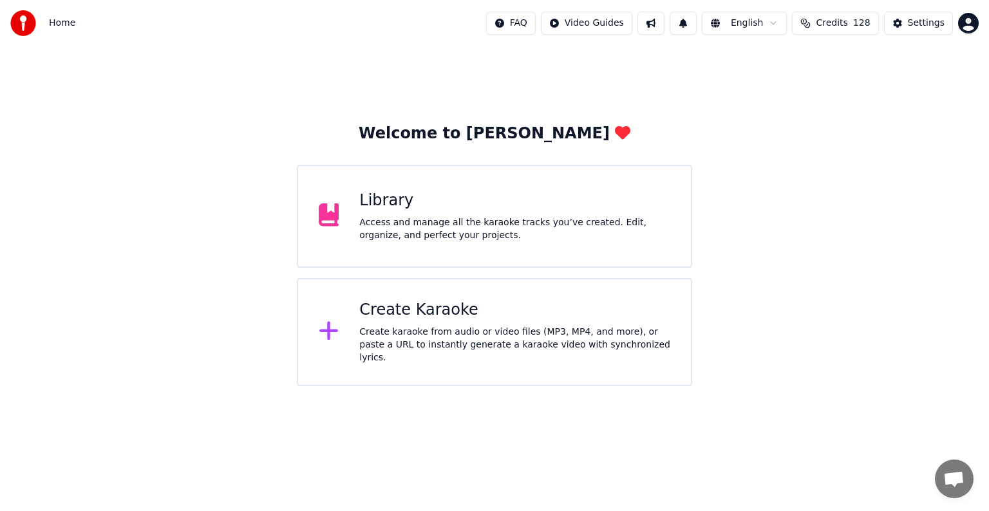
scroll to position [33, 0]
click at [505, 208] on div "Library" at bounding box center [514, 201] width 311 height 21
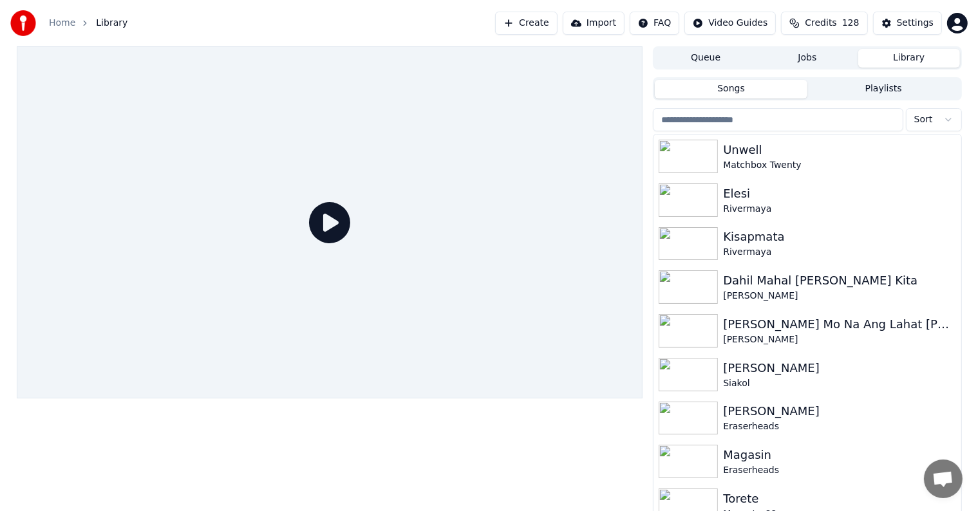
click at [787, 126] on input "search" at bounding box center [778, 119] width 250 height 23
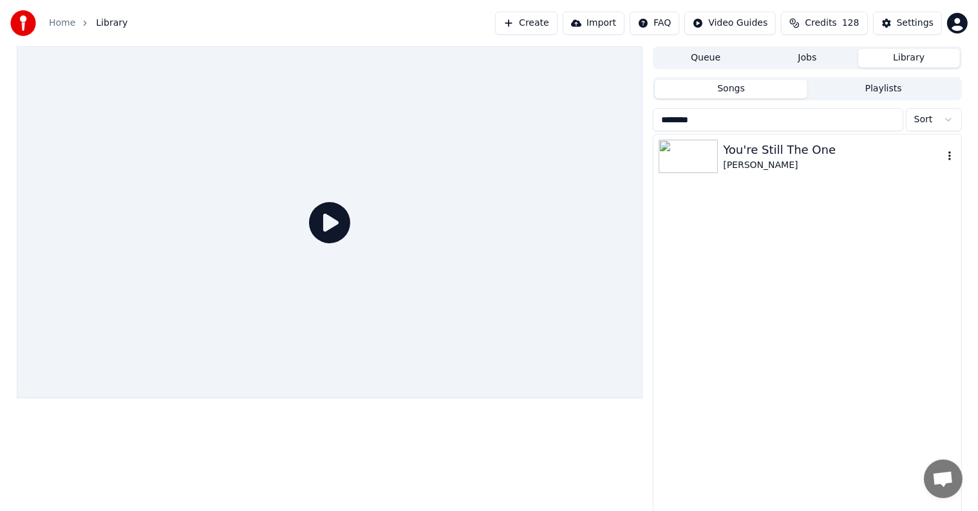
type input "********"
click at [763, 137] on div "You're Still The One Shania Twain" at bounding box center [807, 157] width 307 height 44
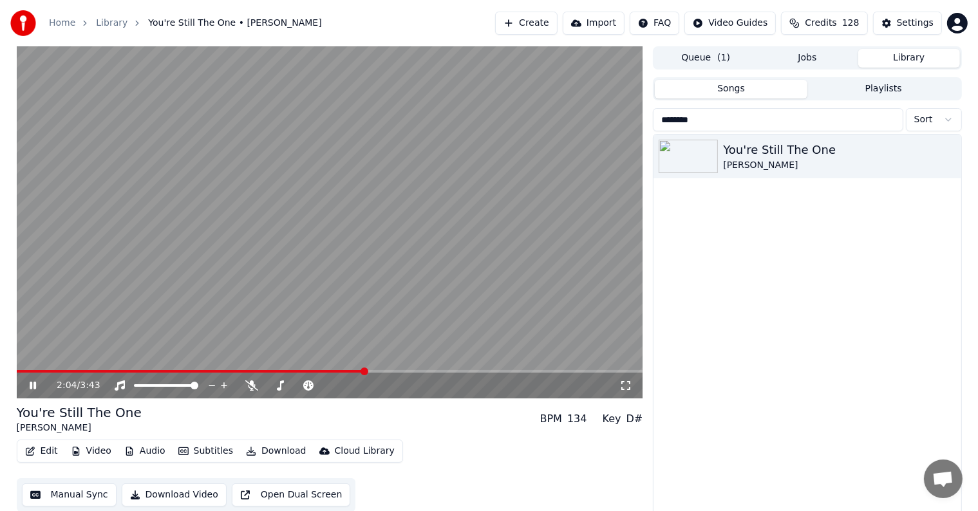
click at [44, 377] on div "2:04 / 3:43" at bounding box center [330, 386] width 627 height 26
click at [36, 372] on span at bounding box center [192, 371] width 350 height 3
click at [17, 369] on span at bounding box center [21, 372] width 8 height 8
click at [31, 386] on icon at bounding box center [33, 386] width 6 height 8
click at [892, 26] on button "Settings" at bounding box center [907, 23] width 69 height 23
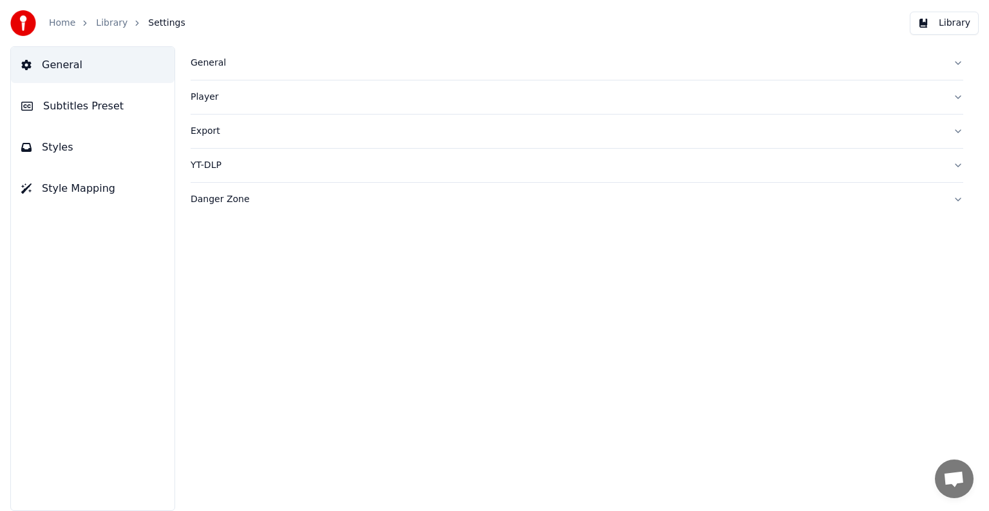
click at [60, 96] on button "Subtitles Preset" at bounding box center [93, 106] width 164 height 36
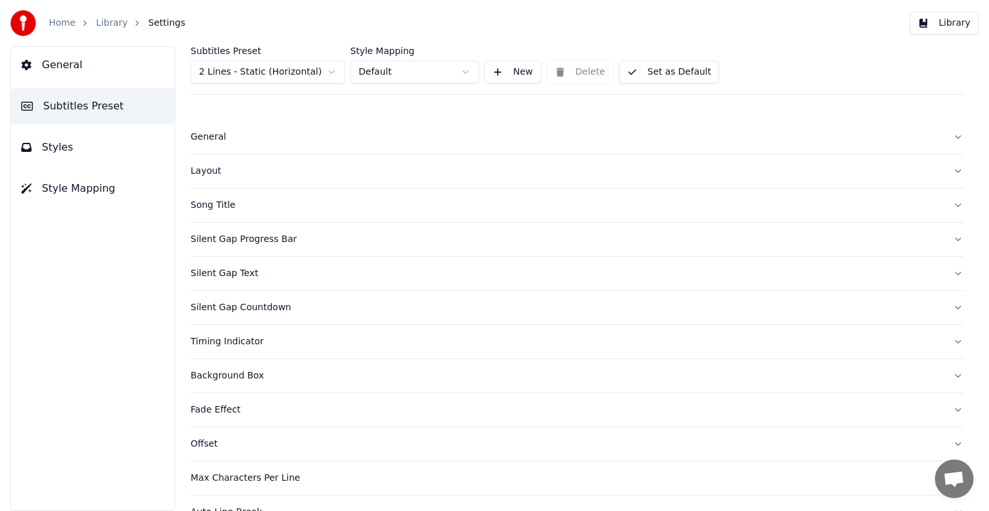
click at [276, 67] on html "Home Library Settings Library General Subtitles Preset Styles Style Mapping Sub…" at bounding box center [494, 255] width 989 height 511
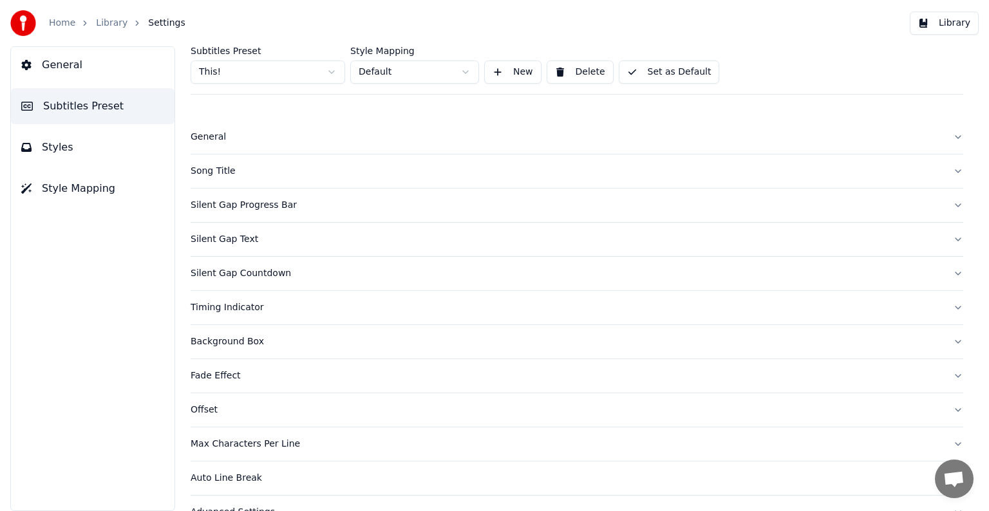
click at [214, 175] on div "Song Title" at bounding box center [567, 171] width 752 height 13
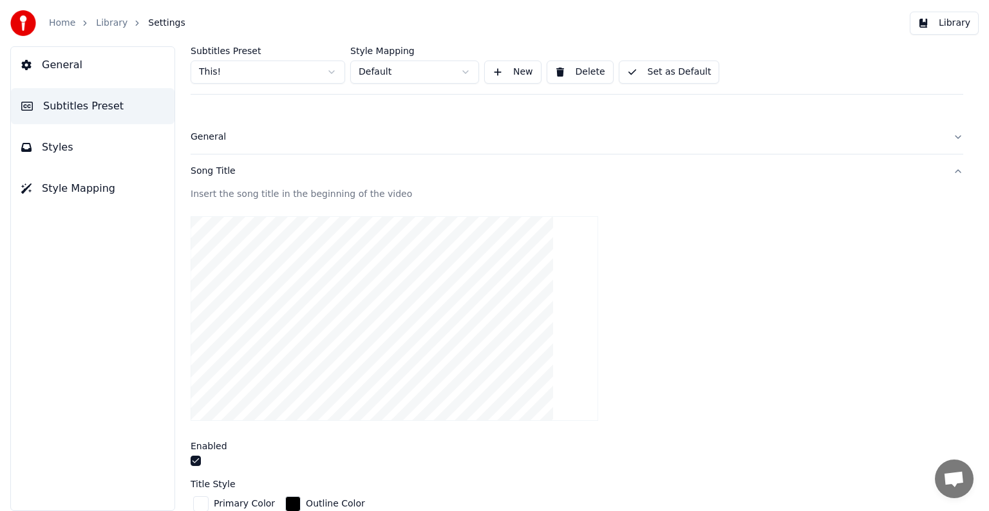
scroll to position [386, 0]
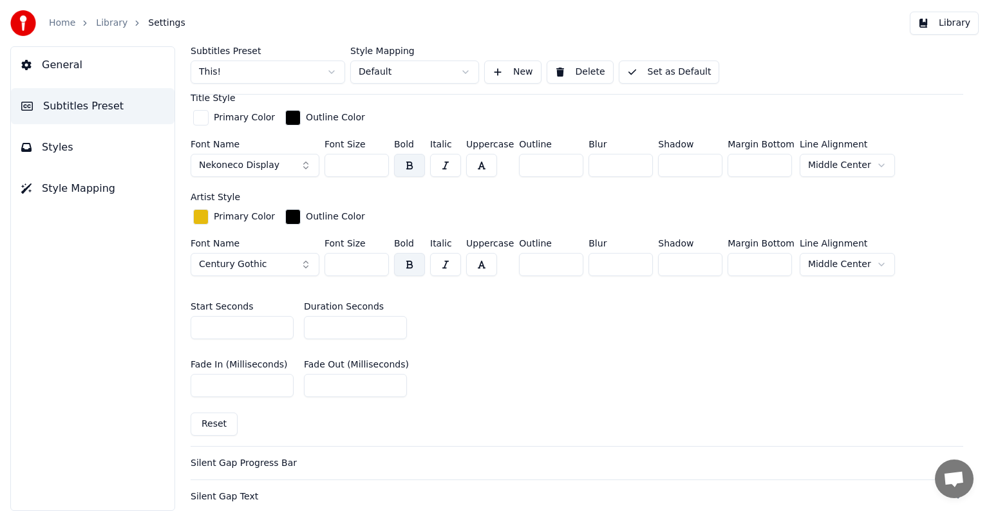
click at [395, 329] on input "*" at bounding box center [355, 327] width 103 height 23
click at [394, 321] on input "*" at bounding box center [355, 327] width 103 height 23
click at [394, 325] on input "*" at bounding box center [355, 327] width 103 height 23
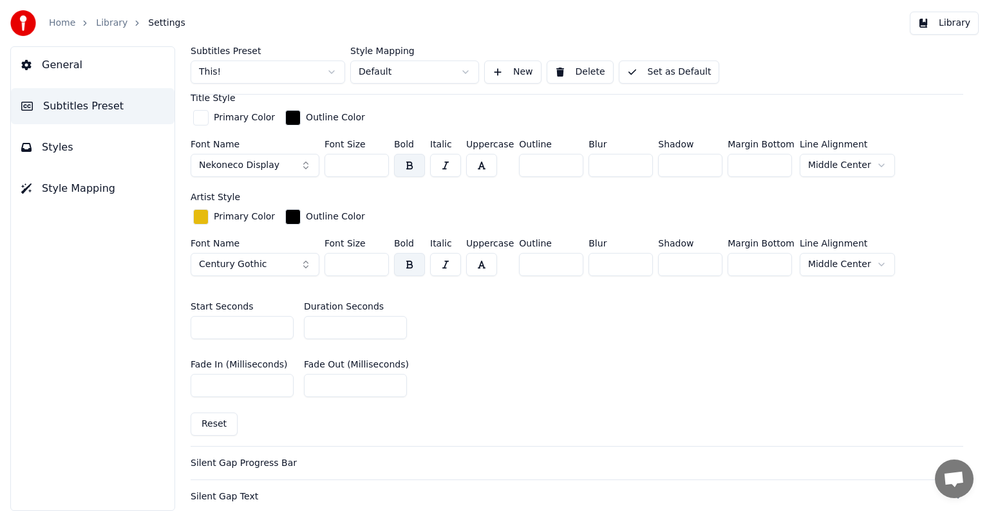
click at [394, 326] on input "*" at bounding box center [355, 327] width 103 height 23
type input "*"
click at [394, 326] on input "*" at bounding box center [355, 327] width 103 height 23
click at [644, 80] on button "Set as Default" at bounding box center [669, 72] width 101 height 23
click at [97, 26] on link "Library" at bounding box center [112, 23] width 32 height 13
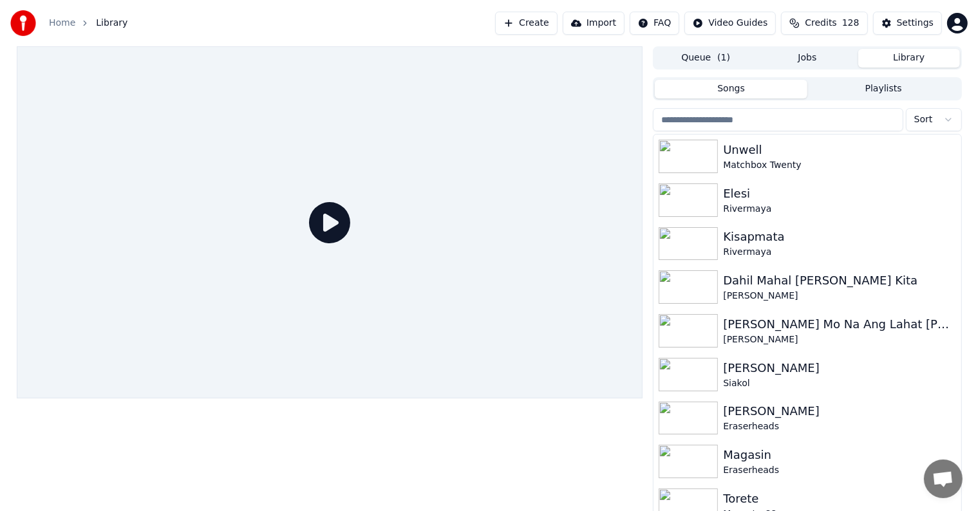
click at [819, 120] on input "search" at bounding box center [778, 119] width 250 height 23
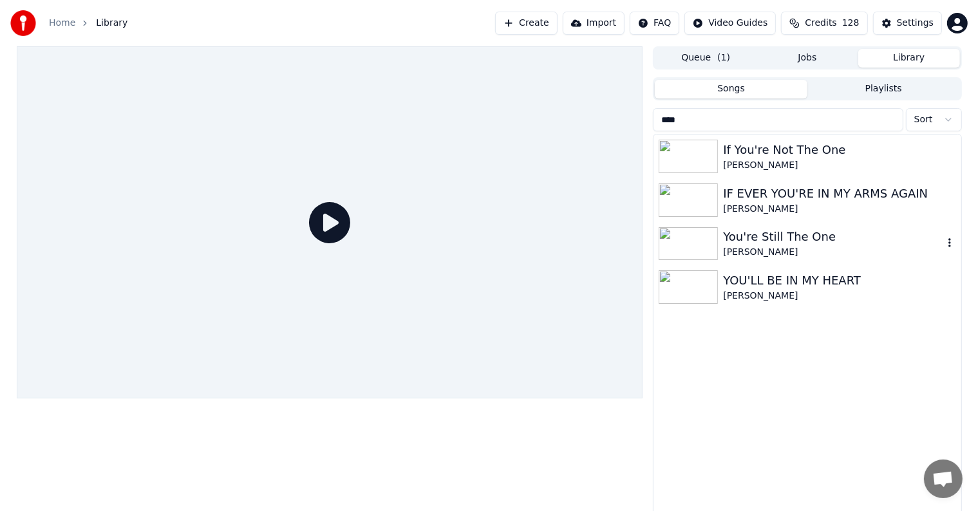
type input "****"
click at [798, 247] on div "[PERSON_NAME]" at bounding box center [833, 252] width 220 height 13
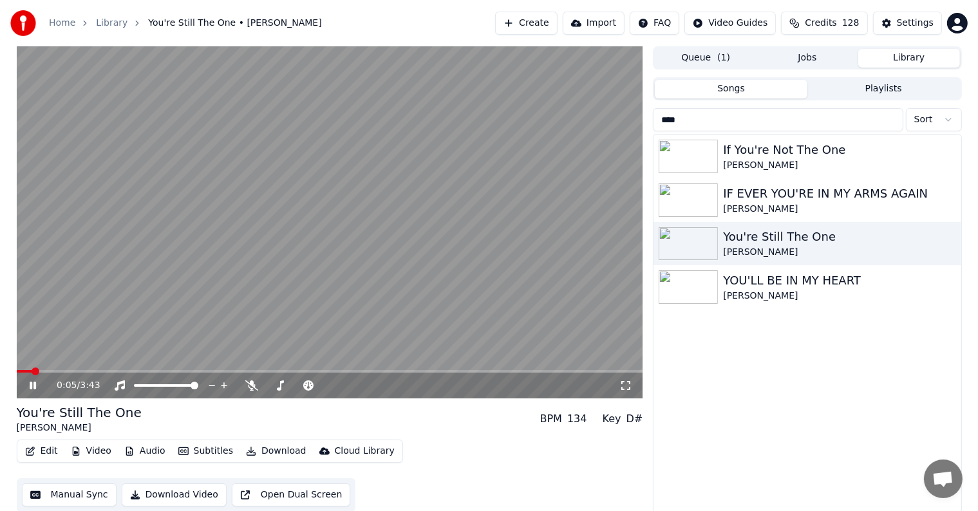
click at [30, 385] on icon at bounding box center [33, 386] width 6 height 8
click at [25, 371] on span at bounding box center [21, 371] width 8 height 3
click at [23, 371] on span at bounding box center [21, 371] width 8 height 3
click at [19, 371] on span at bounding box center [18, 371] width 3 height 3
click at [28, 389] on icon at bounding box center [42, 386] width 30 height 10
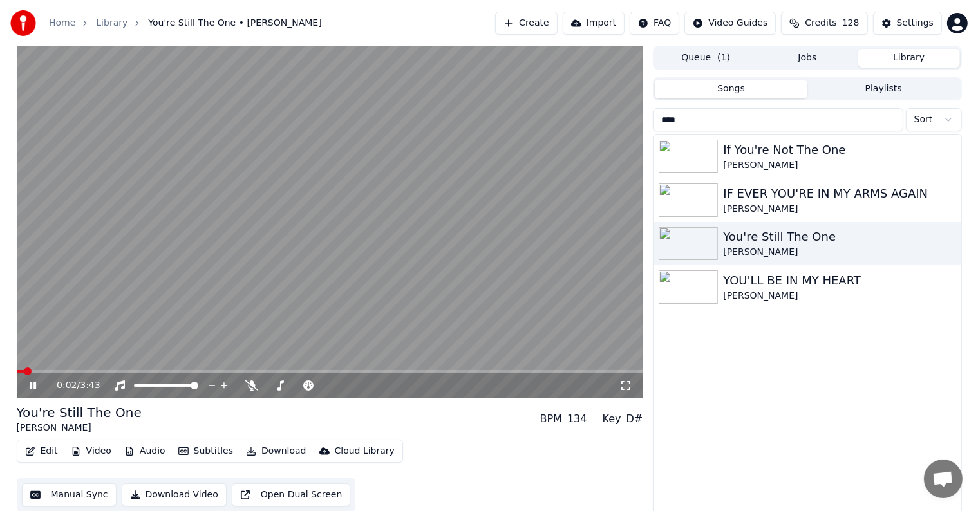
click at [28, 389] on icon at bounding box center [42, 386] width 30 height 10
click at [906, 17] on div "Settings" at bounding box center [915, 23] width 37 height 13
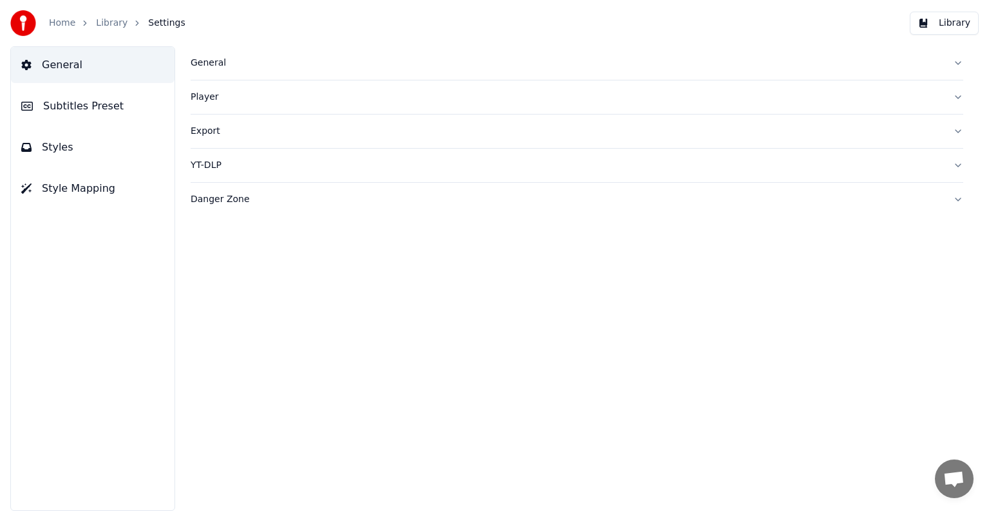
click at [100, 97] on button "Subtitles Preset" at bounding box center [93, 106] width 164 height 36
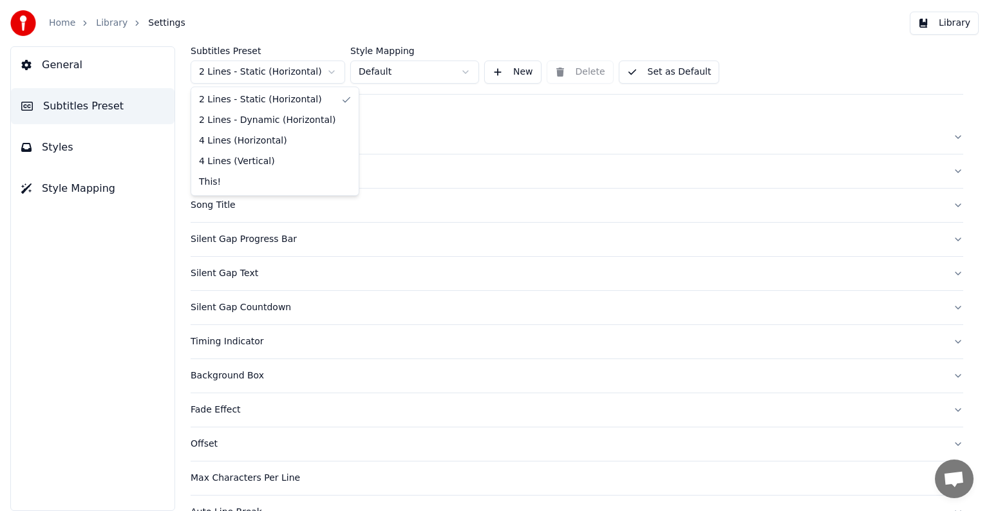
click at [268, 70] on html "Home Library Settings Library General Subtitles Preset Styles Style Mapping Sub…" at bounding box center [494, 255] width 989 height 511
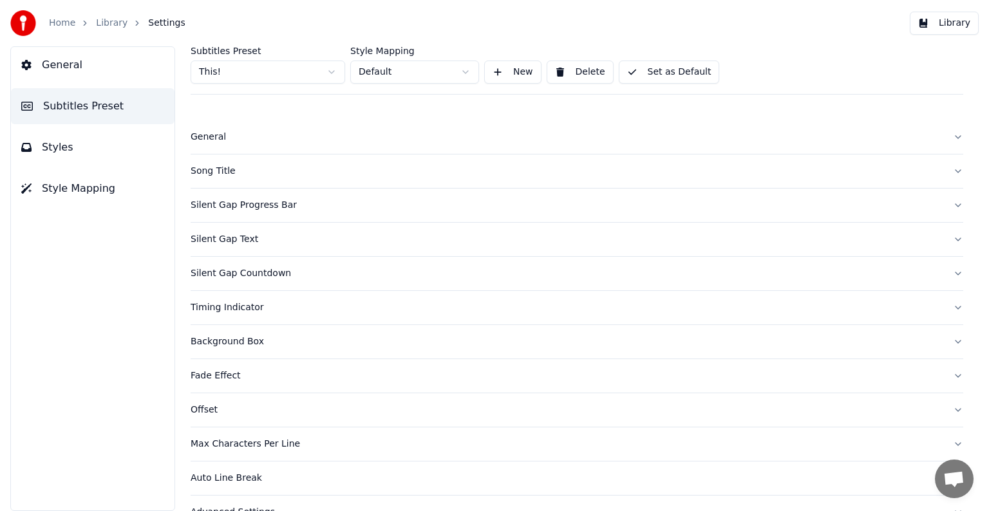
click at [213, 167] on div "Song Title" at bounding box center [567, 171] width 752 height 13
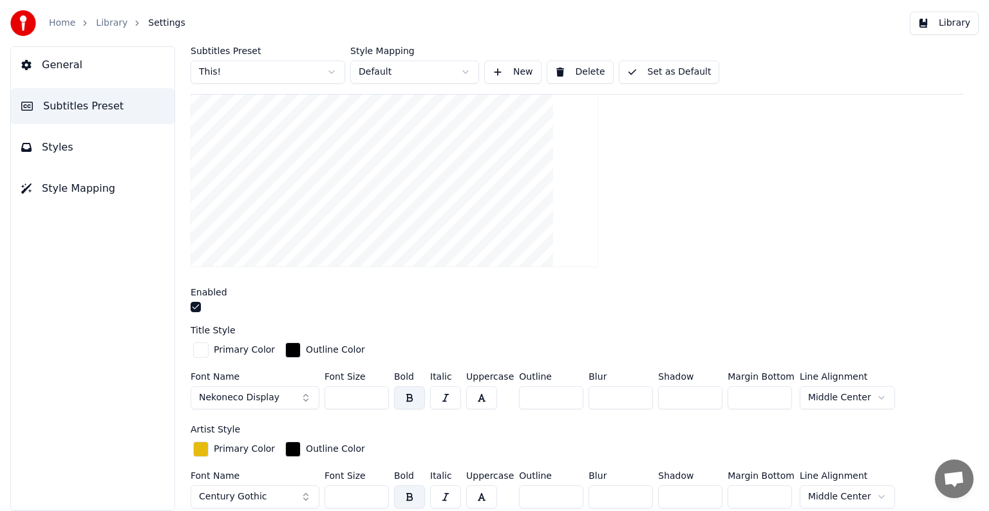
scroll to position [322, 0]
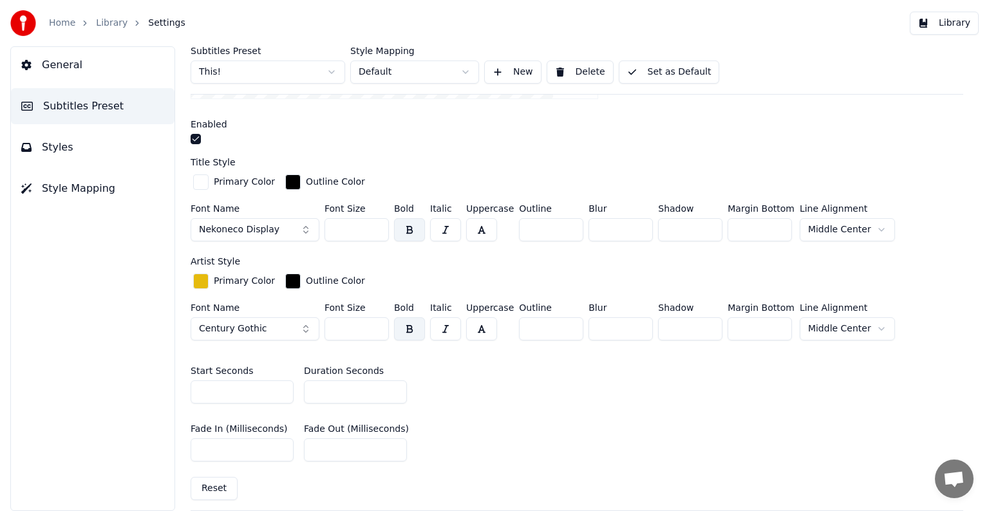
click at [391, 388] on input "*" at bounding box center [355, 392] width 103 height 23
click at [395, 393] on input "*" at bounding box center [355, 392] width 103 height 23
type input "*"
click at [395, 393] on input "*" at bounding box center [355, 392] width 103 height 23
click at [670, 66] on button "Set as Default" at bounding box center [669, 72] width 101 height 23
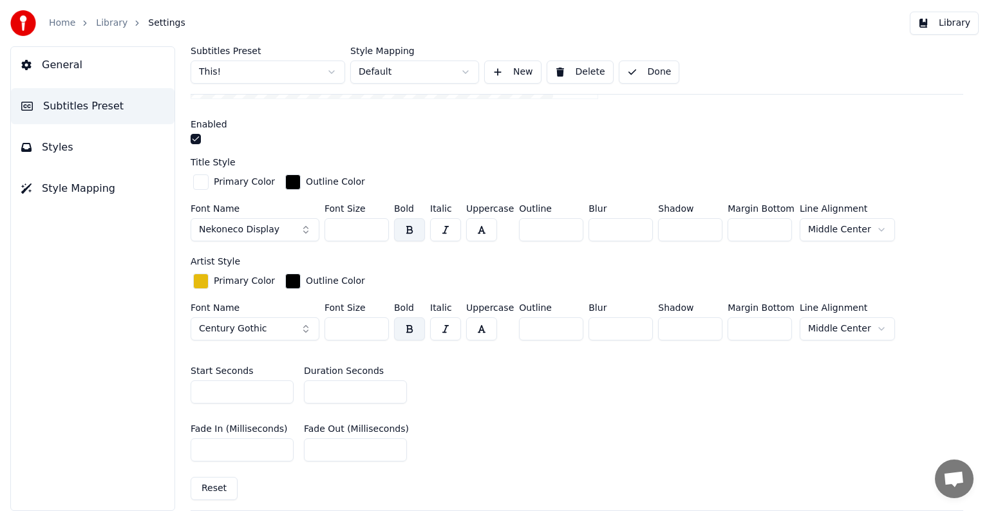
click at [116, 24] on link "Library" at bounding box center [112, 23] width 32 height 13
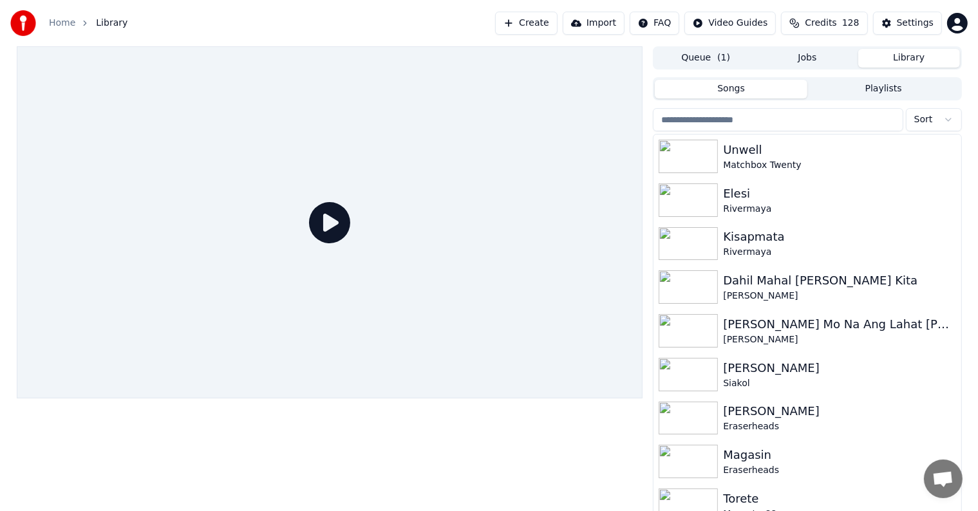
click at [827, 117] on input "search" at bounding box center [778, 119] width 250 height 23
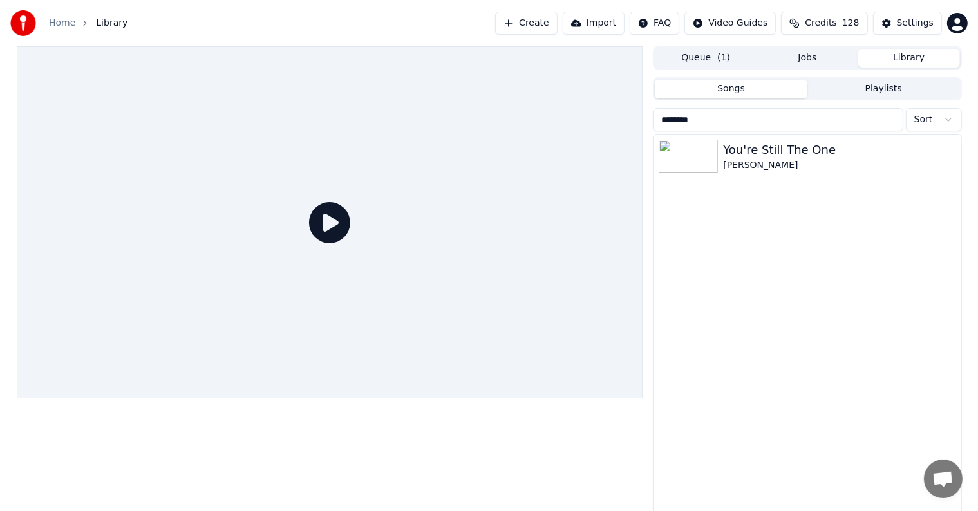
type input "********"
click at [804, 168] on div "[PERSON_NAME]" at bounding box center [833, 165] width 220 height 13
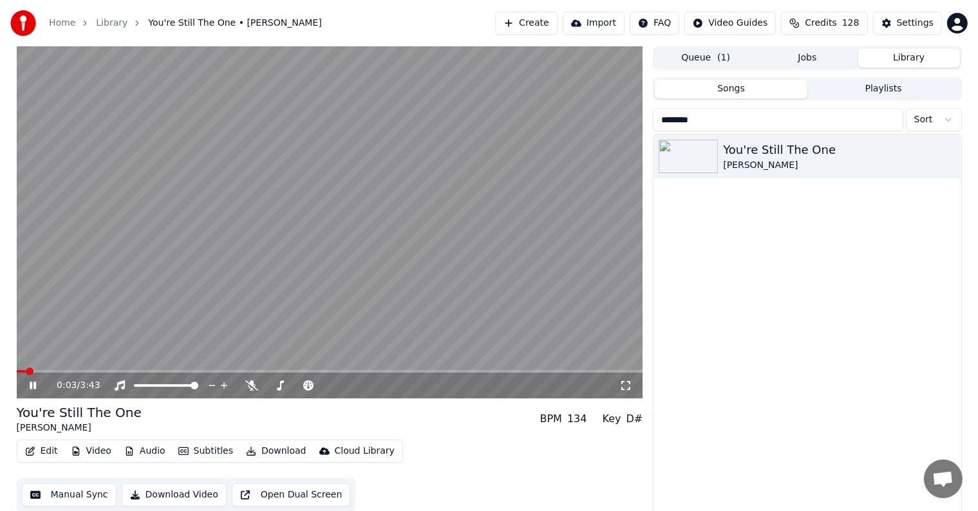
click at [31, 381] on icon at bounding box center [42, 386] width 30 height 10
click at [927, 10] on div "Home Library You're Still The One • Shania Twain Create Import FAQ Video Guides…" at bounding box center [489, 23] width 978 height 46
click at [926, 23] on div "Settings" at bounding box center [915, 23] width 37 height 13
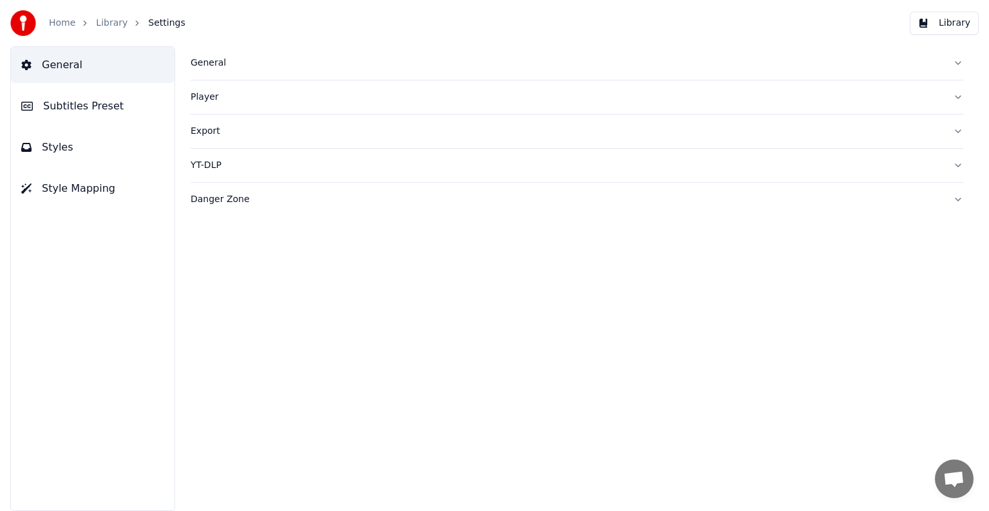
click at [74, 61] on span "General" at bounding box center [62, 64] width 41 height 15
click at [115, 101] on button "Subtitles Preset" at bounding box center [93, 106] width 164 height 36
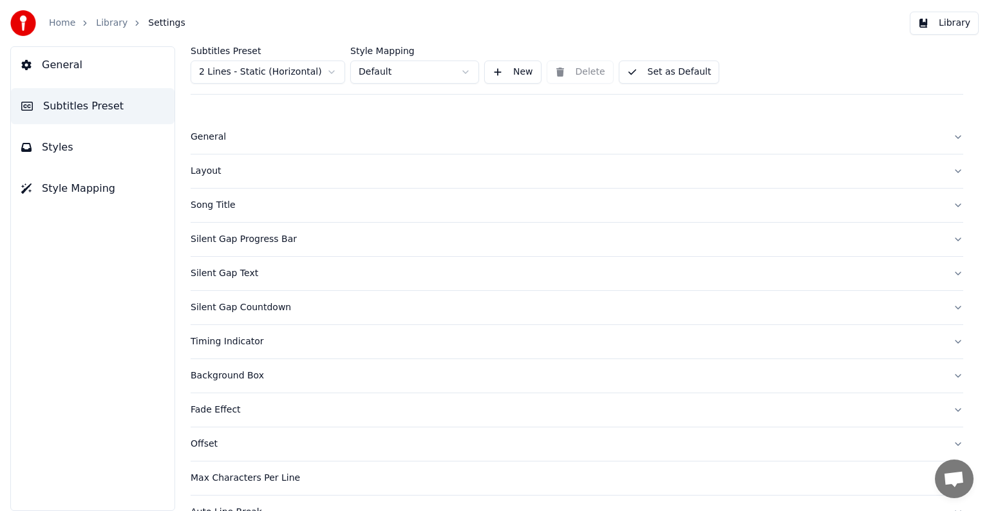
click at [258, 71] on html "Home Library Settings Library General Subtitles Preset Styles Style Mapping Sub…" at bounding box center [494, 255] width 989 height 511
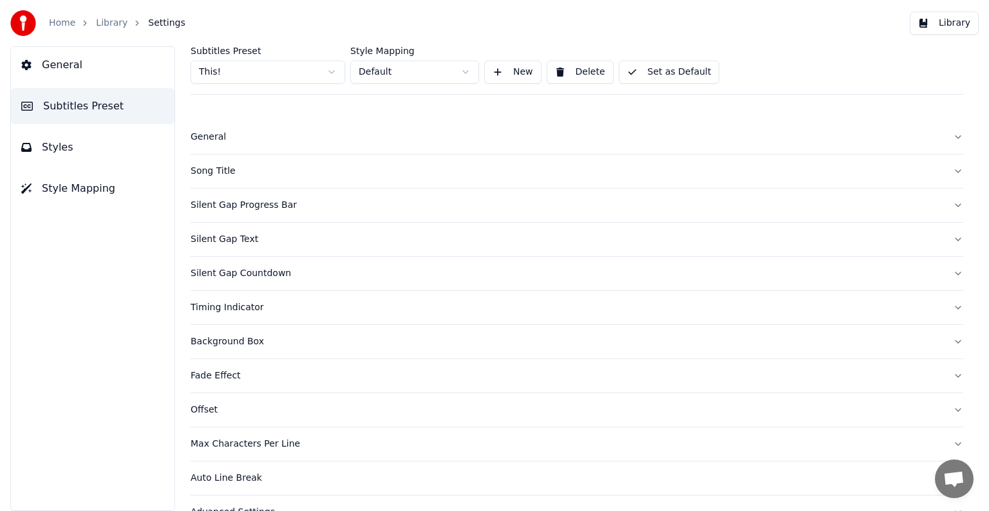
click at [212, 163] on button "Song Title" at bounding box center [577, 171] width 773 height 33
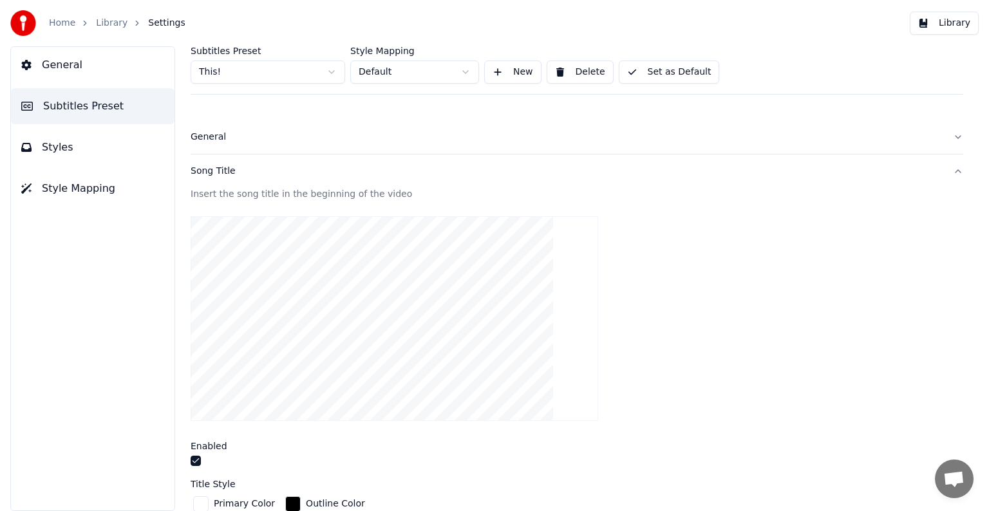
click at [214, 167] on div "Song Title" at bounding box center [567, 171] width 752 height 13
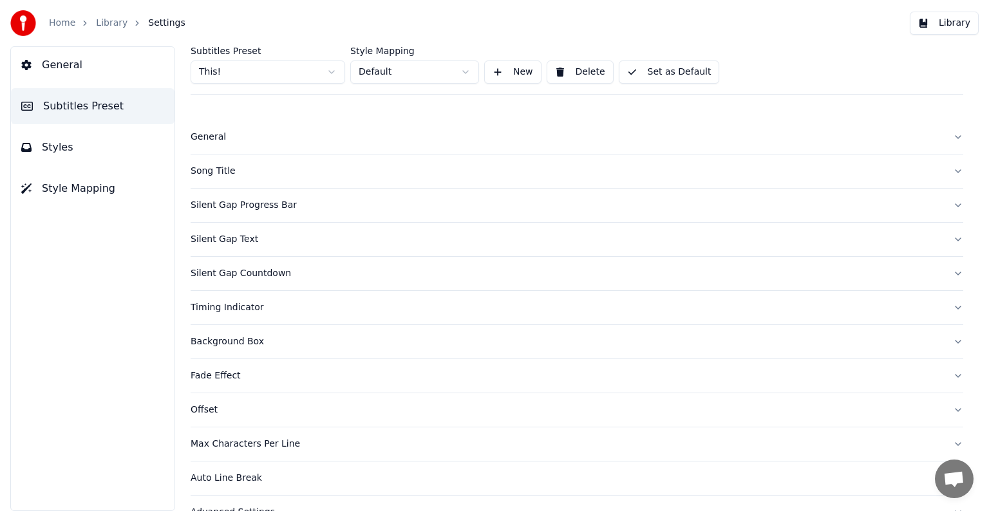
click at [221, 174] on div "Song Title" at bounding box center [567, 171] width 752 height 13
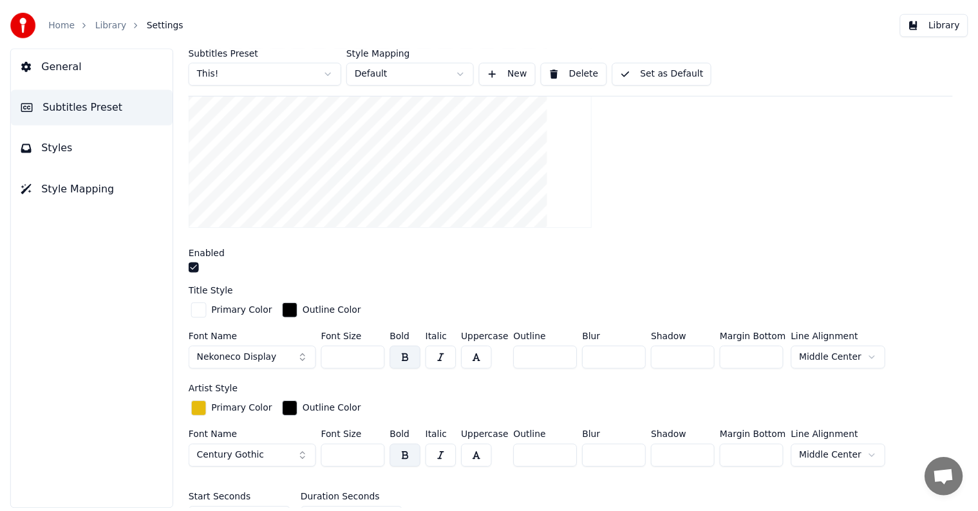
scroll to position [386, 0]
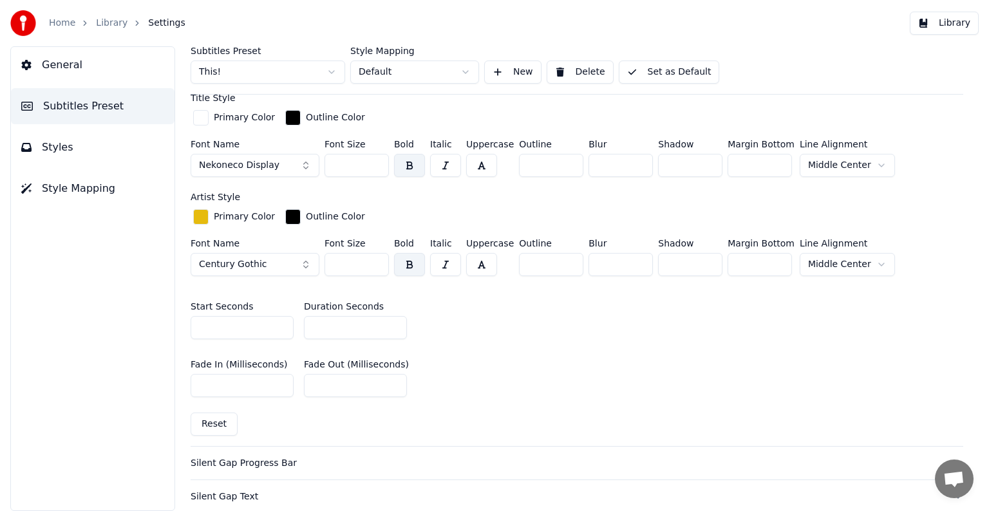
type input "*"
click at [391, 330] on input "*" at bounding box center [355, 327] width 103 height 23
click at [661, 73] on button "Set as Default" at bounding box center [669, 72] width 101 height 23
click at [98, 35] on div "Home Library Settings" at bounding box center [97, 23] width 175 height 26
click at [100, 26] on link "Library" at bounding box center [112, 23] width 32 height 13
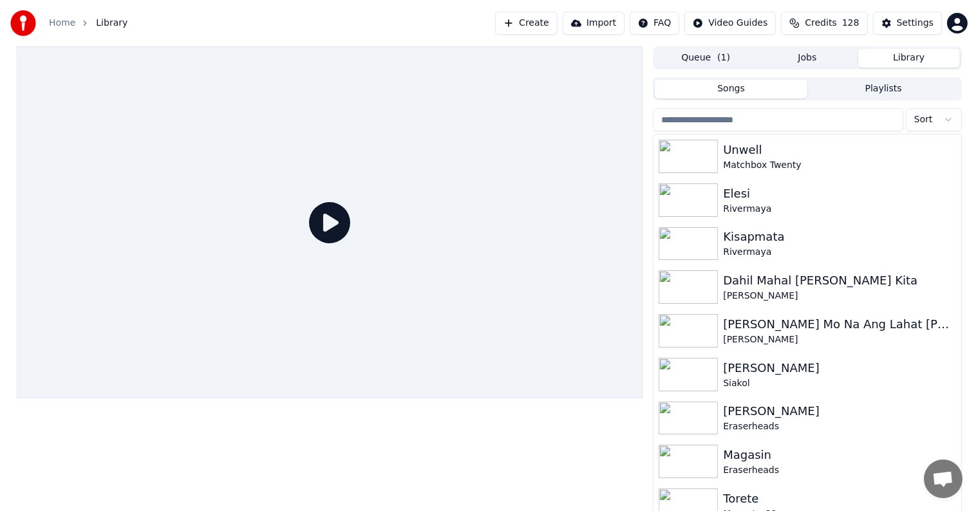
click at [803, 126] on input "search" at bounding box center [778, 119] width 250 height 23
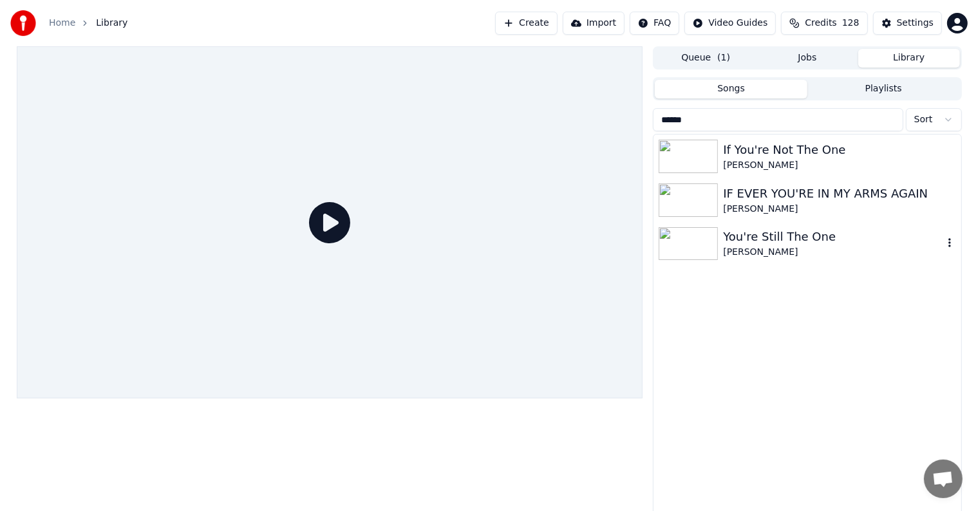
type input "******"
click at [755, 236] on div "You're Still The One" at bounding box center [833, 237] width 220 height 18
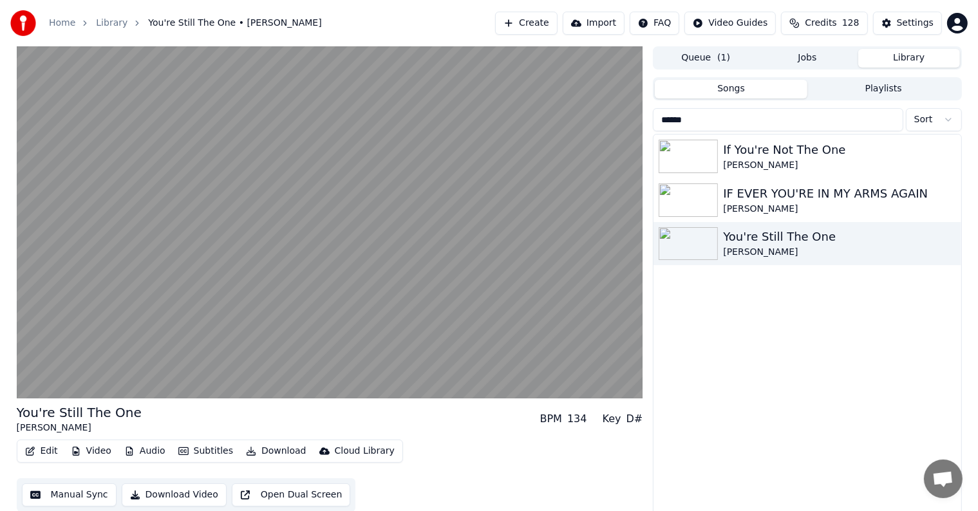
click at [74, 491] on button "Manual Sync" at bounding box center [69, 495] width 95 height 23
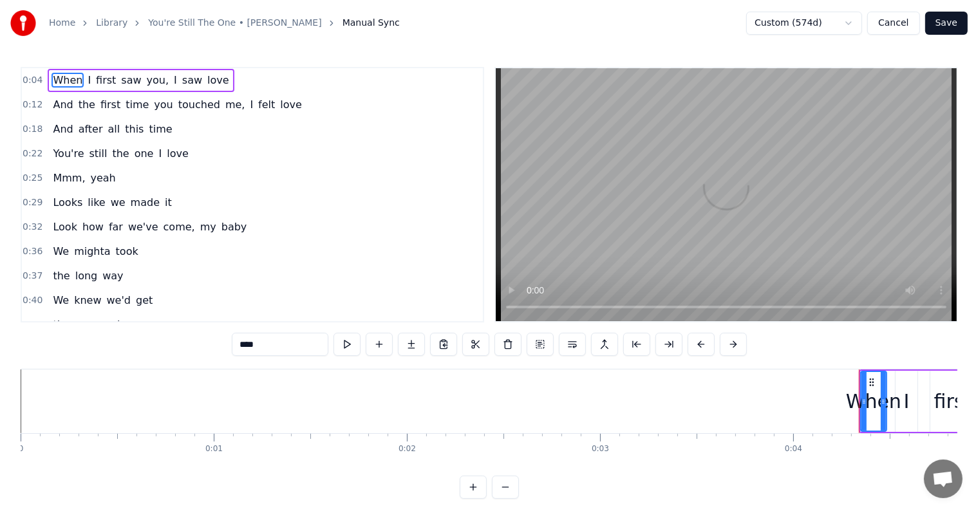
click at [6, 391] on div "Home Library You're Still The One • Shania Twain Manual Sync Custom (574d) Canc…" at bounding box center [489, 249] width 978 height 499
click at [54, 75] on span "When" at bounding box center [68, 80] width 32 height 15
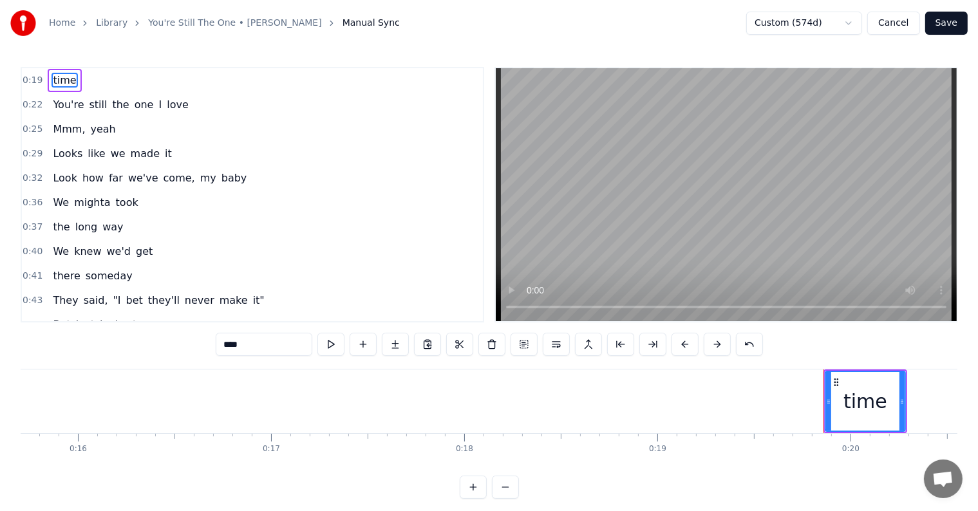
scroll to position [0, 3570]
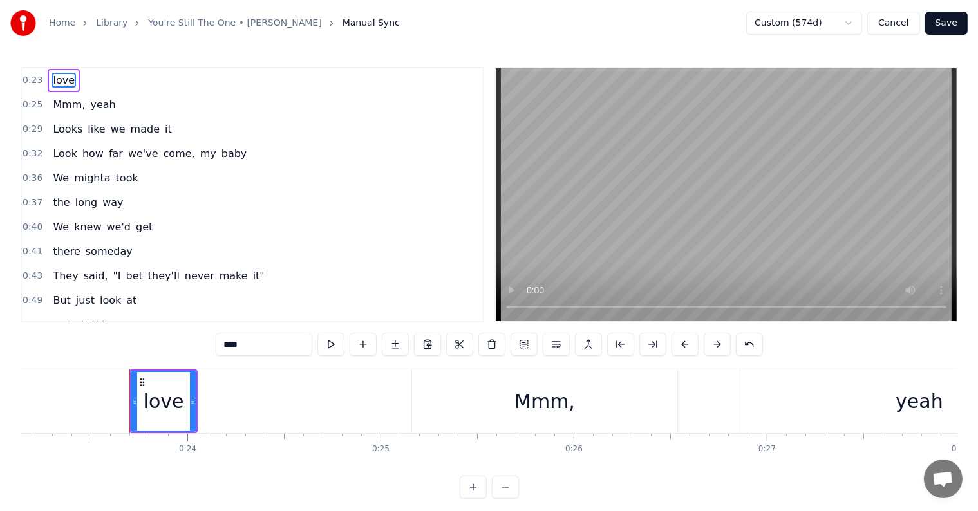
type input "****"
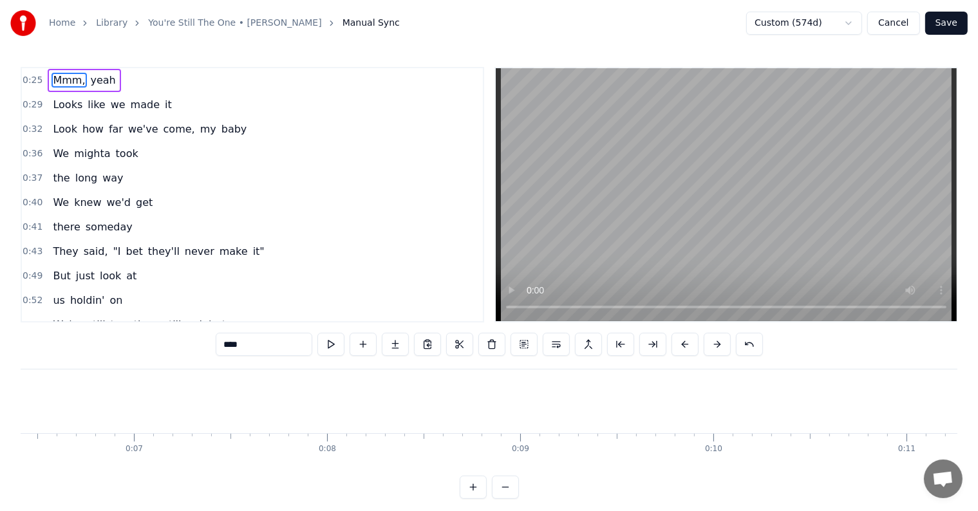
scroll to position [0, 0]
click at [14, 390] on div "Home Library You're Still The One • Shania Twain Manual Sync Custom (574d) Canc…" at bounding box center [489, 249] width 978 height 499
click at [18, 390] on div "Home Library You're Still The One • Shania Twain Manual Sync Custom (574d) Canc…" at bounding box center [489, 249] width 978 height 499
click at [250, 90] on div "0:25 Mmm, yeah" at bounding box center [252, 80] width 461 height 24
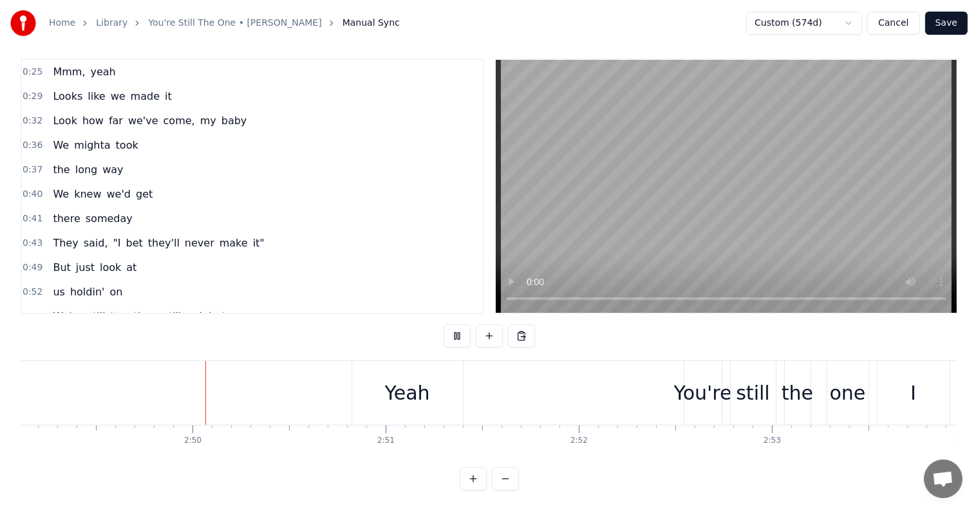
scroll to position [0, 32691]
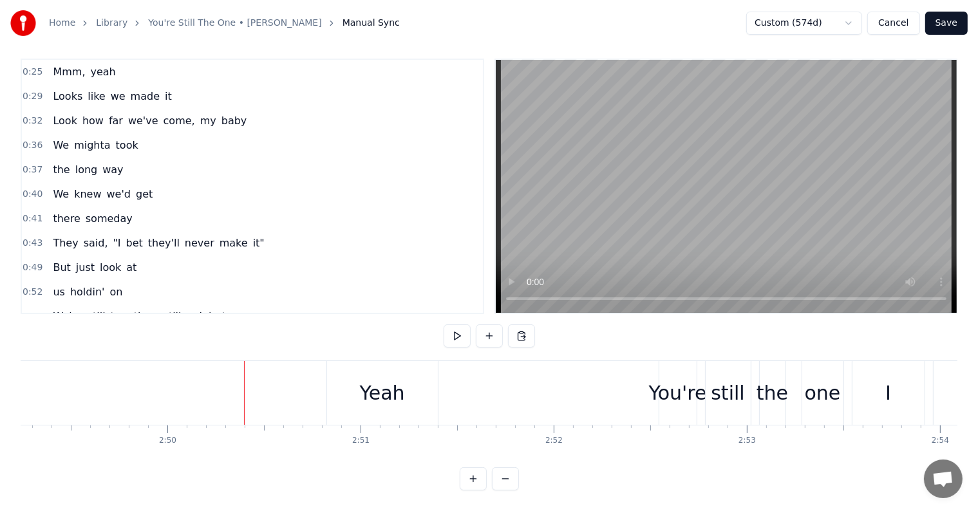
drag, startPoint x: 735, startPoint y: 446, endPoint x: 727, endPoint y: 450, distance: 8.9
click at [727, 450] on div "Mmm, yeah Looks like we made it Look how far we've come, my baby We mighta took…" at bounding box center [489, 409] width 937 height 97
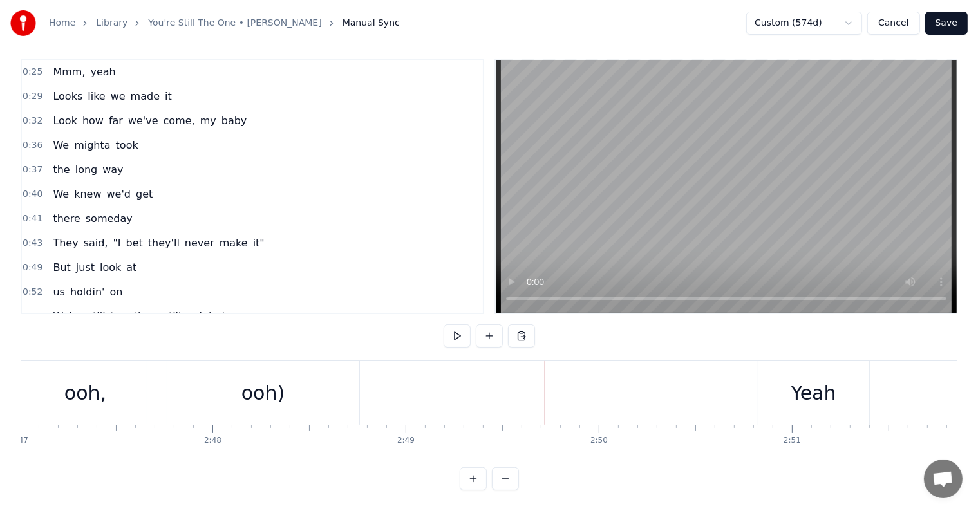
scroll to position [0, 31774]
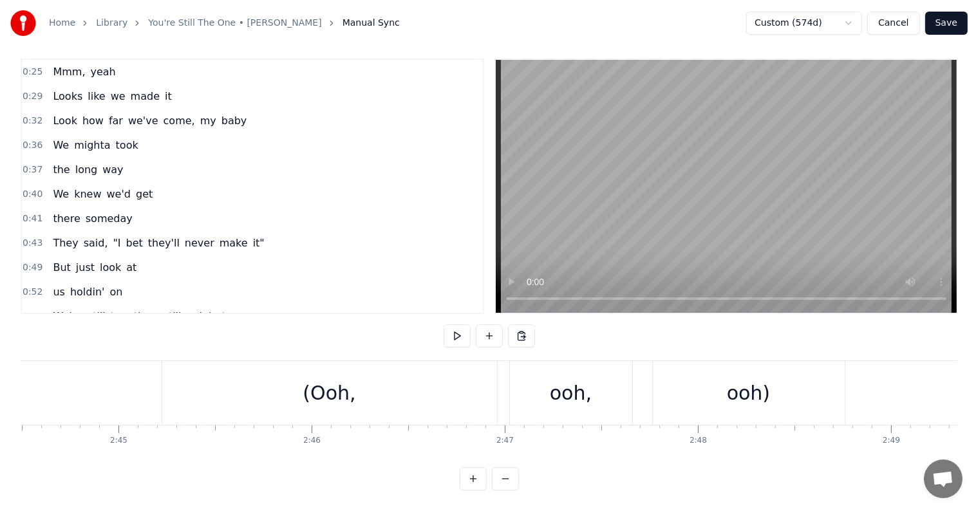
click at [377, 387] on div "(Ooh," at bounding box center [329, 393] width 335 height 64
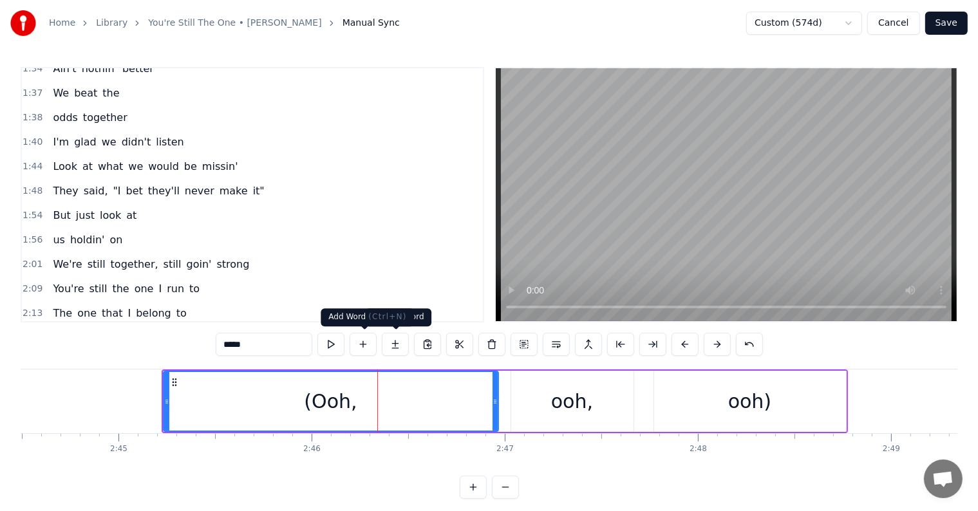
scroll to position [667, 0]
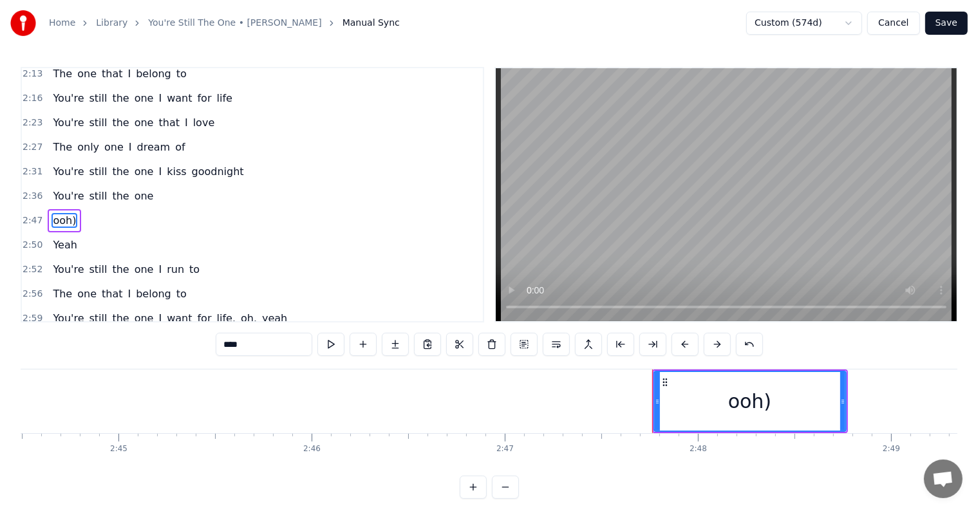
type input "****"
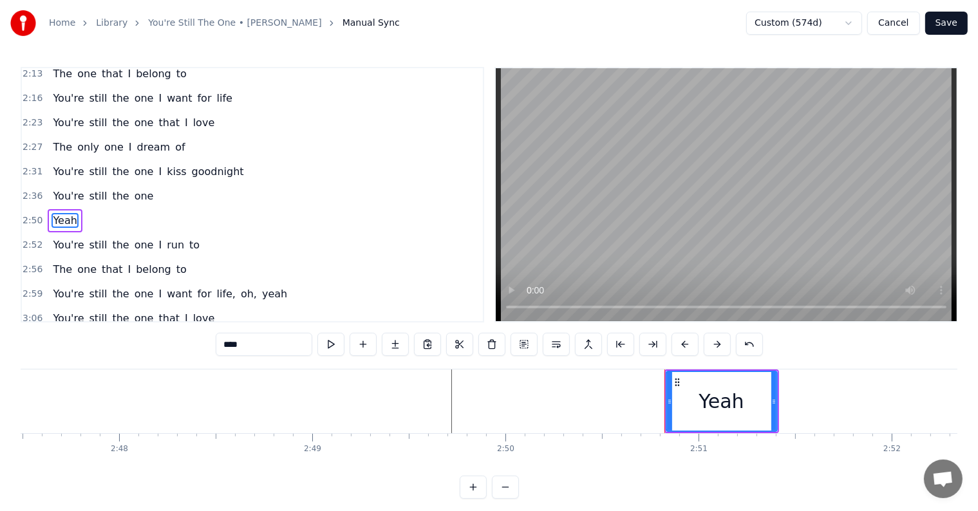
click at [171, 184] on div "2:36 You're still the one" at bounding box center [252, 196] width 461 height 24
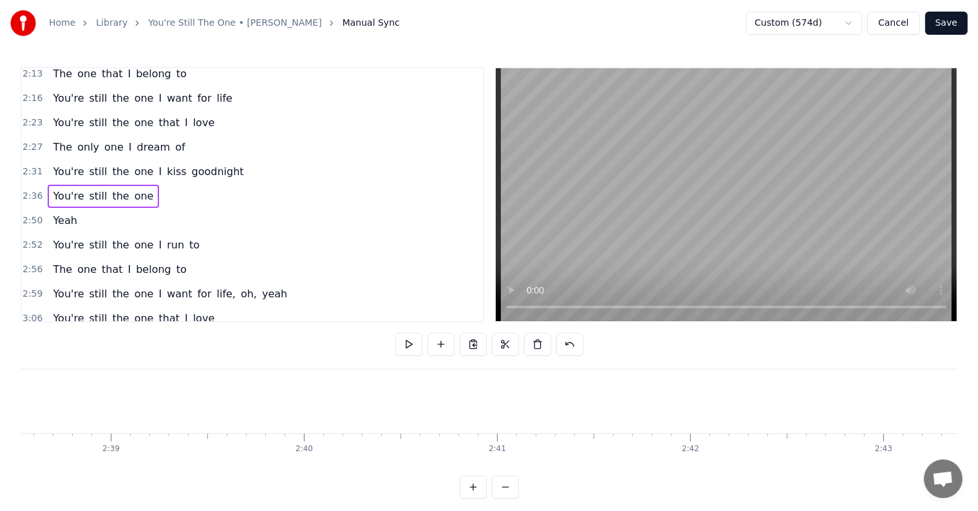
scroll to position [0, 30189]
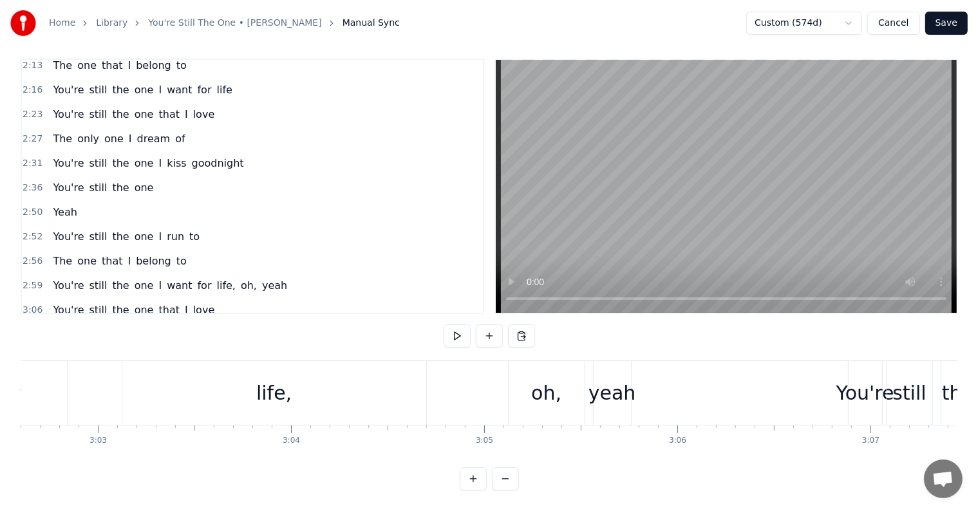
scroll to position [0, 35394]
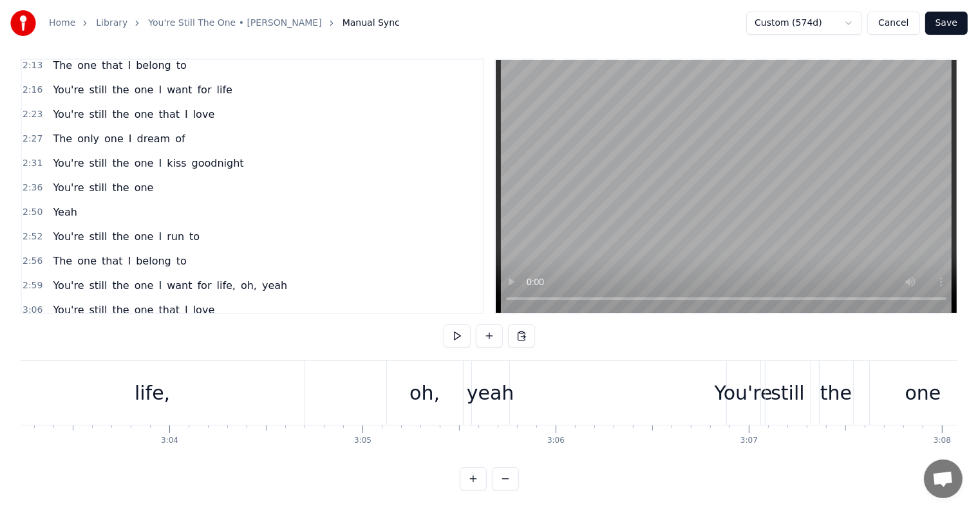
click at [490, 379] on div "yeah" at bounding box center [491, 393] width 48 height 29
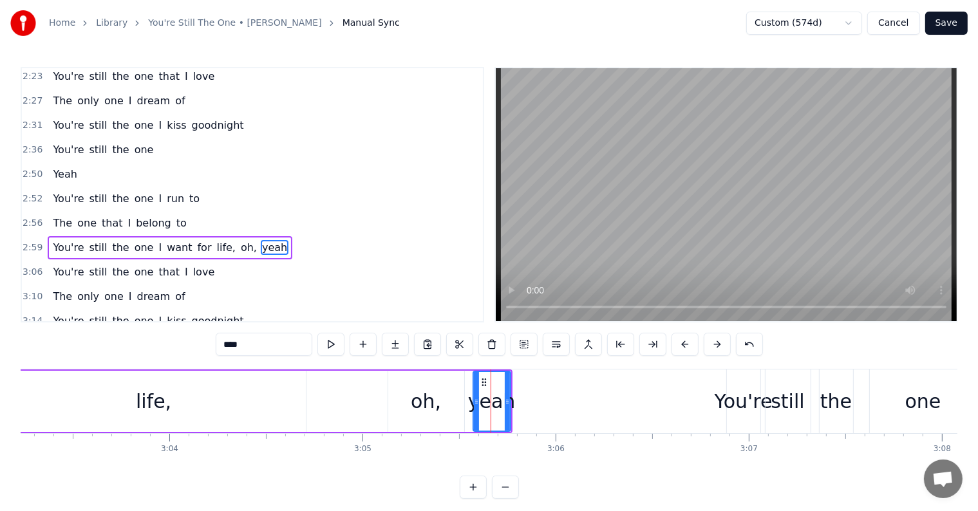
scroll to position [738, 0]
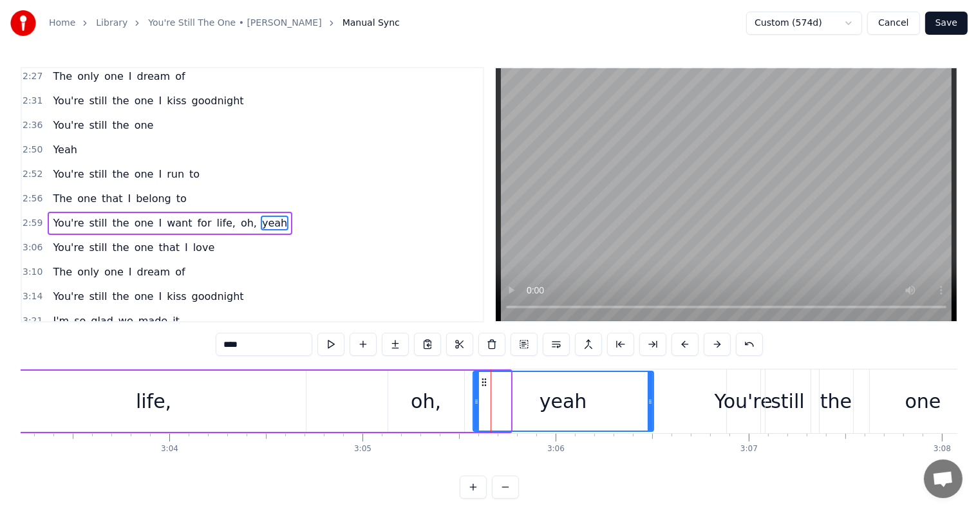
drag, startPoint x: 509, startPoint y: 396, endPoint x: 662, endPoint y: 411, distance: 154.0
click at [653, 411] on div at bounding box center [650, 401] width 5 height 59
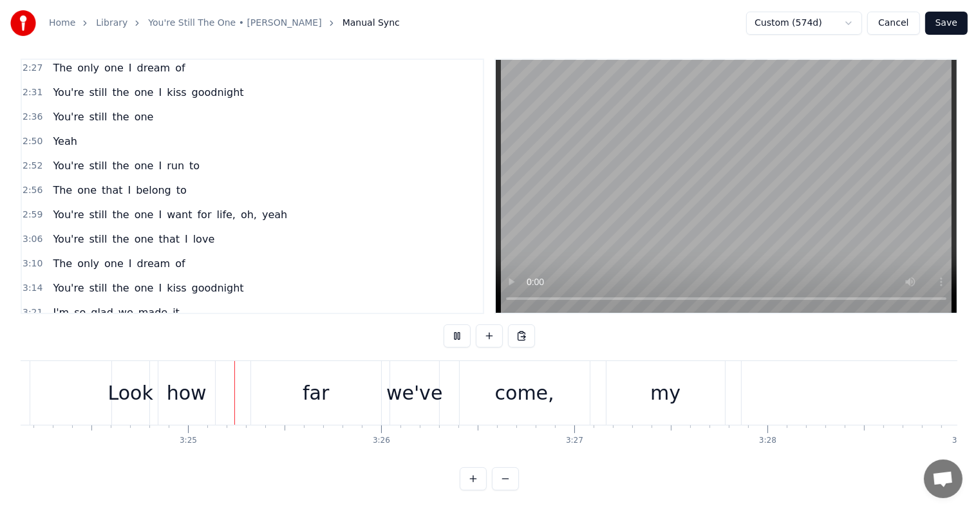
scroll to position [0, 39456]
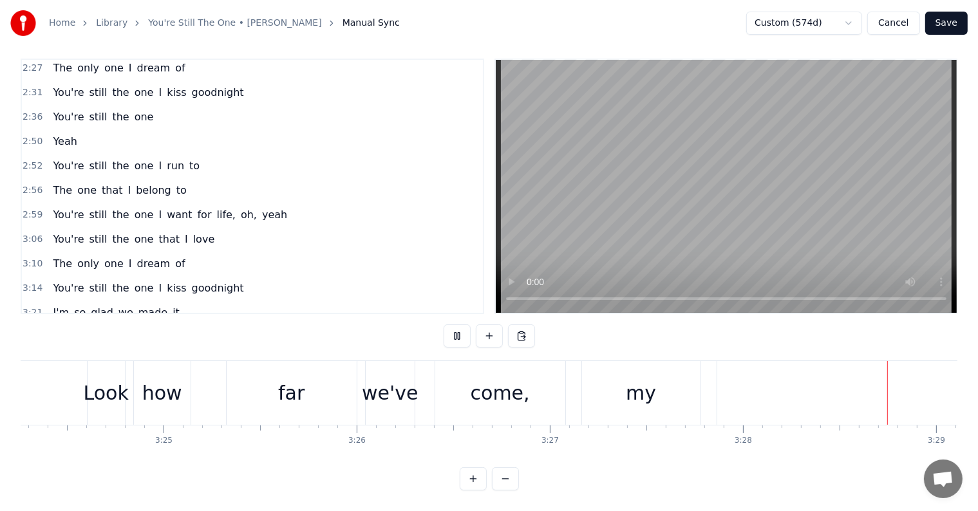
click at [948, 23] on button "Save" at bounding box center [946, 23] width 42 height 23
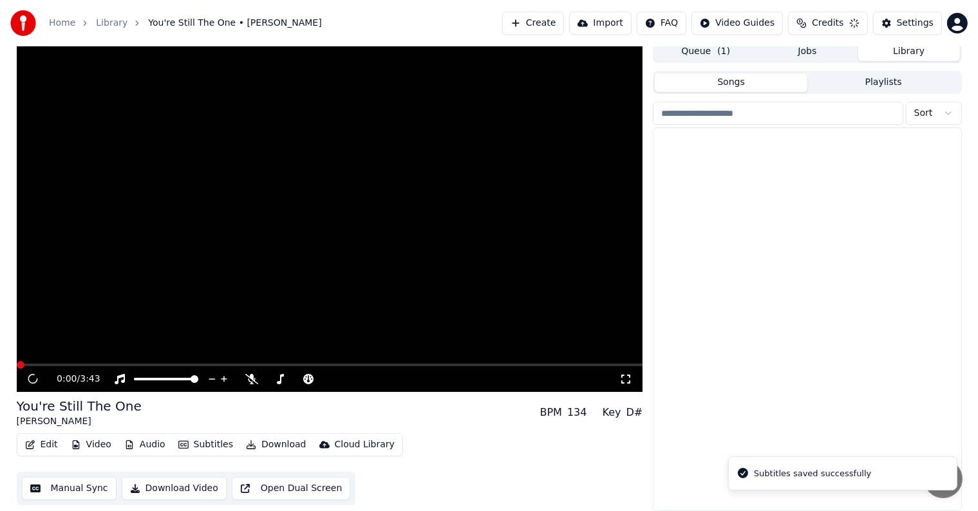
scroll to position [6, 0]
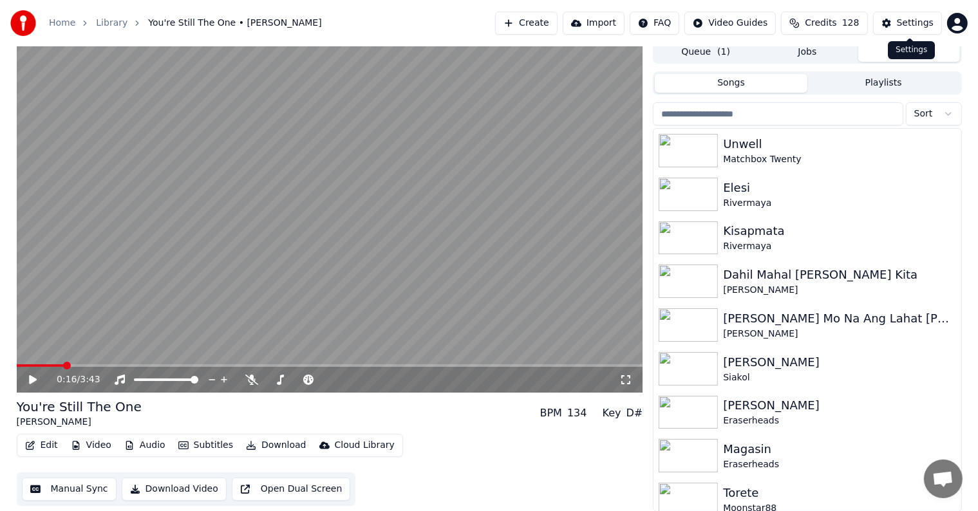
click at [909, 23] on div "Settings" at bounding box center [915, 23] width 37 height 13
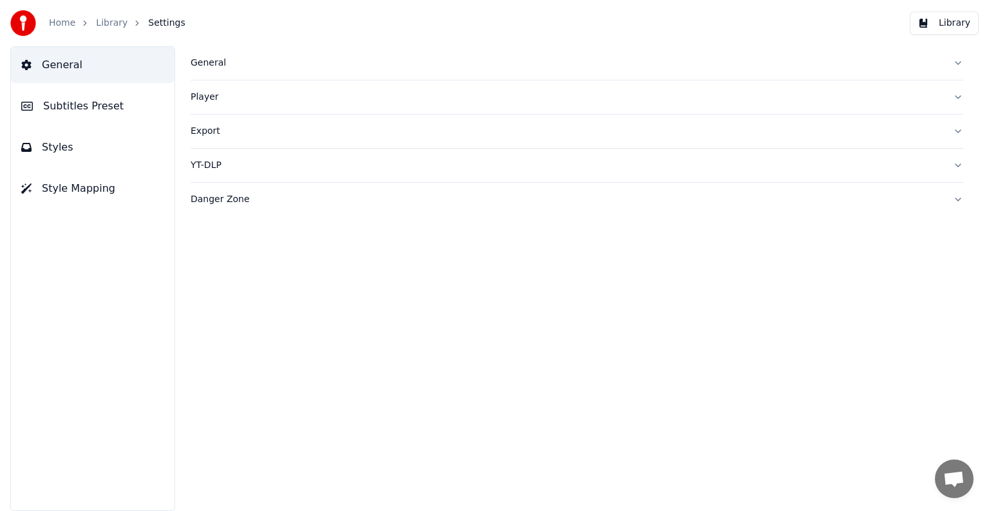
click at [84, 111] on span "Subtitles Preset" at bounding box center [83, 106] width 80 height 15
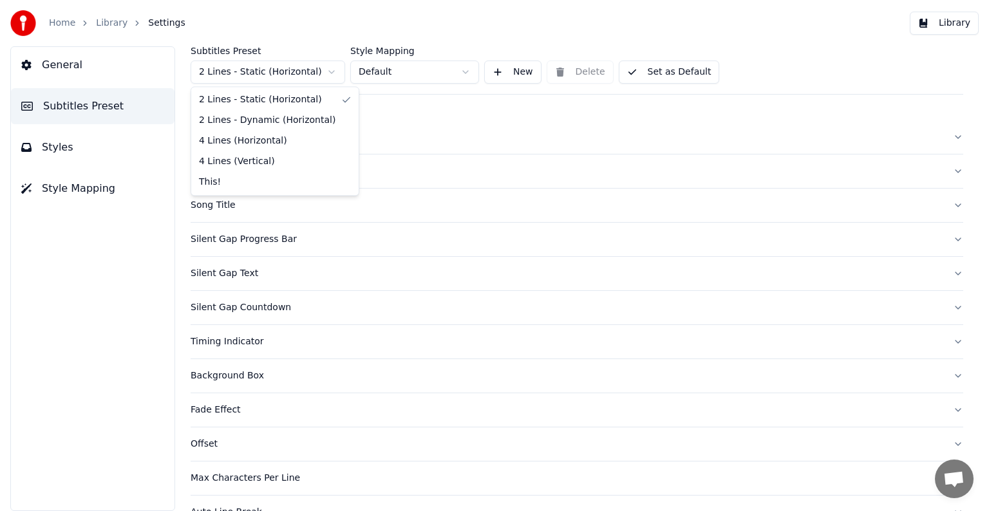
click at [283, 77] on html "Home Library Settings Library General Subtitles Preset Styles Style Mapping Sub…" at bounding box center [494, 255] width 989 height 511
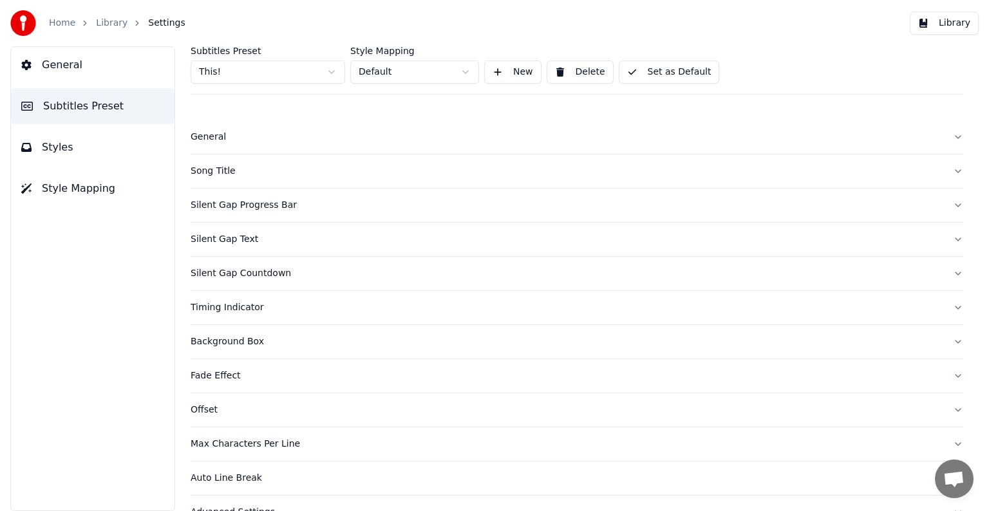
click at [218, 173] on div "Song Title" at bounding box center [567, 171] width 752 height 13
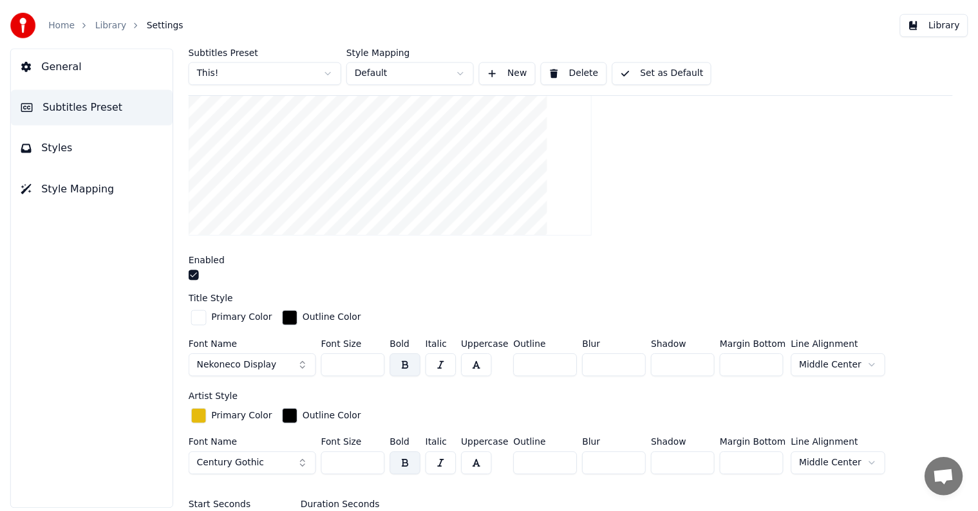
scroll to position [258, 0]
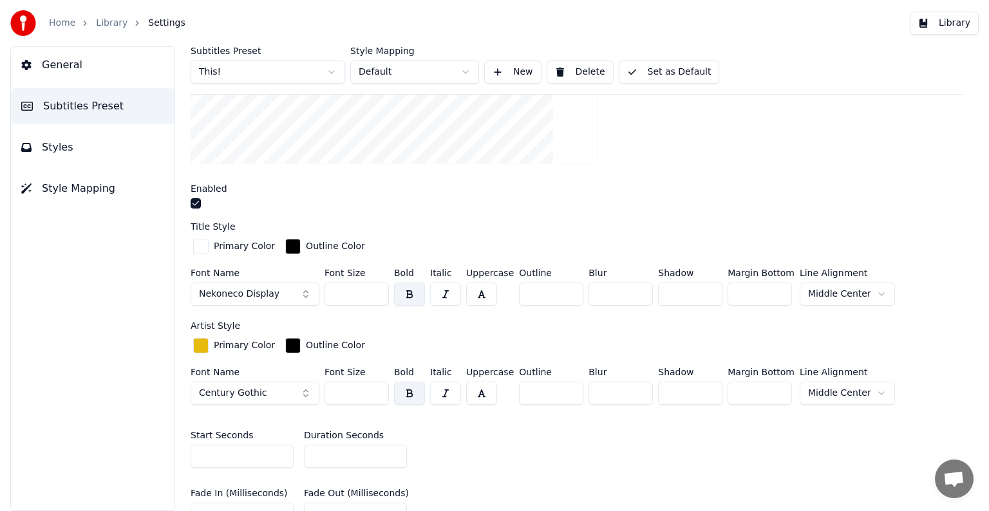
click at [391, 453] on input "*" at bounding box center [355, 456] width 103 height 23
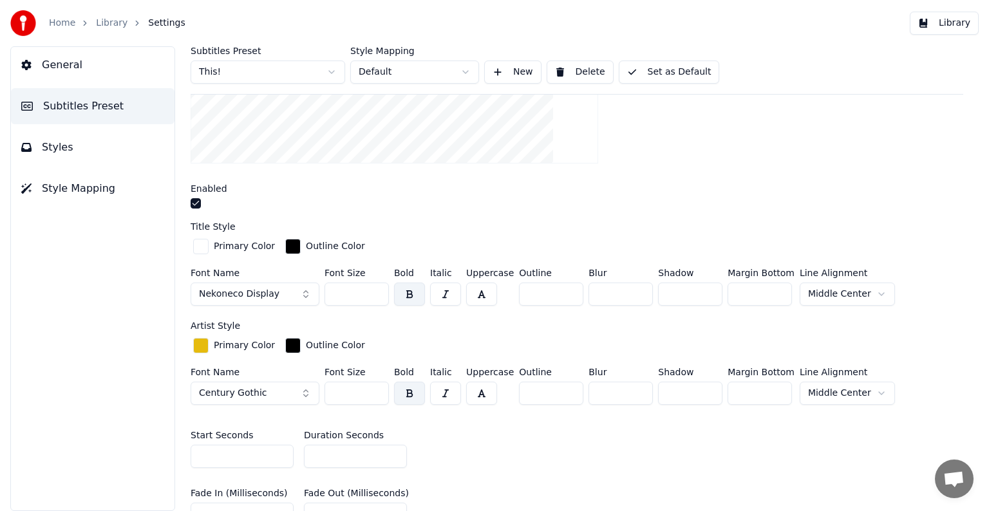
click at [391, 453] on input "*" at bounding box center [355, 456] width 103 height 23
click at [390, 453] on input "*" at bounding box center [355, 456] width 103 height 23
click at [390, 453] on input "**" at bounding box center [355, 456] width 103 height 23
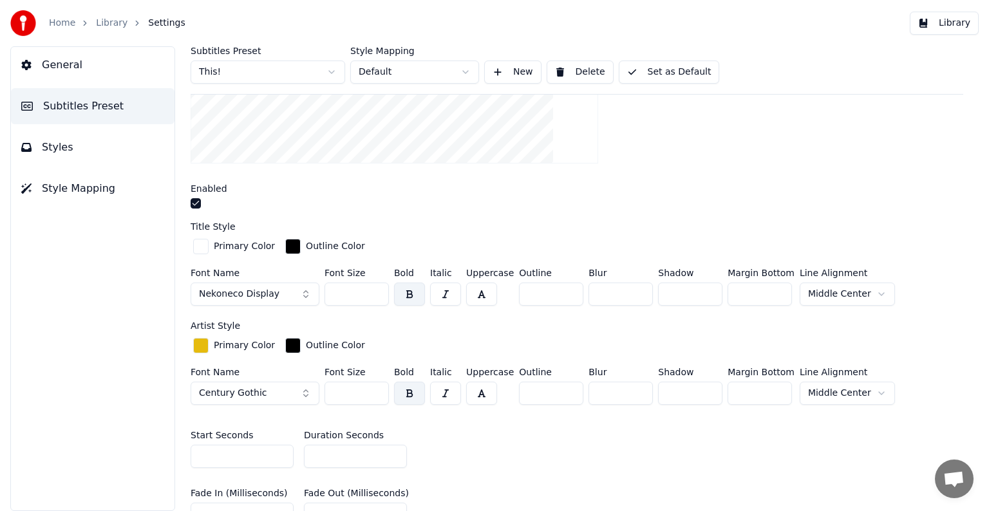
click at [390, 453] on input "**" at bounding box center [355, 456] width 103 height 23
type input "**"
click at [390, 453] on input "**" at bounding box center [355, 456] width 103 height 23
click at [660, 77] on button "Set as Default" at bounding box center [669, 72] width 101 height 23
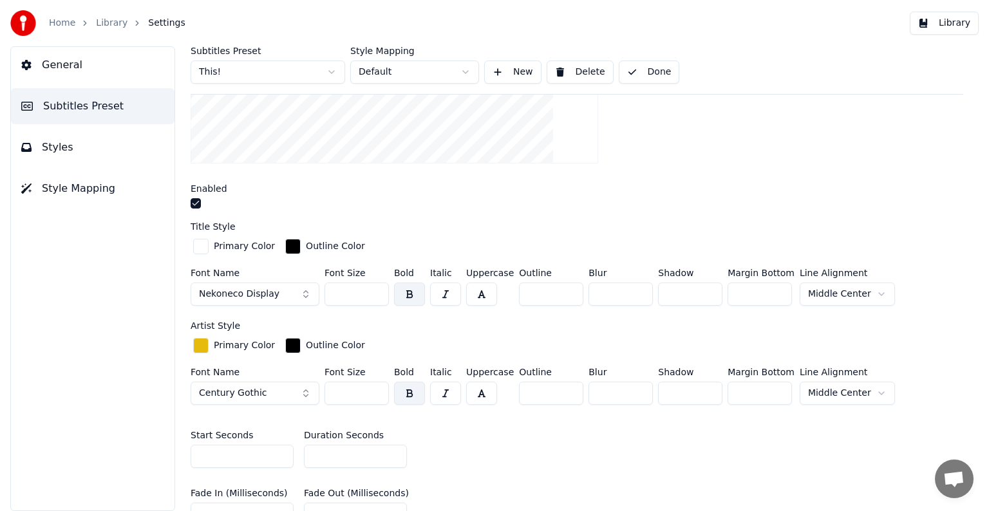
click at [100, 21] on link "Library" at bounding box center [112, 23] width 32 height 13
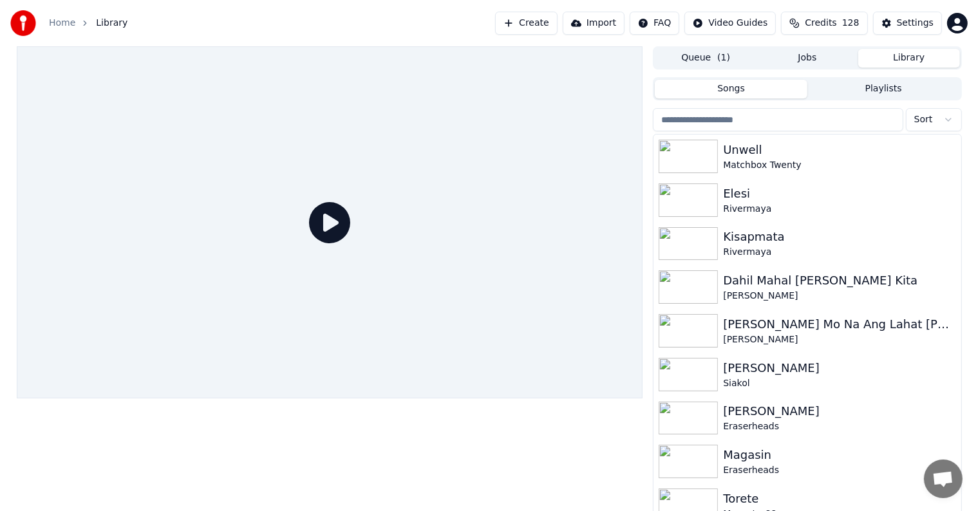
click at [788, 121] on input "search" at bounding box center [778, 119] width 250 height 23
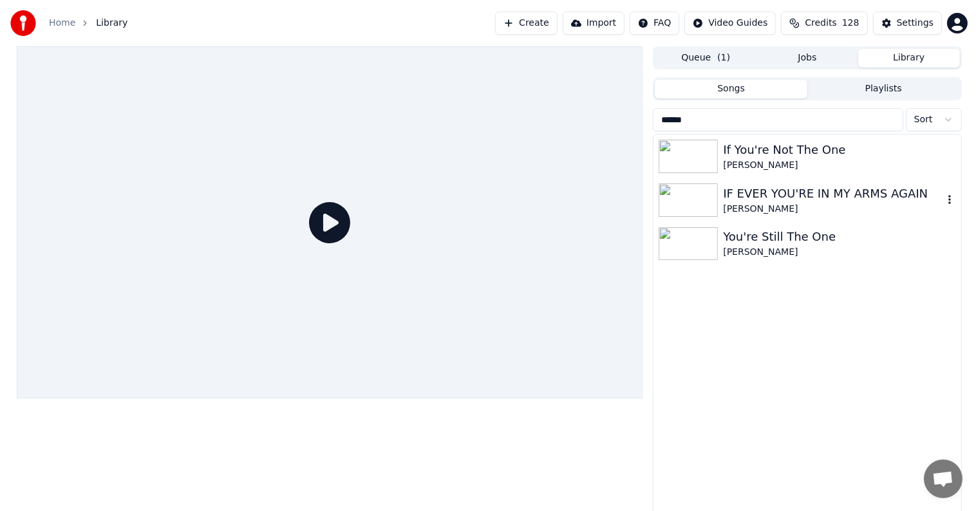
type input "******"
click at [768, 237] on div "You're Still The One" at bounding box center [833, 237] width 220 height 18
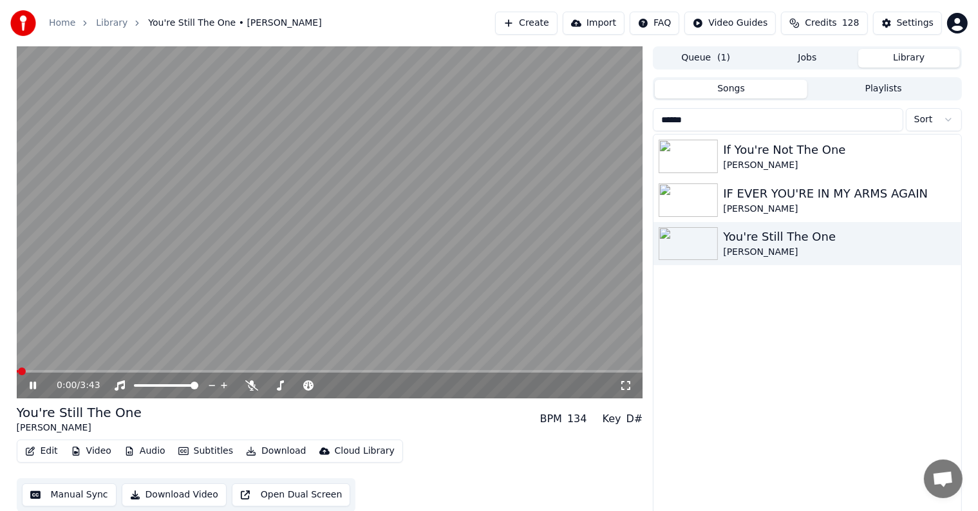
click at [294, 245] on video at bounding box center [330, 222] width 627 height 352
click at [54, 368] on video at bounding box center [330, 222] width 627 height 352
click at [52, 371] on span at bounding box center [330, 371] width 627 height 3
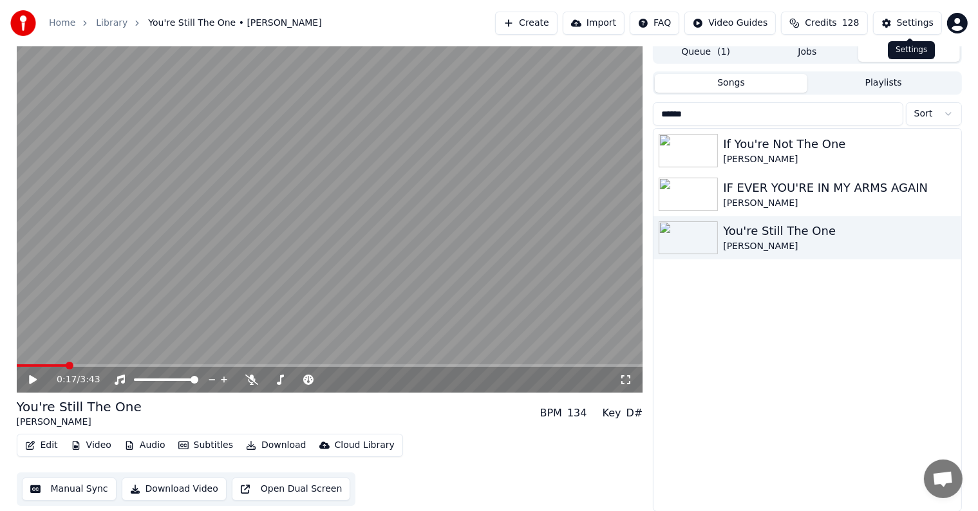
click at [914, 30] on button "Settings" at bounding box center [907, 23] width 69 height 23
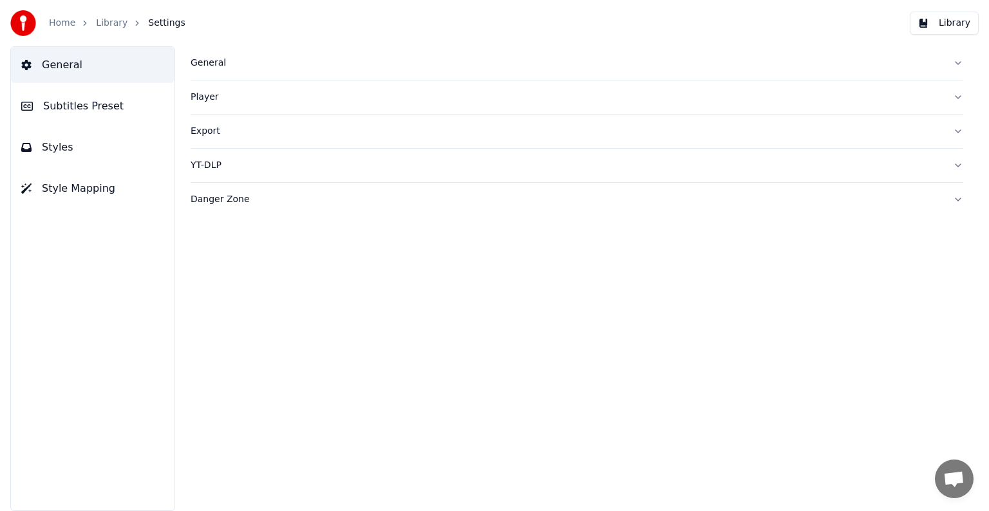
click at [38, 111] on button "Subtitles Preset" at bounding box center [93, 106] width 164 height 36
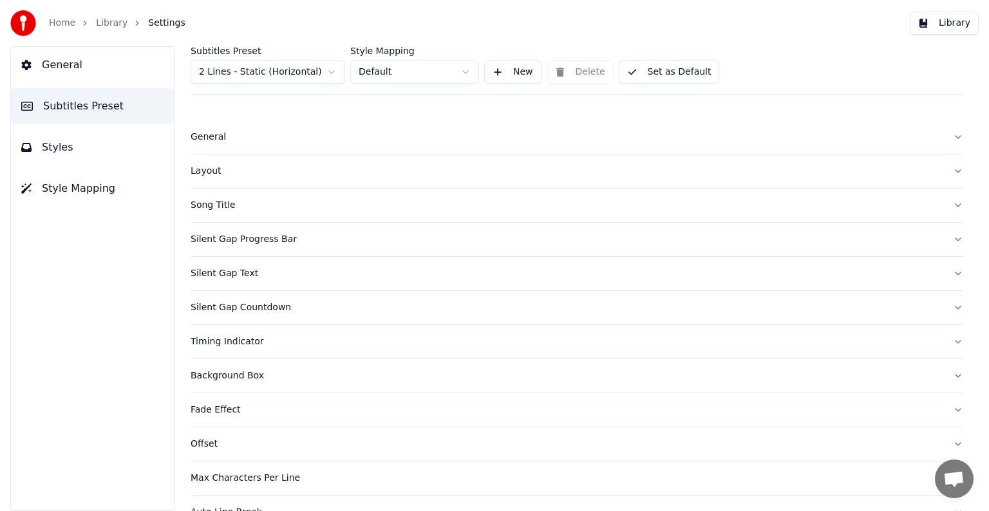
click at [203, 70] on html "Home Library Settings Library General Subtitles Preset Styles Style Mapping Sub…" at bounding box center [494, 255] width 989 height 511
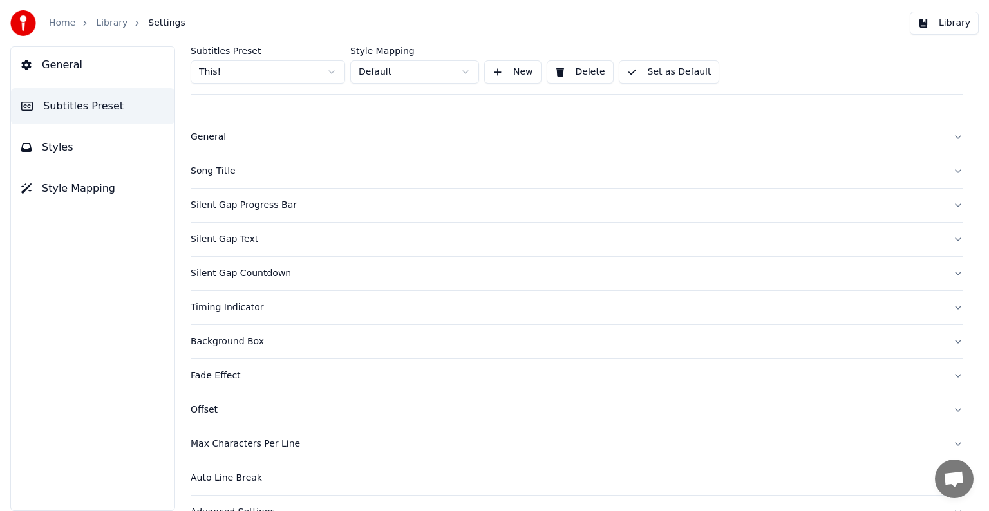
click at [211, 172] on div "Song Title" at bounding box center [567, 171] width 752 height 13
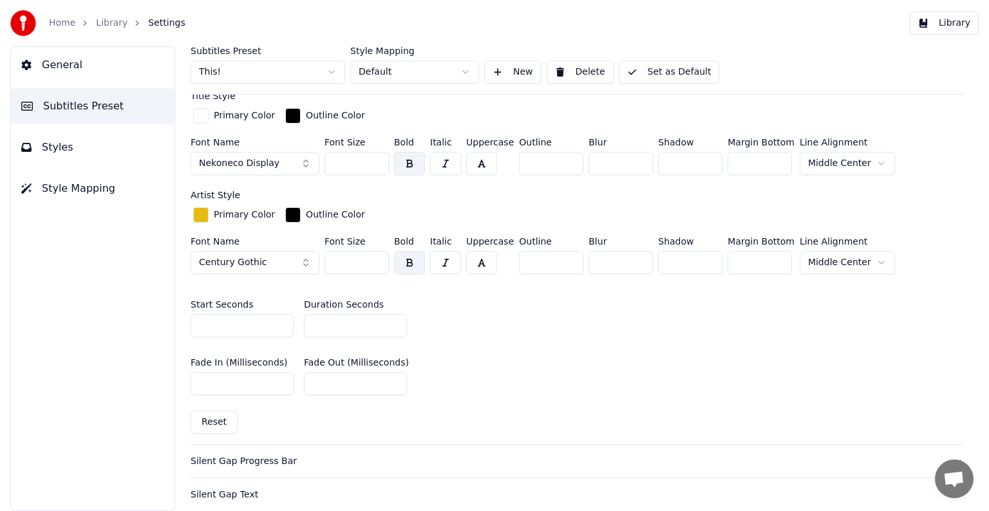
scroll to position [451, 0]
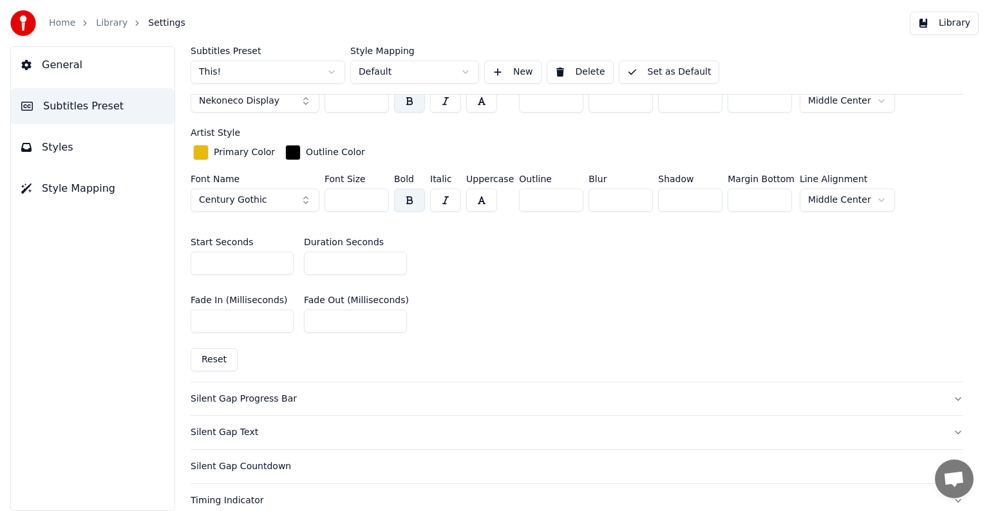
type input "**"
click at [397, 255] on input "**" at bounding box center [355, 263] width 103 height 23
click at [672, 72] on button "Set as Default" at bounding box center [669, 72] width 101 height 23
click at [94, 32] on div "Home Library Settings" at bounding box center [97, 23] width 175 height 26
click at [97, 24] on link "Library" at bounding box center [112, 23] width 32 height 13
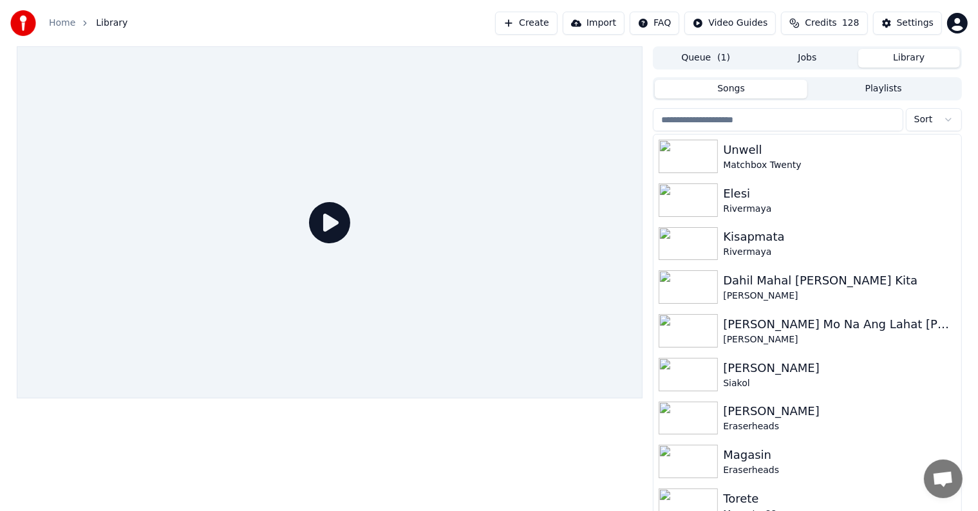
click at [765, 113] on input "search" at bounding box center [778, 119] width 250 height 23
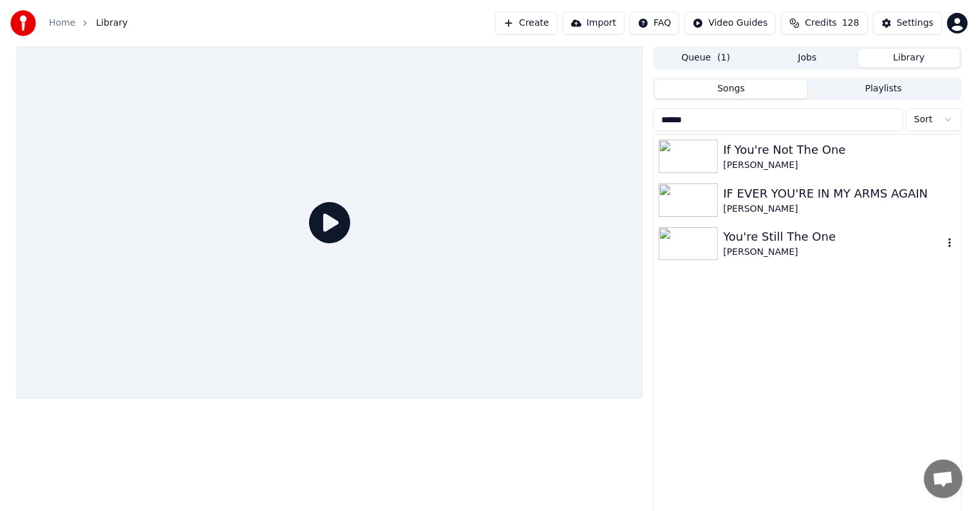
type input "******"
click at [784, 254] on div "[PERSON_NAME]" at bounding box center [833, 252] width 220 height 13
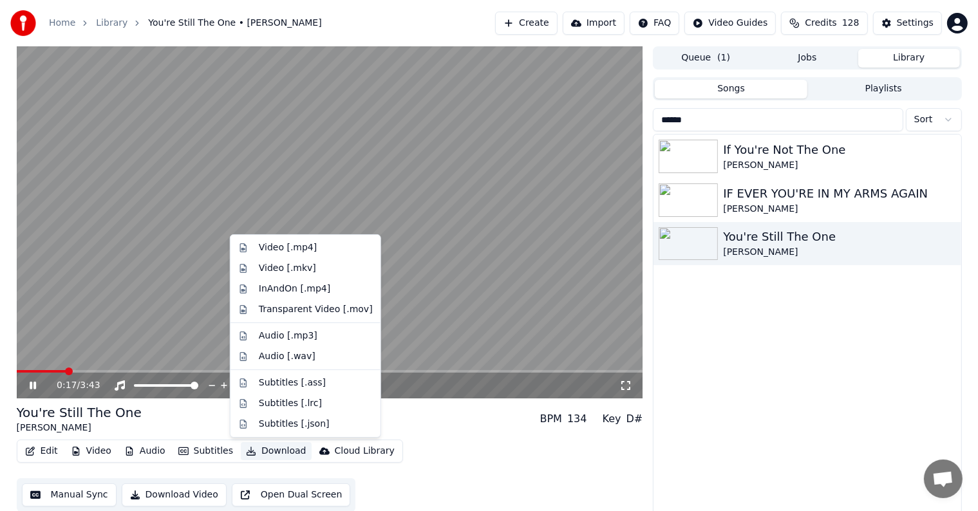
click at [261, 453] on button "Download" at bounding box center [276, 451] width 71 height 18
click at [286, 245] on div "Video [.mp4]" at bounding box center [288, 247] width 58 height 13
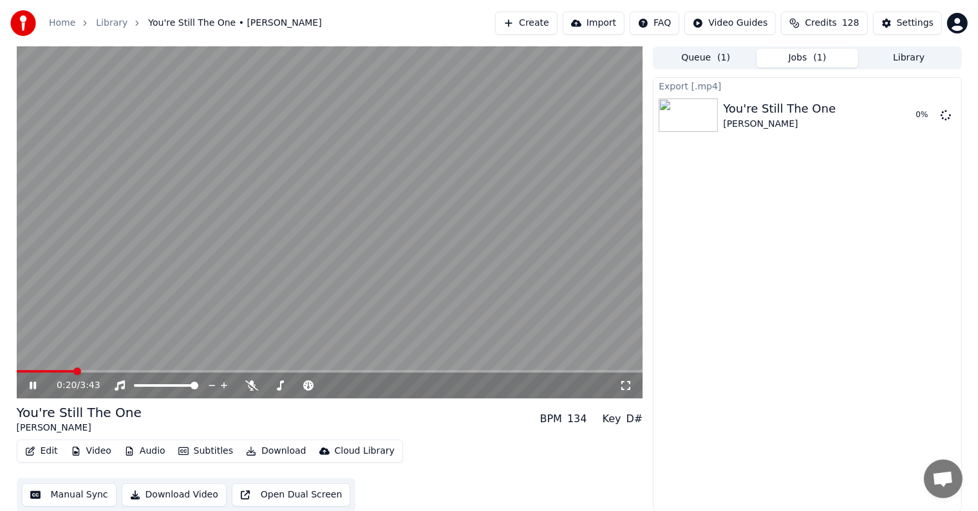
click at [29, 381] on icon at bounding box center [42, 386] width 30 height 10
click at [916, 59] on button "Library" at bounding box center [909, 58] width 102 height 19
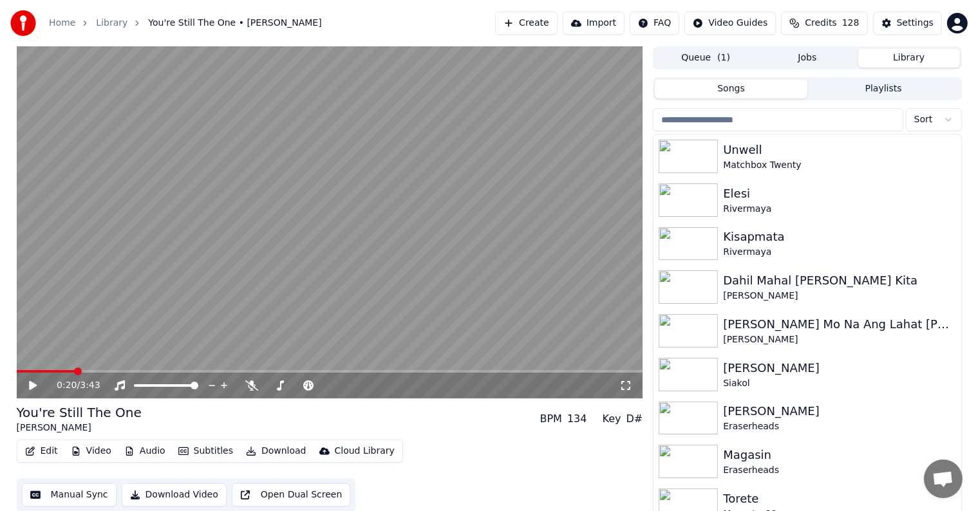
click at [783, 116] on input "search" at bounding box center [778, 119] width 250 height 23
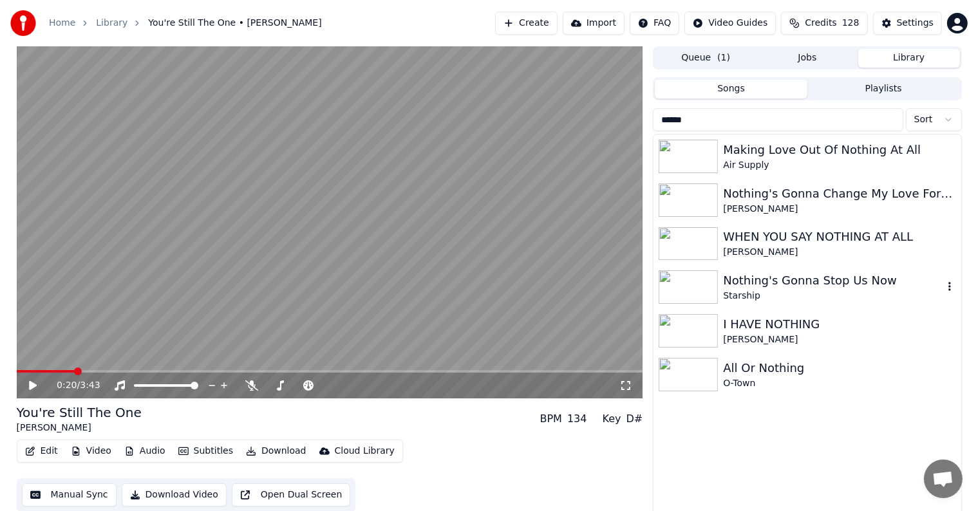
type input "******"
click at [814, 292] on div "Starship" at bounding box center [833, 296] width 220 height 13
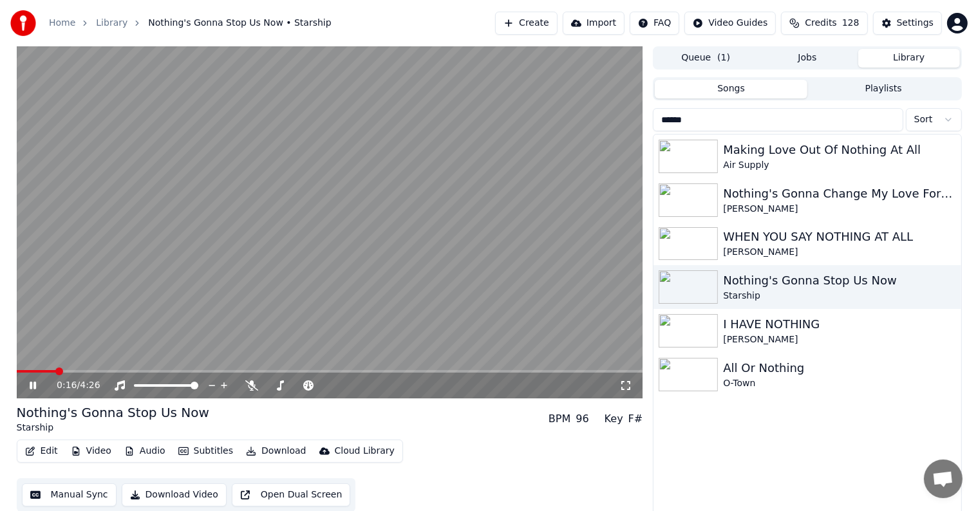
click at [29, 386] on icon at bounding box center [42, 386] width 30 height 10
click at [921, 23] on div "Settings" at bounding box center [915, 23] width 37 height 13
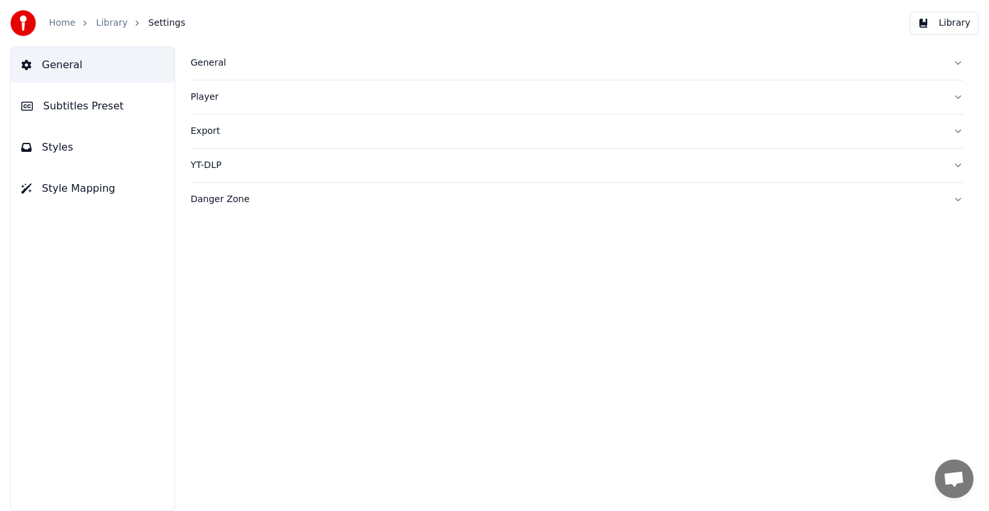
click at [103, 106] on span "Subtitles Preset" at bounding box center [83, 106] width 80 height 15
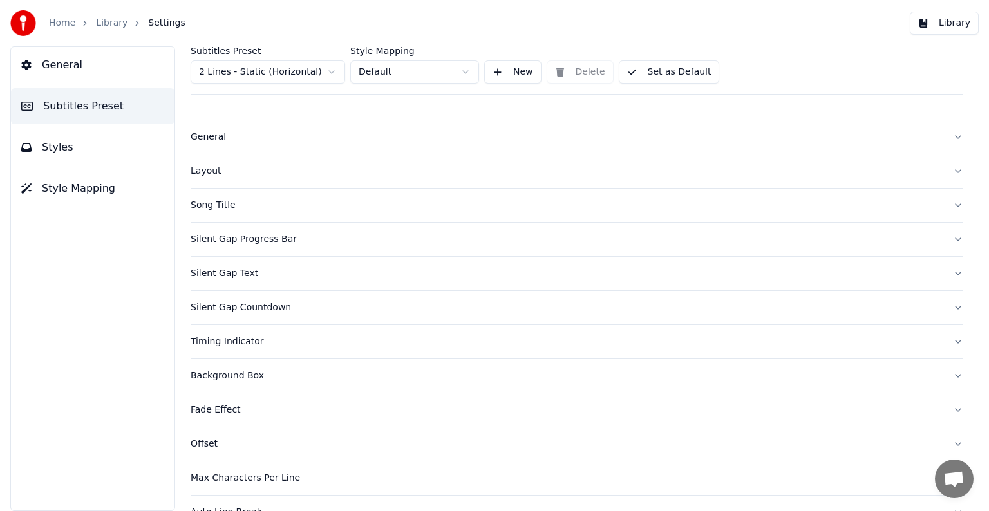
click at [244, 69] on html "Home Library Settings Library General Subtitles Preset Styles Style Mapping Sub…" at bounding box center [494, 255] width 989 height 511
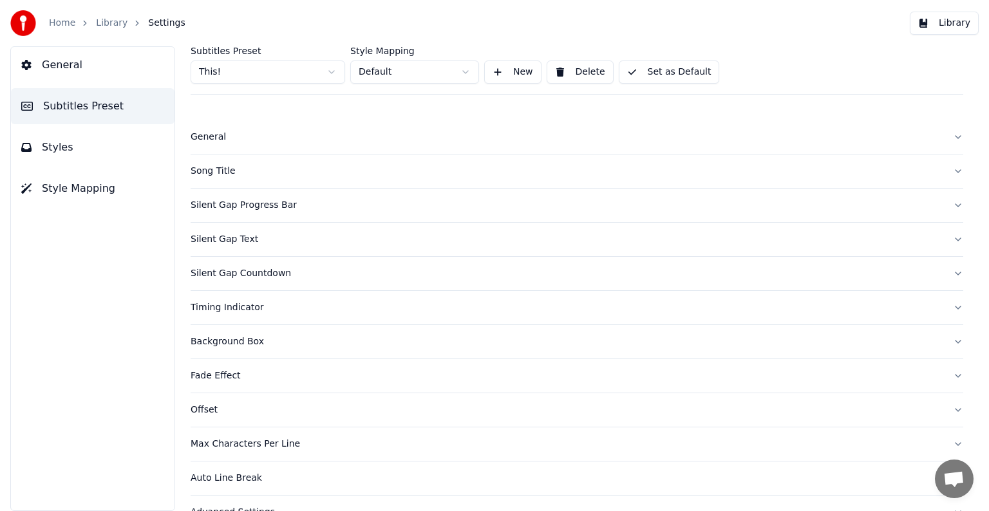
click at [221, 176] on div "Song Title" at bounding box center [567, 171] width 752 height 13
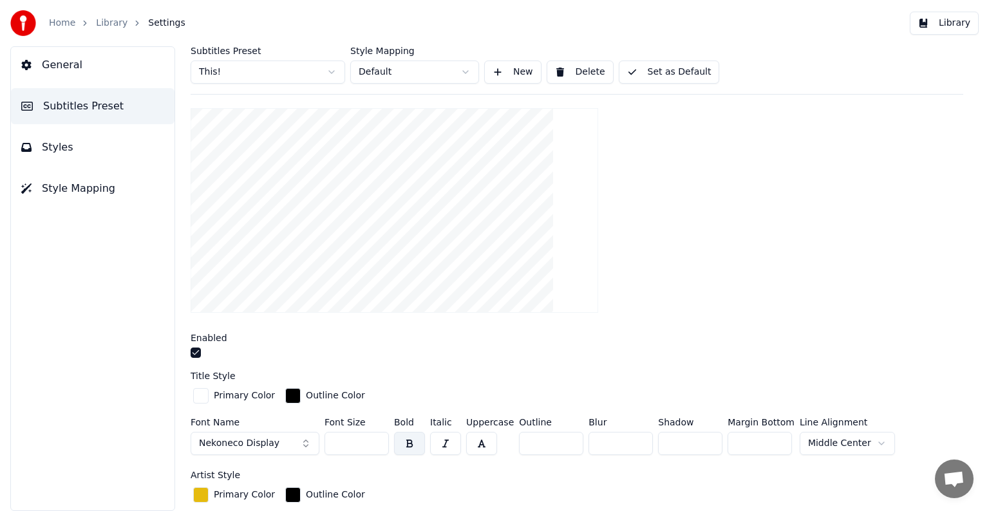
scroll to position [193, 0]
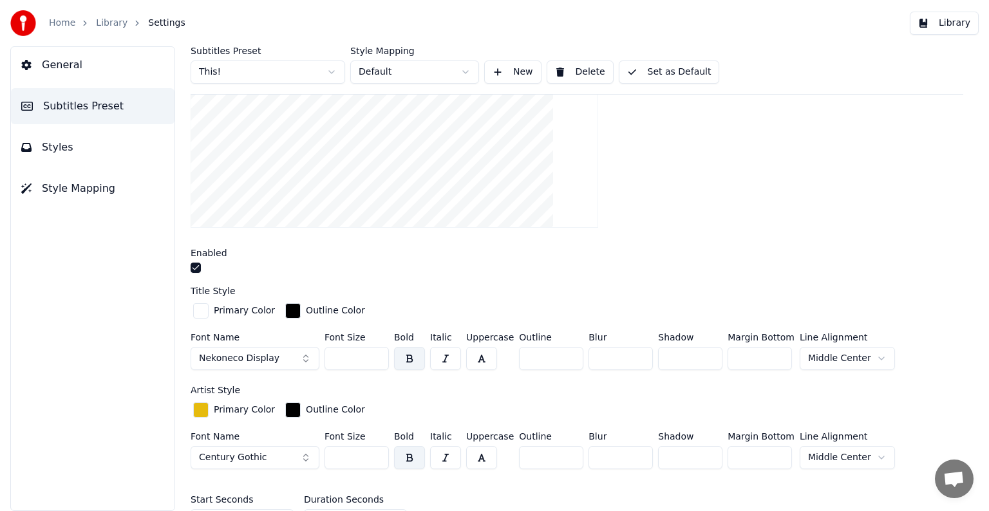
drag, startPoint x: 337, startPoint y: 353, endPoint x: 358, endPoint y: 355, distance: 20.8
click at [353, 358] on input "***" at bounding box center [357, 358] width 64 height 23
type input "***"
click at [651, 62] on button "Set as Default" at bounding box center [669, 72] width 101 height 23
click at [111, 21] on link "Library" at bounding box center [112, 23] width 32 height 13
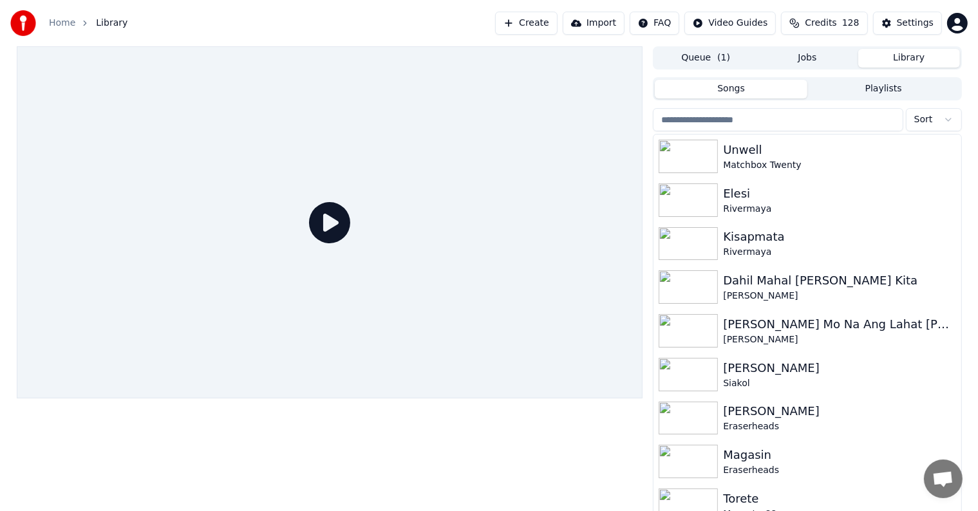
click at [787, 120] on input "search" at bounding box center [778, 119] width 250 height 23
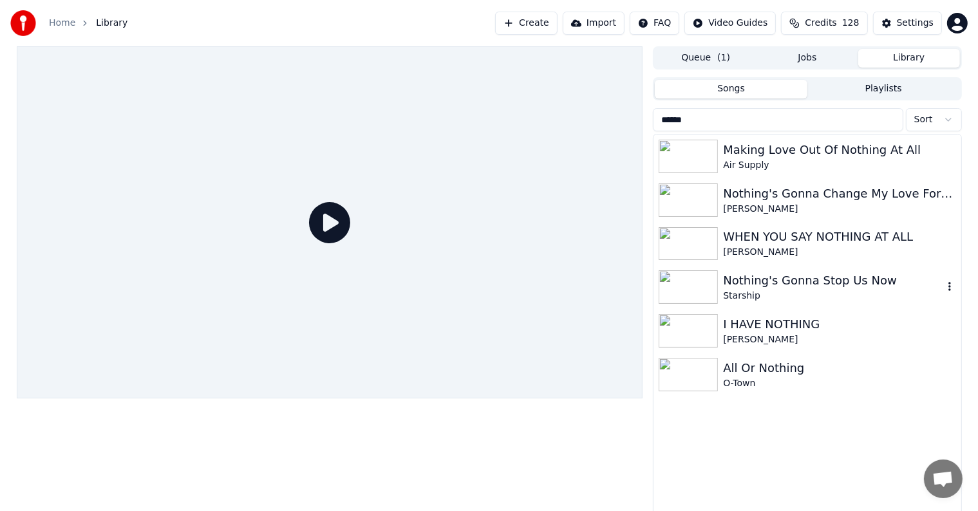
type input "******"
click at [804, 281] on div "Nothing's Gonna Stop Us Now" at bounding box center [833, 281] width 220 height 18
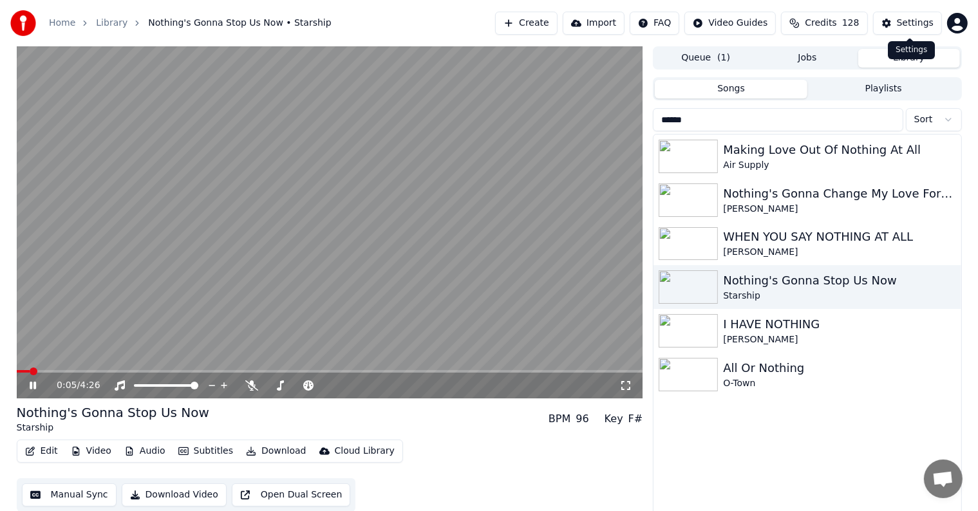
click at [899, 23] on button "Settings" at bounding box center [907, 23] width 69 height 23
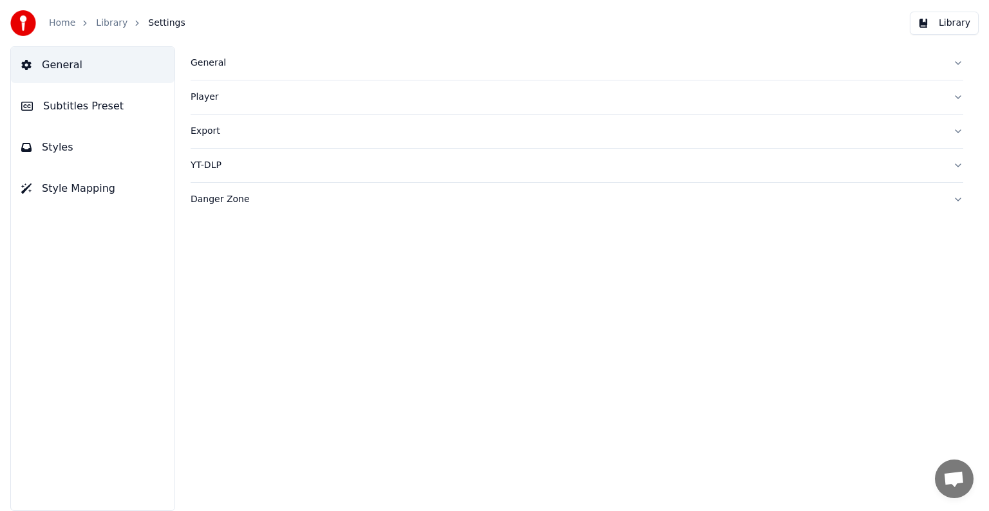
click at [86, 111] on span "Subtitles Preset" at bounding box center [83, 106] width 80 height 15
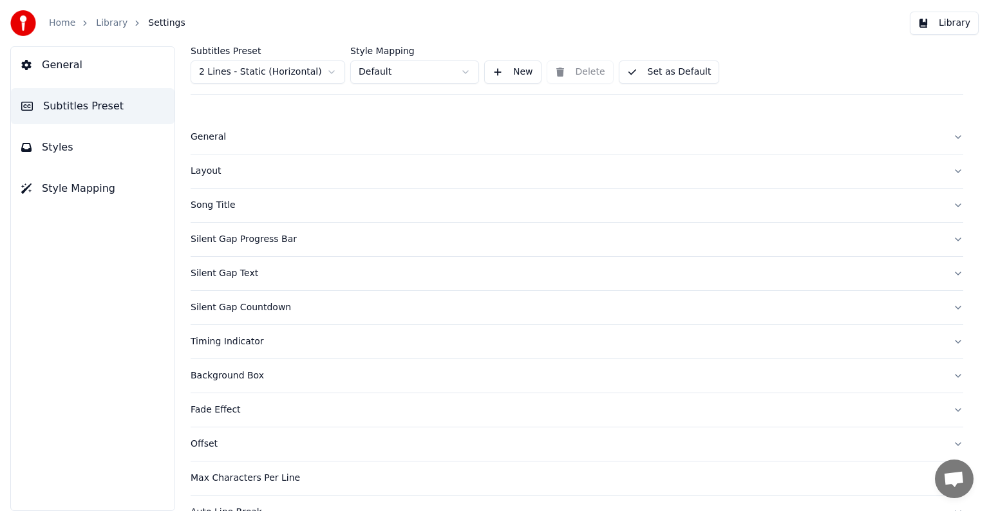
click at [241, 75] on html "Home Library Settings Library General Subtitles Preset Styles Style Mapping Sub…" at bounding box center [494, 255] width 989 height 511
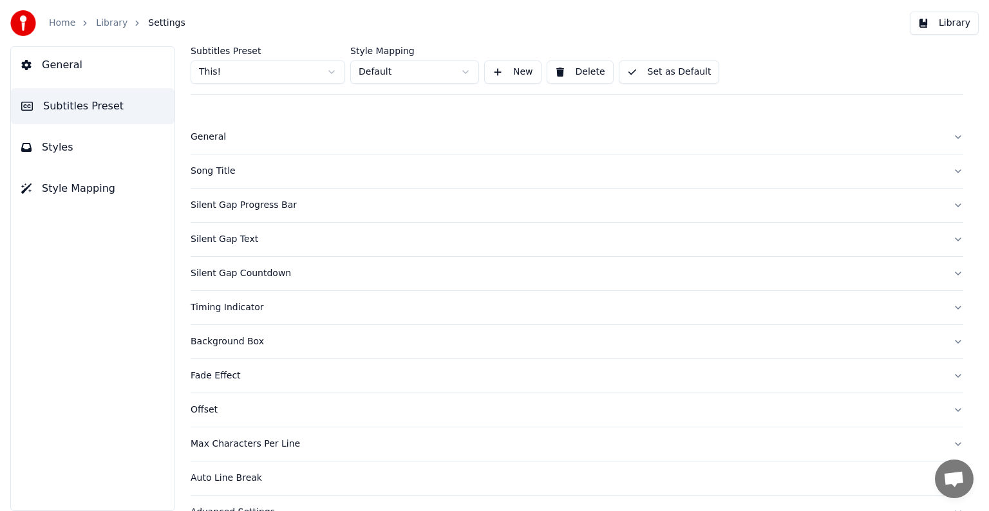
click at [211, 162] on button "Song Title" at bounding box center [577, 171] width 773 height 33
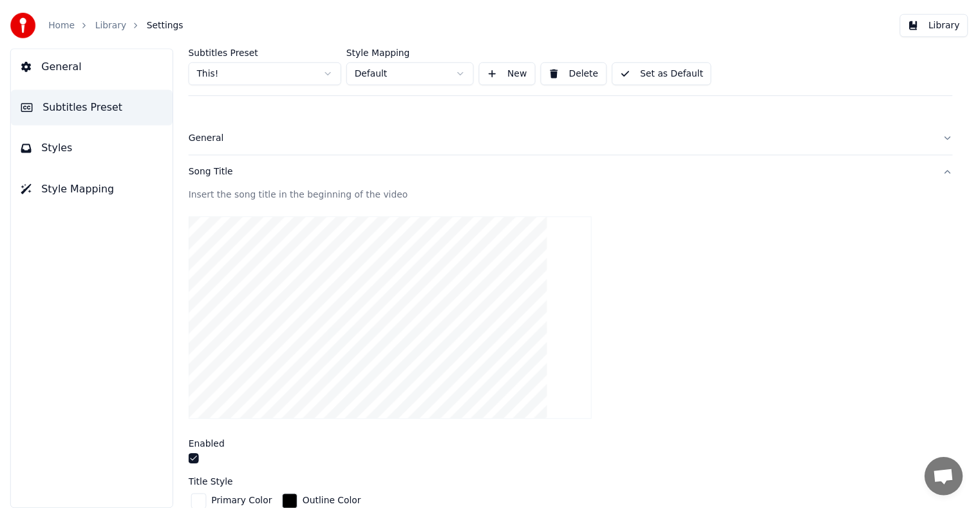
scroll to position [193, 0]
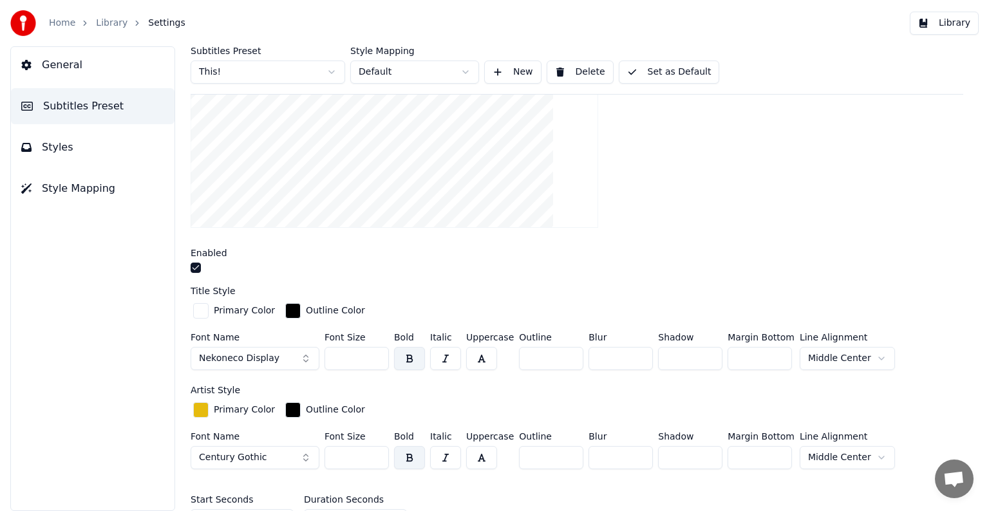
drag, startPoint x: 338, startPoint y: 355, endPoint x: 380, endPoint y: 355, distance: 41.9
click at [380, 355] on input "***" at bounding box center [357, 358] width 64 height 23
type input "***"
click at [657, 67] on button "Set as Default" at bounding box center [669, 72] width 101 height 23
click at [106, 24] on link "Library" at bounding box center [112, 23] width 32 height 13
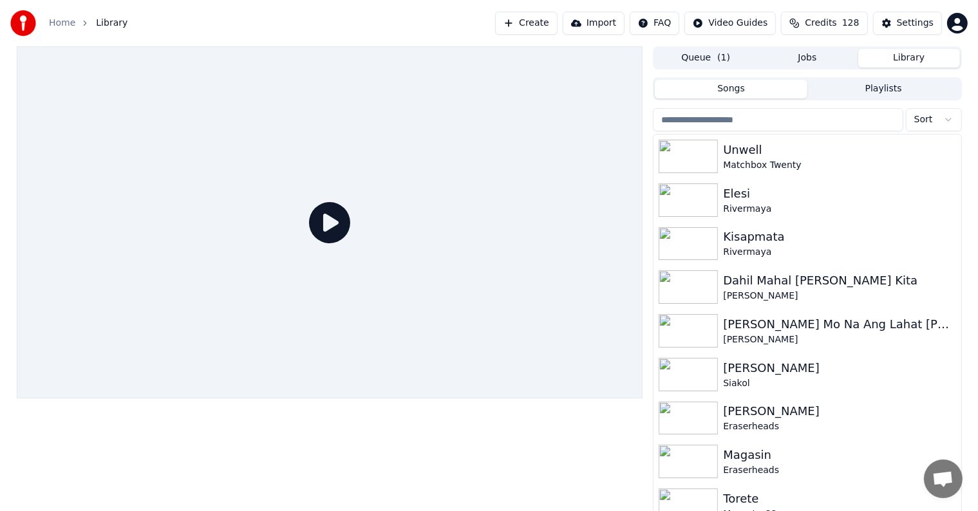
click at [783, 121] on input "search" at bounding box center [778, 119] width 250 height 23
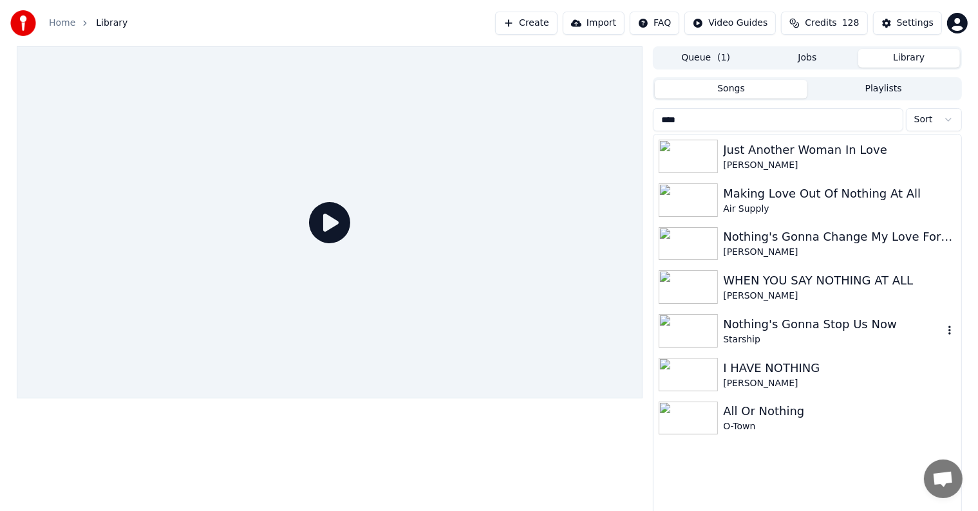
type input "****"
click at [795, 327] on div "Nothing's Gonna Stop Us Now" at bounding box center [833, 325] width 220 height 18
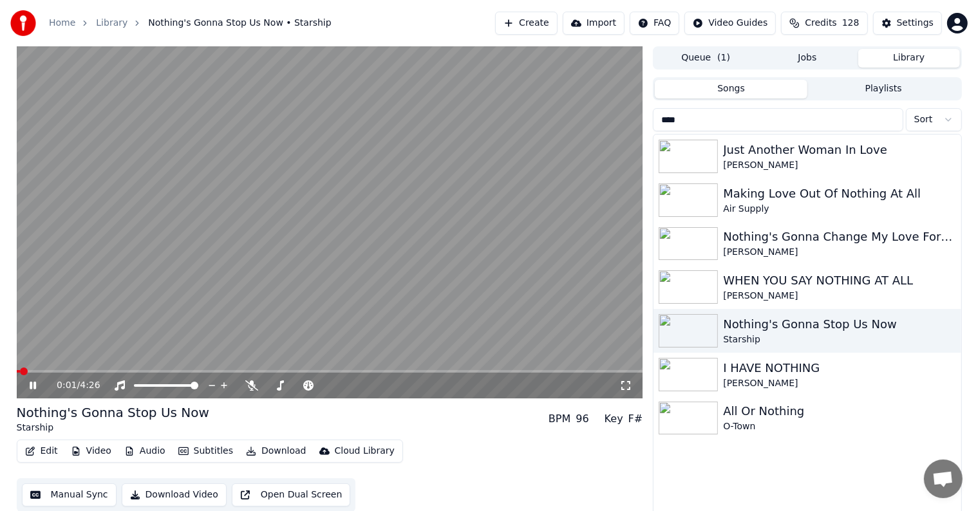
click at [33, 386] on icon at bounding box center [33, 386] width 6 height 8
click at [103, 451] on button "Video" at bounding box center [91, 451] width 51 height 18
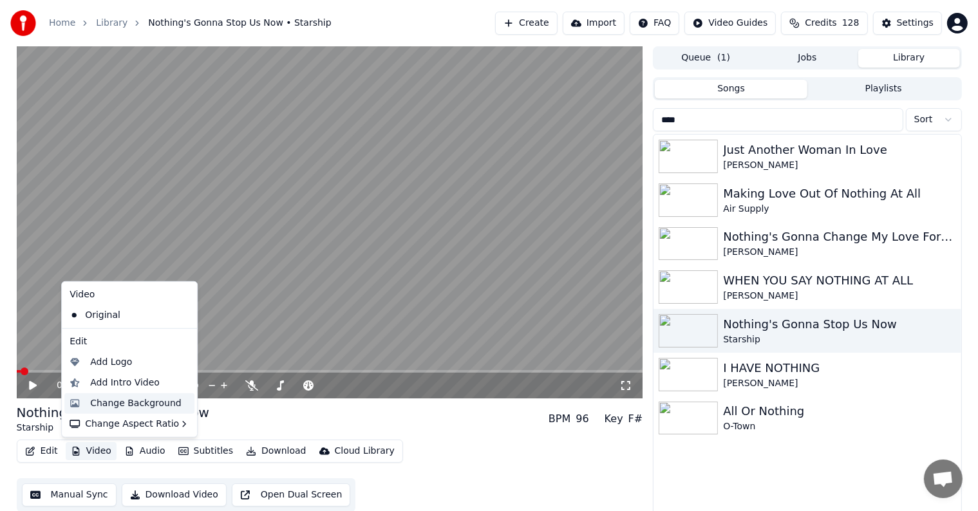
click at [122, 404] on div "Change Background" at bounding box center [135, 403] width 91 height 13
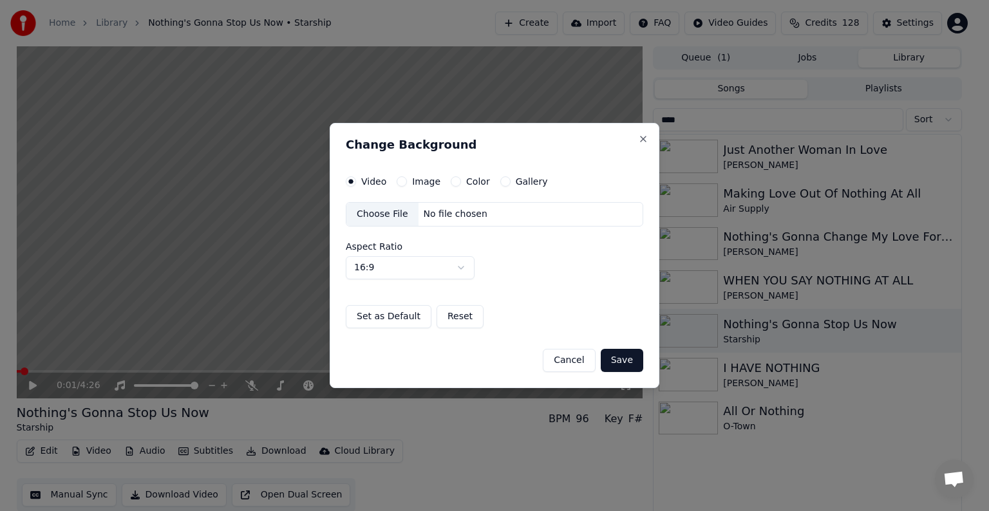
click at [376, 218] on div "Choose File" at bounding box center [382, 214] width 72 height 23
click at [400, 180] on button "Image" at bounding box center [402, 181] width 10 height 10
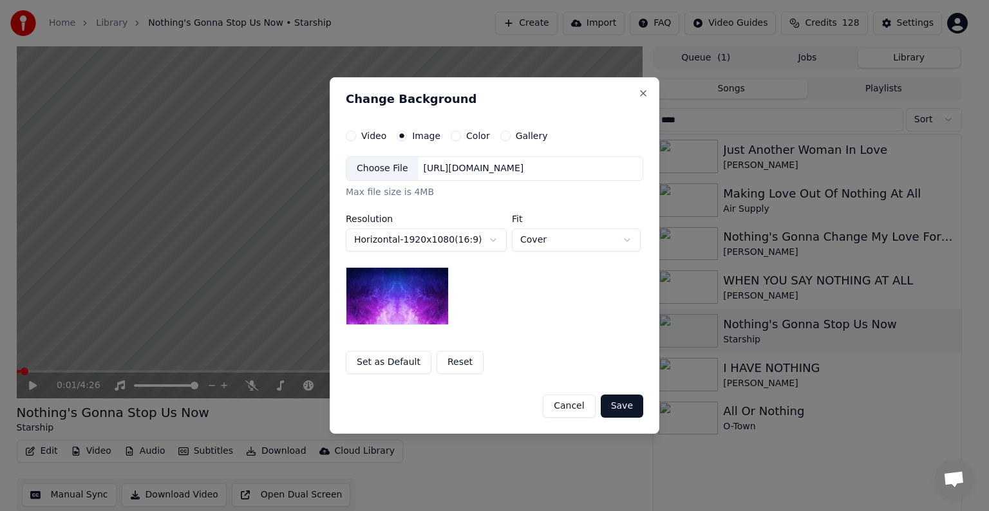
click at [398, 175] on div "Choose File" at bounding box center [382, 168] width 72 height 23
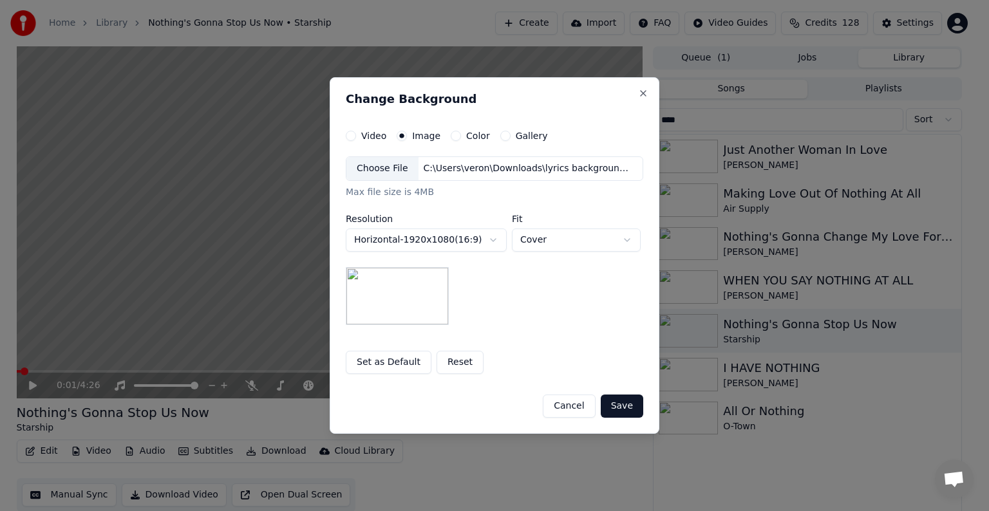
click at [619, 399] on button "Save" at bounding box center [622, 406] width 42 height 23
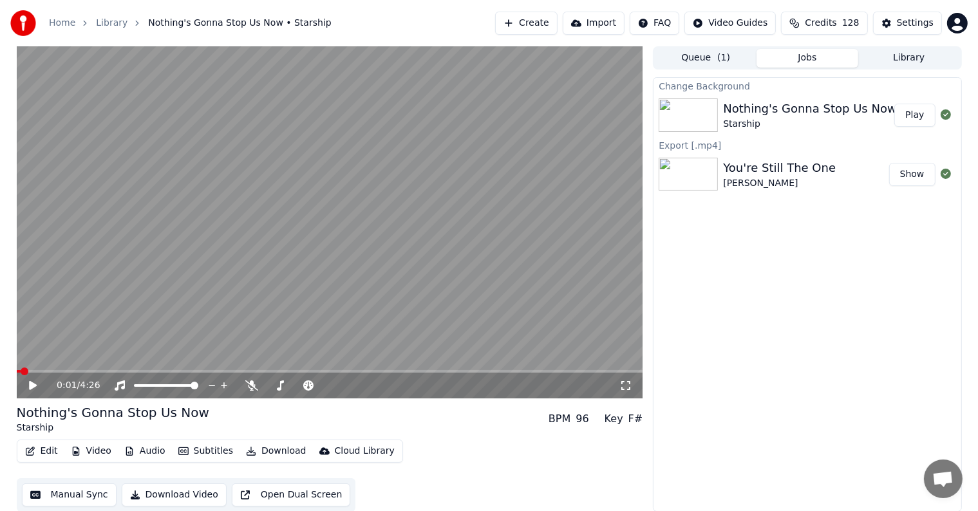
click at [914, 109] on button "Play" at bounding box center [914, 115] width 41 height 23
click at [72, 492] on button "Manual Sync" at bounding box center [69, 495] width 95 height 23
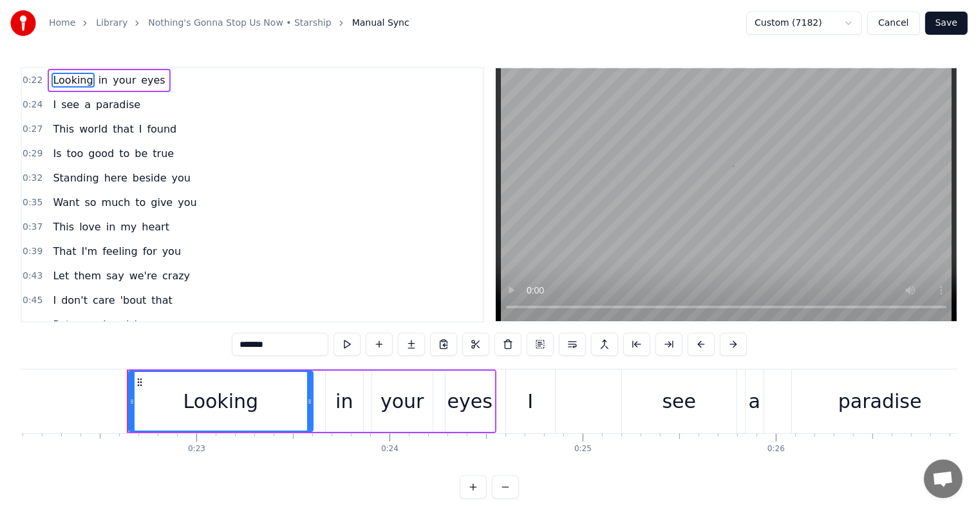
scroll to position [0, 4308]
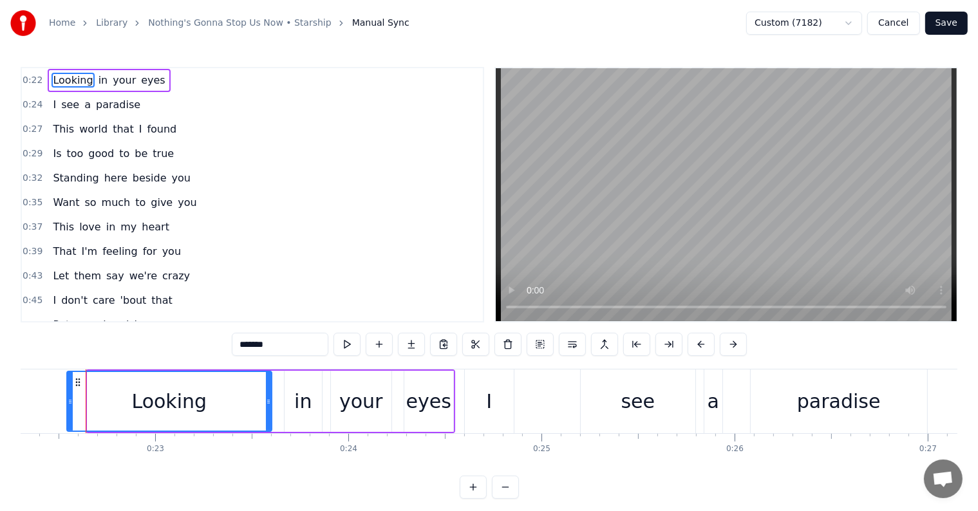
drag, startPoint x: 88, startPoint y: 397, endPoint x: 67, endPoint y: 399, distance: 20.8
click at [68, 399] on icon at bounding box center [70, 402] width 5 height 10
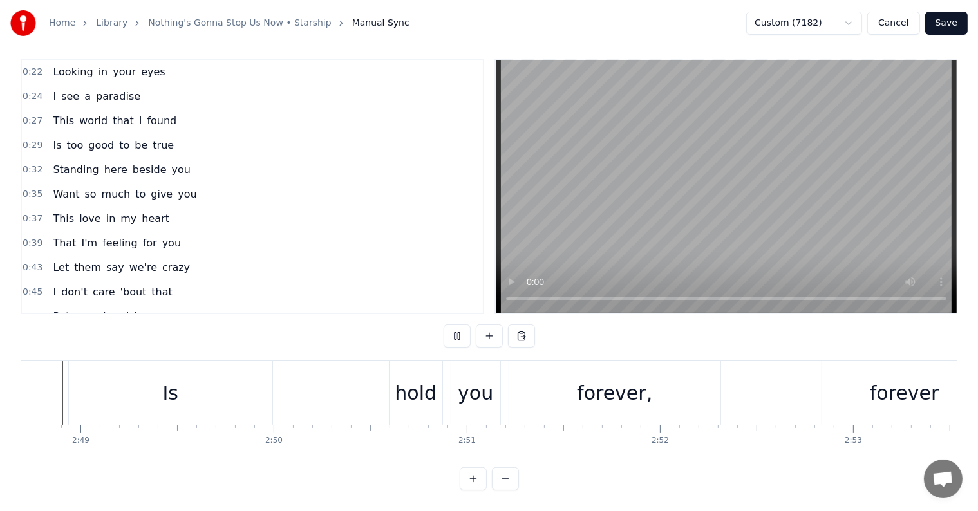
scroll to position [0, 32563]
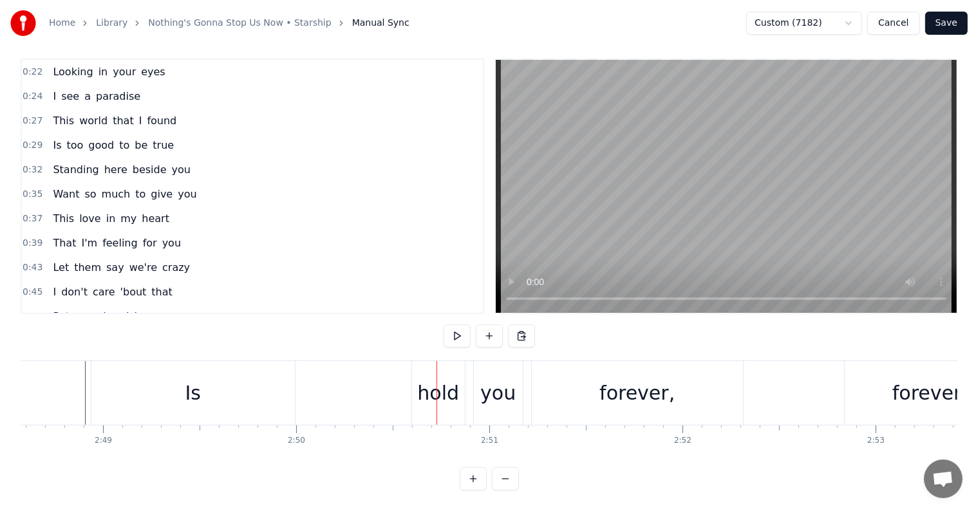
click at [114, 377] on div "Is" at bounding box center [192, 393] width 203 height 64
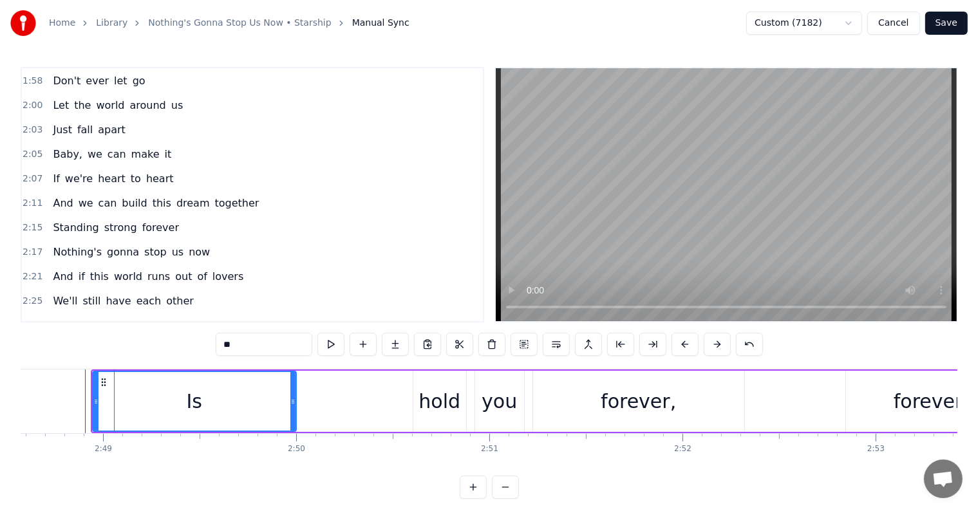
scroll to position [1069, 0]
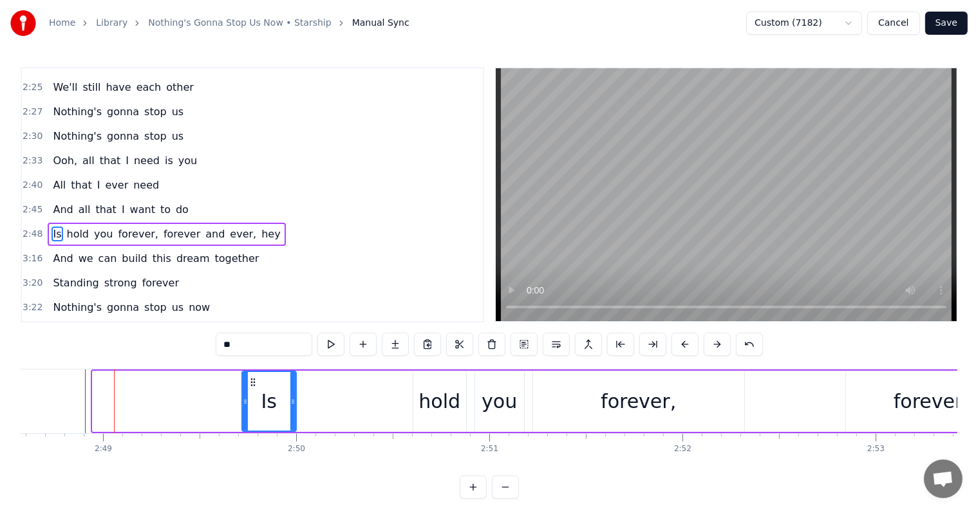
drag, startPoint x: 92, startPoint y: 395, endPoint x: 241, endPoint y: 411, distance: 150.2
click at [243, 411] on div at bounding box center [245, 401] width 5 height 59
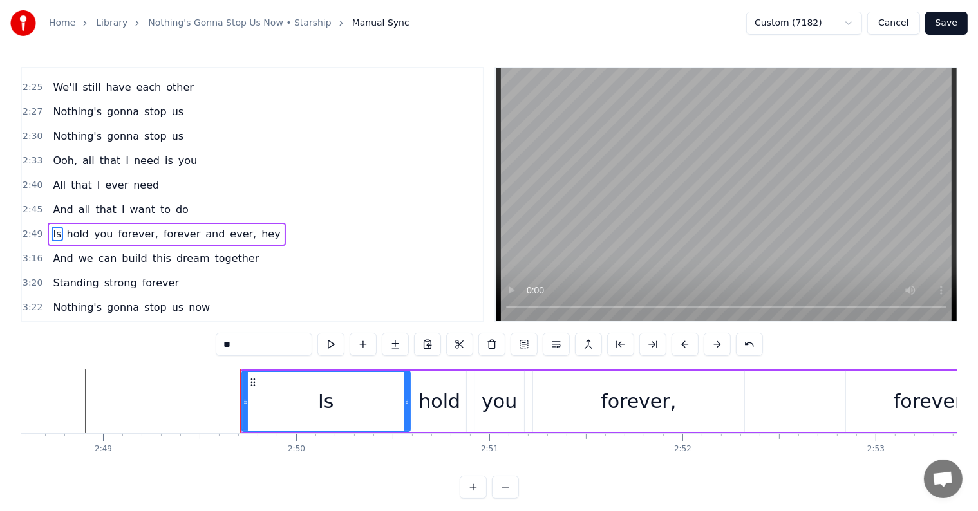
drag, startPoint x: 295, startPoint y: 404, endPoint x: 409, endPoint y: 415, distance: 114.4
click at [409, 415] on div at bounding box center [406, 401] width 5 height 59
drag, startPoint x: 245, startPoint y: 399, endPoint x: 372, endPoint y: 419, distance: 128.5
click at [372, 419] on div at bounding box center [372, 401] width 5 height 59
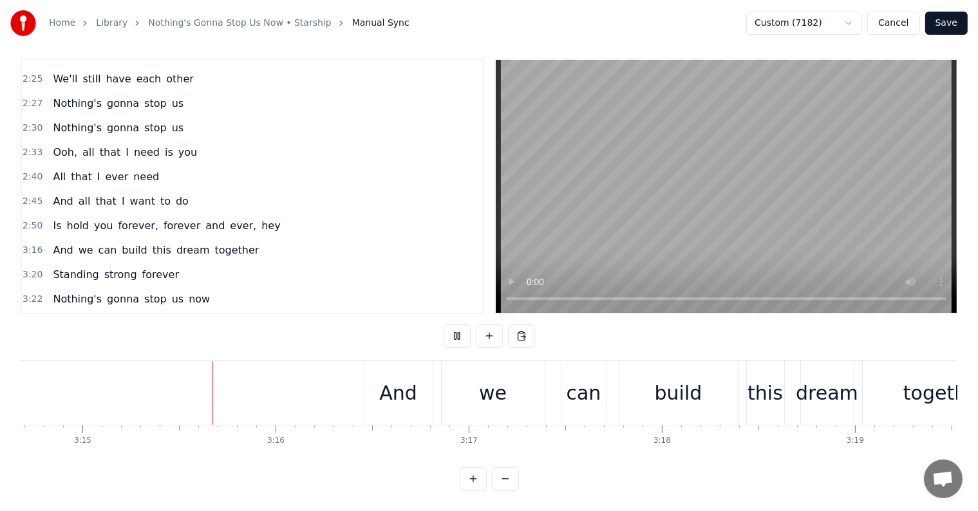
scroll to position [0, 37606]
click at [395, 379] on div "And" at bounding box center [398, 393] width 38 height 29
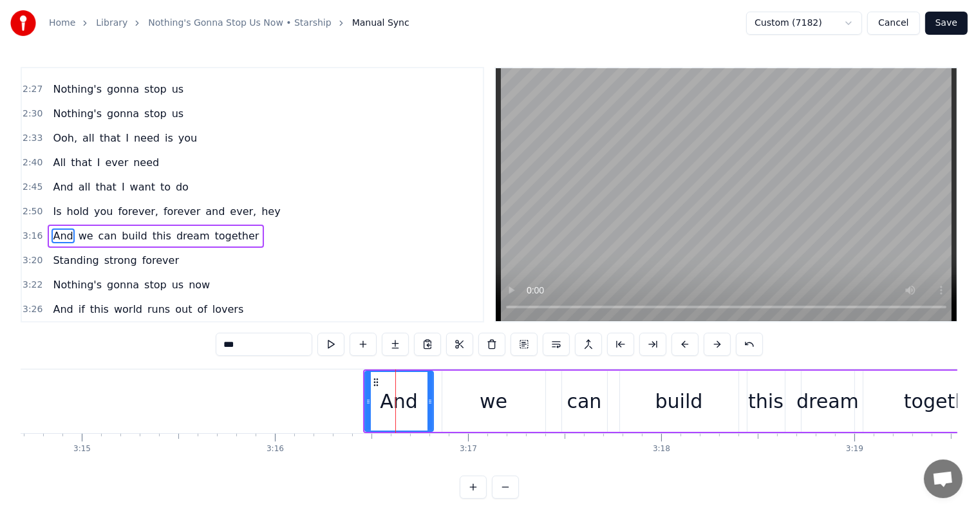
scroll to position [1093, 0]
drag, startPoint x: 366, startPoint y: 400, endPoint x: 314, endPoint y: 397, distance: 52.3
click at [314, 397] on icon at bounding box center [316, 402] width 5 height 10
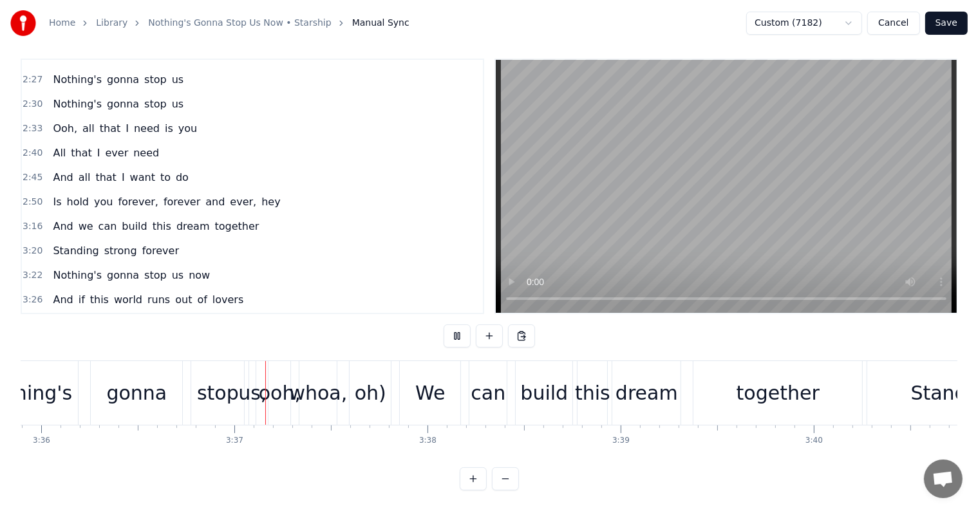
scroll to position [0, 41752]
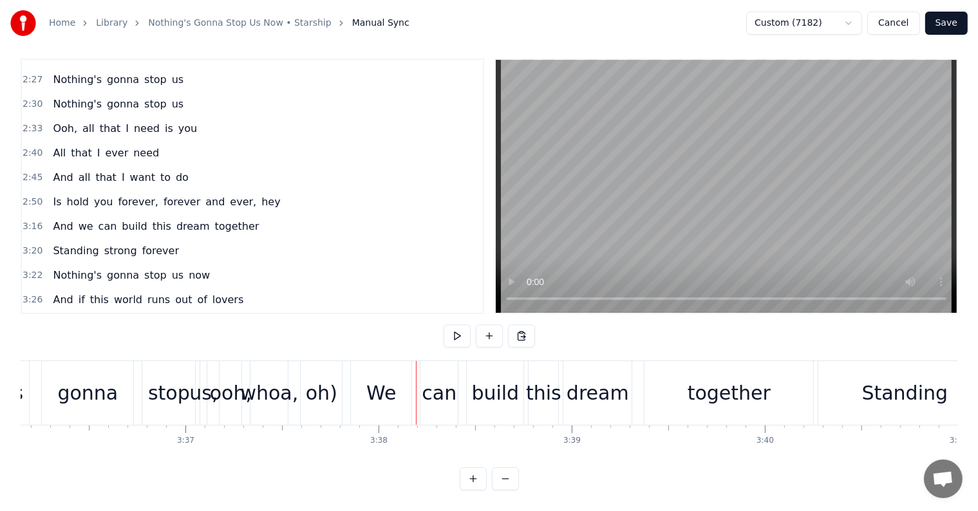
click at [223, 381] on div "ooh," at bounding box center [231, 393] width 42 height 29
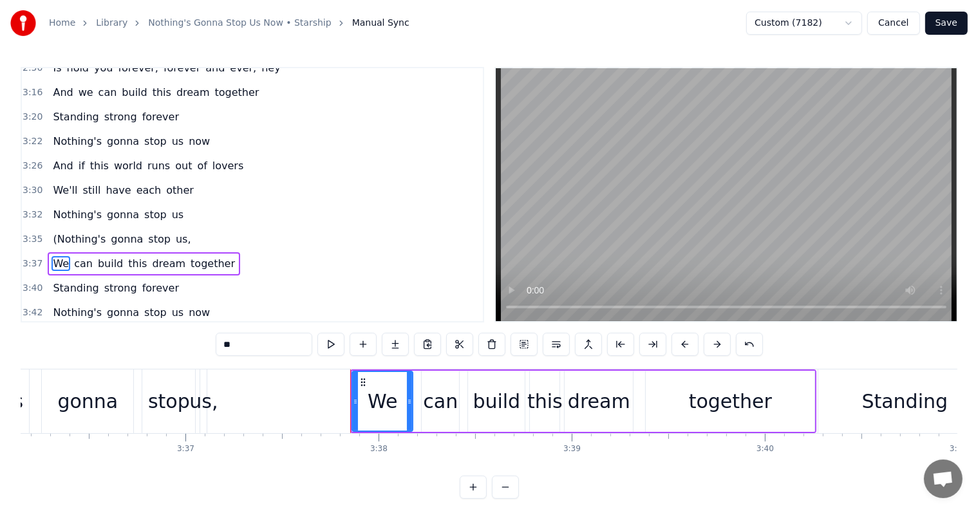
scroll to position [1259, 0]
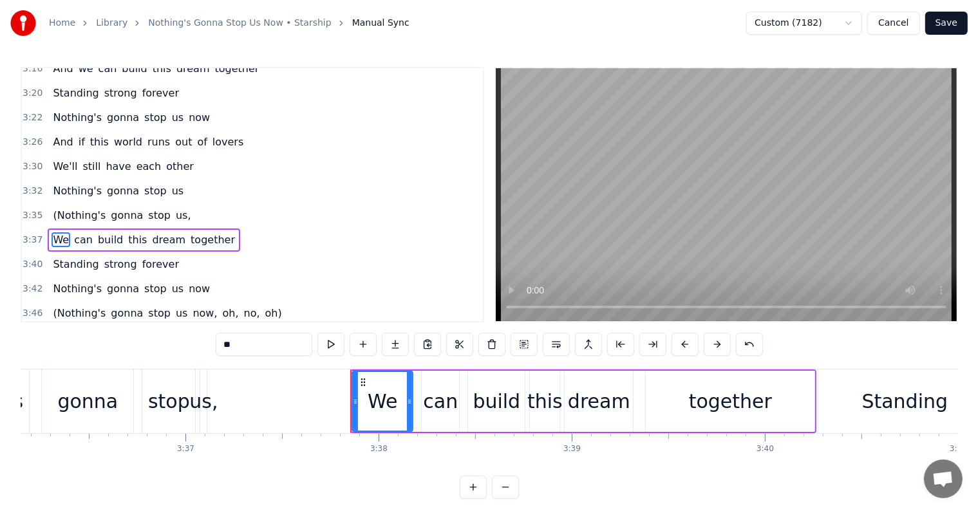
click at [174, 208] on span "us," at bounding box center [183, 215] width 18 height 15
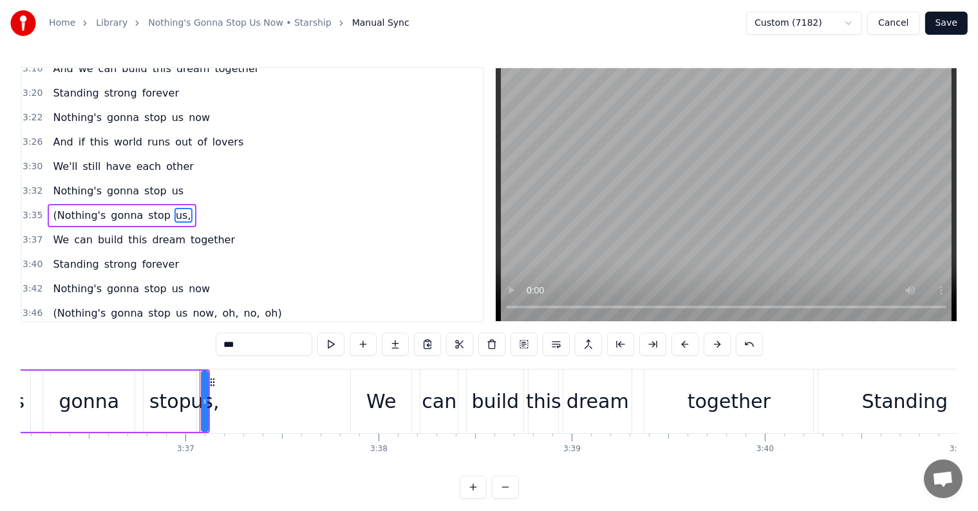
scroll to position [1236, 0]
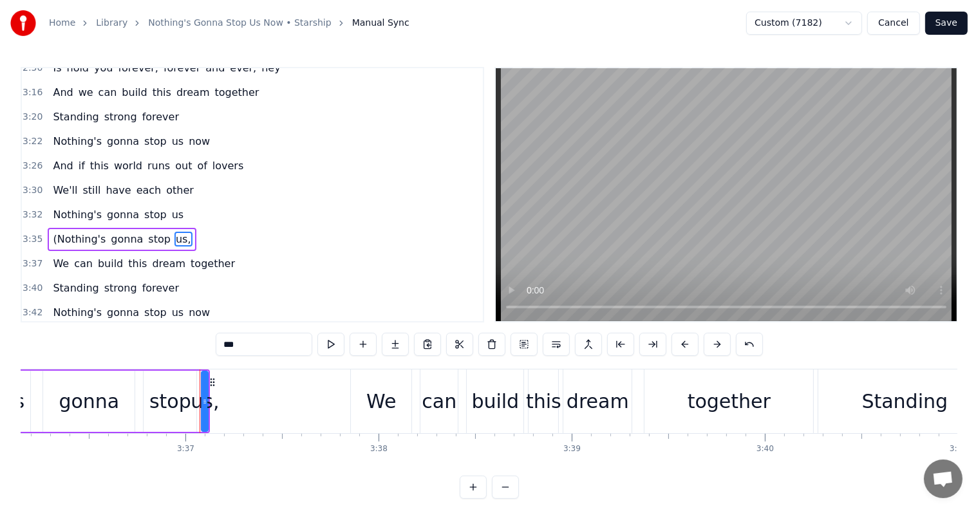
click at [258, 344] on input "***" at bounding box center [264, 344] width 97 height 23
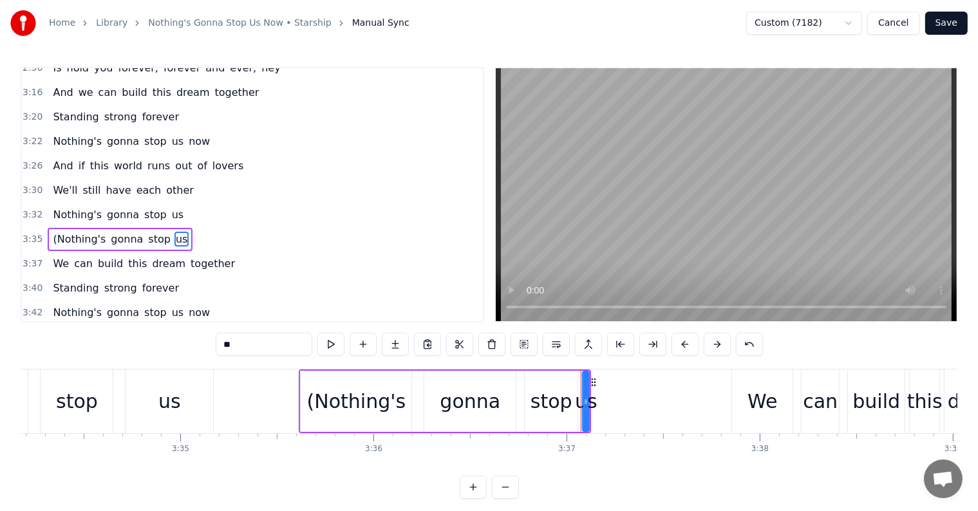
scroll to position [0, 40791]
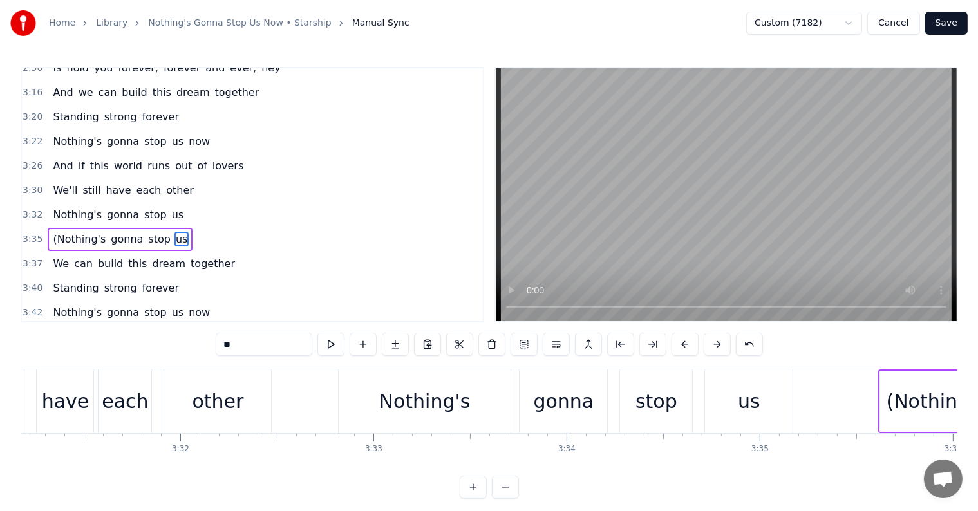
type input "**"
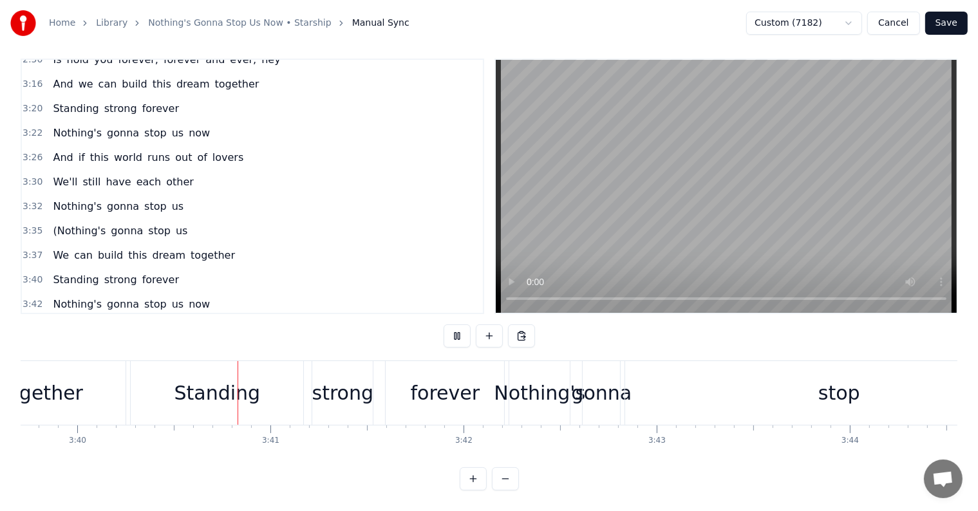
scroll to position [0, 42464]
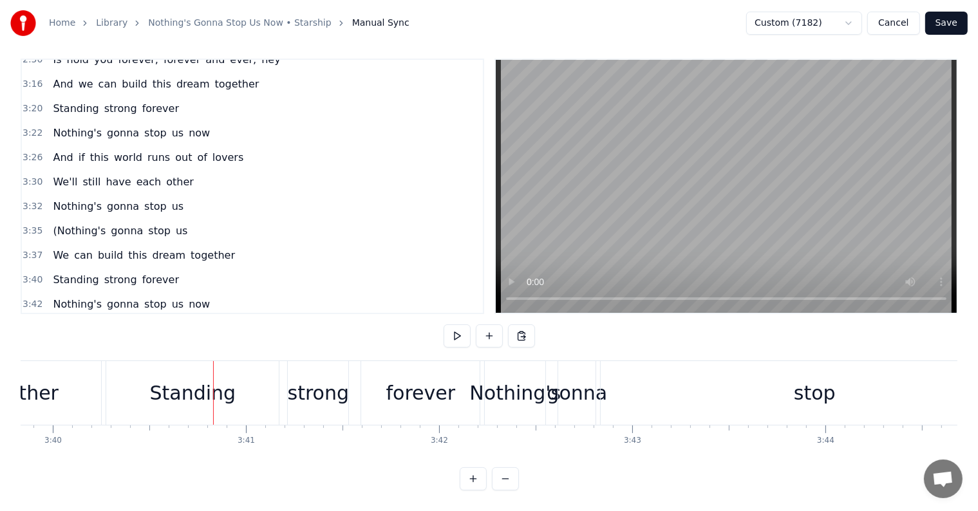
click at [60, 220] on div "(Nothing's gonna stop us" at bounding box center [120, 231] width 145 height 23
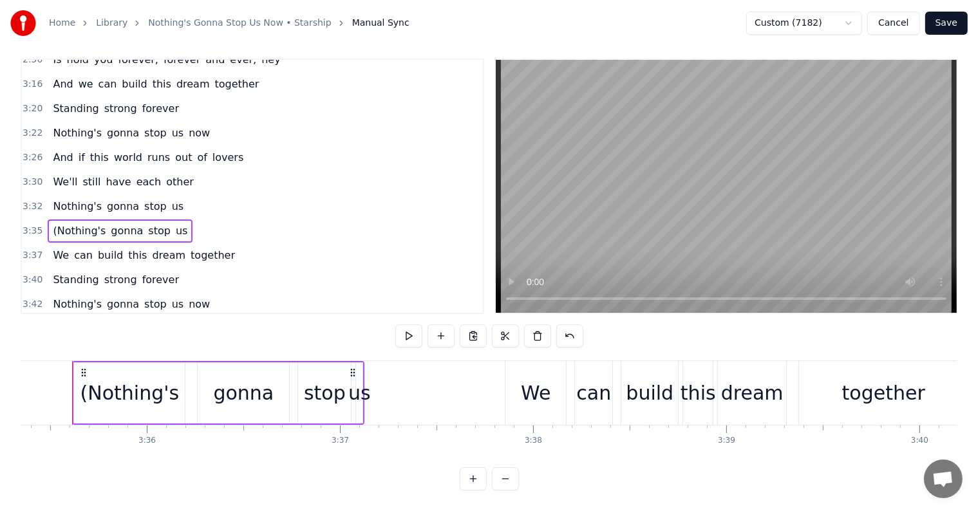
scroll to position [0, 41585]
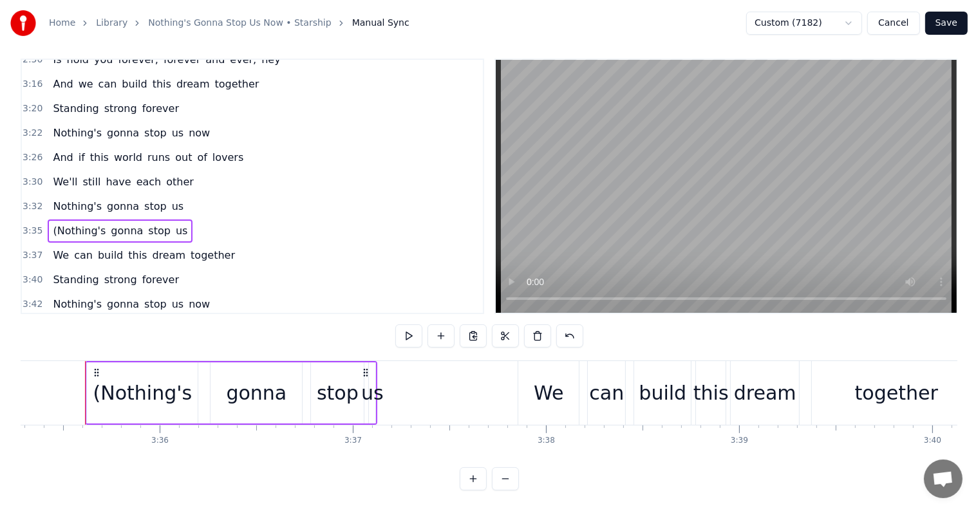
click at [72, 223] on span "(Nothing's" at bounding box center [79, 230] width 55 height 15
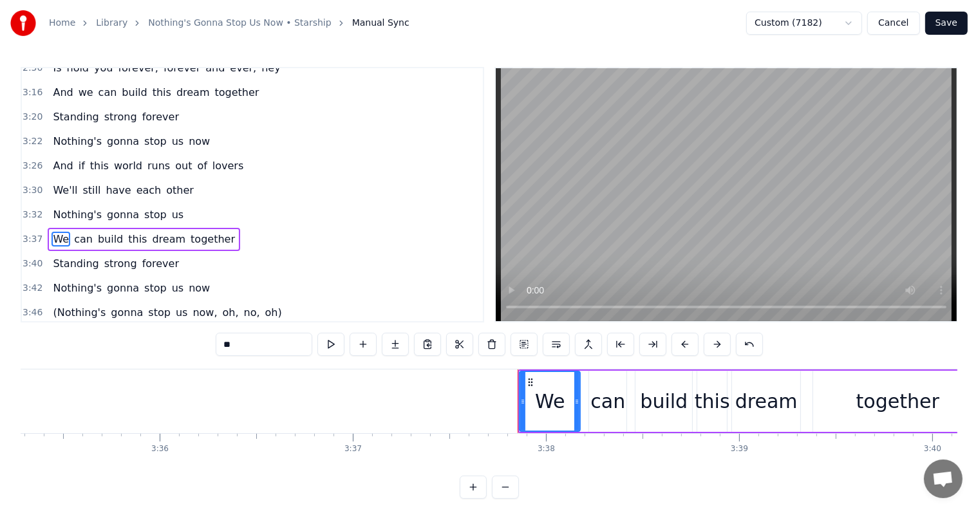
click at [63, 305] on span "(Nothing's" at bounding box center [79, 312] width 55 height 15
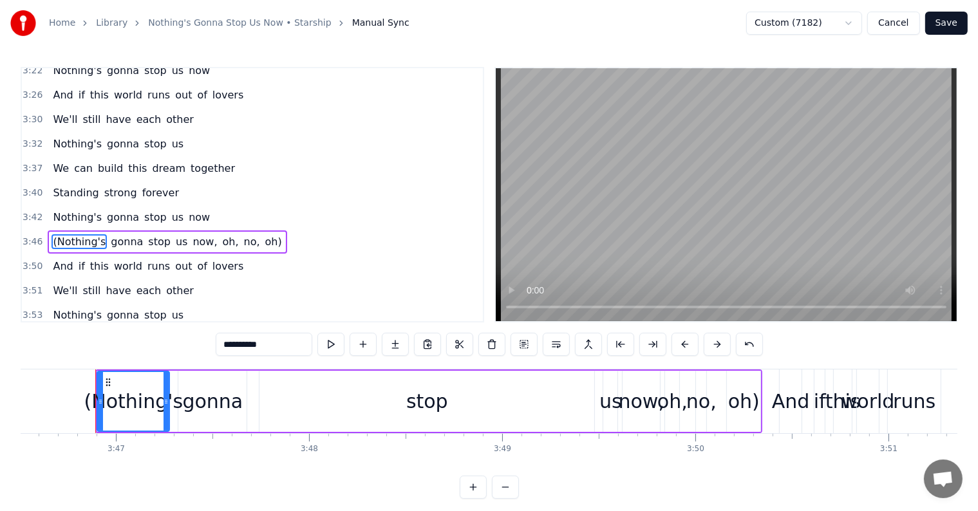
scroll to position [0, 43764]
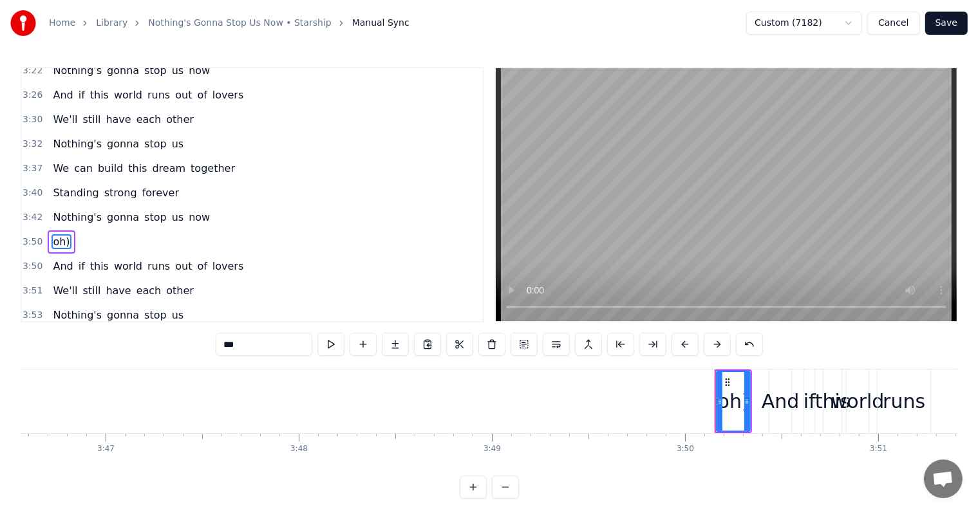
type input "***"
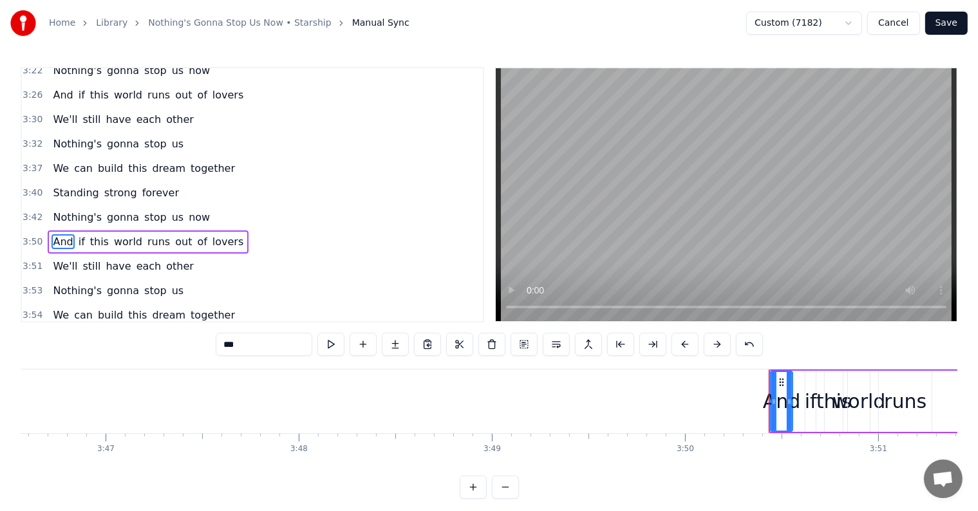
click at [217, 205] on div "3:42 Nothing's gonna stop us now" at bounding box center [252, 217] width 461 height 24
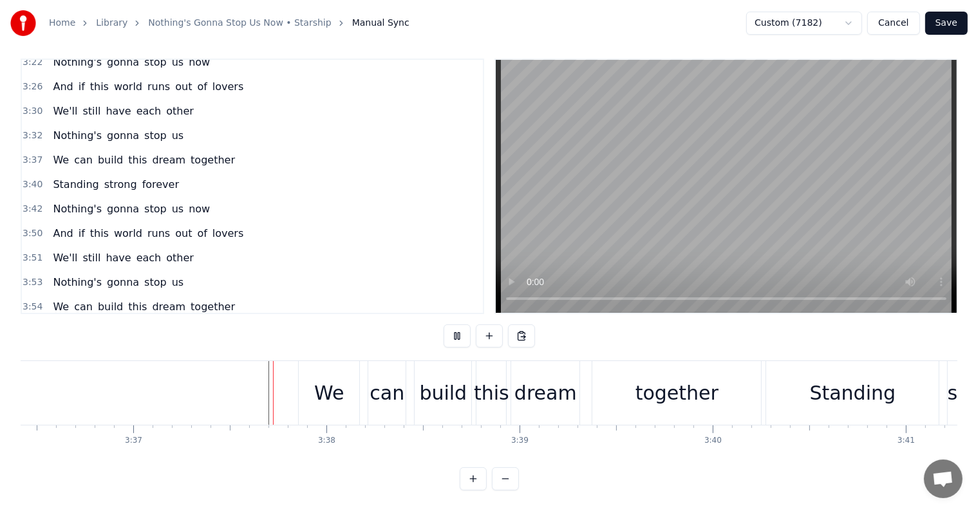
scroll to position [19, 0]
click at [864, 394] on div "Standing" at bounding box center [853, 393] width 86 height 29
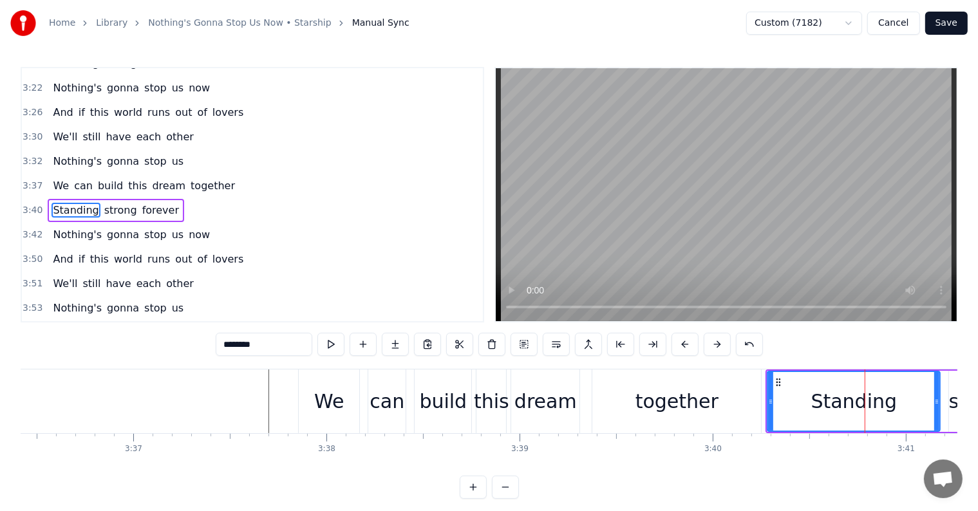
scroll to position [1259, 0]
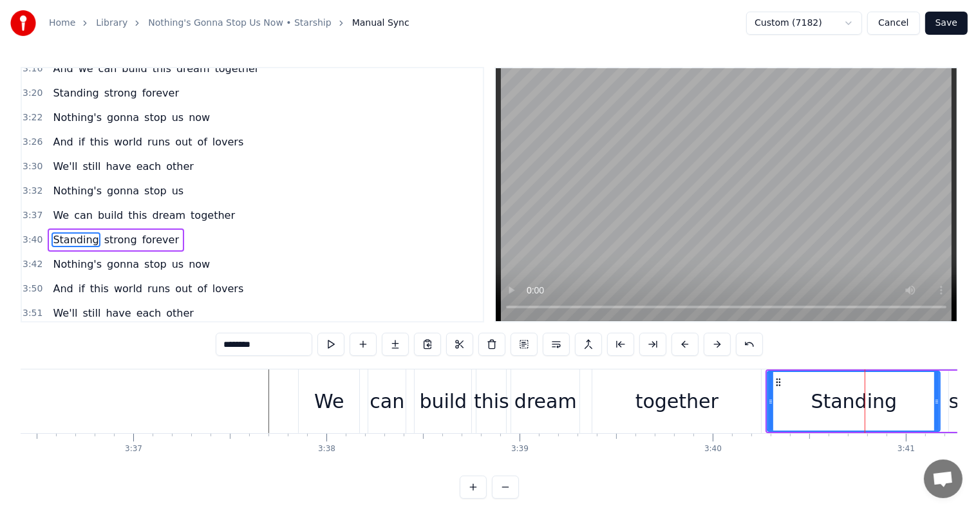
click at [227, 343] on input "********" at bounding box center [264, 344] width 97 height 23
click at [224, 342] on input "*******" at bounding box center [264, 344] width 97 height 23
type input "********"
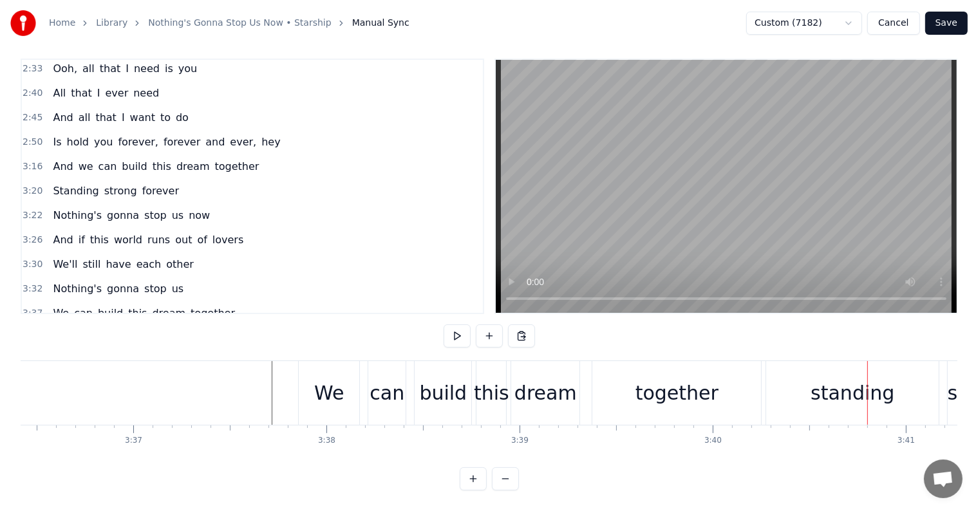
scroll to position [1131, 0]
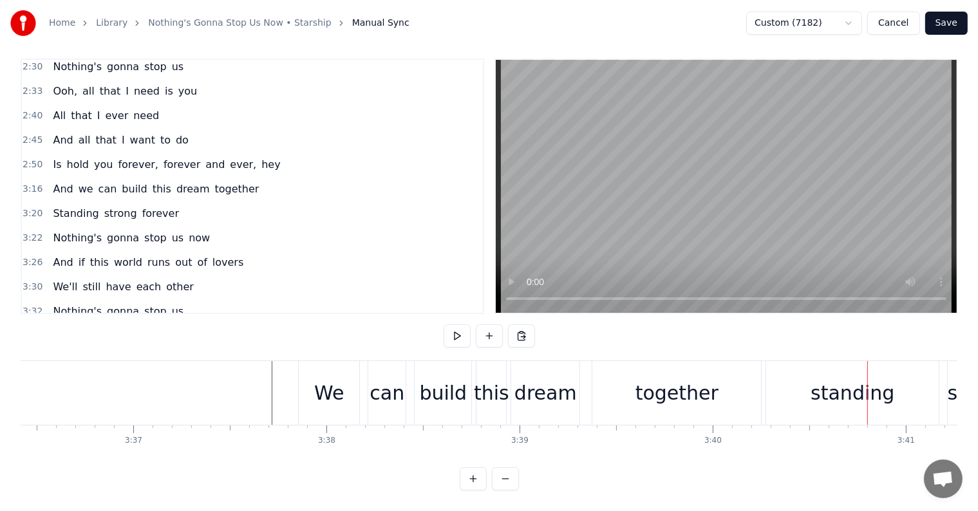
click at [245, 250] on div "3:26 And if this world runs out of lovers" at bounding box center [252, 262] width 461 height 24
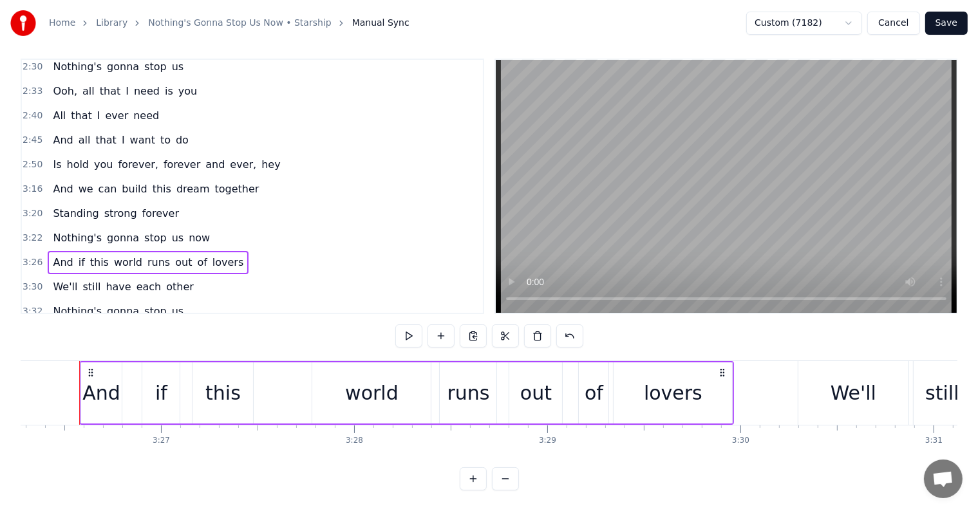
scroll to position [0, 39838]
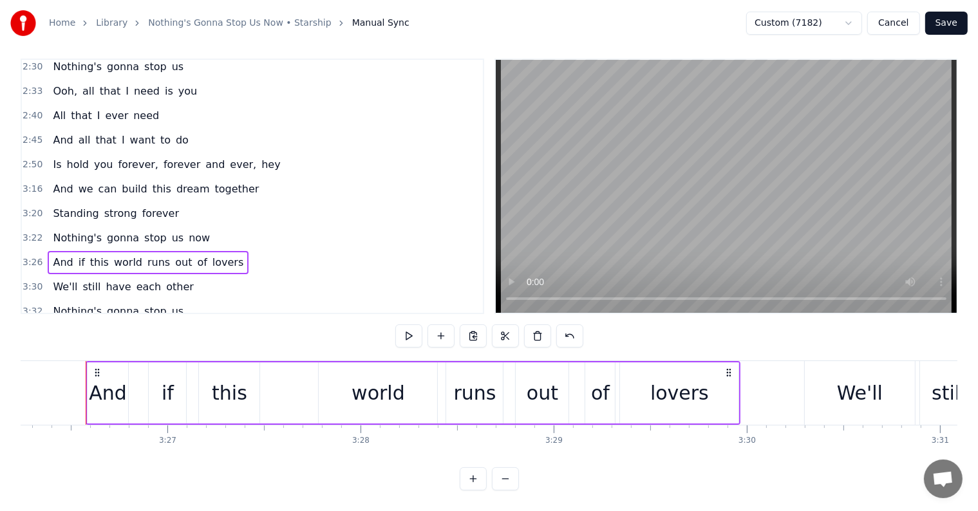
click at [219, 226] on div "3:22 Nothing's gonna stop us now" at bounding box center [252, 238] width 461 height 24
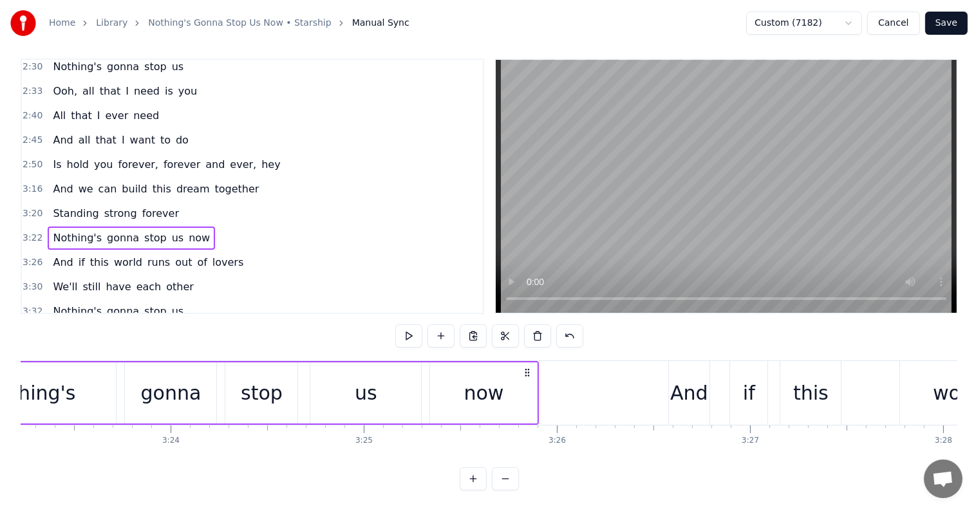
scroll to position [0, 39112]
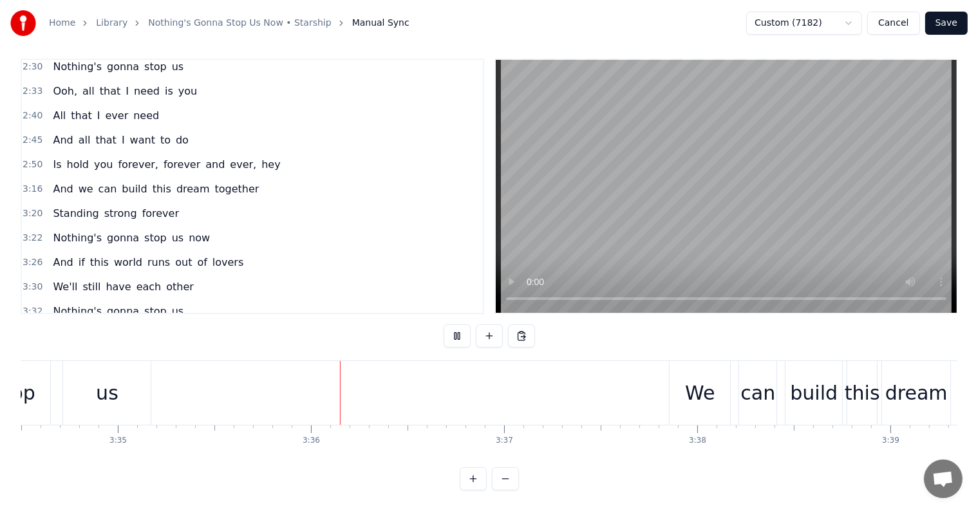
scroll to position [0, 41595]
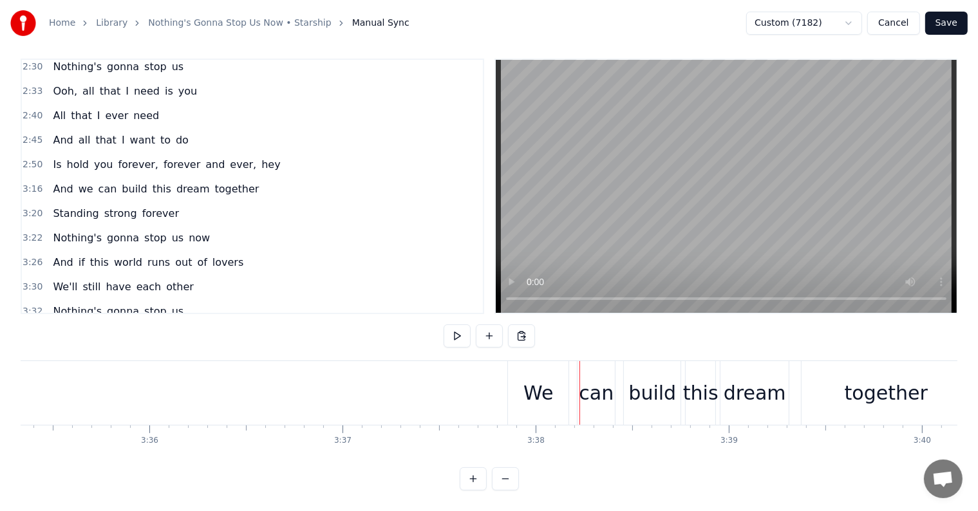
click at [549, 379] on div "We" at bounding box center [538, 393] width 30 height 29
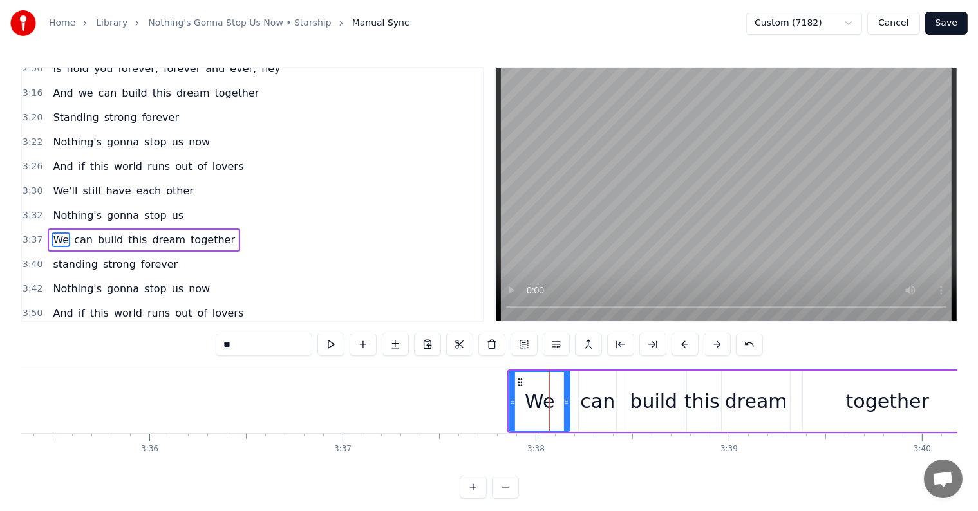
scroll to position [1236, 0]
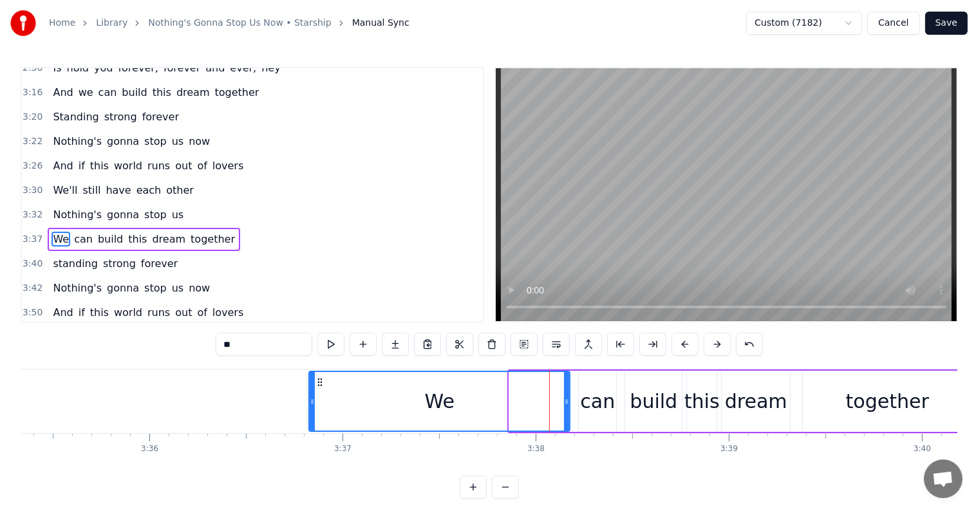
drag, startPoint x: 510, startPoint y: 391, endPoint x: 310, endPoint y: 387, distance: 200.3
click at [310, 387] on div at bounding box center [312, 401] width 5 height 59
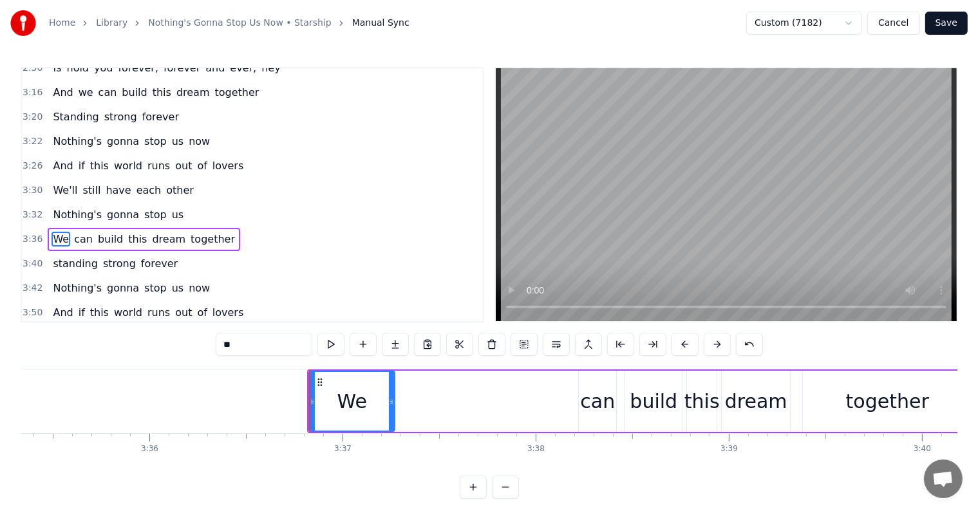
drag, startPoint x: 565, startPoint y: 400, endPoint x: 384, endPoint y: 408, distance: 181.7
click at [394, 406] on icon at bounding box center [391, 402] width 5 height 10
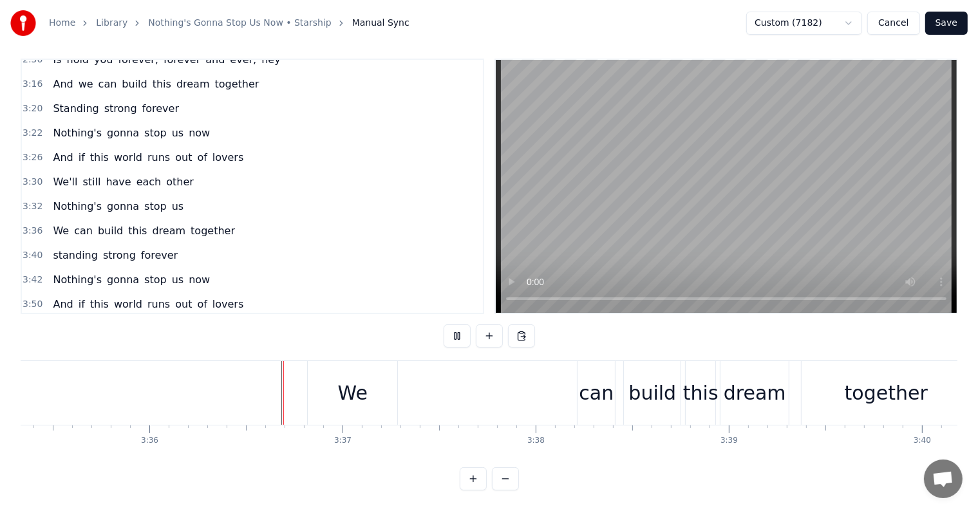
scroll to position [19, 0]
click at [582, 380] on div "can" at bounding box center [596, 393] width 35 height 29
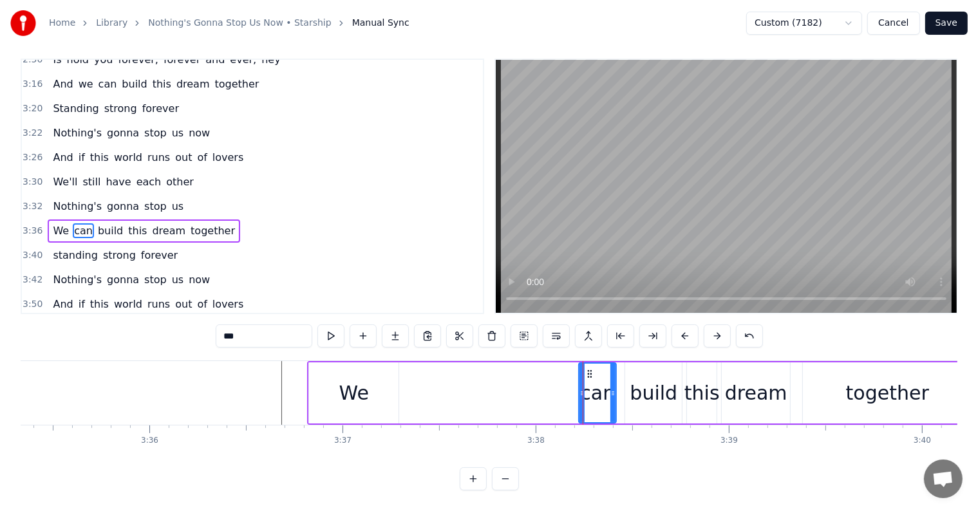
scroll to position [0, 0]
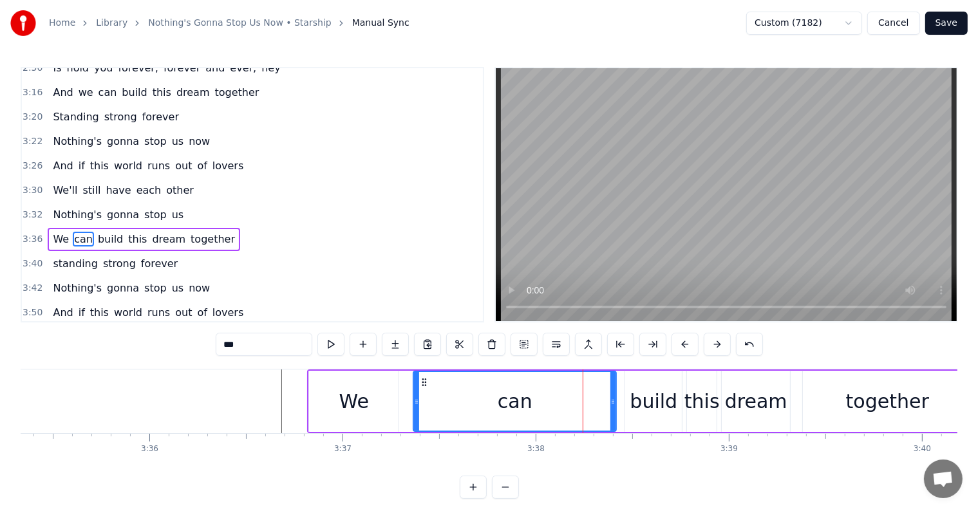
drag, startPoint x: 580, startPoint y: 394, endPoint x: 480, endPoint y: 395, distance: 100.4
click at [417, 391] on div at bounding box center [416, 401] width 5 height 59
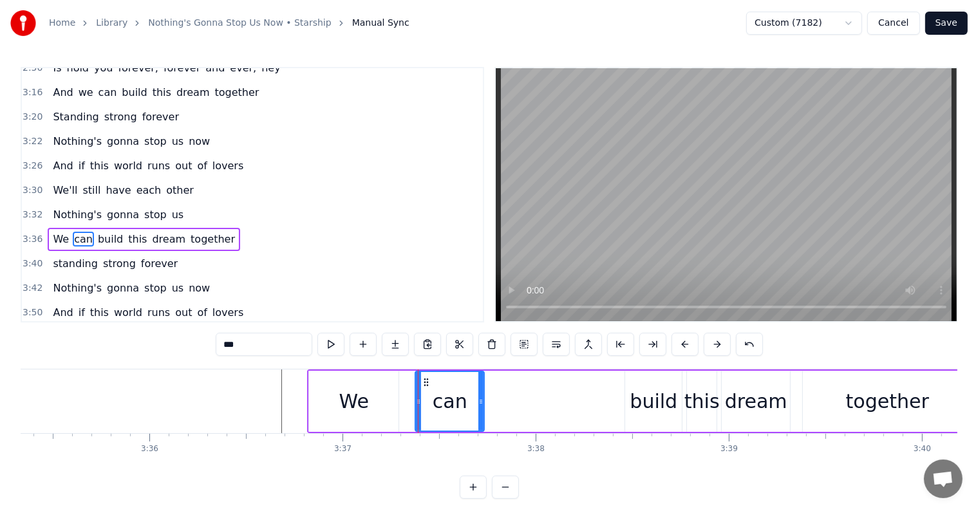
drag, startPoint x: 613, startPoint y: 410, endPoint x: 481, endPoint y: 409, distance: 132.0
click at [482, 410] on div at bounding box center [480, 401] width 5 height 59
click at [638, 396] on div "build" at bounding box center [654, 401] width 48 height 29
type input "*****"
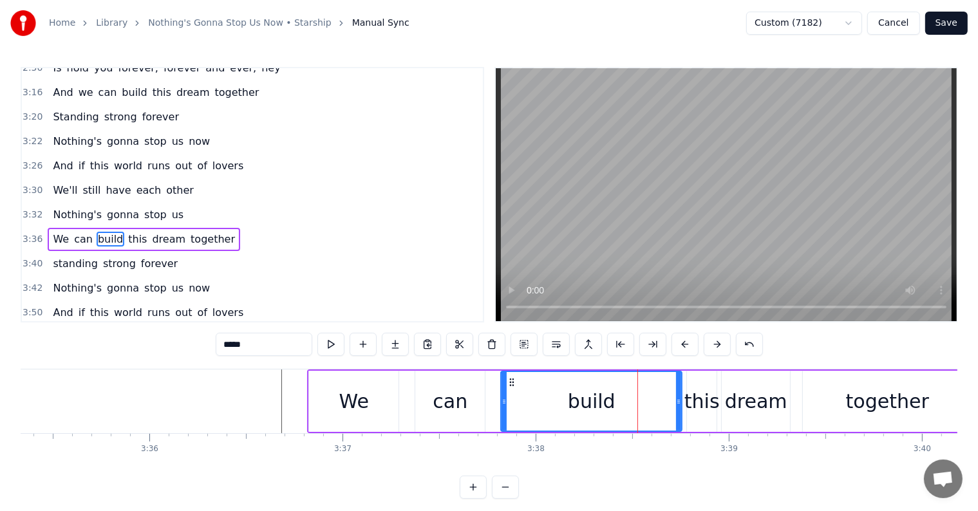
drag, startPoint x: 628, startPoint y: 404, endPoint x: 504, endPoint y: 402, distance: 124.3
click at [504, 402] on icon at bounding box center [504, 402] width 5 height 10
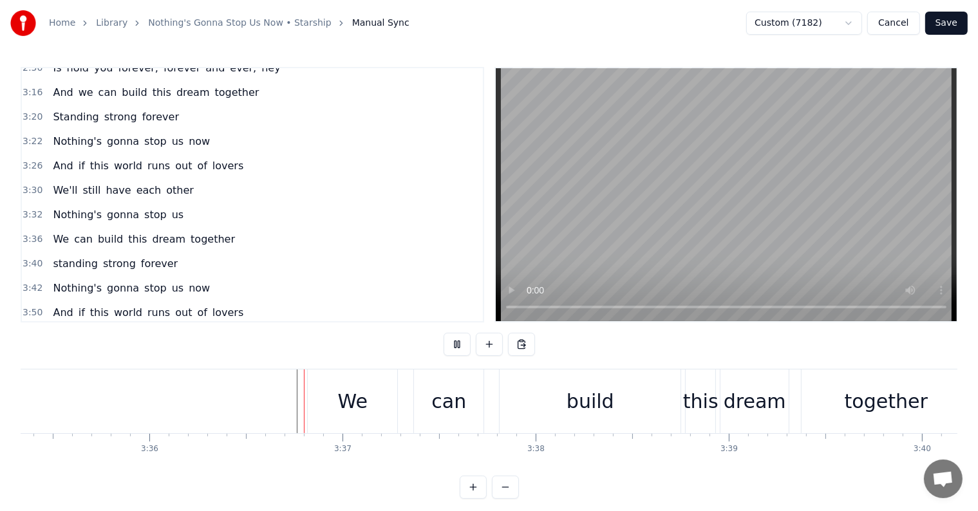
scroll to position [19, 0]
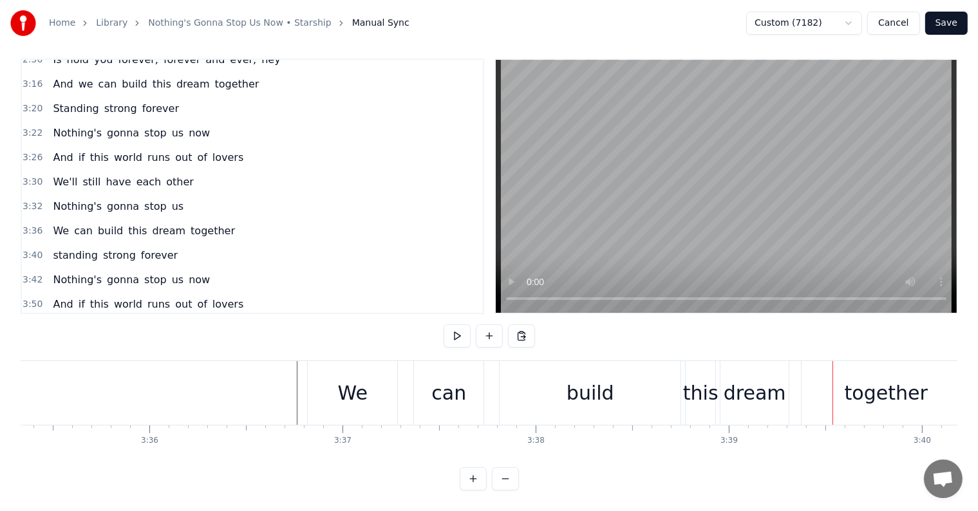
click at [612, 371] on div "build" at bounding box center [590, 393] width 181 height 64
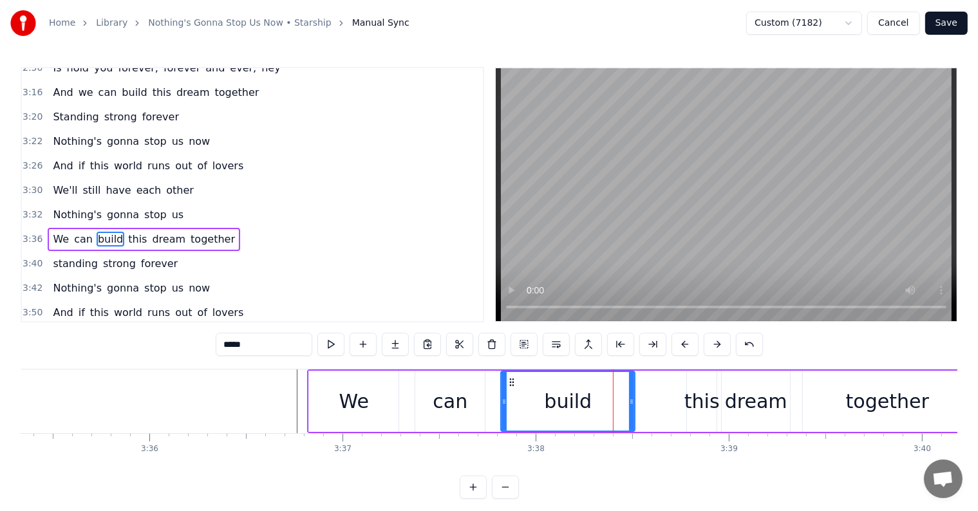
drag, startPoint x: 679, startPoint y: 400, endPoint x: 636, endPoint y: 402, distance: 43.2
click at [634, 402] on icon at bounding box center [631, 402] width 5 height 10
click at [693, 396] on div "this" at bounding box center [701, 401] width 35 height 29
type input "****"
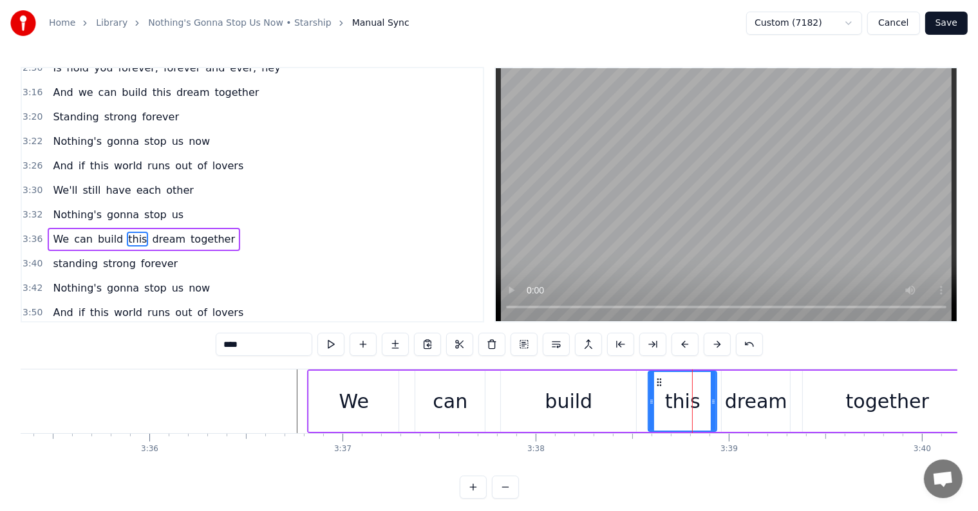
drag, startPoint x: 688, startPoint y: 399, endPoint x: 649, endPoint y: 397, distance: 38.7
click at [649, 397] on icon at bounding box center [651, 402] width 5 height 10
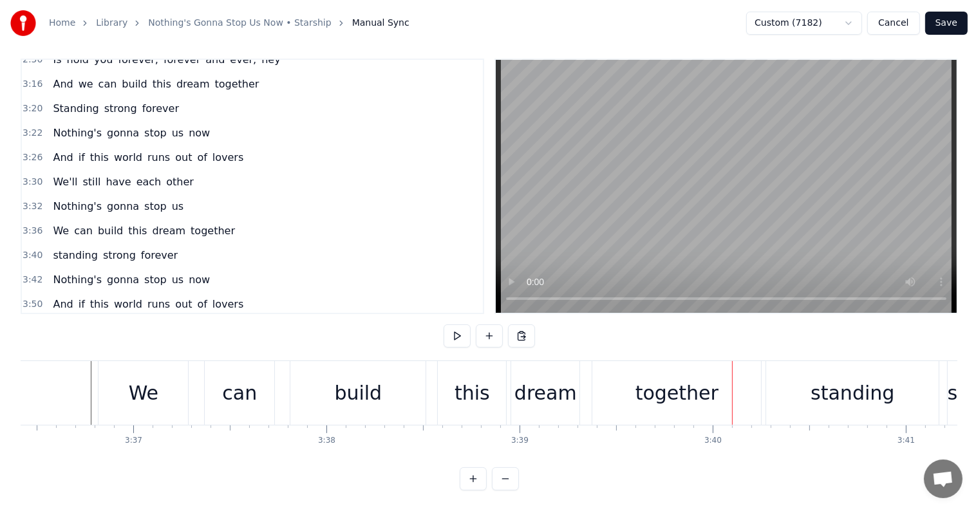
scroll to position [0, 41689]
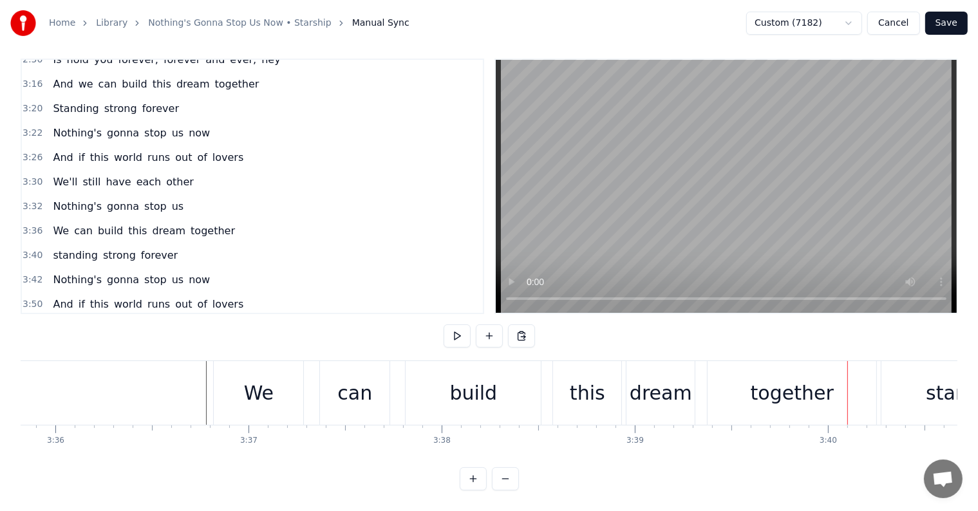
click at [572, 379] on div "this" at bounding box center [587, 393] width 35 height 29
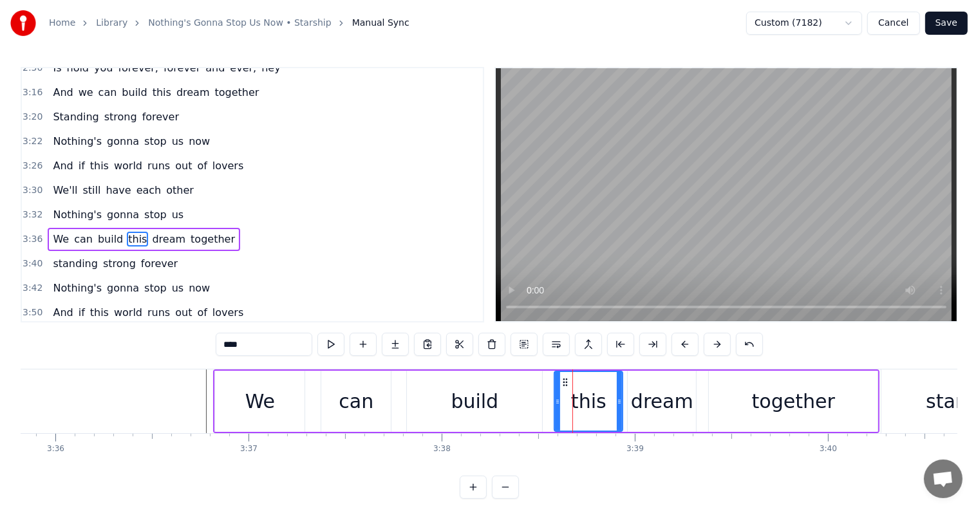
click at [511, 375] on div "build" at bounding box center [474, 401] width 135 height 61
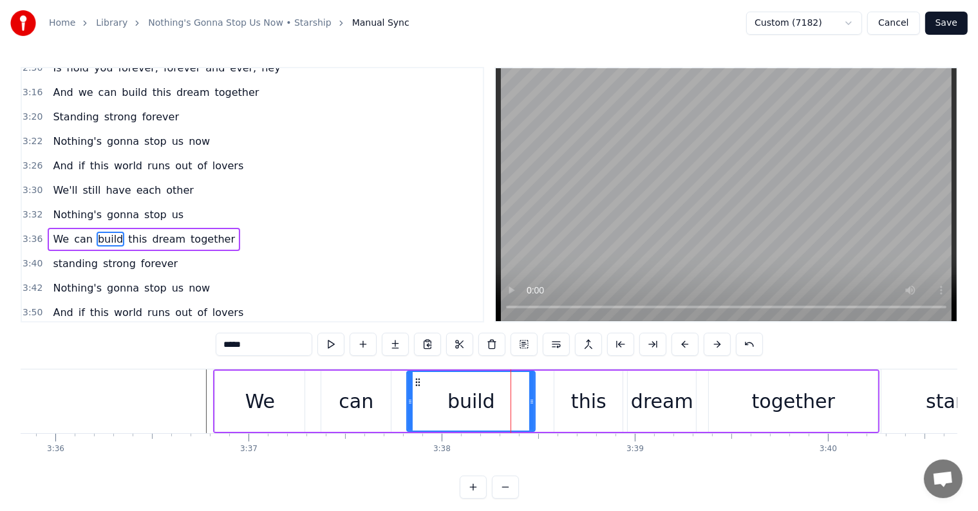
drag, startPoint x: 538, startPoint y: 398, endPoint x: 568, endPoint y: 401, distance: 29.8
click at [531, 398] on icon at bounding box center [531, 402] width 5 height 10
click at [574, 400] on div "this" at bounding box center [588, 401] width 35 height 29
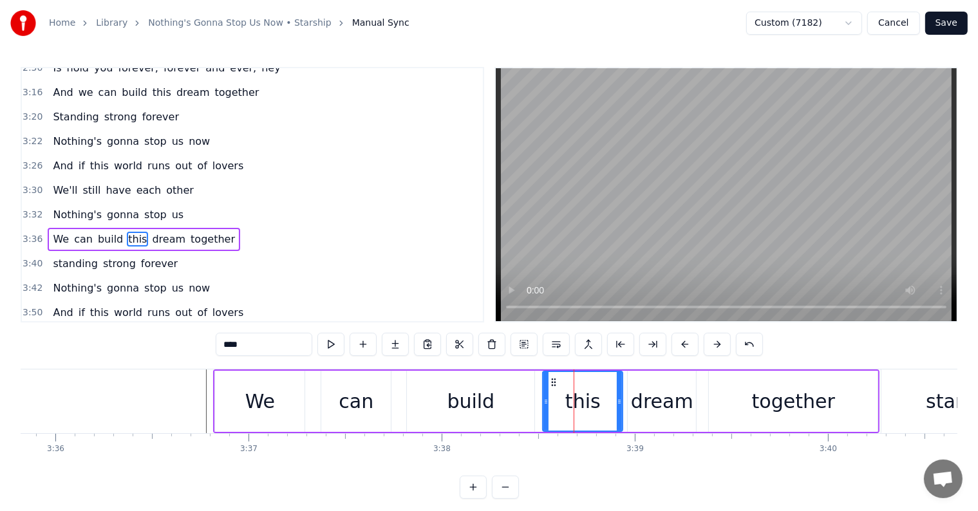
drag, startPoint x: 558, startPoint y: 397, endPoint x: 546, endPoint y: 394, distance: 11.9
click at [546, 394] on div at bounding box center [545, 401] width 5 height 59
drag, startPoint x: 618, startPoint y: 402, endPoint x: 645, endPoint y: 404, distance: 26.5
click at [592, 398] on icon at bounding box center [592, 402] width 5 height 10
click at [651, 402] on div "dream" at bounding box center [662, 401] width 62 height 29
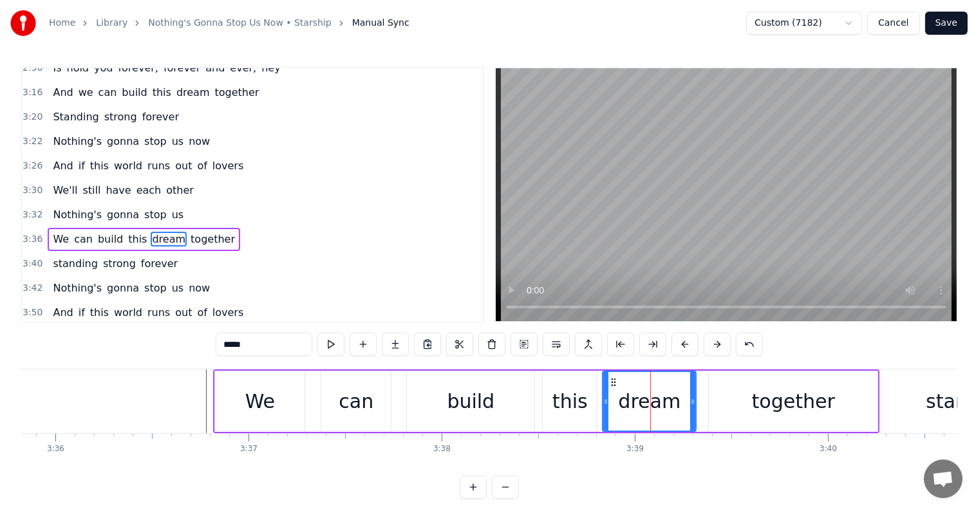
drag, startPoint x: 628, startPoint y: 400, endPoint x: 655, endPoint y: 400, distance: 27.0
click at [603, 400] on icon at bounding box center [605, 402] width 5 height 10
drag, startPoint x: 690, startPoint y: 402, endPoint x: 662, endPoint y: 408, distance: 28.2
click at [663, 408] on div at bounding box center [665, 401] width 5 height 59
click at [738, 397] on div "together" at bounding box center [793, 401] width 169 height 61
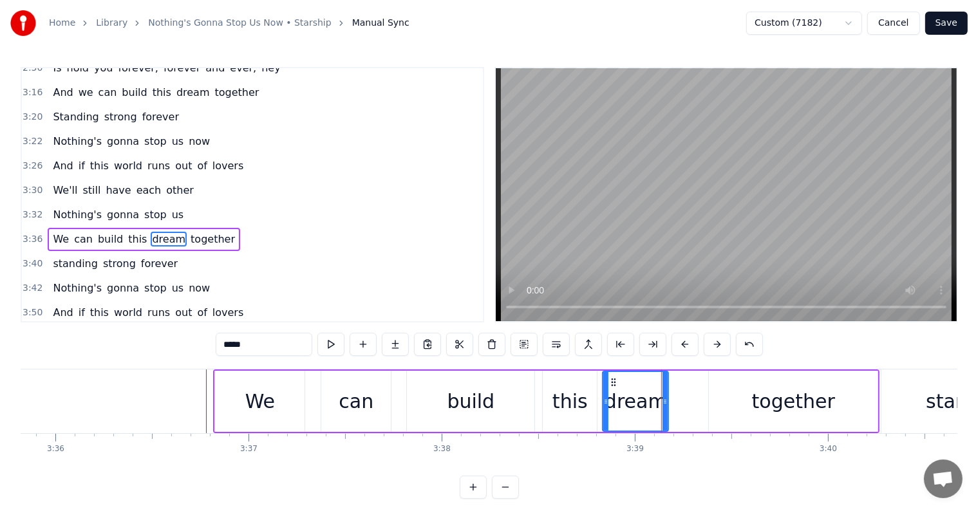
type input "********"
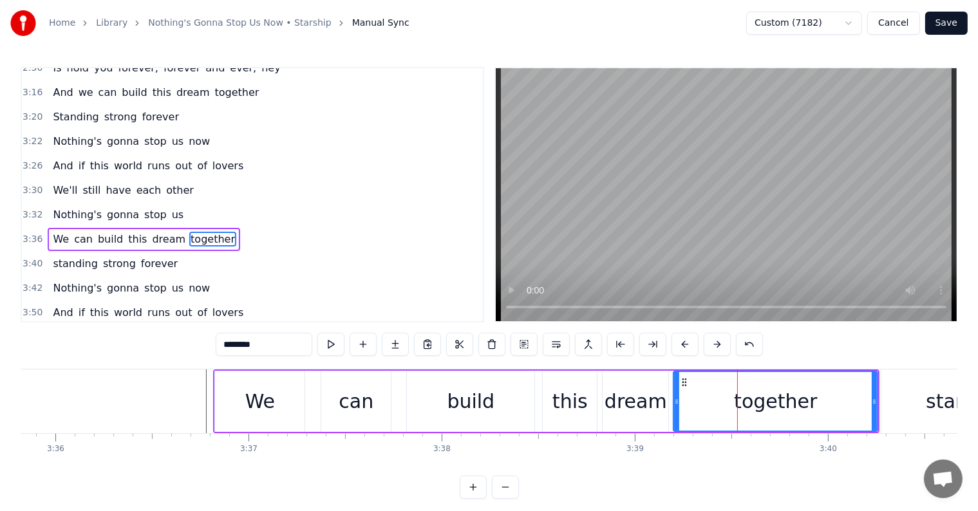
drag, startPoint x: 711, startPoint y: 400, endPoint x: 675, endPoint y: 398, distance: 35.5
click at [675, 398] on icon at bounding box center [676, 402] width 5 height 10
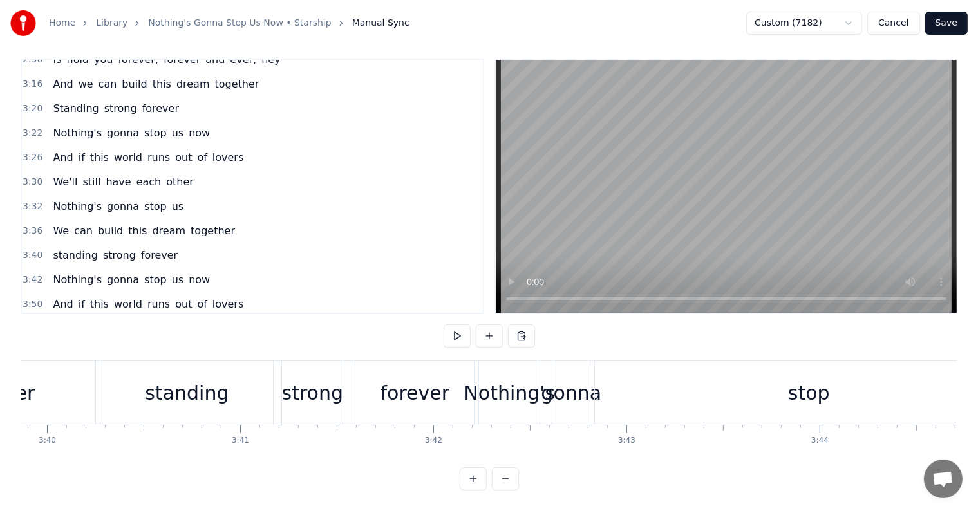
scroll to position [0, 42643]
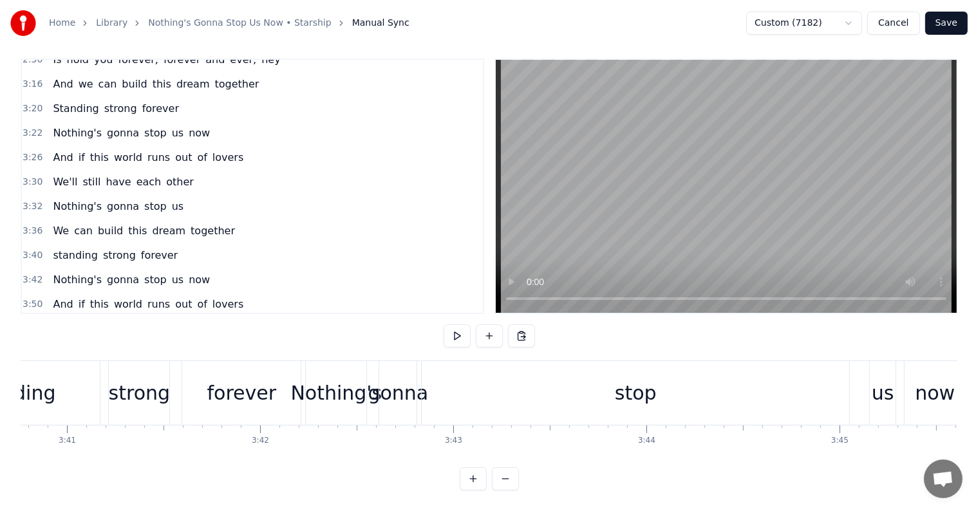
click at [523, 382] on div "stop" at bounding box center [636, 393] width 428 height 64
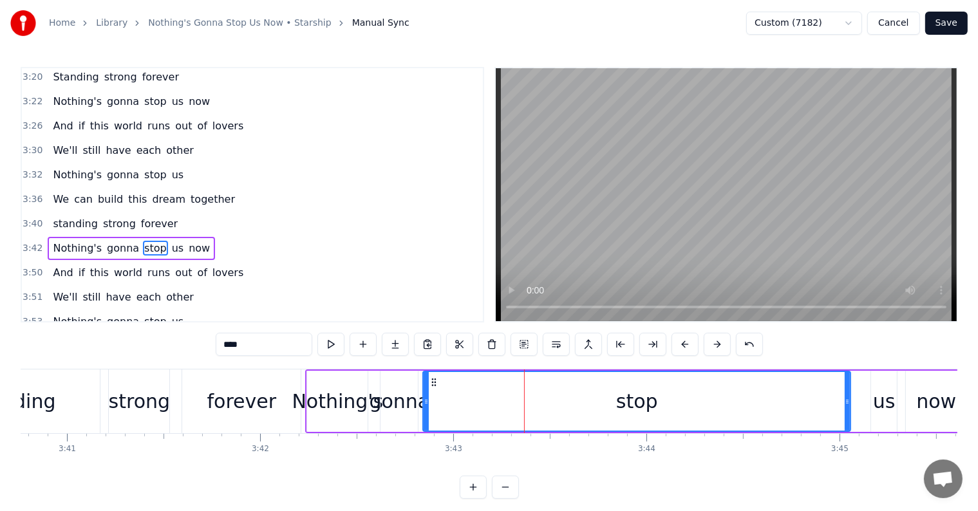
scroll to position [1283, 0]
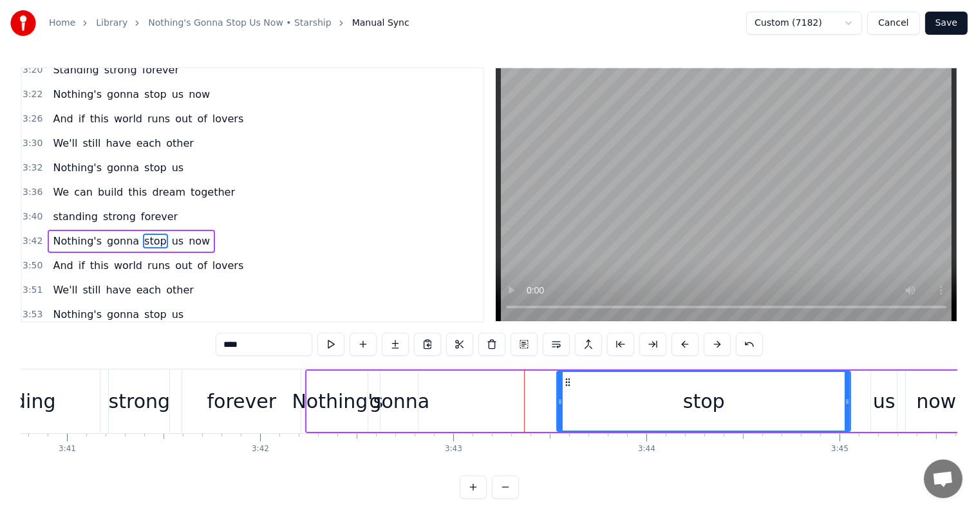
drag, startPoint x: 424, startPoint y: 399, endPoint x: 558, endPoint y: 409, distance: 134.3
click at [558, 409] on div at bounding box center [560, 401] width 5 height 59
click at [399, 394] on div "gonna" at bounding box center [399, 401] width 61 height 29
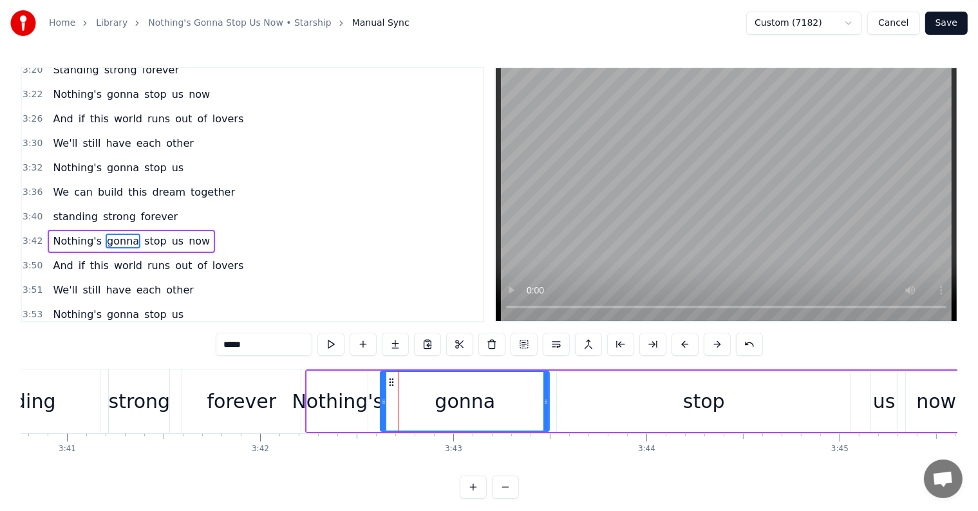
drag, startPoint x: 416, startPoint y: 402, endPoint x: 516, endPoint y: 415, distance: 100.7
click at [545, 417] on div at bounding box center [545, 401] width 5 height 59
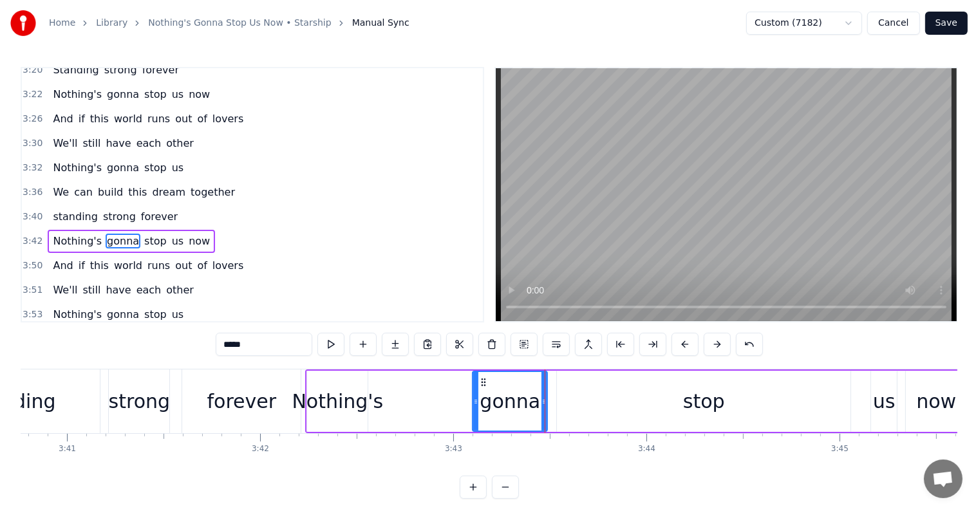
drag, startPoint x: 382, startPoint y: 404, endPoint x: 428, endPoint y: 415, distance: 46.4
click at [475, 425] on div at bounding box center [475, 401] width 5 height 59
click at [346, 391] on div "Nothing's" at bounding box center [337, 401] width 91 height 29
type input "*********"
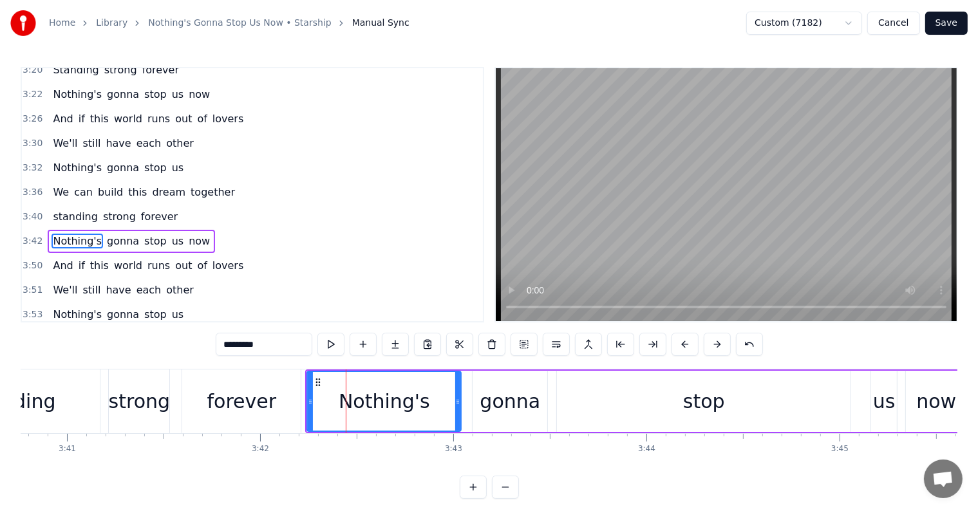
drag, startPoint x: 363, startPoint y: 401, endPoint x: 457, endPoint y: 419, distance: 95.0
click at [457, 419] on div at bounding box center [457, 401] width 5 height 59
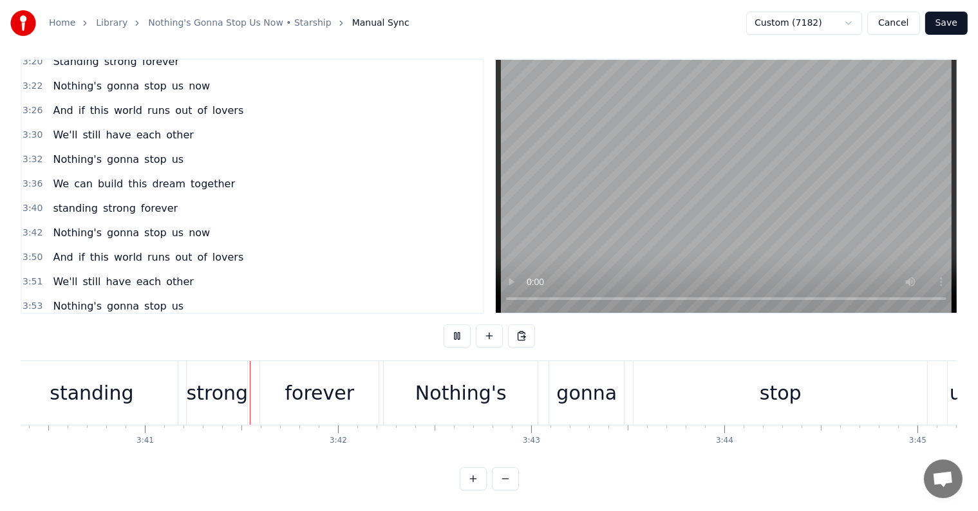
scroll to position [0, 42604]
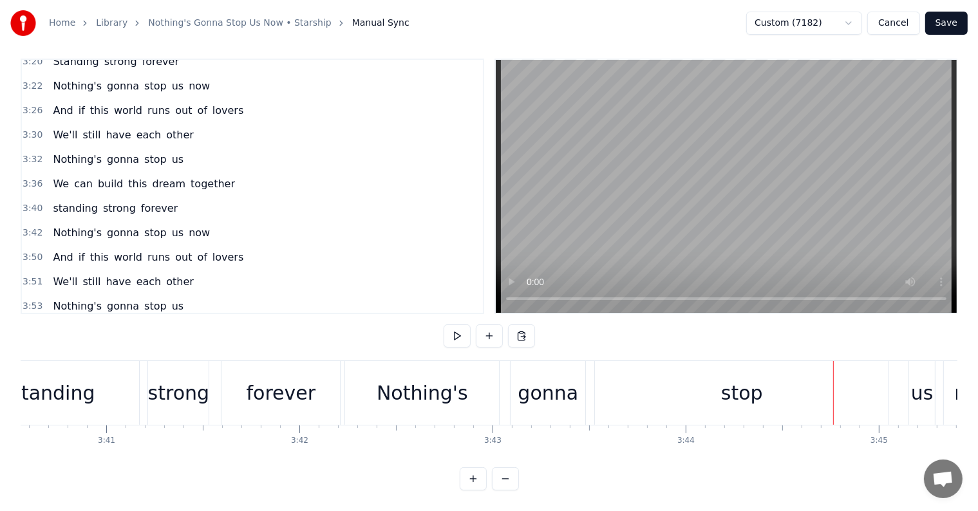
click at [429, 383] on div "Nothing's" at bounding box center [422, 393] width 91 height 29
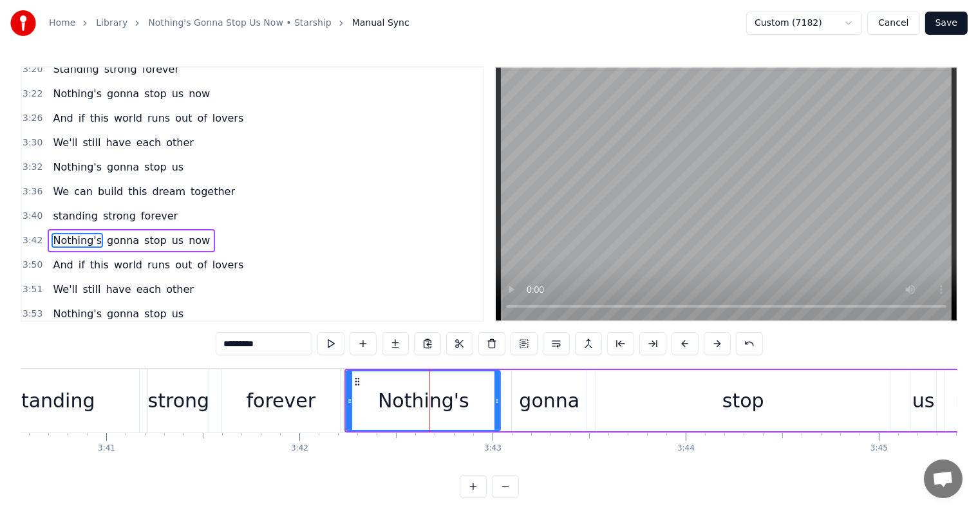
scroll to position [0, 0]
drag, startPoint x: 350, startPoint y: 392, endPoint x: 366, endPoint y: 393, distance: 15.5
click at [366, 393] on div at bounding box center [365, 401] width 5 height 59
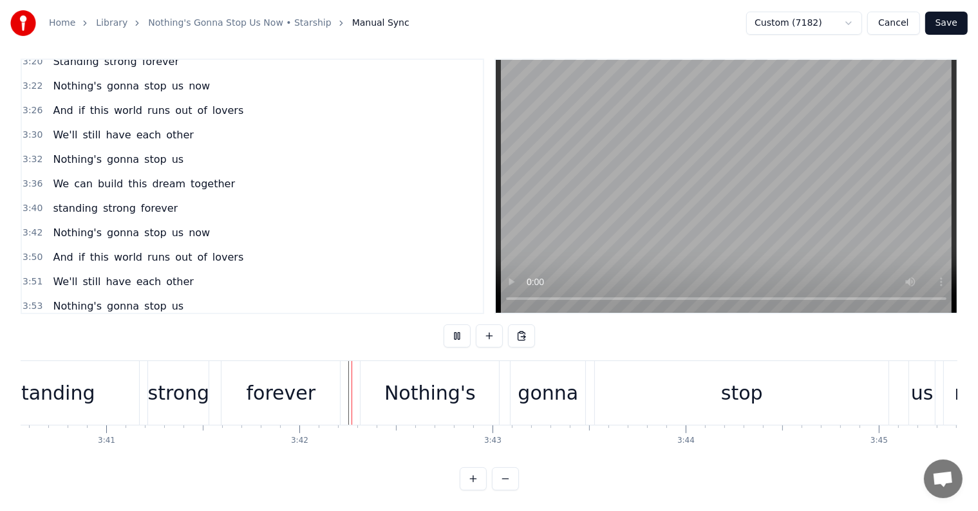
scroll to position [19, 0]
click at [640, 379] on div "stop" at bounding box center [742, 393] width 294 height 64
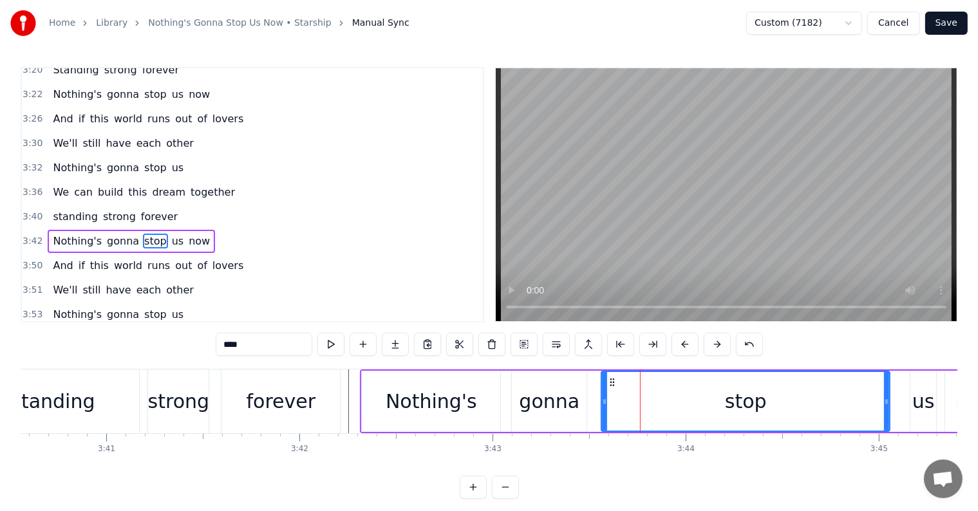
click at [606, 395] on div at bounding box center [604, 401] width 5 height 59
drag, startPoint x: 889, startPoint y: 399, endPoint x: 898, endPoint y: 400, distance: 9.7
click at [851, 391] on div "stop" at bounding box center [726, 401] width 251 height 61
click at [917, 396] on div "us" at bounding box center [923, 401] width 23 height 29
type input "**"
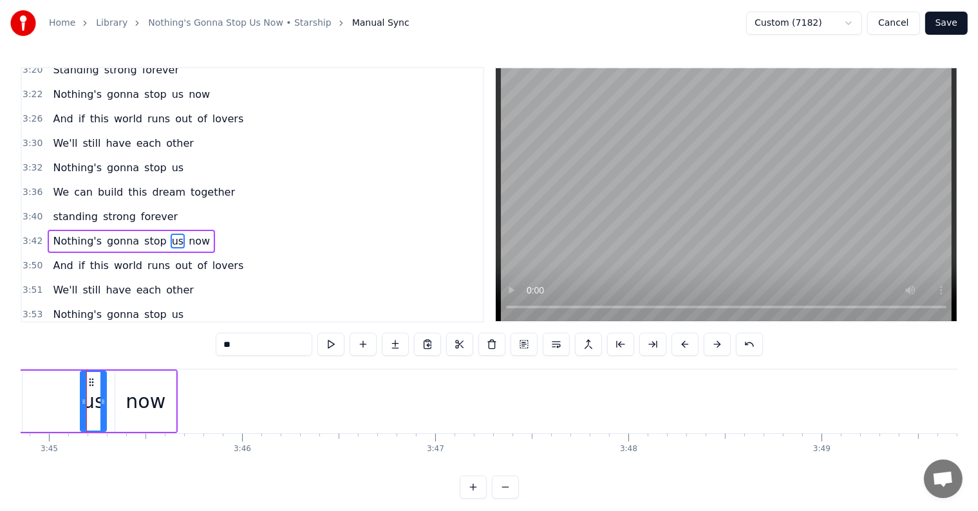
scroll to position [0, 43435]
drag, startPoint x: 82, startPoint y: 399, endPoint x: 70, endPoint y: 406, distance: 14.1
click at [55, 395] on div at bounding box center [57, 401] width 5 height 59
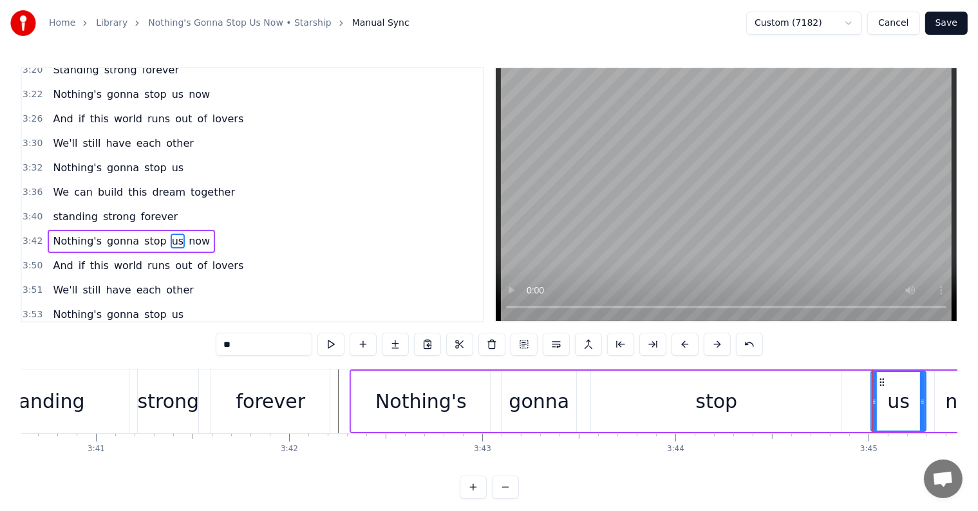
scroll to position [0, 42557]
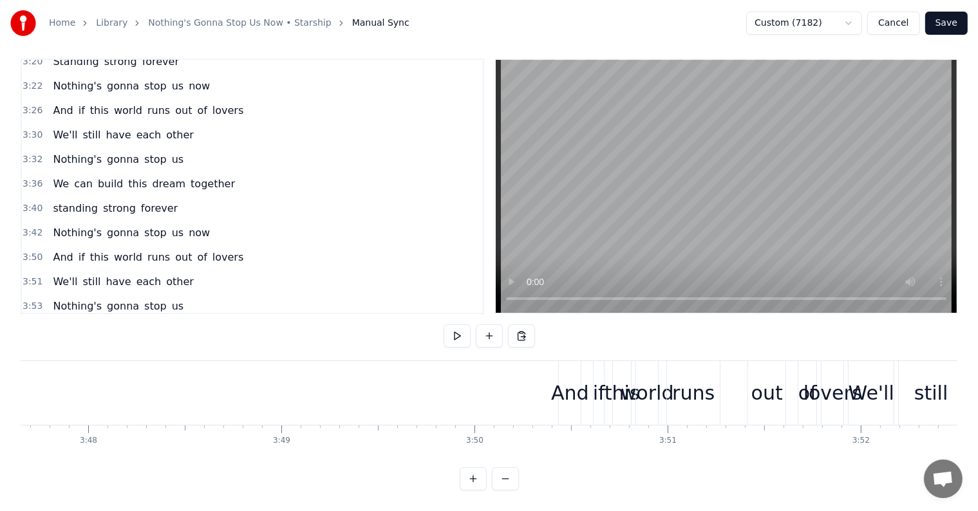
scroll to position [0, 44003]
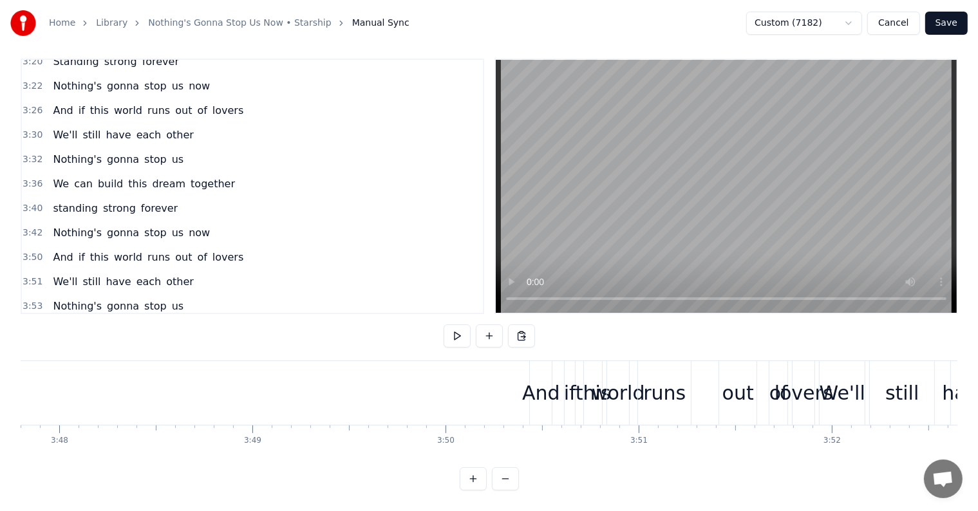
click at [532, 385] on div "And" at bounding box center [541, 393] width 38 height 29
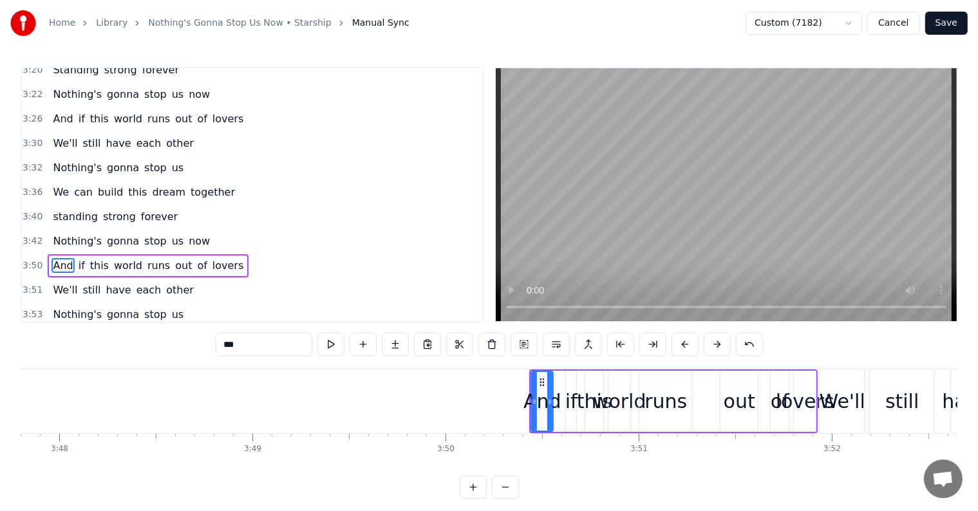
scroll to position [1306, 0]
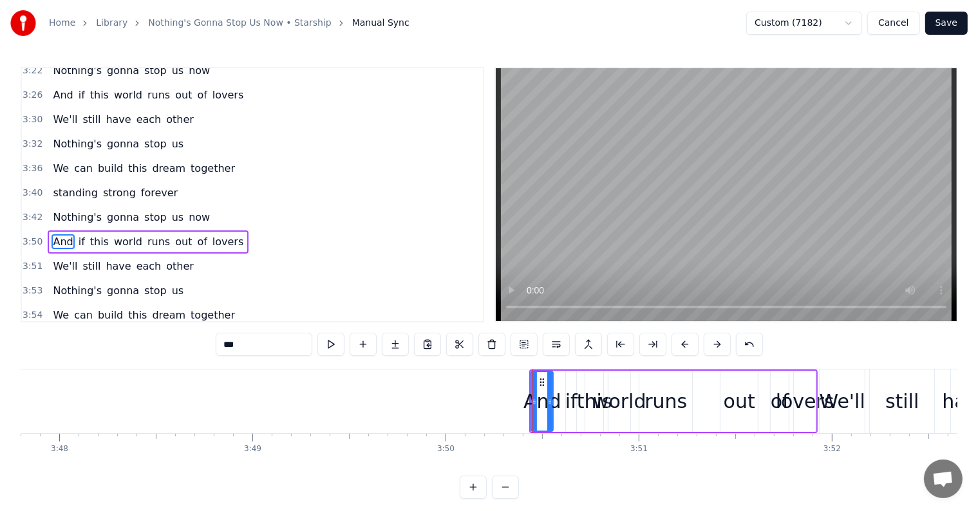
click at [532, 394] on div at bounding box center [532, 402] width 1 height 64
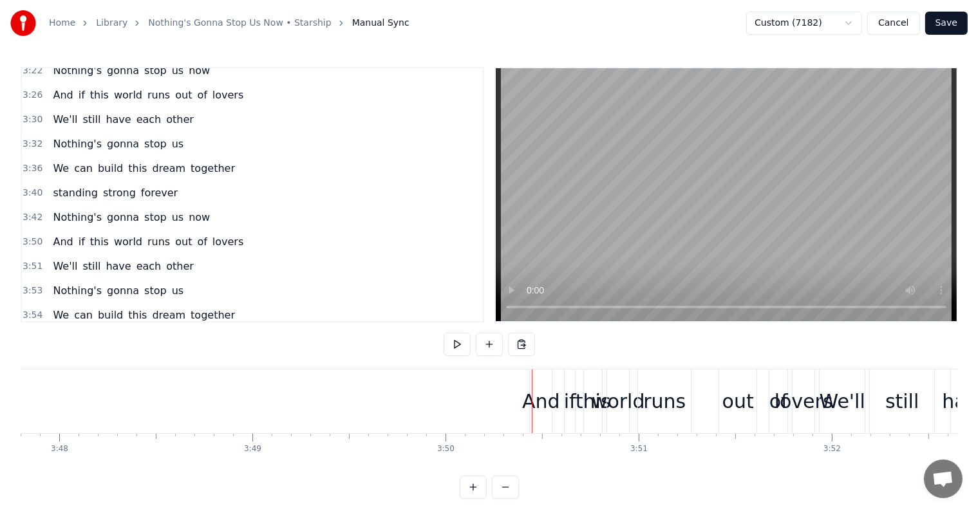
click at [534, 399] on div "And" at bounding box center [541, 401] width 38 height 29
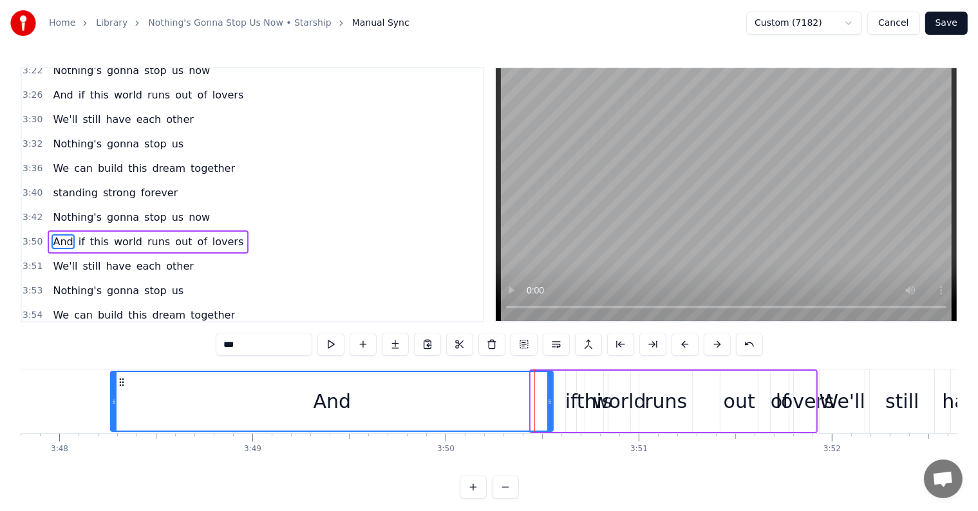
drag, startPoint x: 533, startPoint y: 400, endPoint x: 85, endPoint y: 376, distance: 448.8
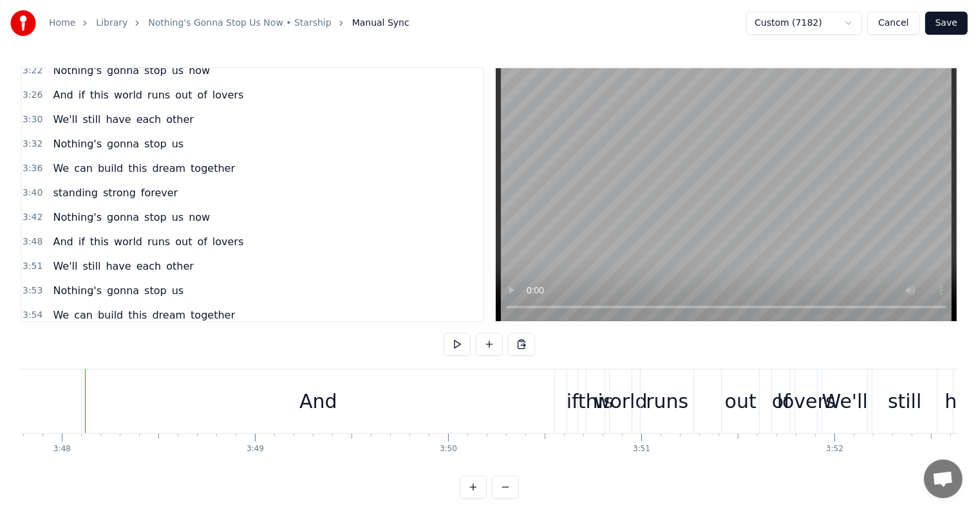
scroll to position [0, 43511]
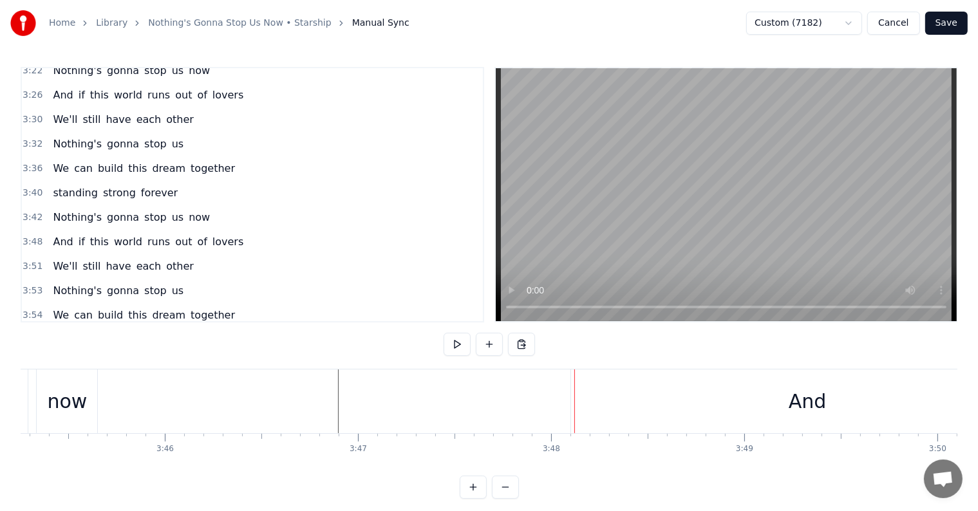
click at [631, 399] on div "And" at bounding box center [807, 402] width 473 height 64
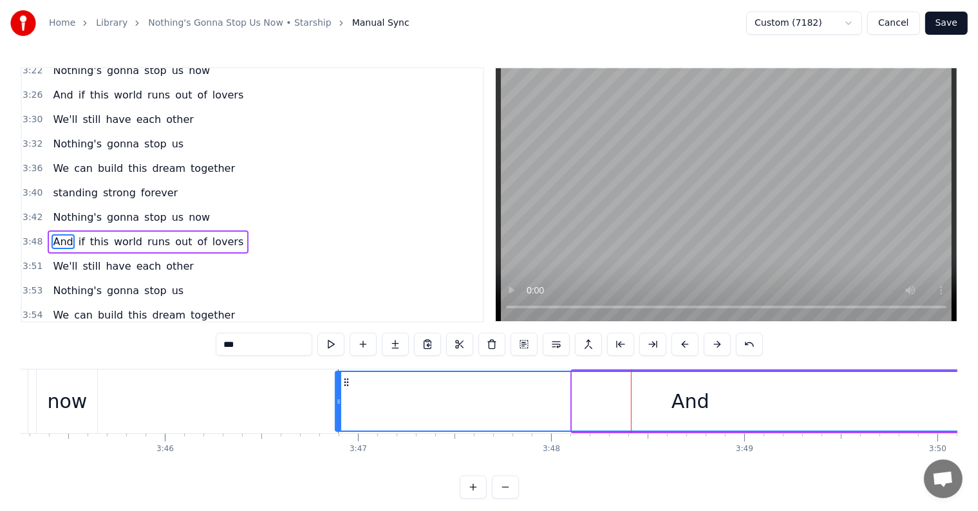
drag, startPoint x: 574, startPoint y: 397, endPoint x: 337, endPoint y: 393, distance: 237.0
click at [337, 393] on div at bounding box center [338, 401] width 5 height 59
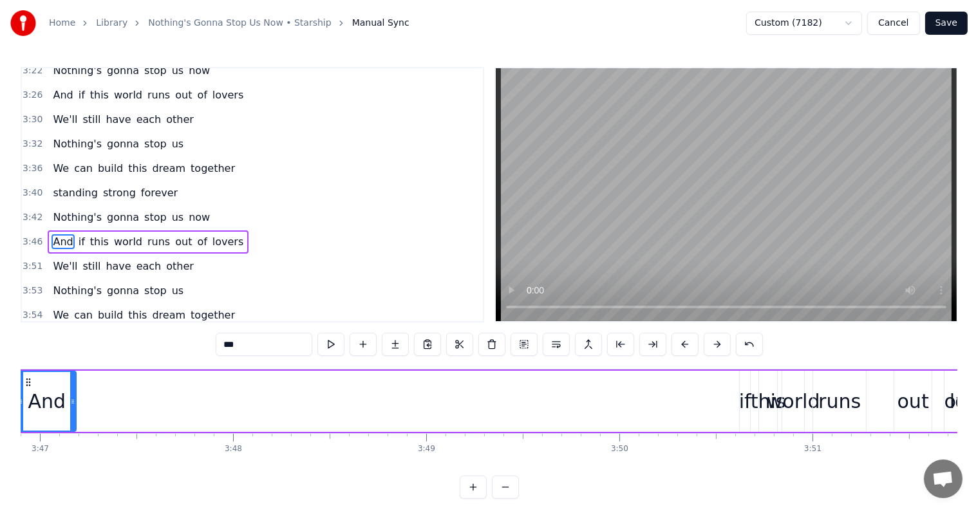
drag, startPoint x: 722, startPoint y: 409, endPoint x: 71, endPoint y: 390, distance: 651.2
click at [71, 390] on div at bounding box center [72, 401] width 5 height 59
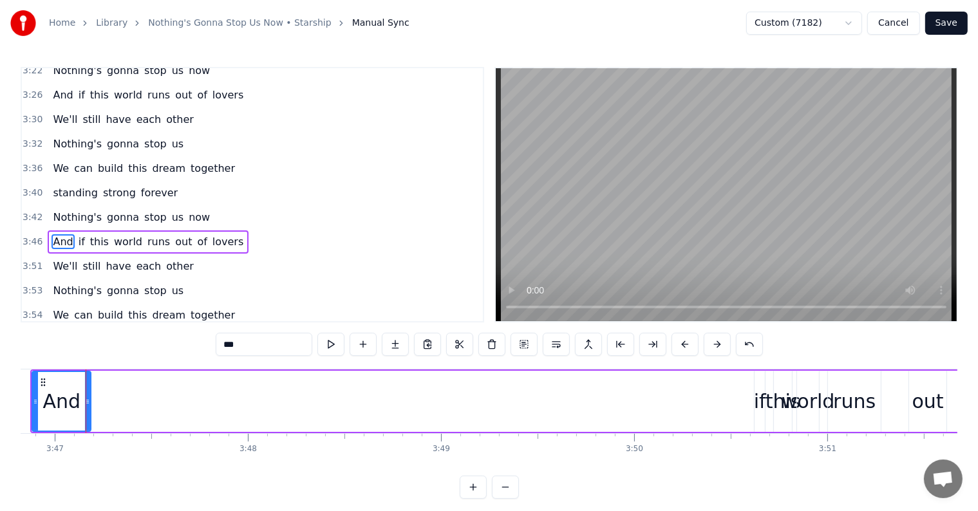
click at [761, 404] on div "if" at bounding box center [760, 401] width 12 height 29
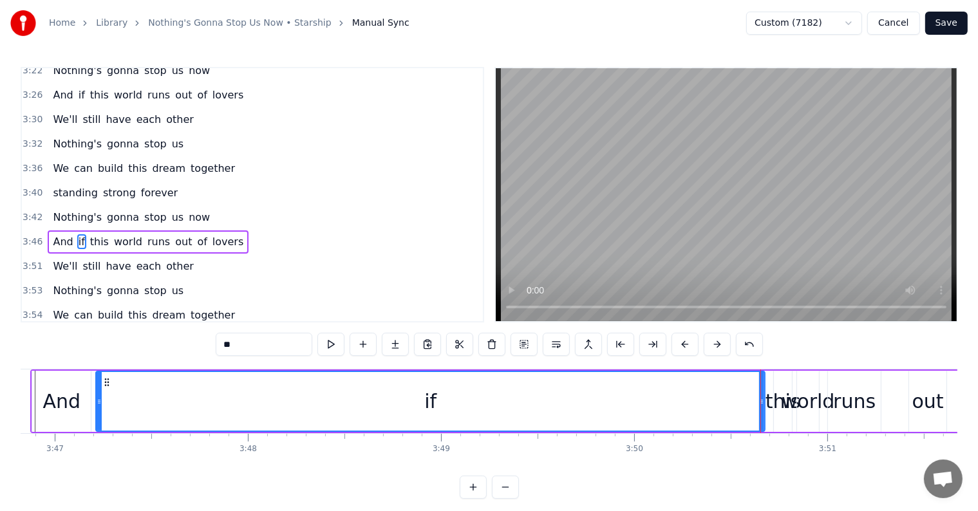
drag, startPoint x: 757, startPoint y: 403, endPoint x: 263, endPoint y: 406, distance: 494.5
click at [99, 404] on icon at bounding box center [99, 402] width 5 height 10
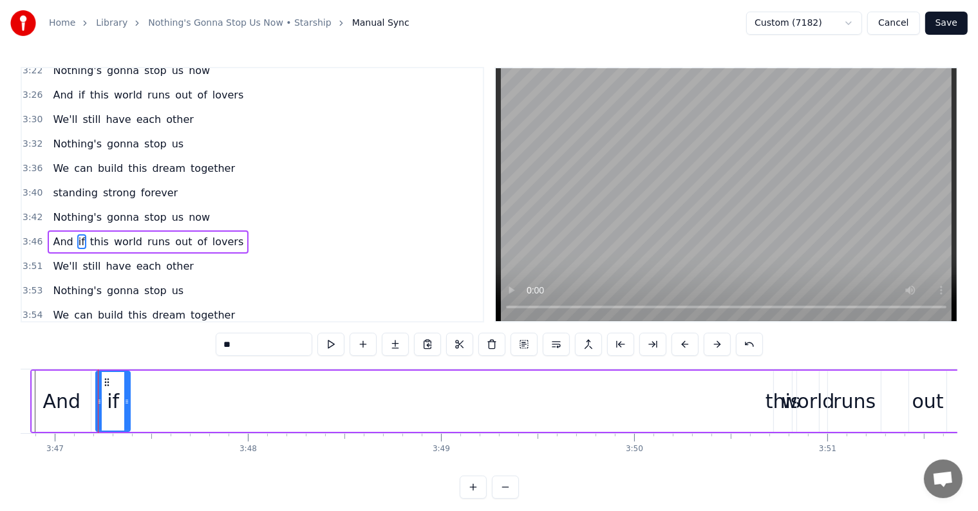
drag, startPoint x: 762, startPoint y: 400, endPoint x: 127, endPoint y: 381, distance: 635.1
click at [127, 381] on div at bounding box center [126, 401] width 5 height 59
click at [777, 404] on div "this" at bounding box center [783, 401] width 35 height 29
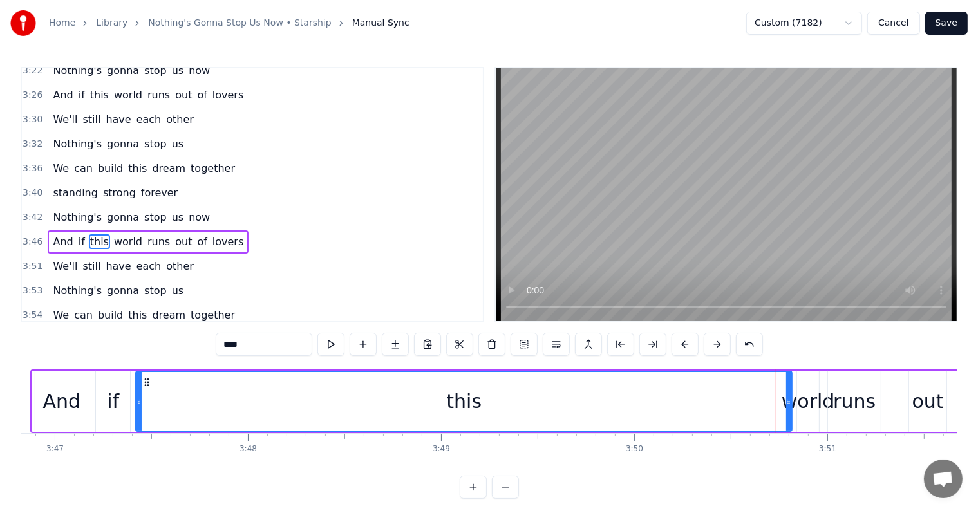
drag, startPoint x: 777, startPoint y: 404, endPoint x: 440, endPoint y: 387, distance: 336.5
click at [138, 383] on div at bounding box center [139, 401] width 5 height 59
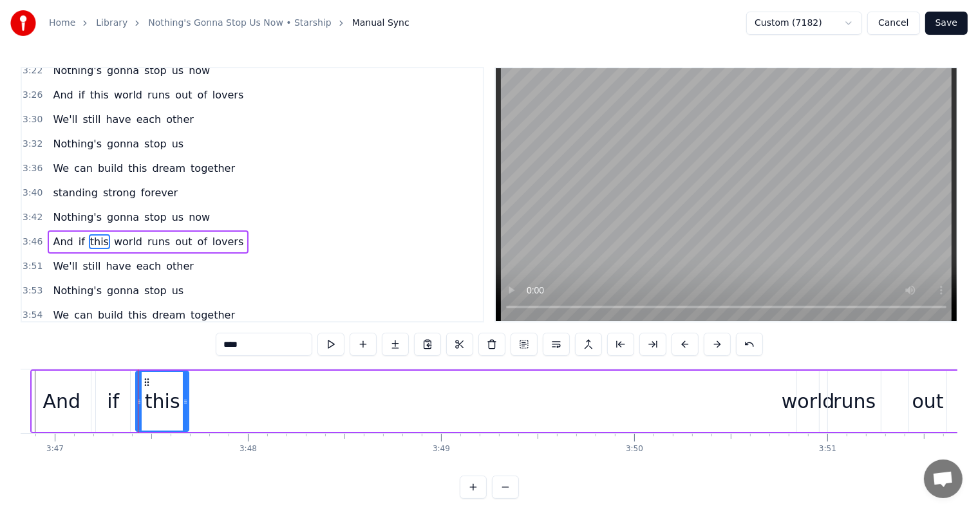
drag, startPoint x: 790, startPoint y: 410, endPoint x: 202, endPoint y: 379, distance: 589.3
click at [185, 368] on div "0:22 Looking in your eyes 0:24 I see a paradise 0:27 This world that I found 0:…" at bounding box center [489, 283] width 937 height 432
click at [812, 393] on div "world" at bounding box center [808, 401] width 53 height 29
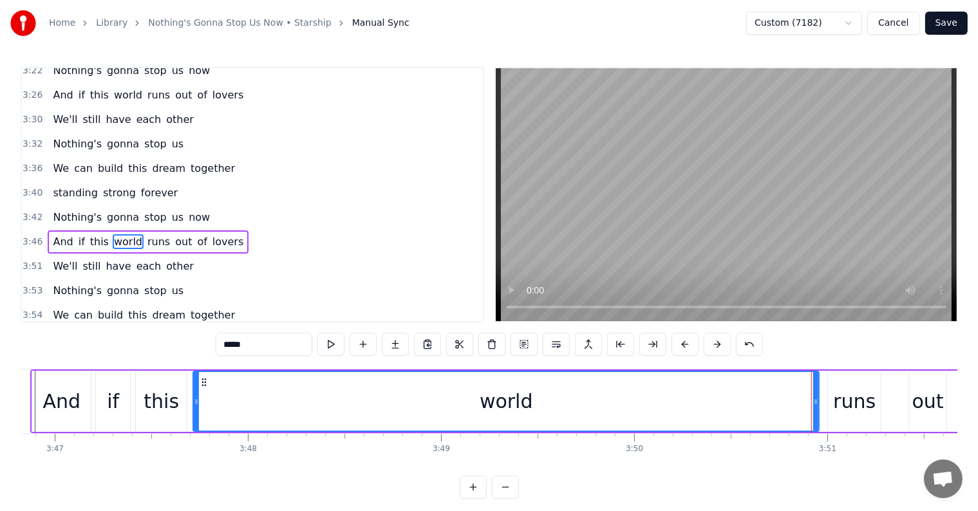
drag, startPoint x: 798, startPoint y: 398, endPoint x: 194, endPoint y: 368, distance: 604.7
click at [194, 368] on div "0:22 Looking in your eyes 0:24 I see a paradise 0:27 This world that I found 0:…" at bounding box center [489, 283] width 937 height 432
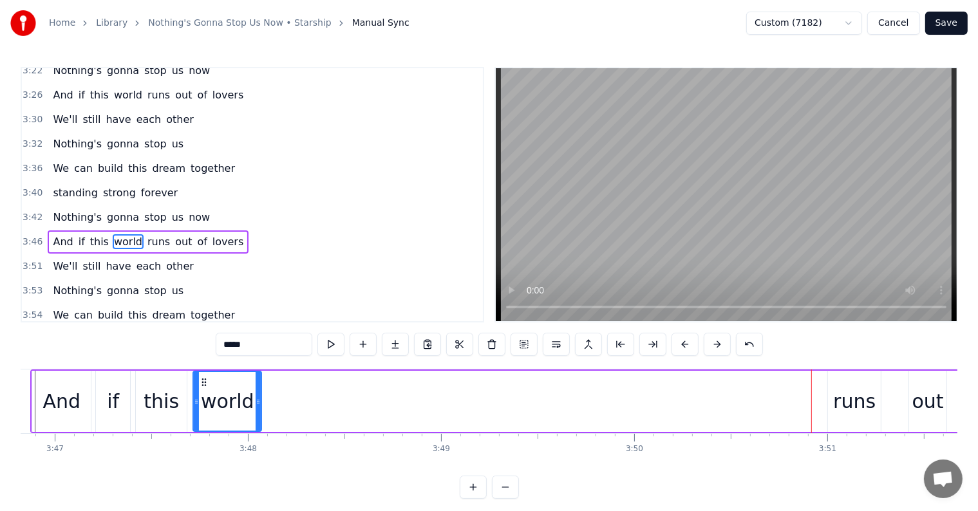
drag, startPoint x: 818, startPoint y: 404, endPoint x: 260, endPoint y: 410, distance: 557.6
click at [260, 410] on div at bounding box center [258, 401] width 5 height 59
click at [861, 410] on div "runs" at bounding box center [854, 401] width 42 height 29
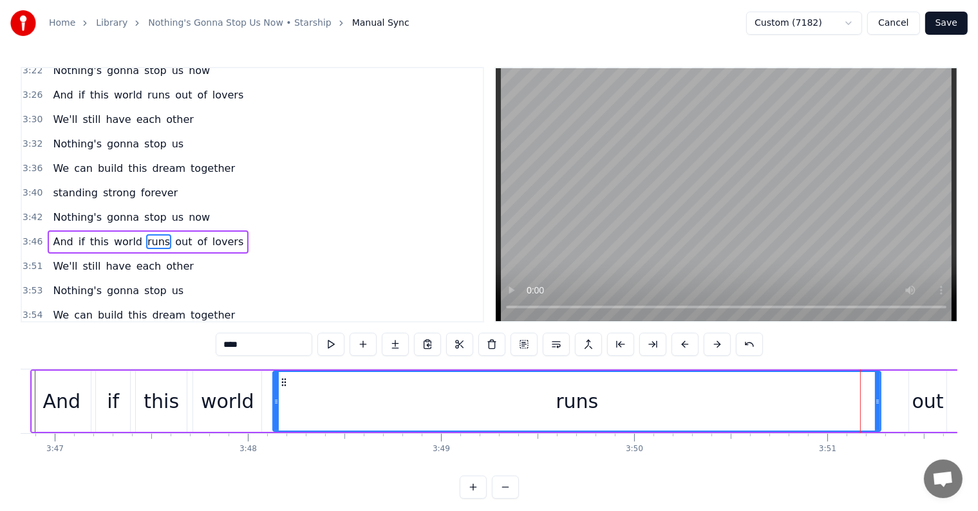
drag, startPoint x: 831, startPoint y: 402, endPoint x: 276, endPoint y: 394, distance: 555.1
click at [276, 394] on div at bounding box center [276, 401] width 5 height 59
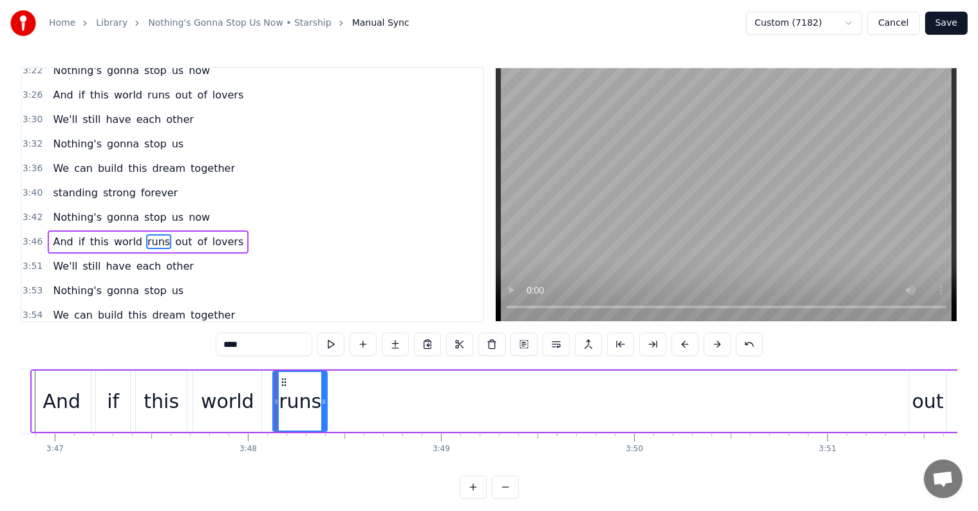
drag, startPoint x: 879, startPoint y: 408, endPoint x: 325, endPoint y: 384, distance: 554.2
click at [325, 384] on div at bounding box center [323, 401] width 5 height 59
click at [922, 388] on div "out" at bounding box center [928, 401] width 32 height 29
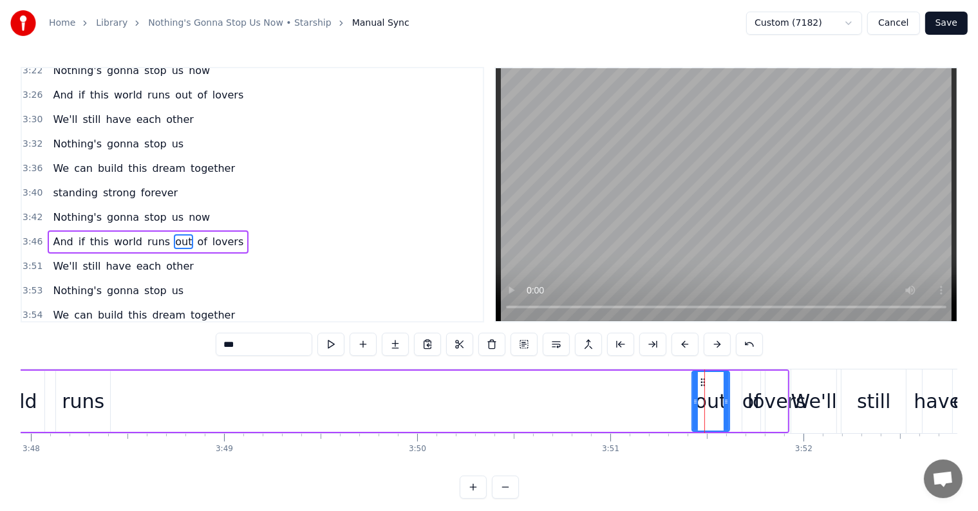
scroll to position [0, 43945]
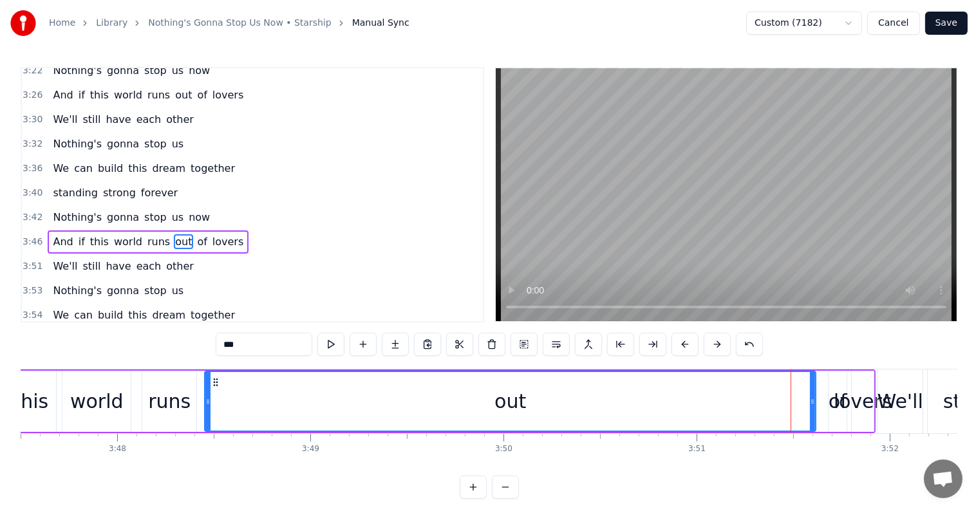
drag, startPoint x: 780, startPoint y: 404, endPoint x: 207, endPoint y: 399, distance: 573.7
click at [207, 399] on icon at bounding box center [207, 402] width 5 height 10
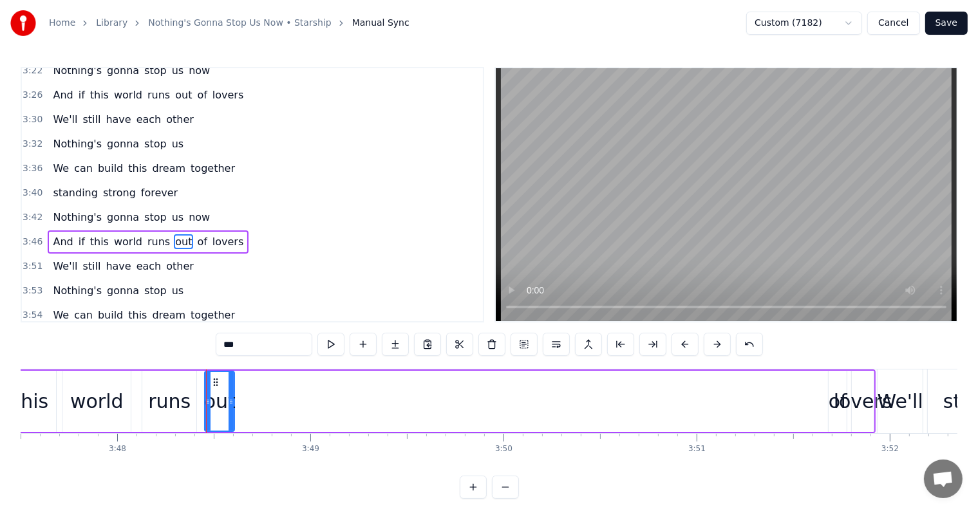
drag, startPoint x: 813, startPoint y: 400, endPoint x: 231, endPoint y: 386, distance: 581.6
click at [231, 386] on div at bounding box center [231, 401] width 5 height 59
click at [840, 413] on div "lovers" at bounding box center [863, 401] width 59 height 29
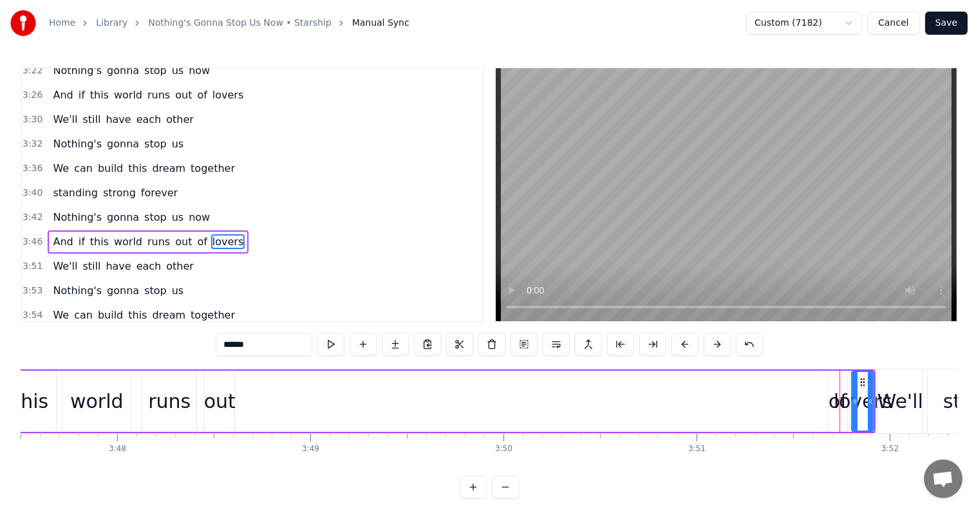
click at [836, 412] on div "of" at bounding box center [838, 401] width 19 height 29
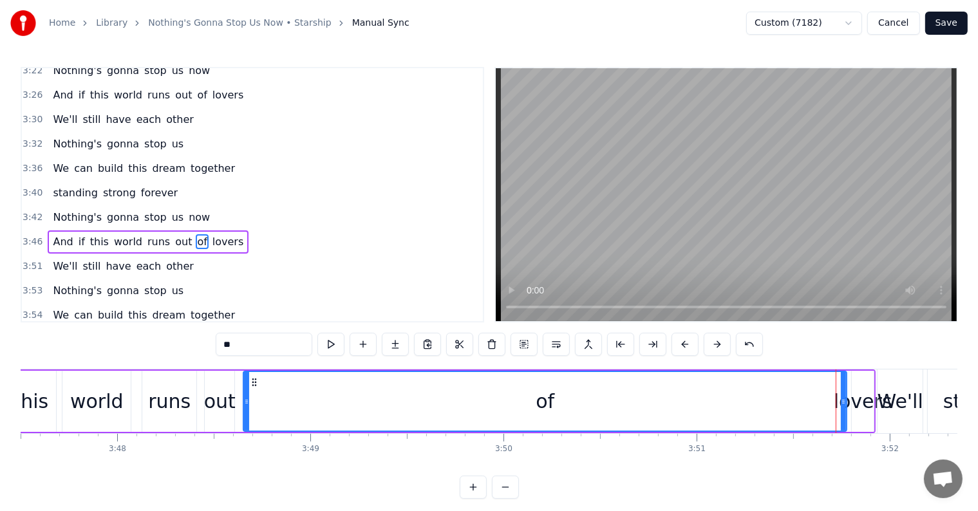
drag, startPoint x: 829, startPoint y: 407, endPoint x: 244, endPoint y: 413, distance: 585.3
click at [244, 413] on div at bounding box center [246, 401] width 5 height 59
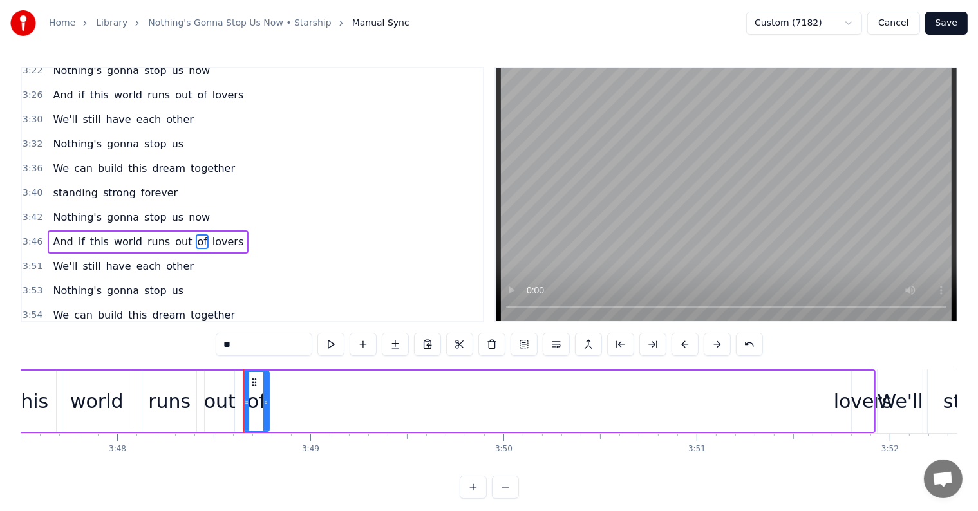
drag, startPoint x: 840, startPoint y: 407, endPoint x: 377, endPoint y: 394, distance: 463.1
click at [263, 392] on div "of" at bounding box center [256, 401] width 24 height 59
click at [856, 409] on div "lovers" at bounding box center [863, 401] width 59 height 29
type input "******"
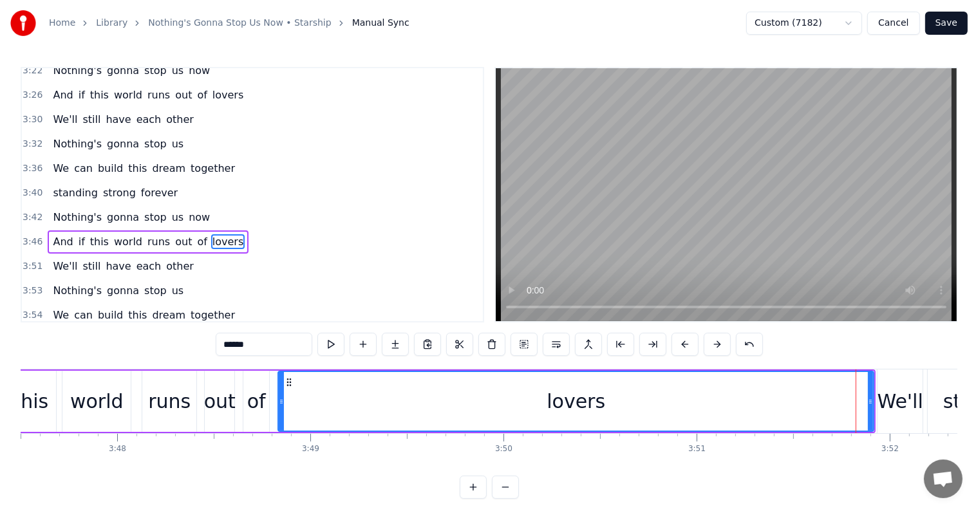
drag, startPoint x: 853, startPoint y: 405, endPoint x: 281, endPoint y: 420, distance: 572.6
click at [279, 420] on div at bounding box center [281, 401] width 5 height 59
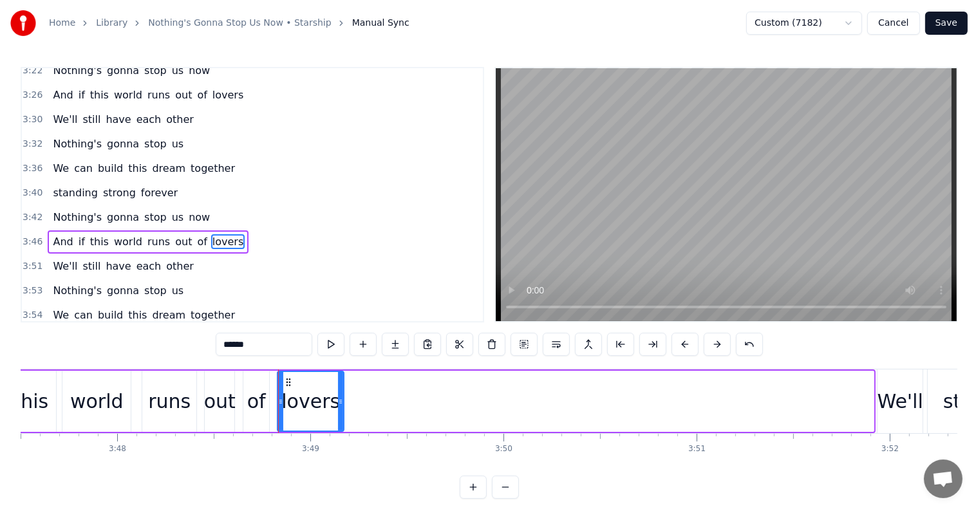
drag, startPoint x: 871, startPoint y: 409, endPoint x: 341, endPoint y: 397, distance: 529.4
click at [338, 393] on div at bounding box center [340, 401] width 5 height 59
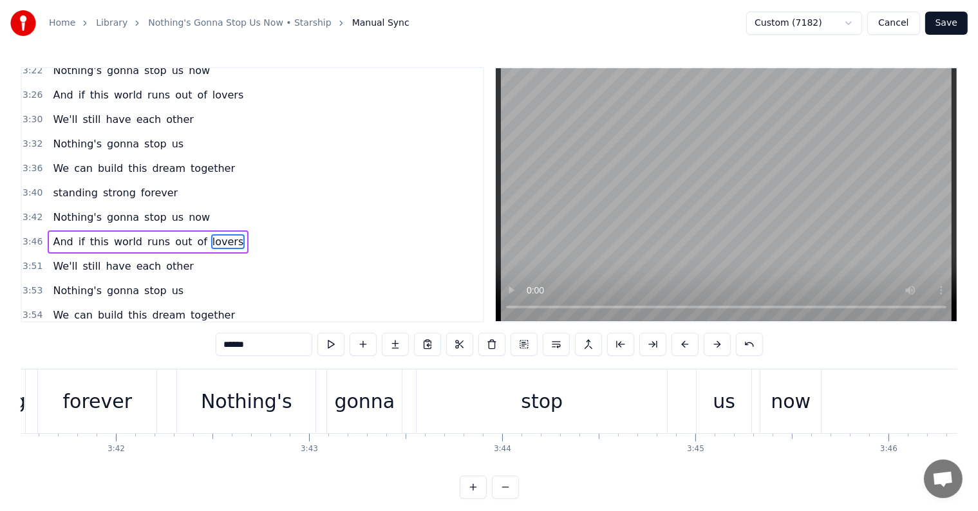
scroll to position [0, 42614]
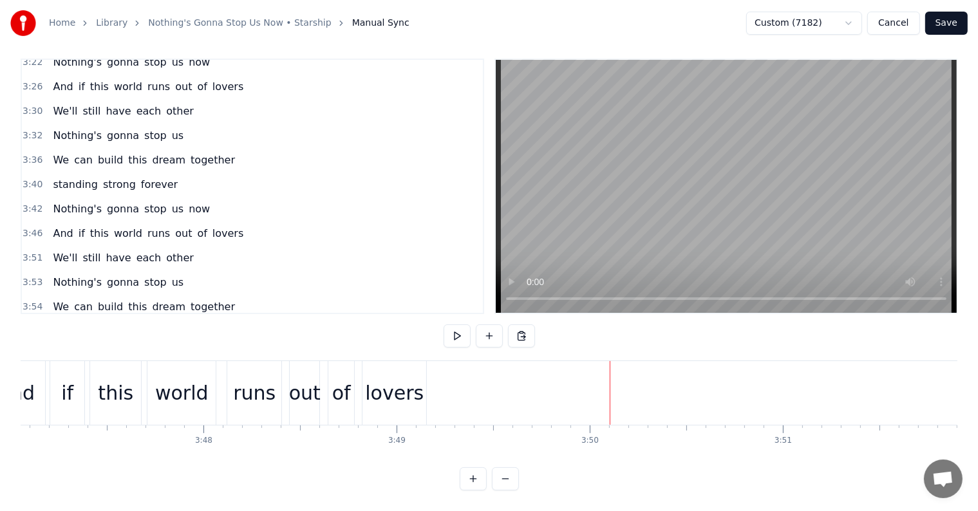
scroll to position [0, 43829]
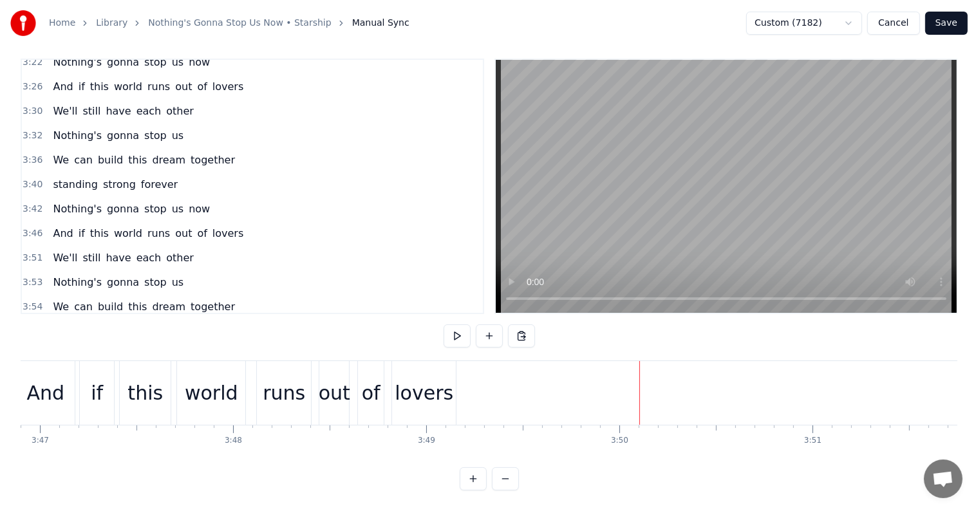
click at [434, 379] on div "lovers" at bounding box center [424, 393] width 59 height 29
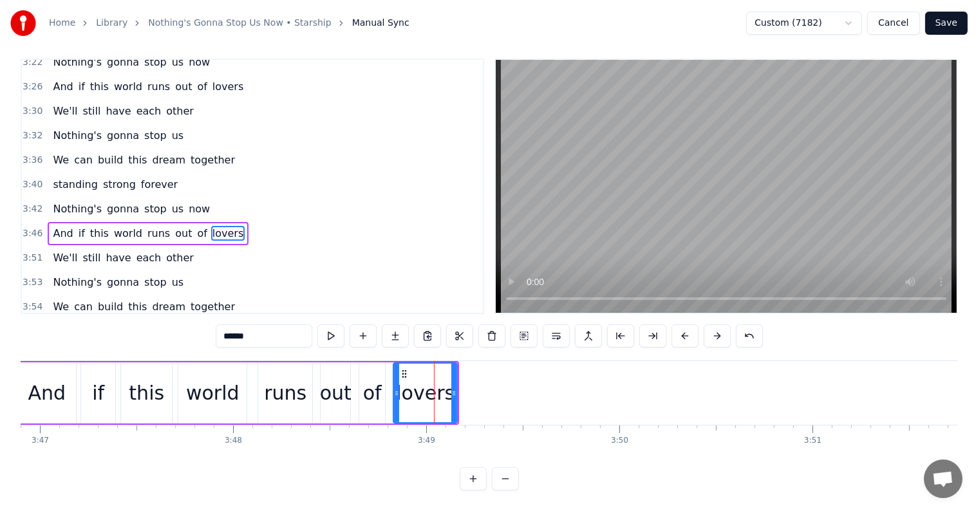
scroll to position [0, 0]
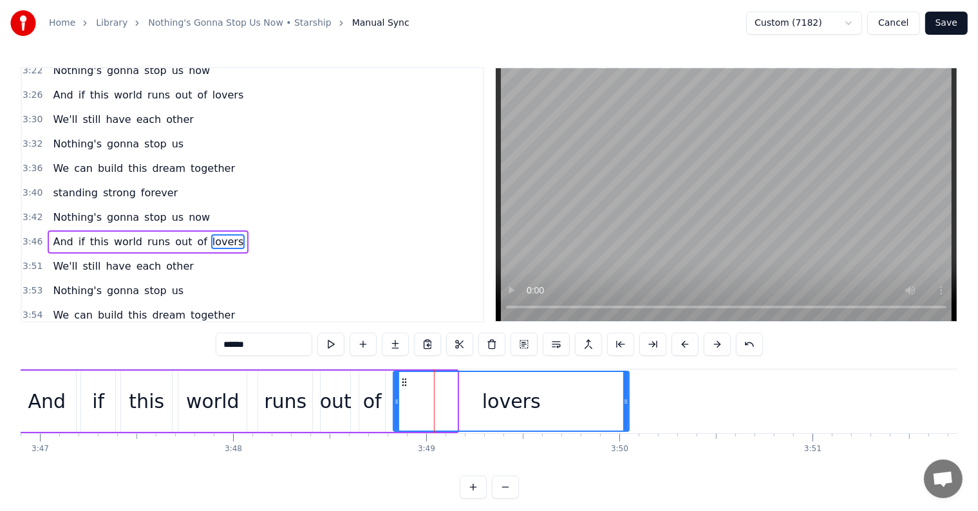
drag, startPoint x: 454, startPoint y: 397, endPoint x: 566, endPoint y: 409, distance: 112.6
click at [627, 415] on div at bounding box center [625, 401] width 5 height 59
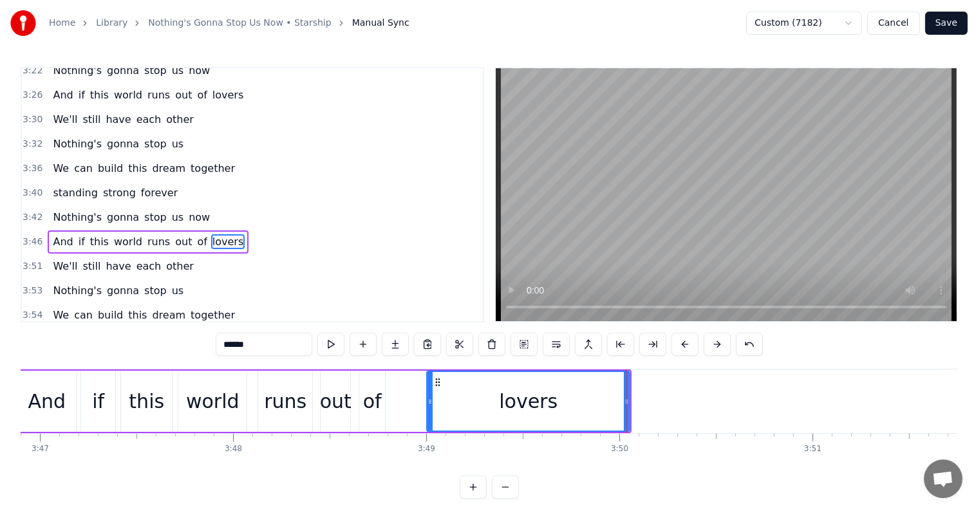
drag, startPoint x: 394, startPoint y: 403, endPoint x: 428, endPoint y: 405, distance: 33.5
click at [428, 405] on icon at bounding box center [430, 402] width 5 height 10
click at [370, 398] on div "of" at bounding box center [372, 401] width 19 height 29
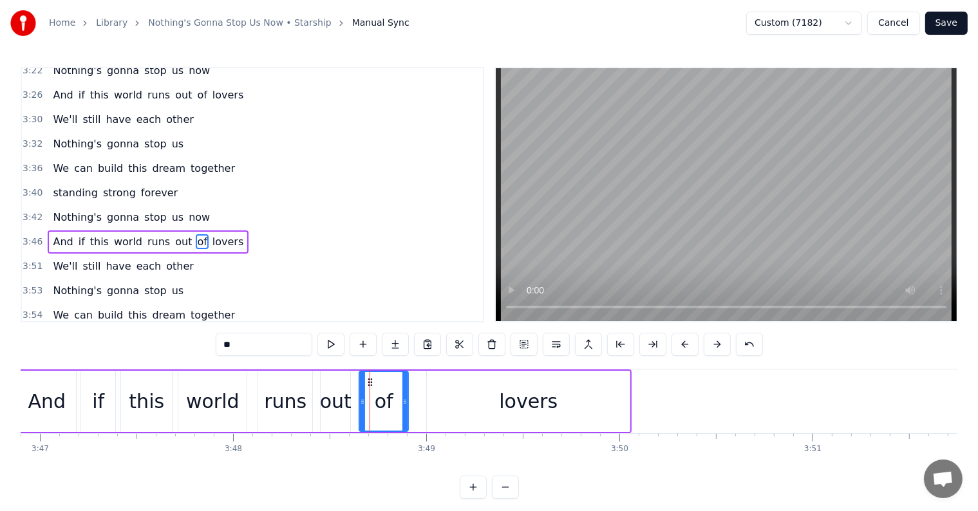
drag, startPoint x: 384, startPoint y: 401, endPoint x: 393, endPoint y: 400, distance: 9.7
click at [408, 404] on icon at bounding box center [404, 402] width 5 height 10
drag, startPoint x: 360, startPoint y: 401, endPoint x: 368, endPoint y: 401, distance: 8.4
click at [368, 401] on icon at bounding box center [370, 402] width 5 height 10
click at [335, 402] on div "out" at bounding box center [336, 401] width 32 height 29
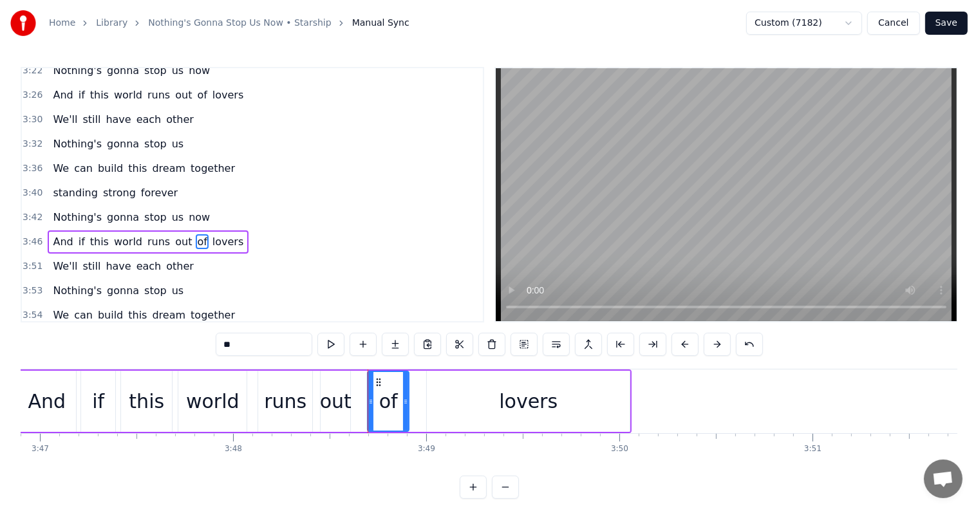
type input "***"
drag, startPoint x: 348, startPoint y: 402, endPoint x: 356, endPoint y: 403, distance: 8.4
click at [356, 403] on icon at bounding box center [355, 402] width 5 height 10
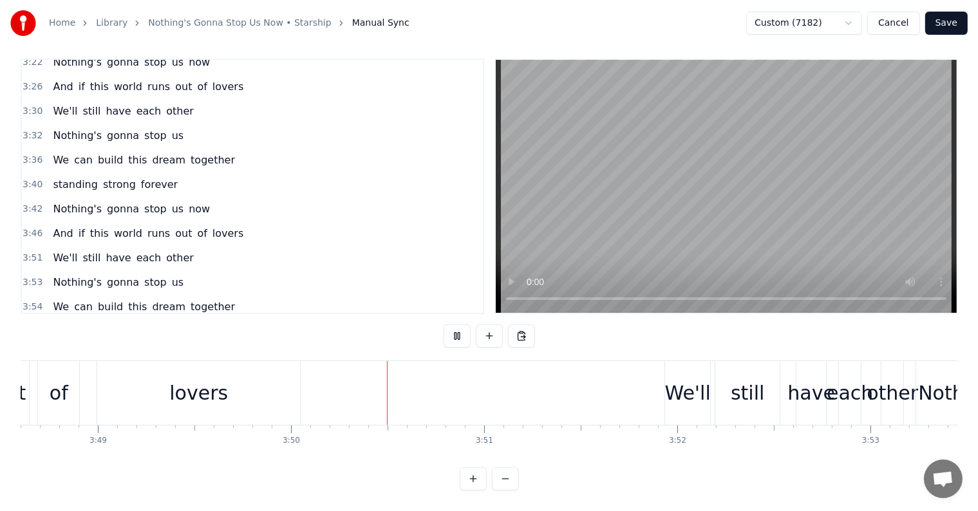
scroll to position [0, 44348]
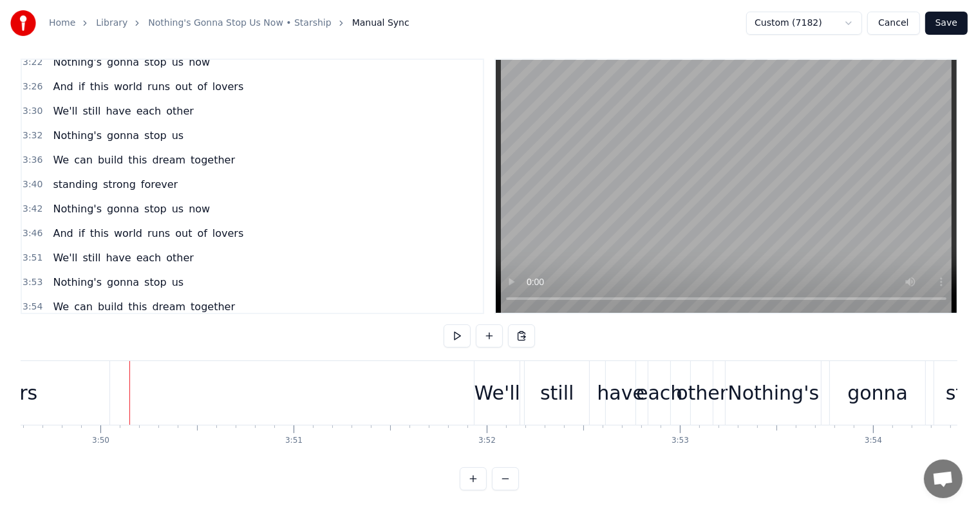
click at [484, 379] on div "We'll" at bounding box center [498, 393] width 46 height 29
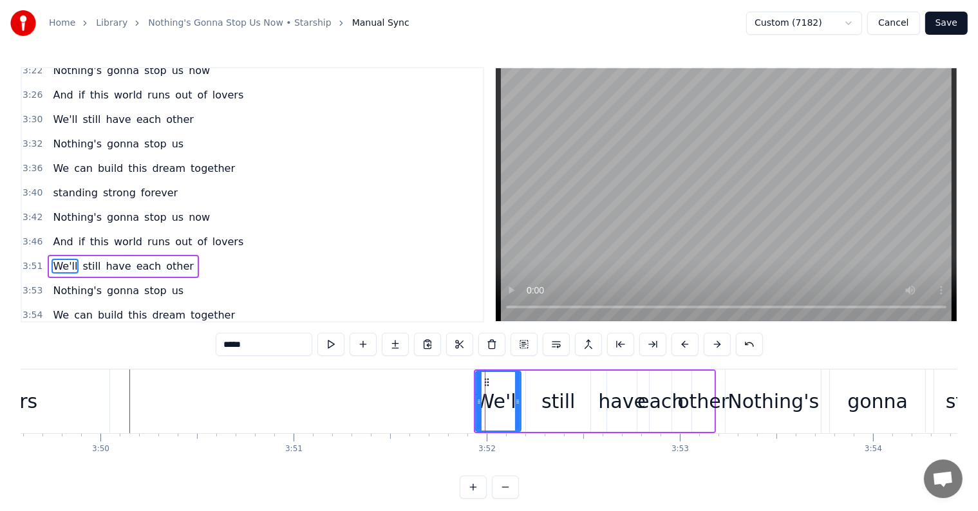
scroll to position [1330, 0]
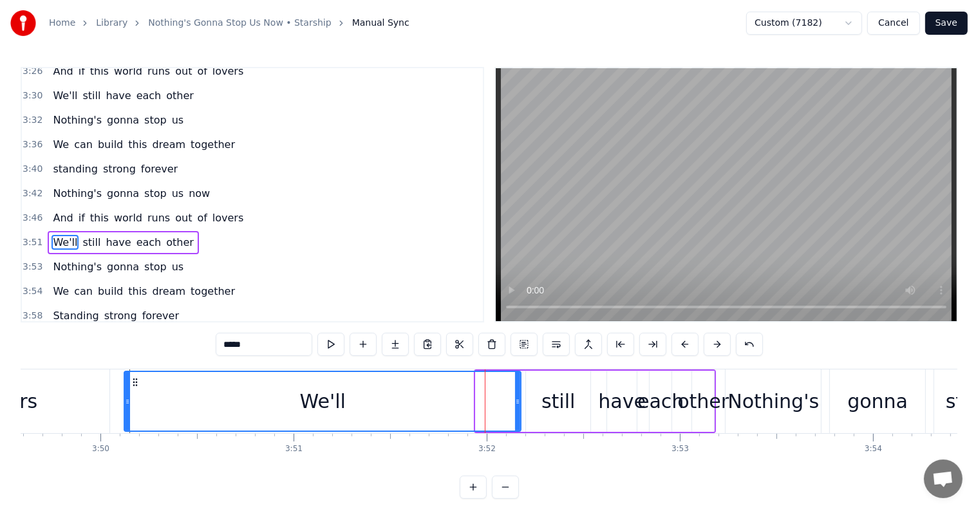
drag, startPoint x: 478, startPoint y: 391, endPoint x: 126, endPoint y: 396, distance: 351.6
click at [126, 396] on div at bounding box center [127, 401] width 5 height 59
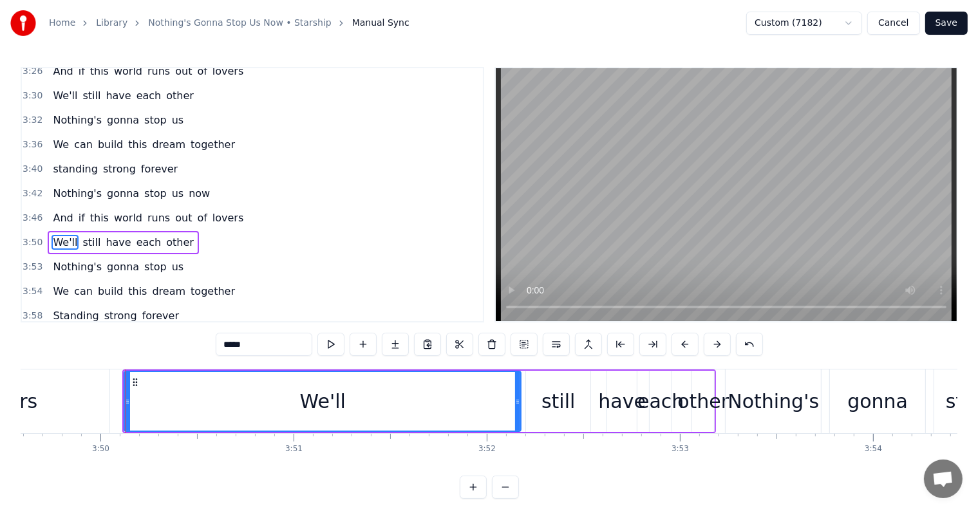
click at [126, 397] on icon at bounding box center [127, 402] width 5 height 10
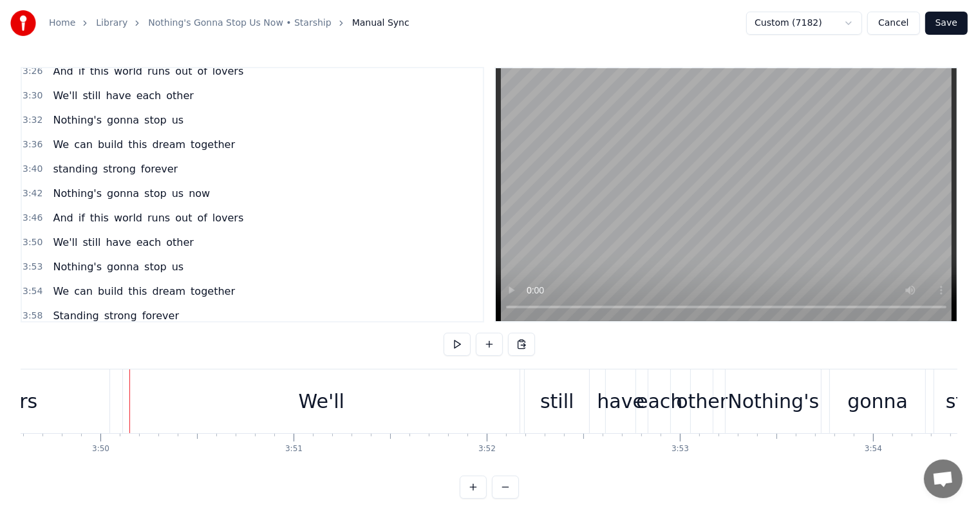
click at [128, 391] on div "We'll" at bounding box center [321, 402] width 397 height 64
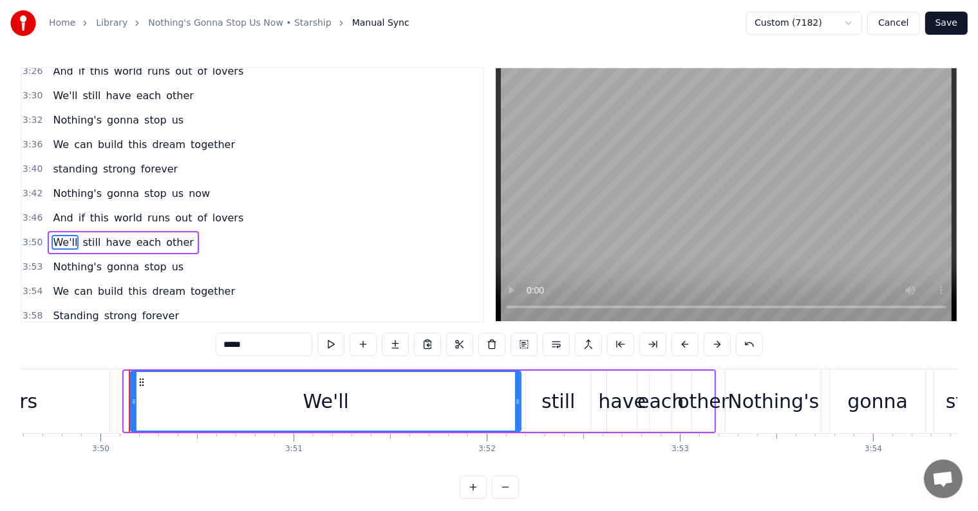
drag, startPoint x: 124, startPoint y: 391, endPoint x: 130, endPoint y: 391, distance: 6.5
click at [131, 391] on div at bounding box center [133, 401] width 5 height 59
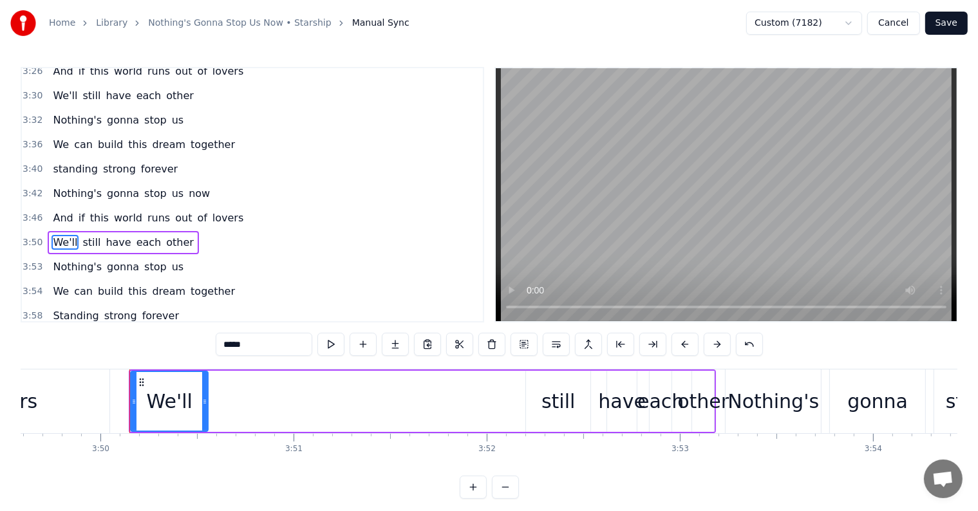
drag, startPoint x: 518, startPoint y: 408, endPoint x: 205, endPoint y: 388, distance: 313.5
click at [205, 388] on div at bounding box center [204, 401] width 5 height 59
click at [541, 394] on div "still" at bounding box center [558, 401] width 64 height 61
type input "*****"
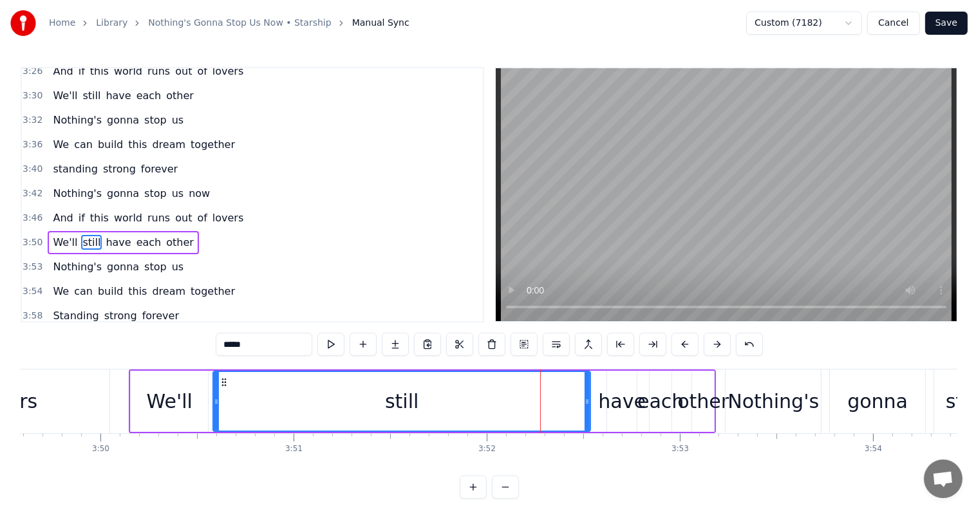
drag, startPoint x: 528, startPoint y: 399, endPoint x: 270, endPoint y: 395, distance: 257.6
click at [215, 392] on div at bounding box center [216, 401] width 5 height 59
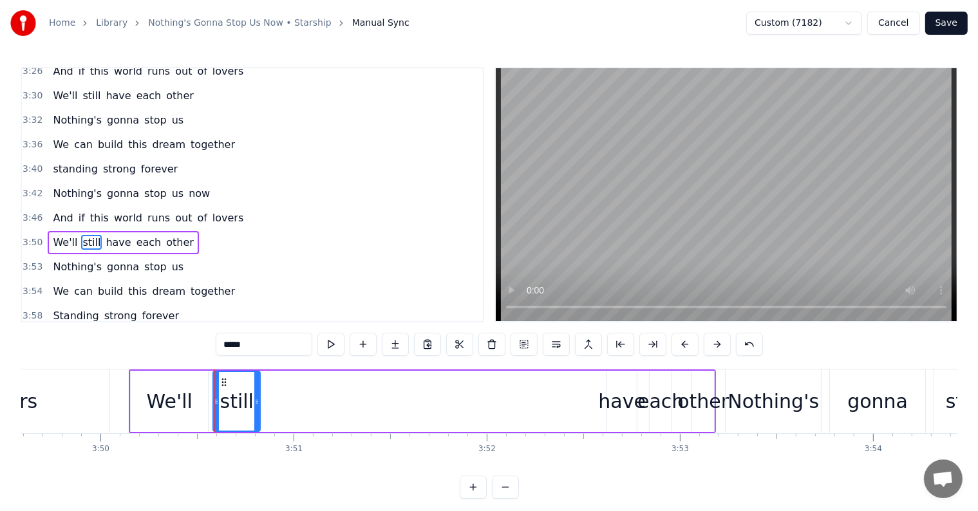
drag, startPoint x: 588, startPoint y: 402, endPoint x: 258, endPoint y: 397, distance: 330.4
click at [258, 397] on icon at bounding box center [256, 402] width 5 height 10
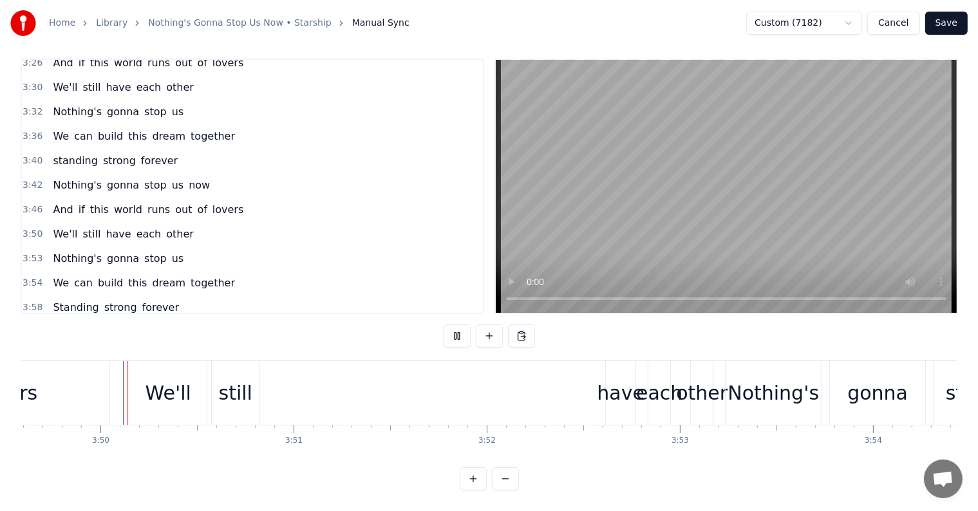
scroll to position [19, 0]
click at [616, 382] on div "have" at bounding box center [621, 393] width 48 height 29
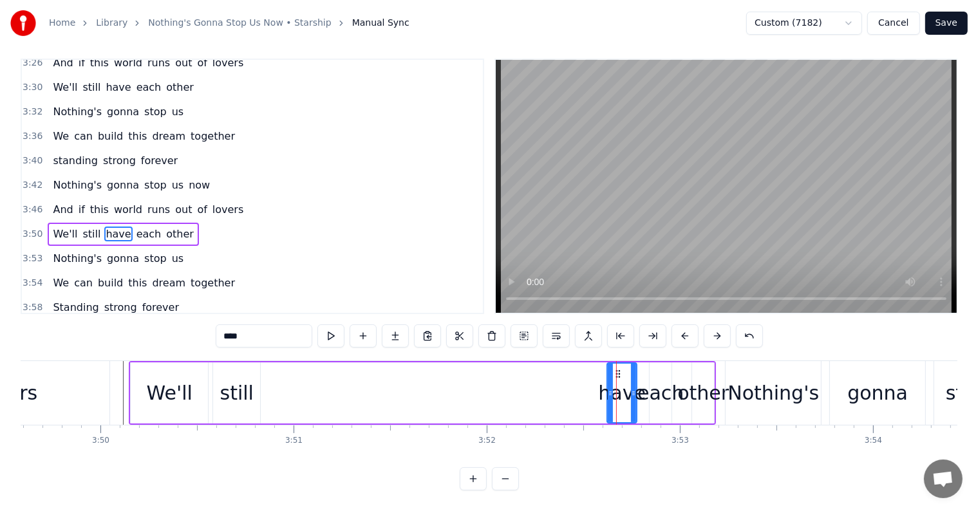
scroll to position [0, 0]
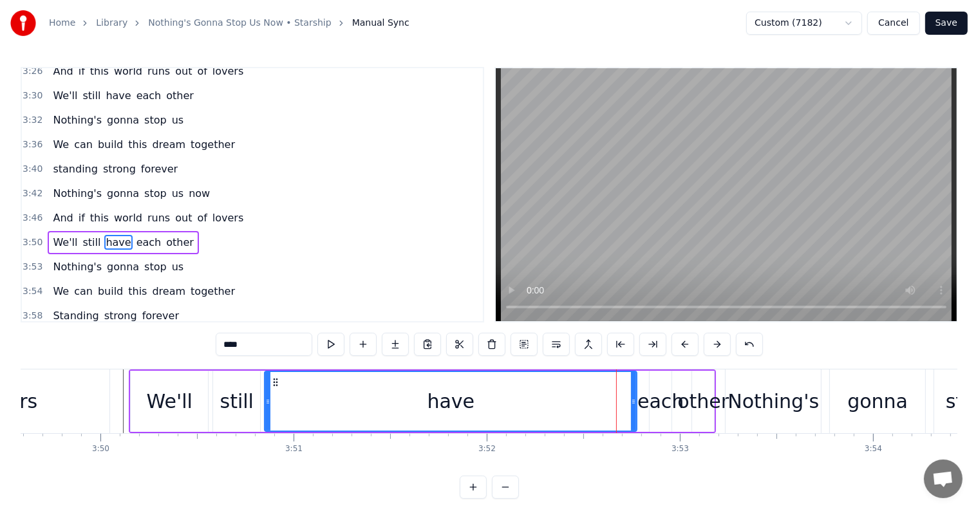
drag, startPoint x: 607, startPoint y: 404, endPoint x: 326, endPoint y: 410, distance: 281.4
click at [265, 412] on div at bounding box center [267, 401] width 5 height 59
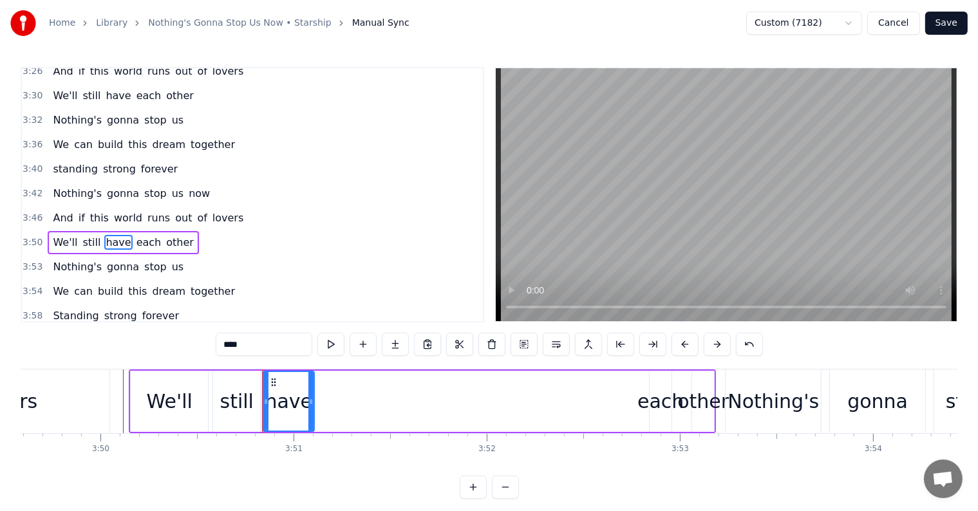
drag, startPoint x: 634, startPoint y: 402, endPoint x: 311, endPoint y: 381, distance: 323.2
click at [311, 381] on div at bounding box center [310, 401] width 5 height 59
click at [661, 413] on div "each" at bounding box center [660, 401] width 46 height 29
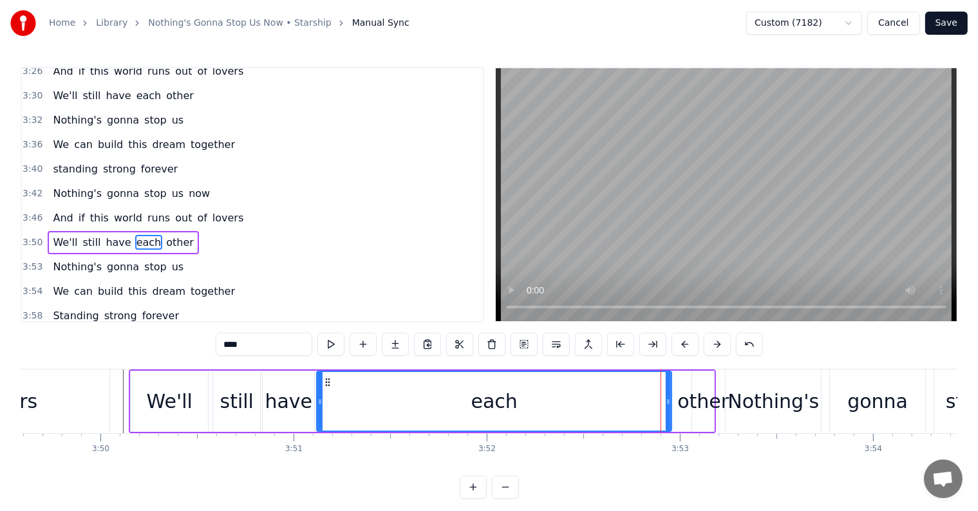
drag, startPoint x: 651, startPoint y: 406, endPoint x: 318, endPoint y: 393, distance: 333.1
click at [318, 393] on div at bounding box center [319, 401] width 5 height 59
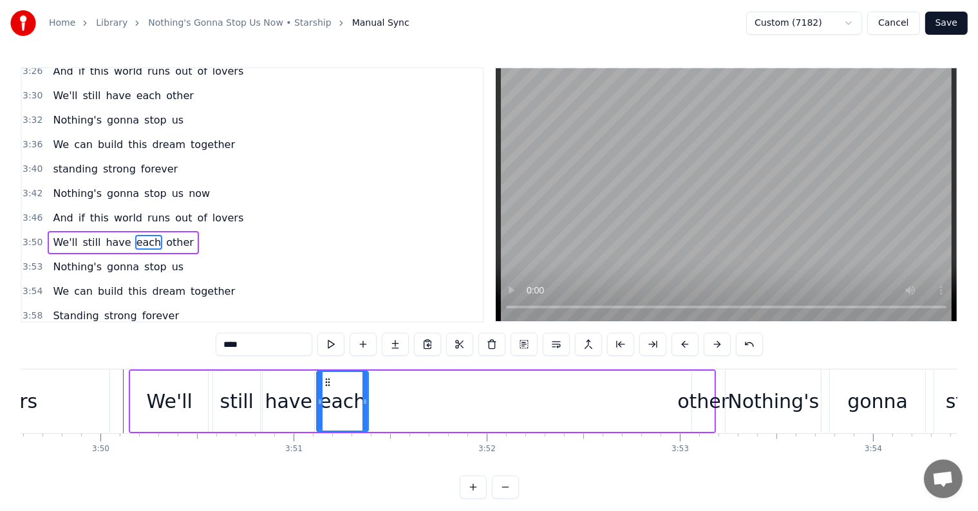
drag, startPoint x: 665, startPoint y: 406, endPoint x: 585, endPoint y: 400, distance: 80.7
click at [361, 397] on div "each" at bounding box center [342, 401] width 50 height 59
click at [697, 402] on div "other" at bounding box center [703, 401] width 52 height 29
type input "*****"
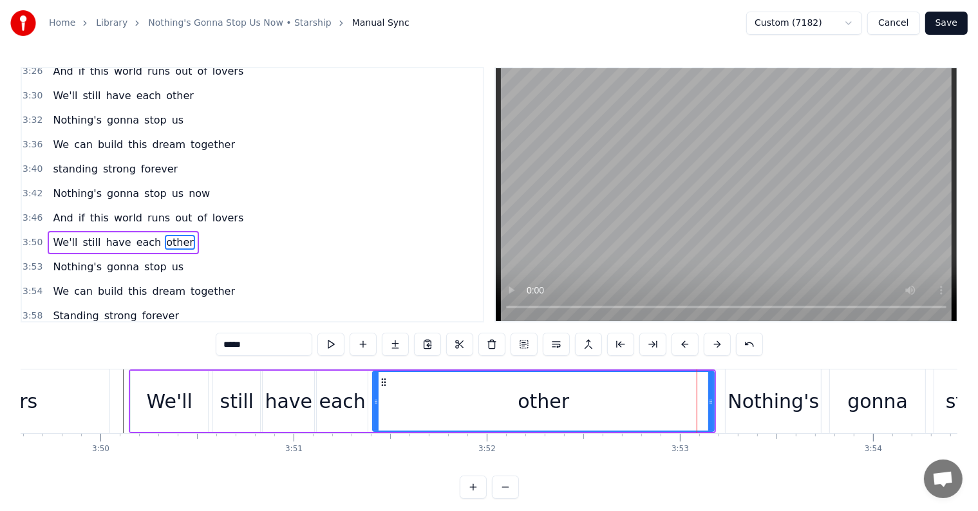
drag, startPoint x: 694, startPoint y: 401, endPoint x: 375, endPoint y: 408, distance: 319.4
click at [375, 408] on div at bounding box center [375, 401] width 5 height 59
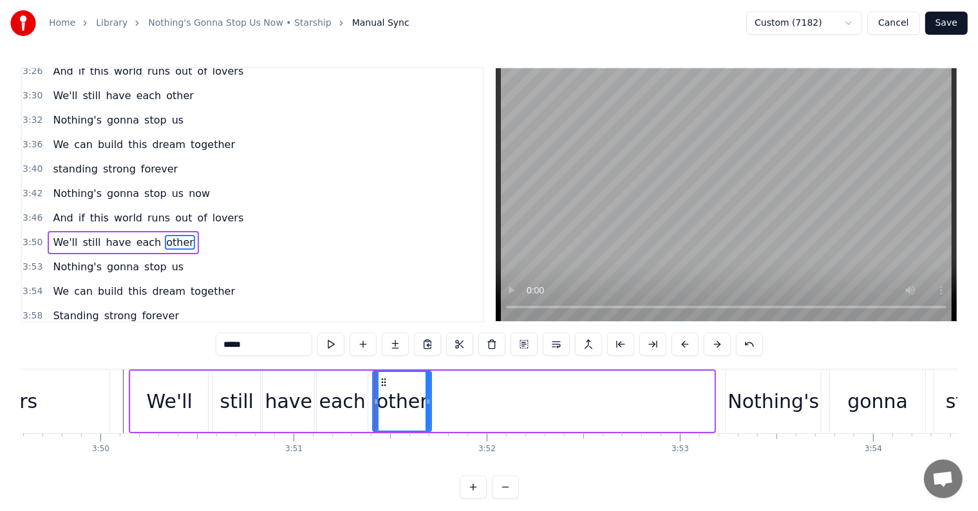
drag, startPoint x: 710, startPoint y: 411, endPoint x: 428, endPoint y: 402, distance: 282.8
click at [428, 402] on div at bounding box center [428, 401] width 5 height 59
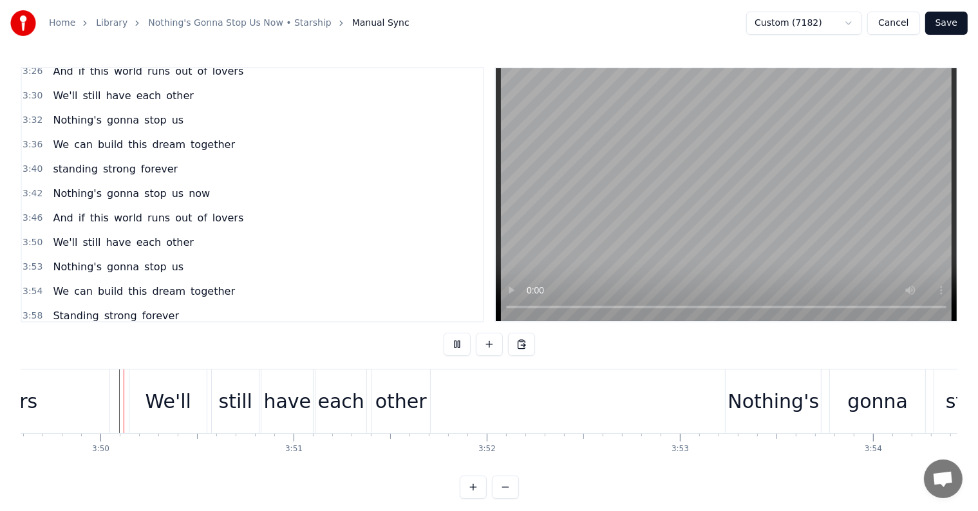
scroll to position [19, 0]
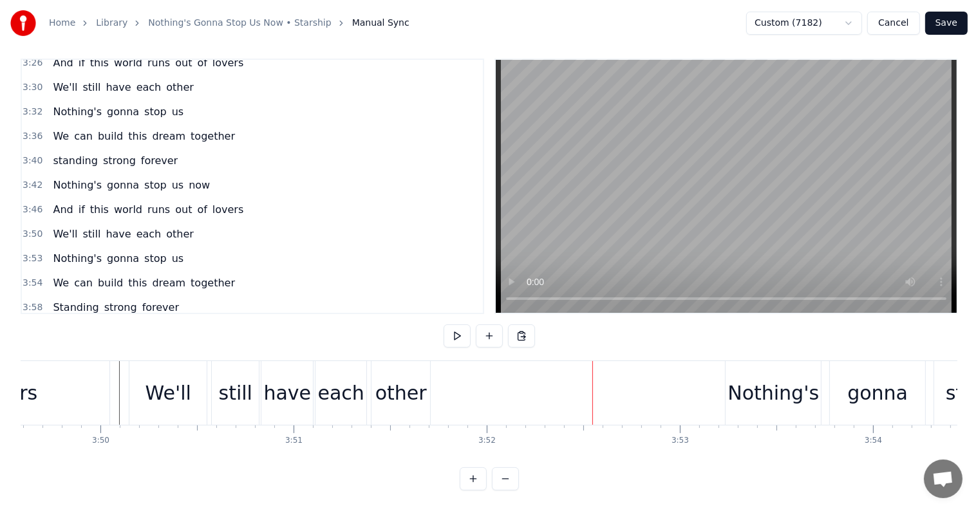
click at [402, 383] on div "other" at bounding box center [401, 393] width 52 height 29
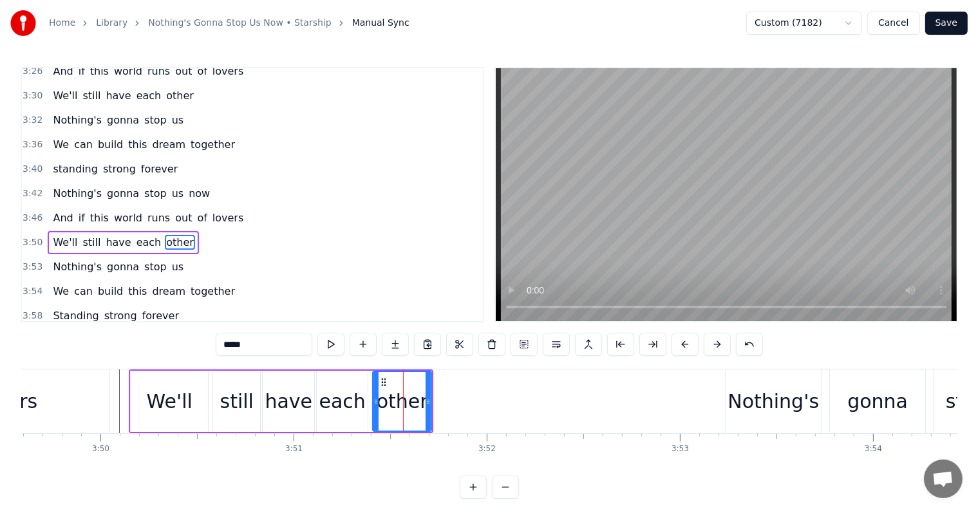
click at [430, 394] on div at bounding box center [428, 401] width 5 height 59
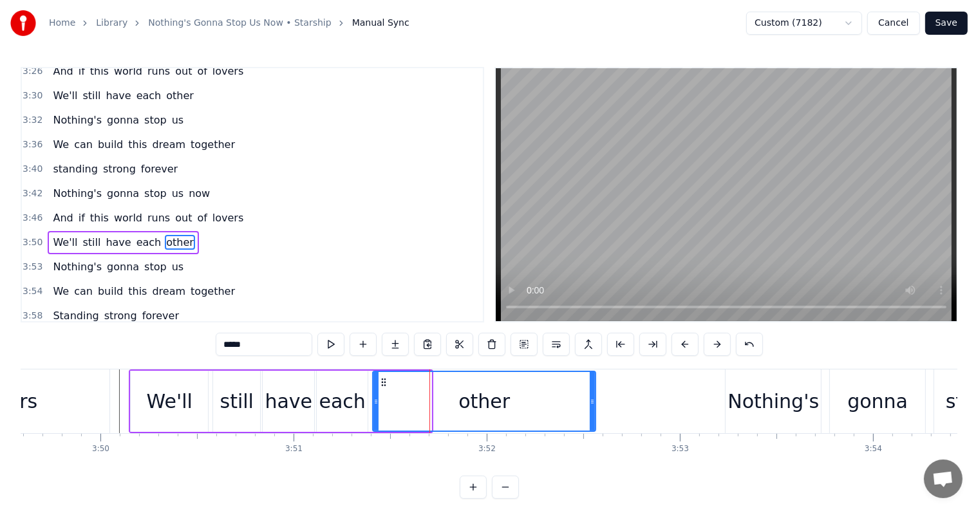
drag, startPoint x: 428, startPoint y: 394, endPoint x: 534, endPoint y: 415, distance: 107.7
click at [592, 416] on div at bounding box center [592, 401] width 5 height 59
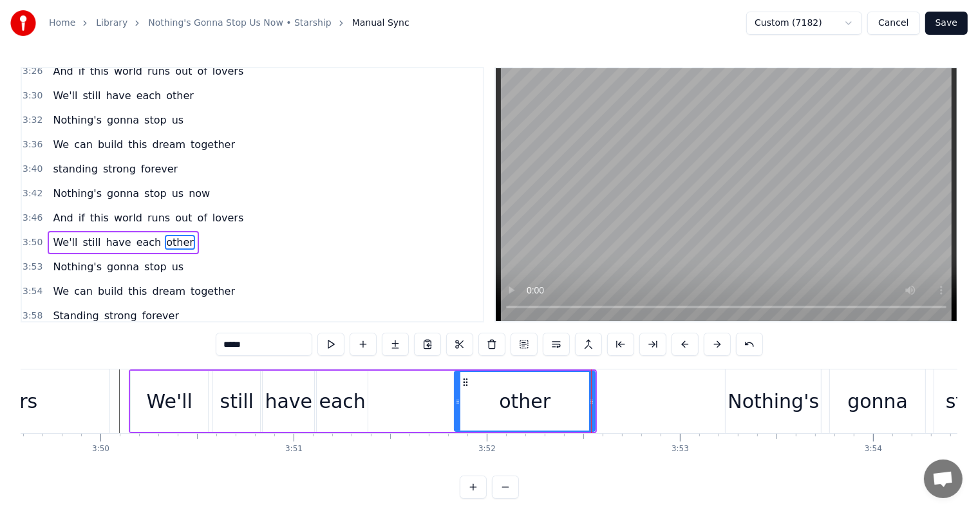
drag, startPoint x: 376, startPoint y: 402, endPoint x: 404, endPoint y: 401, distance: 28.4
click at [456, 410] on div at bounding box center [457, 401] width 5 height 59
click at [354, 395] on div "each" at bounding box center [342, 401] width 46 height 29
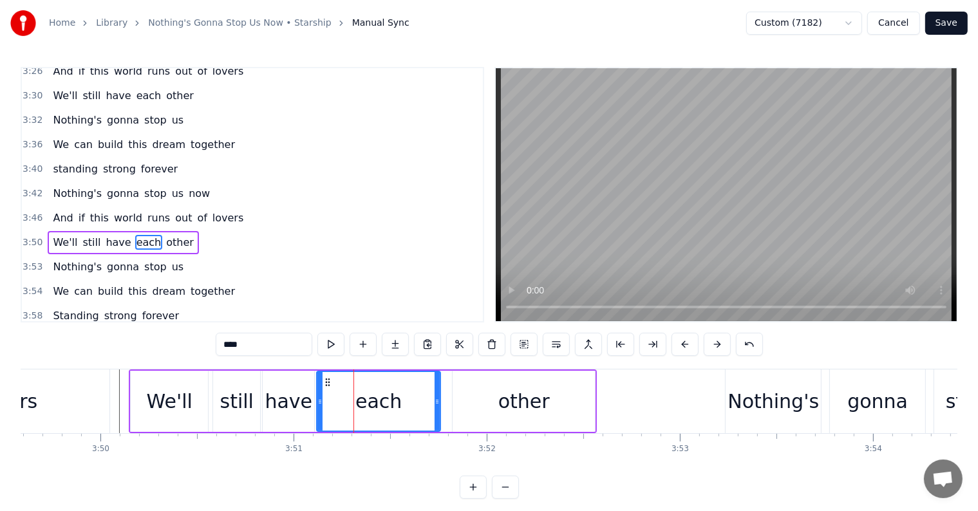
drag, startPoint x: 363, startPoint y: 402, endPoint x: 373, endPoint y: 410, distance: 13.3
click at [435, 414] on div at bounding box center [437, 401] width 5 height 59
drag, startPoint x: 319, startPoint y: 402, endPoint x: 355, endPoint y: 409, distance: 36.6
click at [386, 413] on div at bounding box center [386, 401] width 5 height 59
click at [290, 401] on div "have" at bounding box center [289, 401] width 48 height 29
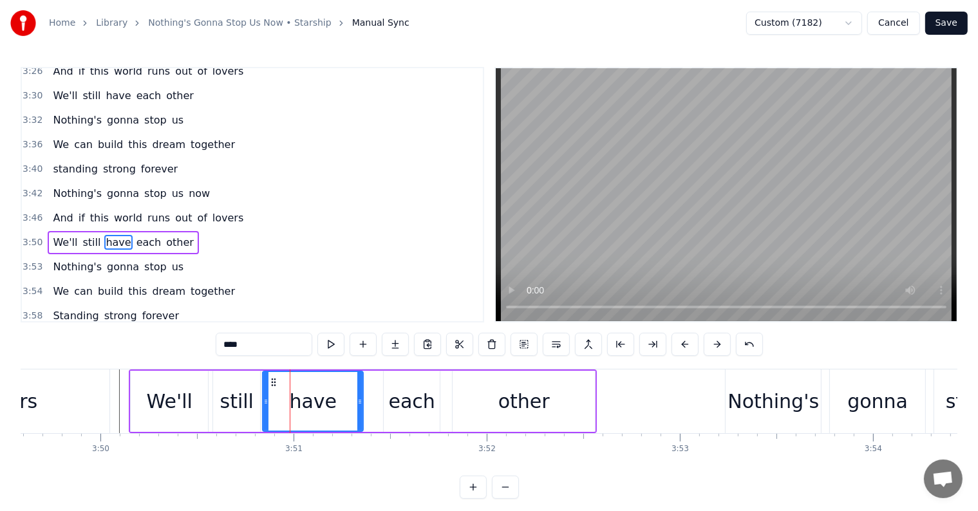
drag, startPoint x: 312, startPoint y: 408, endPoint x: 361, endPoint y: 415, distance: 49.4
click at [361, 415] on div at bounding box center [359, 401] width 5 height 59
drag, startPoint x: 265, startPoint y: 399, endPoint x: 285, endPoint y: 406, distance: 20.4
click at [285, 406] on icon at bounding box center [285, 402] width 5 height 10
click at [235, 395] on div "still" at bounding box center [236, 401] width 33 height 29
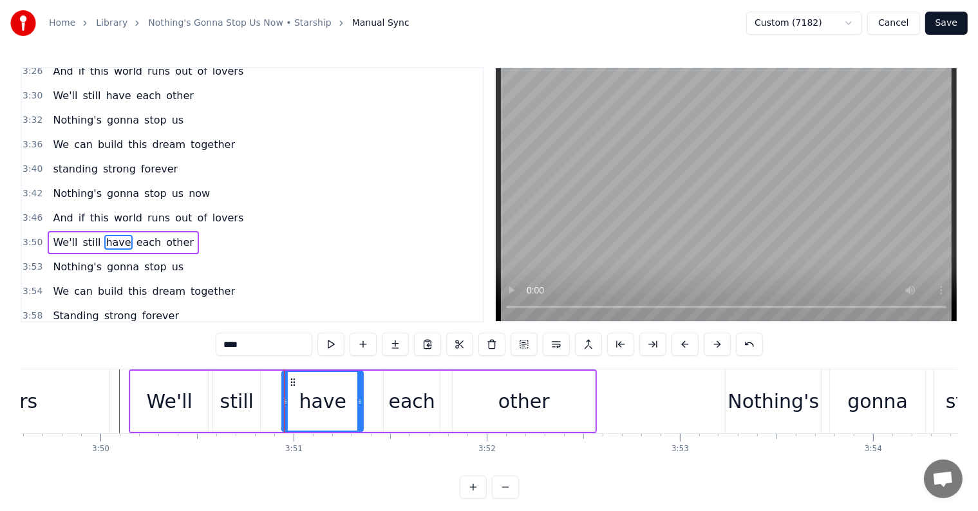
type input "*****"
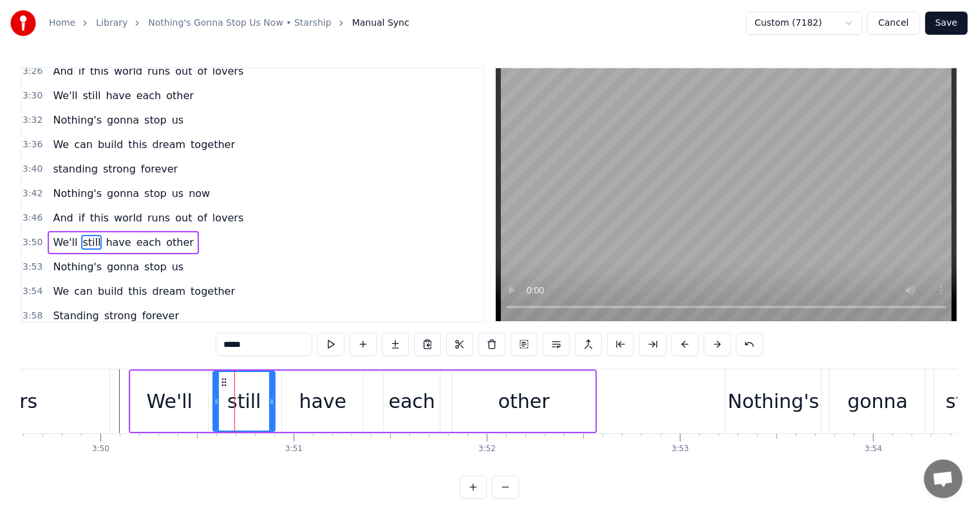
drag, startPoint x: 258, startPoint y: 405, endPoint x: 272, endPoint y: 412, distance: 16.4
click at [272, 412] on div at bounding box center [271, 401] width 5 height 59
click at [221, 396] on div at bounding box center [223, 401] width 5 height 59
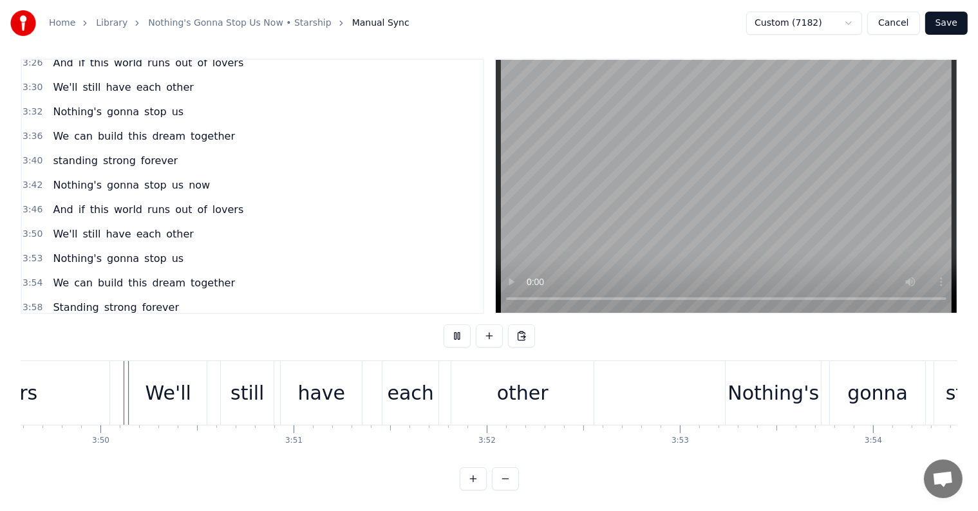
scroll to position [19, 0]
click at [791, 397] on div "Nothing's" at bounding box center [773, 393] width 95 height 64
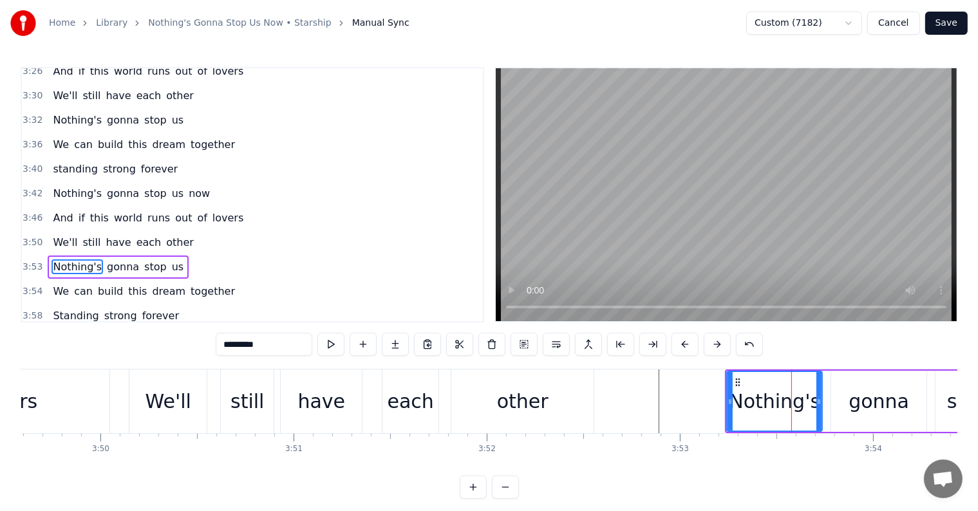
scroll to position [1354, 0]
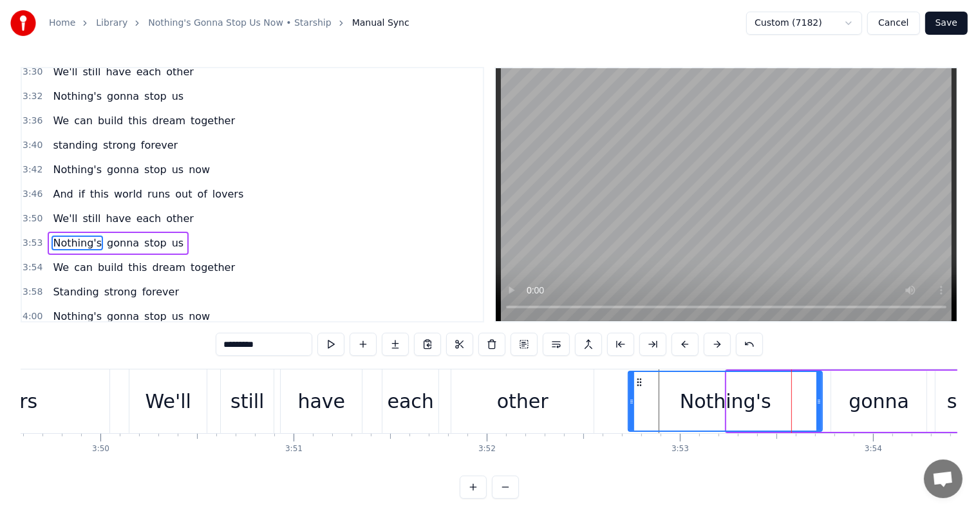
drag, startPoint x: 729, startPoint y: 394, endPoint x: 630, endPoint y: 395, distance: 98.5
click at [630, 395] on div at bounding box center [631, 401] width 5 height 59
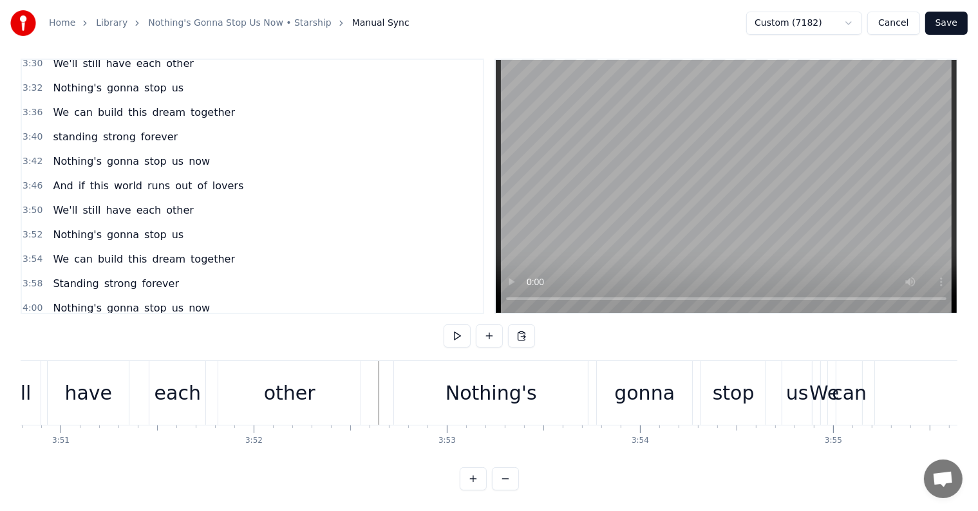
scroll to position [0, 44495]
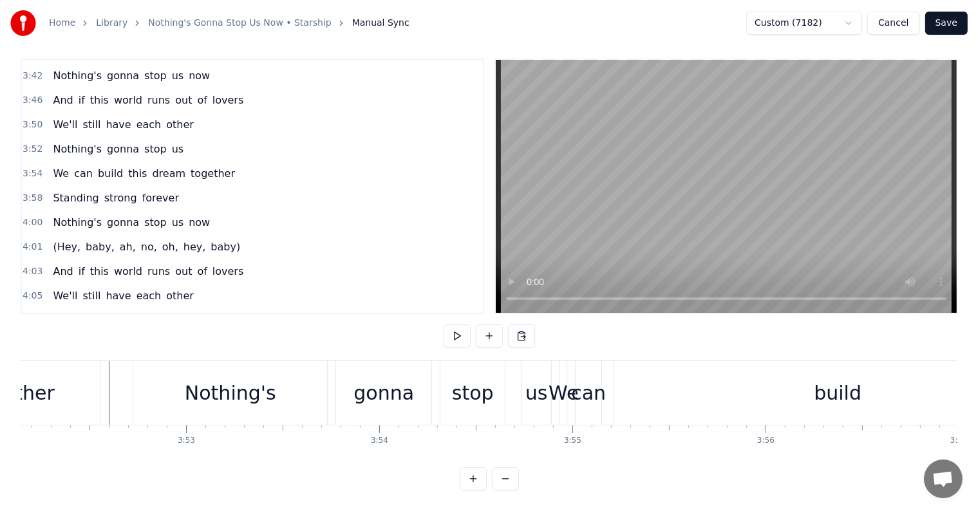
scroll to position [1418, 0]
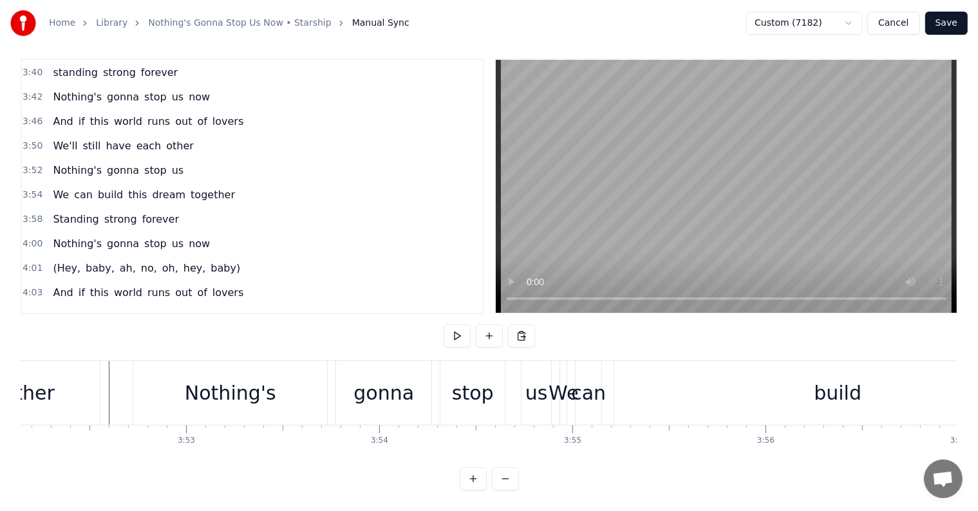
click at [55, 261] on span "(Hey," at bounding box center [67, 268] width 30 height 15
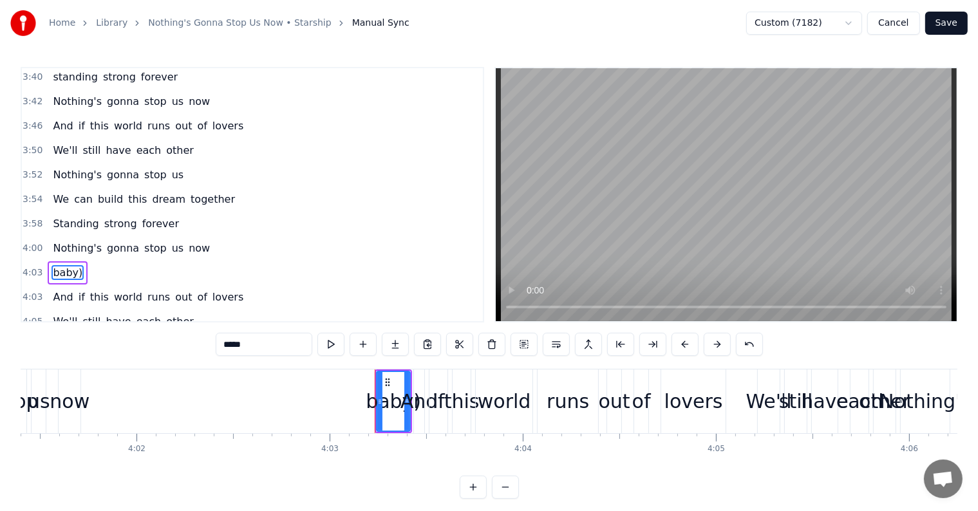
scroll to position [1449, 0]
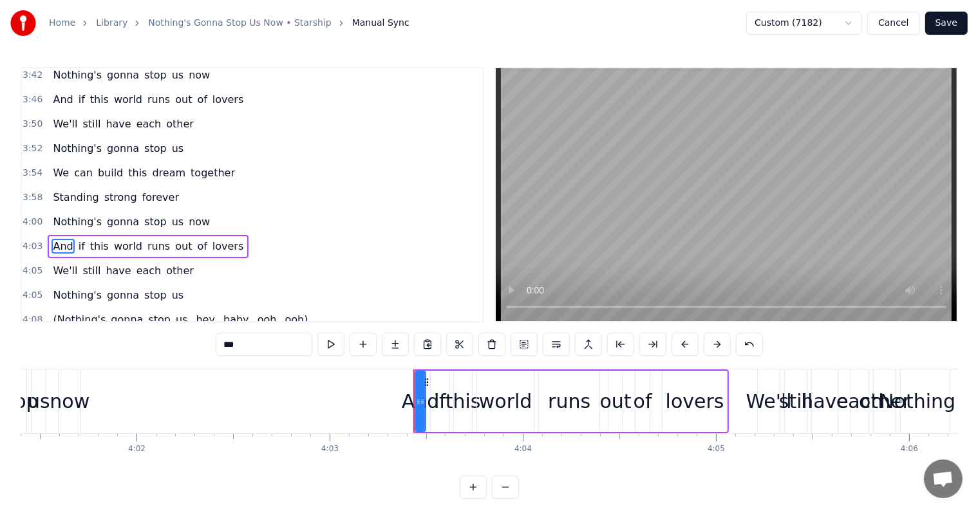
click at [64, 312] on span "(Nothing's" at bounding box center [79, 319] width 55 height 15
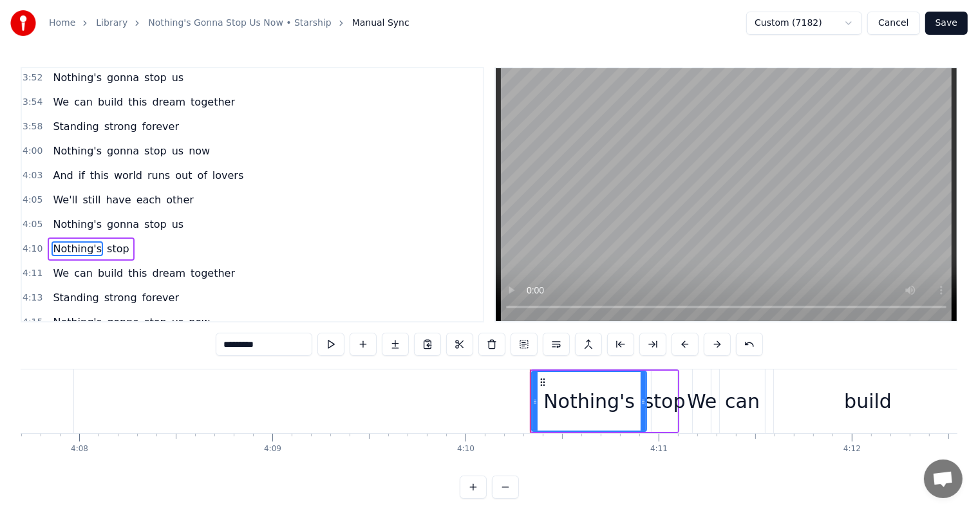
scroll to position [1500, 0]
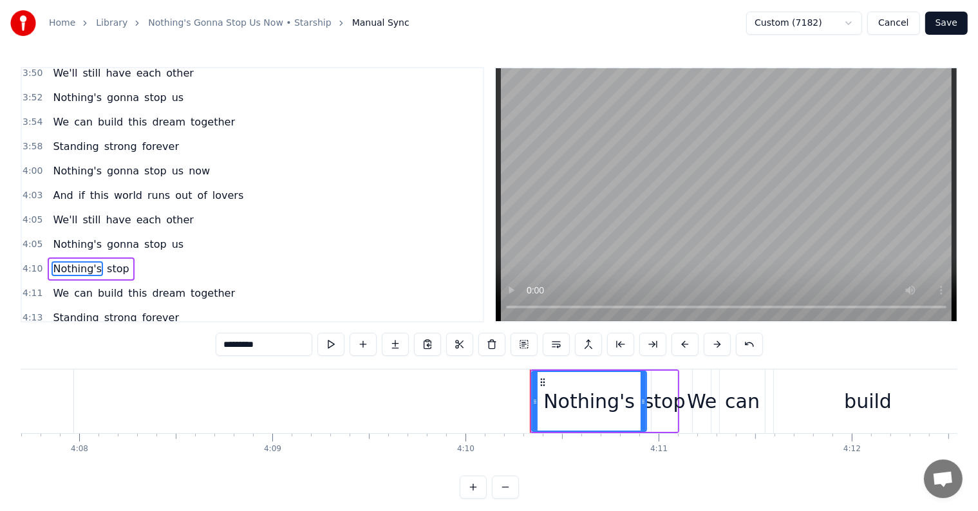
click at [59, 335] on span "Nothing's" at bounding box center [78, 342] width 52 height 15
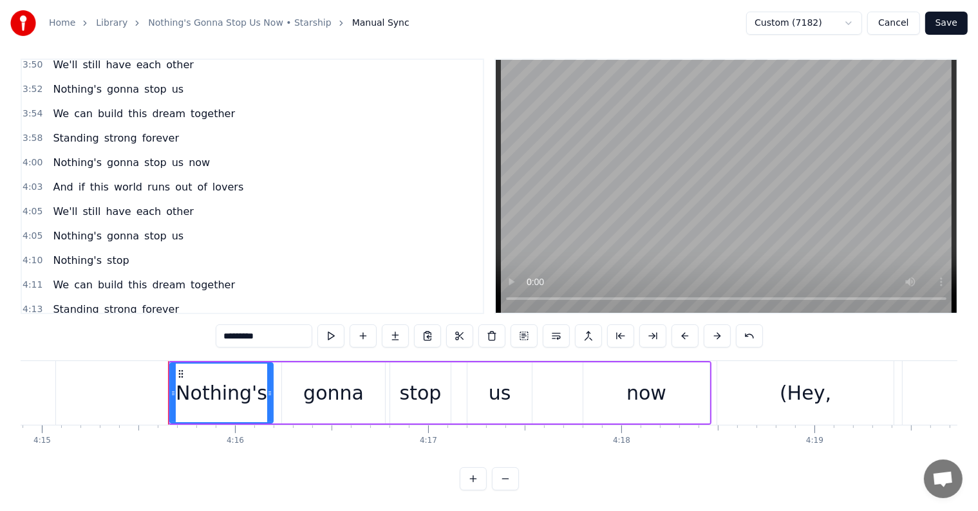
scroll to position [0, 49319]
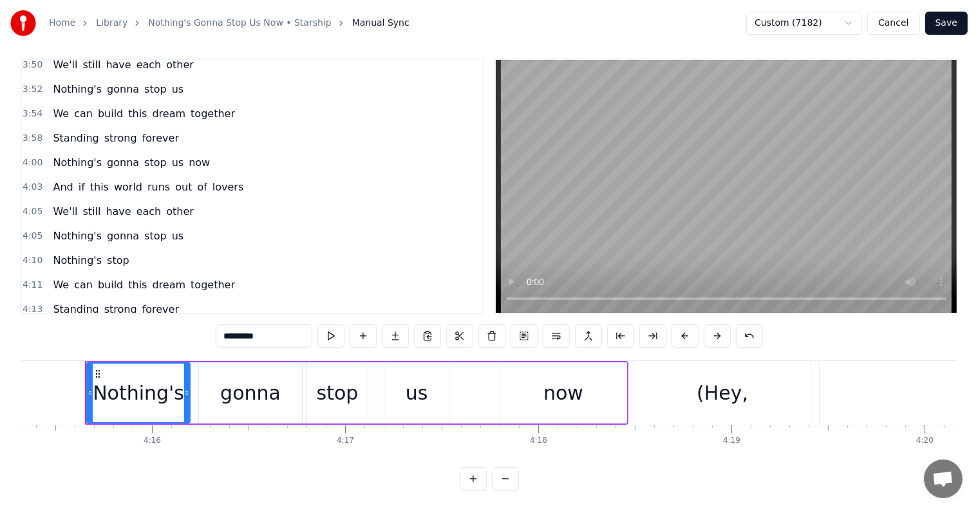
click at [64, 351] on span "(Hey," at bounding box center [67, 358] width 30 height 15
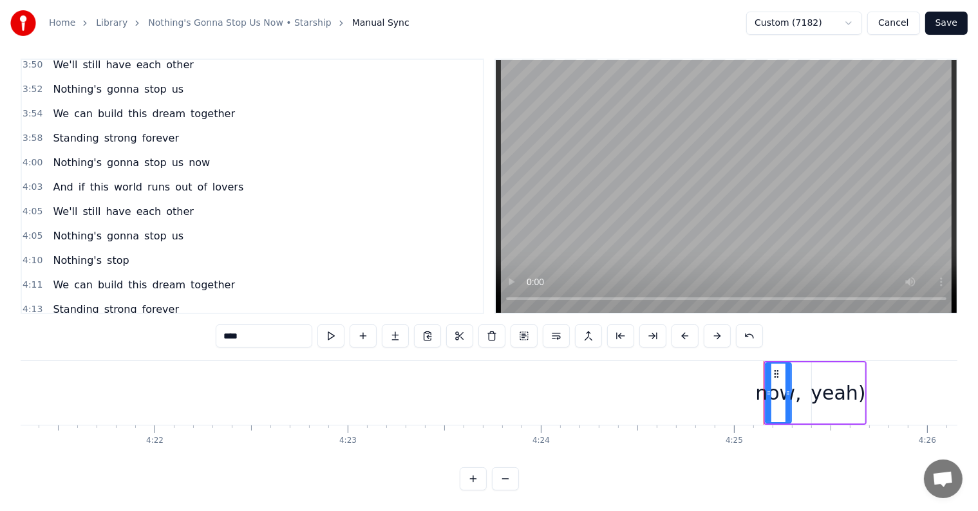
type input "*****"
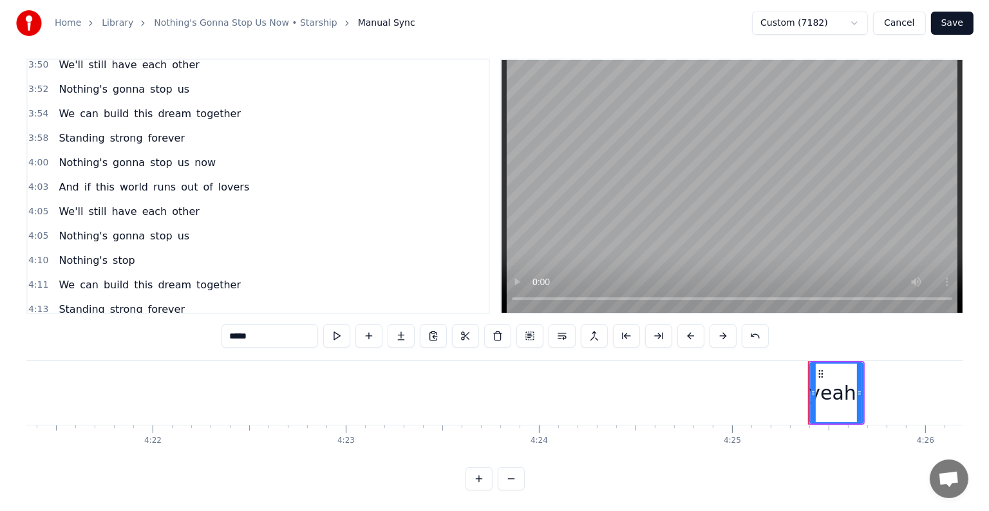
scroll to position [1476, 0]
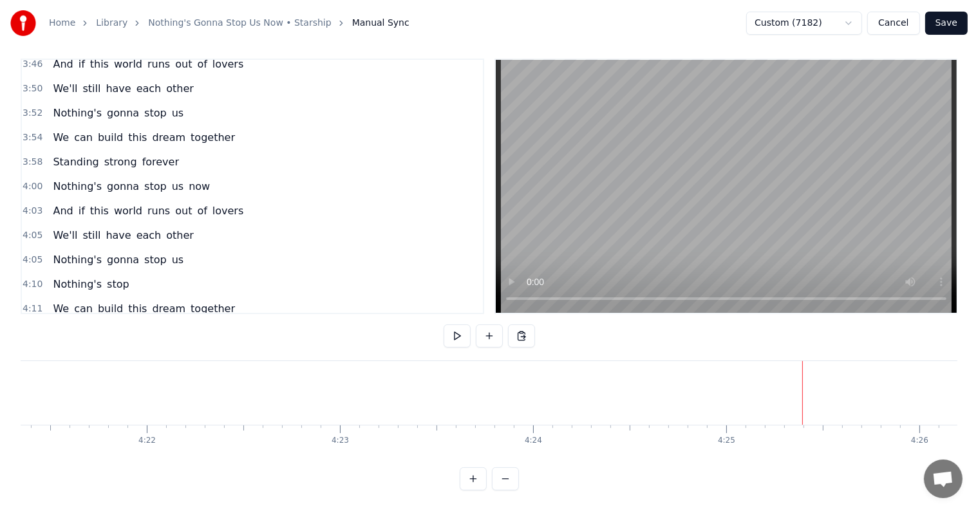
click at [792, 17] on html "Home Library Nothing's Gonna Stop Us Now • Starship Manual Sync Custom (7182) C…" at bounding box center [489, 252] width 978 height 520
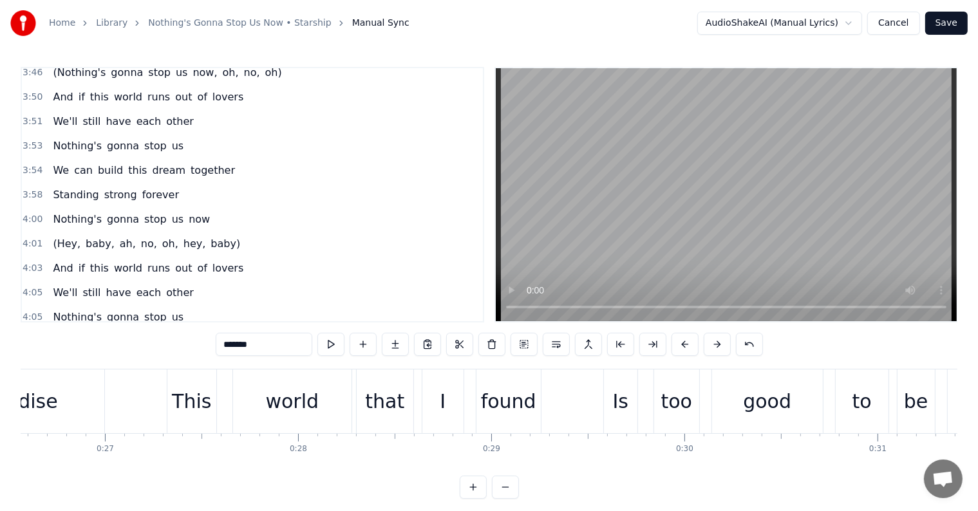
scroll to position [0, 4308]
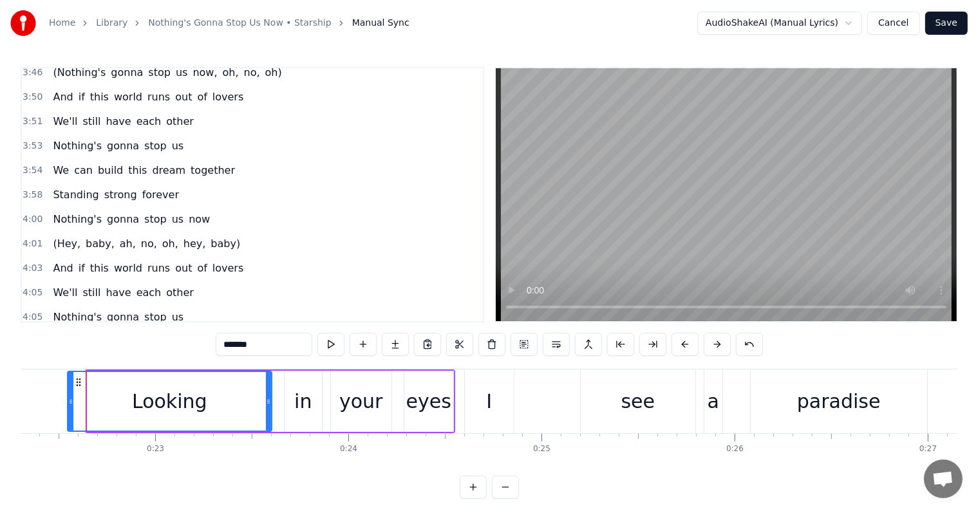
drag, startPoint x: 88, startPoint y: 394, endPoint x: 68, endPoint y: 390, distance: 20.3
click at [68, 390] on div at bounding box center [70, 401] width 5 height 59
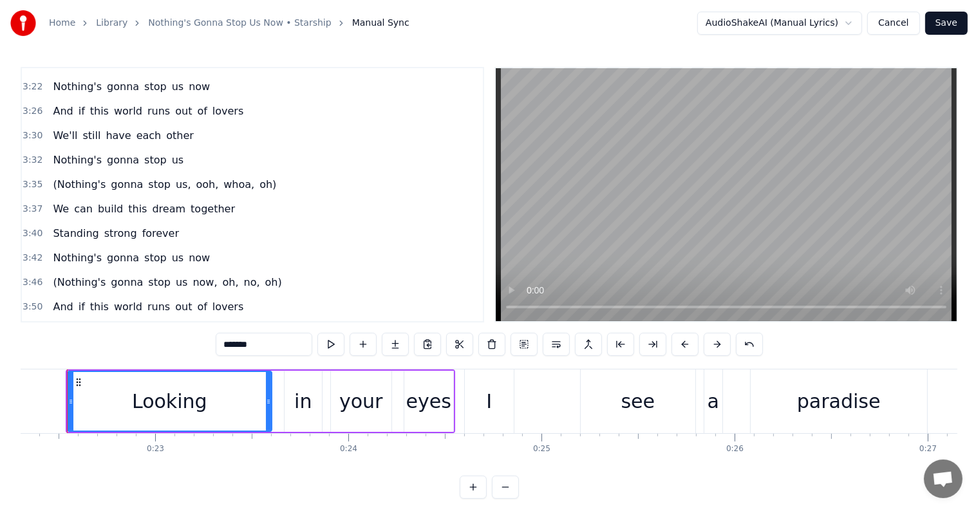
scroll to position [0, 4290]
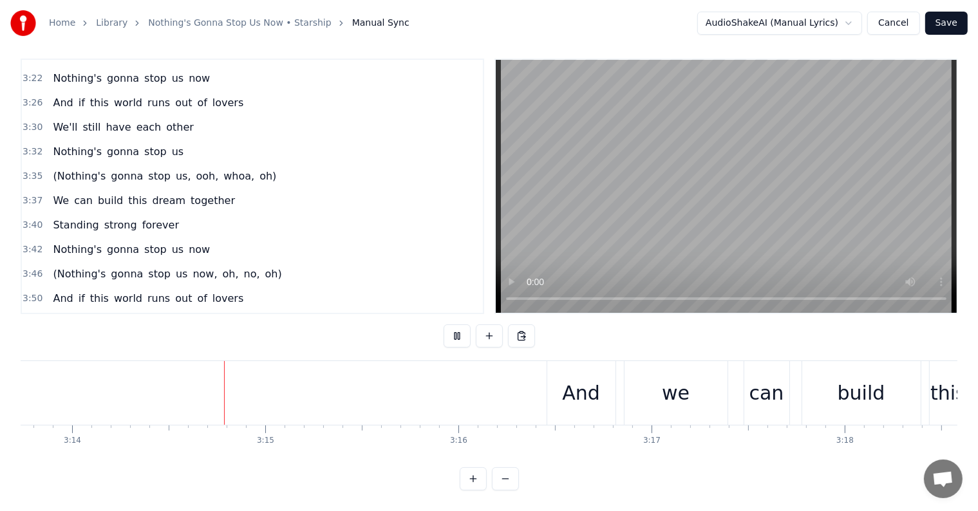
scroll to position [0, 37428]
click at [576, 391] on div "And" at bounding box center [576, 393] width 38 height 29
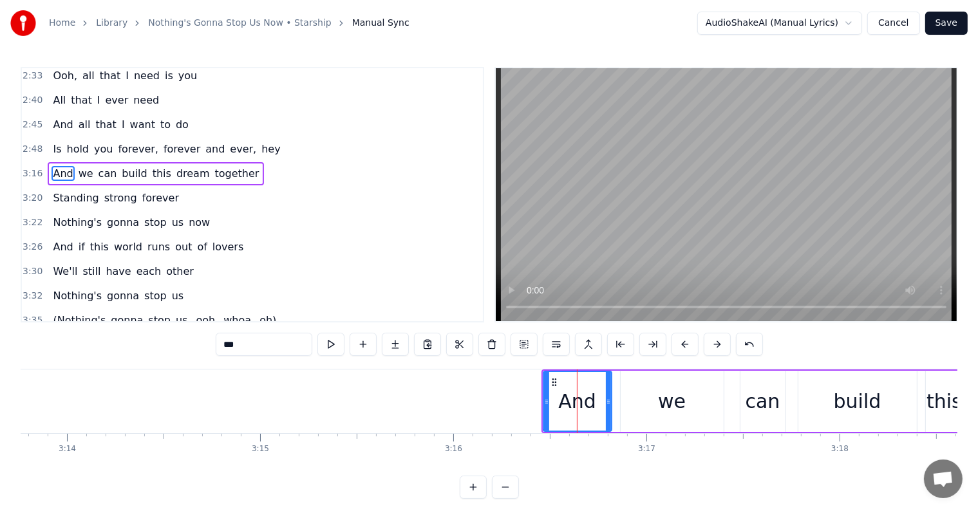
scroll to position [1069, 0]
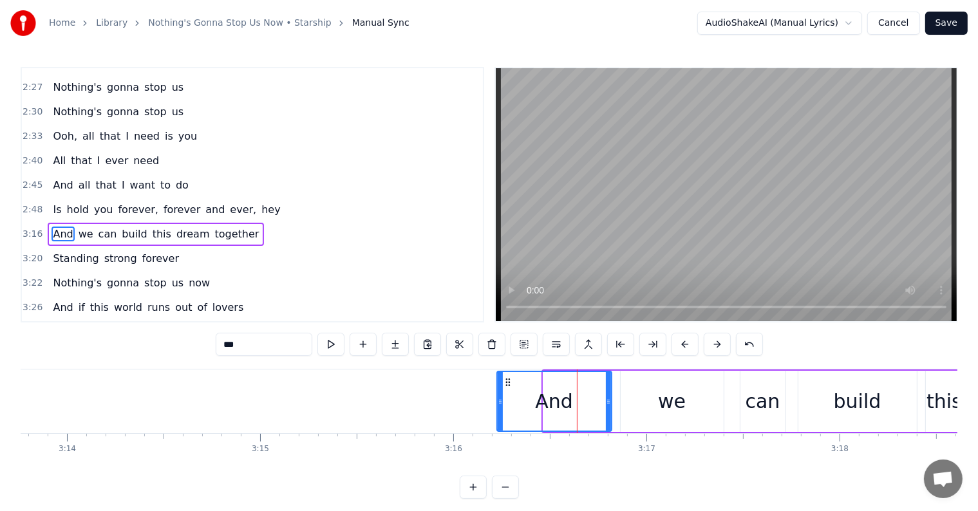
drag, startPoint x: 543, startPoint y: 390, endPoint x: 497, endPoint y: 377, distance: 48.3
click at [498, 377] on div at bounding box center [500, 401] width 5 height 59
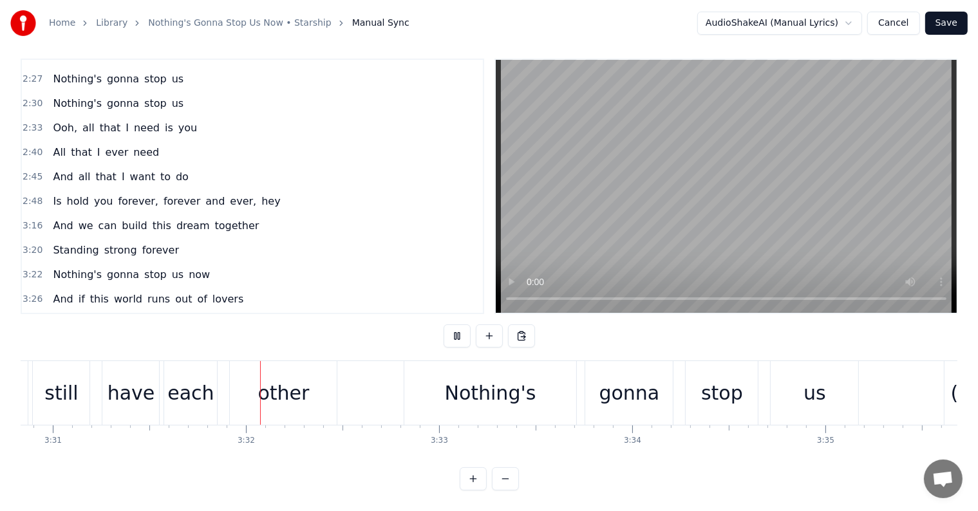
scroll to position [0, 40766]
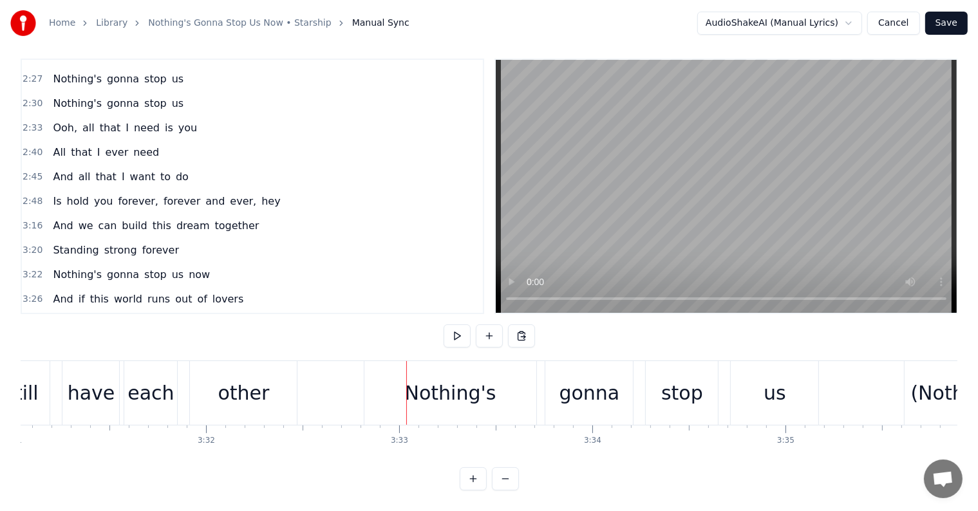
click at [930, 397] on div "(Nothing's" at bounding box center [960, 393] width 111 height 64
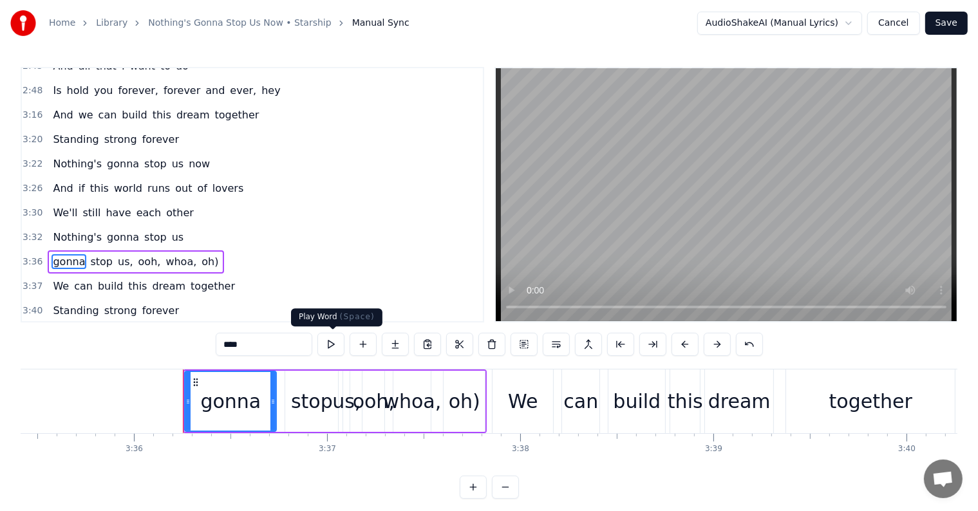
scroll to position [1212, 0]
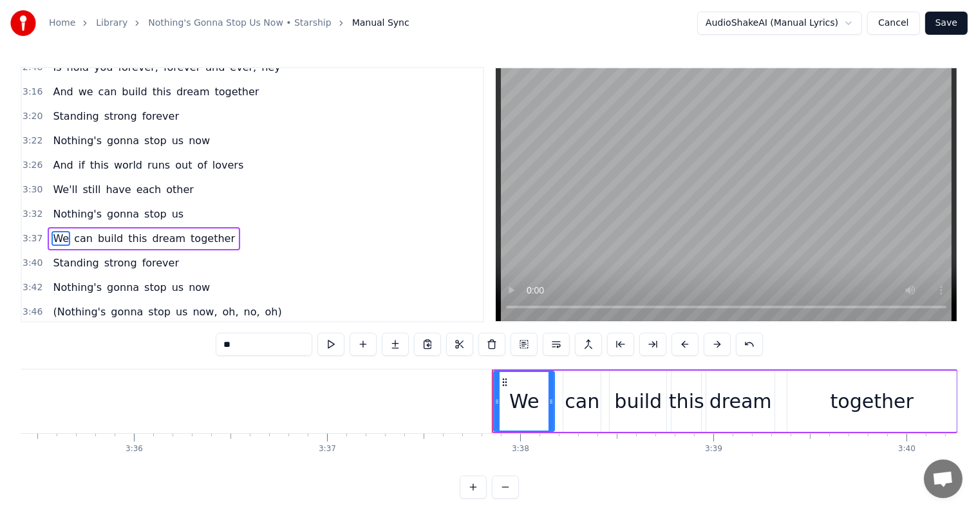
click at [69, 305] on span "(Nothing's" at bounding box center [79, 312] width 55 height 15
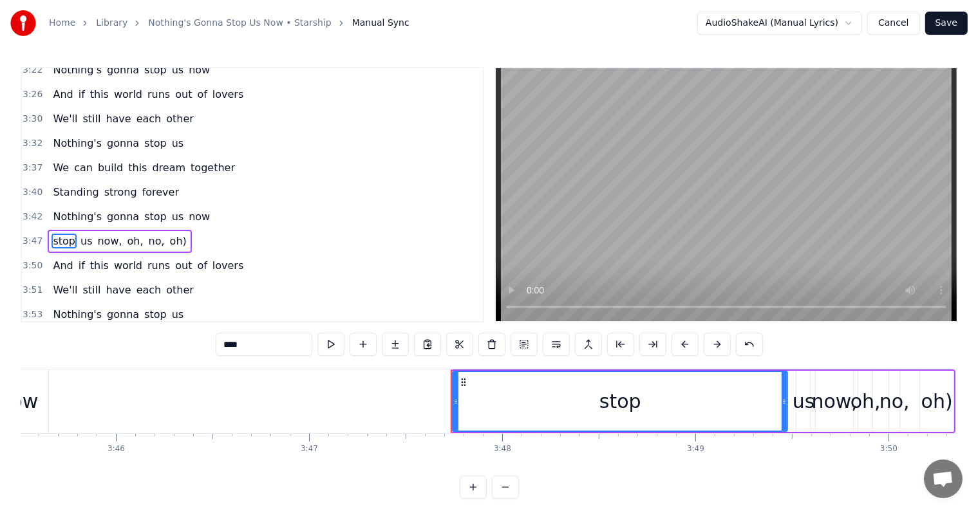
scroll to position [0, 43764]
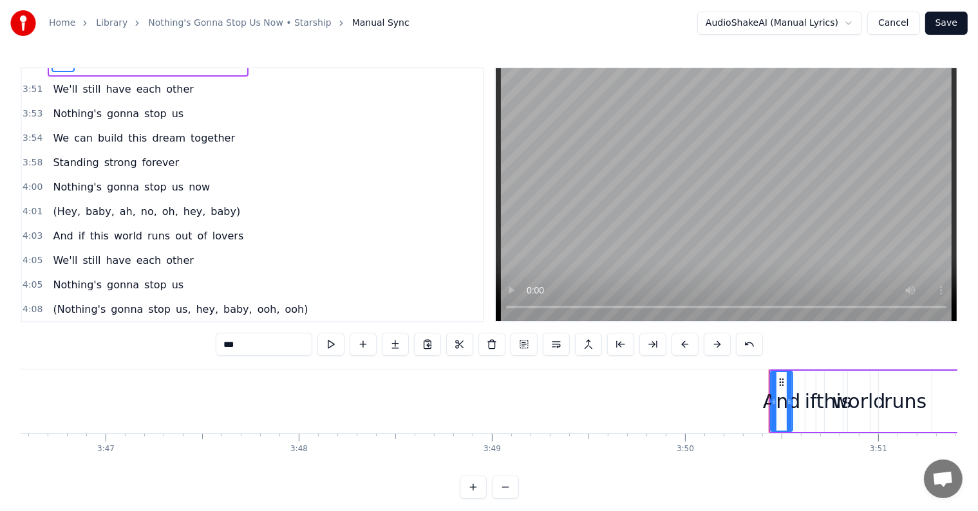
click at [64, 204] on span "(Hey," at bounding box center [67, 211] width 30 height 15
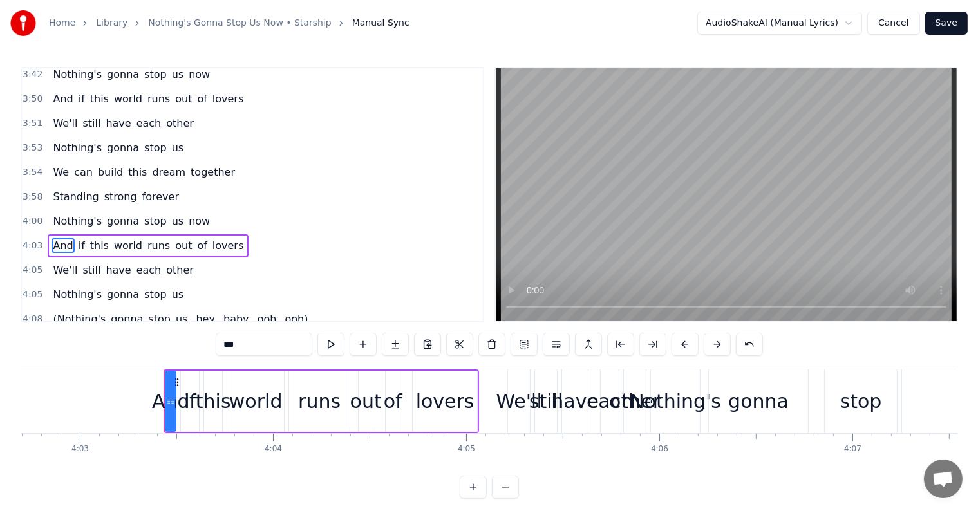
scroll to position [0, 46901]
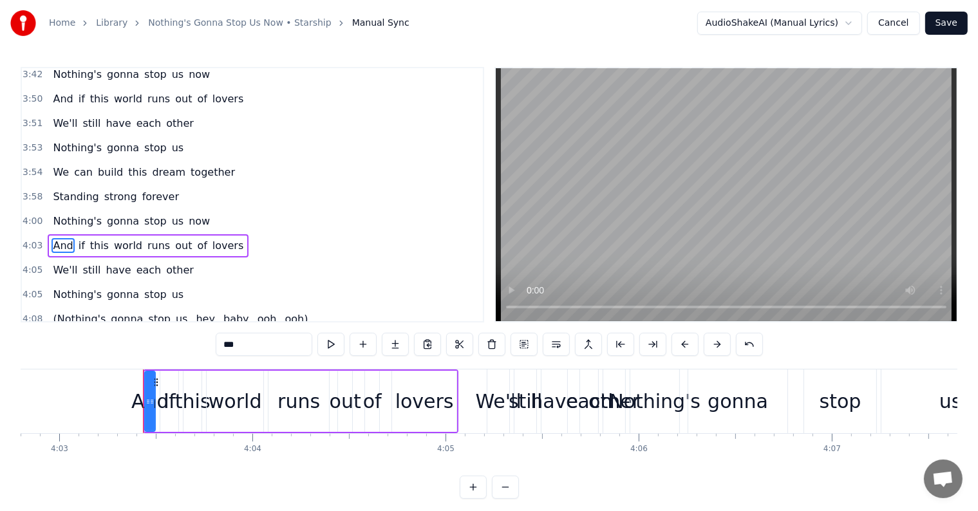
click at [63, 312] on span "(Nothing's" at bounding box center [79, 319] width 55 height 15
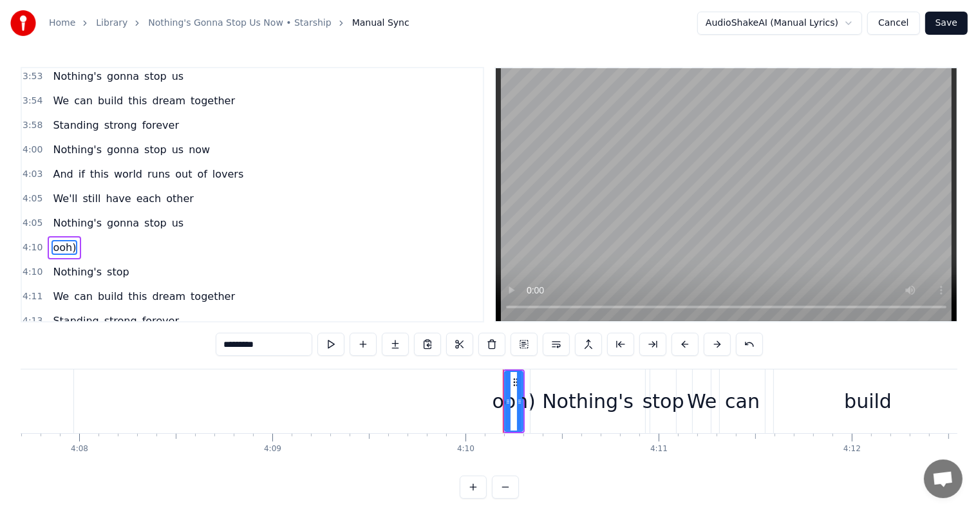
scroll to position [0, 0]
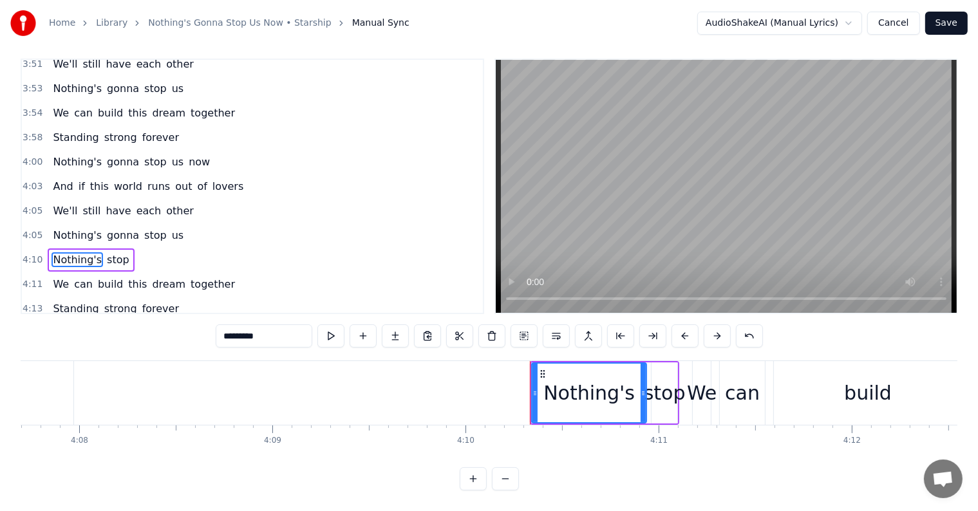
click at [62, 350] on span "(Hey," at bounding box center [67, 357] width 30 height 15
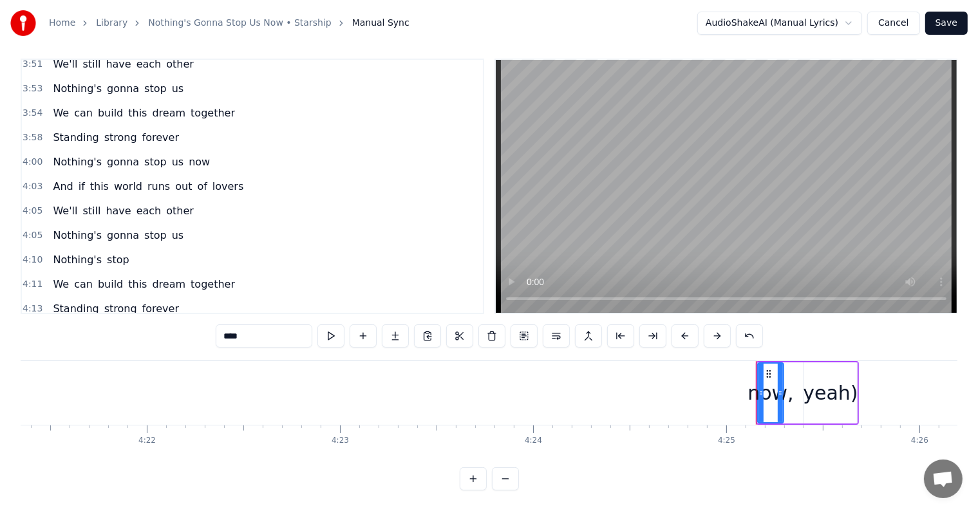
type input "*****"
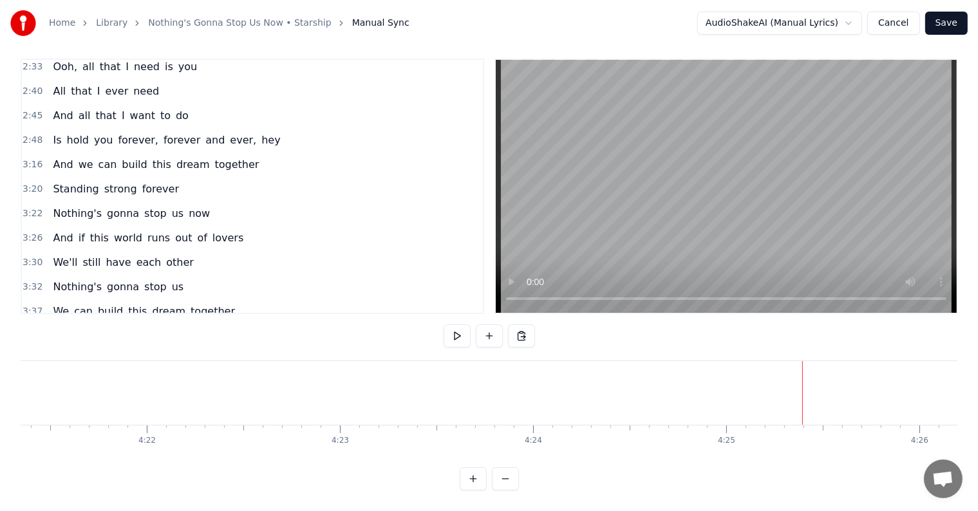
click at [225, 202] on div "3:22 Nothing's gonna stop us now" at bounding box center [252, 214] width 461 height 24
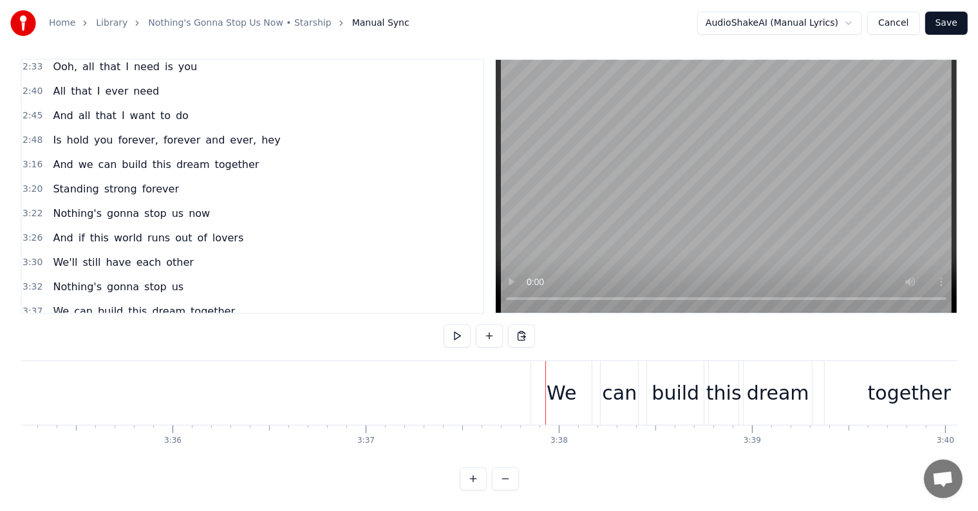
click at [555, 382] on div "We" at bounding box center [562, 393] width 30 height 29
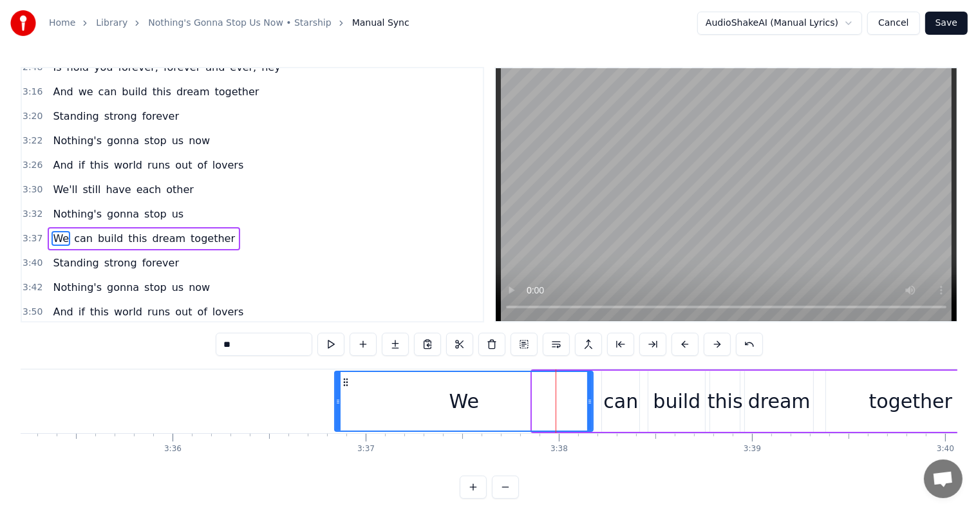
drag, startPoint x: 534, startPoint y: 391, endPoint x: 334, endPoint y: 383, distance: 201.1
click at [335, 383] on div at bounding box center [337, 401] width 5 height 59
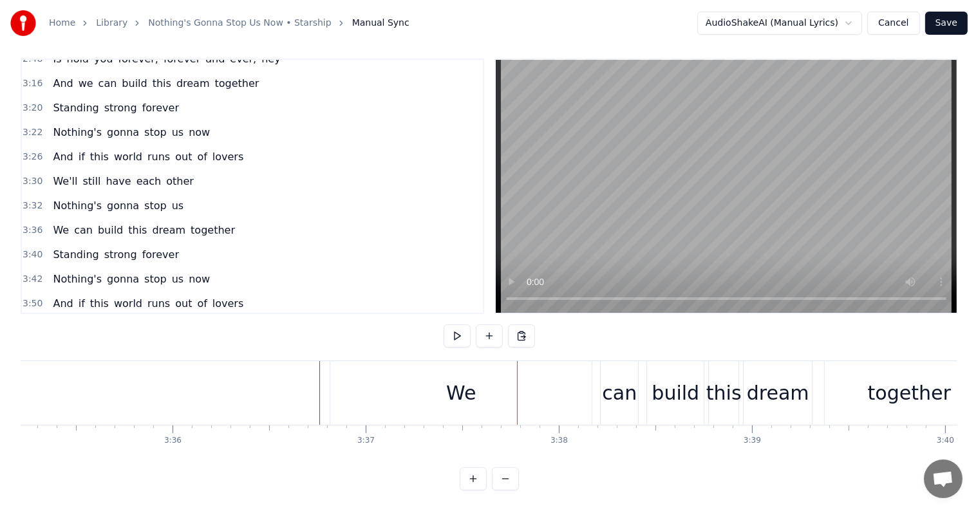
click at [572, 384] on div "We" at bounding box center [460, 393] width 261 height 64
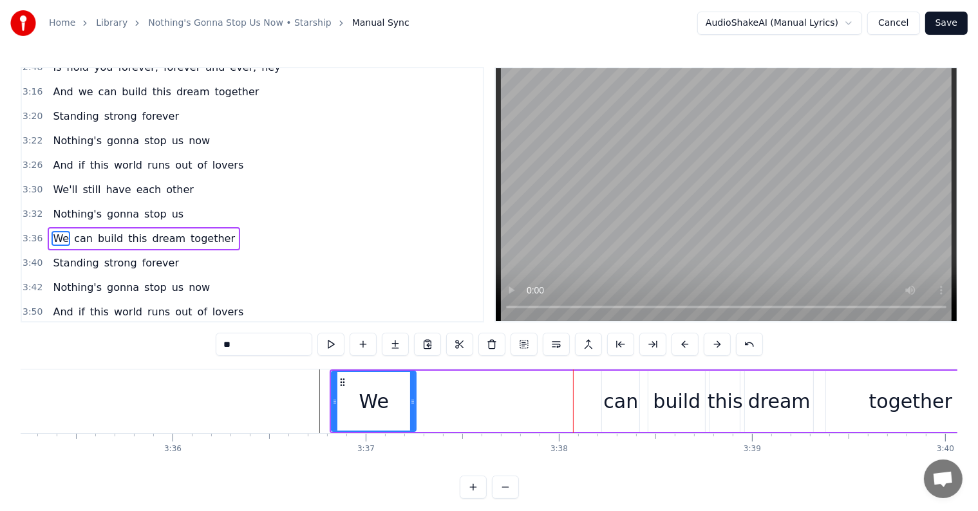
drag, startPoint x: 589, startPoint y: 395, endPoint x: 412, endPoint y: 384, distance: 177.4
click at [412, 384] on div at bounding box center [412, 401] width 5 height 59
click at [608, 403] on div "can" at bounding box center [620, 401] width 35 height 29
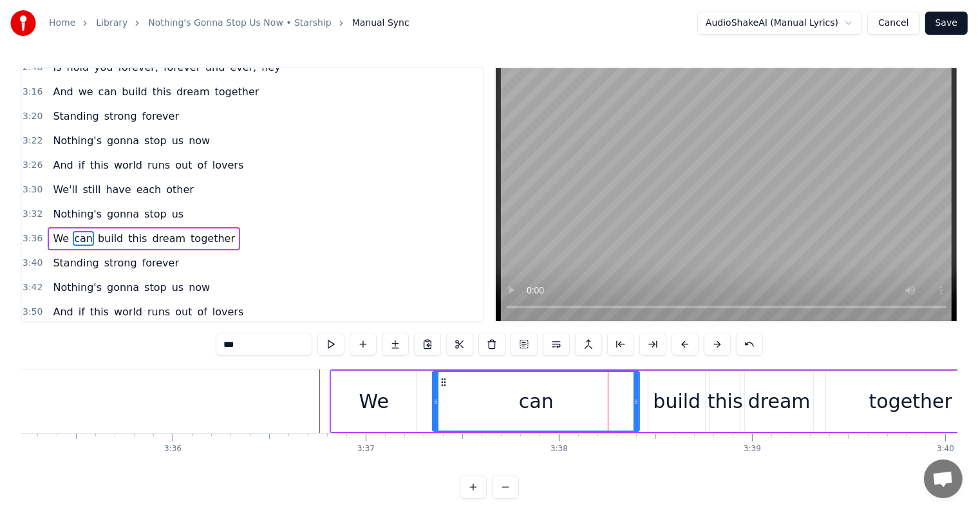
drag, startPoint x: 605, startPoint y: 403, endPoint x: 451, endPoint y: 401, distance: 153.9
click at [435, 406] on icon at bounding box center [435, 402] width 5 height 10
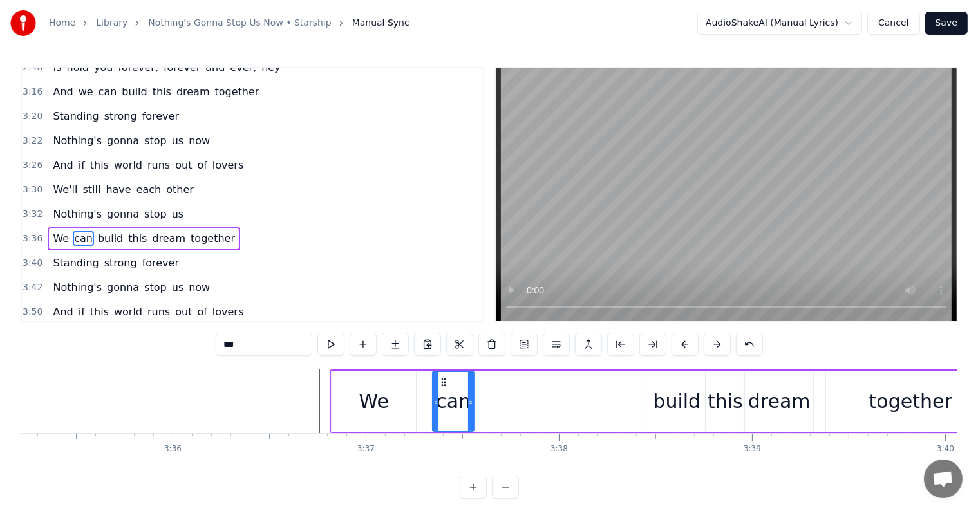
drag, startPoint x: 637, startPoint y: 397, endPoint x: 471, endPoint y: 404, distance: 165.7
click at [471, 404] on icon at bounding box center [470, 402] width 5 height 10
click at [675, 392] on div "build" at bounding box center [677, 401] width 48 height 29
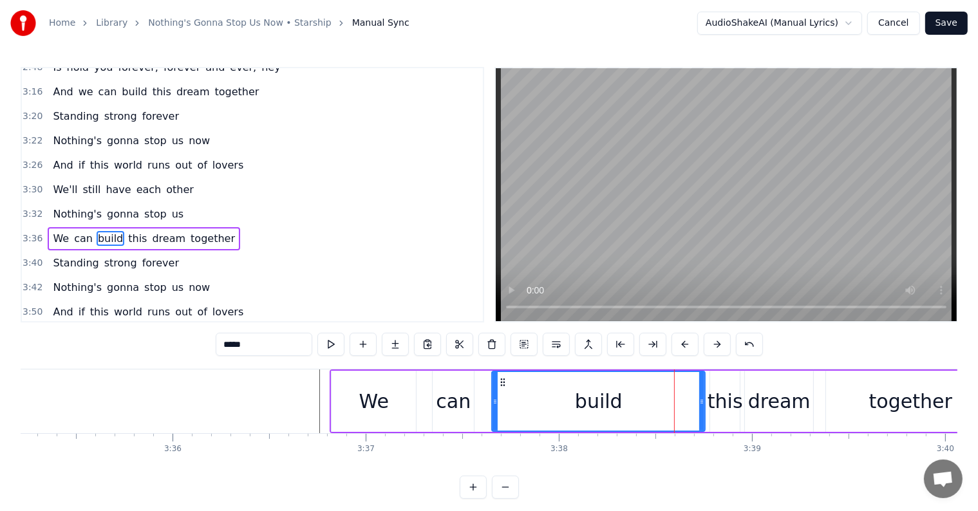
drag, startPoint x: 652, startPoint y: 406, endPoint x: 496, endPoint y: 408, distance: 156.5
click at [496, 408] on div at bounding box center [495, 401] width 5 height 59
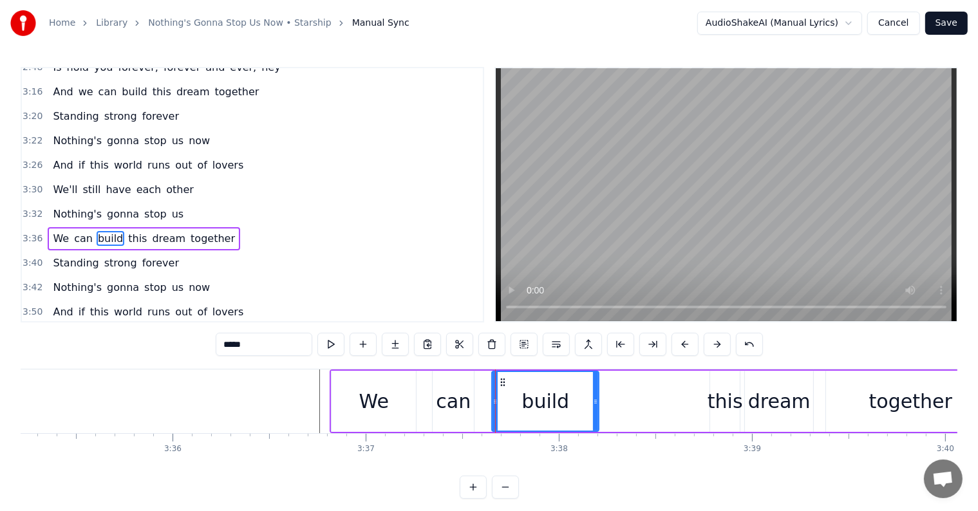
drag, startPoint x: 701, startPoint y: 404, endPoint x: 613, endPoint y: 413, distance: 88.0
click at [594, 415] on div at bounding box center [595, 401] width 5 height 59
click at [726, 404] on div "this" at bounding box center [725, 401] width 35 height 29
type input "****"
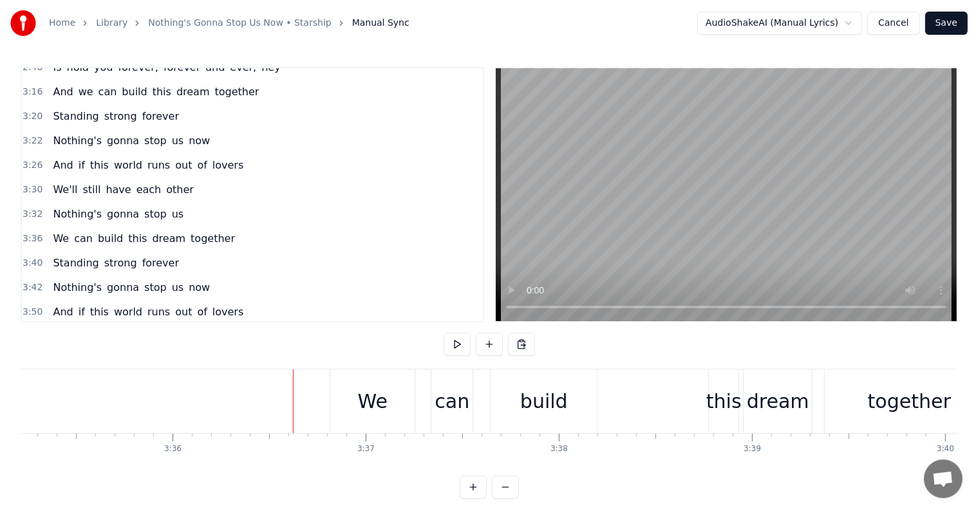
scroll to position [19, 0]
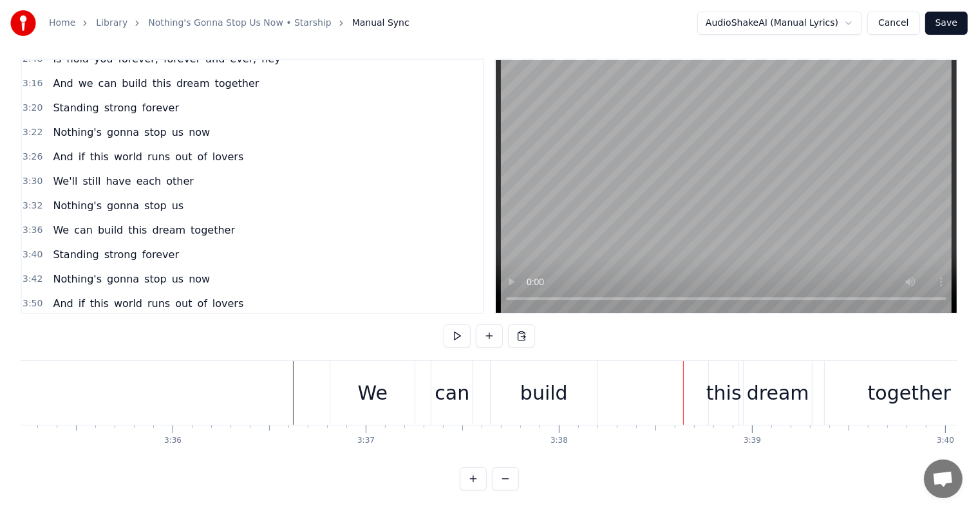
click at [719, 381] on div "this" at bounding box center [723, 393] width 35 height 29
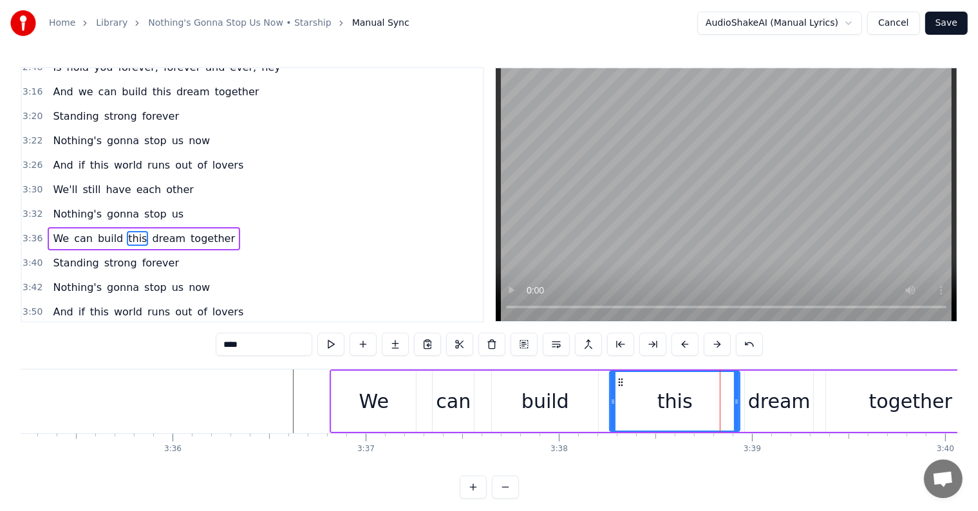
drag, startPoint x: 711, startPoint y: 397, endPoint x: 610, endPoint y: 399, distance: 100.5
click at [610, 399] on icon at bounding box center [612, 402] width 5 height 10
drag, startPoint x: 735, startPoint y: 404, endPoint x: 724, endPoint y: 408, distance: 11.2
click at [659, 402] on icon at bounding box center [660, 402] width 5 height 10
click at [770, 403] on div "dream" at bounding box center [779, 401] width 62 height 29
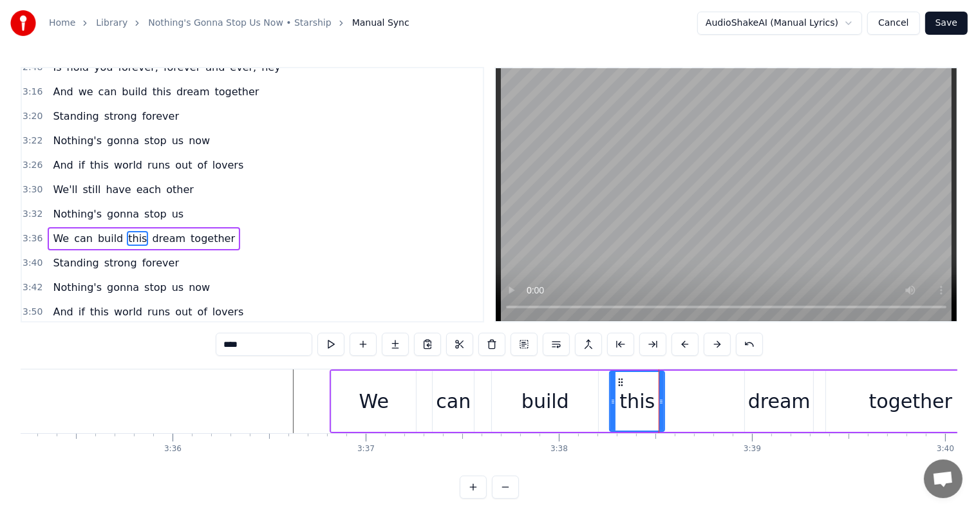
type input "*****"
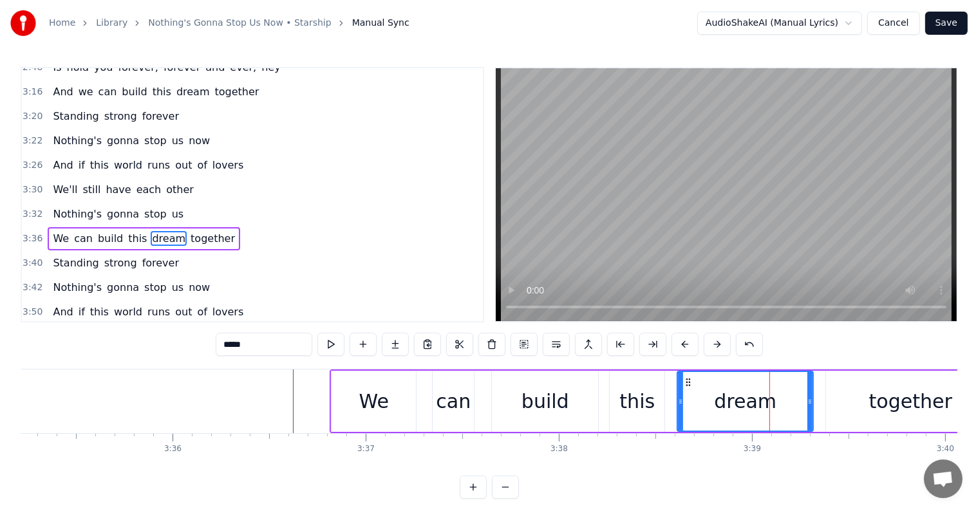
drag, startPoint x: 748, startPoint y: 402, endPoint x: 705, endPoint y: 402, distance: 42.5
click at [678, 404] on icon at bounding box center [680, 402] width 5 height 10
drag, startPoint x: 811, startPoint y: 398, endPoint x: 714, endPoint y: 408, distance: 97.8
click at [788, 406] on icon at bounding box center [786, 402] width 5 height 10
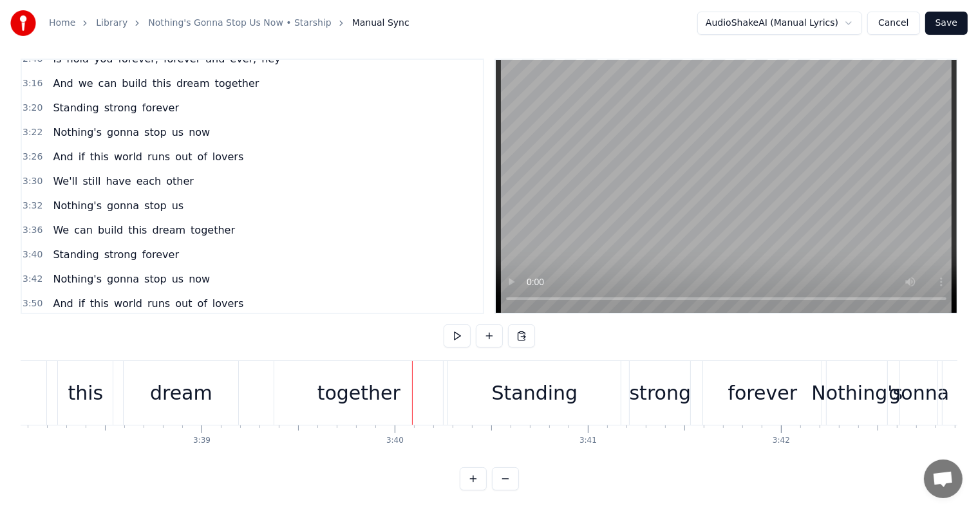
scroll to position [0, 42065]
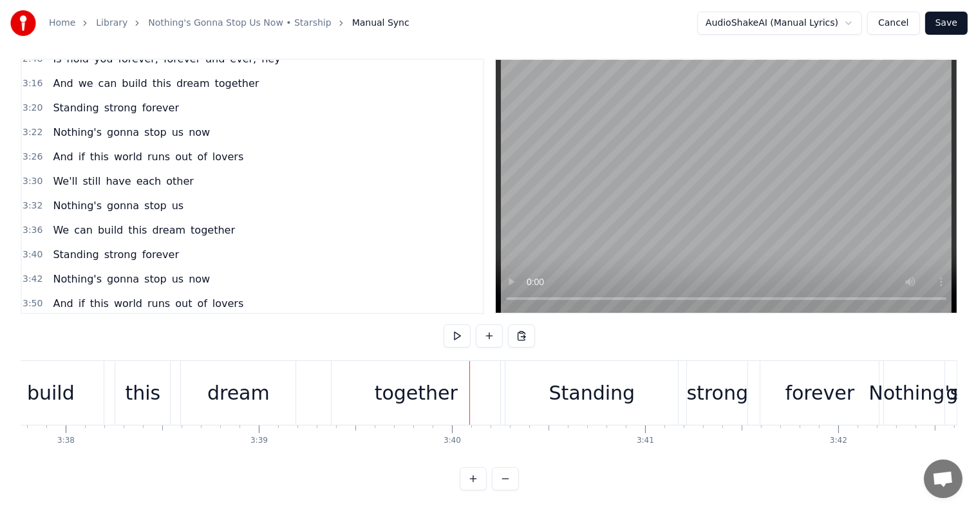
click at [404, 379] on div "together" at bounding box center [416, 393] width 83 height 29
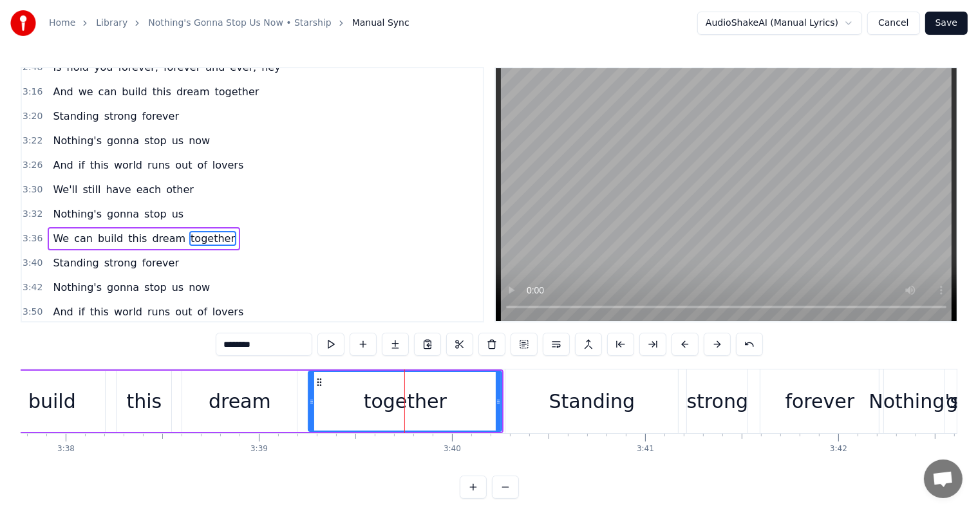
drag, startPoint x: 336, startPoint y: 404, endPoint x: 312, endPoint y: 393, distance: 26.8
click at [312, 393] on div at bounding box center [311, 401] width 5 height 59
click at [525, 404] on div "Standing" at bounding box center [591, 402] width 173 height 64
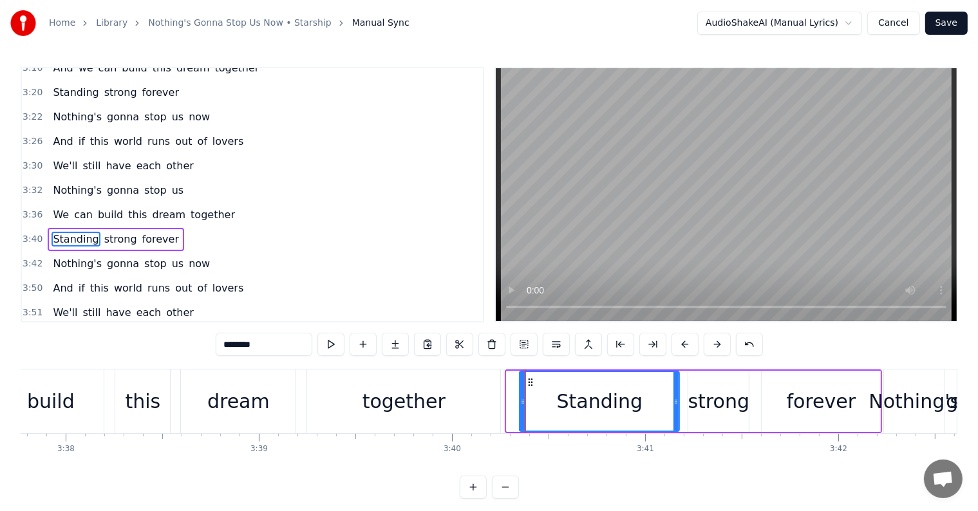
drag, startPoint x: 508, startPoint y: 407, endPoint x: 525, endPoint y: 410, distance: 16.9
click at [525, 410] on div at bounding box center [522, 401] width 5 height 59
click at [464, 395] on div "together" at bounding box center [403, 402] width 193 height 64
type input "********"
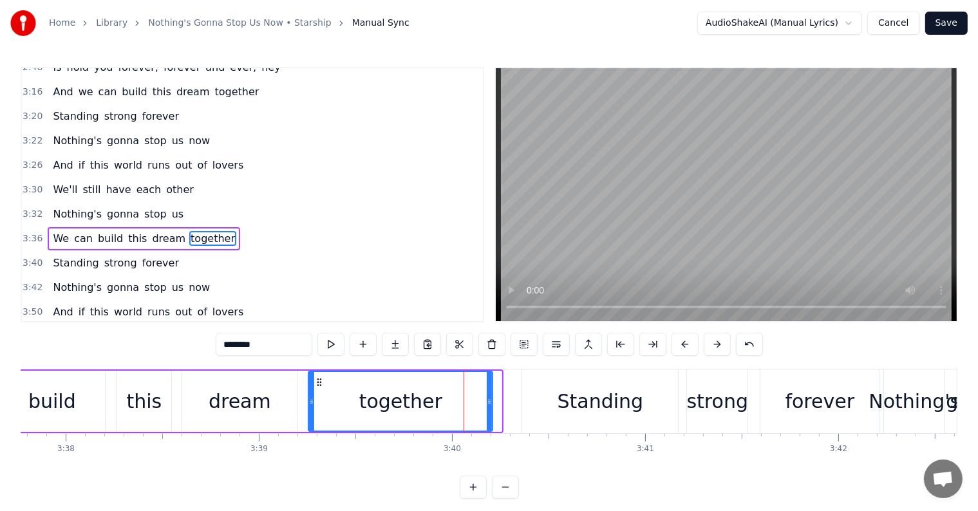
drag, startPoint x: 496, startPoint y: 402, endPoint x: 487, endPoint y: 401, distance: 9.0
click at [487, 401] on icon at bounding box center [489, 402] width 5 height 10
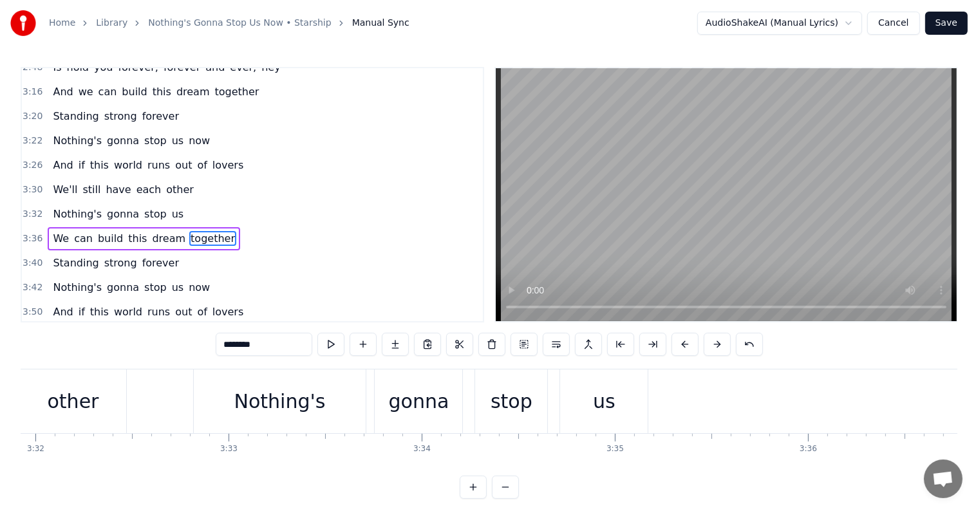
scroll to position [0, 40820]
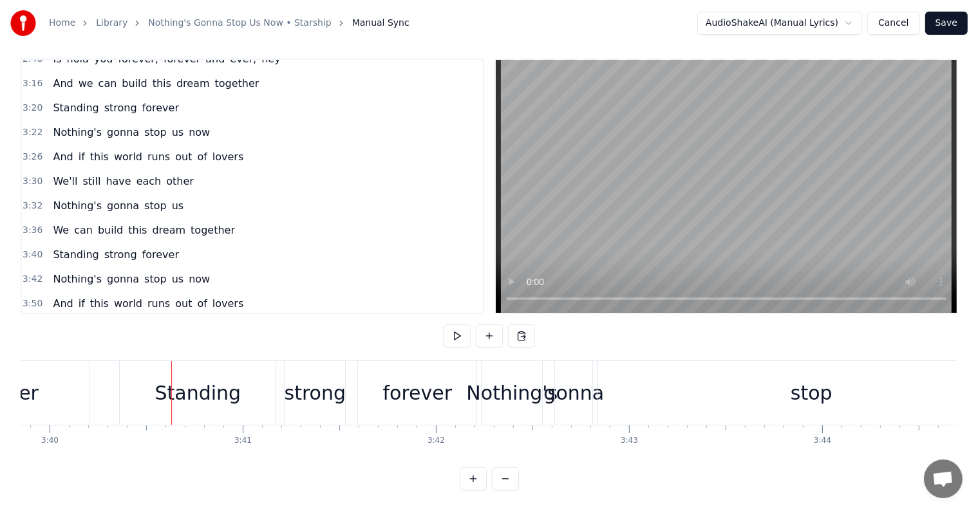
scroll to position [0, 42484]
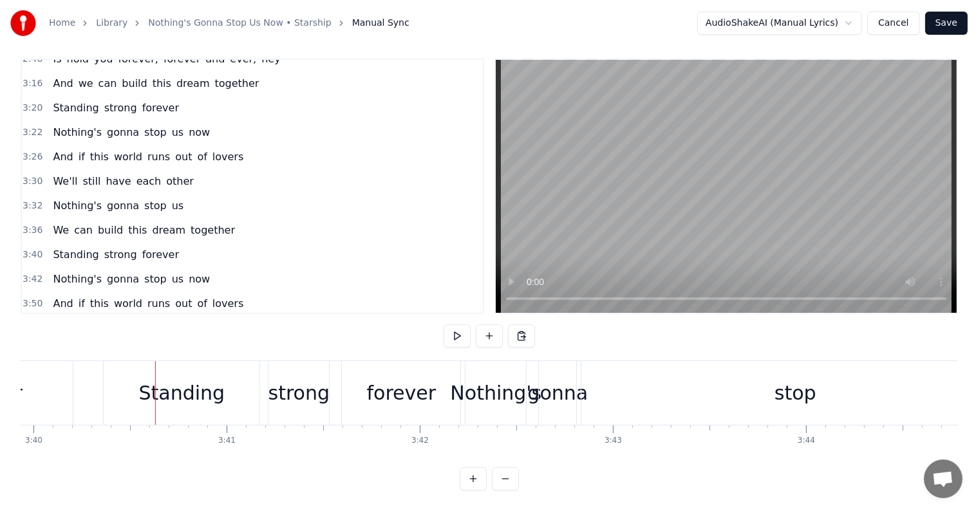
click at [219, 386] on div "Standing" at bounding box center [182, 393] width 86 height 29
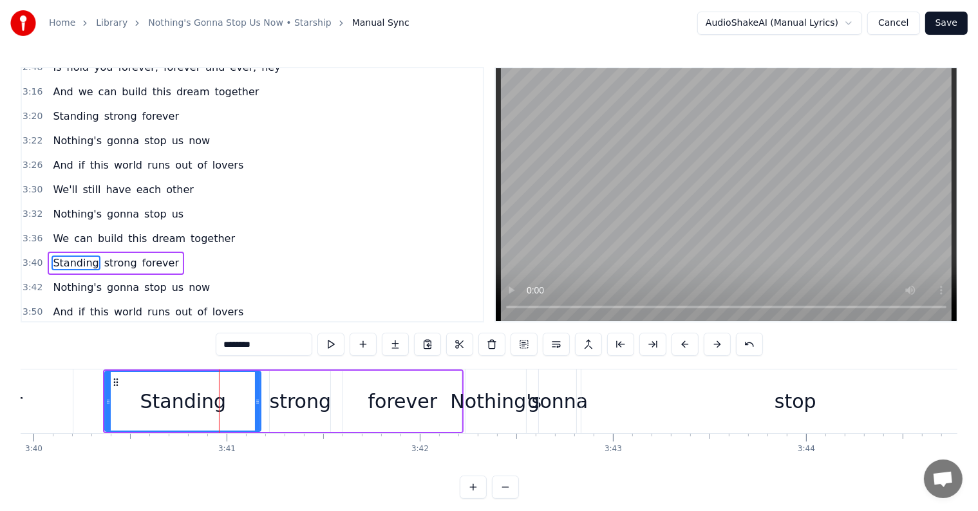
scroll to position [1236, 0]
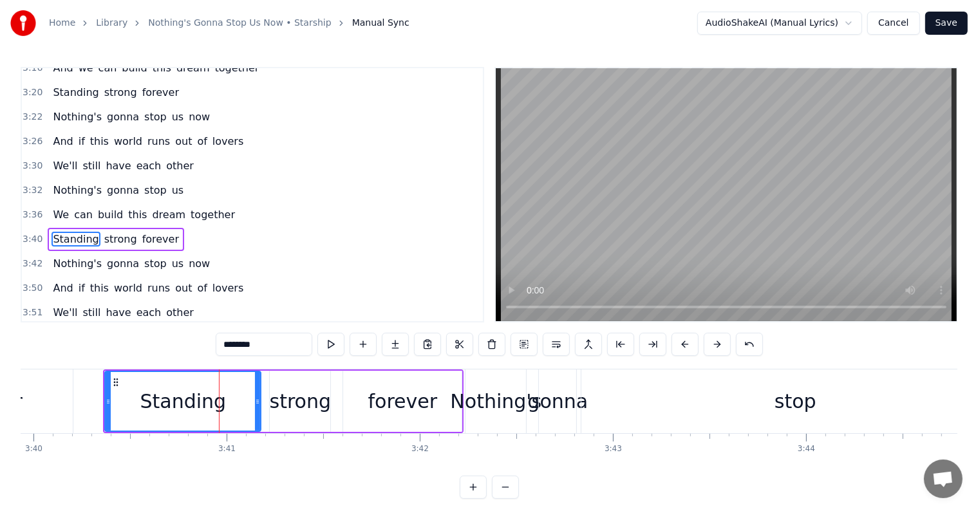
click at [229, 348] on input "********" at bounding box center [264, 344] width 97 height 23
click at [226, 344] on input "*******" at bounding box center [264, 344] width 97 height 23
type input "********"
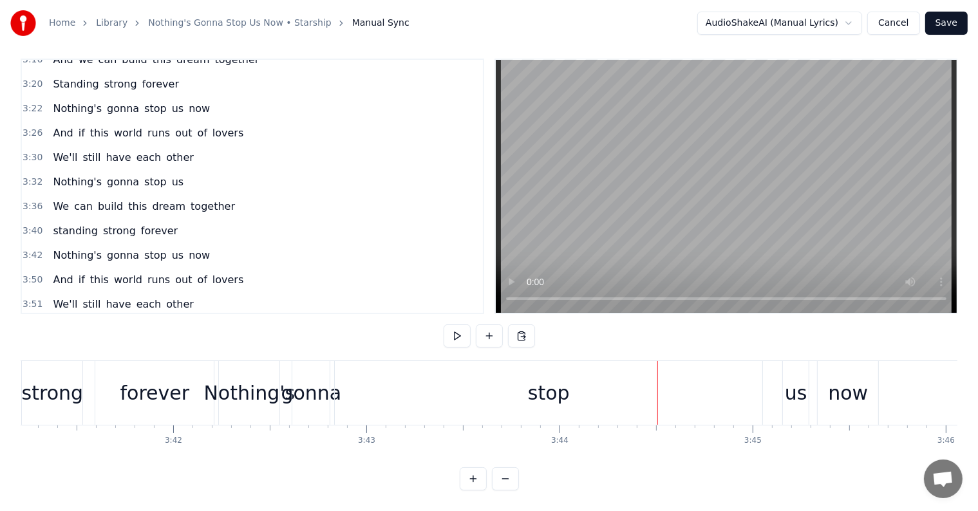
scroll to position [0, 42788]
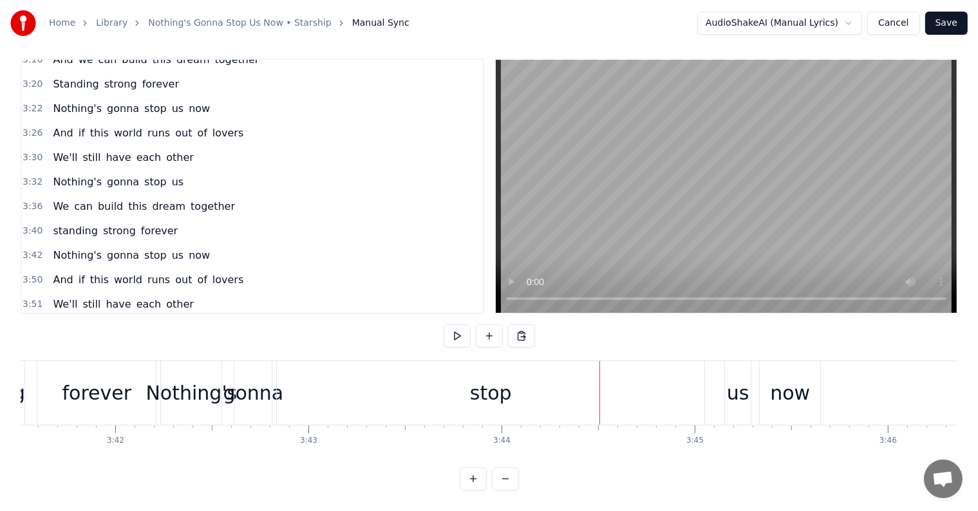
click at [567, 366] on div "stop" at bounding box center [491, 393] width 428 height 64
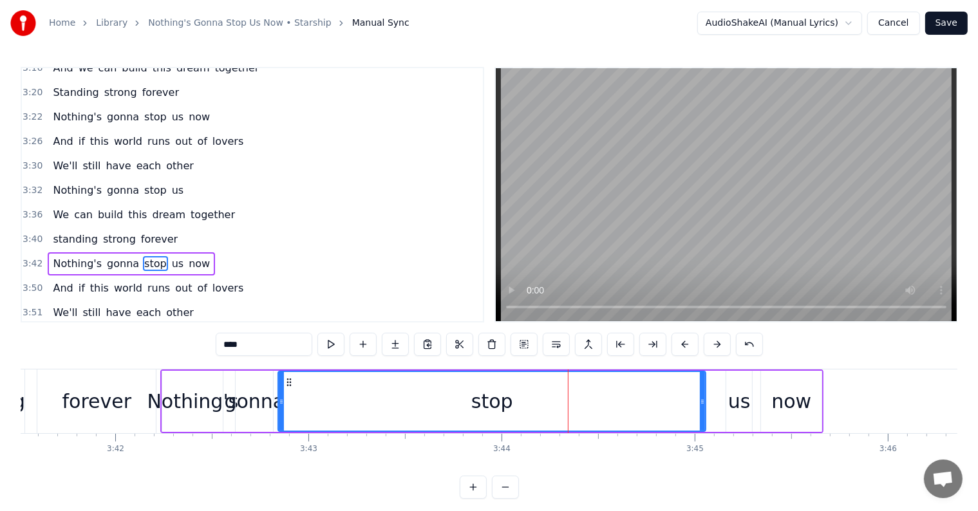
scroll to position [1259, 0]
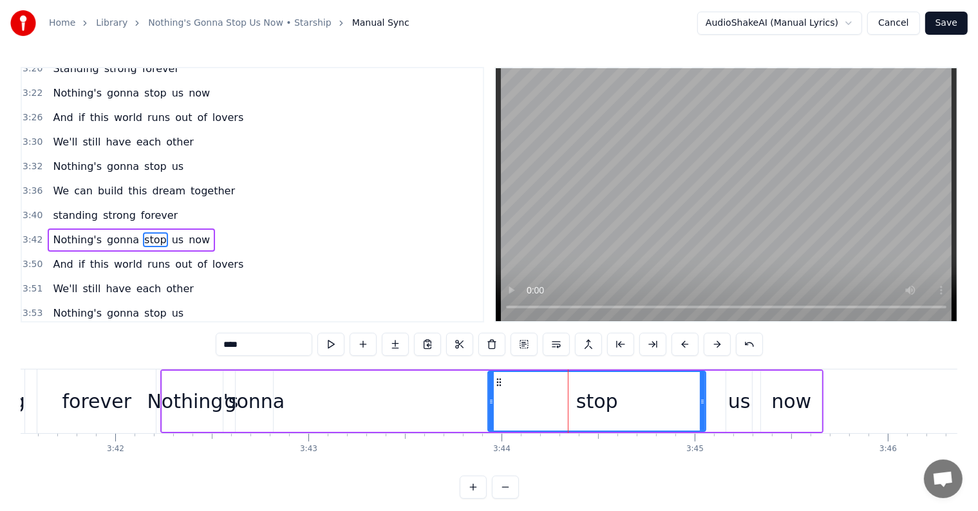
drag, startPoint x: 281, startPoint y: 402, endPoint x: 491, endPoint y: 419, distance: 210.6
click at [491, 419] on div at bounding box center [491, 401] width 5 height 59
click at [236, 394] on div "gonna" at bounding box center [254, 401] width 61 height 29
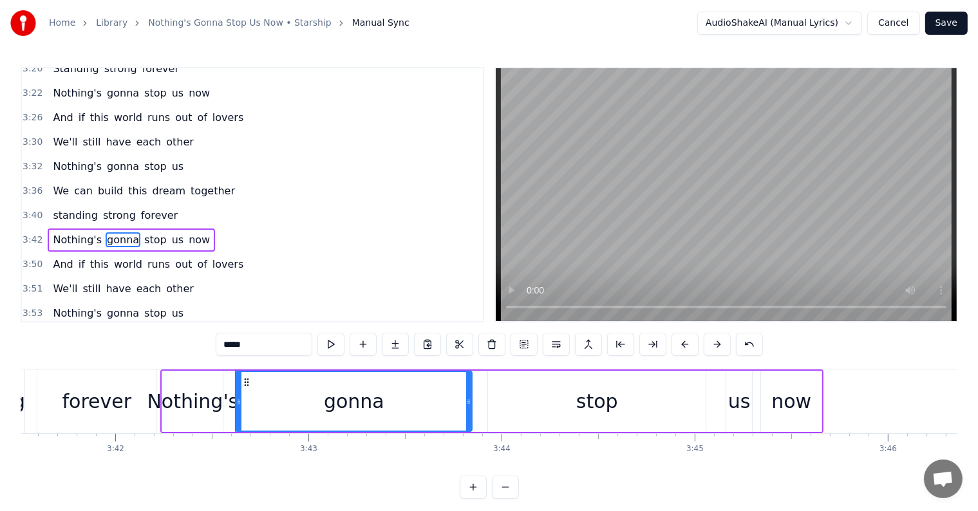
drag, startPoint x: 270, startPoint y: 402, endPoint x: 445, endPoint y: 421, distance: 176.1
click at [471, 426] on div at bounding box center [468, 401] width 5 height 59
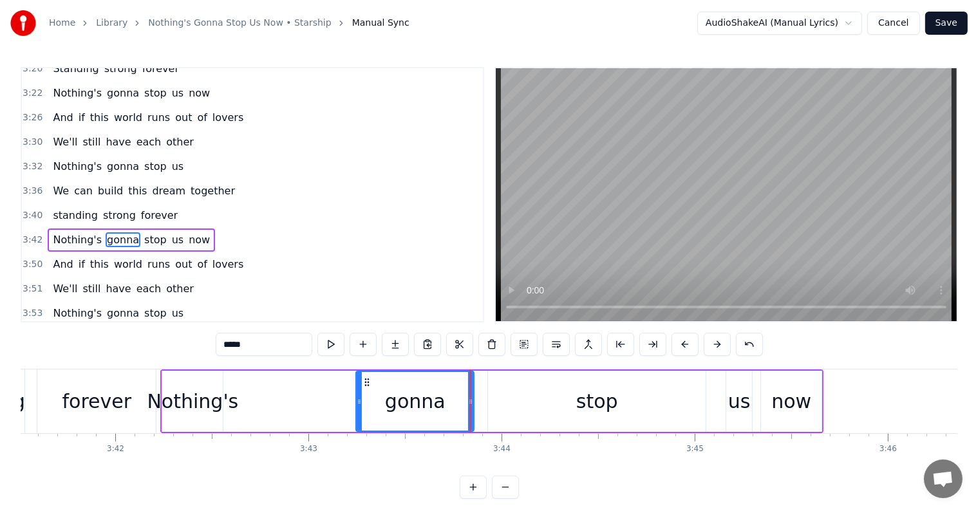
drag, startPoint x: 235, startPoint y: 395, endPoint x: 355, endPoint y: 422, distance: 123.4
click at [357, 422] on div at bounding box center [359, 401] width 5 height 59
click at [204, 391] on div "Nothing's" at bounding box center [192, 401] width 91 height 29
type input "*********"
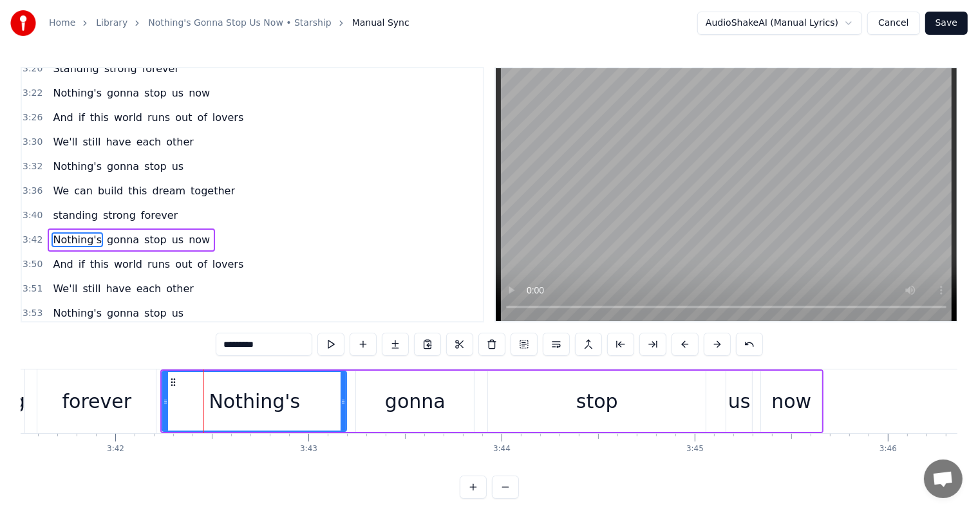
drag, startPoint x: 220, startPoint y: 400, endPoint x: 343, endPoint y: 425, distance: 126.2
click at [343, 425] on div at bounding box center [343, 401] width 5 height 59
drag, startPoint x: 162, startPoint y: 392, endPoint x: 208, endPoint y: 401, distance: 46.6
click at [209, 401] on div at bounding box center [211, 401] width 5 height 59
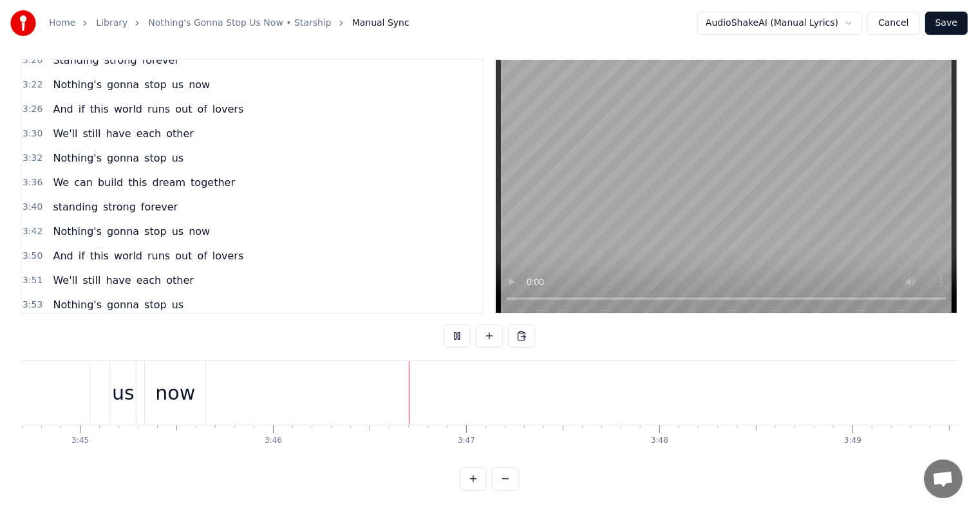
scroll to position [0, 43619]
click at [928, 385] on div "And" at bounding box center [926, 393] width 38 height 29
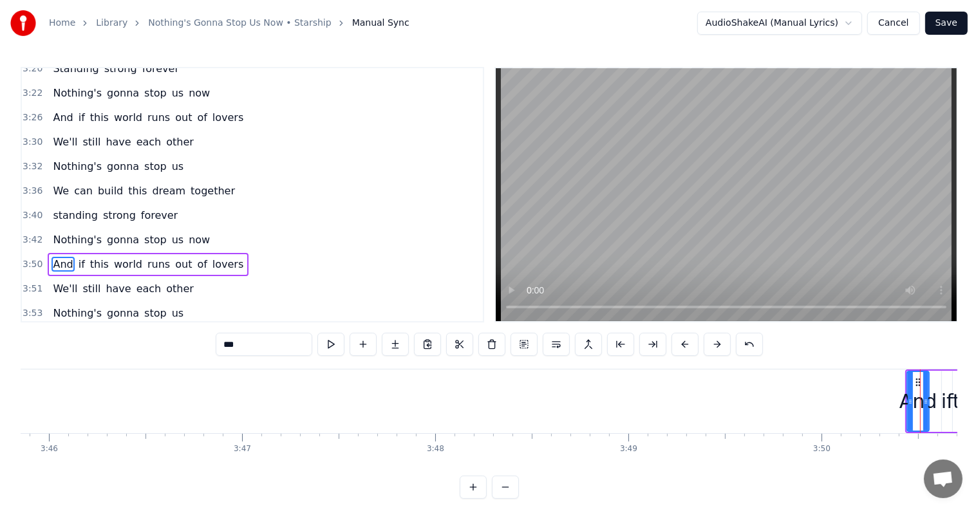
scroll to position [0, 43598]
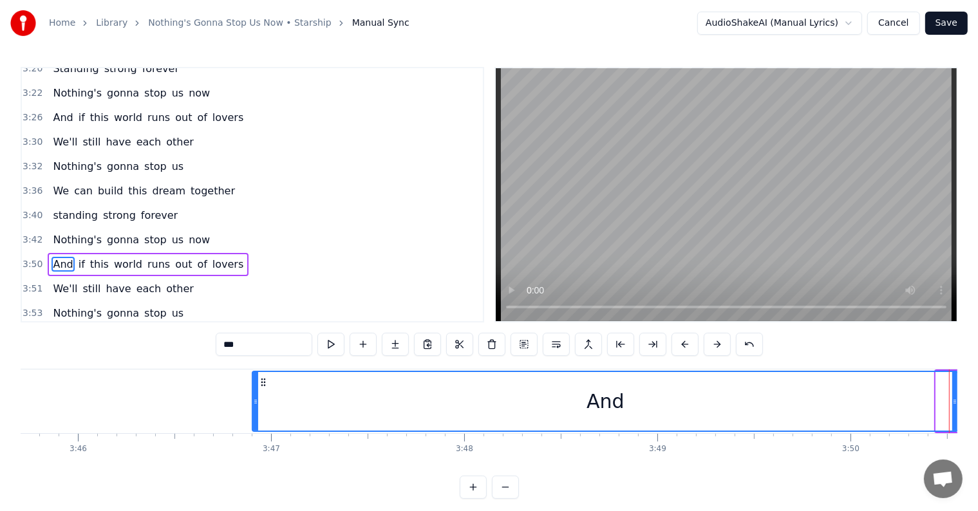
drag, startPoint x: 937, startPoint y: 396, endPoint x: 297, endPoint y: 390, distance: 640.0
click at [254, 384] on div at bounding box center [255, 401] width 5 height 59
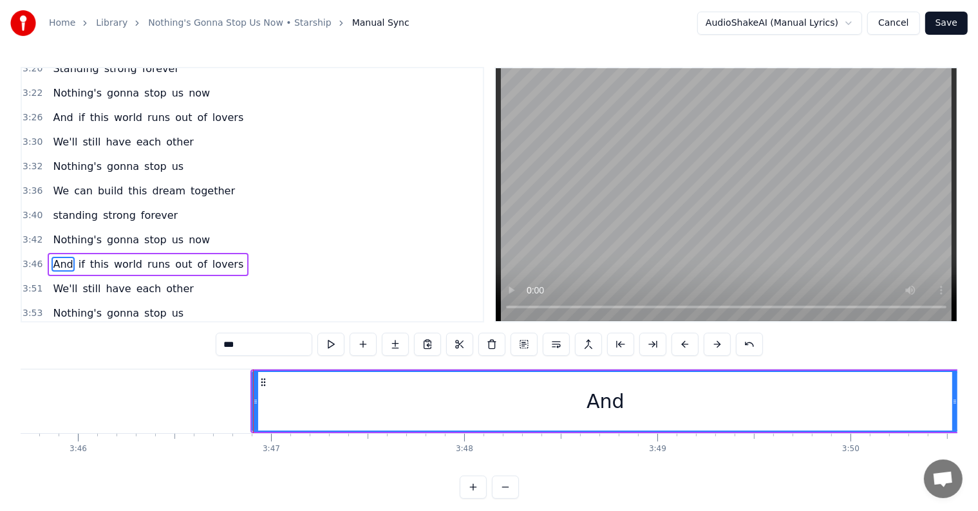
scroll to position [1283, 0]
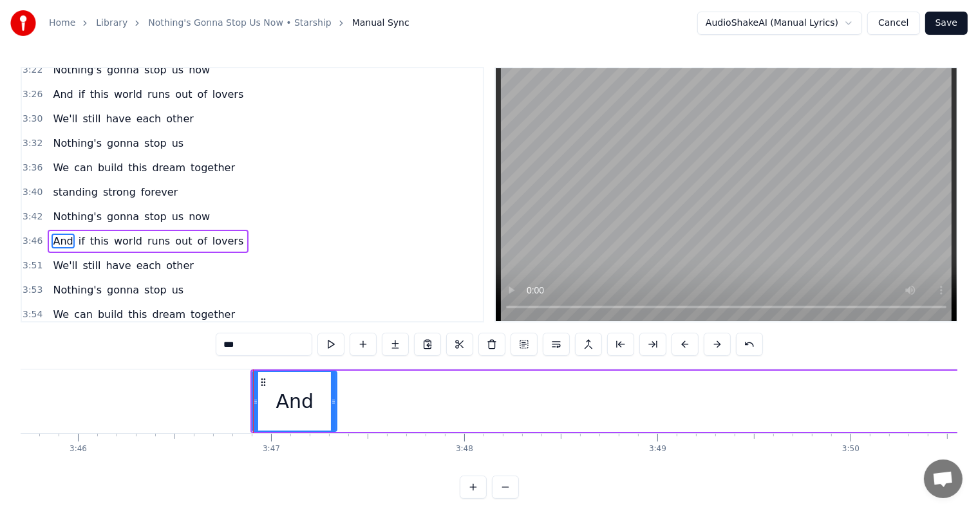
drag, startPoint x: 953, startPoint y: 408, endPoint x: 334, endPoint y: 396, distance: 618.9
click at [334, 396] on div at bounding box center [333, 401] width 5 height 59
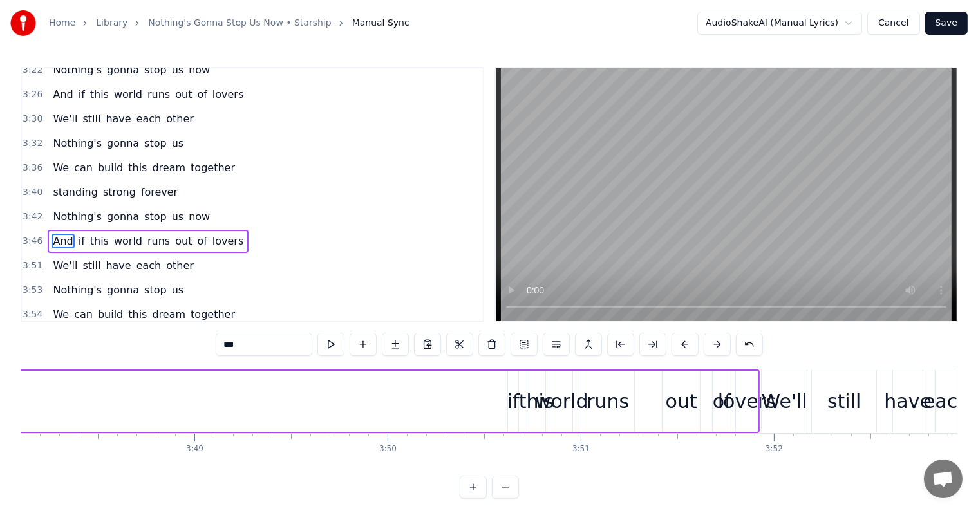
scroll to position [0, 44148]
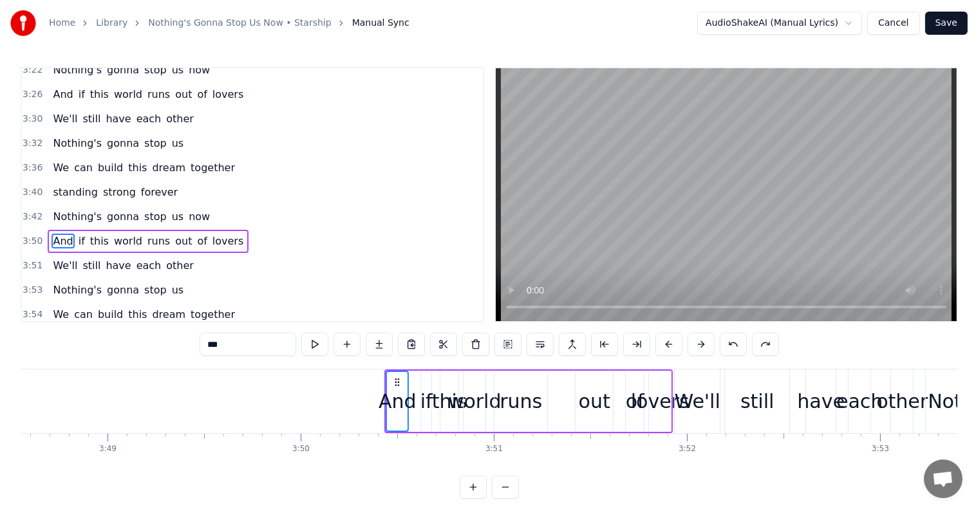
click at [77, 234] on span "if" at bounding box center [81, 241] width 9 height 15
click at [93, 234] on span "this" at bounding box center [99, 241] width 21 height 15
click at [113, 234] on span "world" at bounding box center [128, 241] width 31 height 15
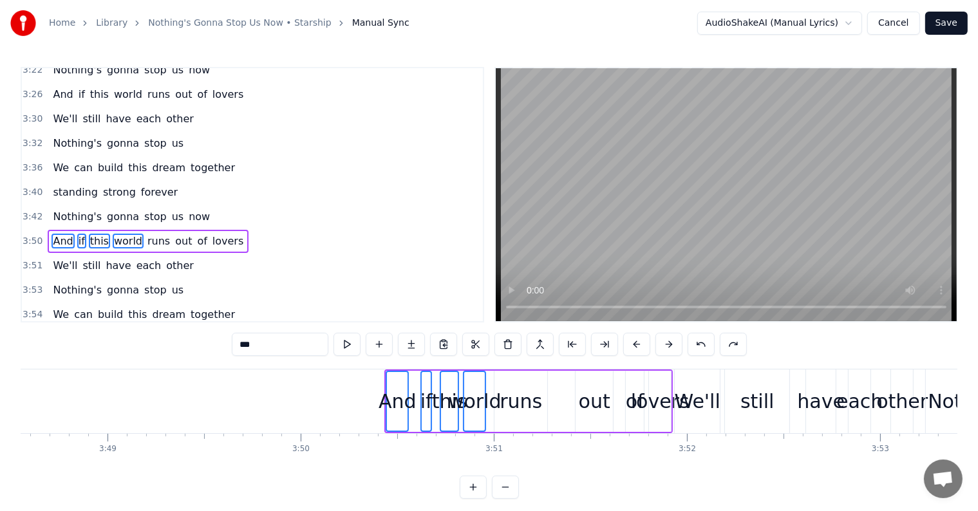
click at [131, 230] on div "And if this world runs out of lovers" at bounding box center [148, 241] width 201 height 23
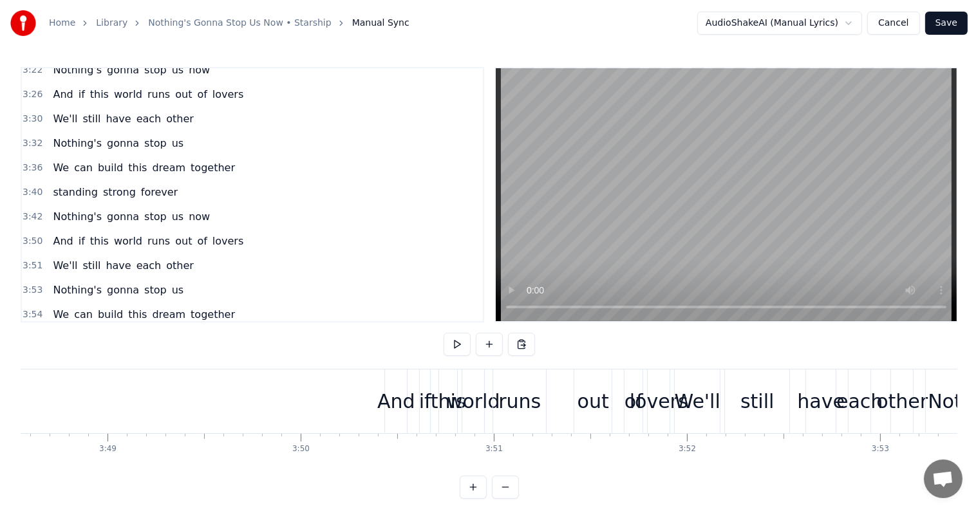
click at [174, 234] on span "out" at bounding box center [183, 241] width 19 height 15
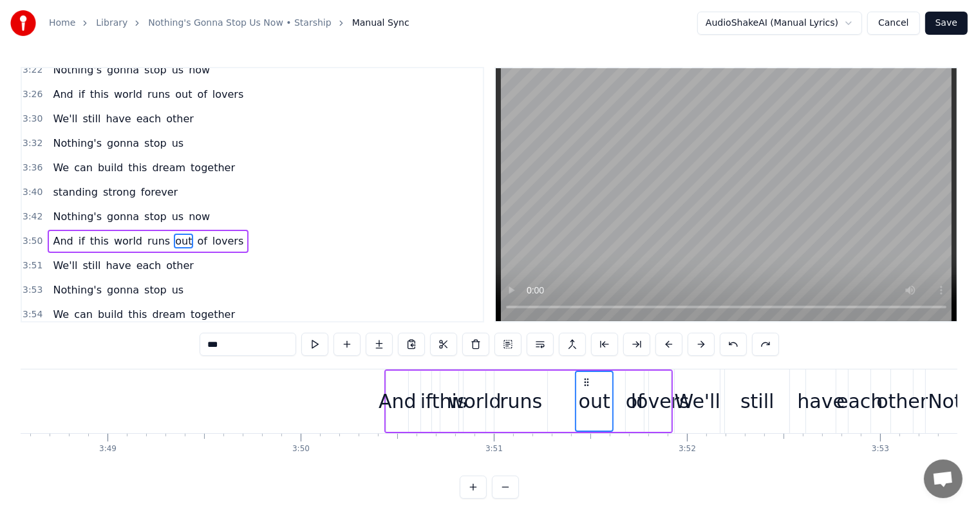
click at [196, 234] on span "of" at bounding box center [202, 241] width 12 height 15
click at [211, 234] on span "lovers" at bounding box center [227, 241] width 33 height 15
drag, startPoint x: 57, startPoint y: 191, endPoint x: 80, endPoint y: 196, distance: 23.7
click at [59, 234] on span "And" at bounding box center [63, 241] width 23 height 15
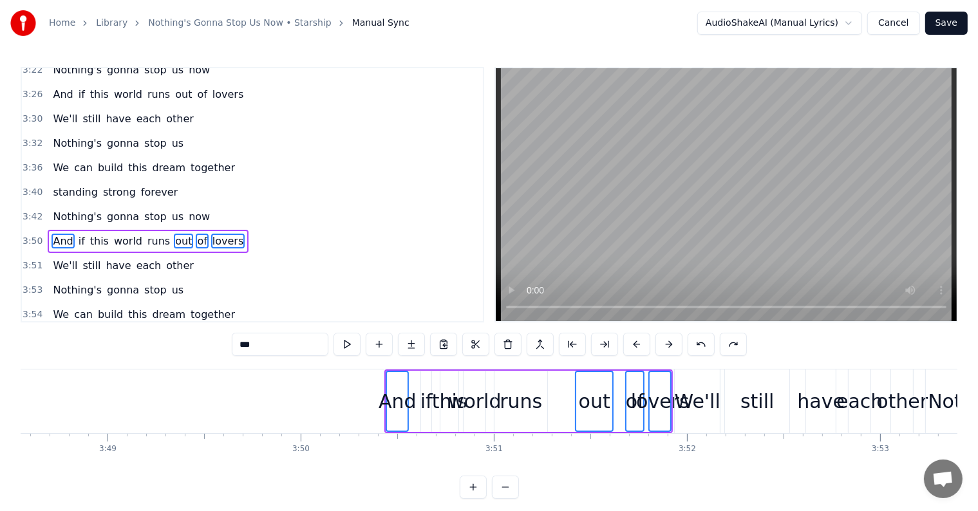
click at [89, 234] on span "this" at bounding box center [99, 241] width 21 height 15
drag, startPoint x: 76, startPoint y: 196, endPoint x: 83, endPoint y: 196, distance: 7.1
click at [77, 234] on span "if" at bounding box center [81, 241] width 9 height 15
click at [113, 234] on span "world" at bounding box center [128, 241] width 31 height 15
click at [148, 234] on span "runs" at bounding box center [158, 241] width 25 height 15
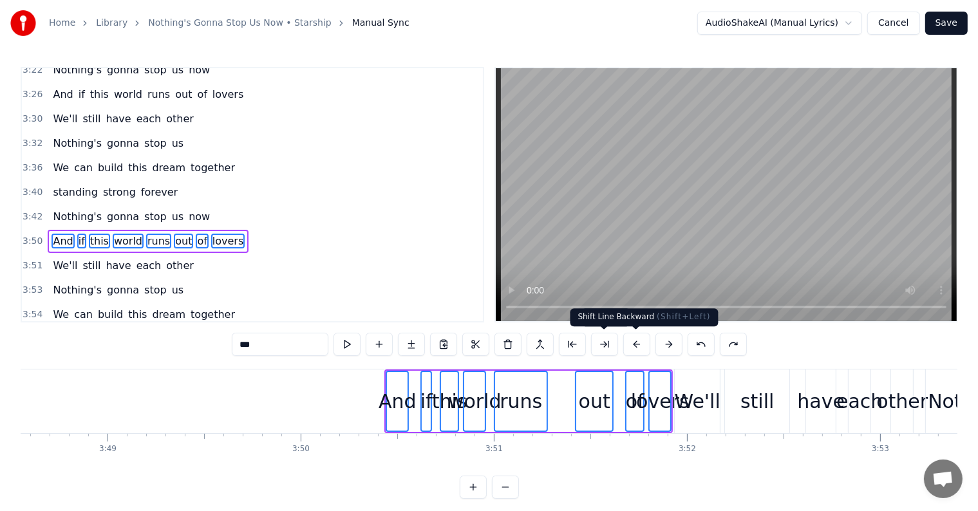
click at [632, 346] on button at bounding box center [636, 344] width 27 height 23
click at [618, 346] on button at bounding box center [604, 344] width 27 height 23
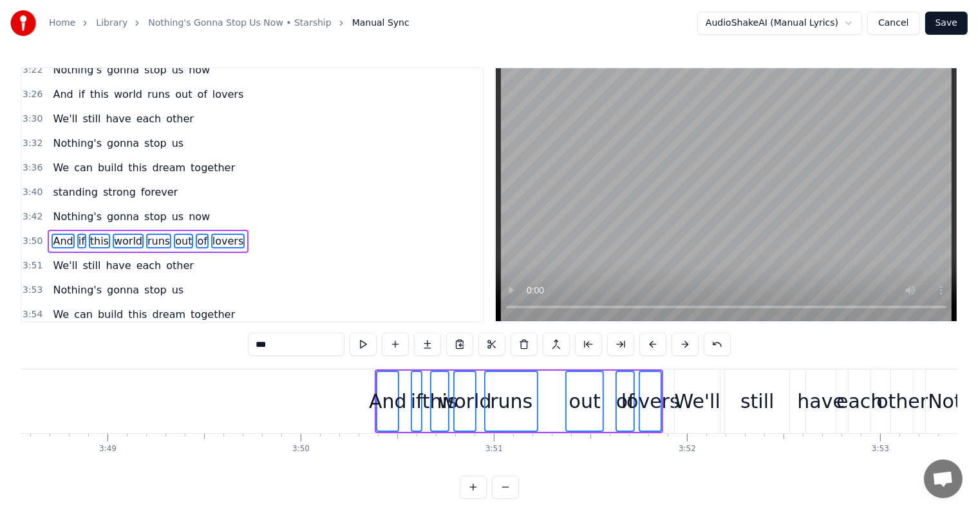
click at [632, 346] on button at bounding box center [620, 344] width 27 height 23
click at [640, 345] on button at bounding box center [652, 344] width 27 height 23
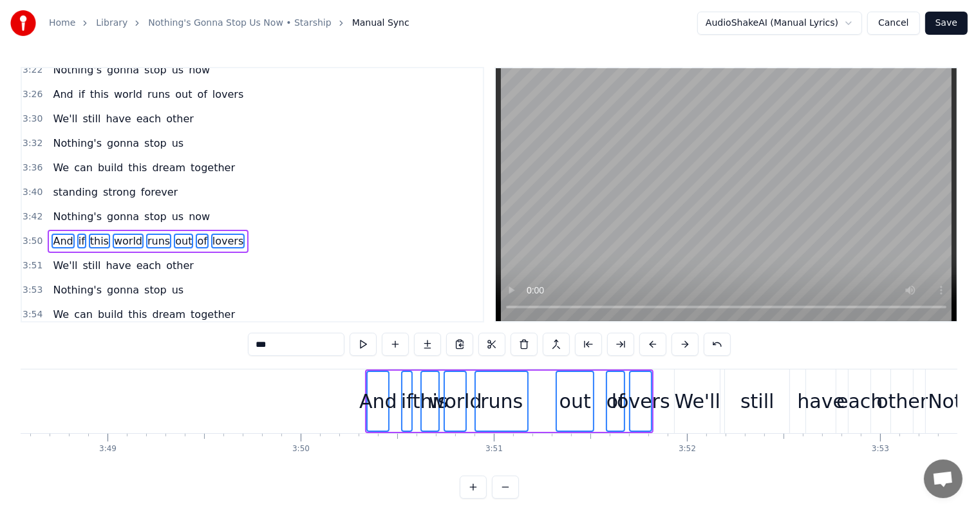
click at [640, 345] on button at bounding box center [652, 344] width 27 height 23
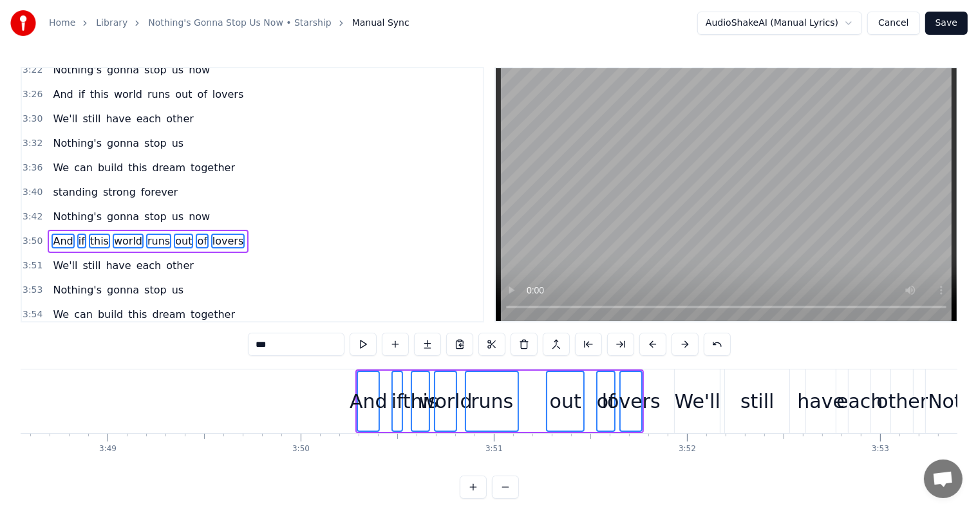
click at [640, 345] on button at bounding box center [652, 344] width 27 height 23
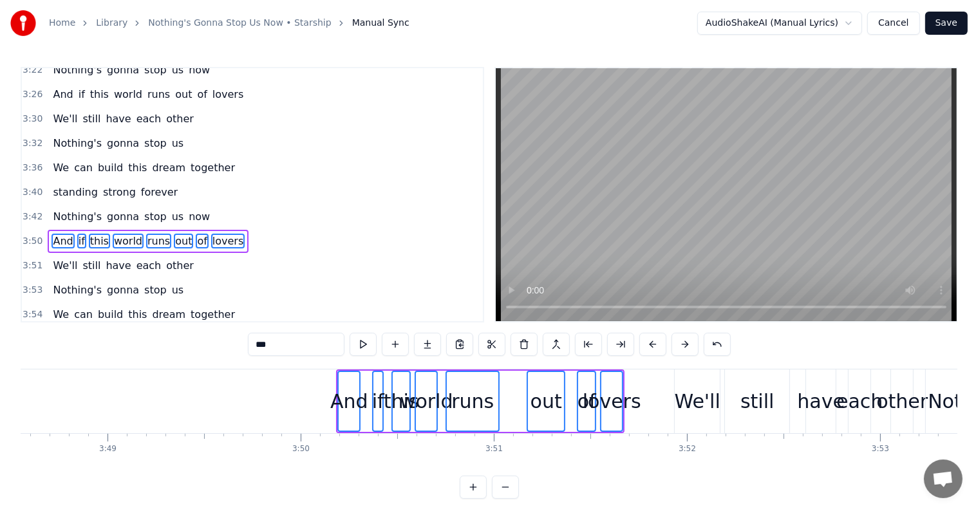
click at [640, 345] on button at bounding box center [652, 344] width 27 height 23
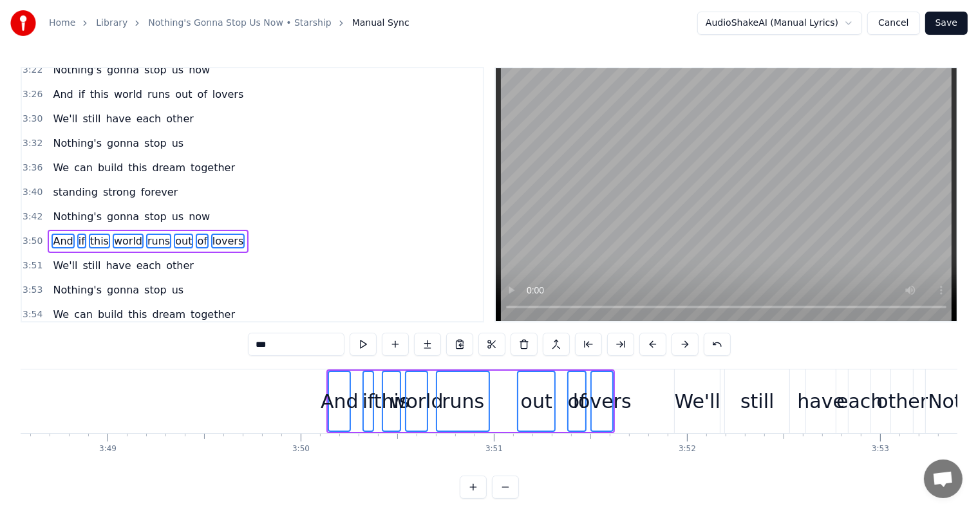
click at [640, 345] on button at bounding box center [652, 344] width 27 height 23
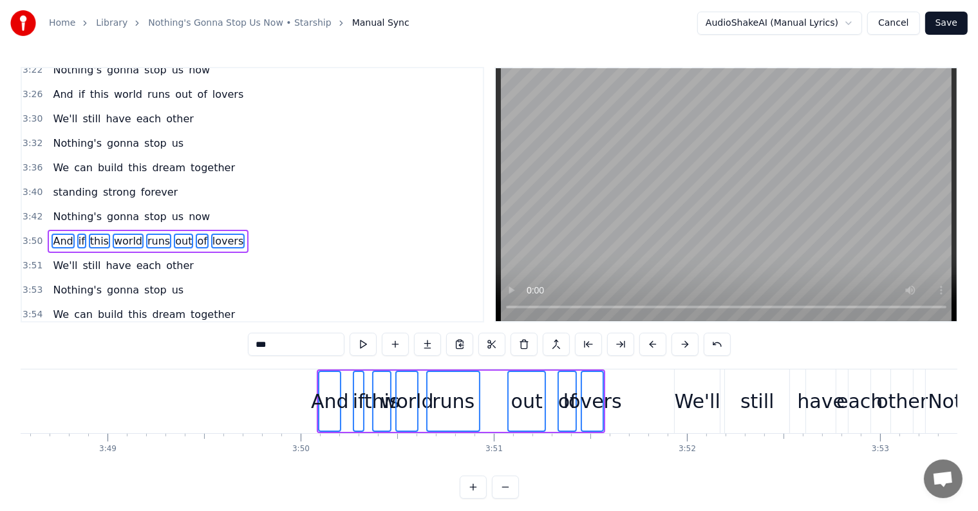
click at [640, 345] on button at bounding box center [652, 344] width 27 height 23
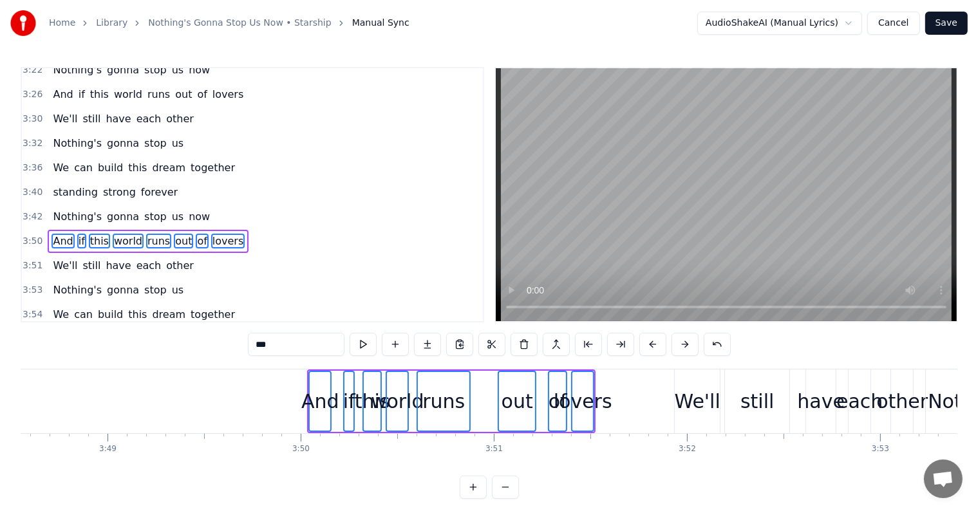
click at [640, 345] on button at bounding box center [652, 344] width 27 height 23
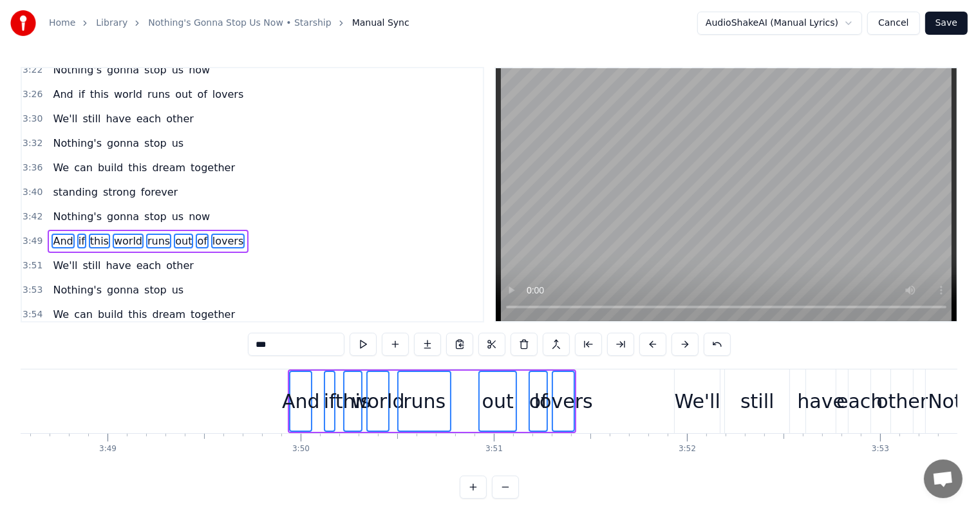
click at [640, 345] on button at bounding box center [652, 344] width 27 height 23
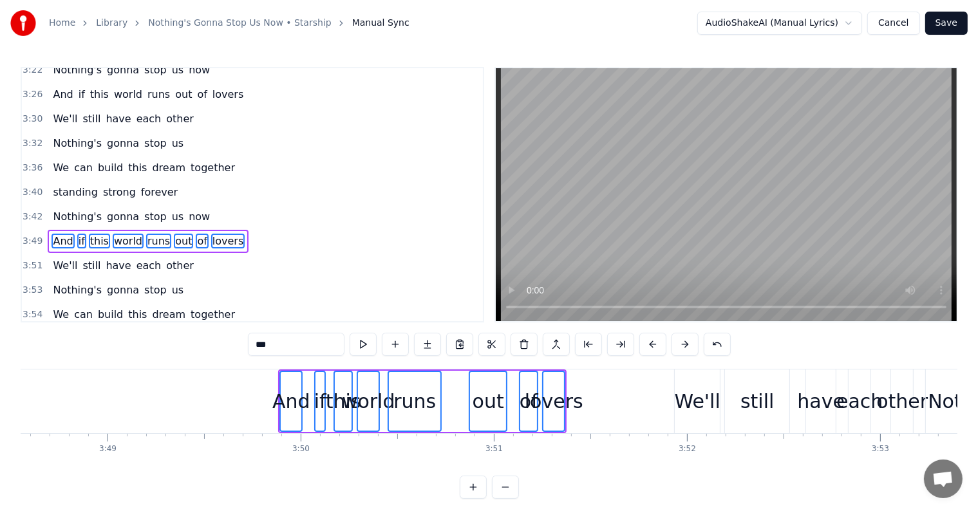
click at [640, 345] on button at bounding box center [652, 344] width 27 height 23
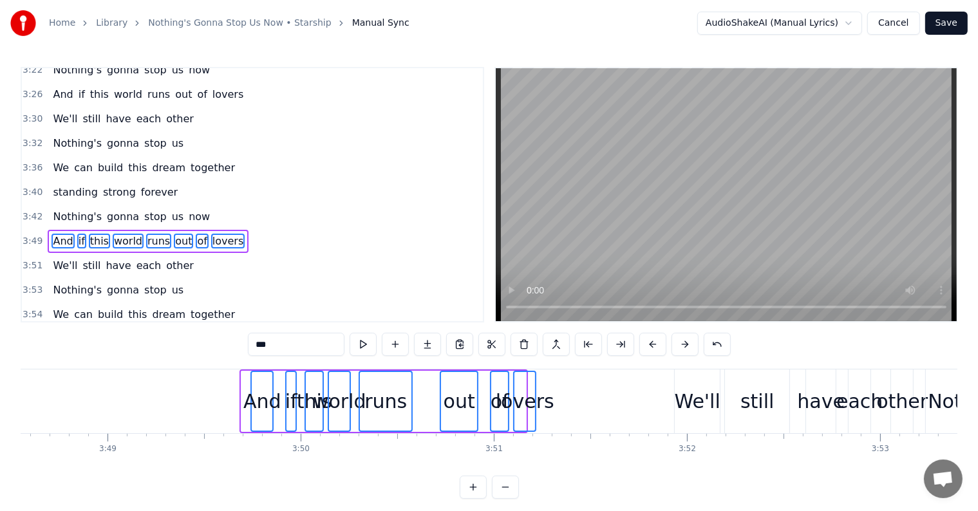
click at [640, 345] on button at bounding box center [652, 344] width 27 height 23
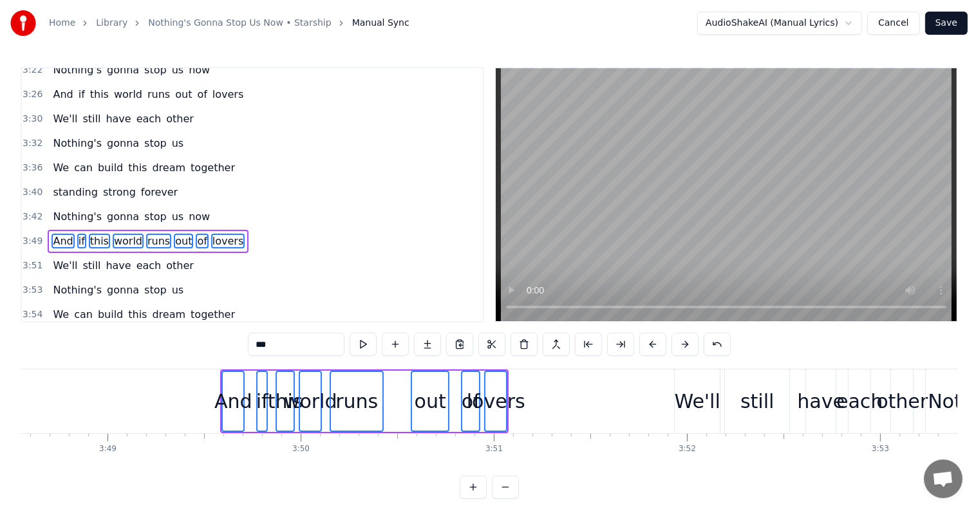
click at [640, 345] on button at bounding box center [652, 344] width 27 height 23
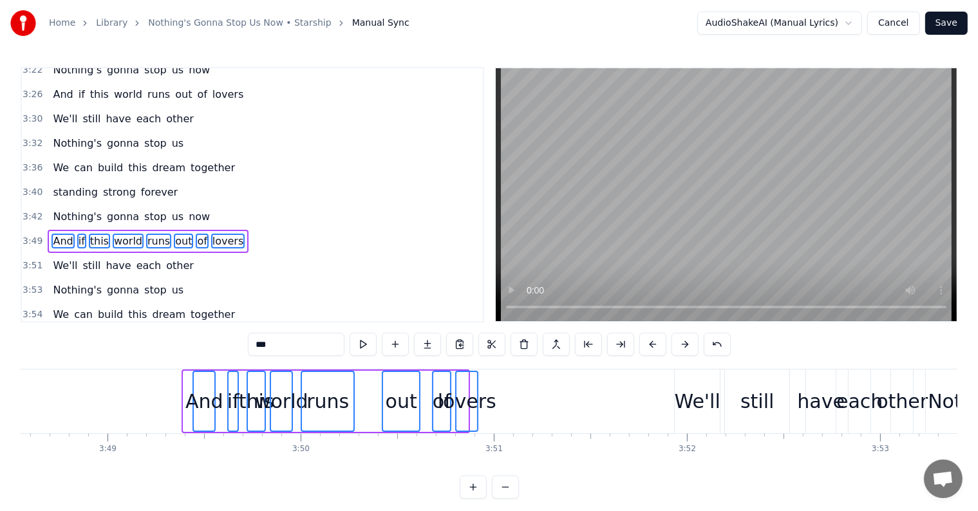
click at [640, 345] on button at bounding box center [652, 344] width 27 height 23
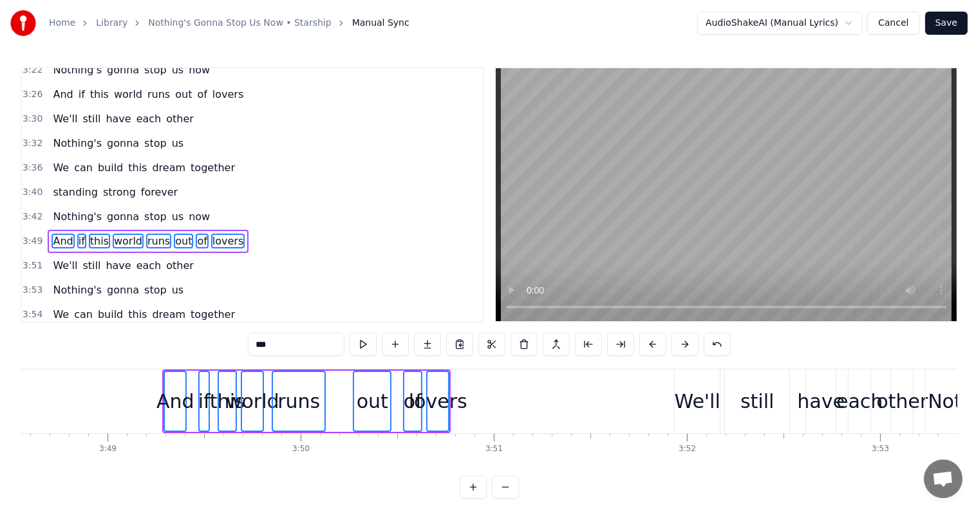
click at [640, 345] on button at bounding box center [652, 344] width 27 height 23
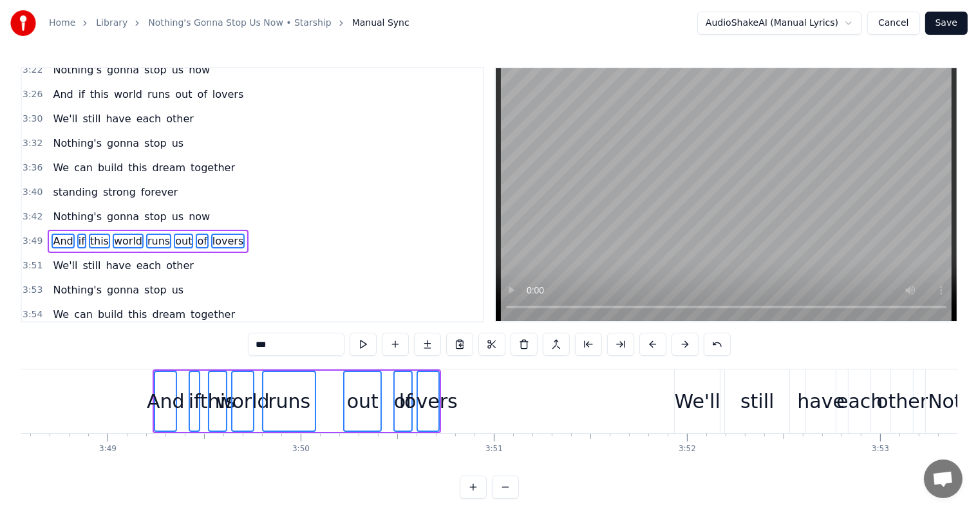
click at [640, 345] on button at bounding box center [652, 344] width 27 height 23
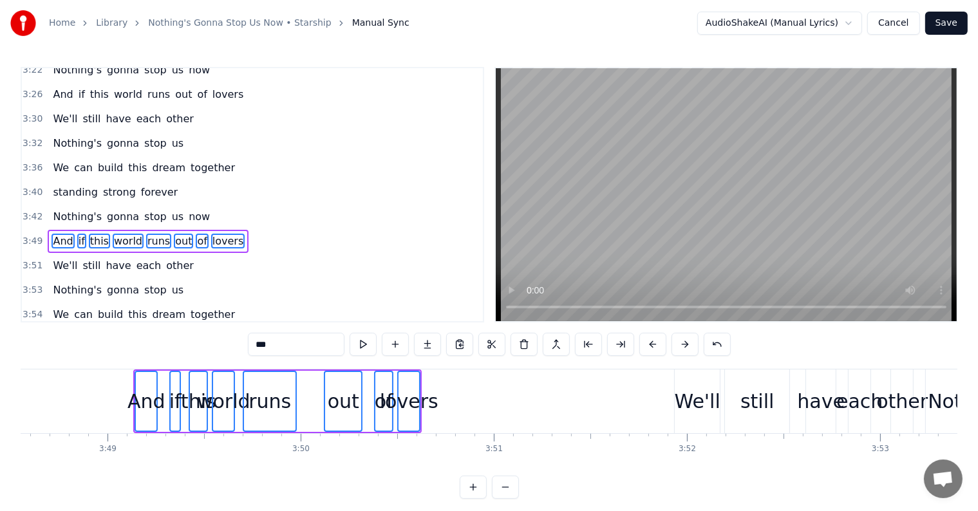
click at [640, 345] on button at bounding box center [652, 344] width 27 height 23
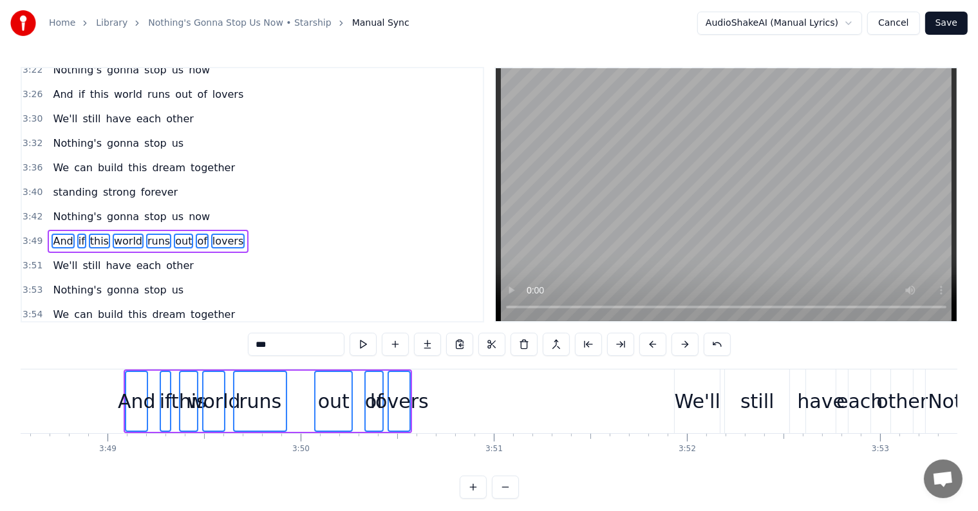
click at [640, 345] on button at bounding box center [652, 344] width 27 height 23
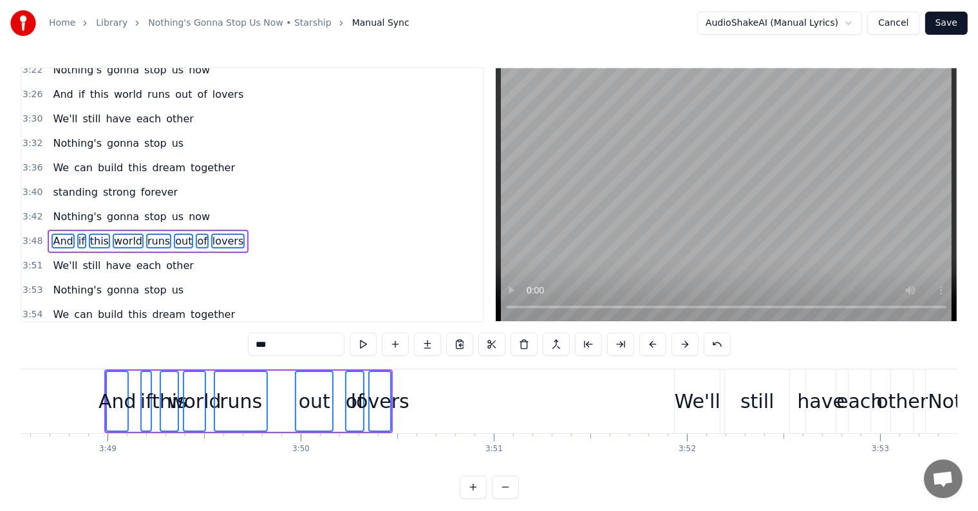
click at [640, 345] on button at bounding box center [652, 344] width 27 height 23
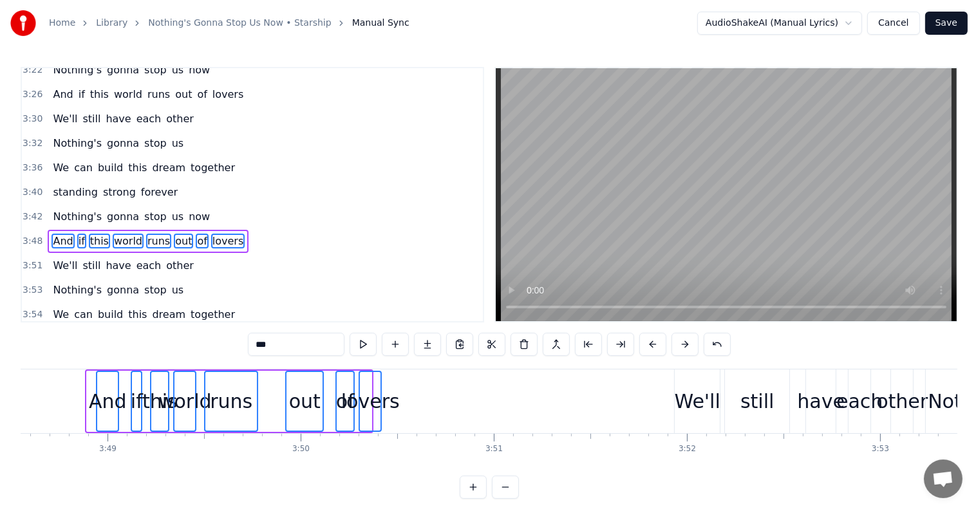
click at [640, 345] on button at bounding box center [652, 344] width 27 height 23
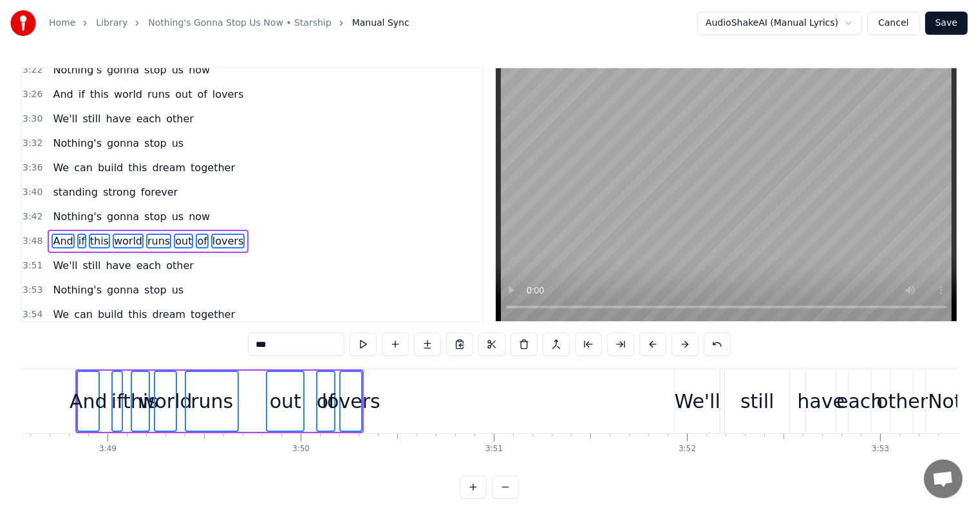
click at [640, 345] on button at bounding box center [652, 344] width 27 height 23
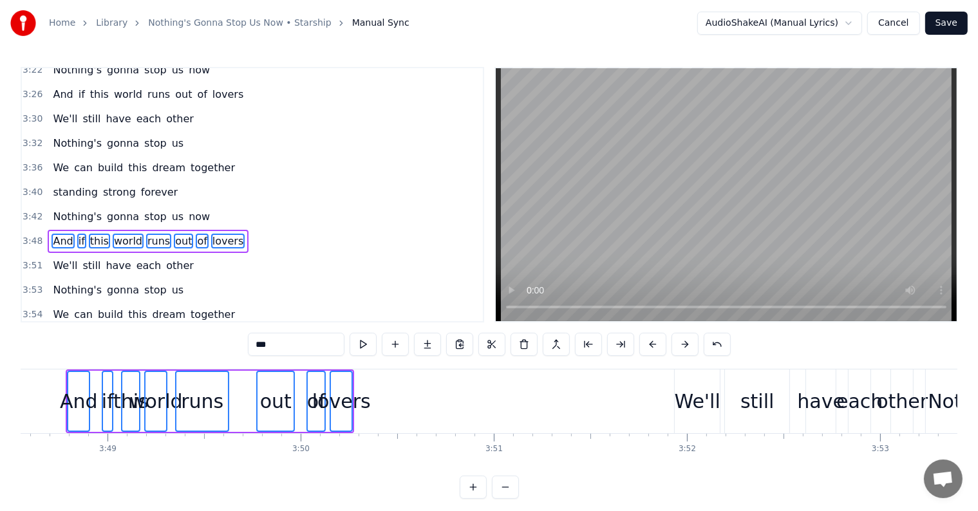
click at [640, 345] on button at bounding box center [652, 344] width 27 height 23
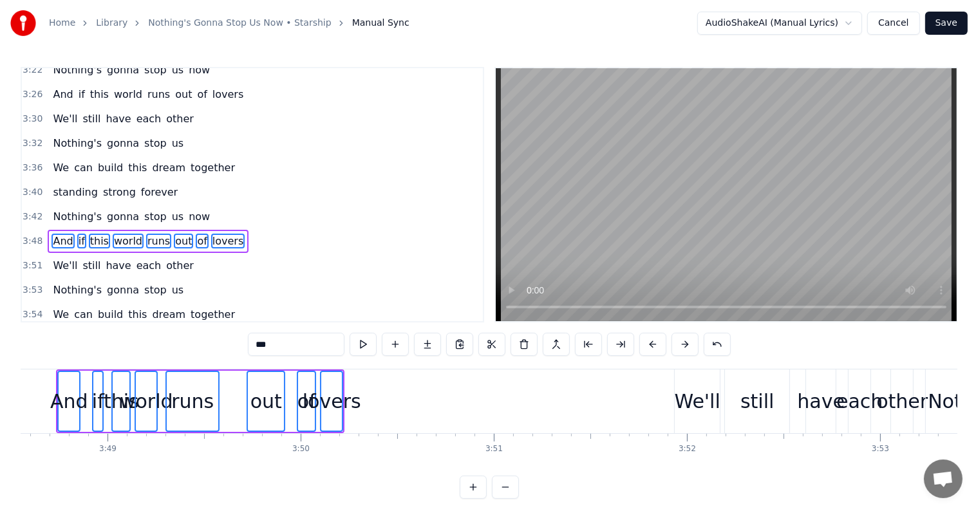
click at [640, 345] on button at bounding box center [652, 344] width 27 height 23
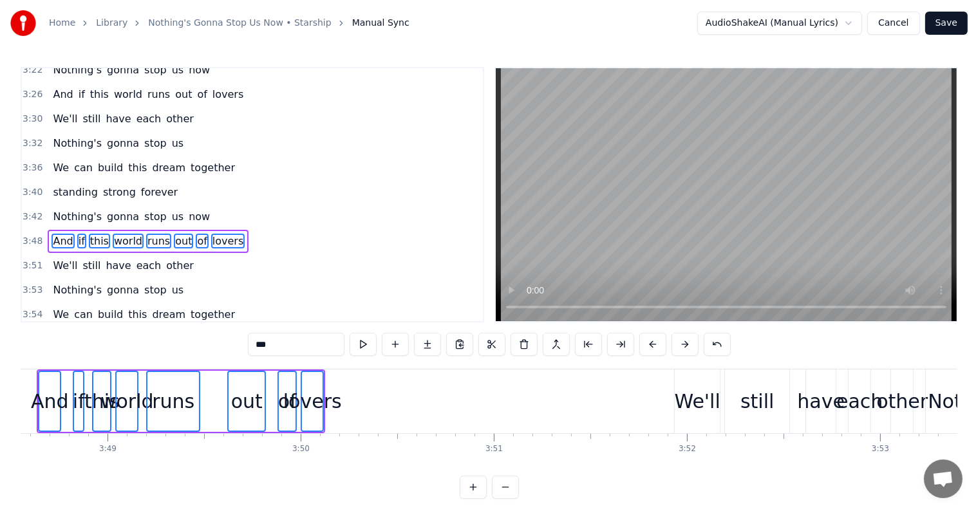
click at [640, 345] on button at bounding box center [652, 344] width 27 height 23
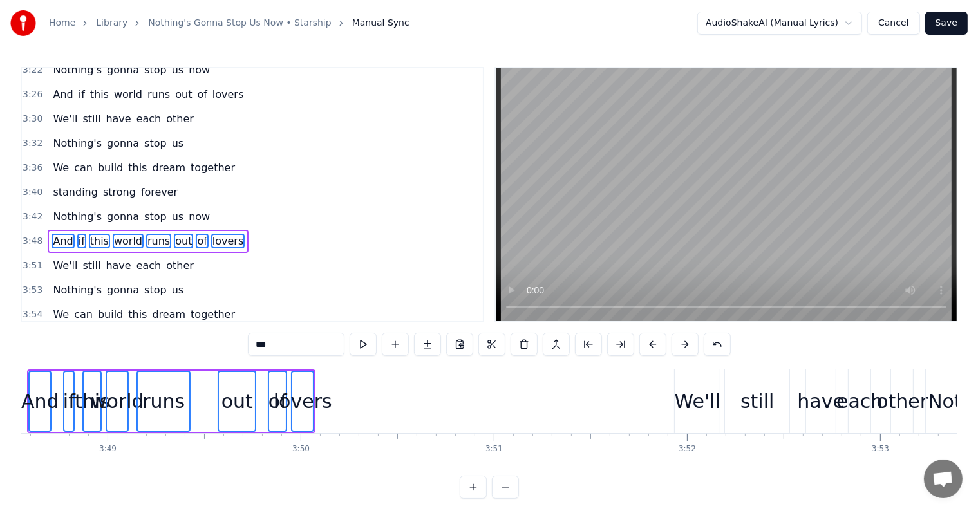
click at [640, 345] on button at bounding box center [652, 344] width 27 height 23
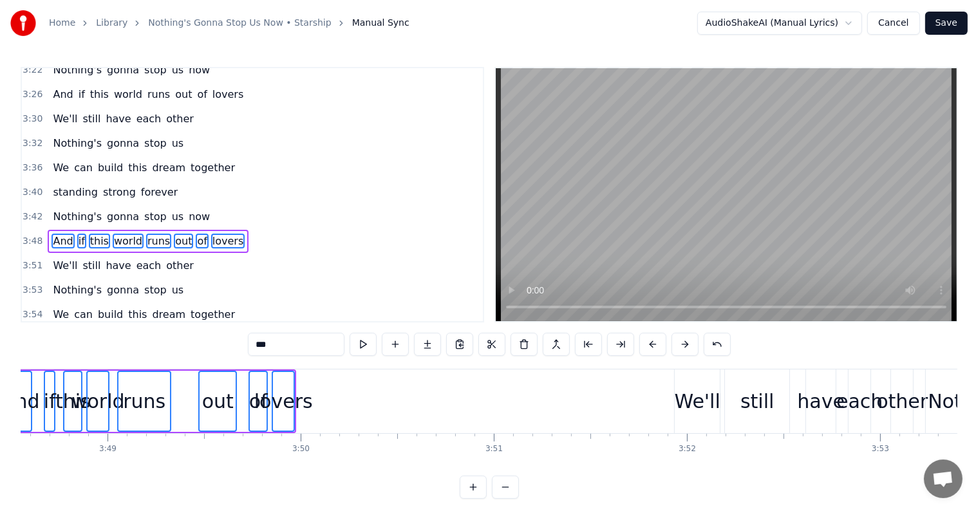
click at [640, 345] on button at bounding box center [652, 344] width 27 height 23
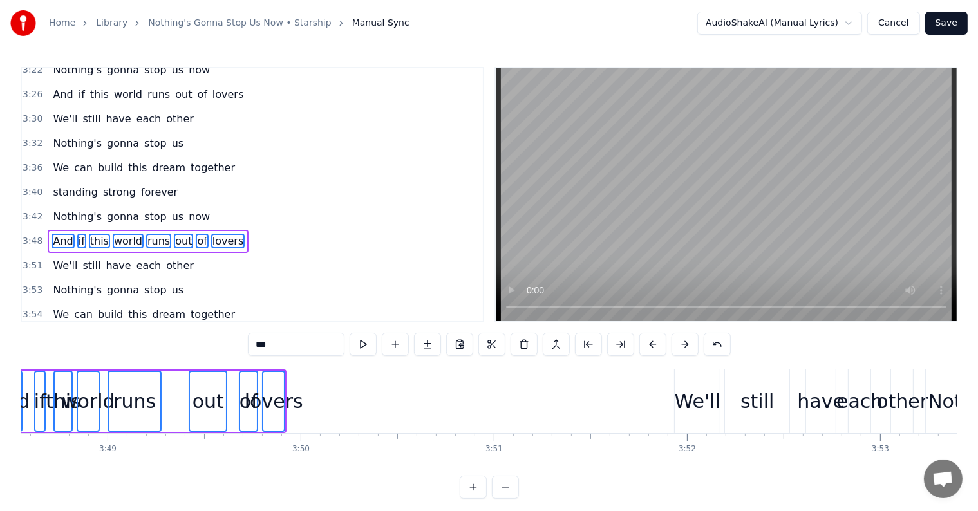
click at [640, 345] on button at bounding box center [652, 344] width 27 height 23
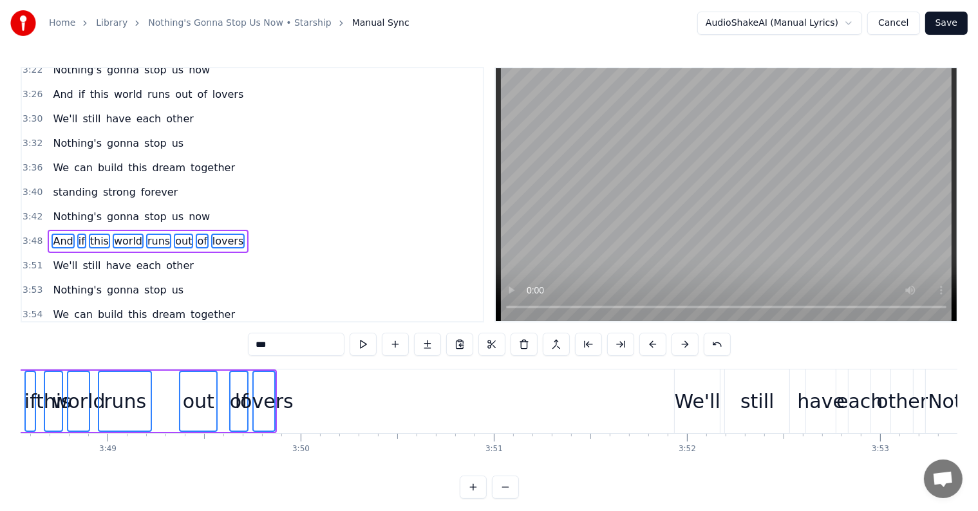
click at [640, 345] on button at bounding box center [652, 344] width 27 height 23
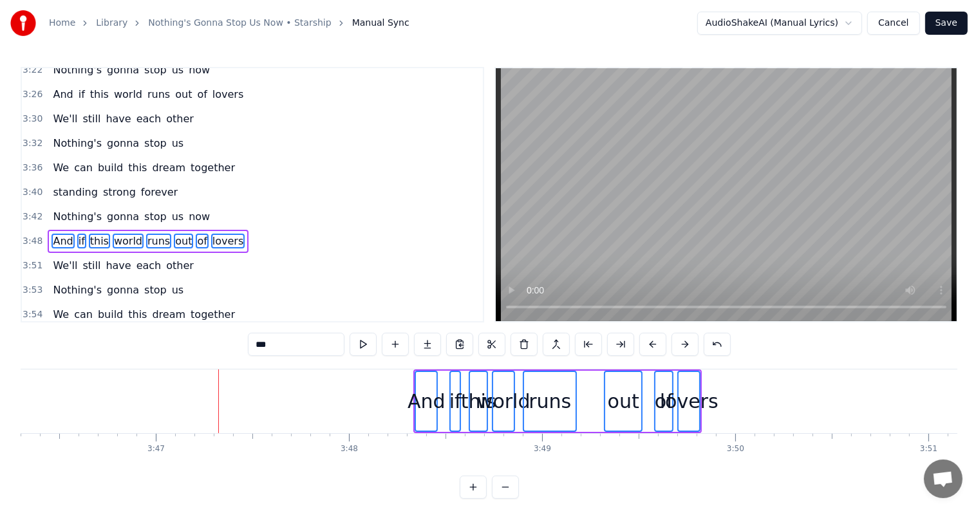
scroll to position [0, 43598]
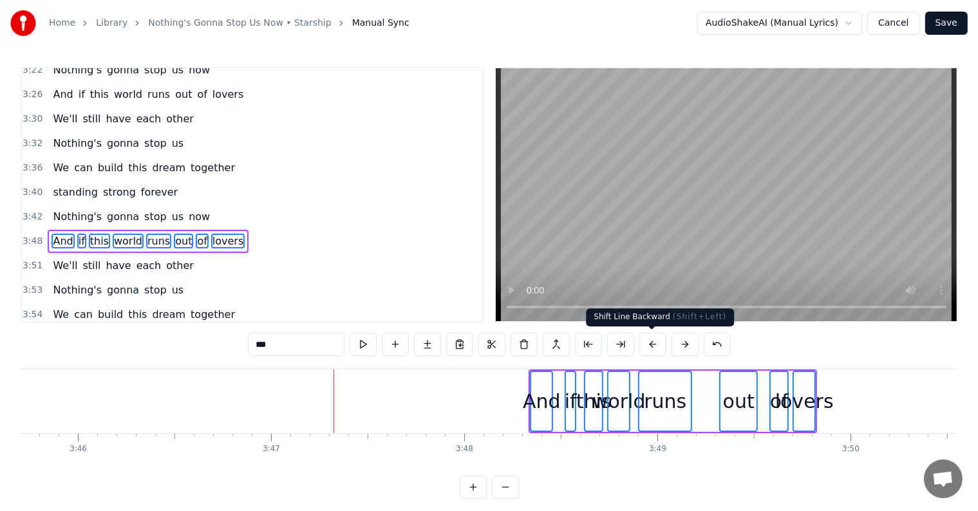
click at [655, 343] on button at bounding box center [652, 344] width 27 height 23
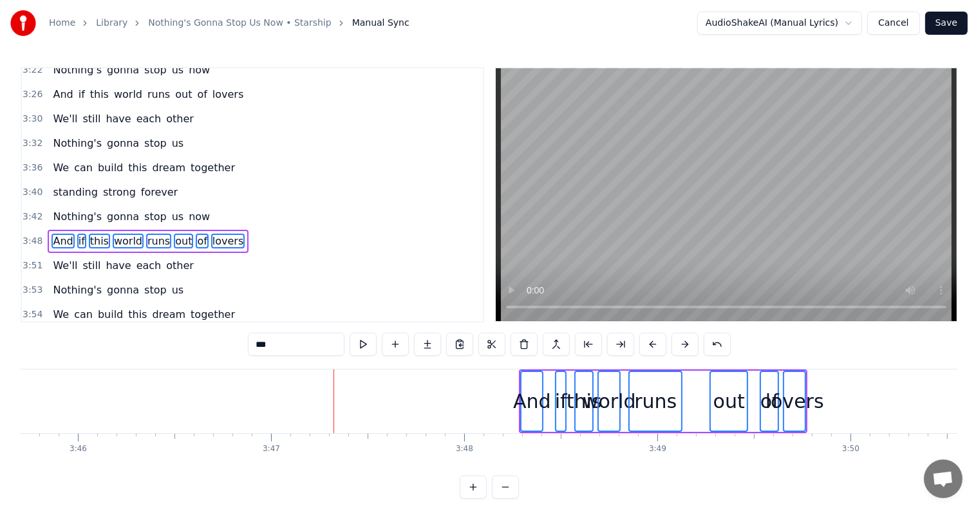
click at [655, 343] on button at bounding box center [652, 344] width 27 height 23
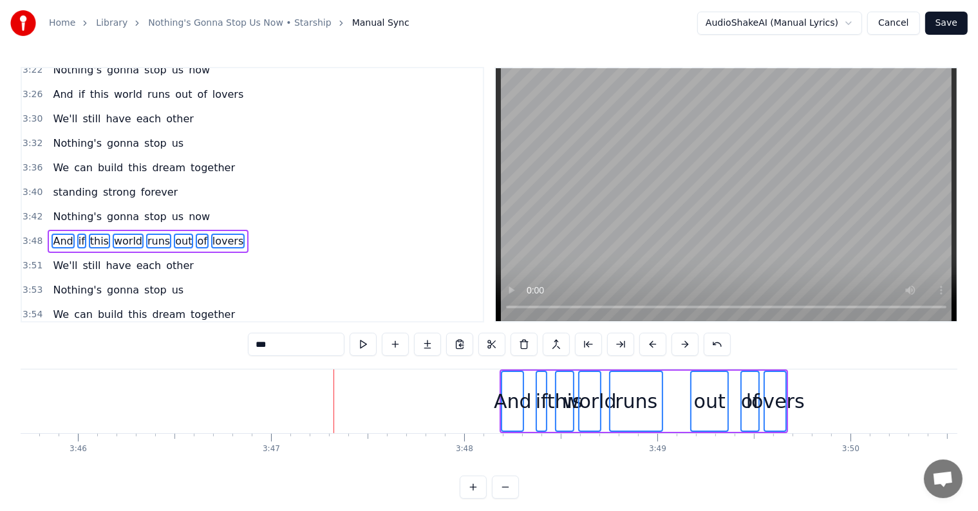
click at [655, 343] on button at bounding box center [652, 344] width 27 height 23
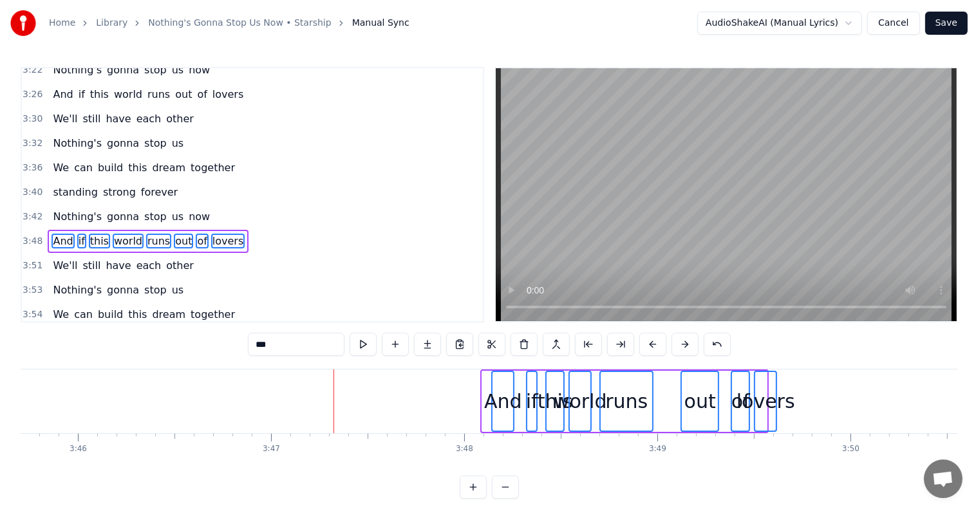
click at [655, 343] on button at bounding box center [652, 344] width 27 height 23
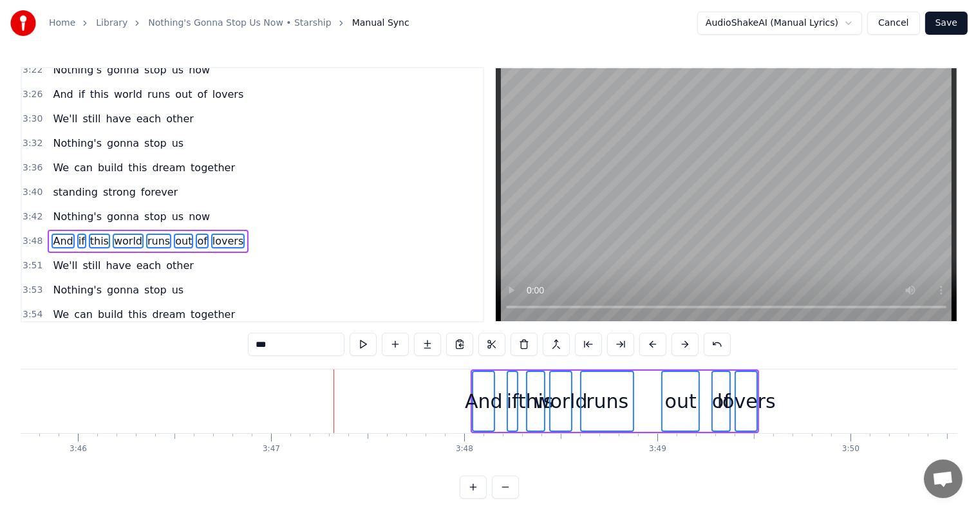
click at [655, 343] on button at bounding box center [652, 344] width 27 height 23
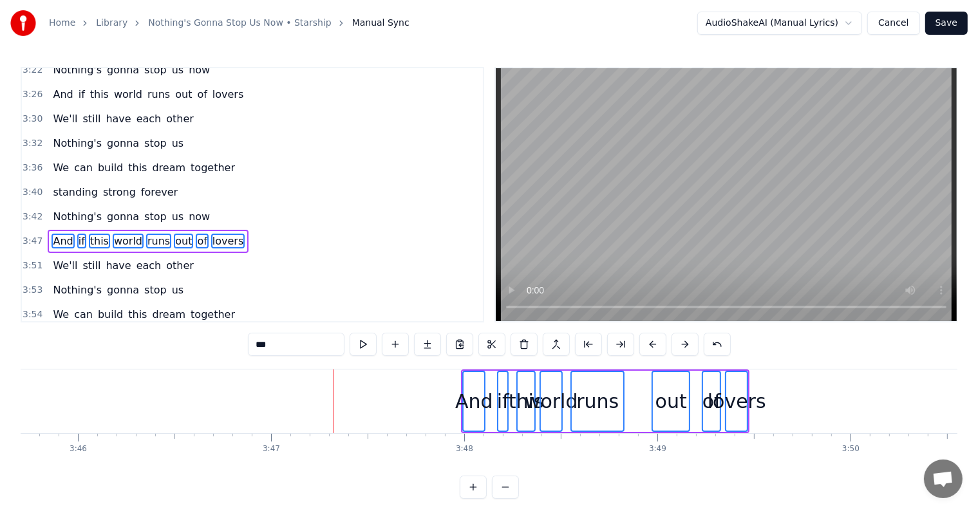
click at [655, 343] on button at bounding box center [652, 344] width 27 height 23
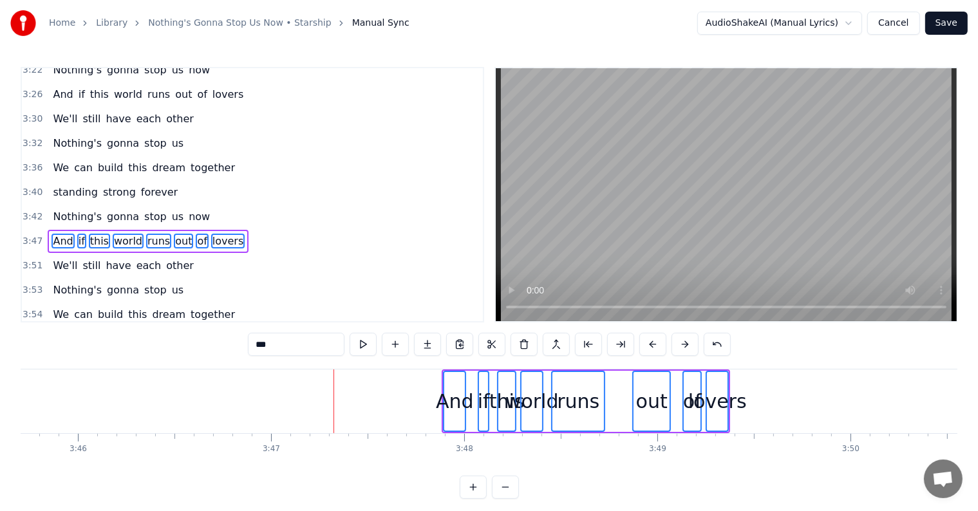
click at [655, 343] on button at bounding box center [652, 344] width 27 height 23
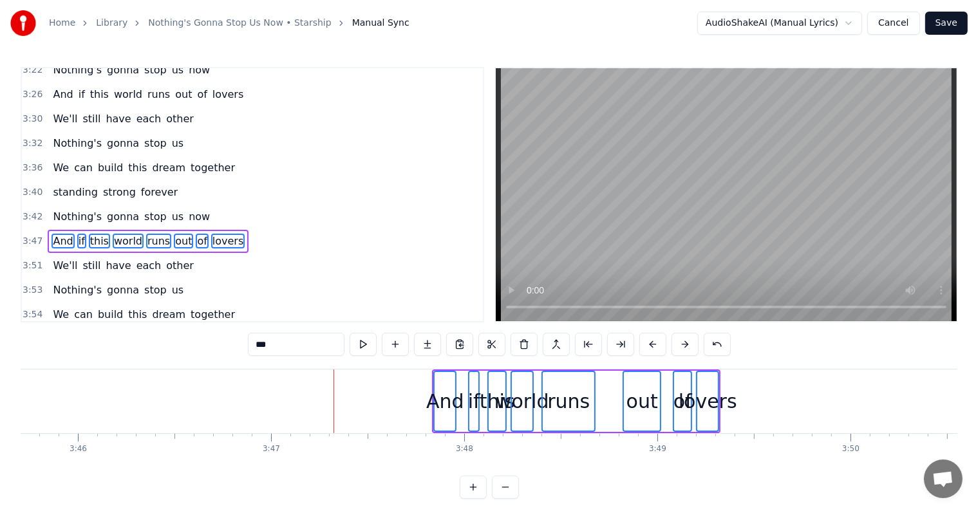
click at [655, 343] on button at bounding box center [652, 344] width 27 height 23
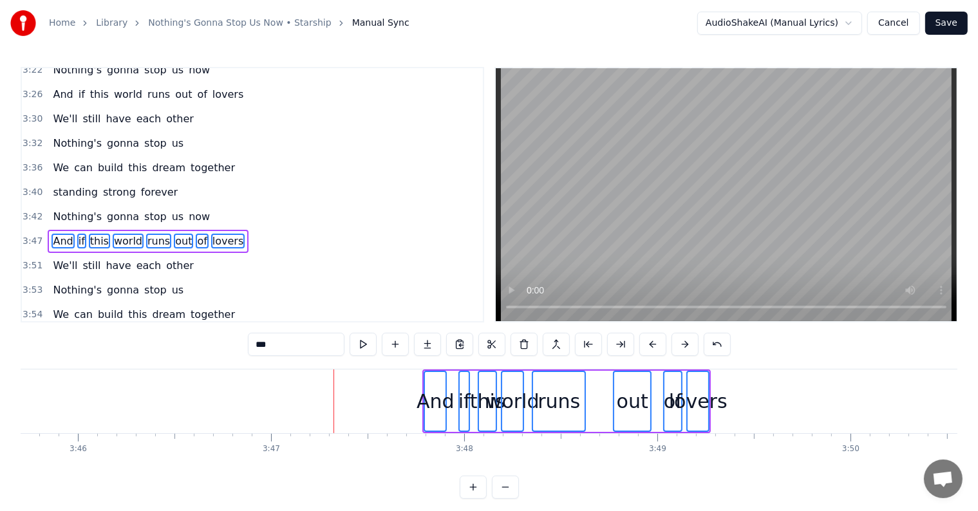
click at [655, 343] on button at bounding box center [652, 344] width 27 height 23
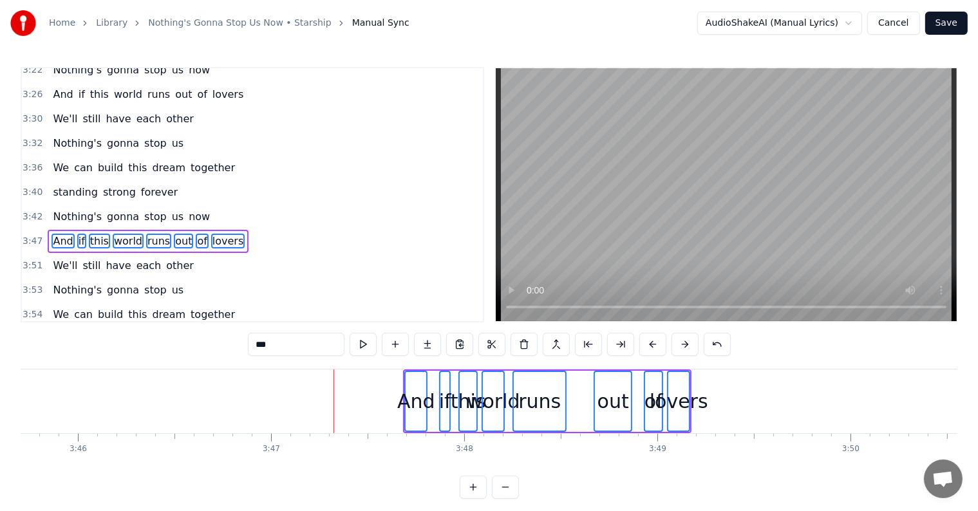
click at [654, 343] on button at bounding box center [652, 344] width 27 height 23
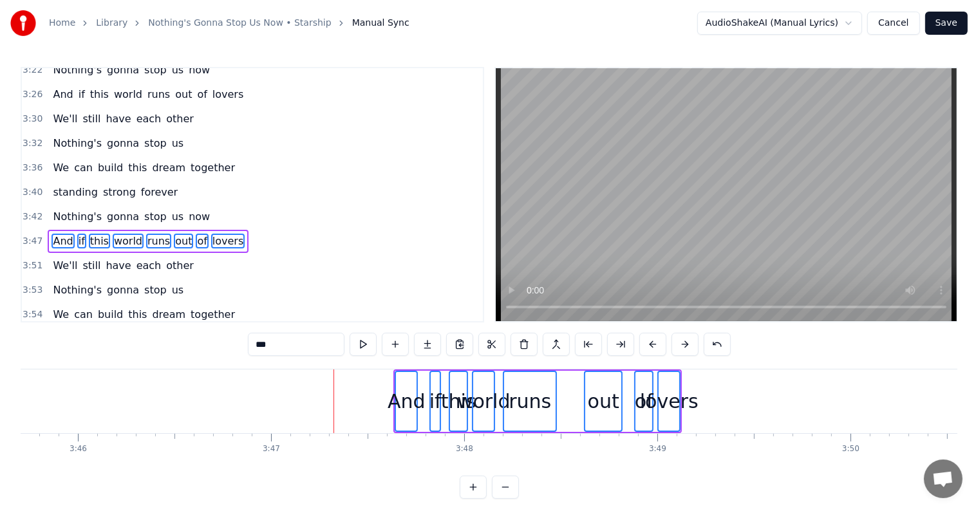
click at [654, 343] on button at bounding box center [652, 344] width 27 height 23
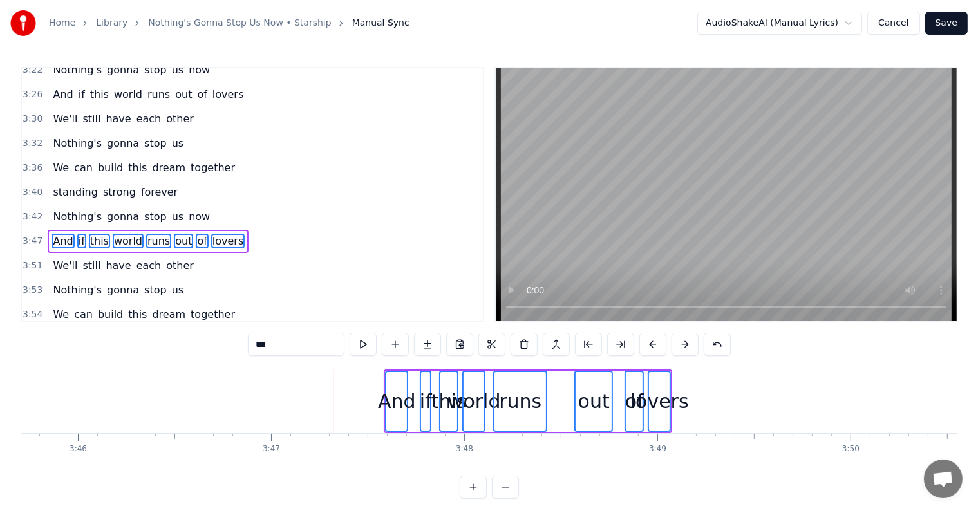
click at [654, 343] on button at bounding box center [652, 344] width 27 height 23
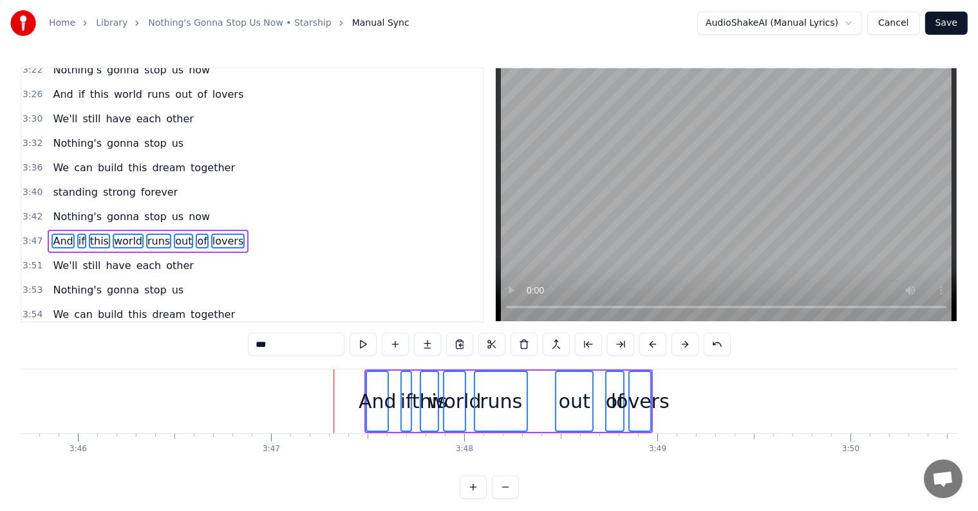
click at [654, 343] on button at bounding box center [652, 344] width 27 height 23
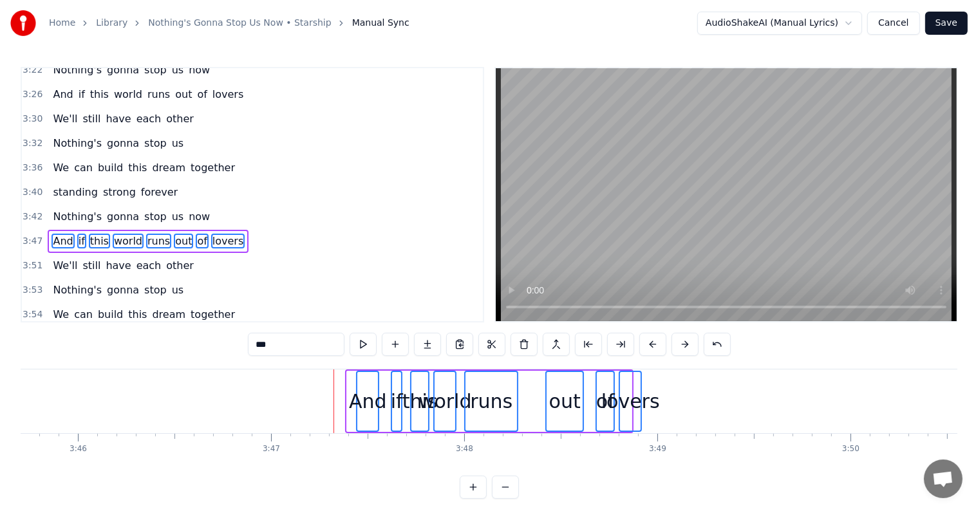
click at [654, 343] on button at bounding box center [652, 344] width 27 height 23
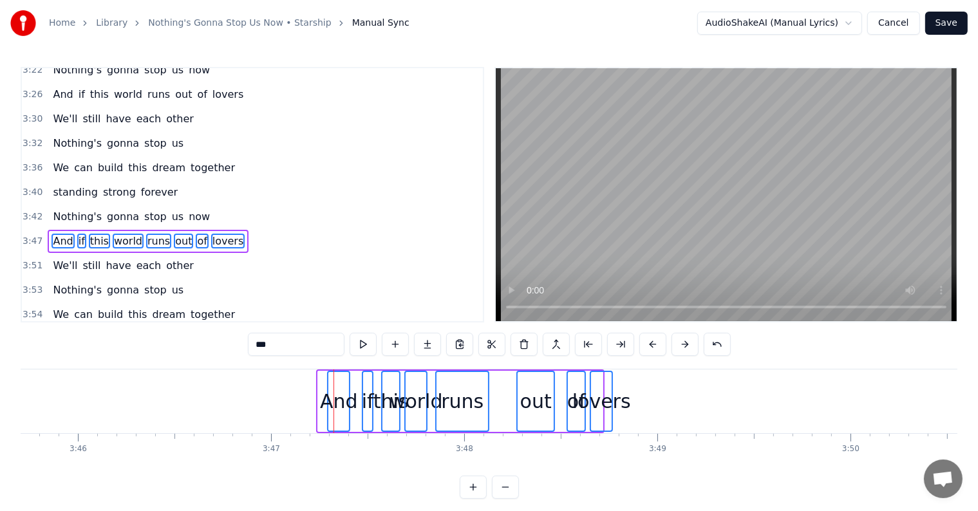
click at [654, 343] on button at bounding box center [652, 344] width 27 height 23
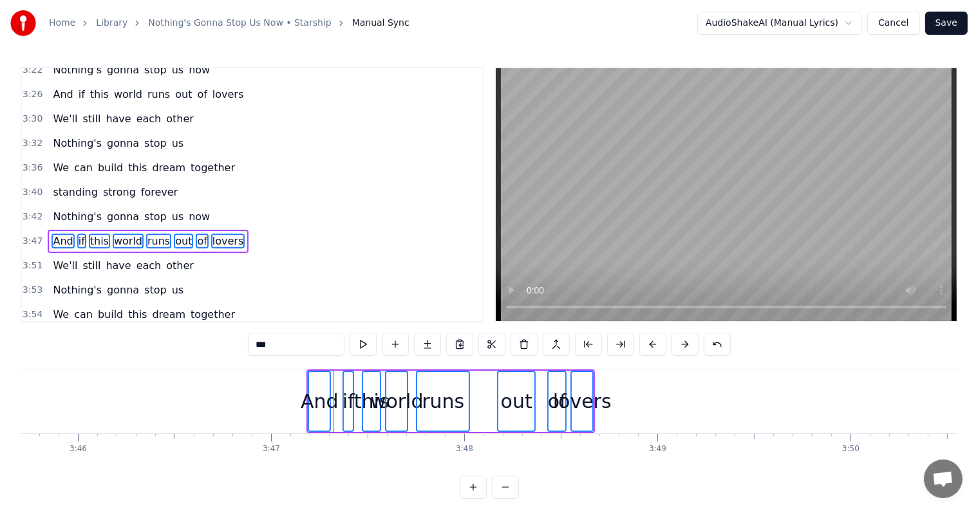
click at [654, 343] on button at bounding box center [652, 344] width 27 height 23
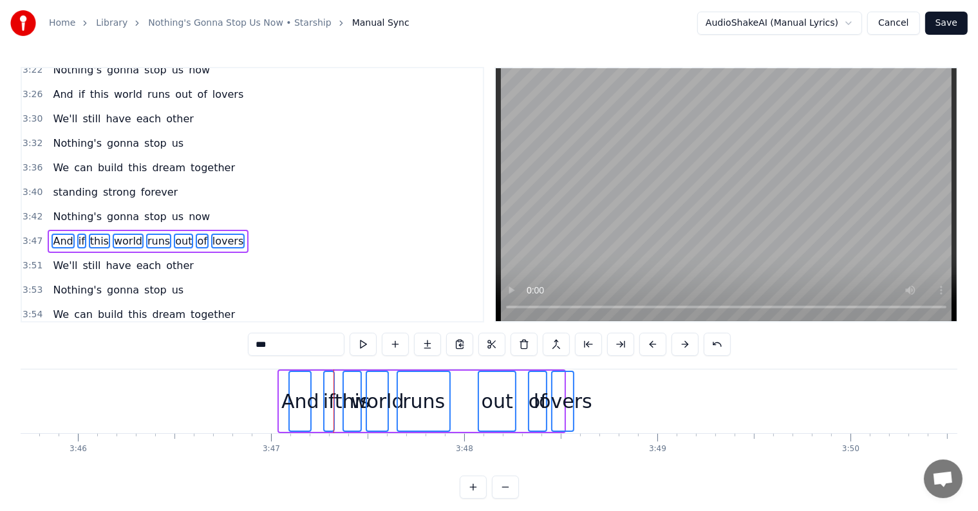
click at [654, 343] on button at bounding box center [652, 344] width 27 height 23
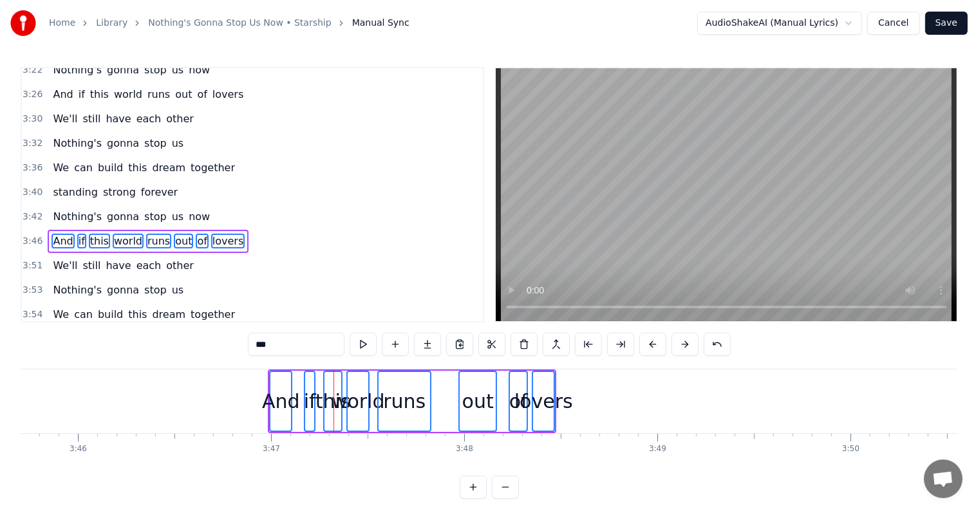
click at [654, 343] on button at bounding box center [652, 344] width 27 height 23
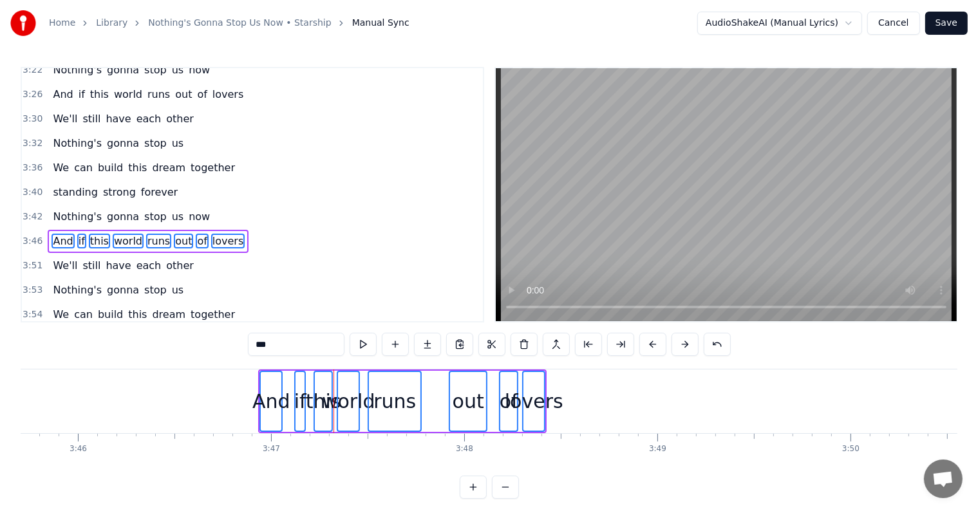
click at [654, 343] on button at bounding box center [652, 344] width 27 height 23
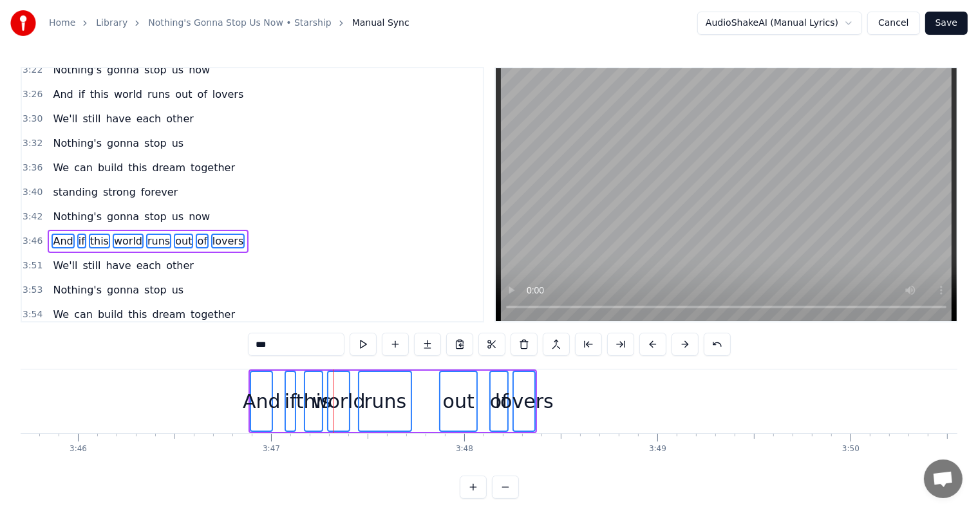
click at [653, 343] on button at bounding box center [652, 344] width 27 height 23
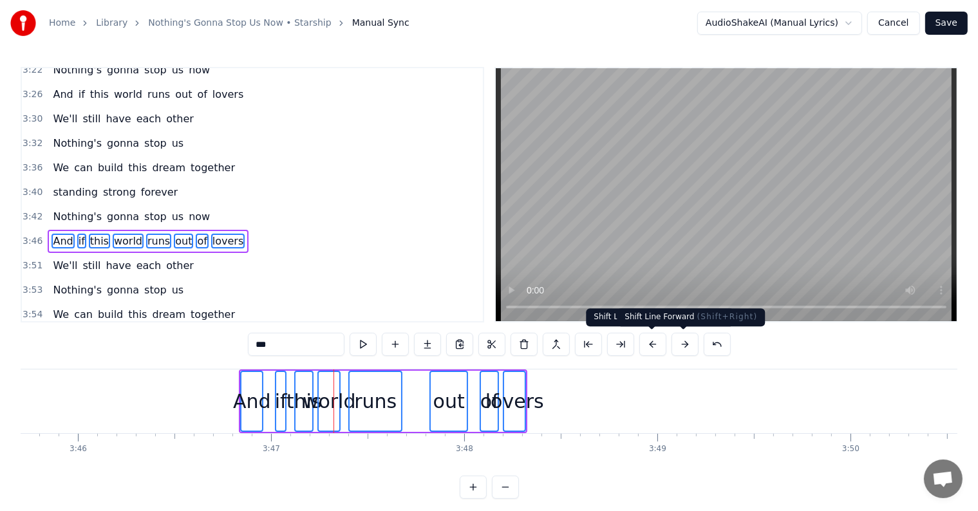
click at [679, 341] on button at bounding box center [685, 344] width 27 height 23
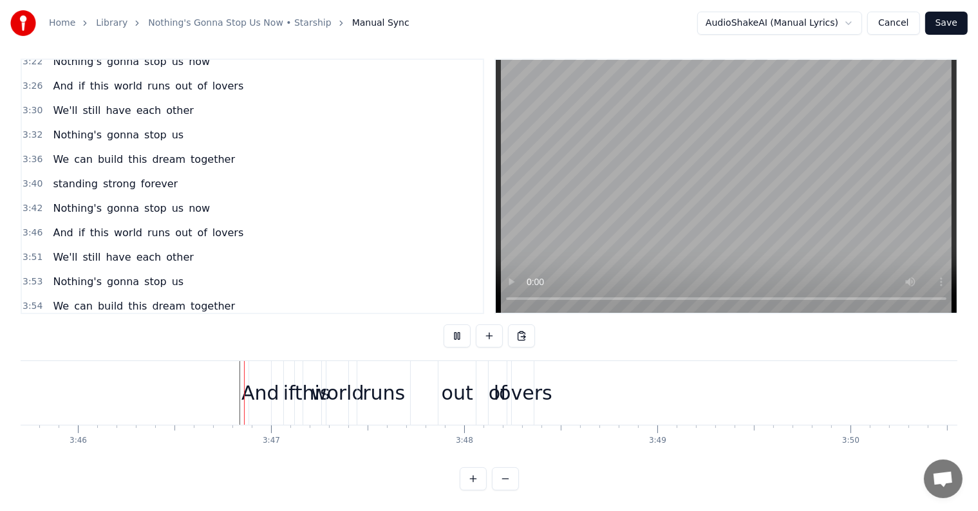
scroll to position [19, 0]
click at [528, 379] on div "lovers" at bounding box center [523, 393] width 59 height 29
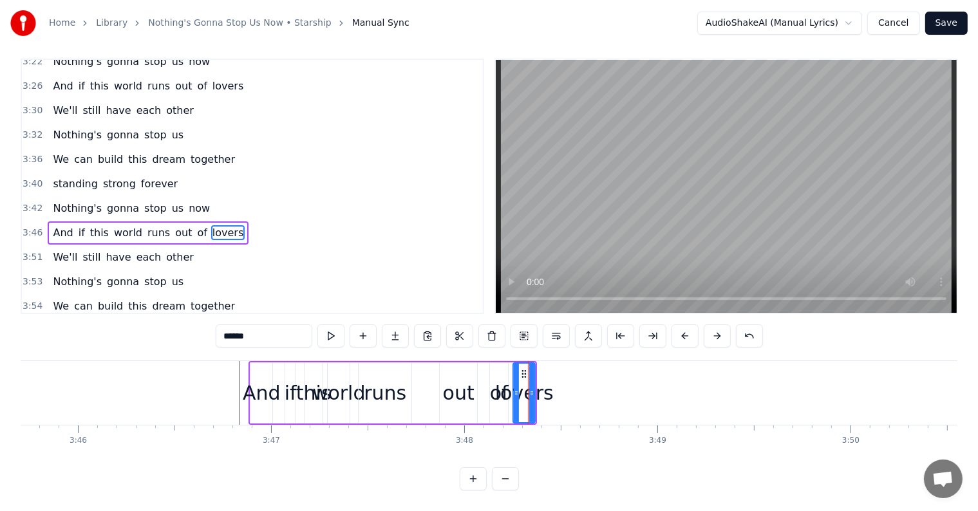
scroll to position [0, 0]
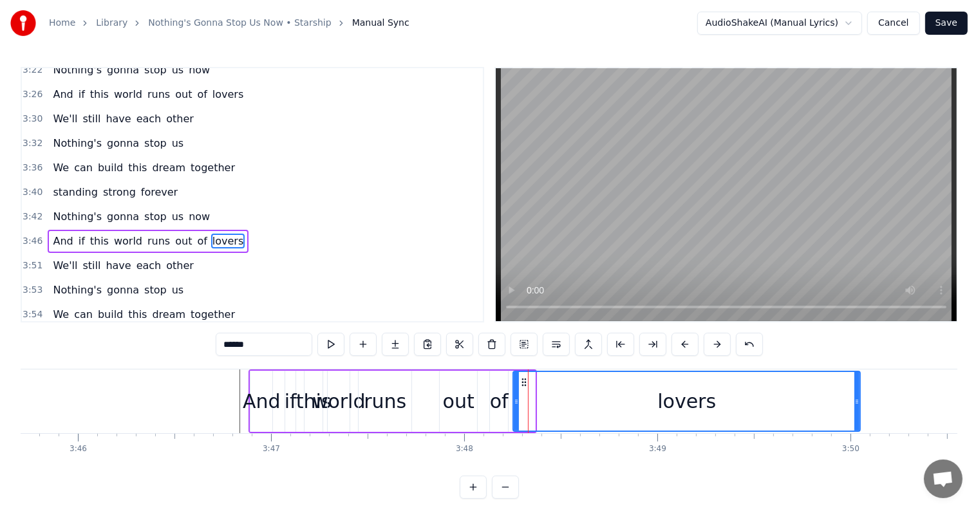
drag, startPoint x: 532, startPoint y: 396, endPoint x: 833, endPoint y: 420, distance: 302.3
click at [858, 422] on div at bounding box center [856, 401] width 5 height 59
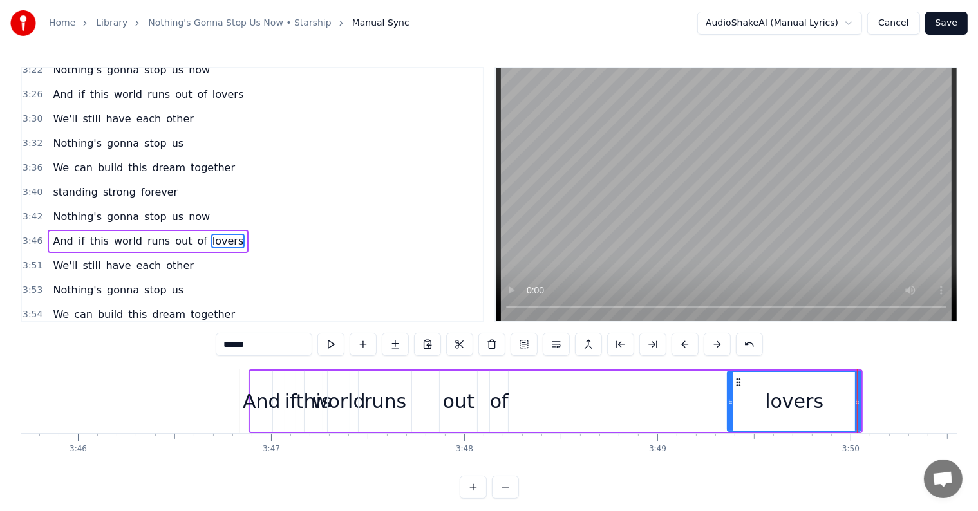
drag, startPoint x: 517, startPoint y: 397, endPoint x: 541, endPoint y: 408, distance: 26.2
click at [730, 422] on div at bounding box center [730, 401] width 5 height 59
click at [500, 397] on div "of" at bounding box center [499, 401] width 19 height 29
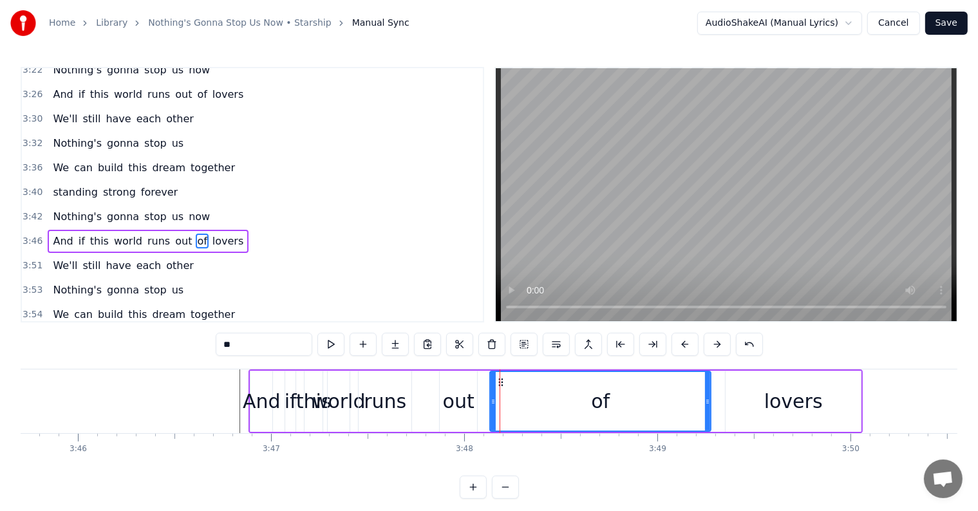
drag, startPoint x: 505, startPoint y: 399, endPoint x: 710, endPoint y: 426, distance: 207.1
click at [710, 426] on div at bounding box center [707, 401] width 5 height 59
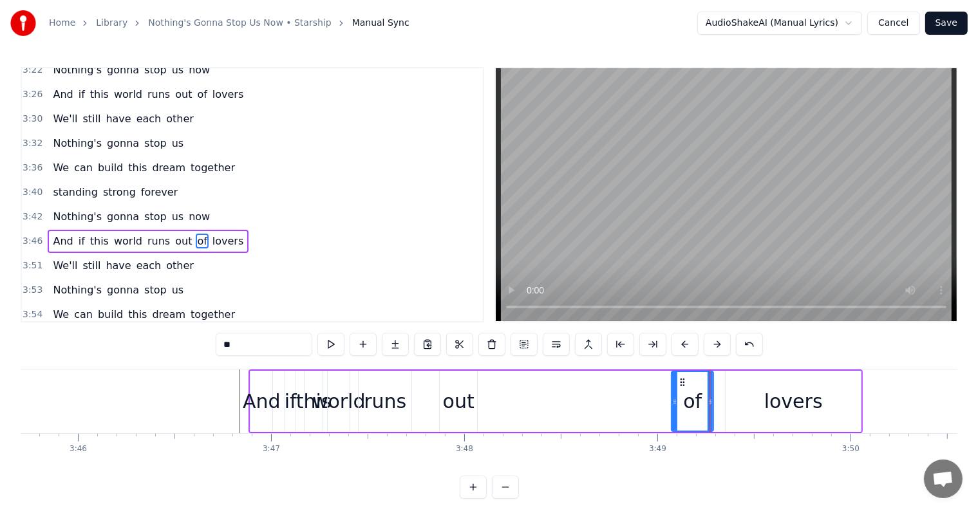
drag, startPoint x: 493, startPoint y: 397, endPoint x: 675, endPoint y: 416, distance: 183.2
click at [675, 416] on div at bounding box center [674, 401] width 5 height 59
click at [462, 393] on div "out" at bounding box center [459, 401] width 32 height 29
type input "***"
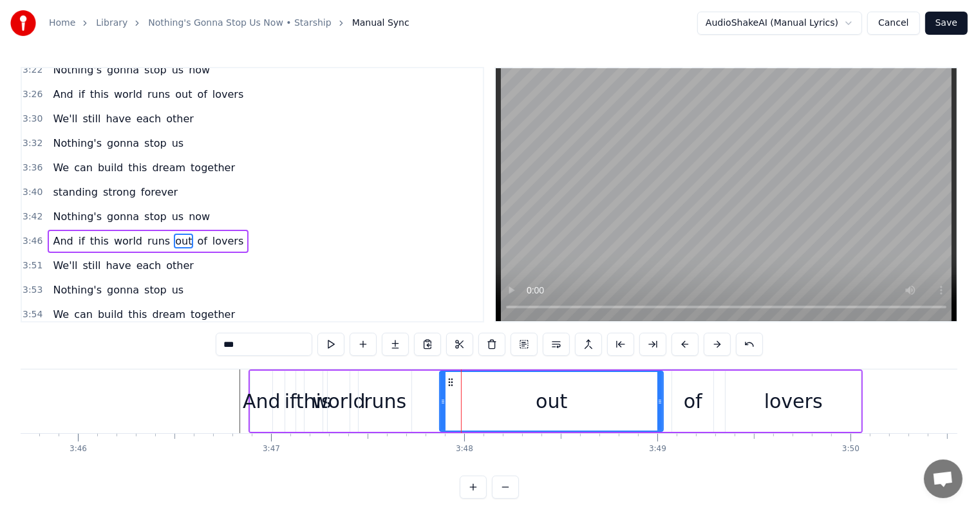
drag, startPoint x: 474, startPoint y: 401, endPoint x: 660, endPoint y: 430, distance: 188.3
click at [660, 430] on div at bounding box center [659, 401] width 5 height 59
click at [437, 403] on div "And if this world runs out of lovers" at bounding box center [556, 402] width 614 height 64
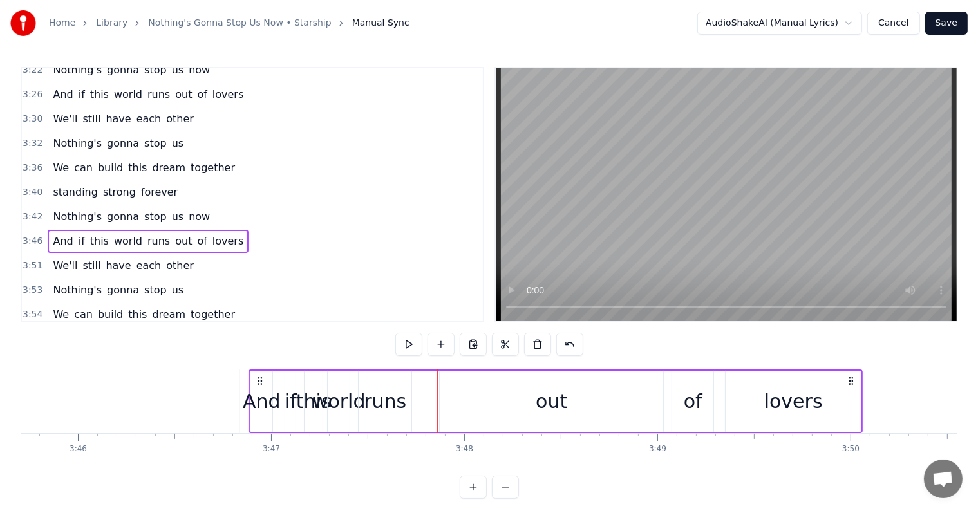
click at [448, 402] on div "out" at bounding box center [551, 401] width 223 height 61
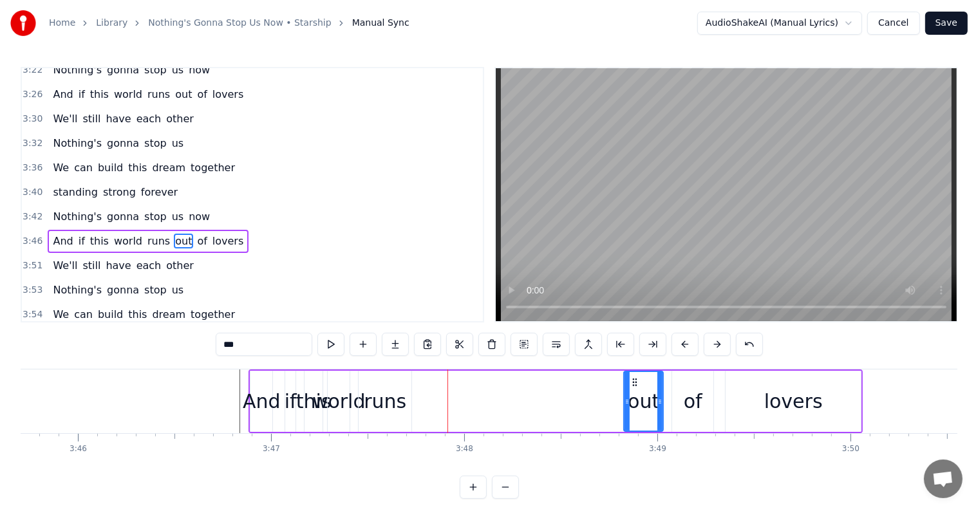
drag, startPoint x: 442, startPoint y: 403, endPoint x: 627, endPoint y: 429, distance: 185.9
click at [627, 429] on div at bounding box center [627, 401] width 5 height 59
click at [384, 399] on div "runs" at bounding box center [385, 401] width 42 height 29
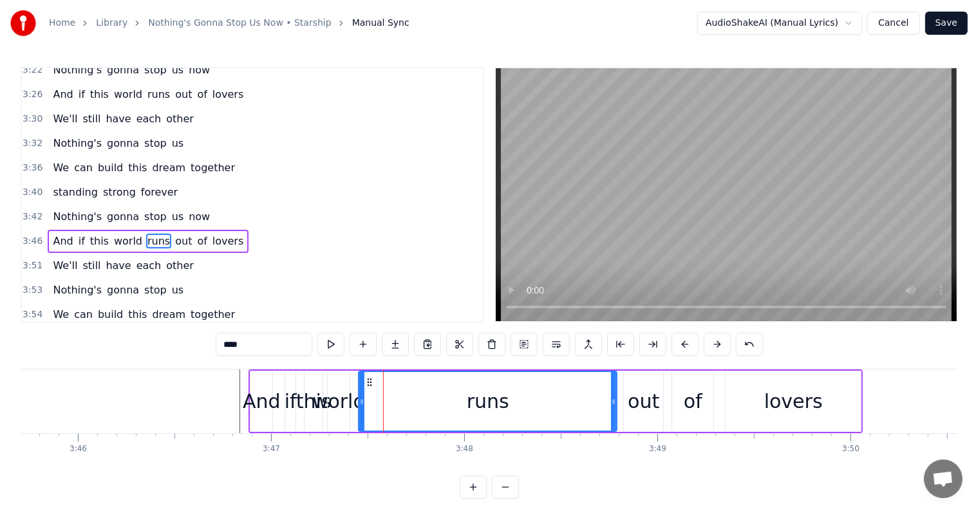
drag, startPoint x: 408, startPoint y: 402, endPoint x: 613, endPoint y: 431, distance: 207.4
click at [613, 431] on div "runs" at bounding box center [487, 401] width 259 height 61
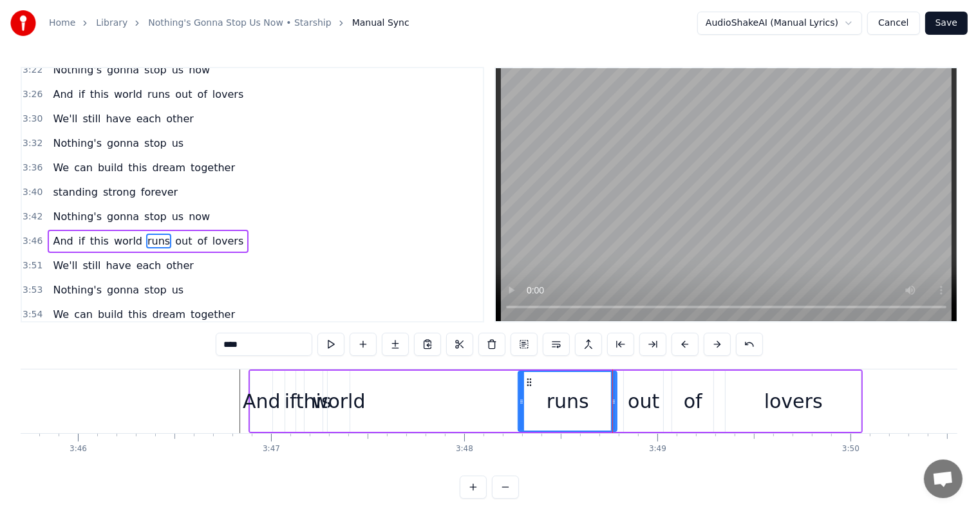
drag, startPoint x: 363, startPoint y: 404, endPoint x: 439, endPoint y: 409, distance: 76.1
click at [524, 417] on div at bounding box center [521, 401] width 5 height 59
click at [338, 398] on div "world" at bounding box center [338, 401] width 53 height 29
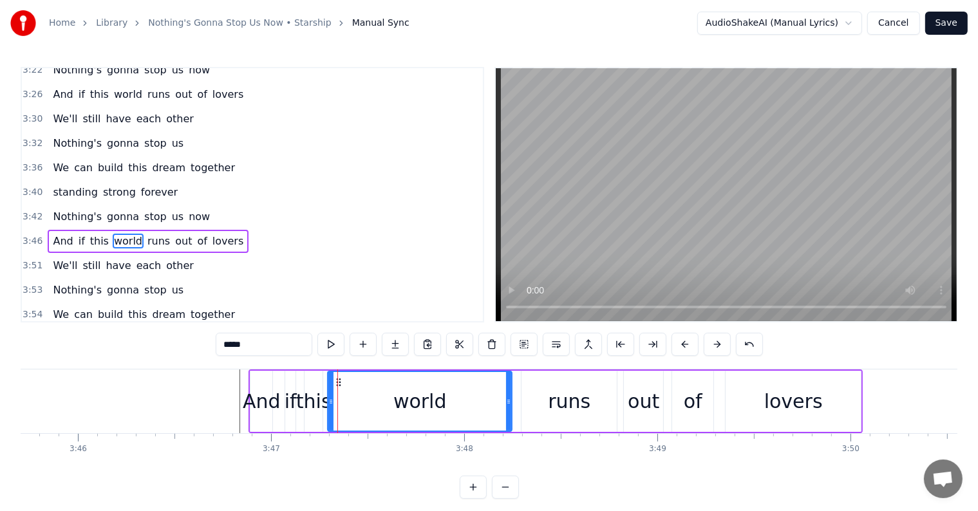
drag, startPoint x: 348, startPoint y: 404, endPoint x: 337, endPoint y: 399, distance: 11.8
click at [510, 422] on div at bounding box center [508, 401] width 5 height 59
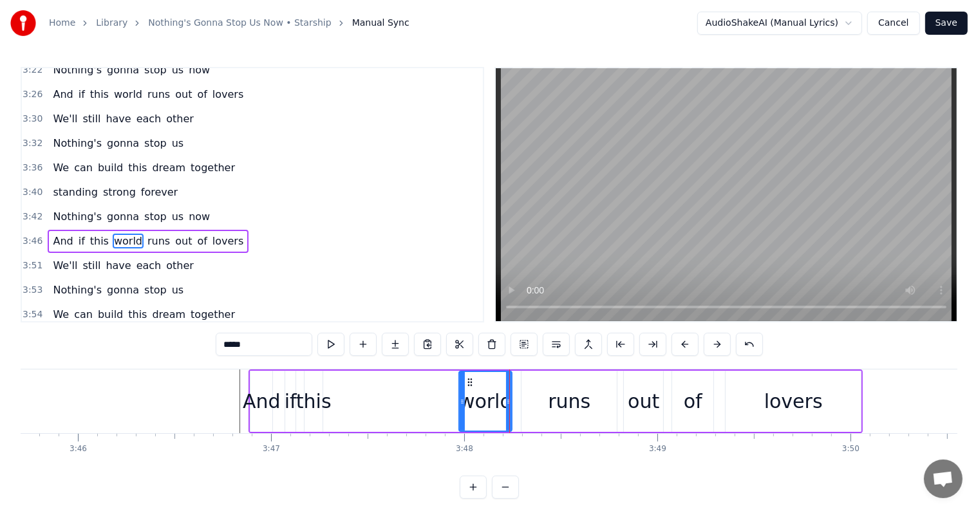
drag, startPoint x: 329, startPoint y: 397, endPoint x: 460, endPoint y: 417, distance: 133.0
click at [460, 417] on div at bounding box center [462, 401] width 5 height 59
click at [314, 401] on div "this" at bounding box center [313, 401] width 35 height 29
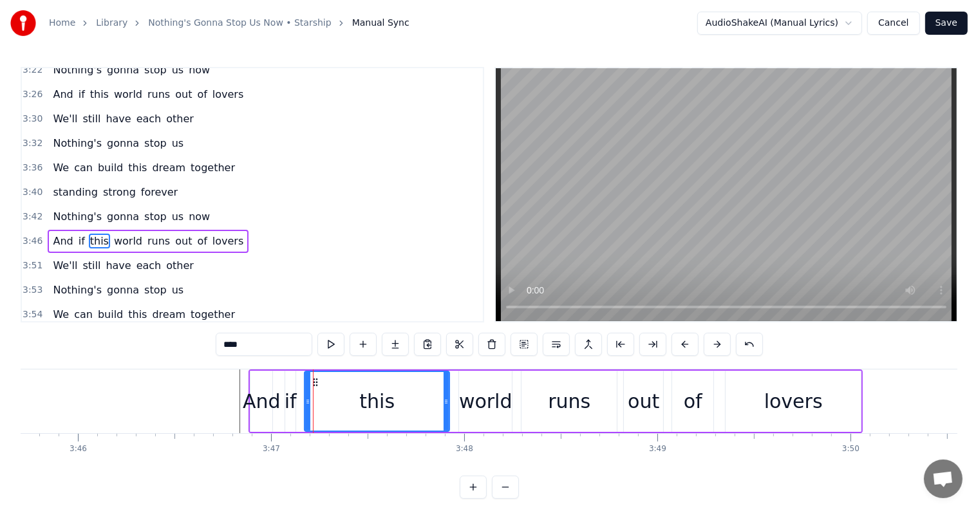
drag, startPoint x: 319, startPoint y: 402, endPoint x: 446, endPoint y: 418, distance: 127.9
click at [446, 418] on div at bounding box center [446, 401] width 5 height 59
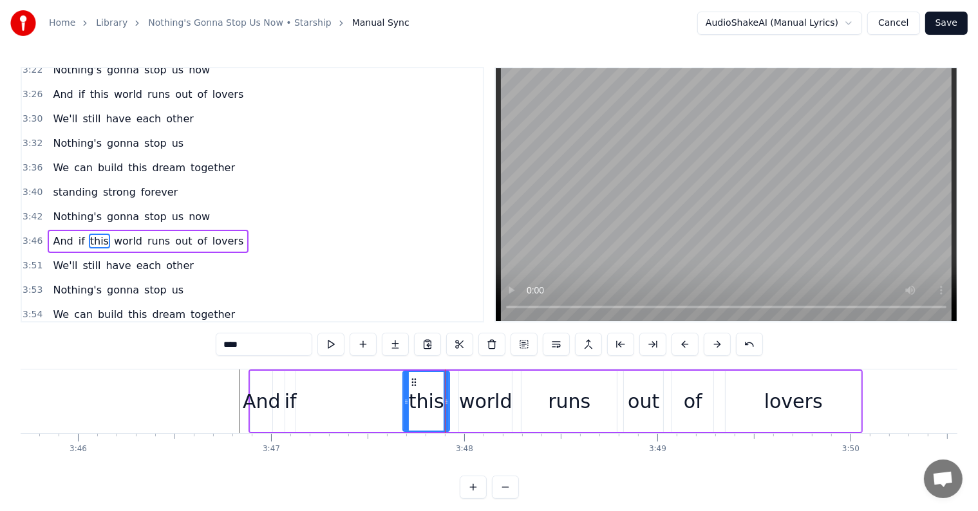
click at [404, 410] on div at bounding box center [406, 401] width 5 height 59
click at [292, 395] on div "if" at bounding box center [291, 401] width 12 height 29
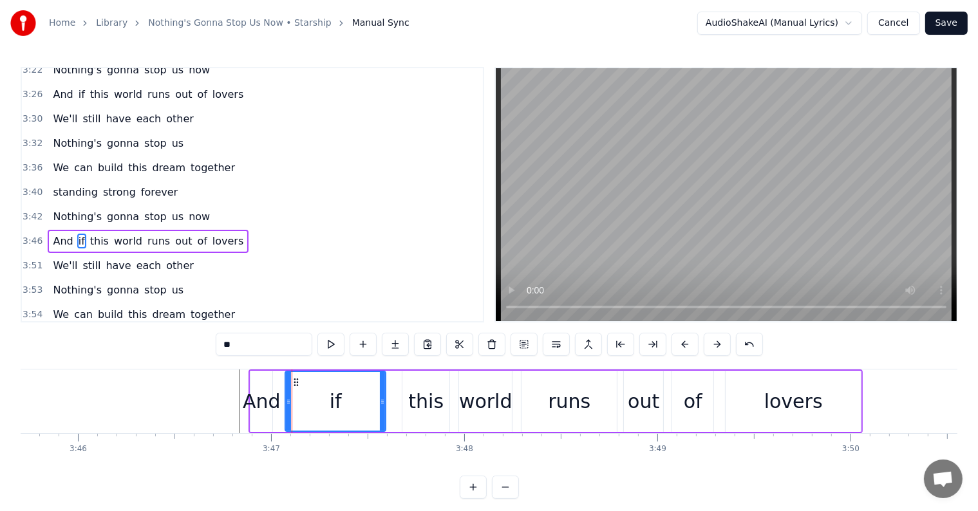
drag, startPoint x: 292, startPoint y: 395, endPoint x: 352, endPoint y: 408, distance: 61.3
click at [382, 414] on div at bounding box center [382, 401] width 5 height 59
drag, startPoint x: 288, startPoint y: 400, endPoint x: 318, endPoint y: 403, distance: 29.8
click at [318, 403] on icon at bounding box center [318, 402] width 5 height 10
click at [261, 393] on div "And" at bounding box center [262, 401] width 38 height 29
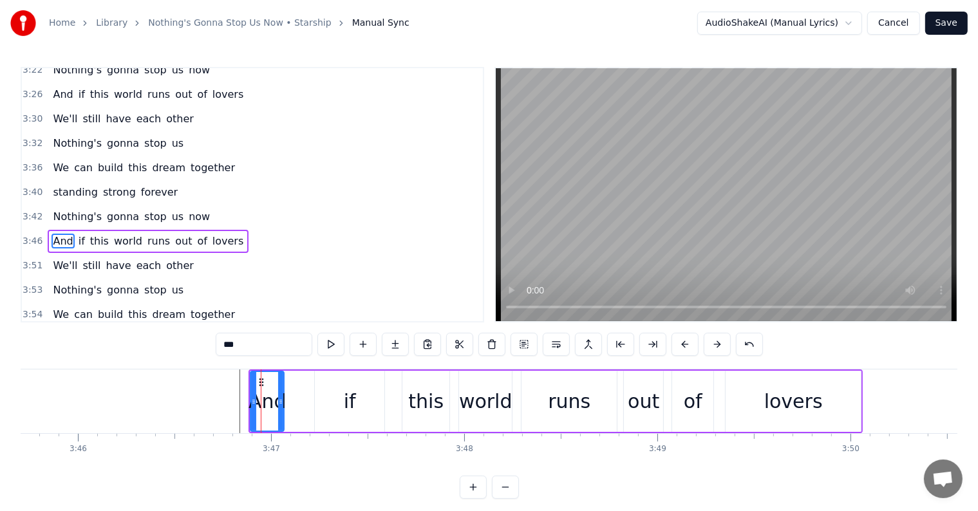
drag, startPoint x: 269, startPoint y: 399, endPoint x: 288, endPoint y: 400, distance: 19.4
click at [283, 400] on icon at bounding box center [280, 402] width 5 height 10
click at [296, 397] on div at bounding box center [294, 401] width 5 height 59
click at [333, 402] on div "if" at bounding box center [350, 401] width 70 height 61
type input "**"
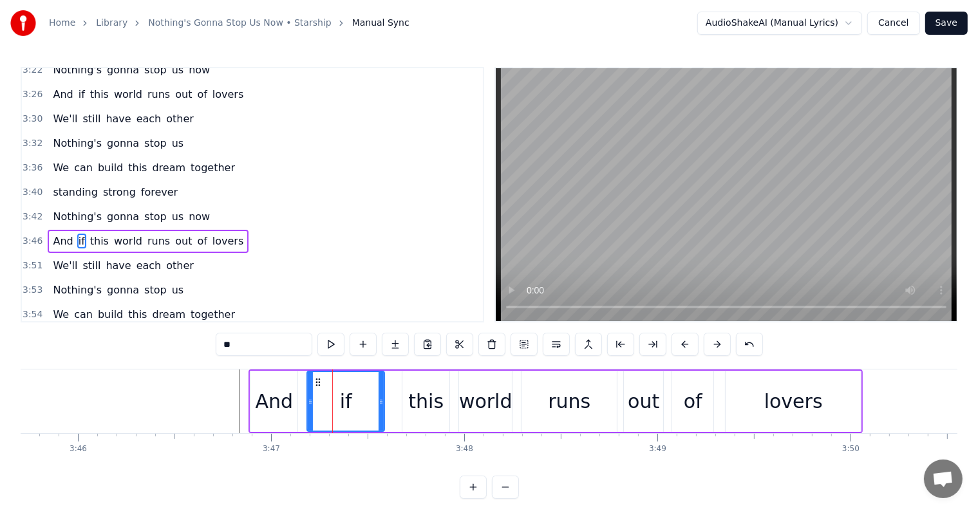
drag, startPoint x: 319, startPoint y: 399, endPoint x: 311, endPoint y: 398, distance: 7.8
click at [311, 398] on icon at bounding box center [310, 402] width 5 height 10
click at [334, 399] on div at bounding box center [332, 401] width 5 height 59
click at [394, 404] on div "And if this world runs out of lovers" at bounding box center [556, 402] width 614 height 64
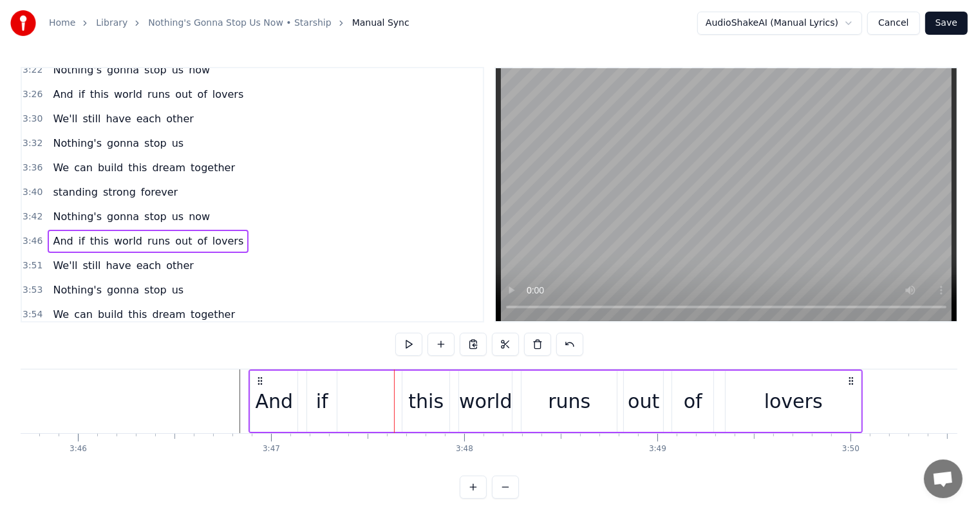
click at [409, 402] on div "this" at bounding box center [425, 401] width 47 height 61
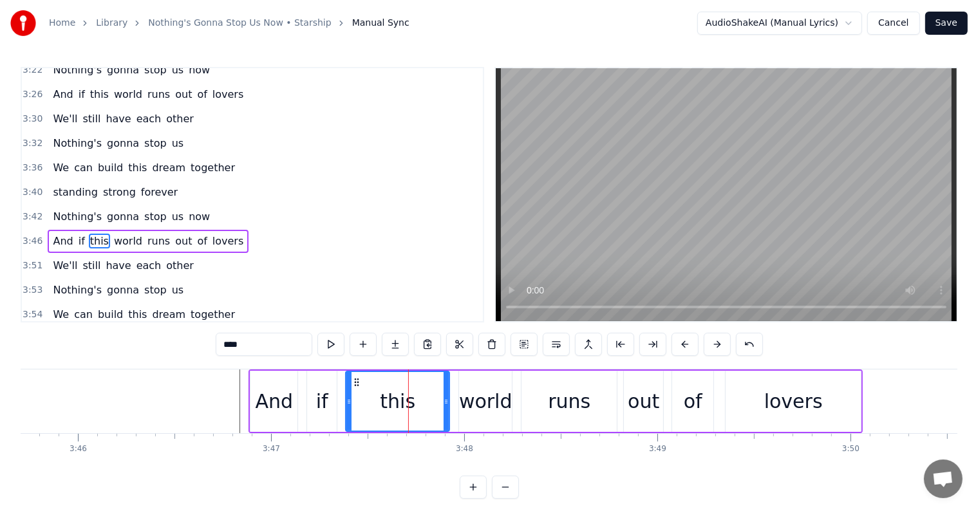
drag, startPoint x: 404, startPoint y: 403, endPoint x: 347, endPoint y: 407, distance: 56.8
click at [347, 407] on div at bounding box center [348, 401] width 5 height 59
drag, startPoint x: 443, startPoint y: 400, endPoint x: 385, endPoint y: 397, distance: 58.0
click at [385, 397] on icon at bounding box center [387, 402] width 5 height 10
click at [478, 400] on div "world" at bounding box center [485, 401] width 53 height 29
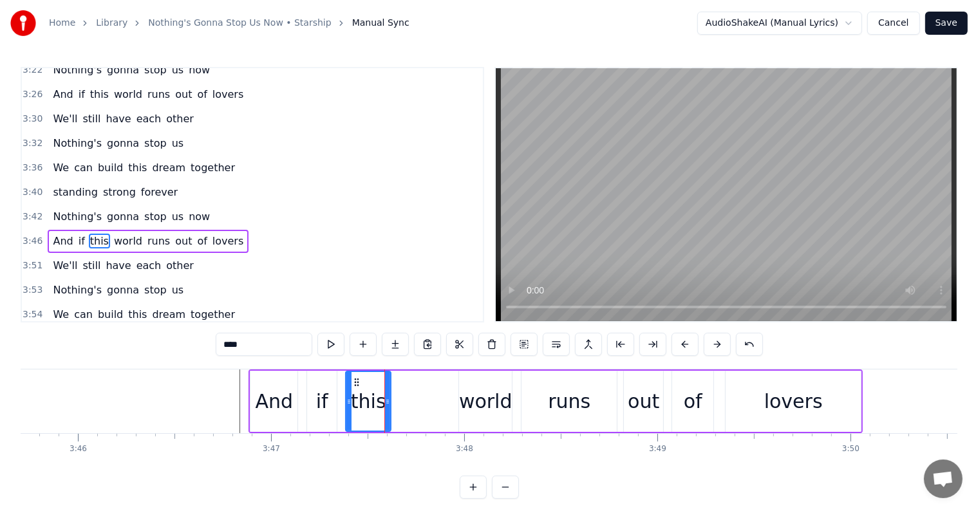
type input "*****"
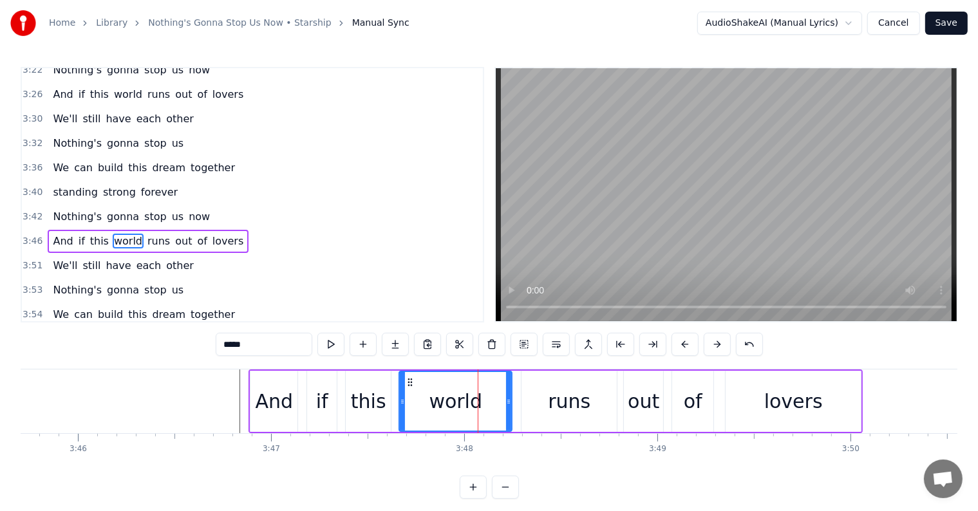
drag, startPoint x: 460, startPoint y: 404, endPoint x: 332, endPoint y: 403, distance: 128.1
click at [400, 401] on icon at bounding box center [402, 402] width 5 height 10
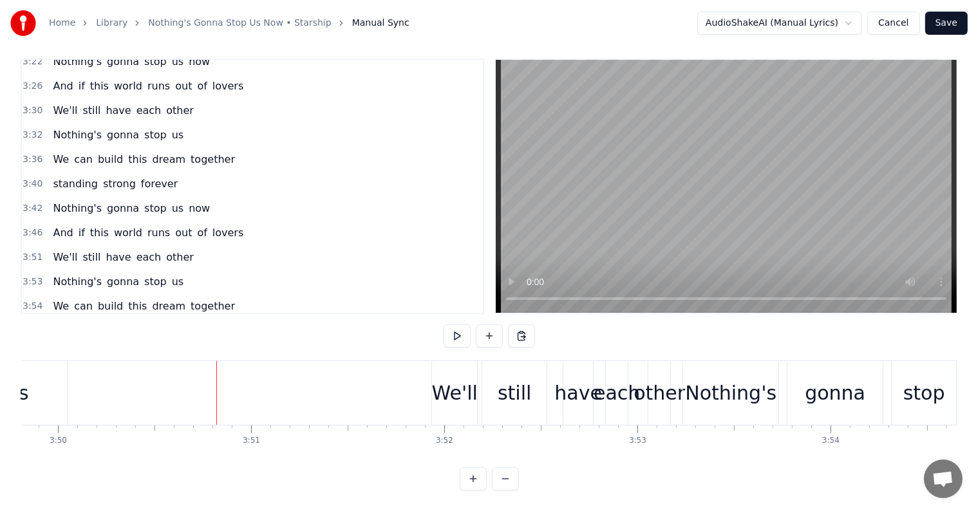
scroll to position [0, 44415]
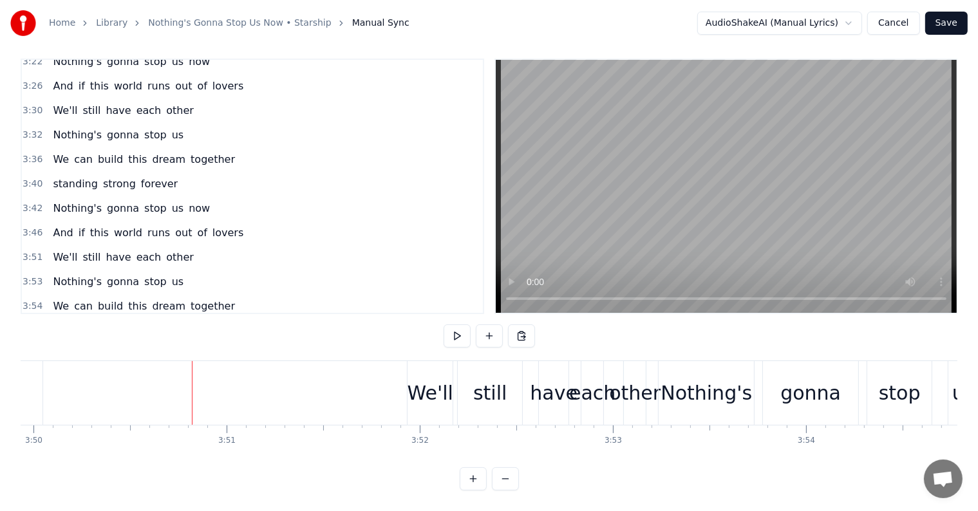
click at [437, 379] on div "We'll" at bounding box center [431, 393] width 46 height 29
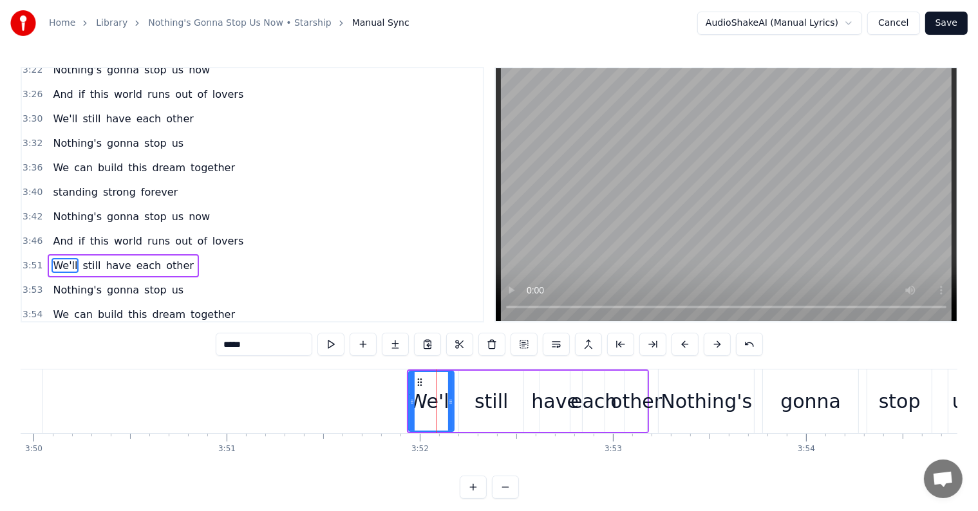
scroll to position [1306, 0]
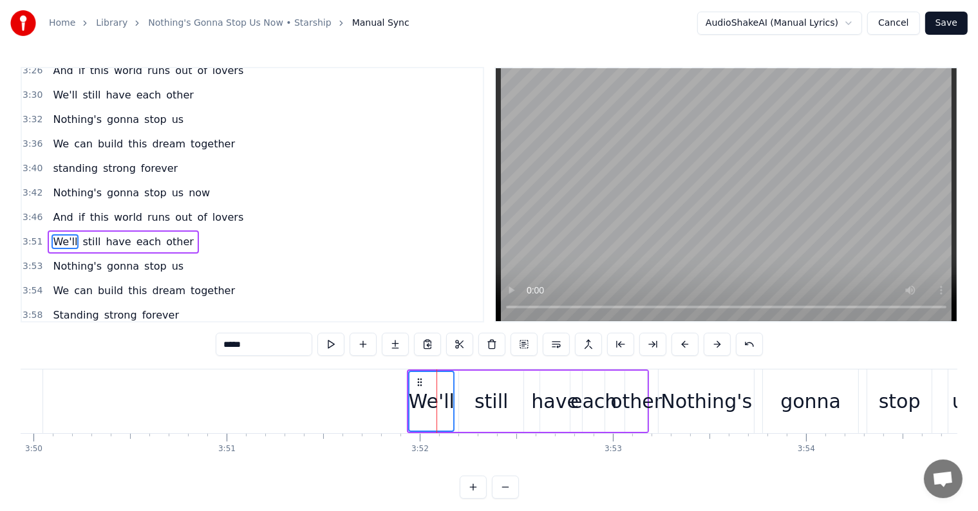
click at [81, 234] on span "still" at bounding box center [91, 241] width 21 height 15
click at [117, 234] on span "have" at bounding box center [118, 241] width 28 height 15
click at [113, 234] on span "have" at bounding box center [118, 241] width 28 height 15
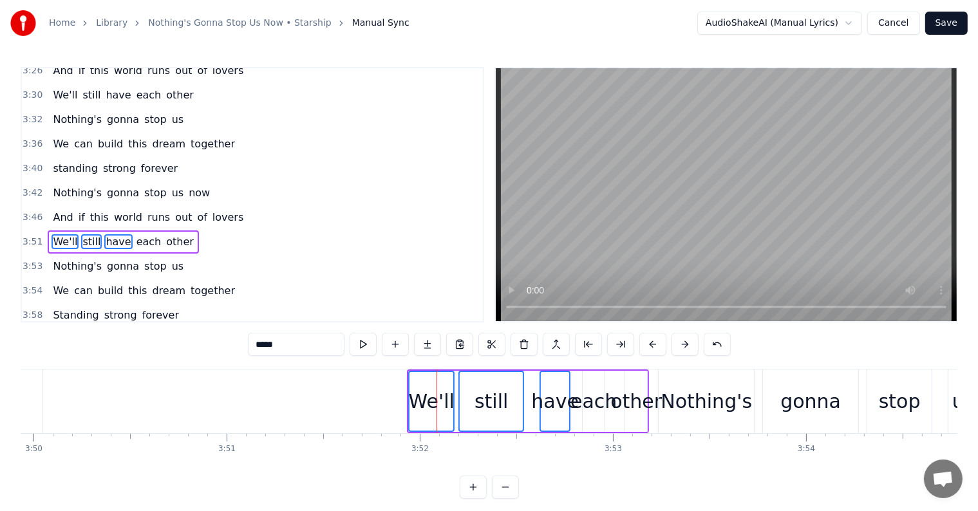
click at [138, 234] on span "each" at bounding box center [149, 241] width 28 height 15
click at [165, 234] on span "other" at bounding box center [180, 241] width 30 height 15
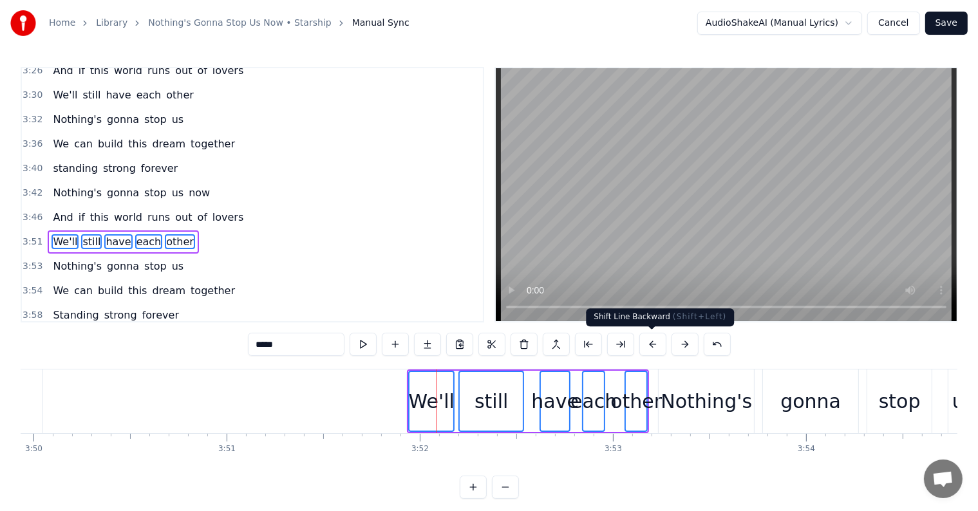
click at [653, 348] on button at bounding box center [652, 344] width 27 height 23
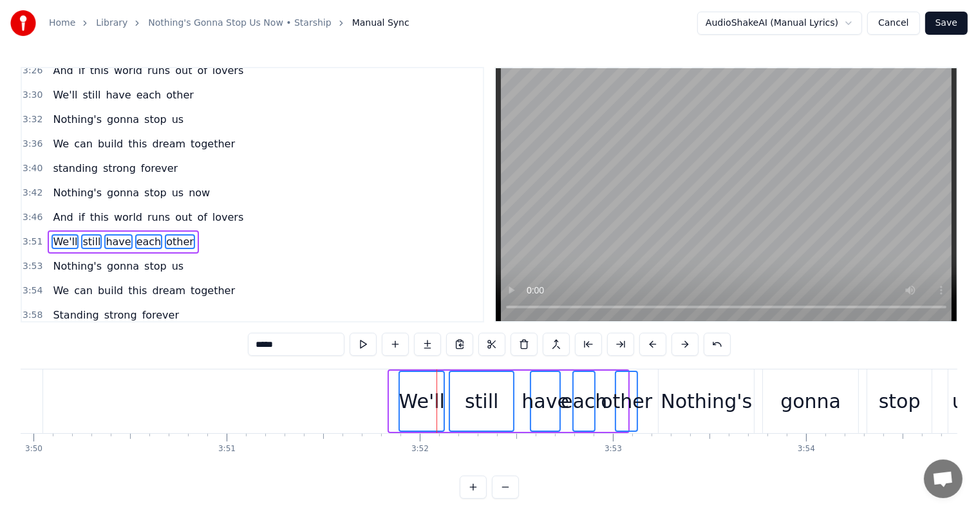
click at [652, 348] on button at bounding box center [652, 344] width 27 height 23
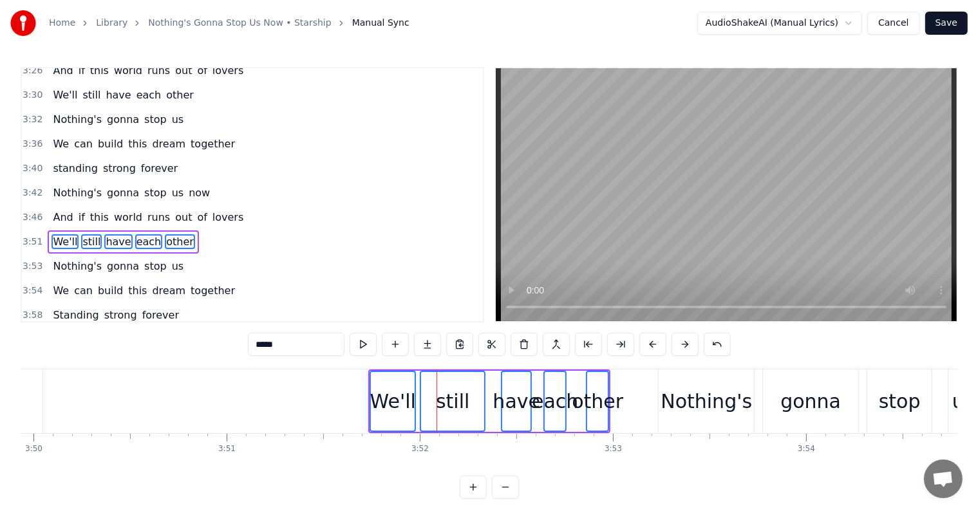
click at [652, 348] on button at bounding box center [652, 344] width 27 height 23
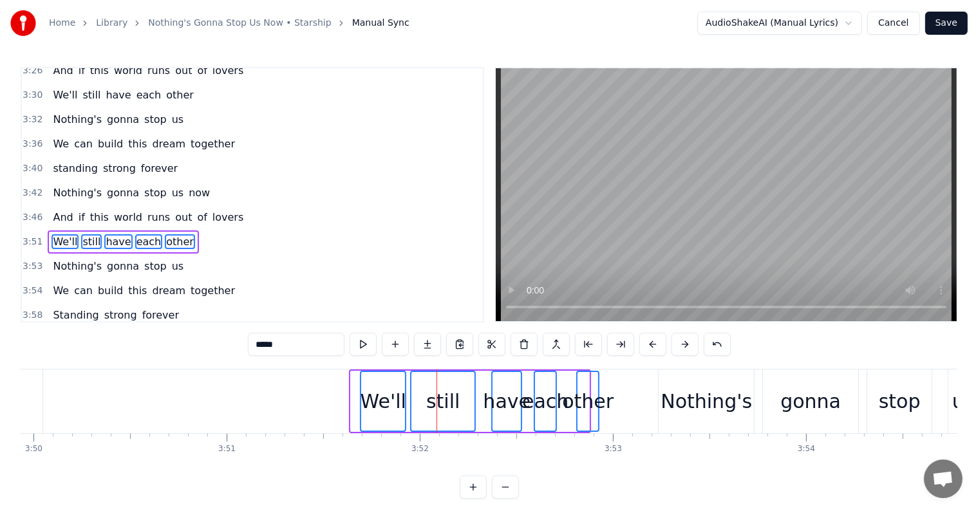
click at [652, 348] on button at bounding box center [652, 344] width 27 height 23
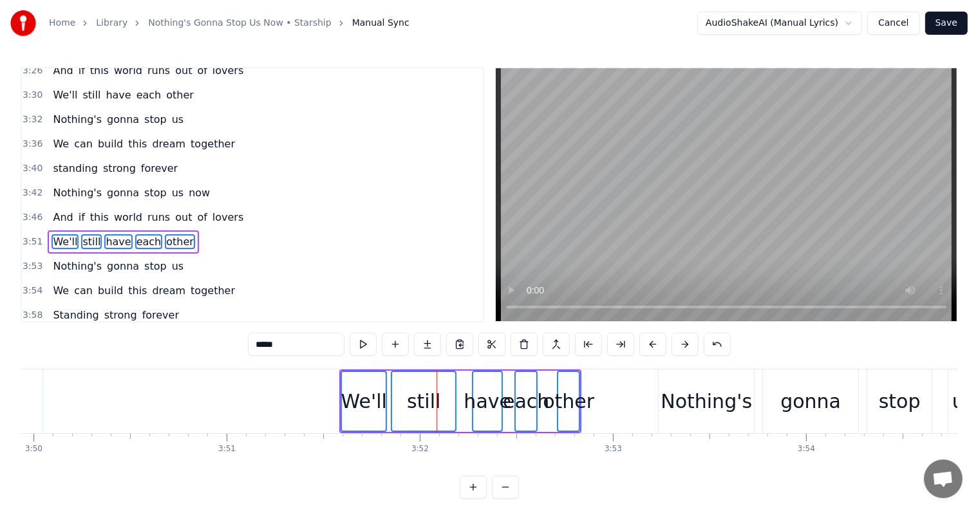
click at [652, 348] on button at bounding box center [652, 344] width 27 height 23
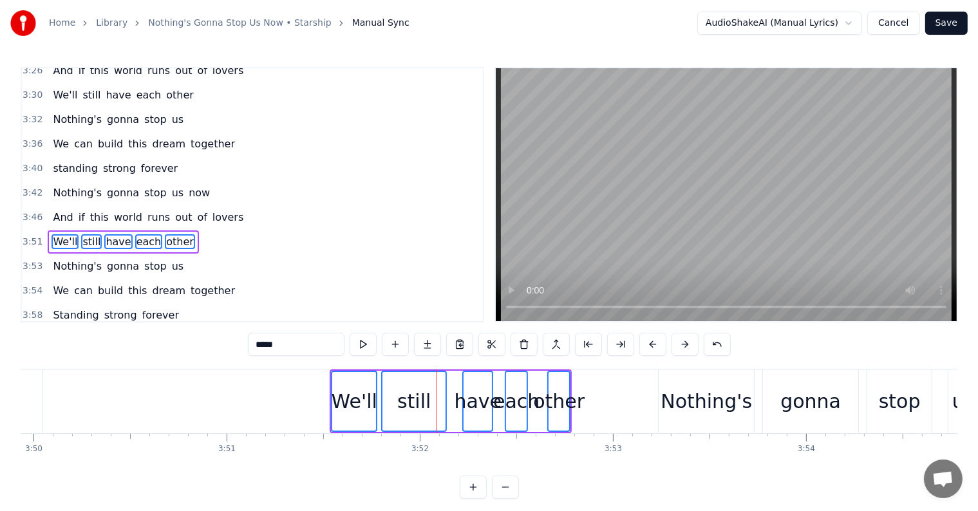
click at [652, 348] on button at bounding box center [652, 344] width 27 height 23
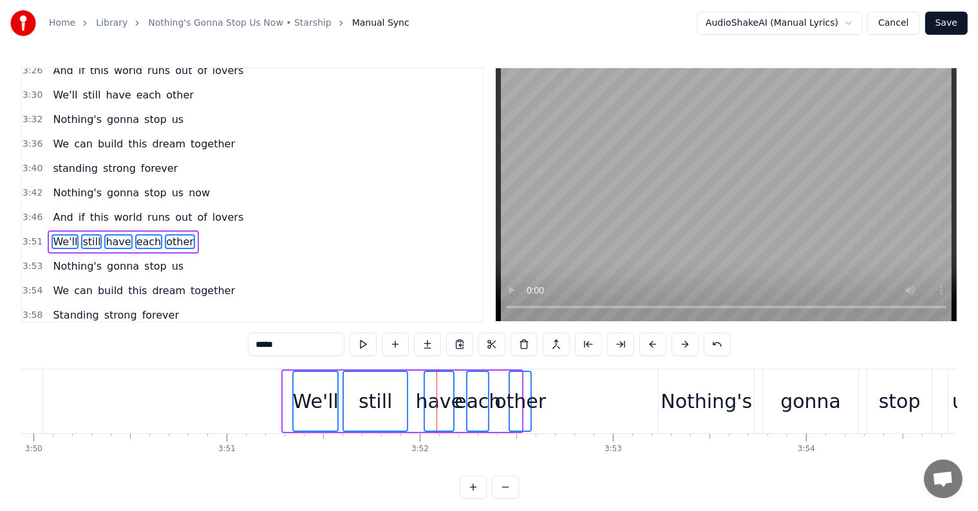
click at [652, 348] on button at bounding box center [652, 344] width 27 height 23
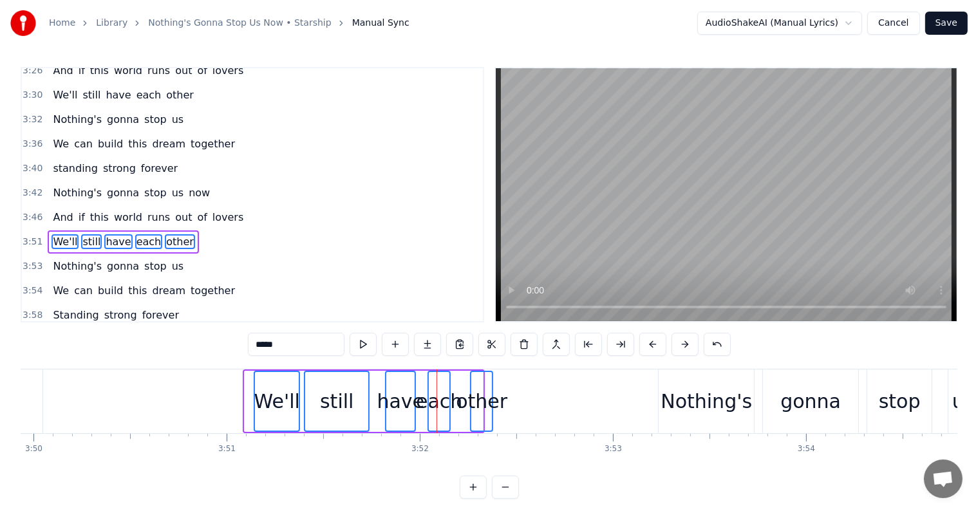
click at [652, 348] on button at bounding box center [652, 344] width 27 height 23
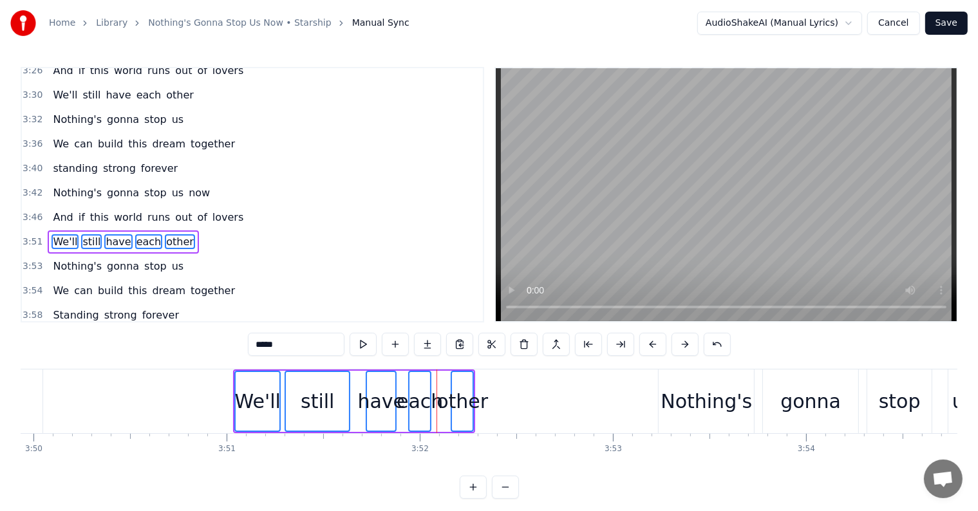
click at [652, 348] on button at bounding box center [652, 344] width 27 height 23
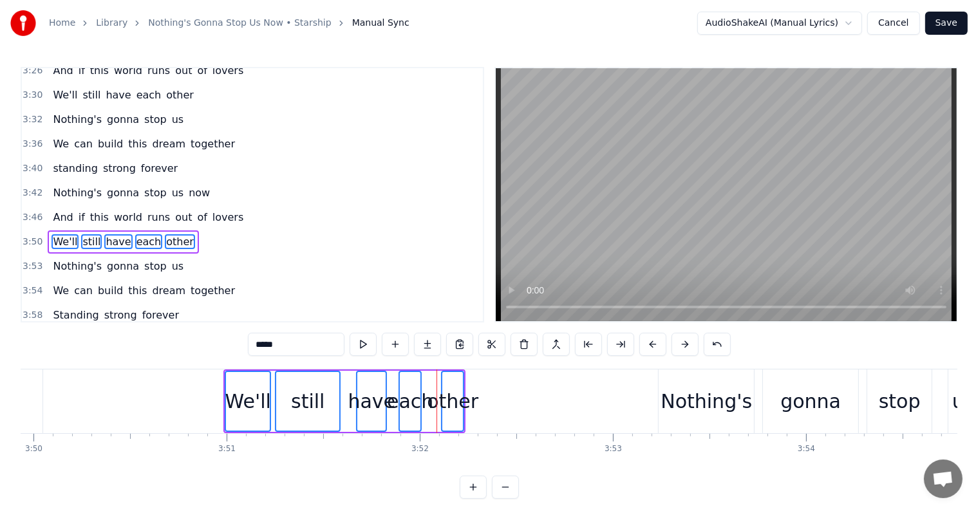
click at [652, 348] on button at bounding box center [652, 344] width 27 height 23
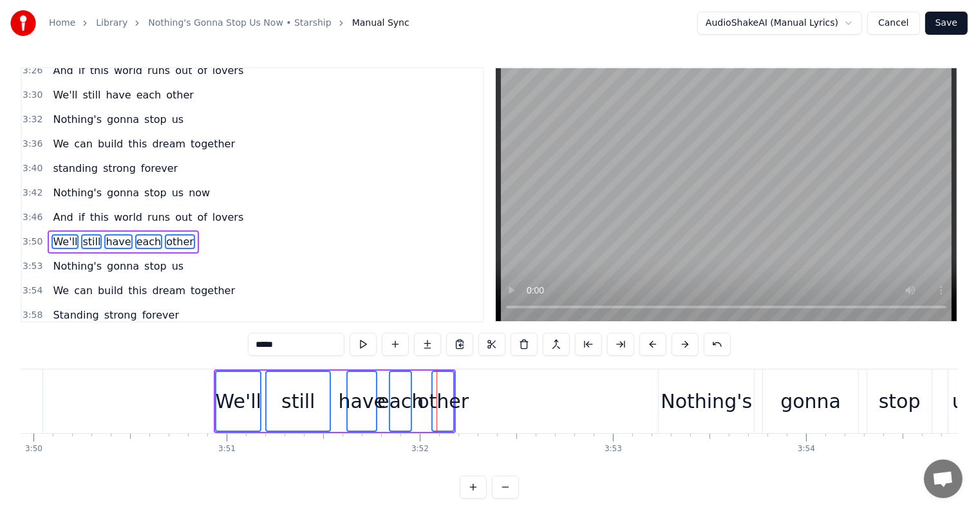
click at [652, 348] on button at bounding box center [652, 344] width 27 height 23
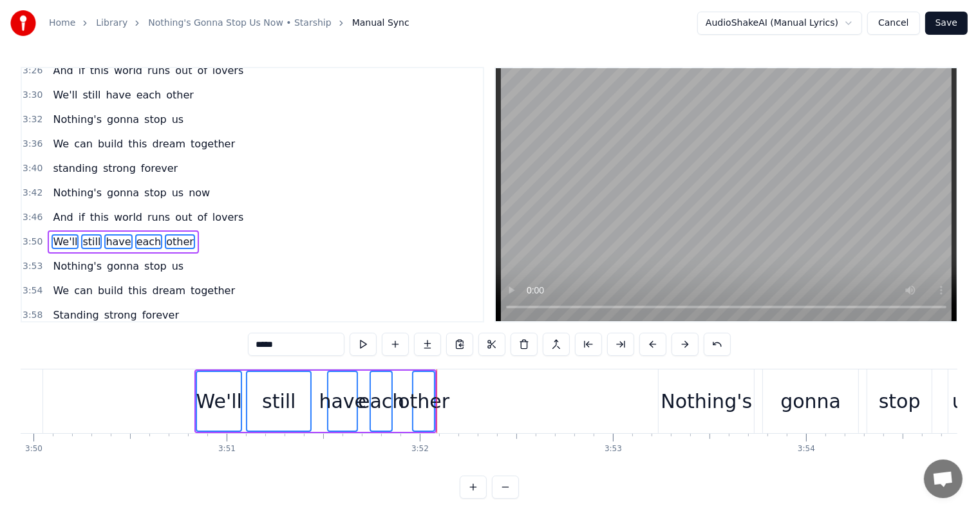
click at [652, 348] on button at bounding box center [652, 344] width 27 height 23
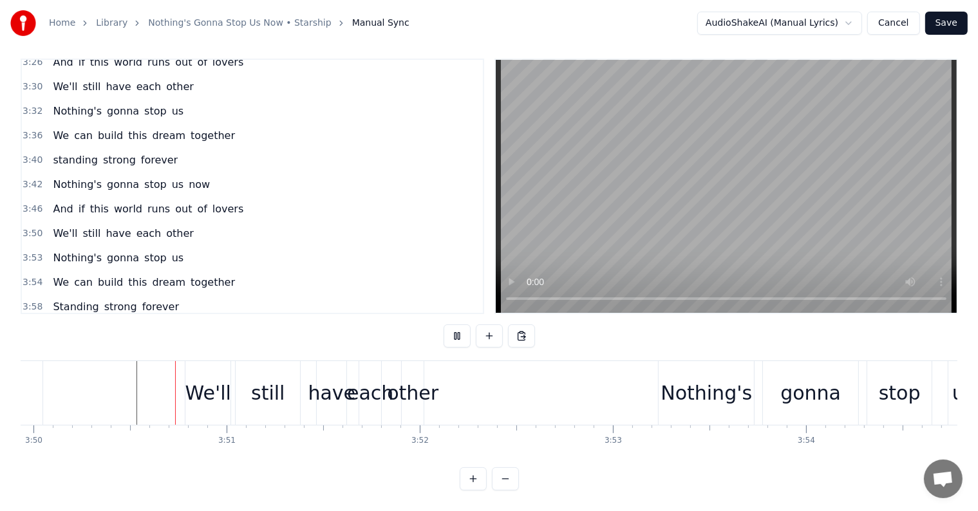
scroll to position [19, 0]
click at [215, 379] on div "We'll" at bounding box center [208, 393] width 46 height 29
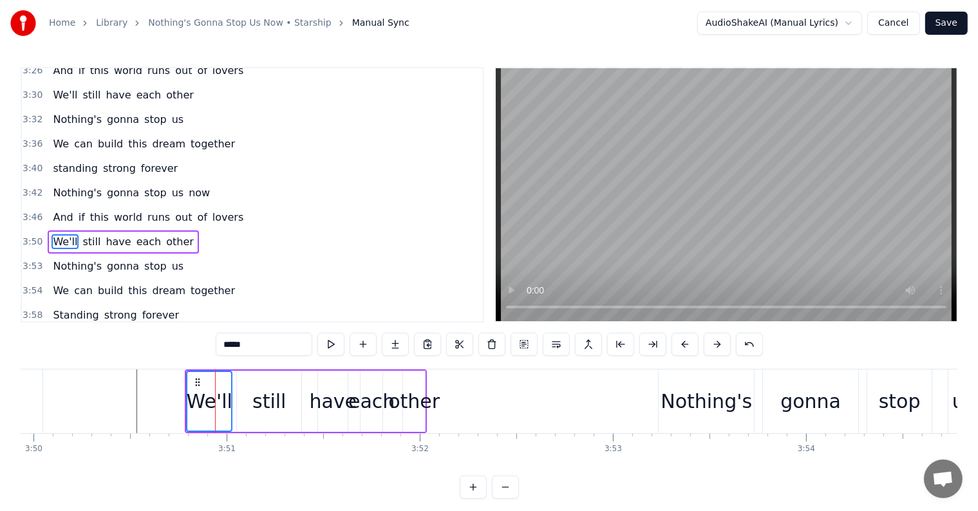
click at [81, 234] on span "still" at bounding box center [91, 241] width 21 height 15
click at [111, 234] on span "have" at bounding box center [118, 241] width 28 height 15
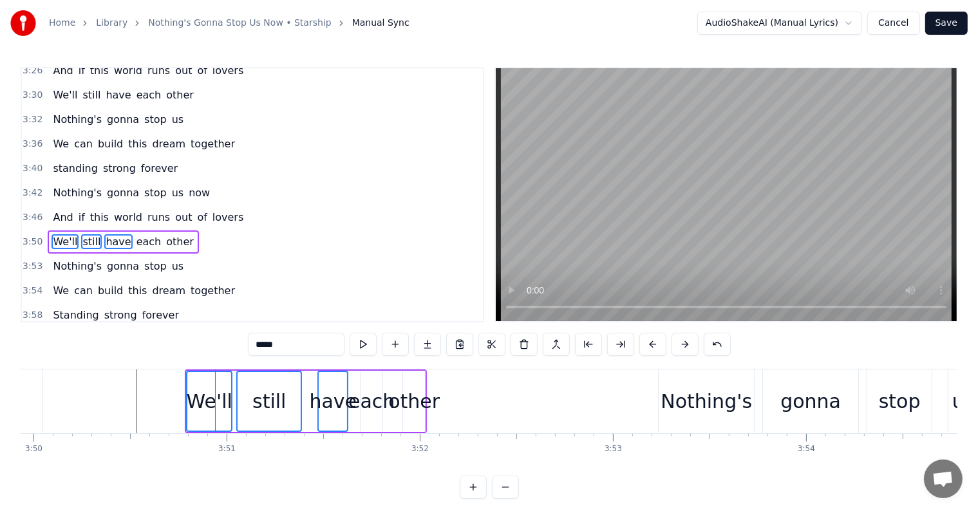
click at [135, 234] on span "each" at bounding box center [149, 241] width 28 height 15
click at [165, 234] on span "other" at bounding box center [180, 241] width 30 height 15
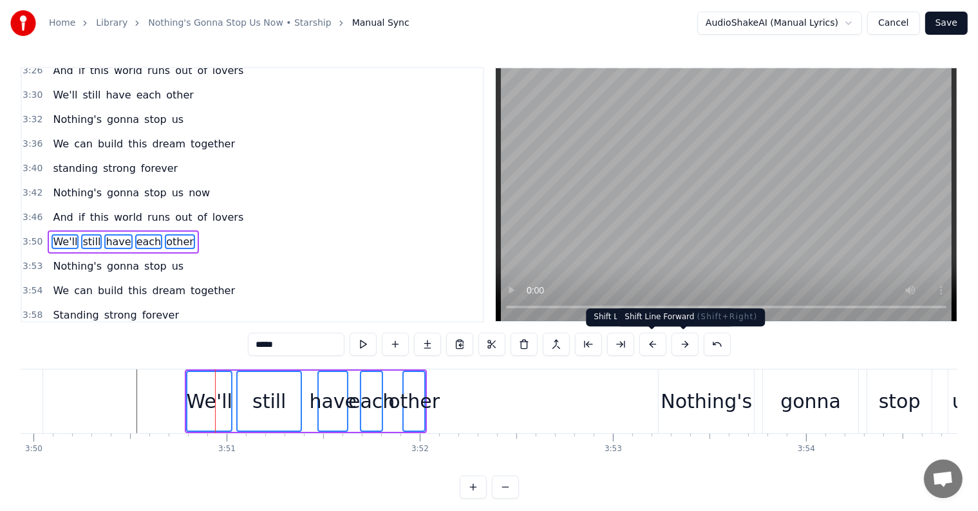
click at [675, 340] on button at bounding box center [685, 344] width 27 height 23
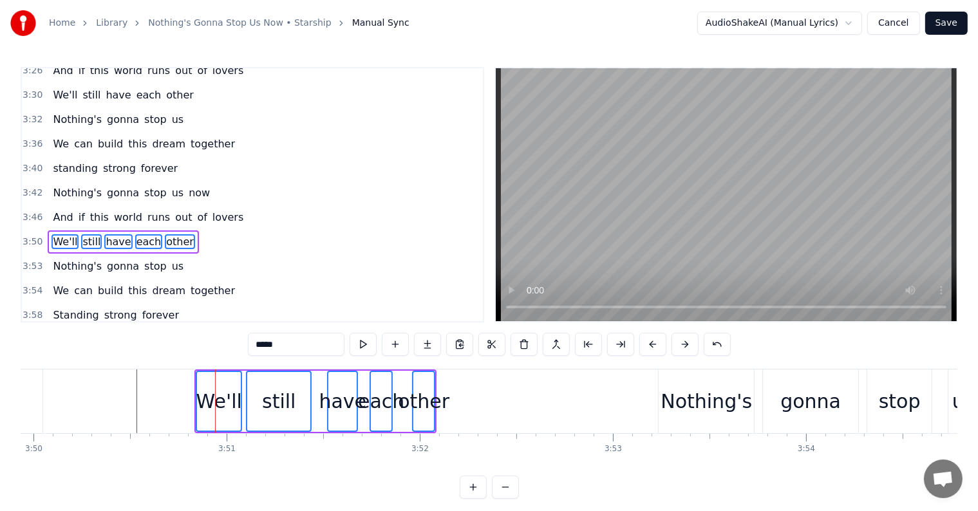
click at [675, 340] on button at bounding box center [685, 344] width 27 height 23
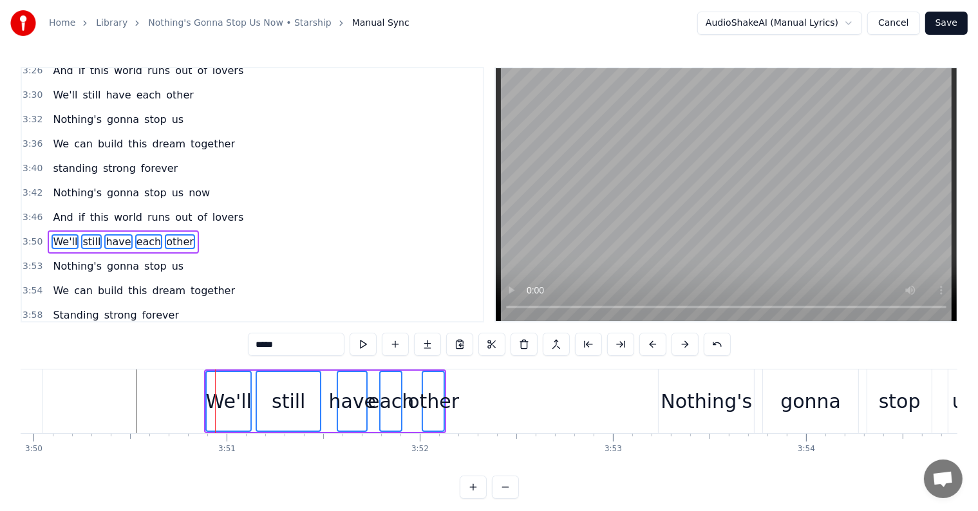
click at [675, 340] on button at bounding box center [685, 344] width 27 height 23
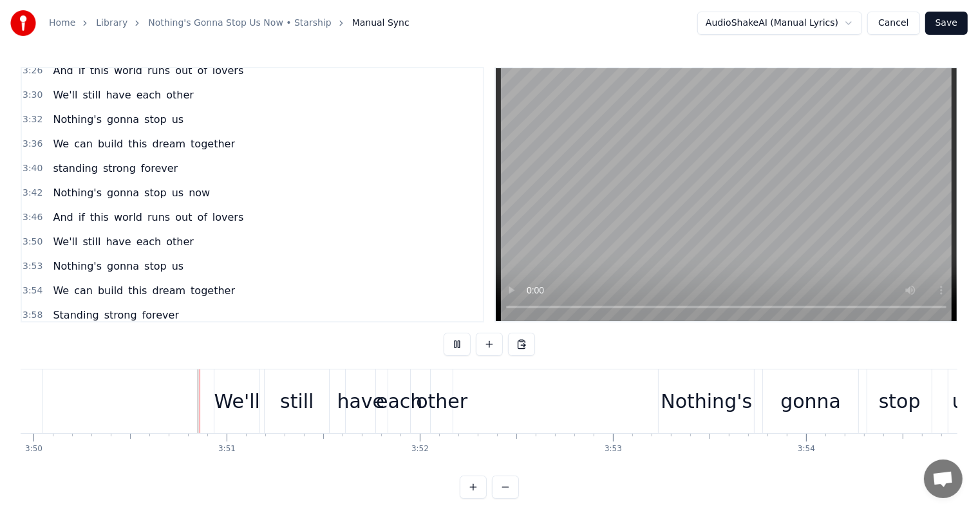
scroll to position [19, 0]
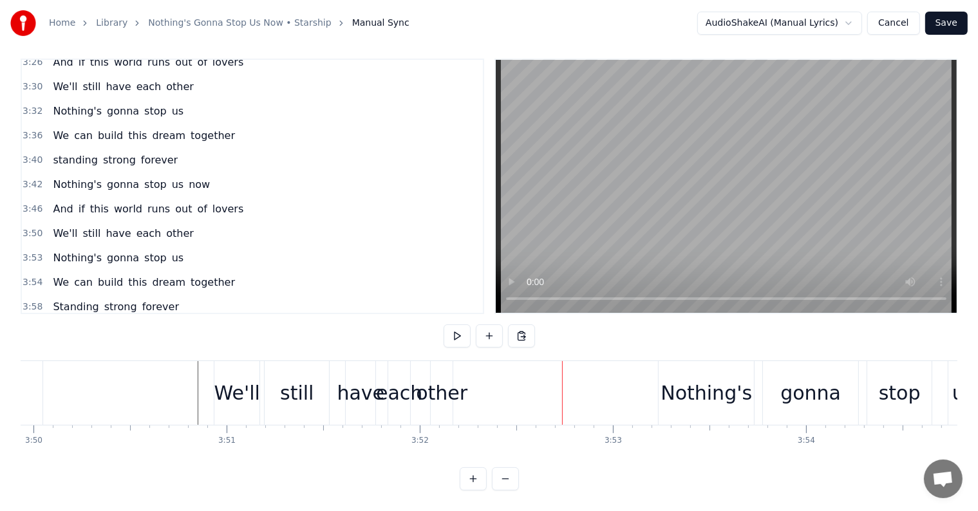
click at [448, 381] on div "other" at bounding box center [442, 393] width 52 height 29
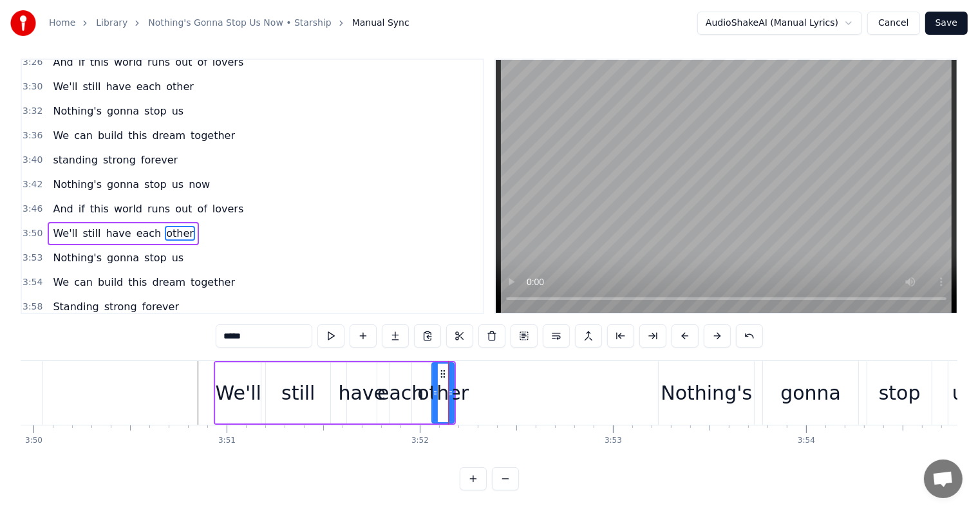
scroll to position [0, 0]
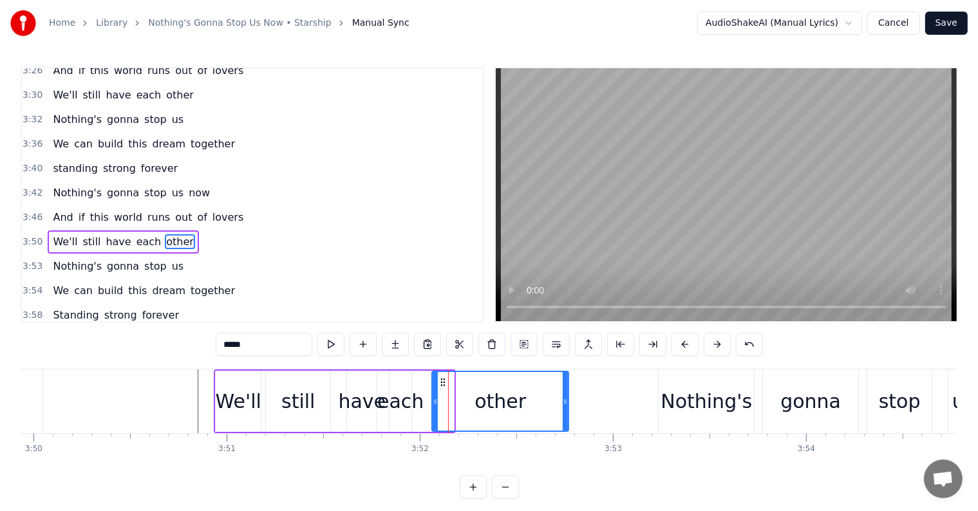
drag, startPoint x: 452, startPoint y: 391, endPoint x: 576, endPoint y: 402, distance: 124.8
click at [568, 402] on div at bounding box center [565, 401] width 5 height 59
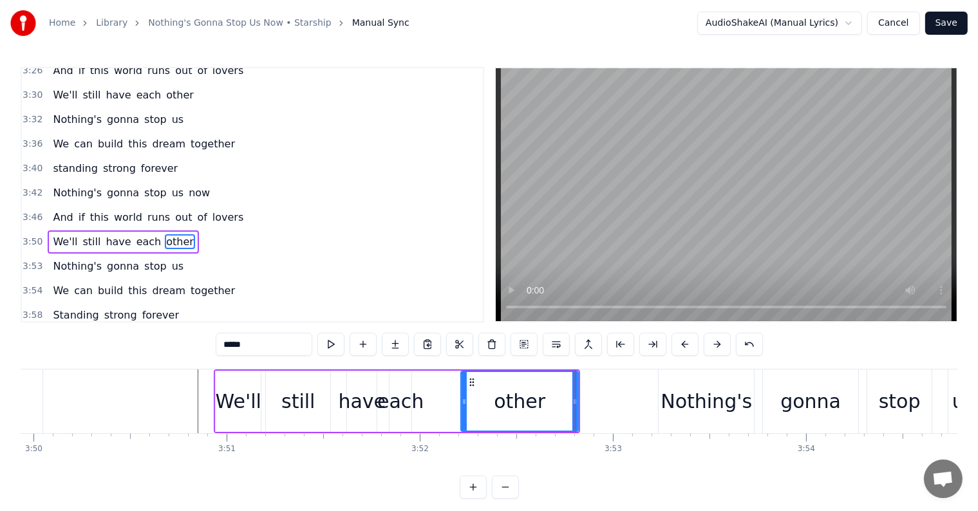
drag, startPoint x: 433, startPoint y: 398, endPoint x: 462, endPoint y: 406, distance: 30.0
click at [462, 406] on icon at bounding box center [464, 402] width 5 height 10
click at [406, 397] on div "each" at bounding box center [400, 401] width 46 height 29
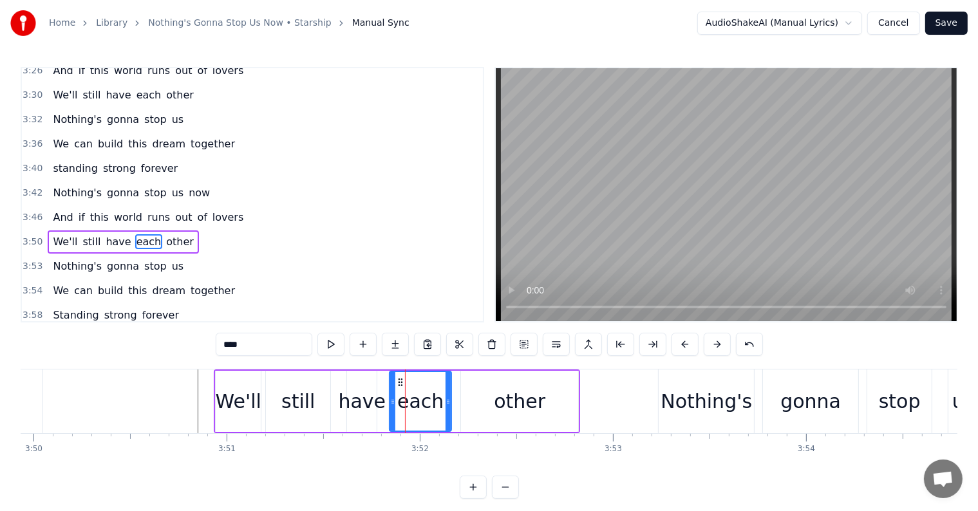
drag, startPoint x: 410, startPoint y: 402, endPoint x: 440, endPoint y: 408, distance: 30.8
click at [451, 410] on div at bounding box center [448, 401] width 5 height 59
drag, startPoint x: 393, startPoint y: 402, endPoint x: 413, endPoint y: 408, distance: 21.4
click at [413, 408] on div at bounding box center [413, 401] width 5 height 59
click at [358, 395] on div "have" at bounding box center [362, 401] width 48 height 29
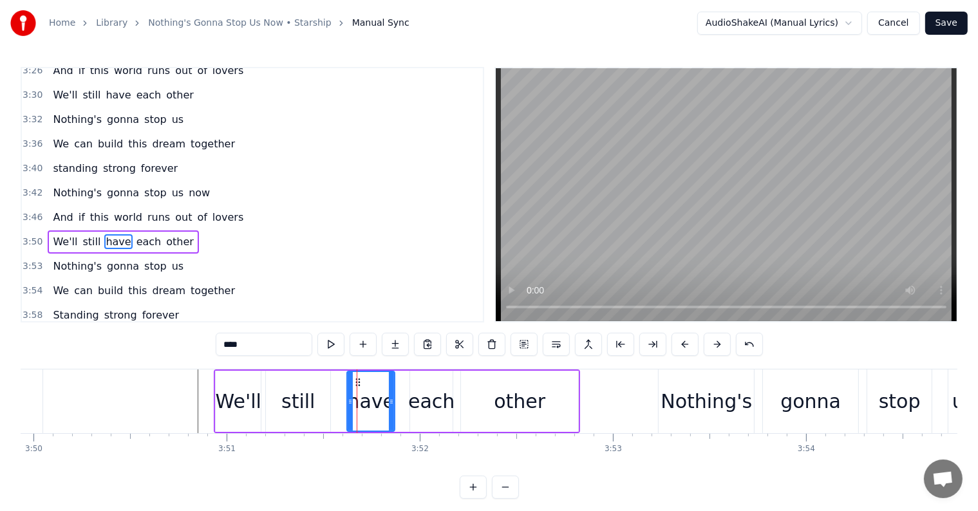
drag, startPoint x: 372, startPoint y: 400, endPoint x: 391, endPoint y: 407, distance: 19.8
click at [391, 407] on div at bounding box center [391, 401] width 5 height 59
click at [359, 402] on icon at bounding box center [357, 402] width 5 height 10
click at [303, 394] on div "still" at bounding box center [297, 401] width 33 height 29
type input "*****"
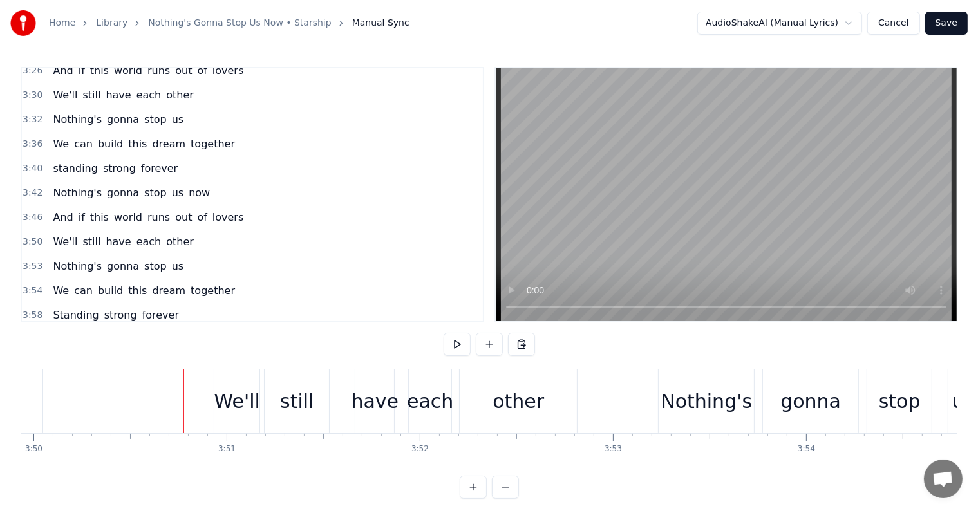
scroll to position [19, 0]
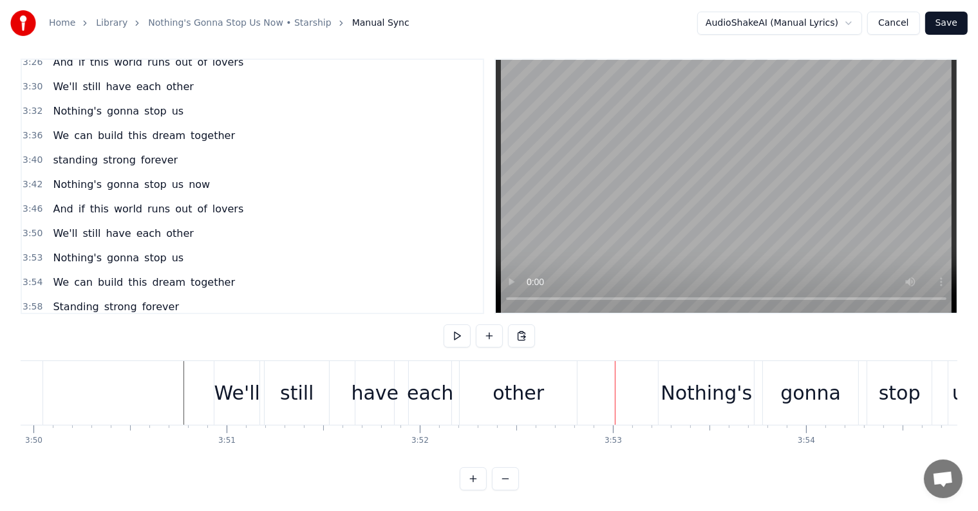
click at [512, 384] on div "other" at bounding box center [519, 393] width 52 height 29
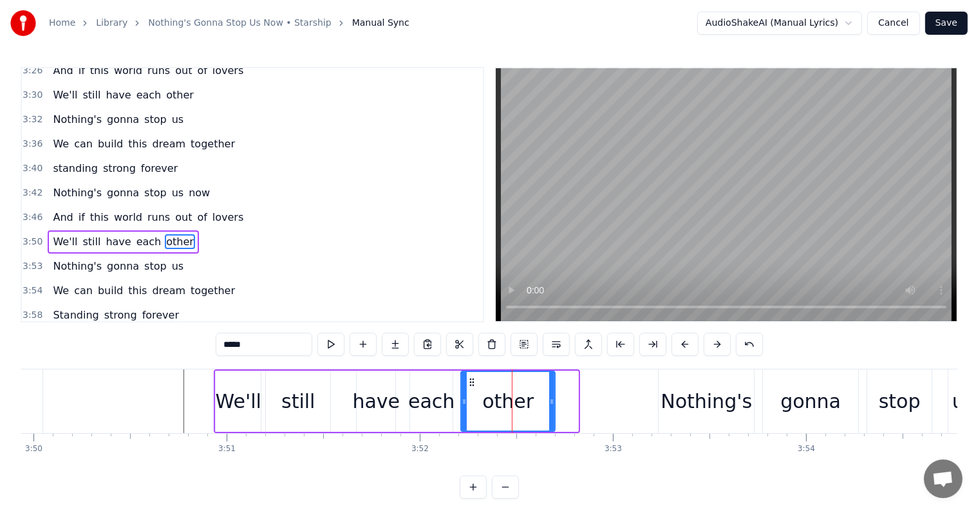
drag, startPoint x: 576, startPoint y: 392, endPoint x: 536, endPoint y: 384, distance: 41.4
click at [551, 386] on div at bounding box center [551, 401] width 5 height 59
click at [291, 397] on div "still" at bounding box center [297, 401] width 33 height 29
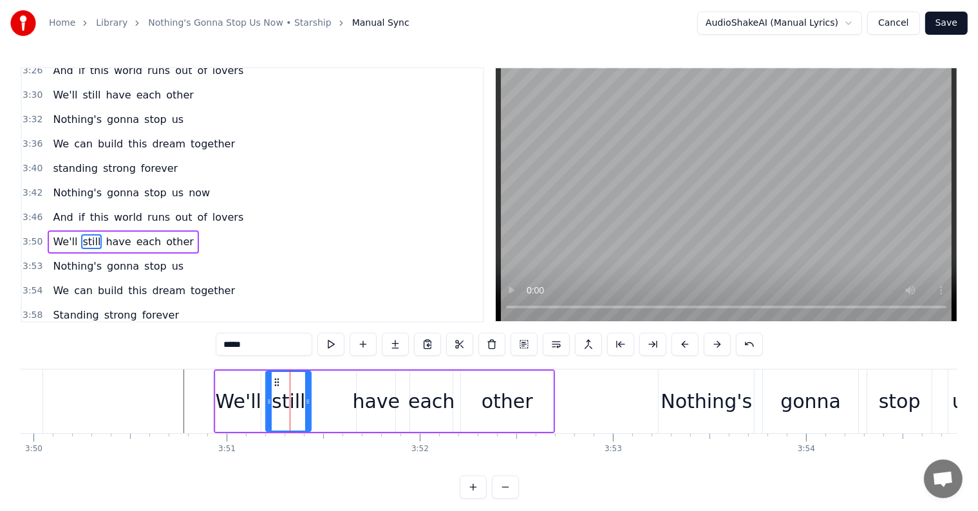
drag, startPoint x: 325, startPoint y: 405, endPoint x: 306, endPoint y: 402, distance: 19.6
click at [306, 402] on icon at bounding box center [307, 402] width 5 height 10
click at [370, 400] on div "have" at bounding box center [376, 401] width 48 height 29
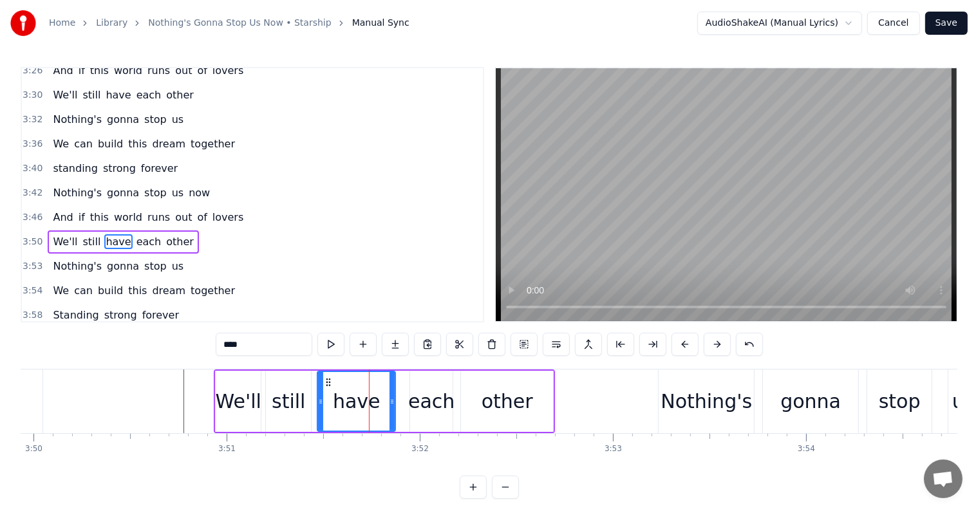
drag, startPoint x: 360, startPoint y: 400, endPoint x: 321, endPoint y: 388, distance: 41.3
click at [321, 388] on div at bounding box center [320, 401] width 5 height 59
drag, startPoint x: 391, startPoint y: 402, endPoint x: 359, endPoint y: 395, distance: 32.8
click at [359, 395] on div at bounding box center [359, 401] width 5 height 59
click at [426, 402] on div "each" at bounding box center [431, 401] width 46 height 29
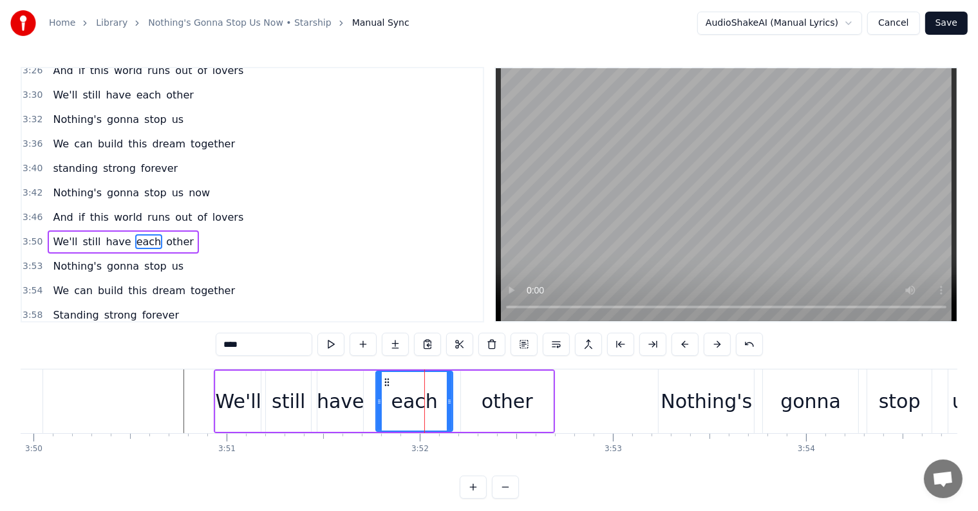
drag, startPoint x: 410, startPoint y: 399, endPoint x: 376, endPoint y: 384, distance: 37.2
click at [377, 384] on div at bounding box center [379, 401] width 5 height 59
drag, startPoint x: 451, startPoint y: 404, endPoint x: 424, endPoint y: 393, distance: 28.6
click at [424, 393] on div at bounding box center [422, 401] width 5 height 59
click at [478, 400] on div "other" at bounding box center [507, 401] width 92 height 61
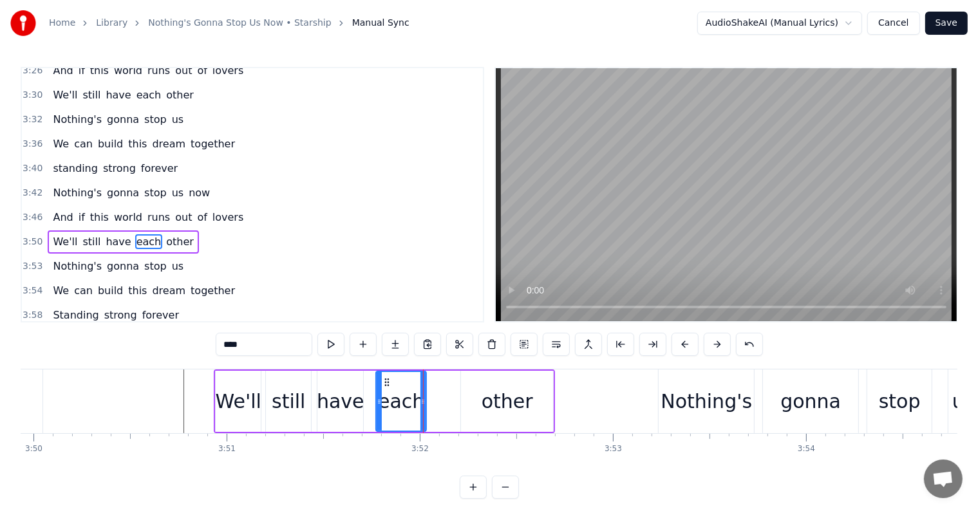
type input "*****"
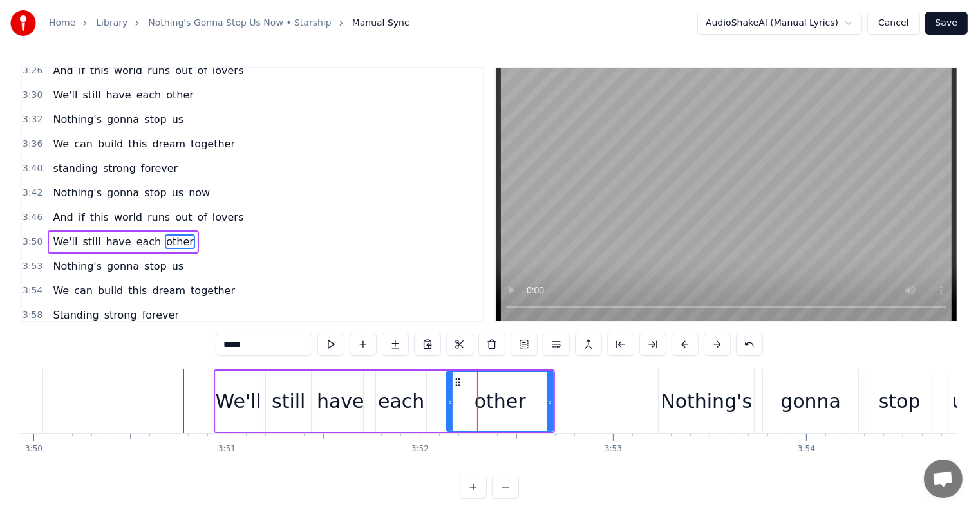
drag, startPoint x: 464, startPoint y: 399, endPoint x: 443, endPoint y: 395, distance: 21.0
click at [448, 394] on div at bounding box center [450, 401] width 5 height 59
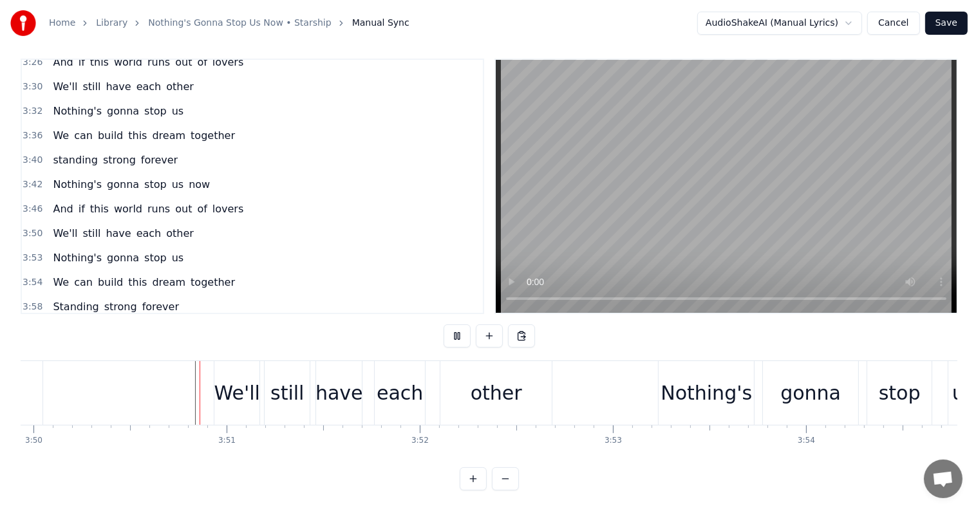
scroll to position [19, 0]
click at [693, 379] on div "Nothing's" at bounding box center [706, 393] width 91 height 29
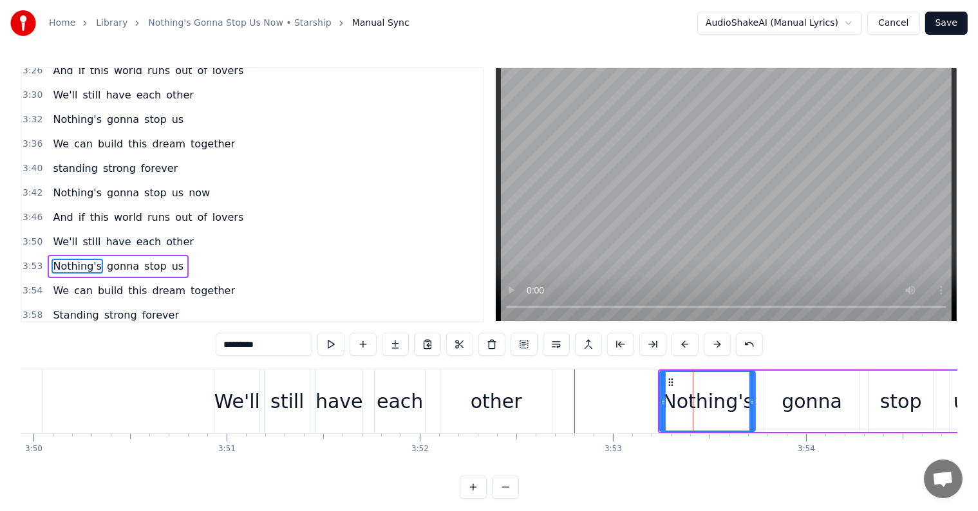
scroll to position [1330, 0]
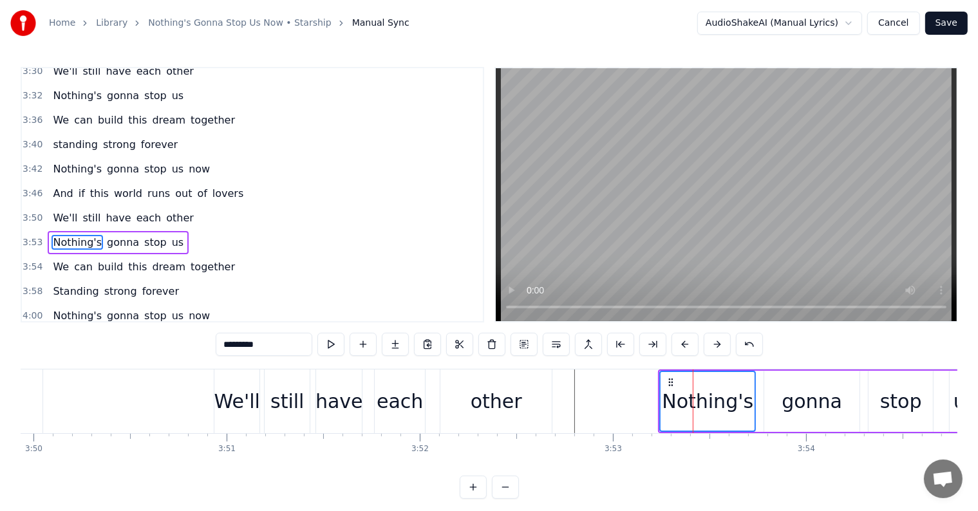
click at [118, 235] on span "gonna" at bounding box center [123, 242] width 35 height 15
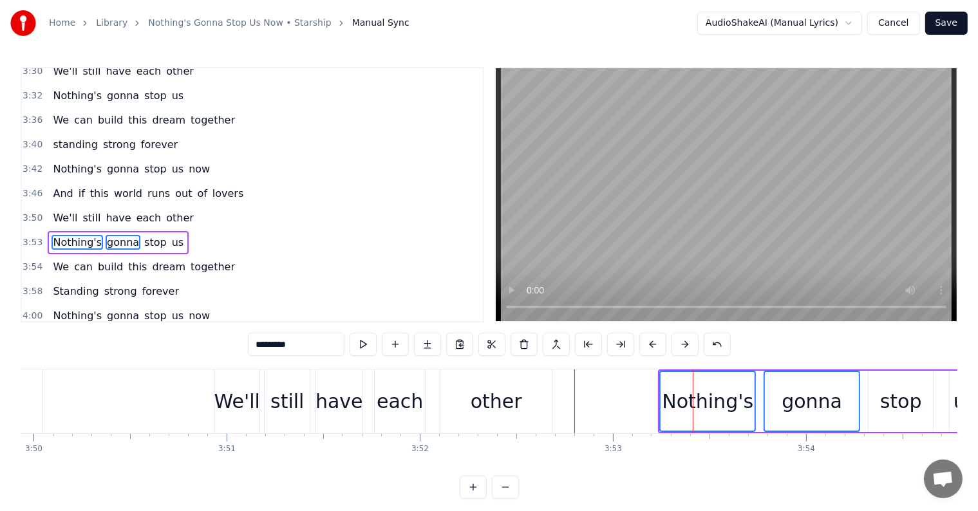
click at [143, 235] on span "stop" at bounding box center [155, 242] width 25 height 15
click at [171, 235] on span "us" at bounding box center [178, 242] width 14 height 15
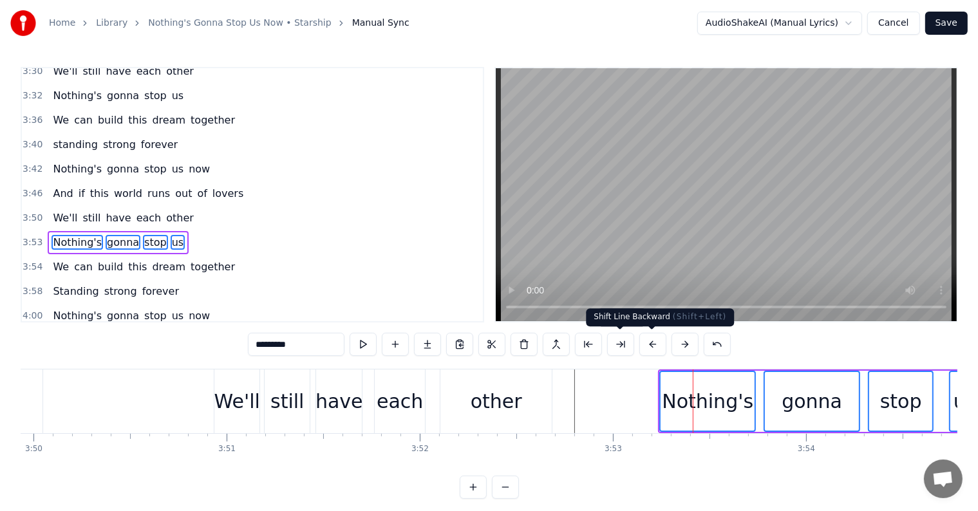
click at [649, 344] on button at bounding box center [652, 344] width 27 height 23
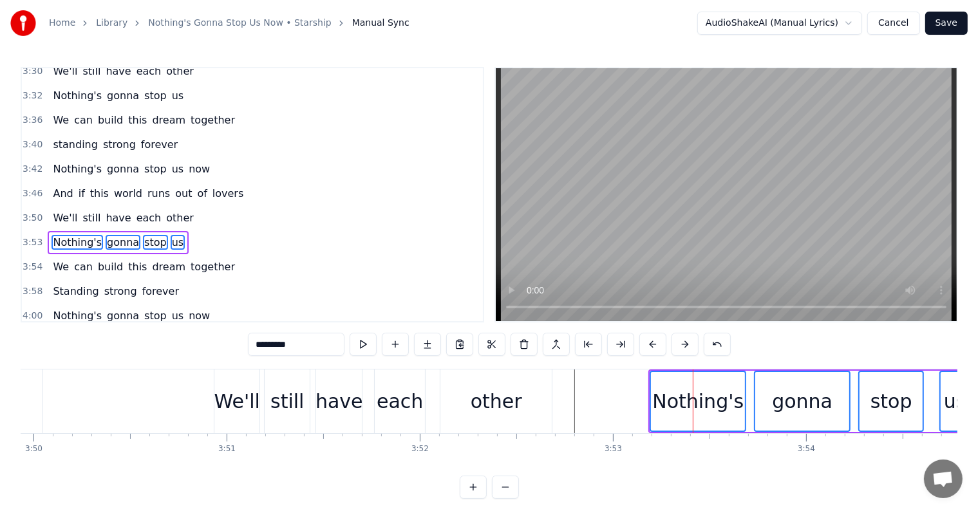
click at [649, 344] on button at bounding box center [652, 344] width 27 height 23
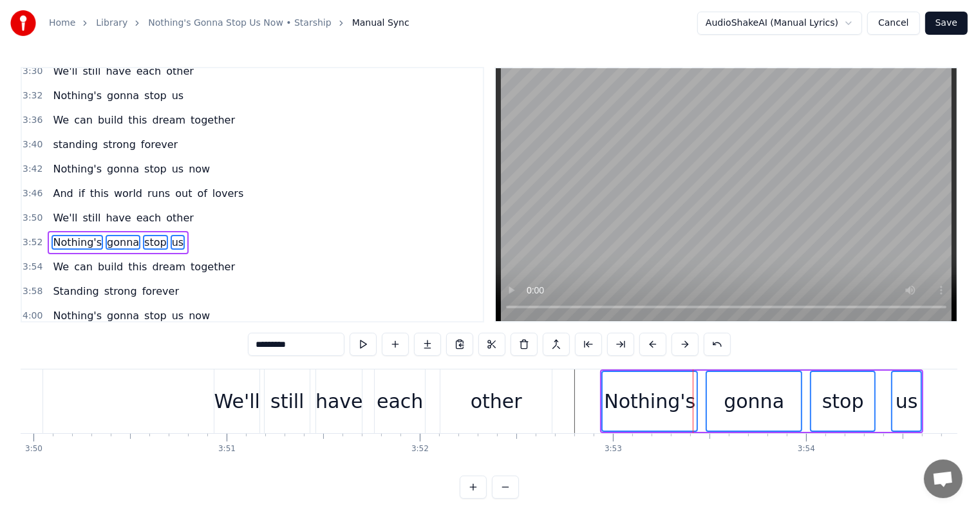
click at [648, 344] on button at bounding box center [652, 344] width 27 height 23
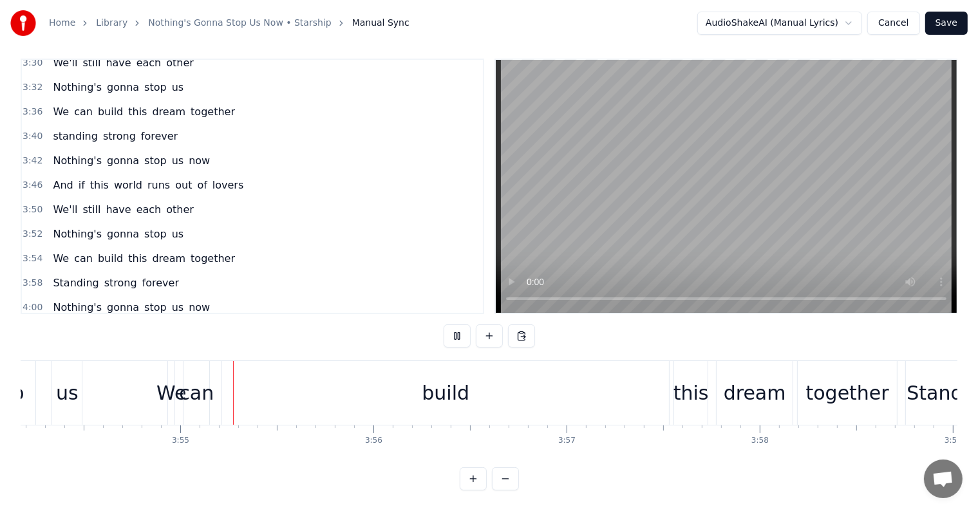
scroll to position [0, 45268]
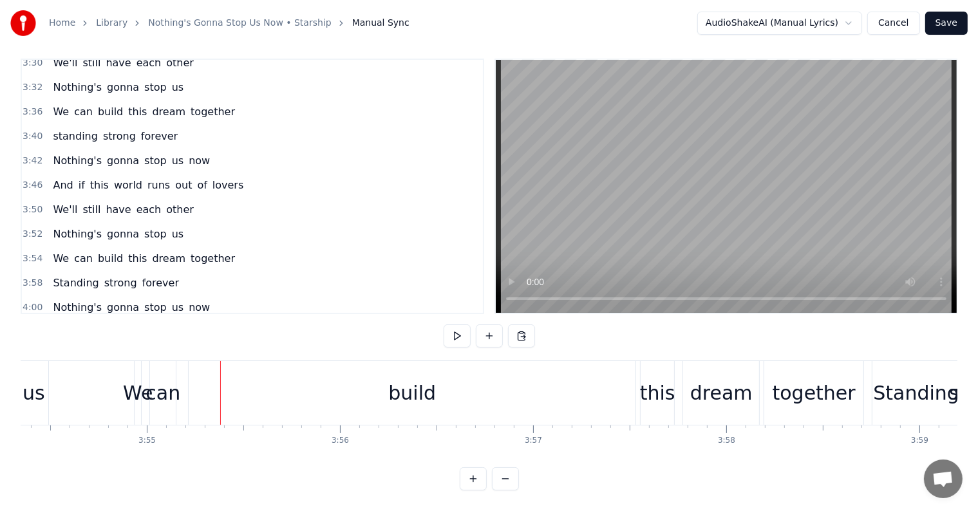
click at [29, 379] on div "us" at bounding box center [34, 393] width 23 height 29
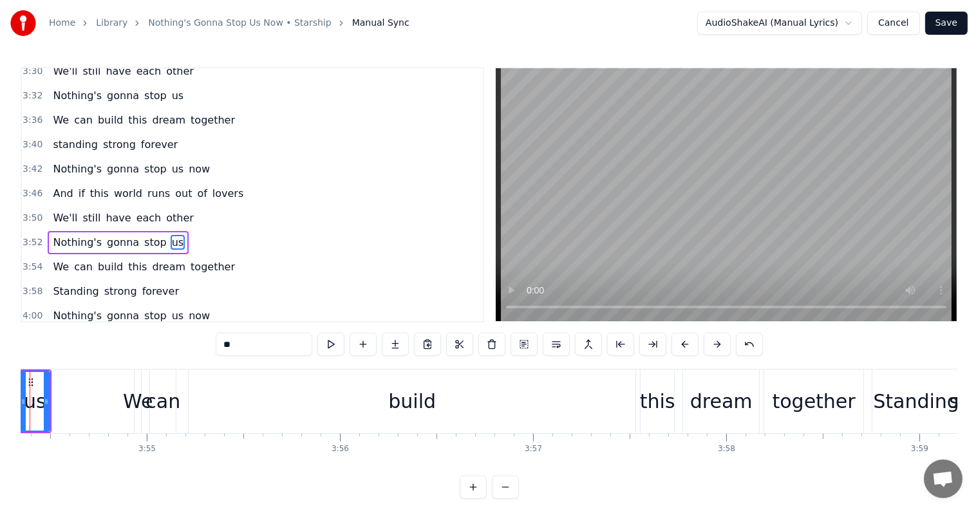
scroll to position [0, 45212]
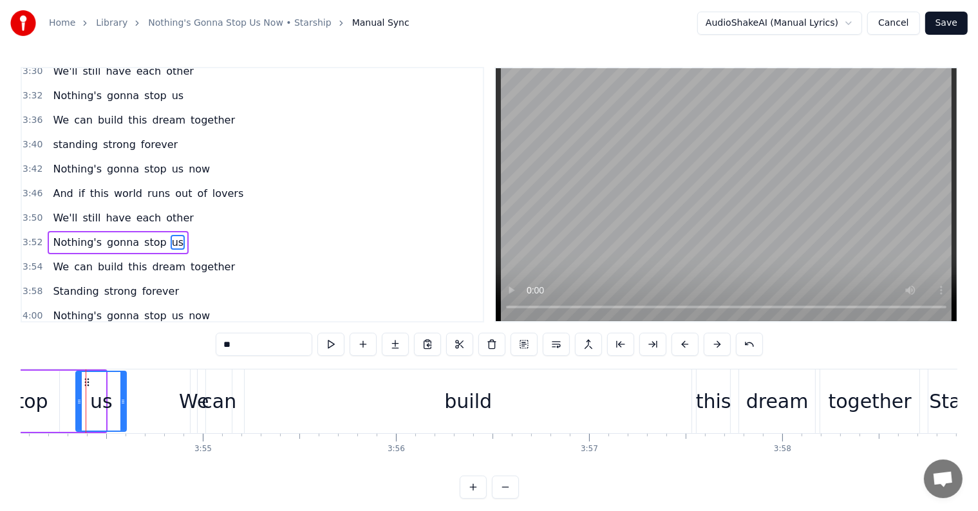
drag, startPoint x: 100, startPoint y: 402, endPoint x: 123, endPoint y: 405, distance: 22.8
click at [123, 405] on icon at bounding box center [122, 402] width 5 height 10
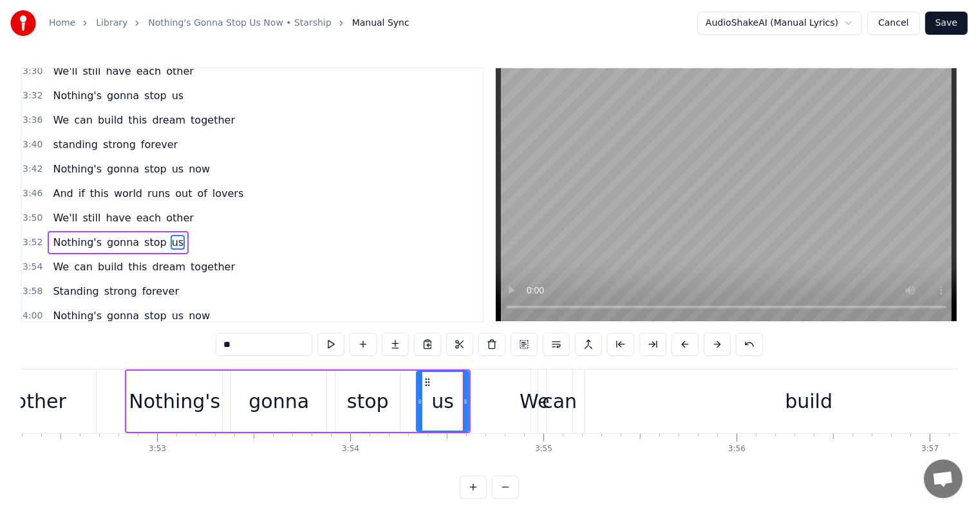
scroll to position [0, 44842]
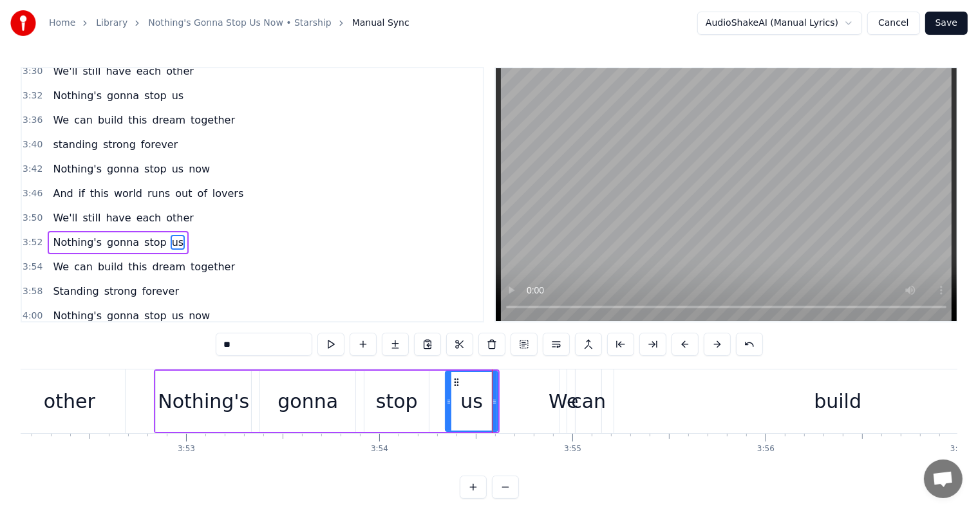
click at [162, 402] on div "Nothing's" at bounding box center [203, 401] width 91 height 29
type input "*********"
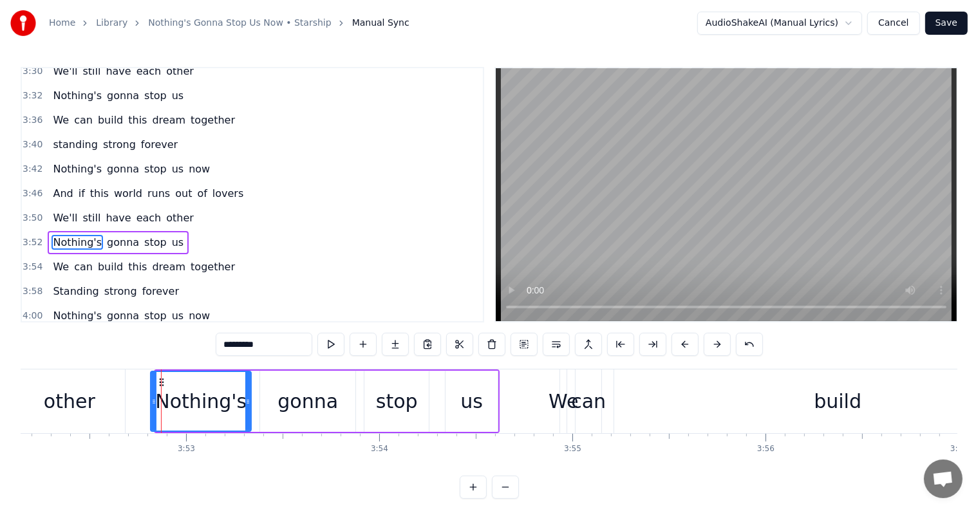
click at [153, 401] on icon at bounding box center [153, 402] width 5 height 10
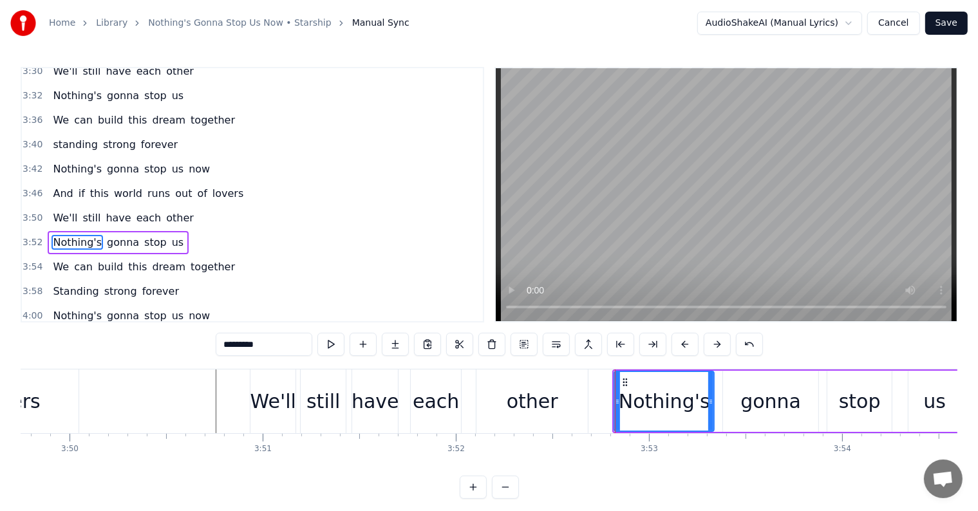
scroll to position [0, 44321]
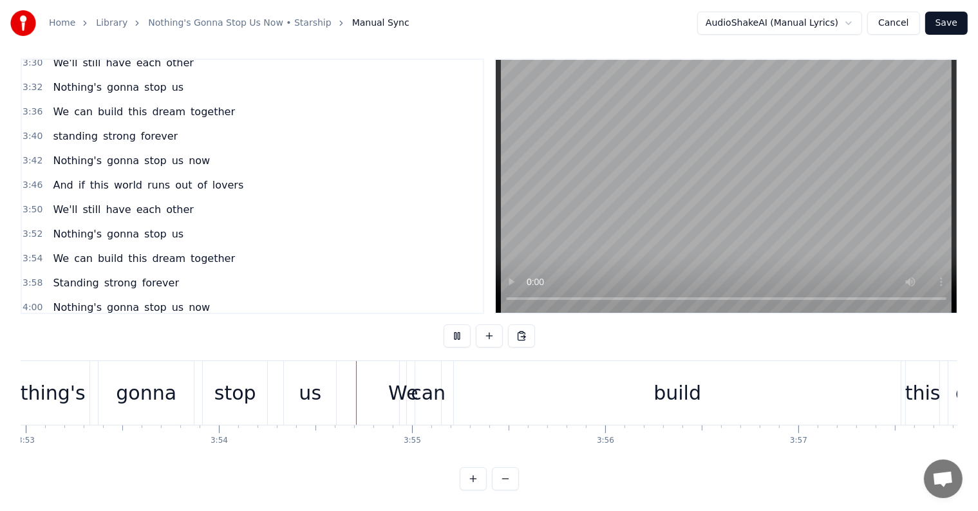
scroll to position [0, 45179]
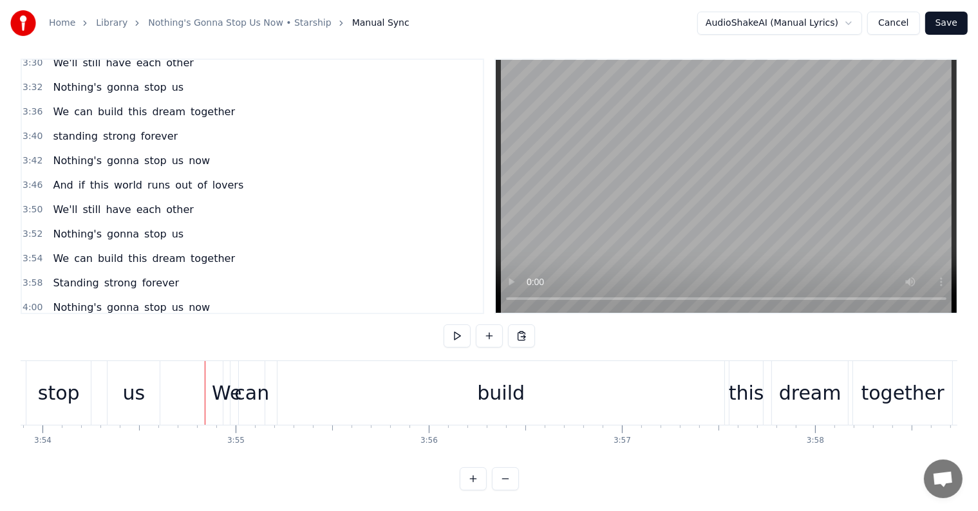
click at [229, 381] on div "We" at bounding box center [227, 393] width 30 height 29
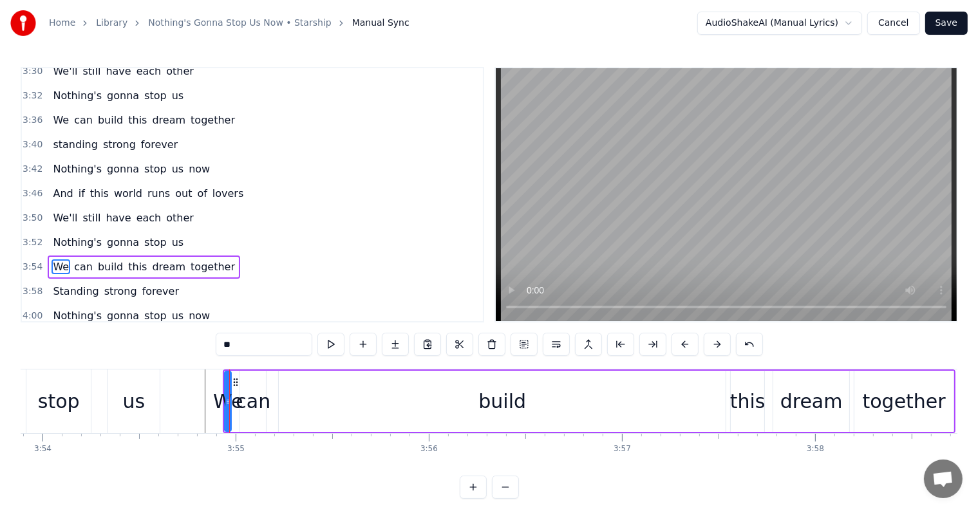
scroll to position [1354, 0]
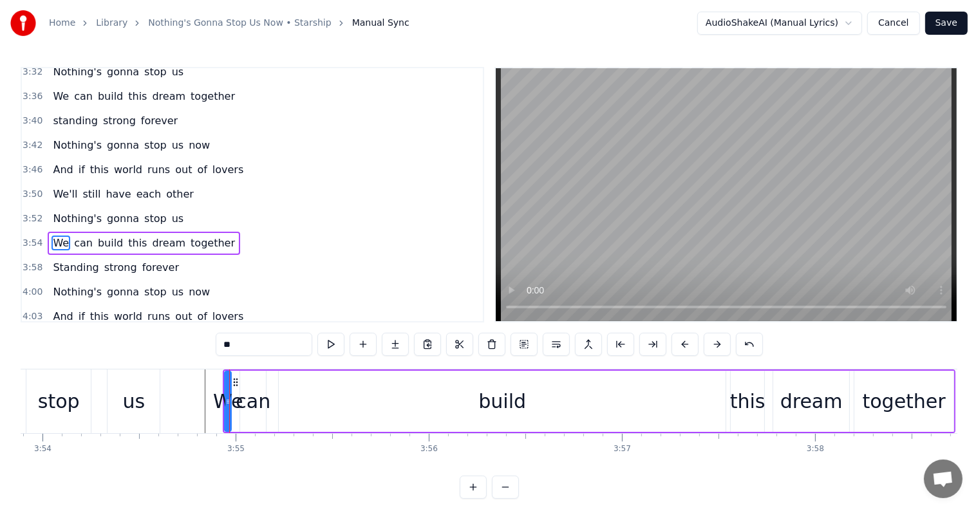
click at [357, 400] on div "build" at bounding box center [502, 401] width 447 height 61
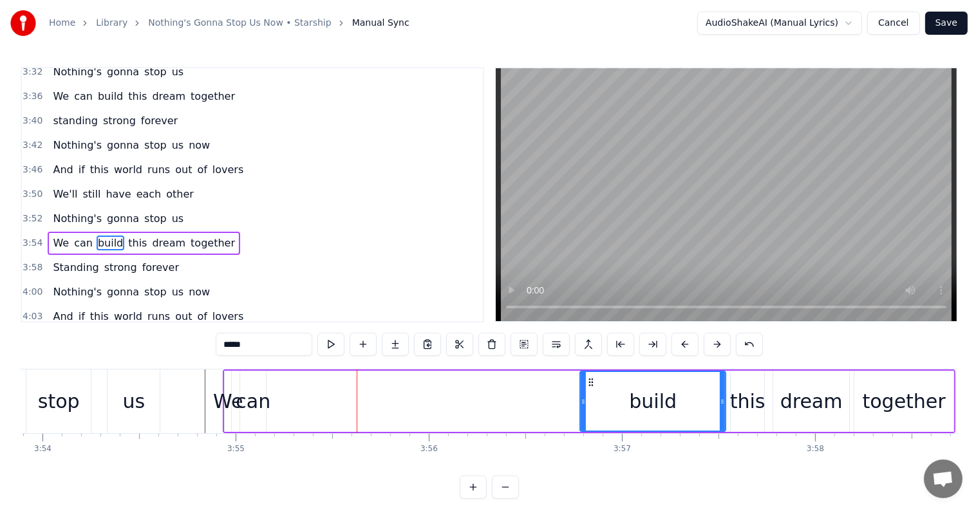
drag, startPoint x: 281, startPoint y: 400, endPoint x: 582, endPoint y: 416, distance: 301.7
click at [582, 416] on div at bounding box center [583, 401] width 5 height 59
click at [254, 402] on div "can" at bounding box center [253, 401] width 35 height 29
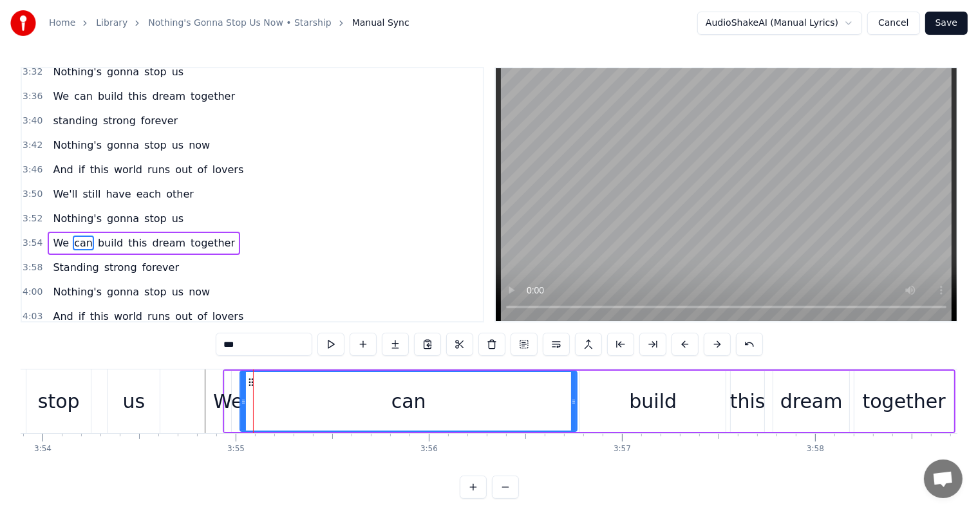
drag, startPoint x: 263, startPoint y: 404, endPoint x: 572, endPoint y: 422, distance: 309.6
click at [572, 422] on div at bounding box center [573, 401] width 5 height 59
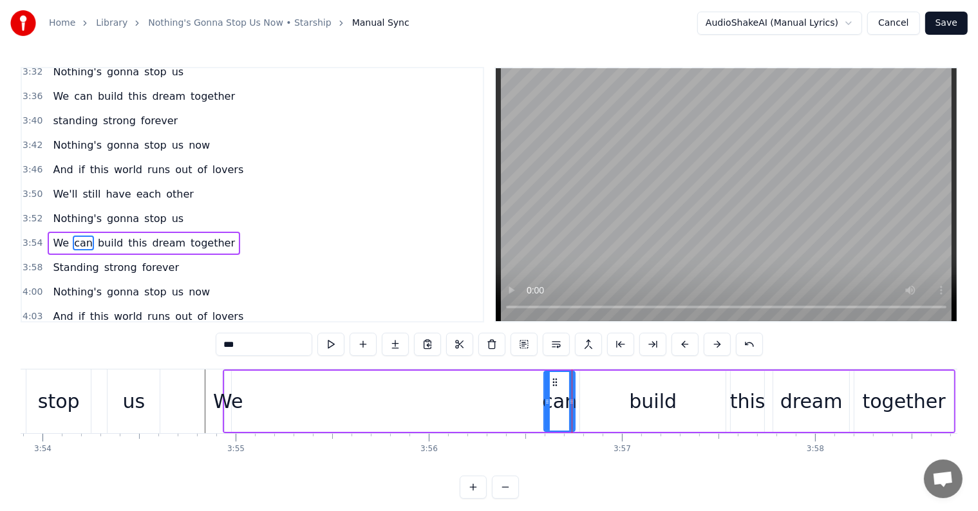
drag, startPoint x: 241, startPoint y: 402, endPoint x: 415, endPoint y: 417, distance: 174.5
click at [545, 424] on div at bounding box center [547, 401] width 5 height 59
click at [231, 397] on div "We" at bounding box center [228, 401] width 30 height 29
type input "**"
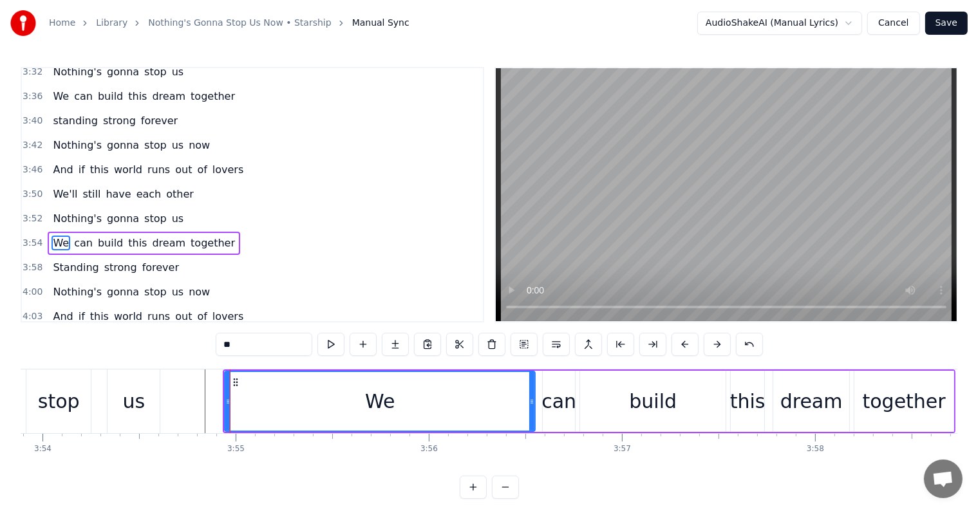
drag, startPoint x: 227, startPoint y: 397, endPoint x: 531, endPoint y: 417, distance: 304.6
click at [531, 417] on div at bounding box center [531, 401] width 5 height 59
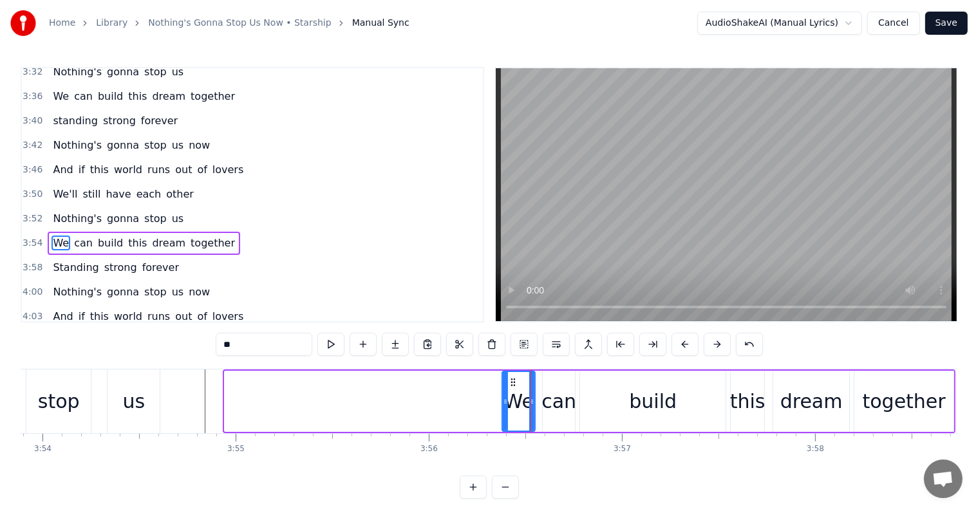
drag, startPoint x: 227, startPoint y: 406, endPoint x: 504, endPoint y: 428, distance: 277.8
click at [504, 428] on div at bounding box center [505, 401] width 5 height 59
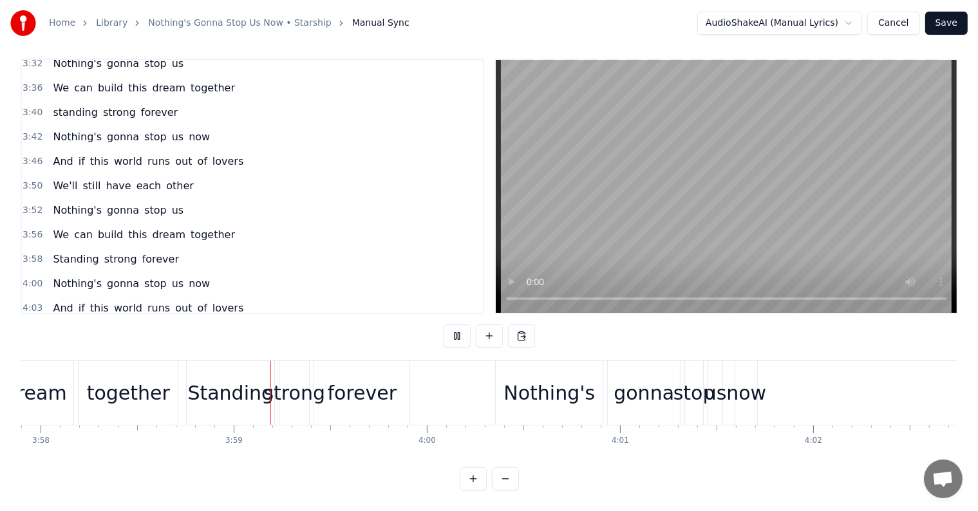
scroll to position [0, 46006]
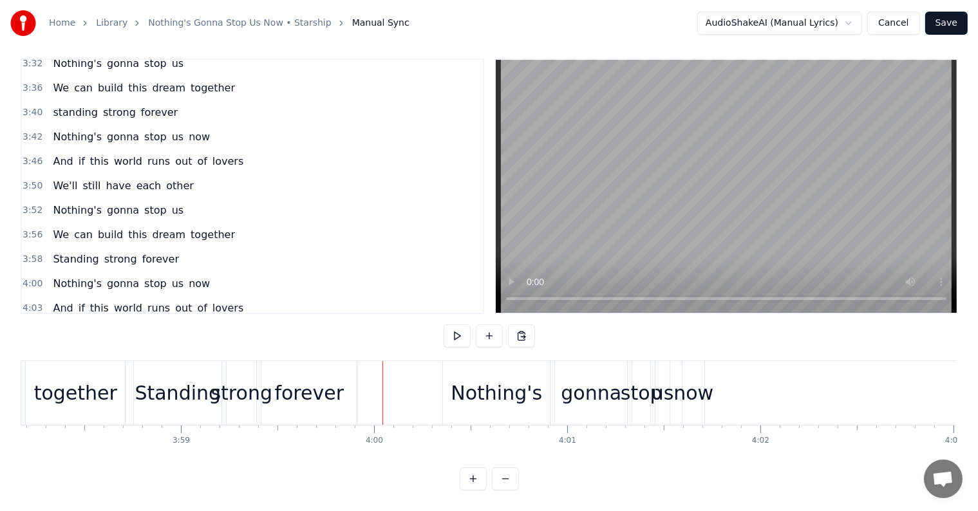
click at [174, 400] on div "Standing" at bounding box center [178, 393] width 88 height 64
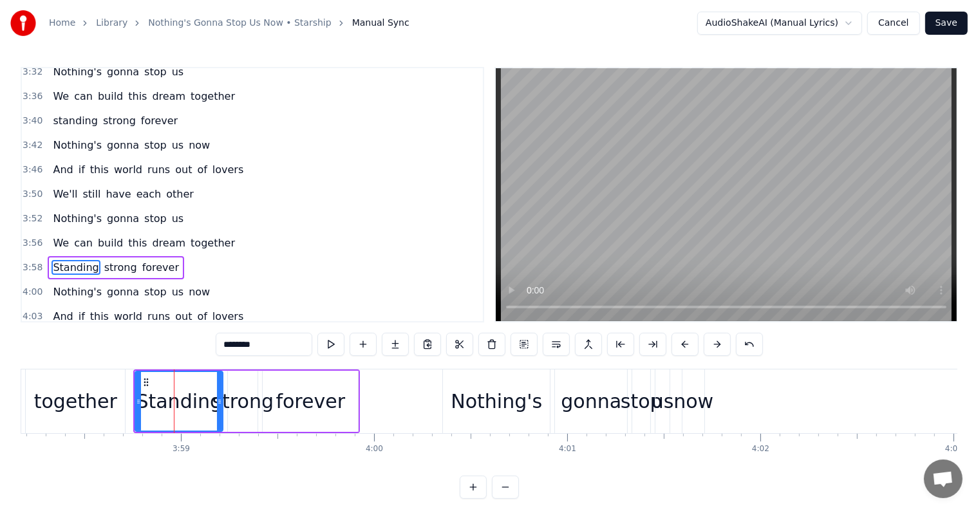
scroll to position [1378, 0]
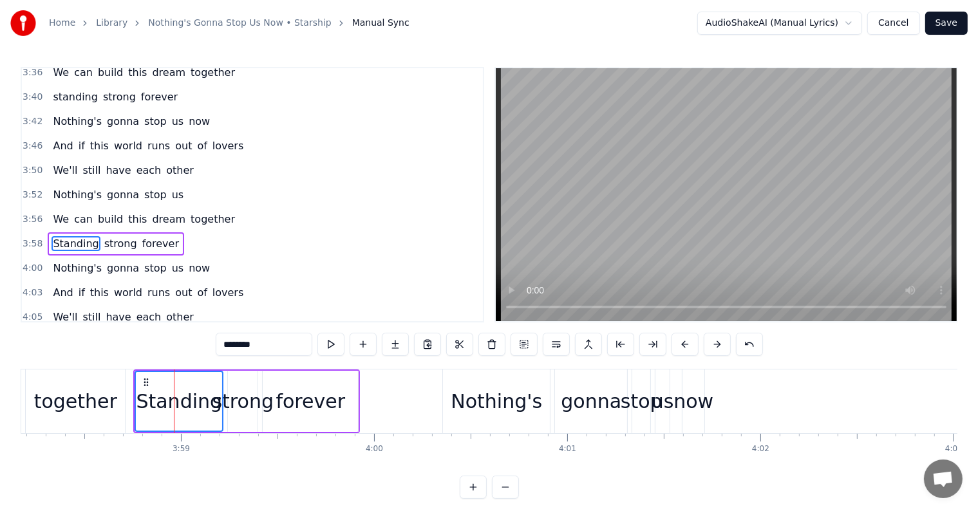
click at [108, 236] on span "strong" at bounding box center [120, 243] width 35 height 15
click at [158, 232] on div "Standing strong forever" at bounding box center [116, 243] width 137 height 23
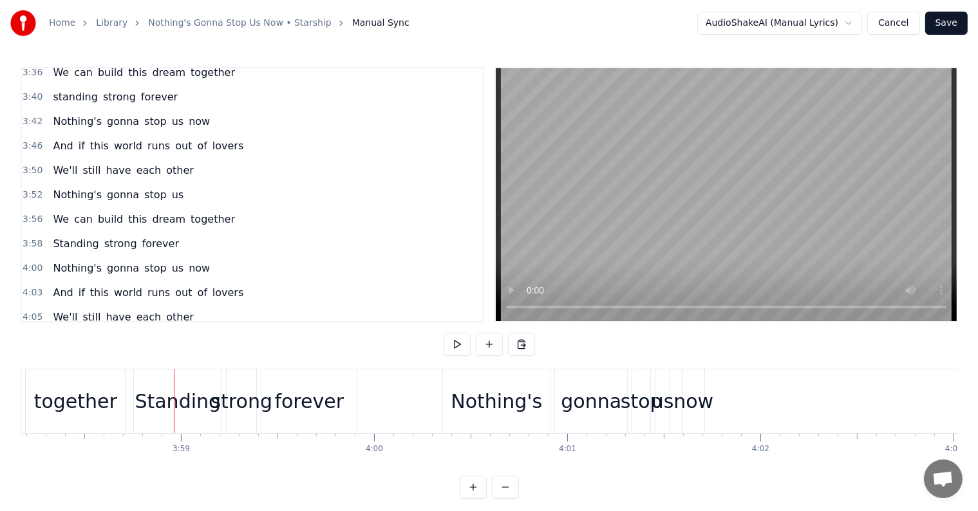
click at [141, 236] on span "forever" at bounding box center [160, 243] width 39 height 15
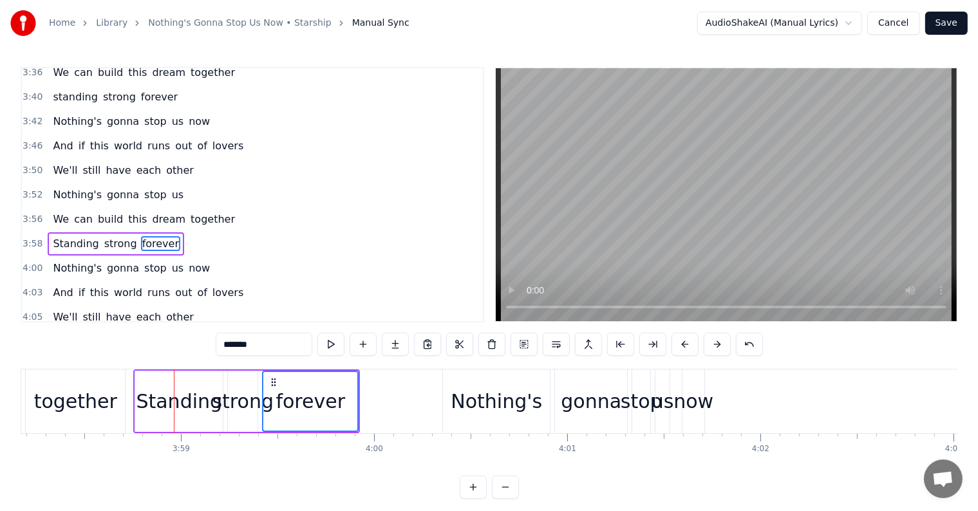
click at [103, 236] on span "strong" at bounding box center [120, 243] width 35 height 15
click at [61, 236] on span "Standing" at bounding box center [76, 243] width 48 height 15
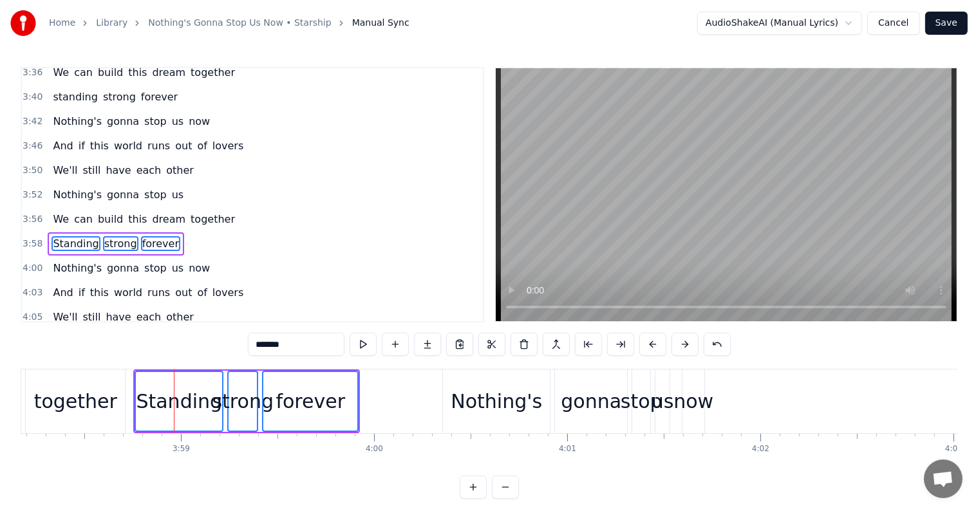
drag, startPoint x: 68, startPoint y: 223, endPoint x: 108, endPoint y: 223, distance: 40.6
click at [71, 261] on span "Nothing's" at bounding box center [78, 268] width 52 height 15
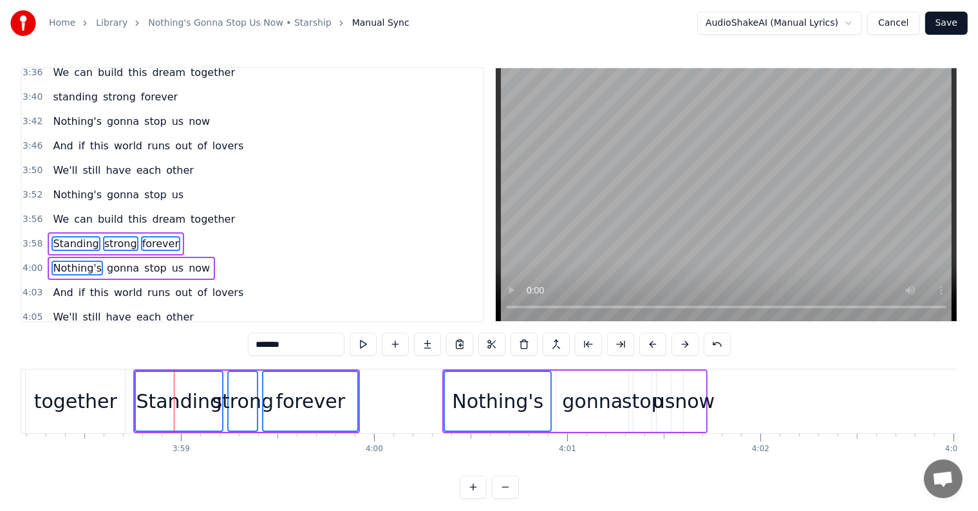
click at [121, 261] on span "gonna" at bounding box center [123, 268] width 35 height 15
drag, startPoint x: 142, startPoint y: 223, endPoint x: 166, endPoint y: 223, distance: 24.5
click at [143, 261] on span "stop" at bounding box center [155, 268] width 25 height 15
click at [171, 261] on span "us" at bounding box center [178, 268] width 14 height 15
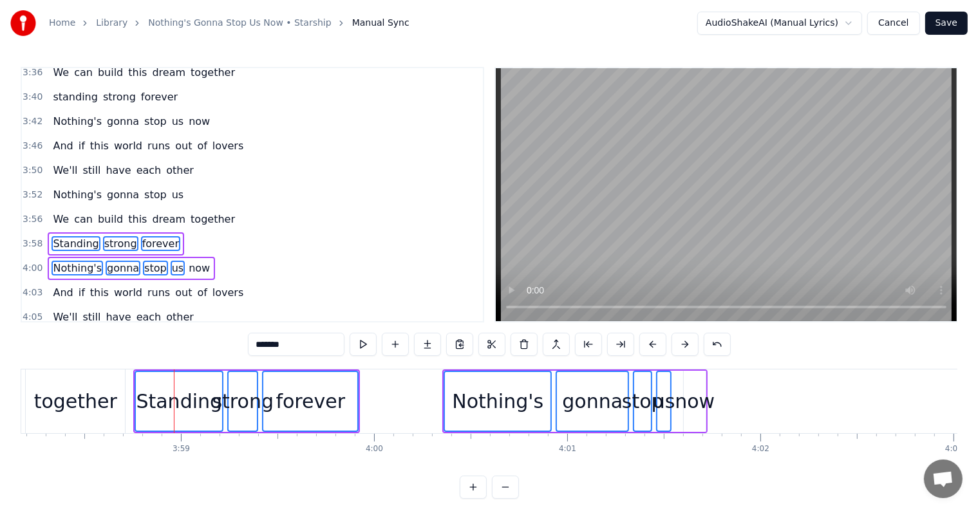
click at [187, 261] on span "now" at bounding box center [199, 268] width 24 height 15
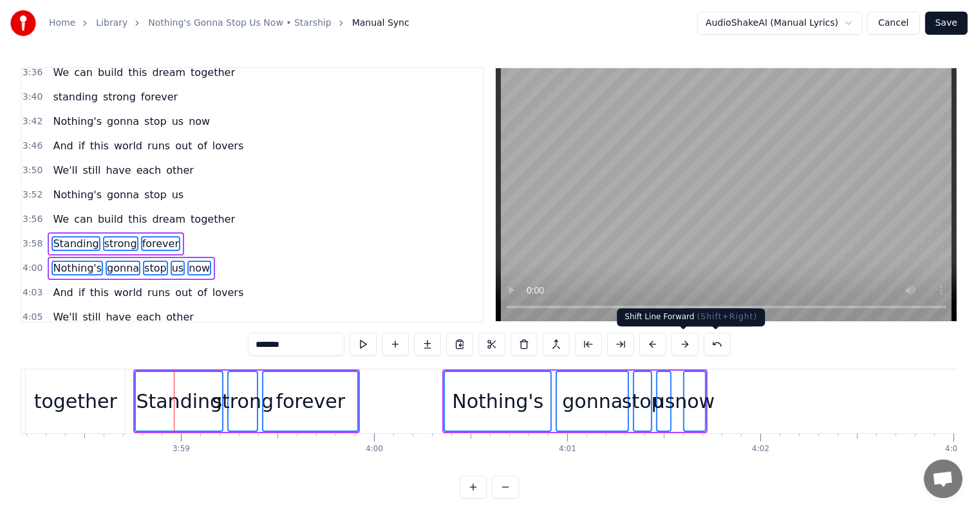
click at [693, 344] on button at bounding box center [685, 344] width 27 height 23
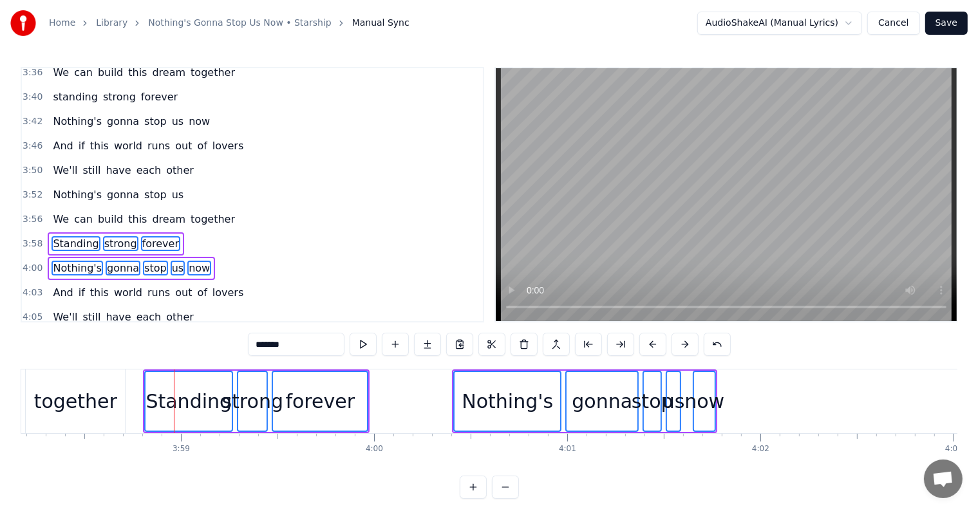
click at [693, 344] on button at bounding box center [685, 344] width 27 height 23
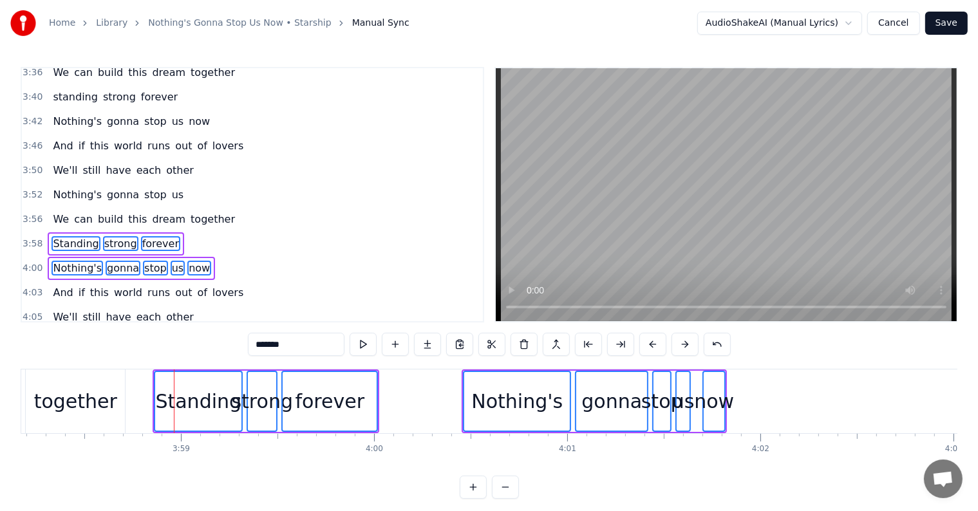
click at [693, 344] on button at bounding box center [685, 344] width 27 height 23
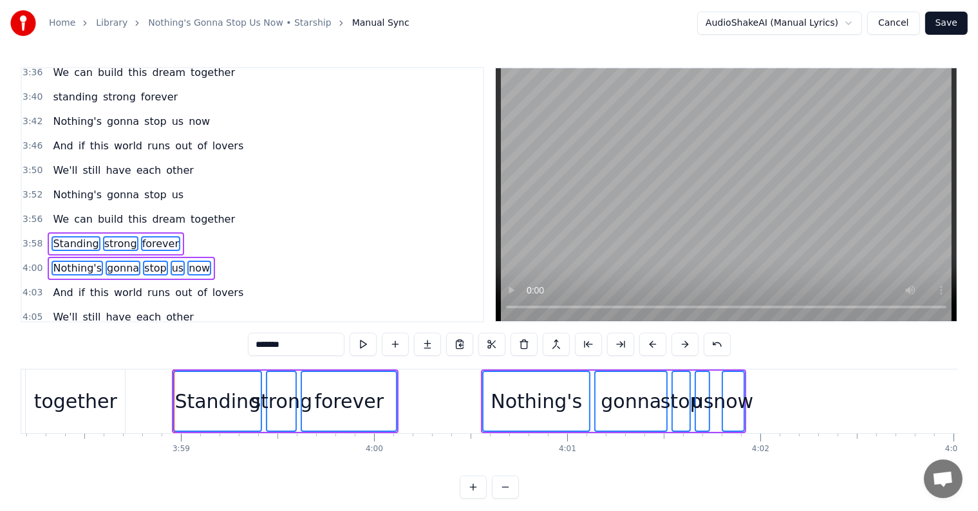
click at [693, 344] on button at bounding box center [685, 344] width 27 height 23
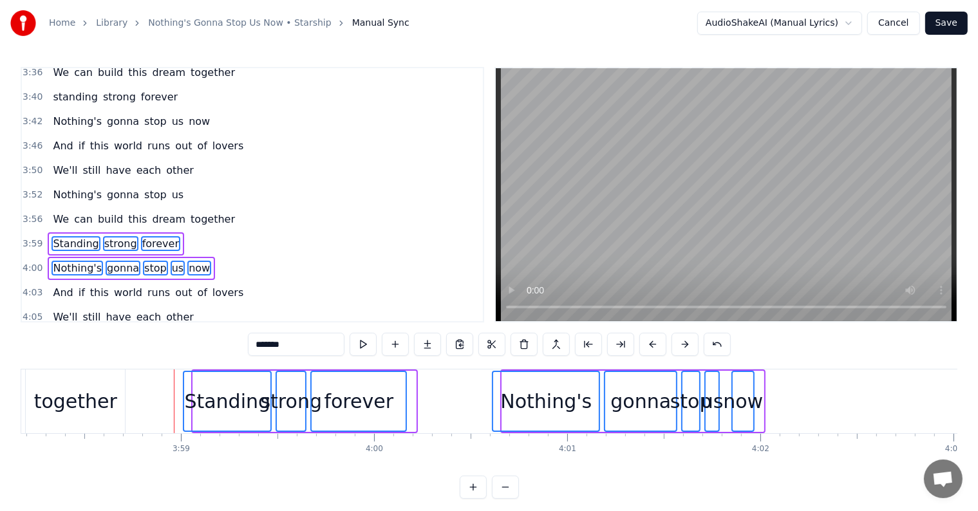
click at [693, 344] on button at bounding box center [685, 344] width 27 height 23
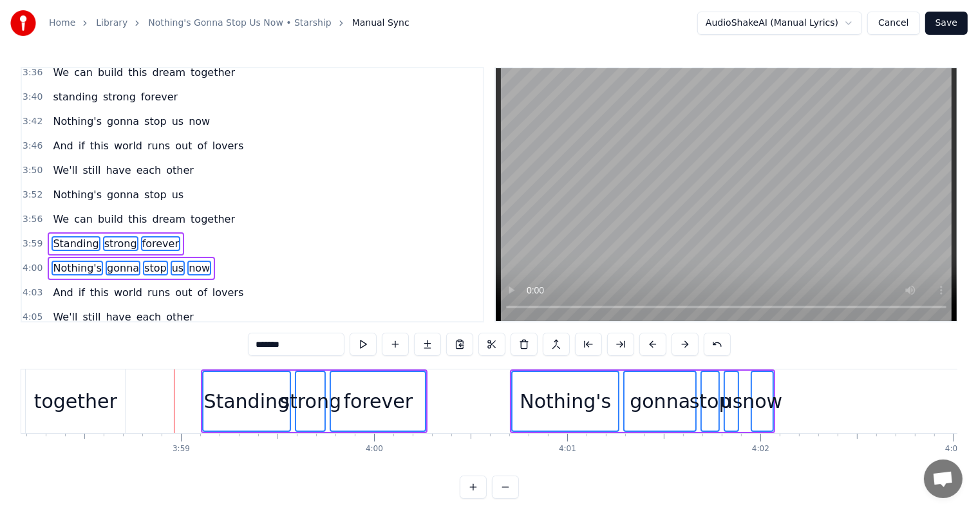
click at [693, 344] on button at bounding box center [685, 344] width 27 height 23
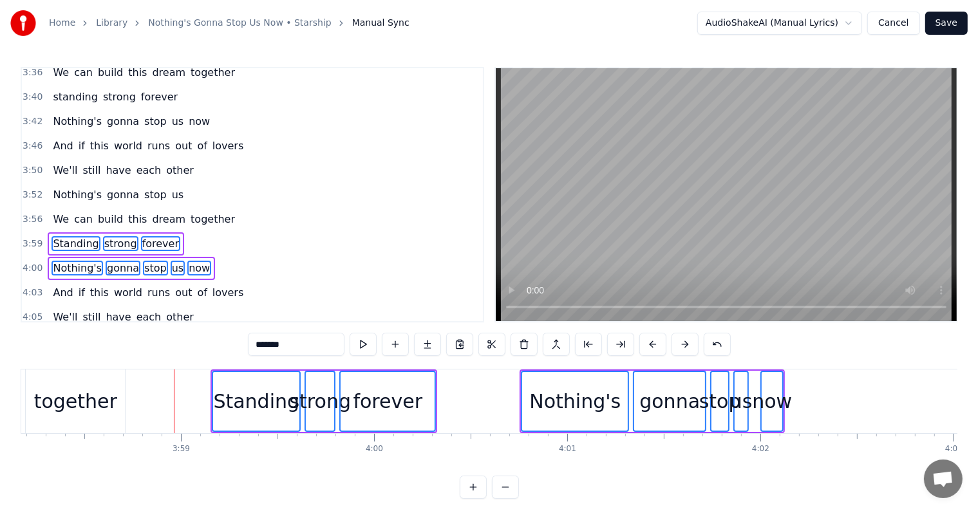
click at [693, 344] on button at bounding box center [685, 344] width 27 height 23
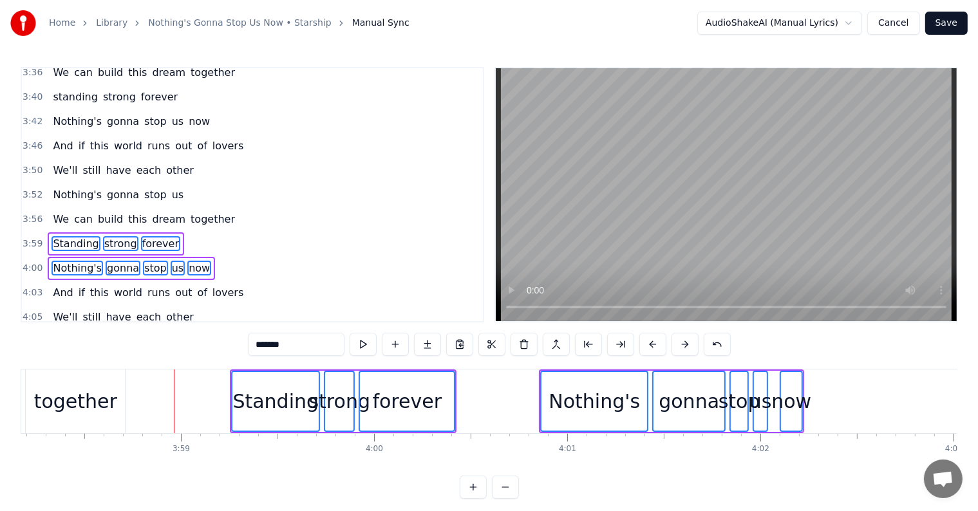
click at [693, 344] on button at bounding box center [685, 344] width 27 height 23
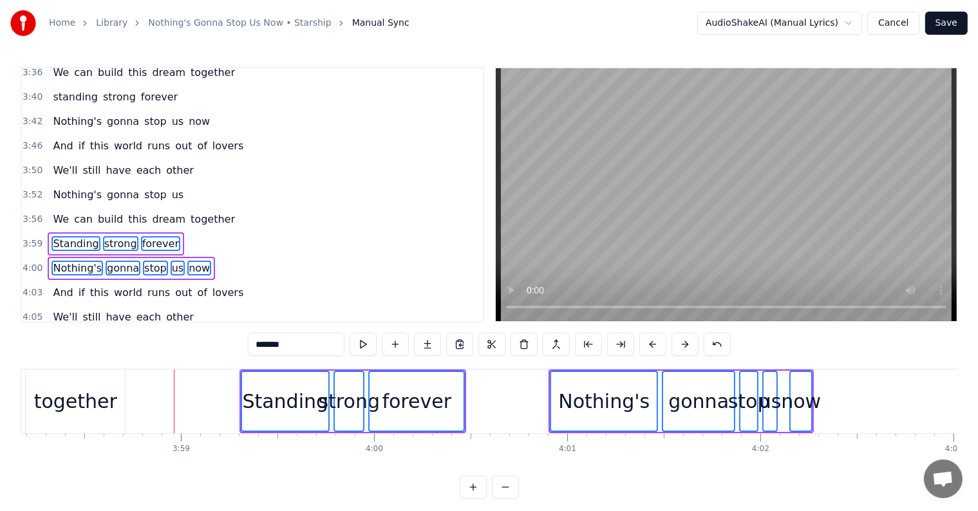
click at [693, 344] on button at bounding box center [685, 344] width 27 height 23
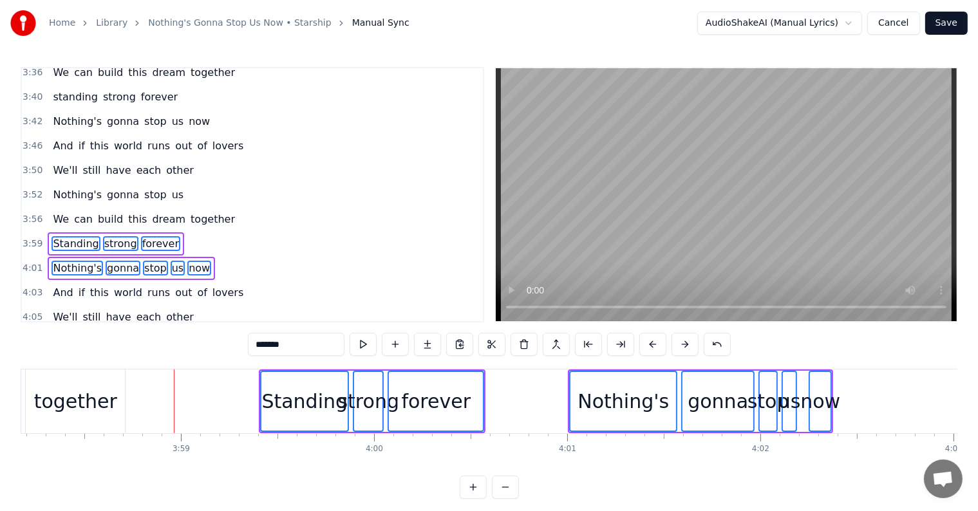
click at [693, 344] on button at bounding box center [685, 344] width 27 height 23
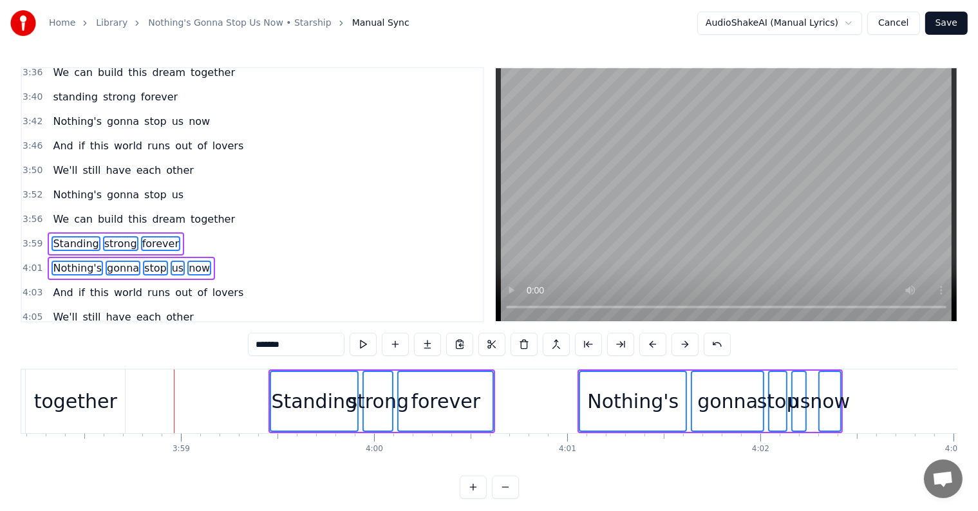
click at [693, 344] on button at bounding box center [685, 344] width 27 height 23
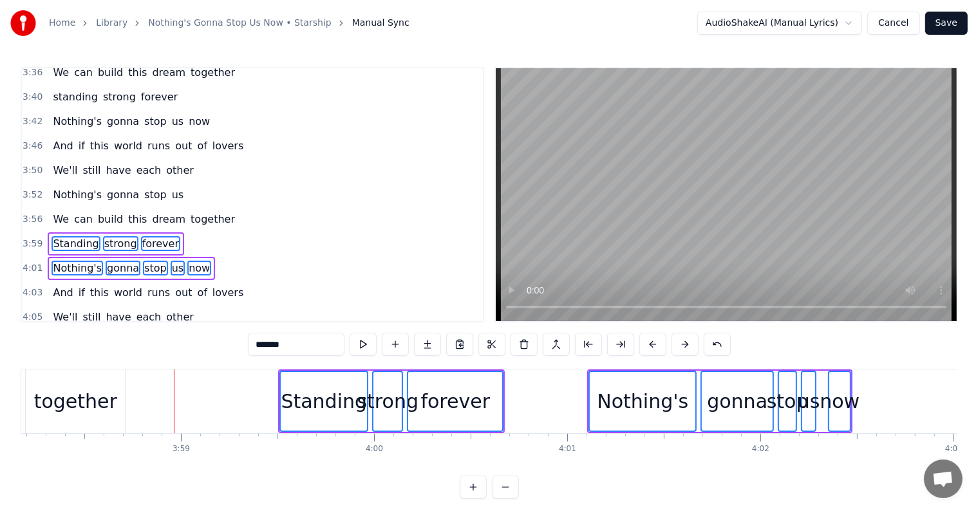
click at [693, 344] on button at bounding box center [685, 344] width 27 height 23
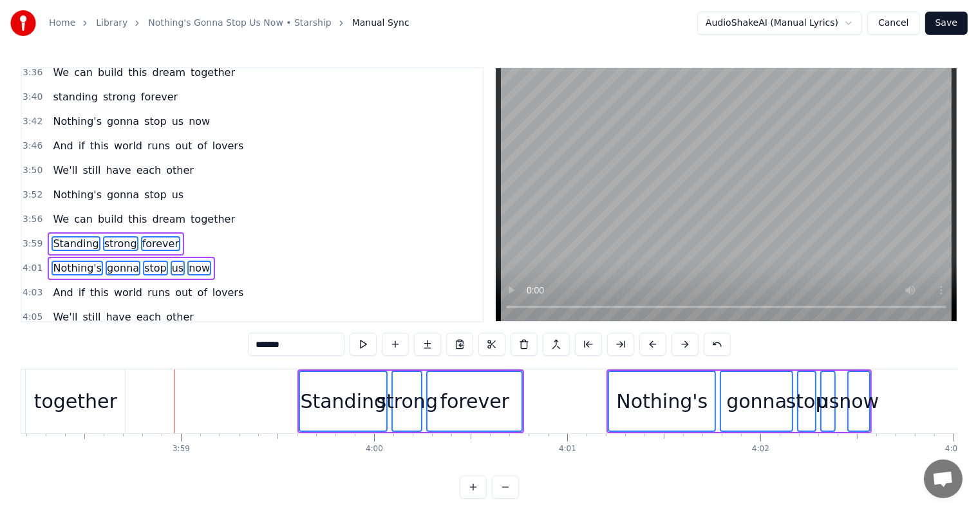
click at [693, 344] on button at bounding box center [685, 344] width 27 height 23
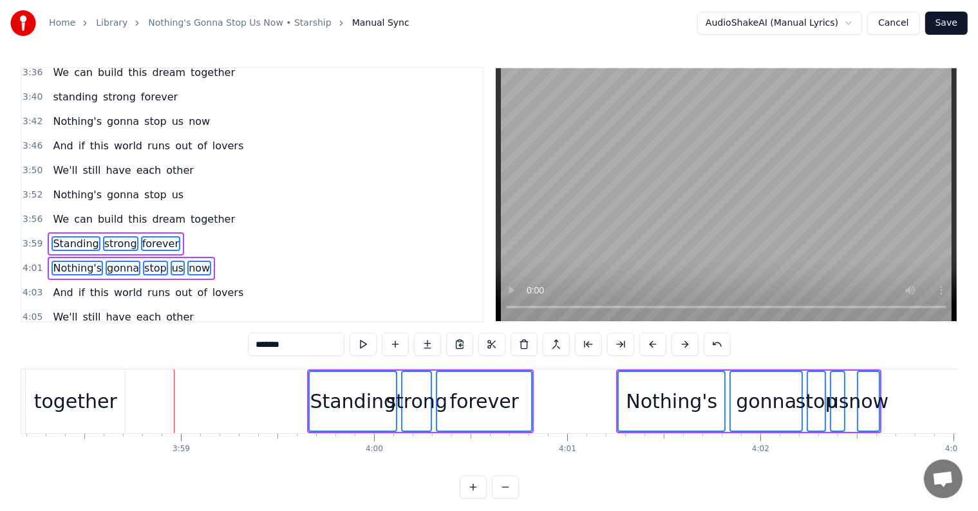
click at [693, 344] on button at bounding box center [685, 344] width 27 height 23
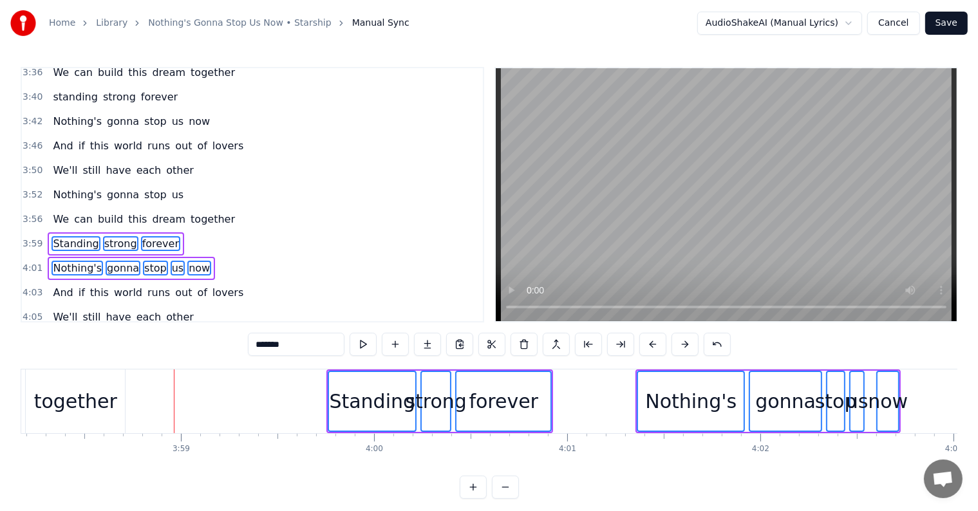
click at [693, 344] on button at bounding box center [685, 344] width 27 height 23
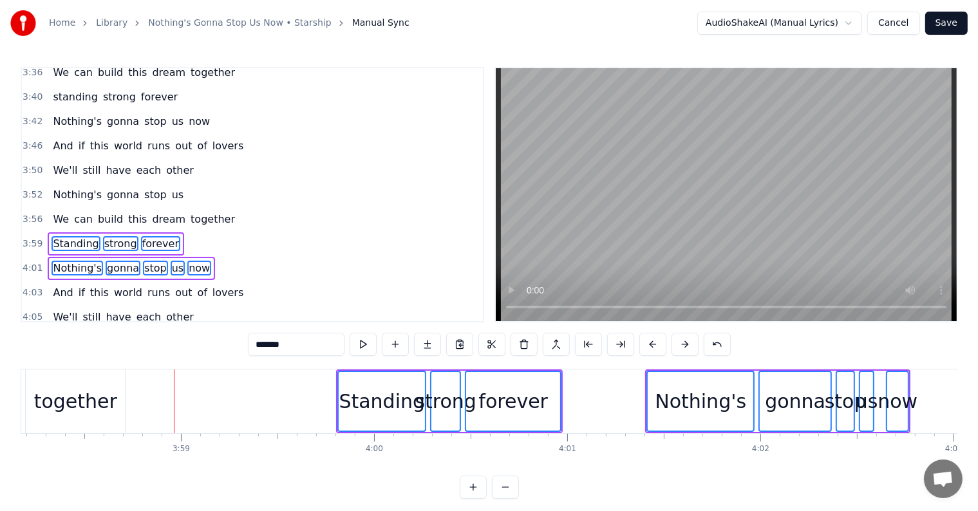
click at [693, 344] on button at bounding box center [685, 344] width 27 height 23
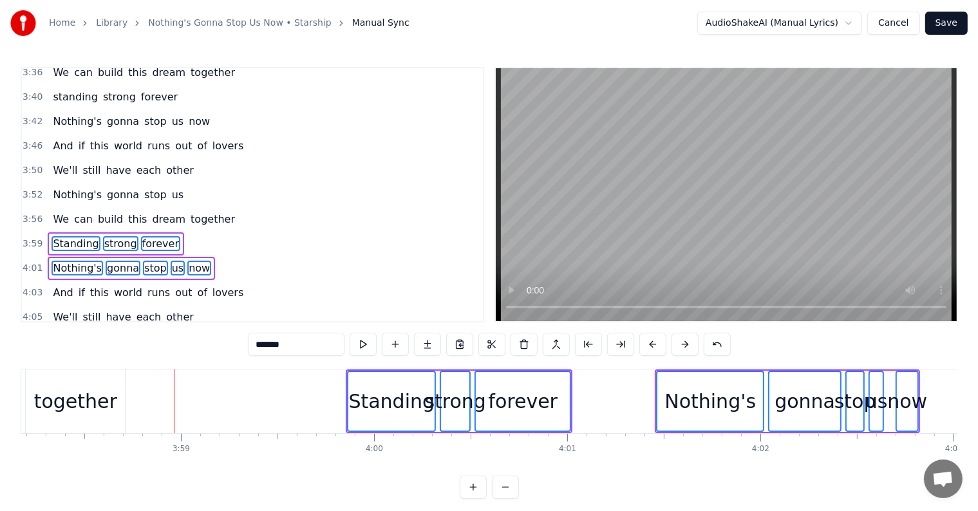
click at [693, 344] on button at bounding box center [685, 344] width 27 height 23
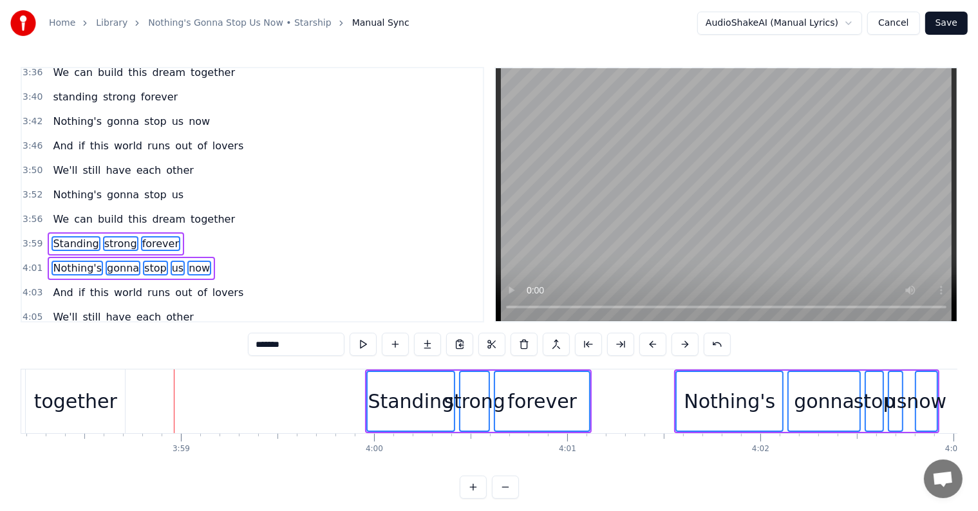
click at [693, 344] on button at bounding box center [685, 344] width 27 height 23
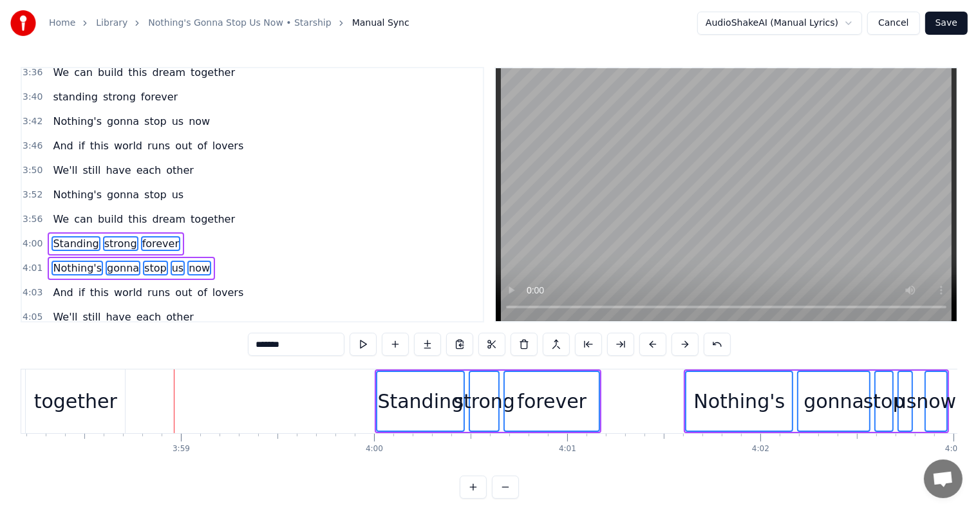
click at [693, 344] on button at bounding box center [685, 344] width 27 height 23
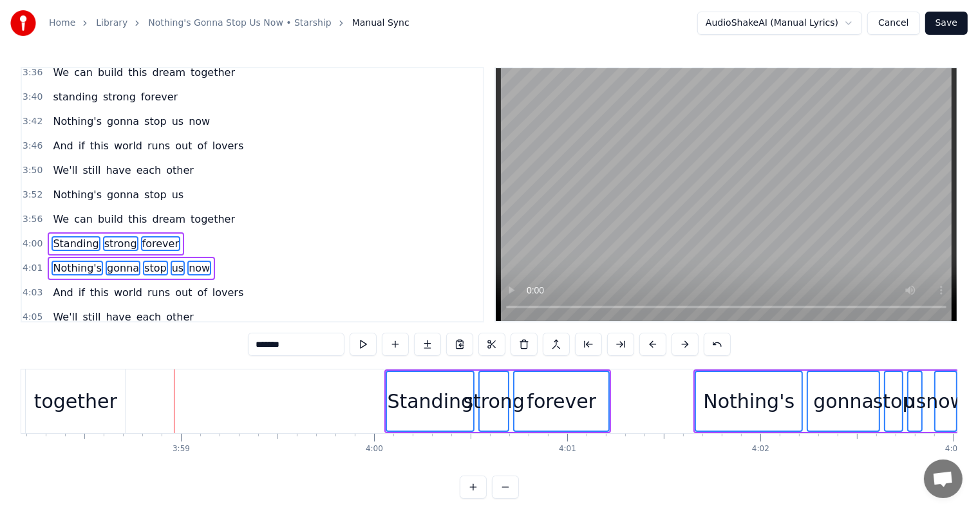
click at [693, 344] on button at bounding box center [685, 344] width 27 height 23
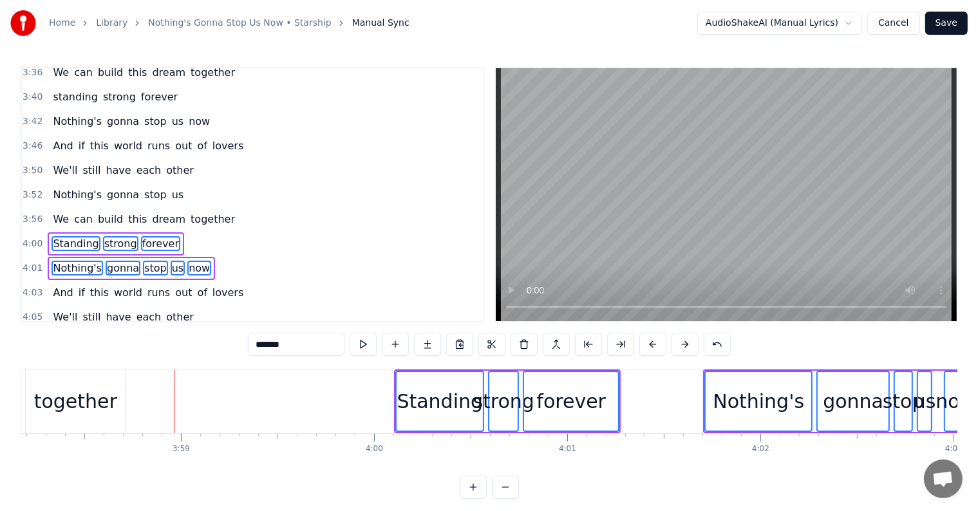
click at [111, 400] on div "together" at bounding box center [75, 401] width 83 height 29
type input "********"
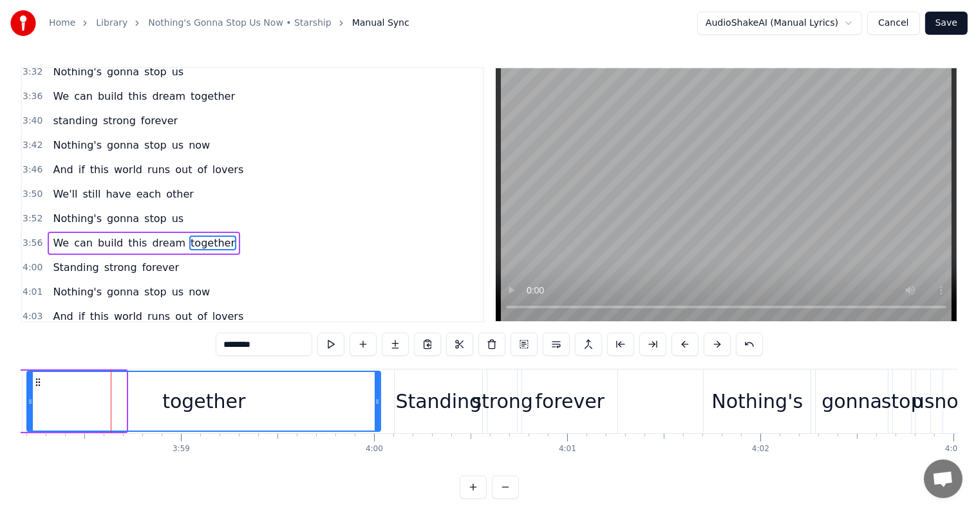
drag, startPoint x: 123, startPoint y: 402, endPoint x: 533, endPoint y: 457, distance: 413.7
click at [377, 419] on div at bounding box center [377, 401] width 5 height 59
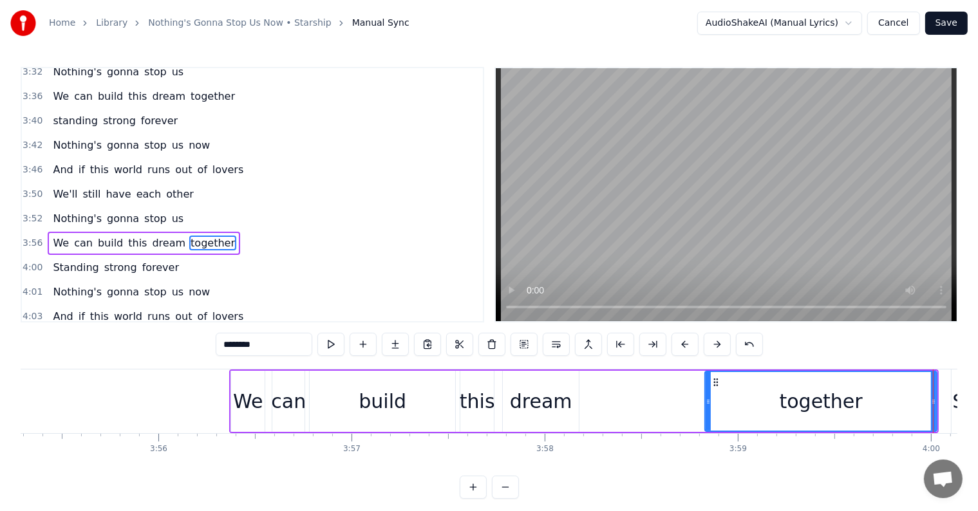
drag, startPoint x: 586, startPoint y: 399, endPoint x: 619, endPoint y: 420, distance: 39.3
click at [706, 410] on div at bounding box center [708, 401] width 5 height 59
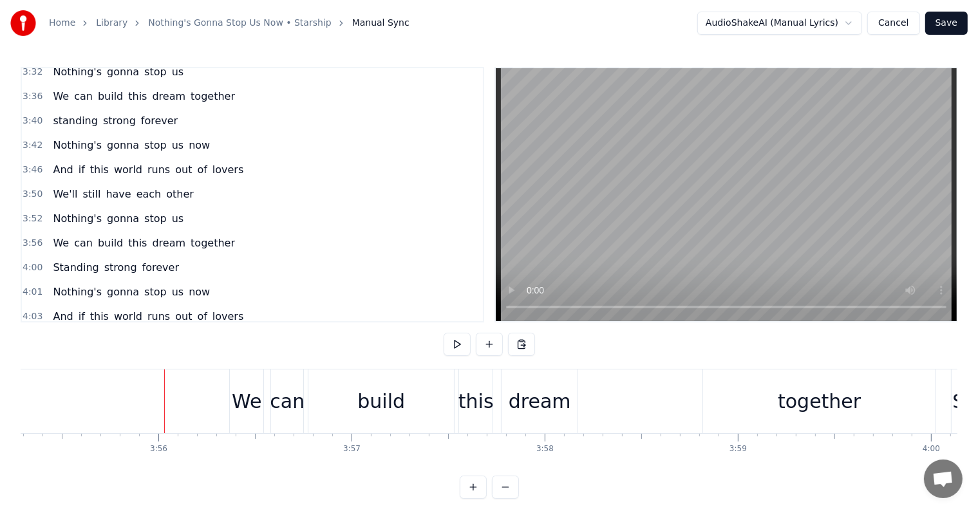
scroll to position [19, 0]
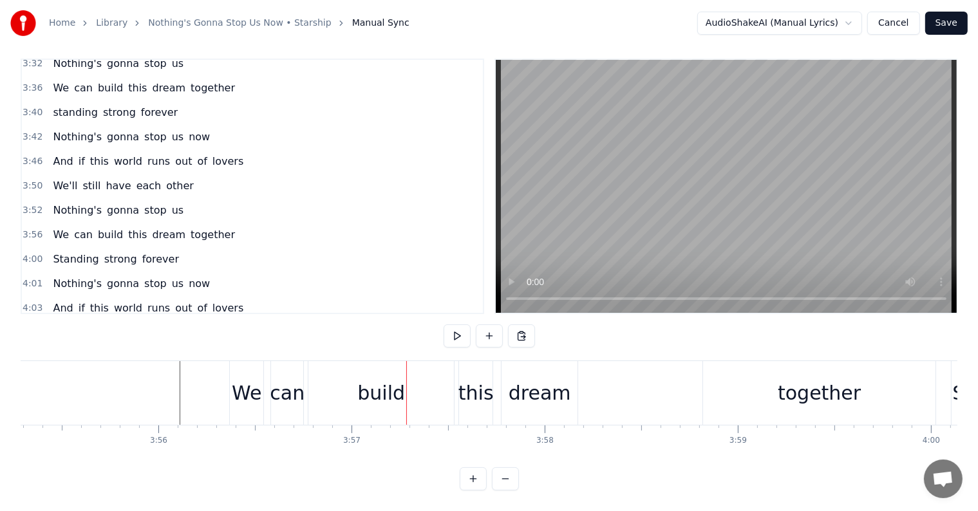
click at [254, 379] on div "We" at bounding box center [247, 393] width 30 height 29
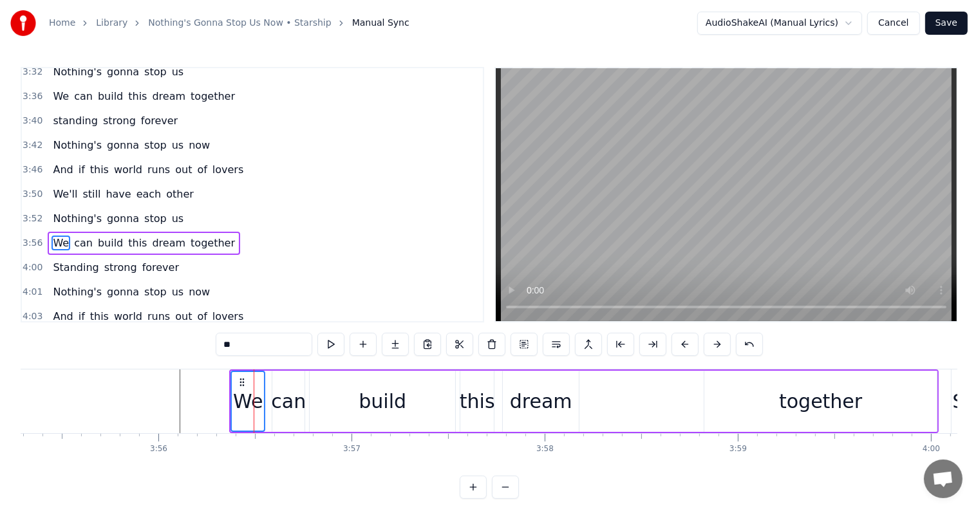
click at [286, 393] on div "can" at bounding box center [288, 401] width 35 height 29
click at [379, 395] on div "build" at bounding box center [383, 401] width 48 height 29
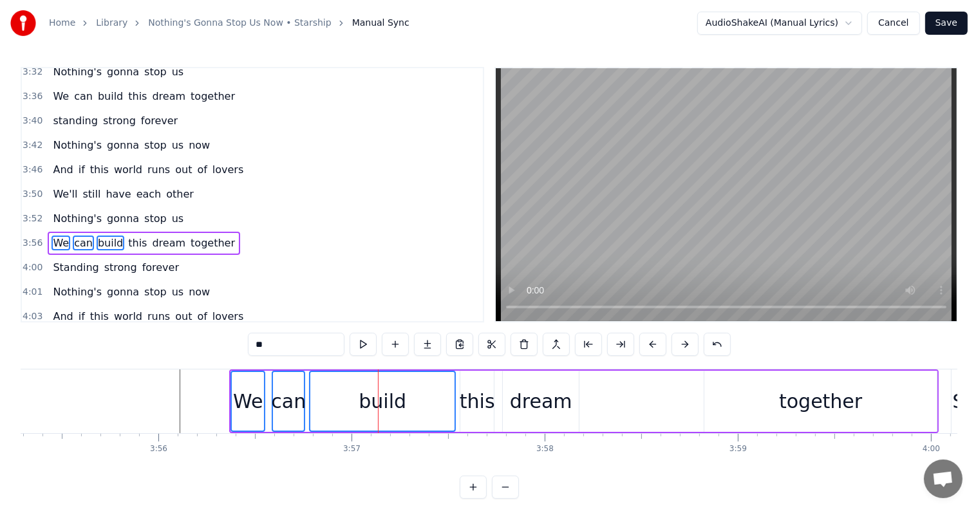
drag, startPoint x: 479, startPoint y: 399, endPoint x: 499, endPoint y: 400, distance: 20.0
click at [480, 399] on div "this" at bounding box center [477, 401] width 35 height 29
click at [532, 399] on div "dream" at bounding box center [541, 401] width 62 height 29
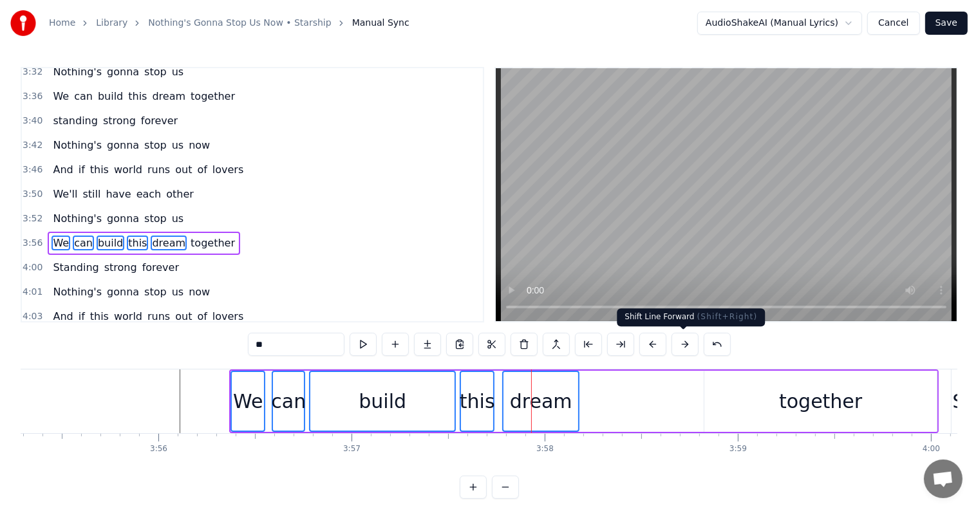
click at [680, 345] on button at bounding box center [685, 344] width 27 height 23
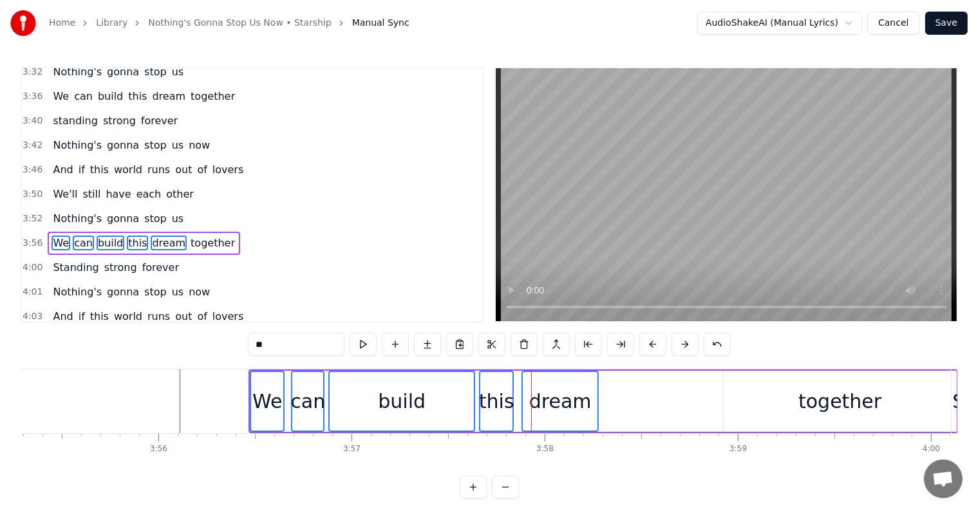
click at [680, 345] on button at bounding box center [685, 344] width 27 height 23
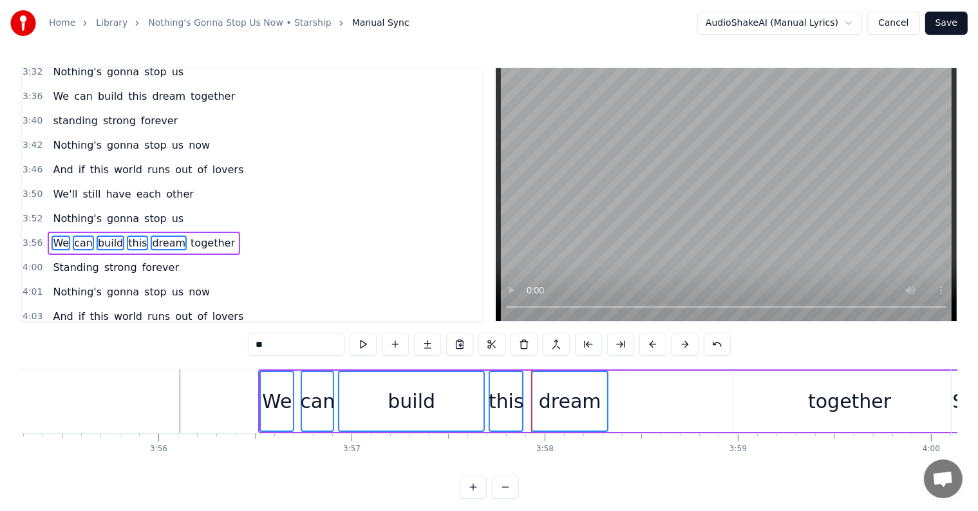
click at [680, 345] on button at bounding box center [685, 344] width 27 height 23
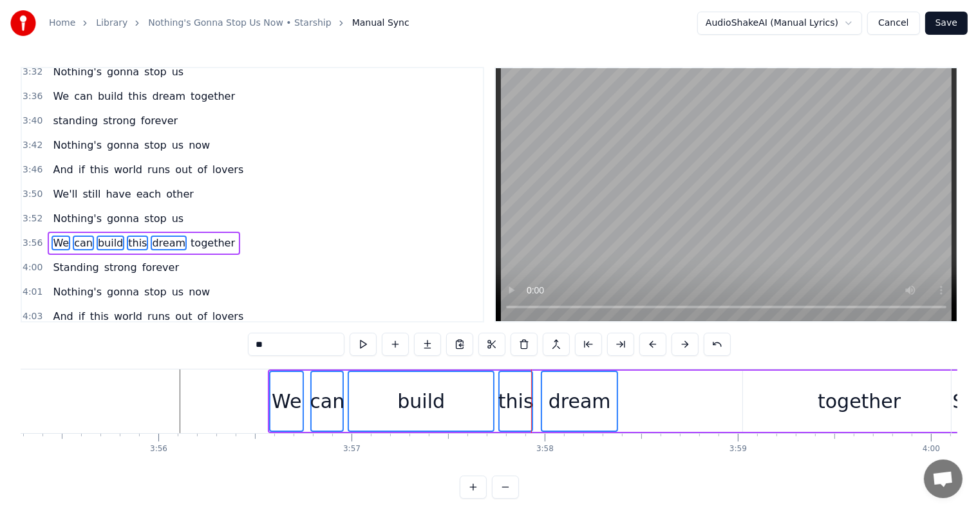
click at [680, 345] on button at bounding box center [685, 344] width 27 height 23
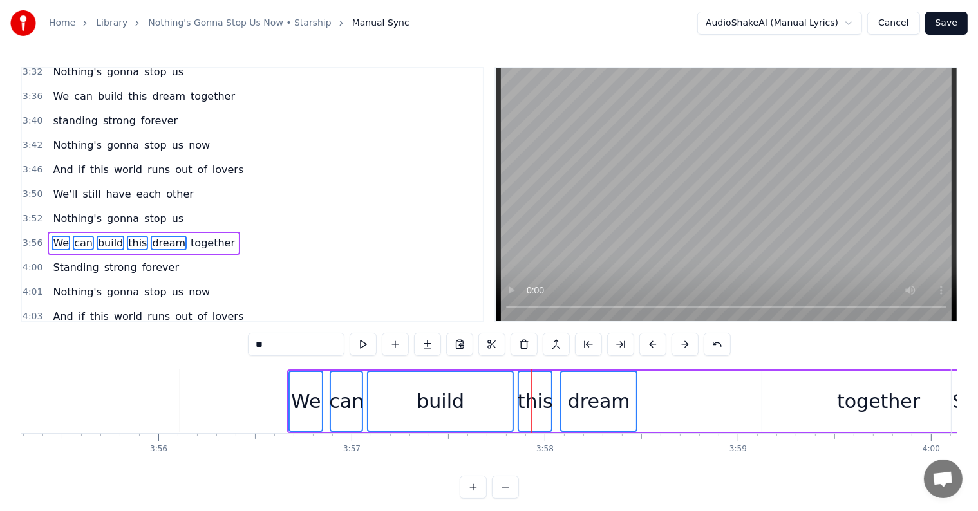
click at [680, 345] on button at bounding box center [685, 344] width 27 height 23
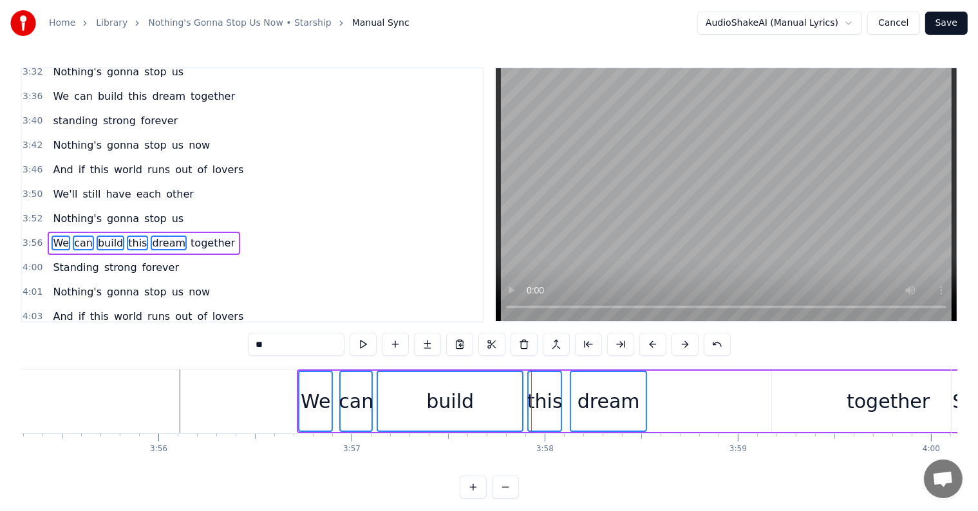
click at [680, 345] on button at bounding box center [685, 344] width 27 height 23
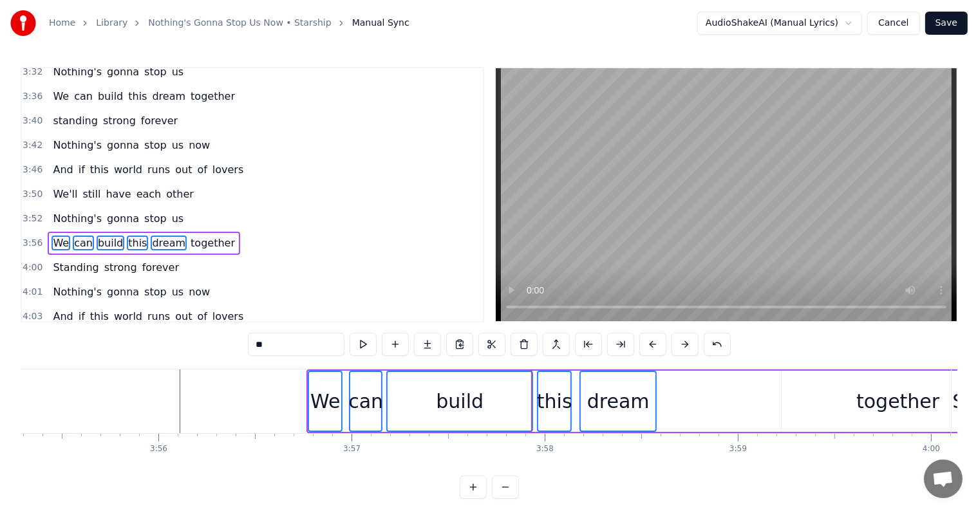
click at [680, 345] on button at bounding box center [685, 344] width 27 height 23
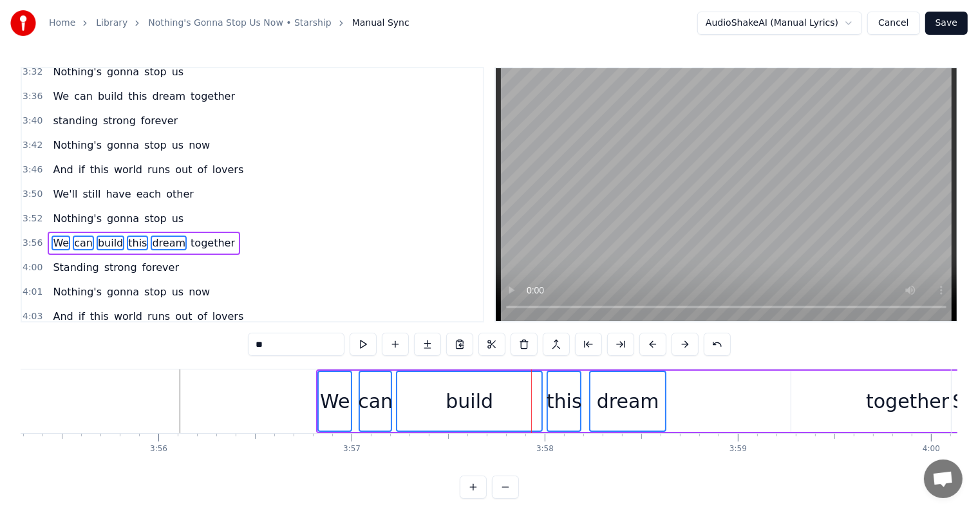
click at [680, 345] on button at bounding box center [685, 344] width 27 height 23
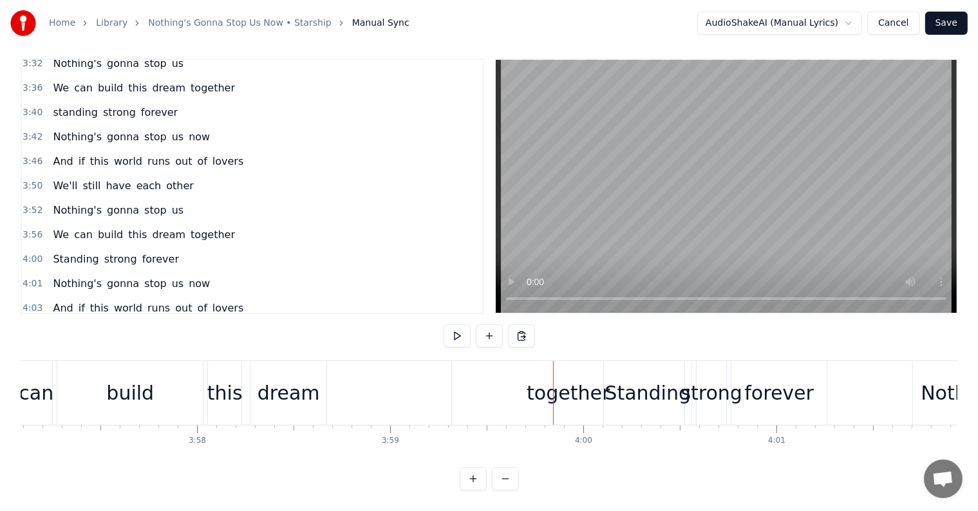
scroll to position [0, 45739]
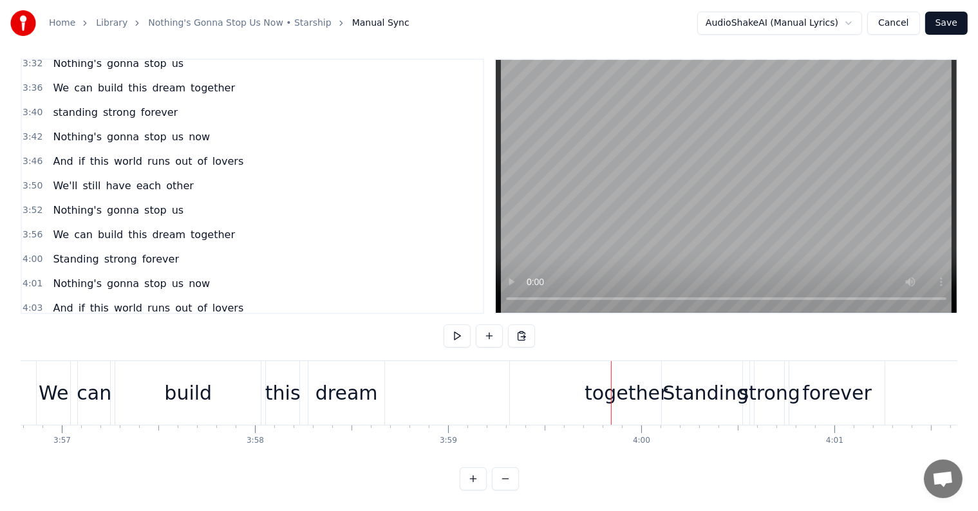
click at [587, 379] on div "together" at bounding box center [626, 393] width 232 height 64
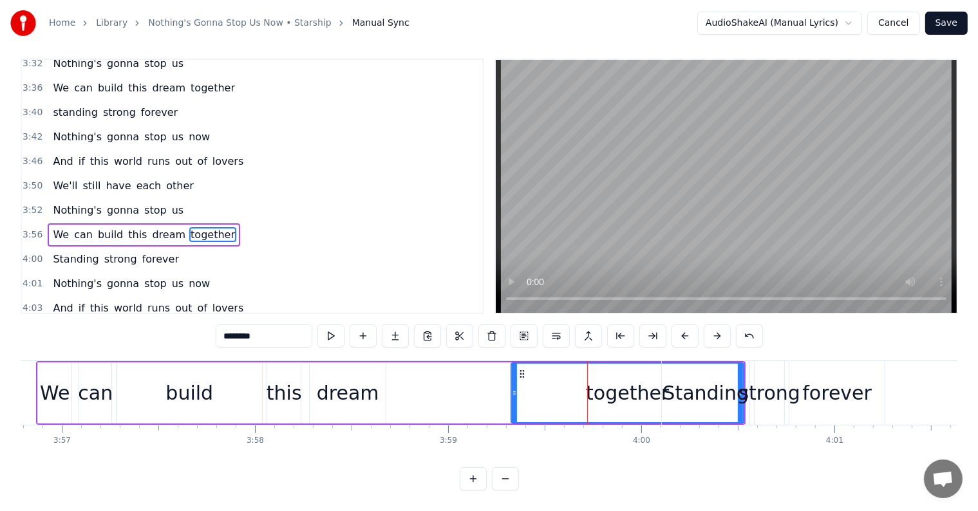
scroll to position [0, 0]
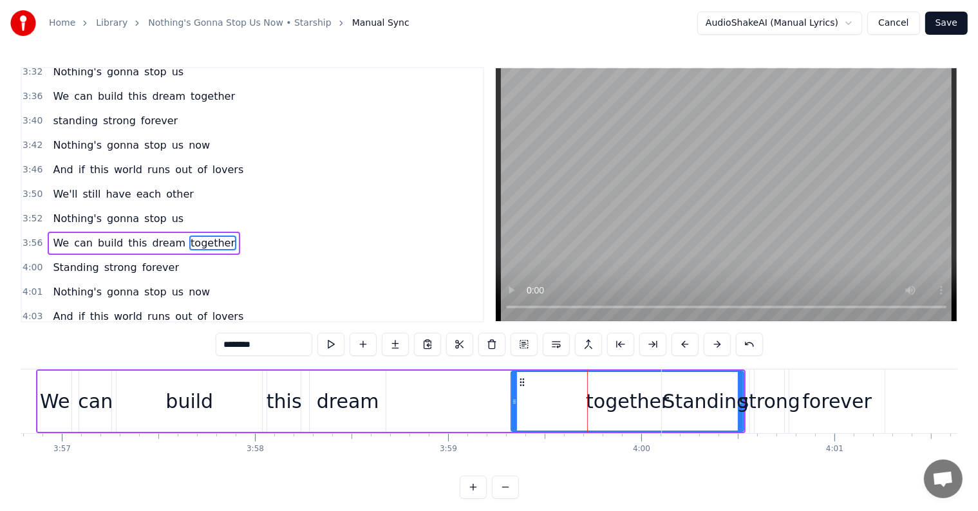
click at [358, 387] on div "dream" at bounding box center [348, 401] width 62 height 29
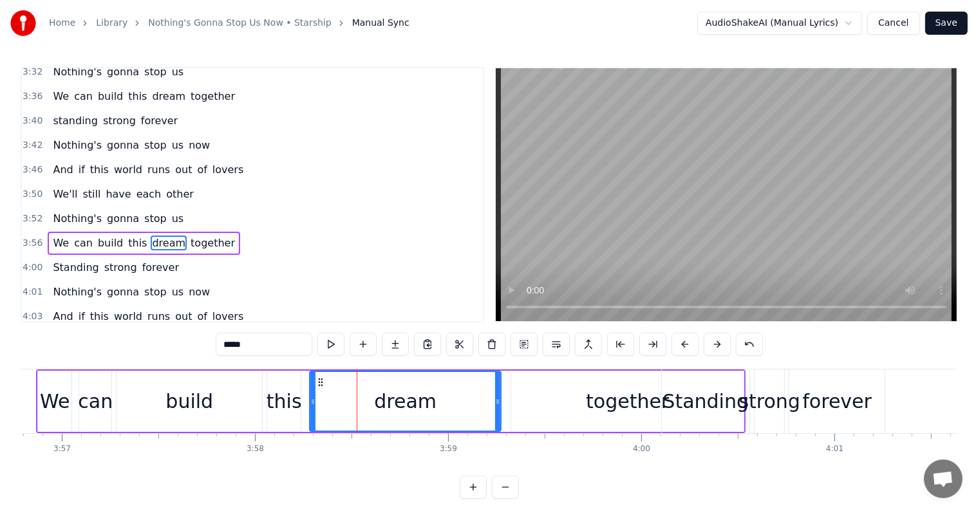
drag, startPoint x: 382, startPoint y: 402, endPoint x: 390, endPoint y: 409, distance: 10.5
click at [495, 415] on div at bounding box center [497, 401] width 5 height 59
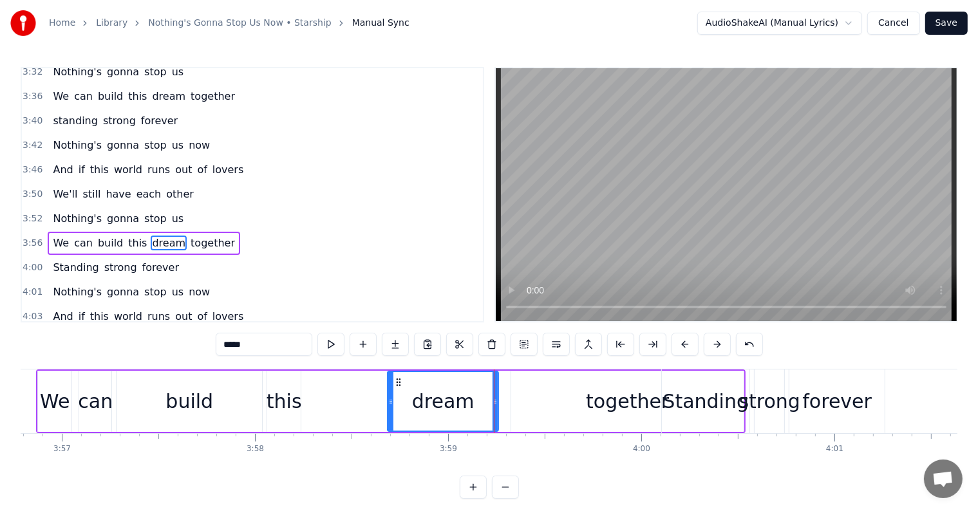
drag, startPoint x: 311, startPoint y: 398, endPoint x: 384, endPoint y: 415, distance: 74.7
click at [388, 415] on div at bounding box center [390, 401] width 5 height 59
click at [289, 394] on div "this" at bounding box center [284, 401] width 35 height 29
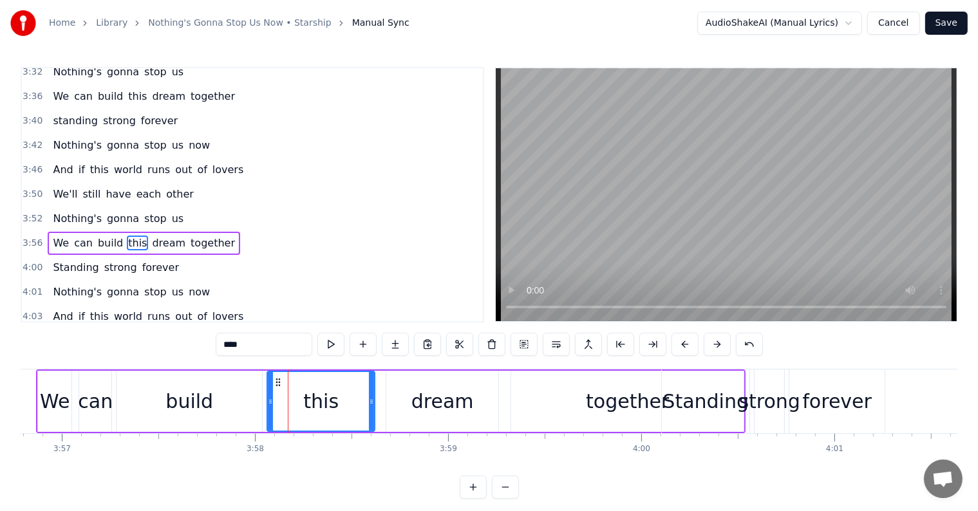
drag, startPoint x: 297, startPoint y: 399, endPoint x: 327, endPoint y: 412, distance: 33.1
click at [369, 415] on div at bounding box center [371, 401] width 5 height 59
drag, startPoint x: 270, startPoint y: 402, endPoint x: 301, endPoint y: 410, distance: 31.2
click at [301, 410] on div at bounding box center [298, 401] width 5 height 59
click at [226, 394] on div "build" at bounding box center [190, 401] width 146 height 61
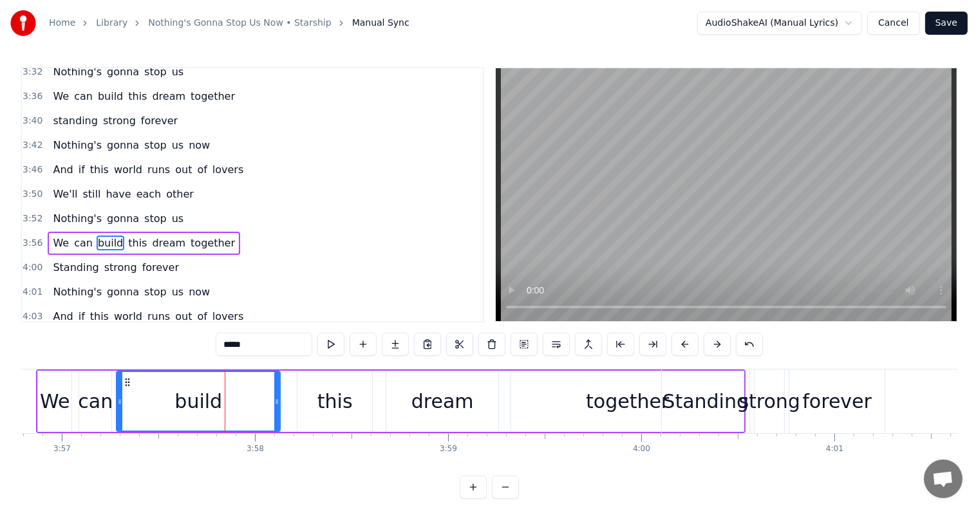
drag, startPoint x: 259, startPoint y: 402, endPoint x: 251, endPoint y: 397, distance: 9.7
click at [278, 407] on div at bounding box center [276, 401] width 5 height 59
drag, startPoint x: 118, startPoint y: 399, endPoint x: 147, endPoint y: 404, distance: 28.7
click at [147, 404] on icon at bounding box center [148, 402] width 5 height 10
click at [102, 397] on div "can" at bounding box center [95, 401] width 35 height 29
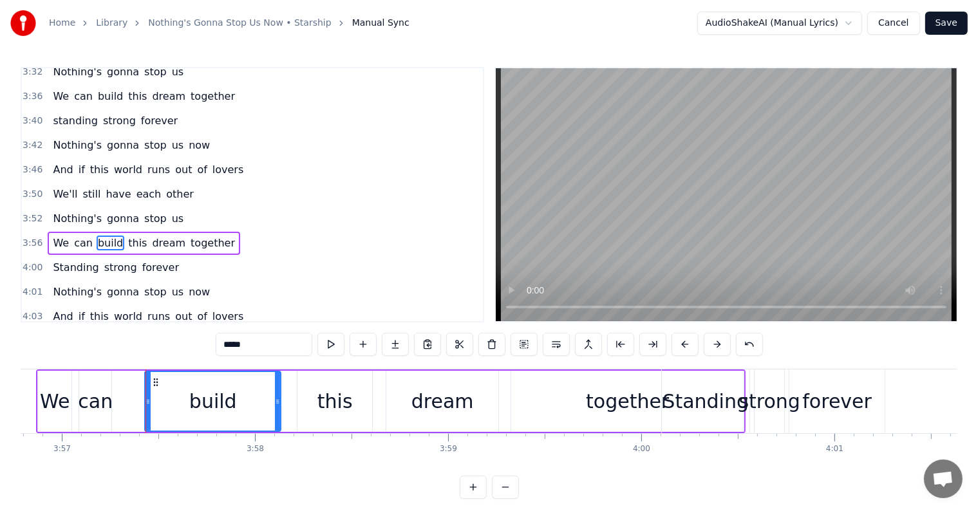
type input "***"
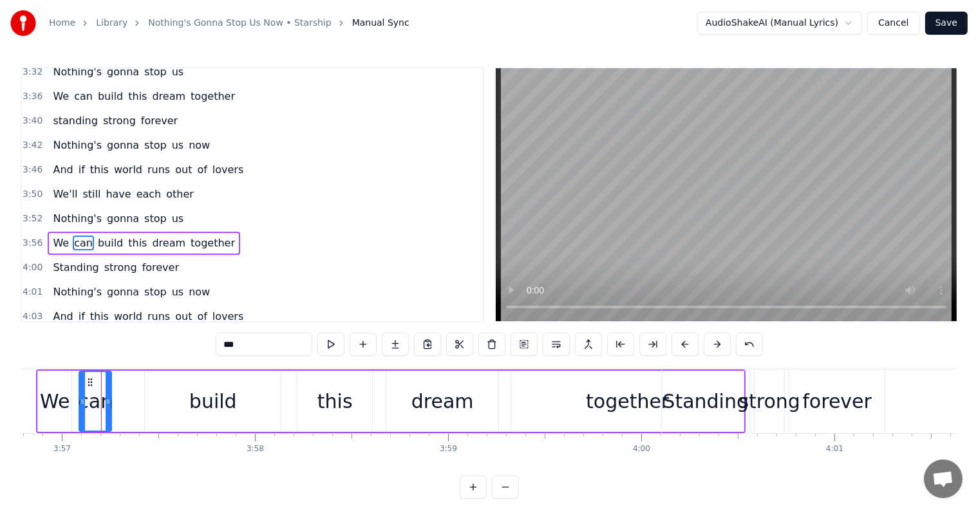
click at [111, 400] on div "can" at bounding box center [95, 401] width 33 height 61
drag, startPoint x: 108, startPoint y: 400, endPoint x: 131, endPoint y: 404, distance: 23.4
click at [131, 404] on icon at bounding box center [131, 402] width 5 height 10
click at [86, 398] on icon at bounding box center [83, 402] width 5 height 10
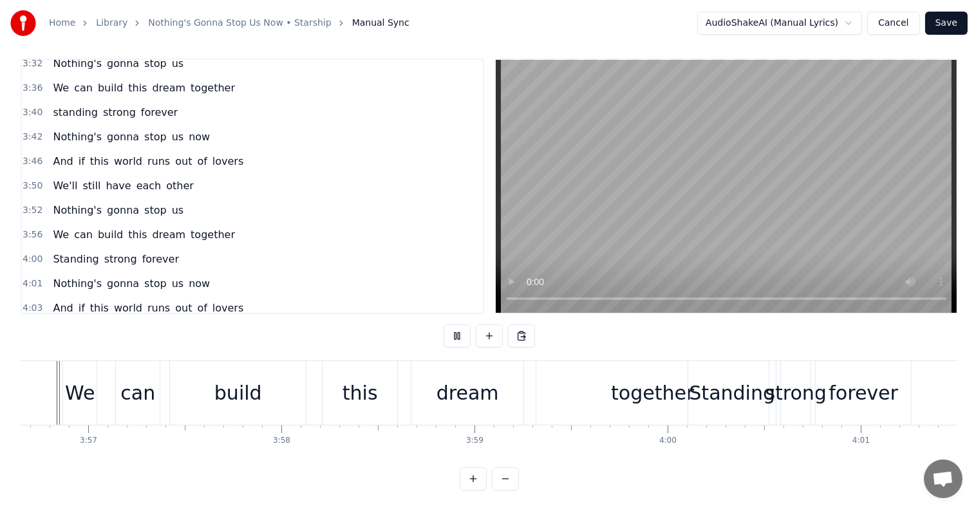
scroll to position [0, 45684]
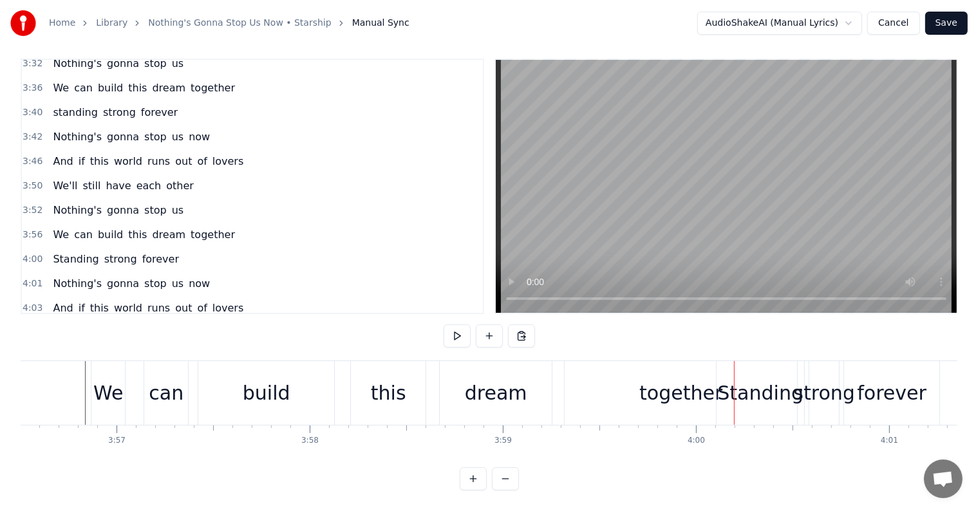
click at [643, 379] on div "together" at bounding box center [681, 393] width 232 height 64
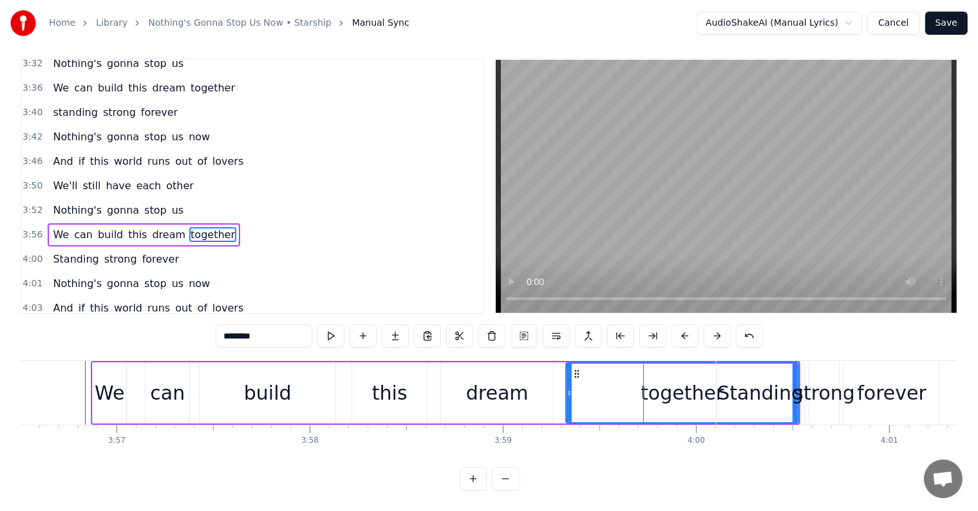
scroll to position [0, 0]
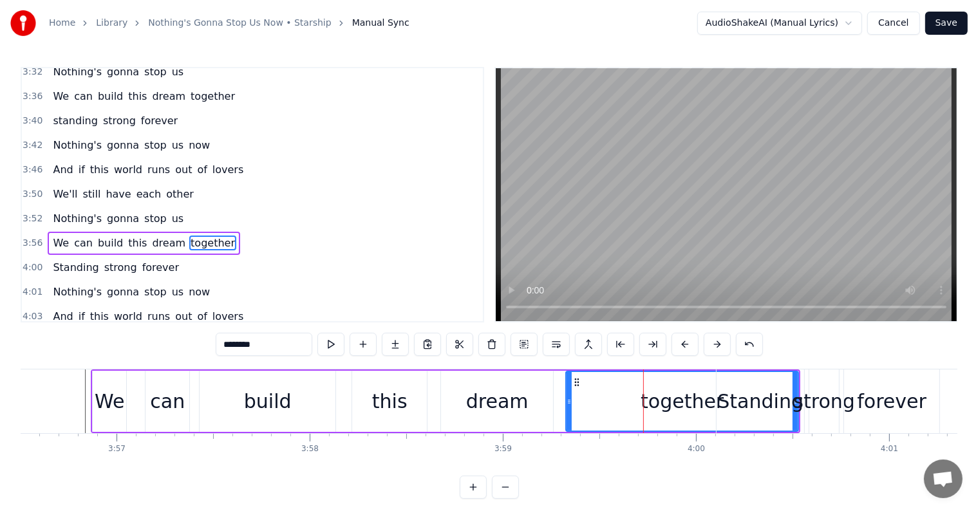
click at [621, 391] on div "together" at bounding box center [682, 401] width 231 height 59
click at [751, 389] on div "Standing" at bounding box center [760, 401] width 86 height 29
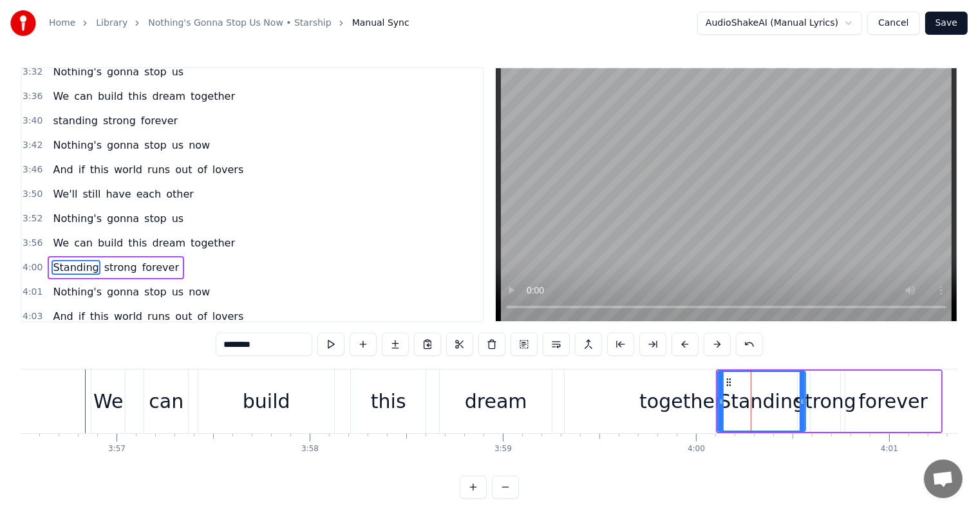
scroll to position [1378, 0]
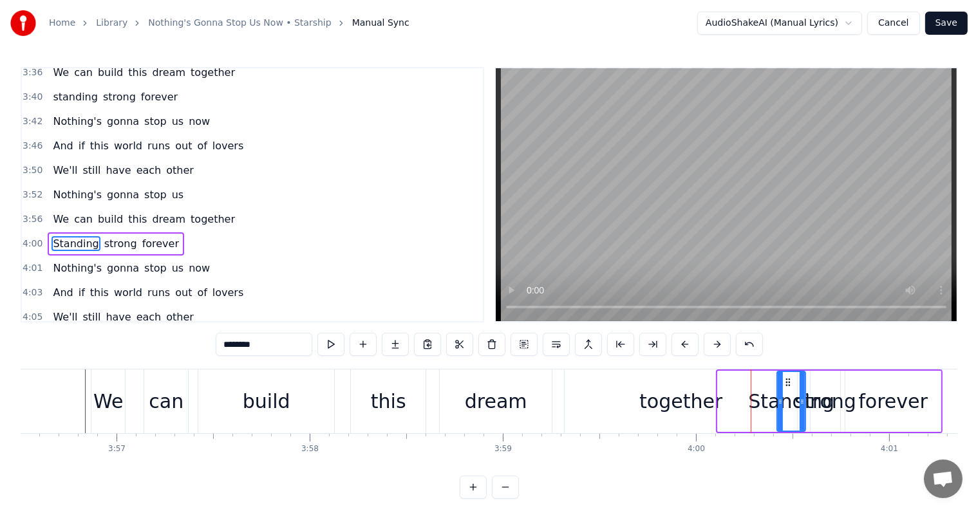
drag, startPoint x: 721, startPoint y: 393, endPoint x: 800, endPoint y: 404, distance: 79.9
click at [780, 404] on div at bounding box center [780, 401] width 5 height 59
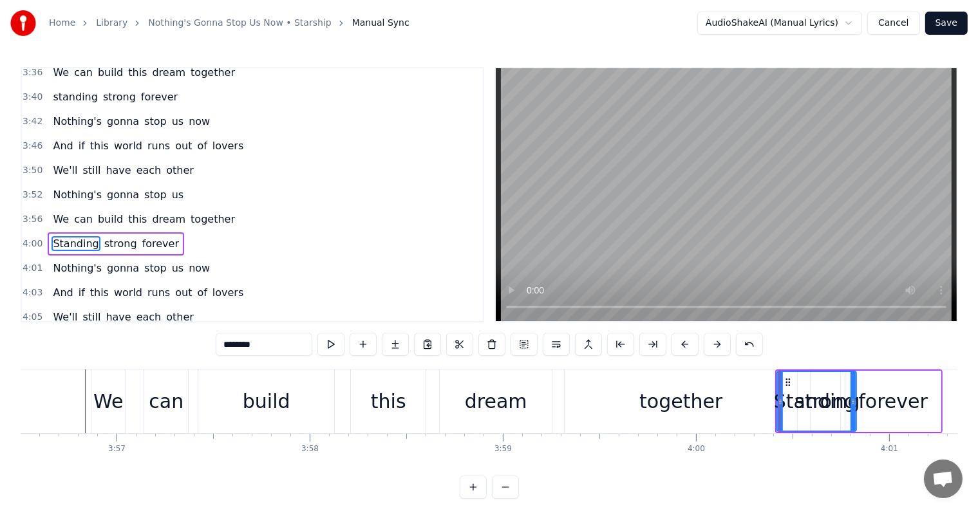
drag, startPoint x: 804, startPoint y: 394, endPoint x: 854, endPoint y: 396, distance: 50.9
click at [854, 396] on div at bounding box center [853, 401] width 5 height 59
drag, startPoint x: 780, startPoint y: 395, endPoint x: 822, endPoint y: 399, distance: 42.0
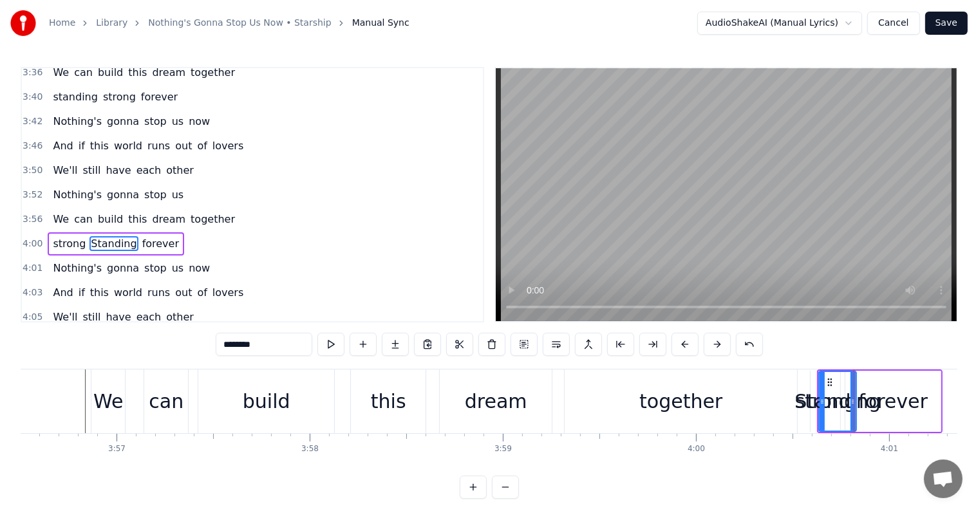
click at [724, 398] on div "together" at bounding box center [681, 402] width 232 height 64
type input "********"
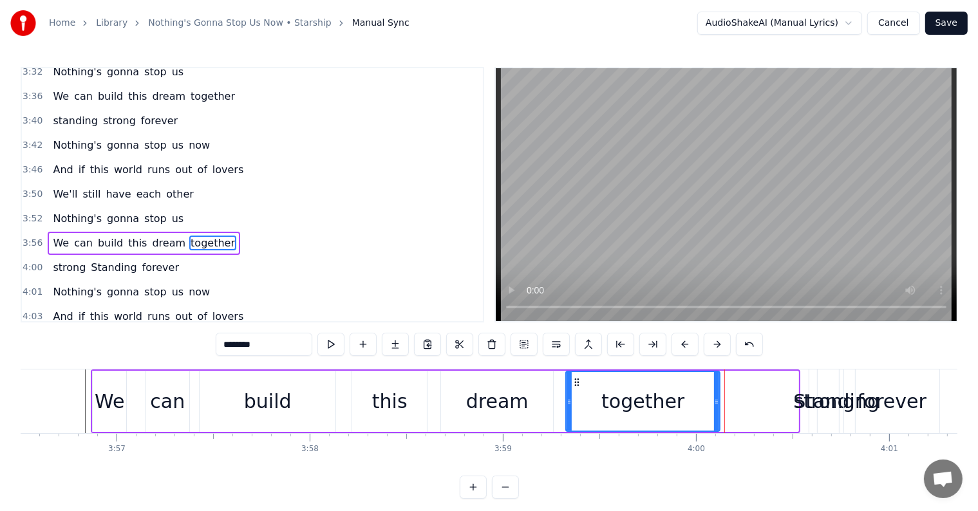
drag, startPoint x: 793, startPoint y: 397, endPoint x: 715, endPoint y: 392, distance: 78.7
click at [715, 392] on div at bounding box center [716, 401] width 5 height 59
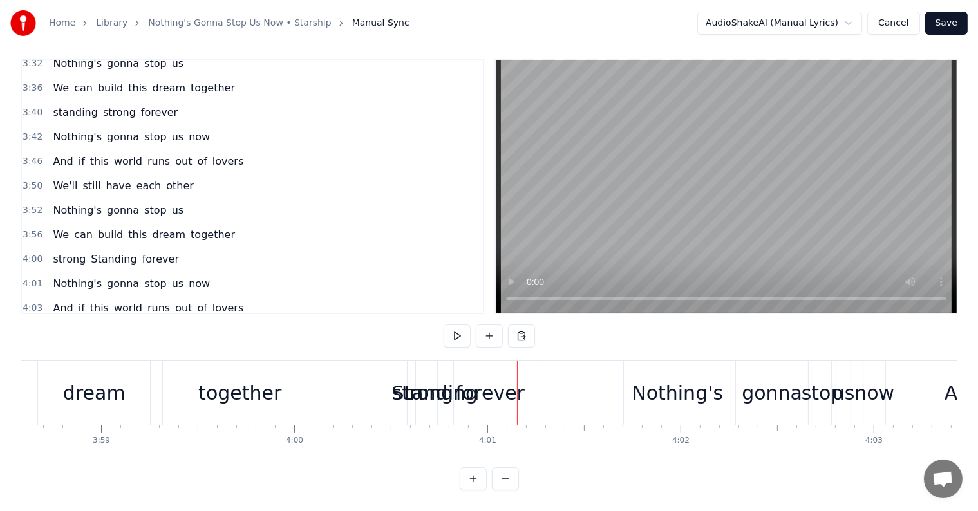
scroll to position [0, 45999]
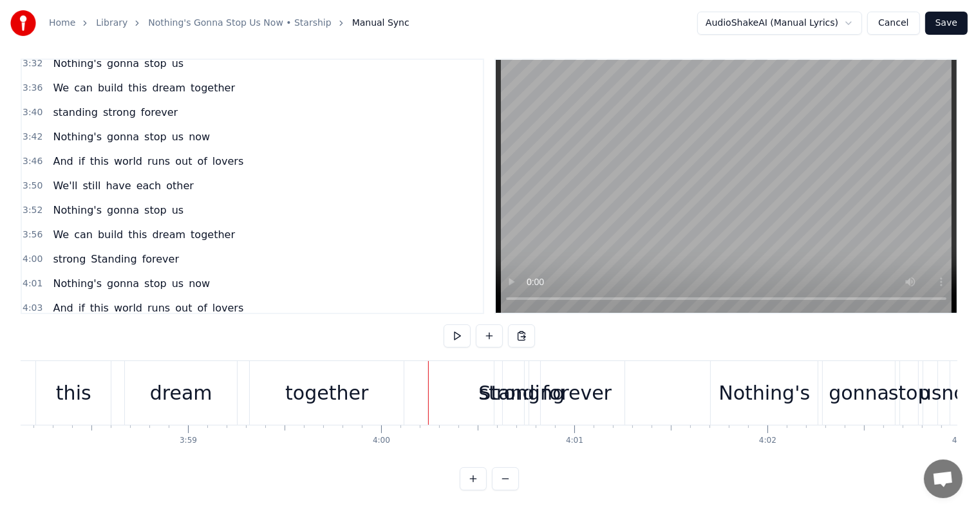
click at [518, 379] on div "Standing" at bounding box center [521, 393] width 86 height 29
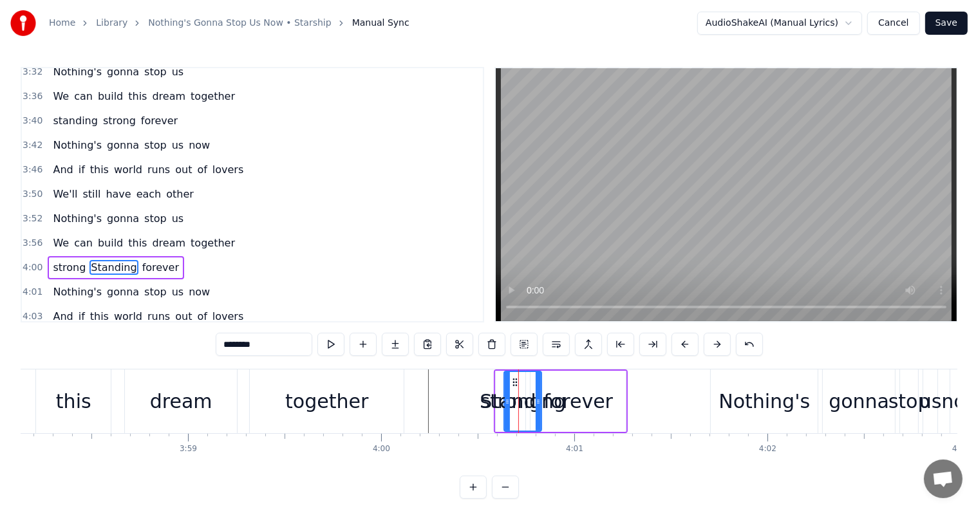
scroll to position [1378, 0]
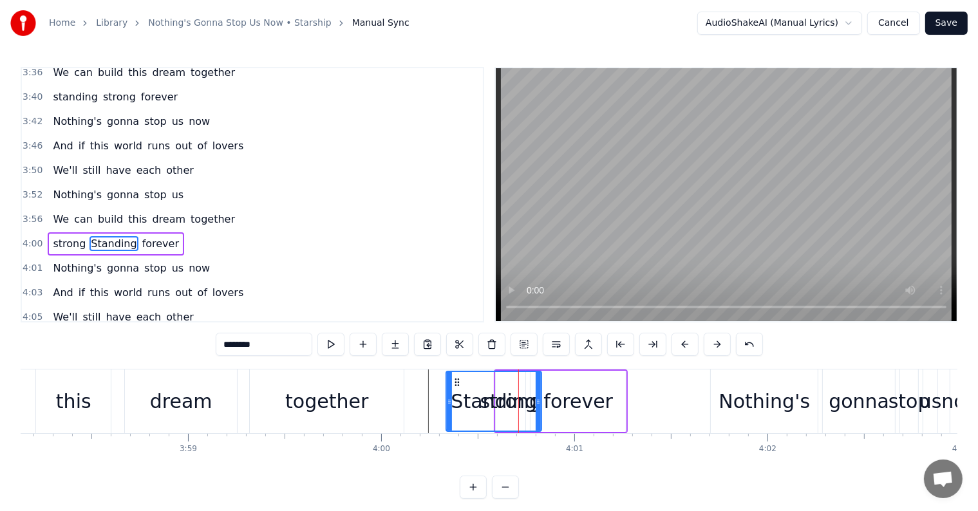
drag, startPoint x: 507, startPoint y: 395, endPoint x: 449, endPoint y: 393, distance: 58.0
click at [449, 393] on div at bounding box center [449, 401] width 5 height 59
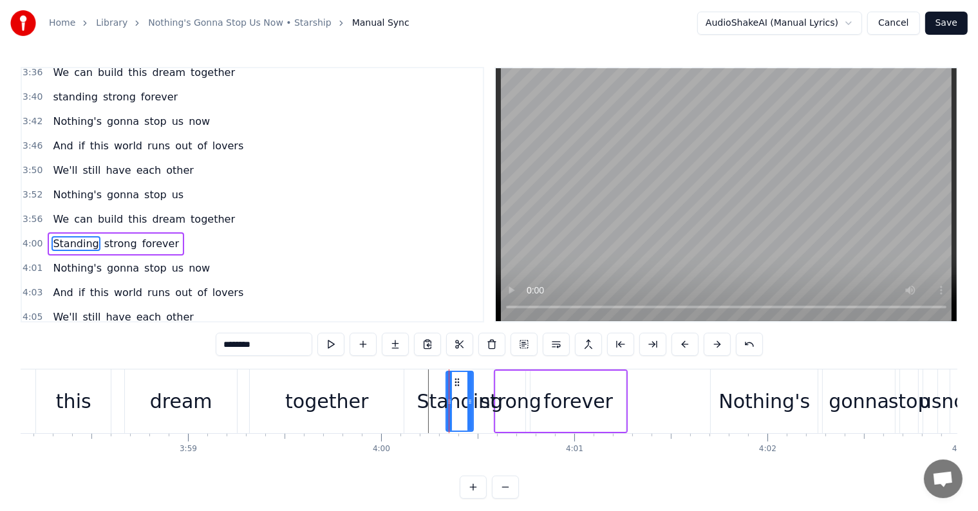
drag, startPoint x: 537, startPoint y: 405, endPoint x: 467, endPoint y: 397, distance: 70.7
click at [469, 397] on icon at bounding box center [469, 402] width 5 height 10
click at [229, 347] on input "********" at bounding box center [264, 344] width 97 height 23
click at [225, 348] on input "*******" at bounding box center [264, 344] width 97 height 23
type input "********"
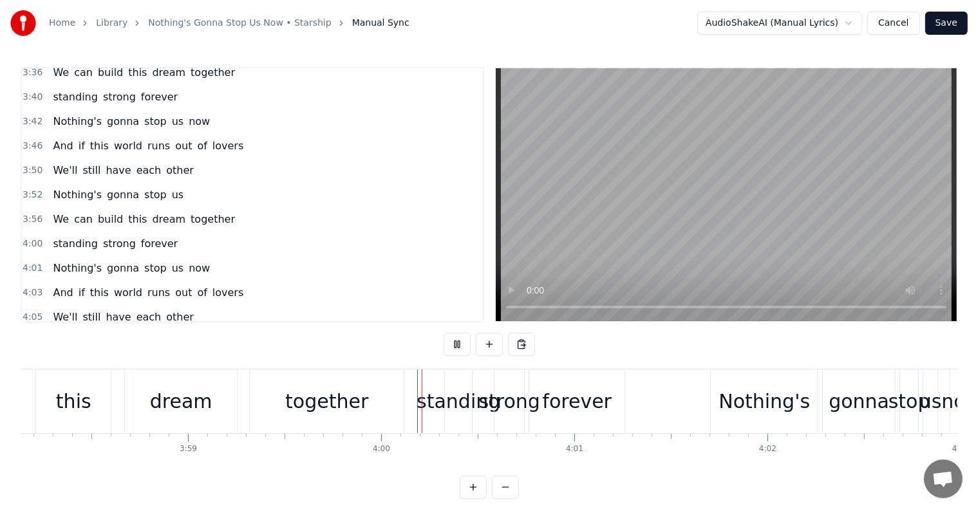
scroll to position [19, 0]
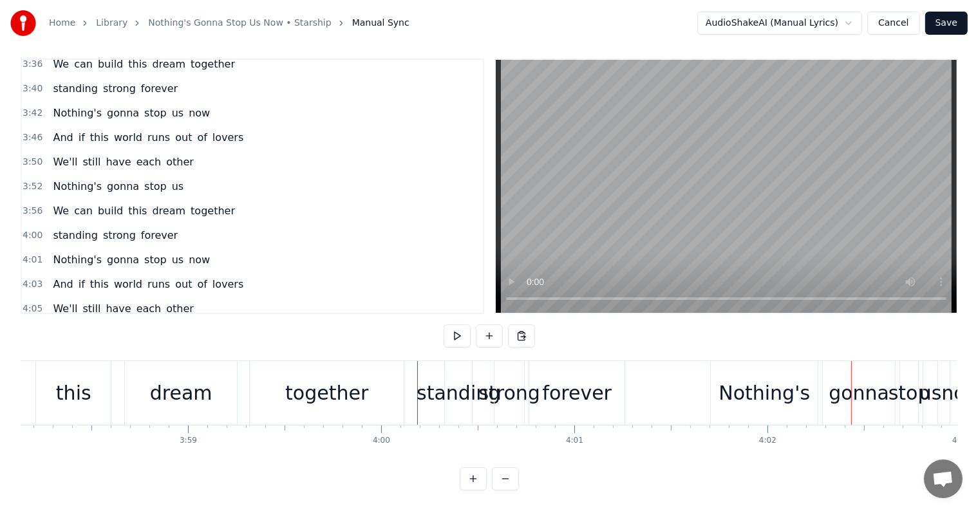
click at [426, 379] on div "standing" at bounding box center [459, 393] width 84 height 29
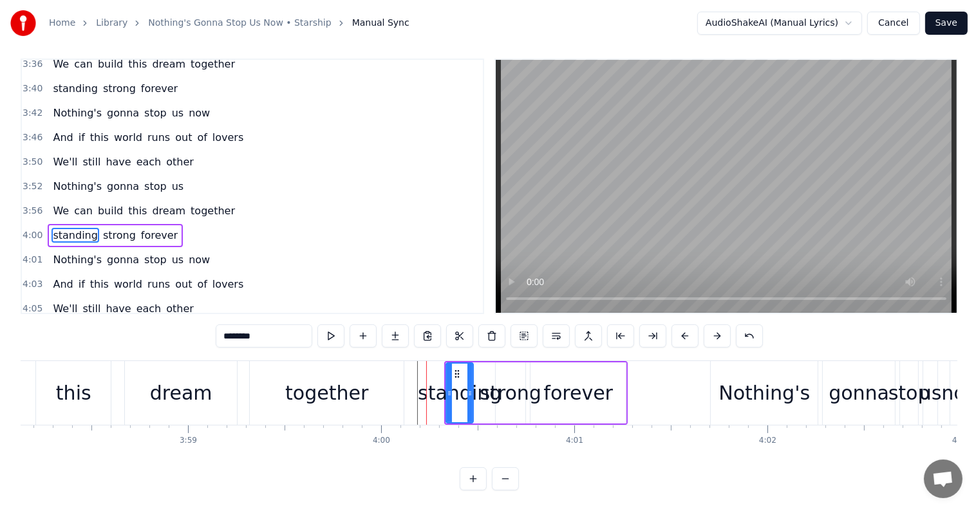
scroll to position [0, 0]
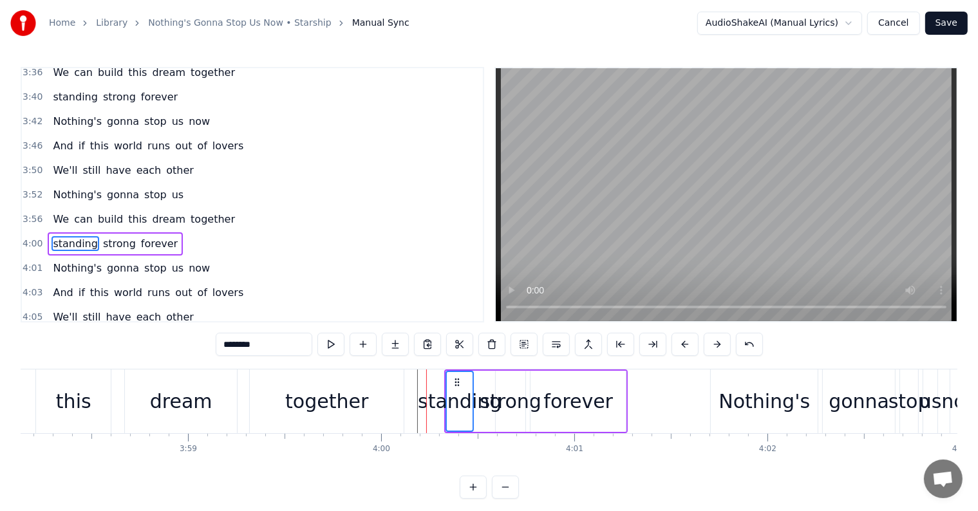
click at [114, 236] on span "strong" at bounding box center [119, 243] width 35 height 15
click at [140, 236] on span "forever" at bounding box center [159, 243] width 39 height 15
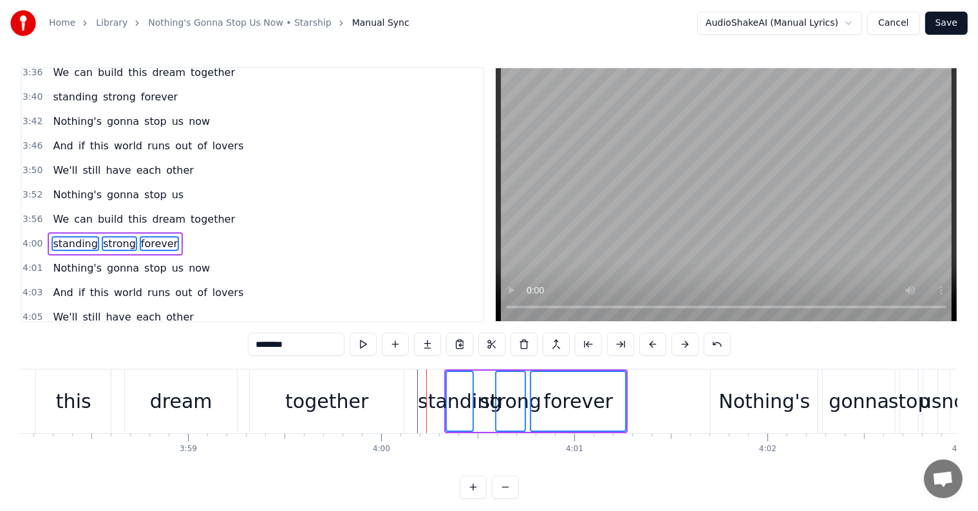
click at [64, 261] on span "Nothing's" at bounding box center [78, 268] width 52 height 15
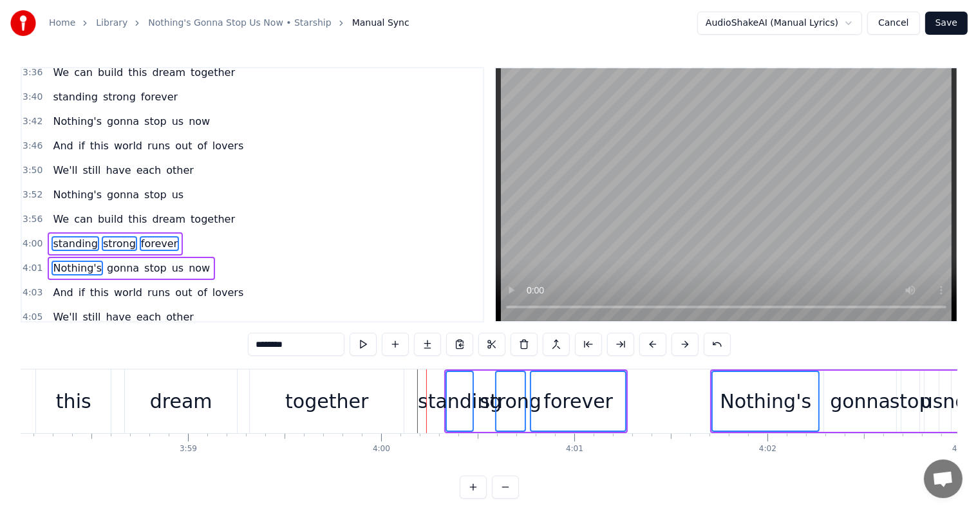
click at [106, 261] on span "gonna" at bounding box center [123, 268] width 35 height 15
drag, startPoint x: 144, startPoint y: 219, endPoint x: 160, endPoint y: 220, distance: 15.5
click at [146, 261] on span "stop" at bounding box center [155, 268] width 25 height 15
click at [171, 261] on span "us" at bounding box center [178, 268] width 14 height 15
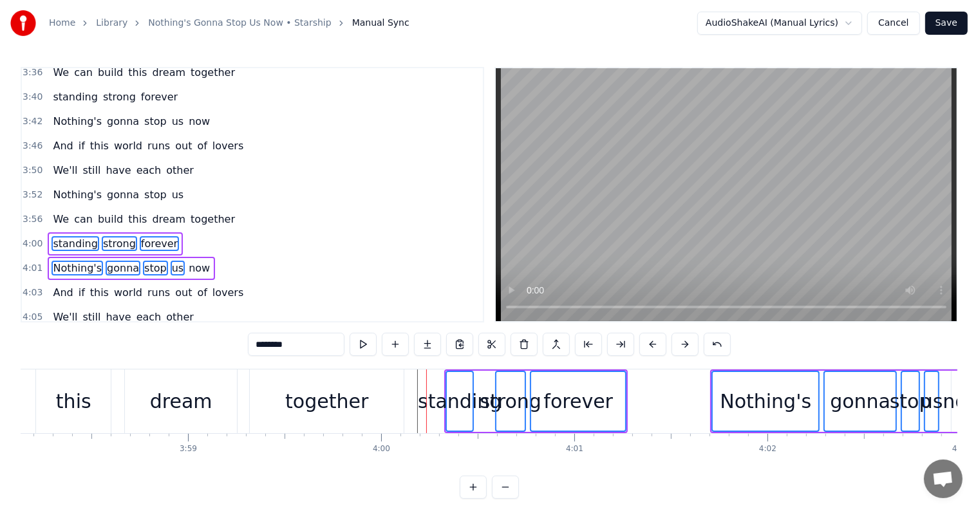
click at [187, 261] on span "now" at bounding box center [199, 268] width 24 height 15
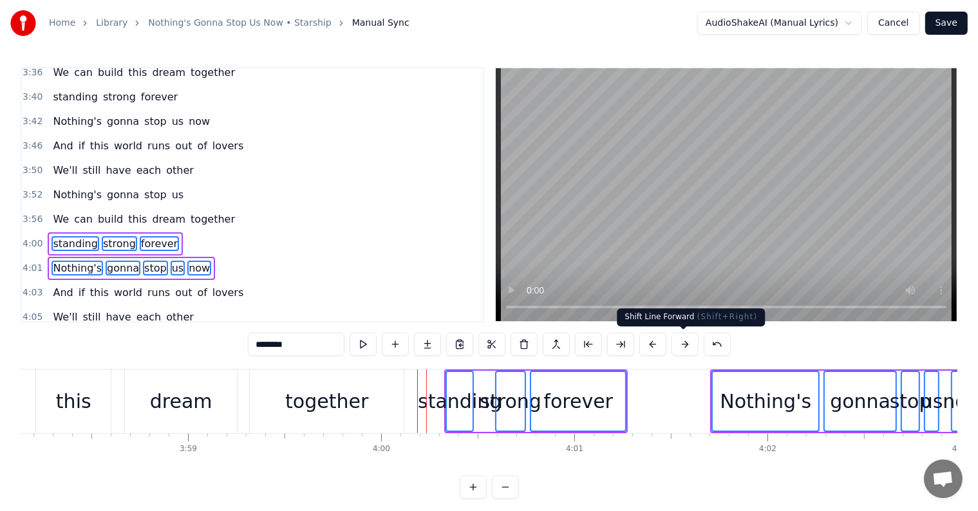
click at [687, 344] on button at bounding box center [685, 344] width 27 height 23
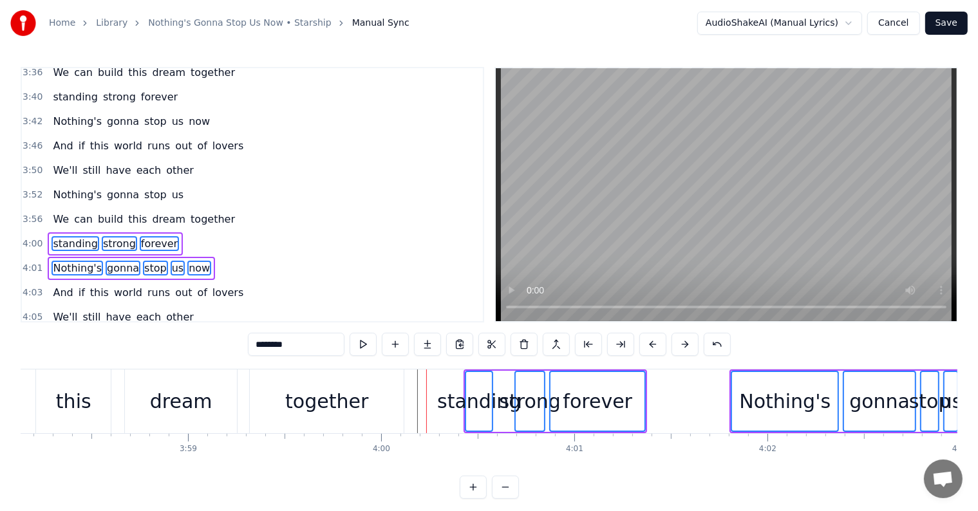
click at [687, 344] on button at bounding box center [685, 344] width 27 height 23
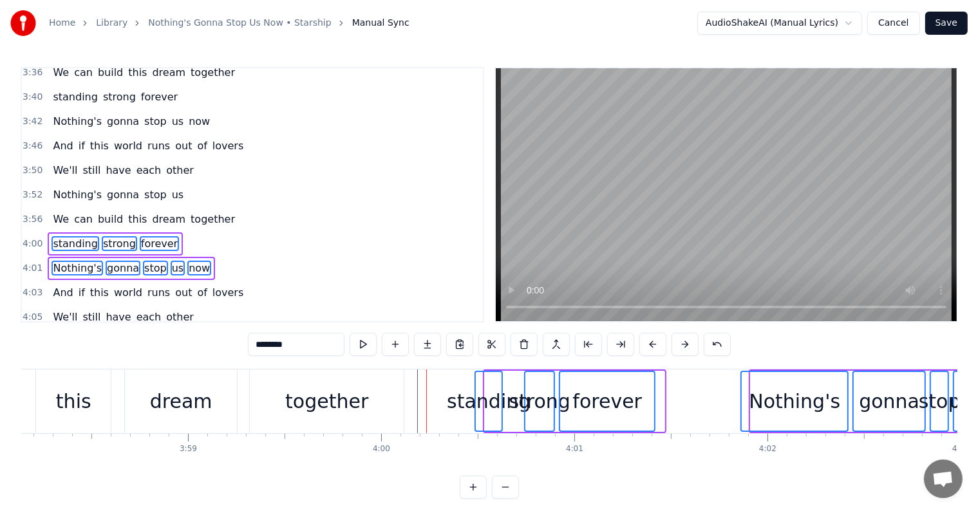
click at [687, 344] on button at bounding box center [685, 344] width 27 height 23
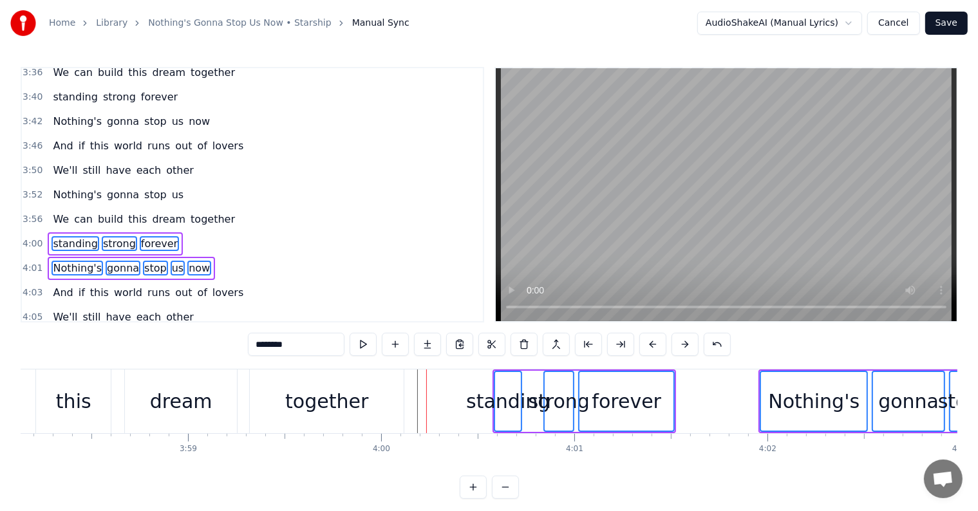
click at [687, 344] on button at bounding box center [685, 344] width 27 height 23
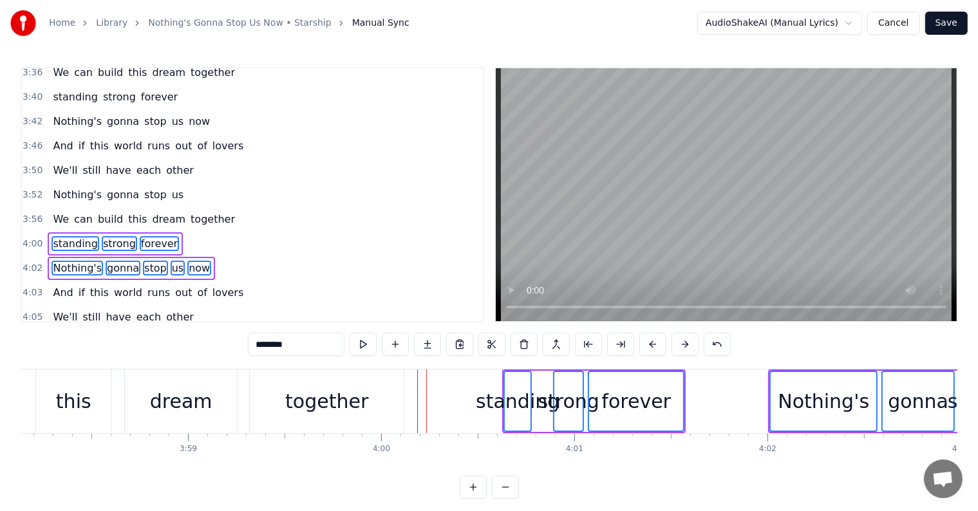
click at [687, 344] on button at bounding box center [685, 344] width 27 height 23
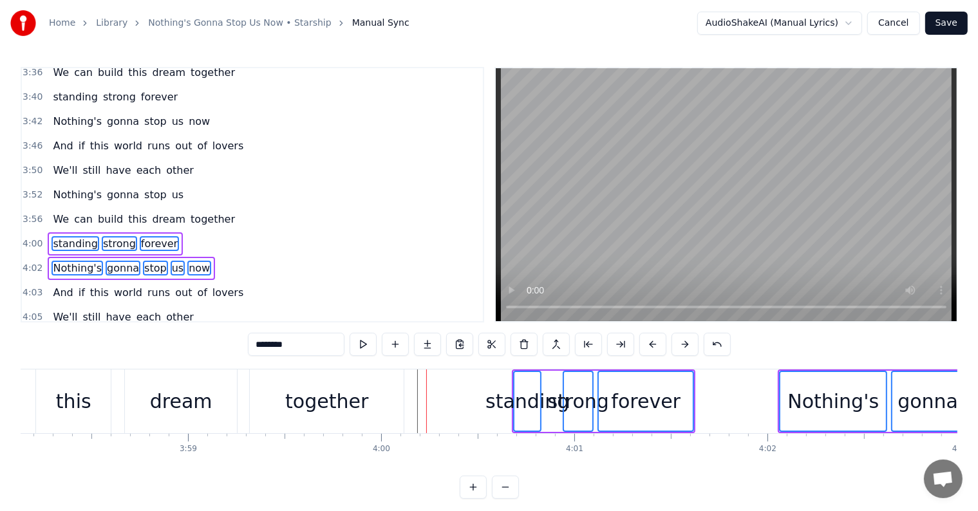
click at [687, 344] on button at bounding box center [685, 344] width 27 height 23
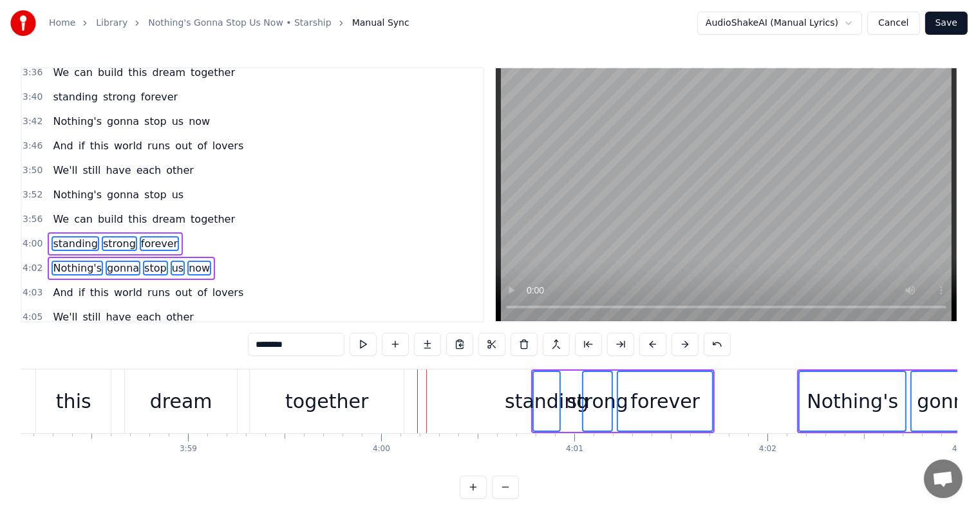
click at [687, 344] on button at bounding box center [685, 344] width 27 height 23
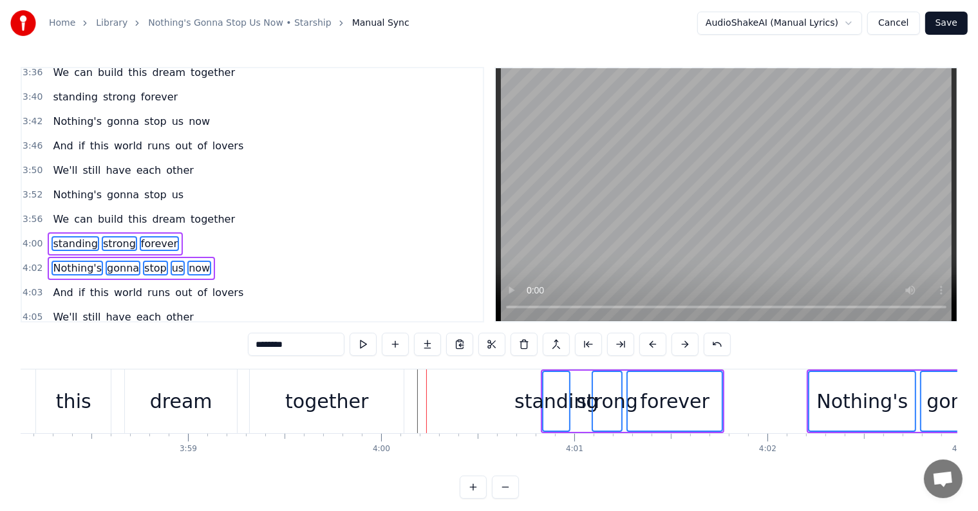
click at [687, 344] on button at bounding box center [685, 344] width 27 height 23
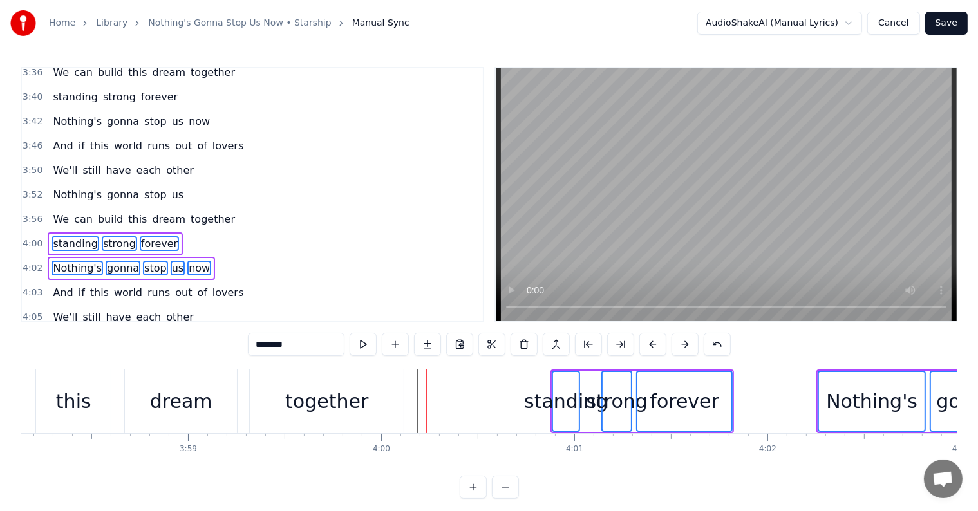
click at [687, 344] on button at bounding box center [685, 344] width 27 height 23
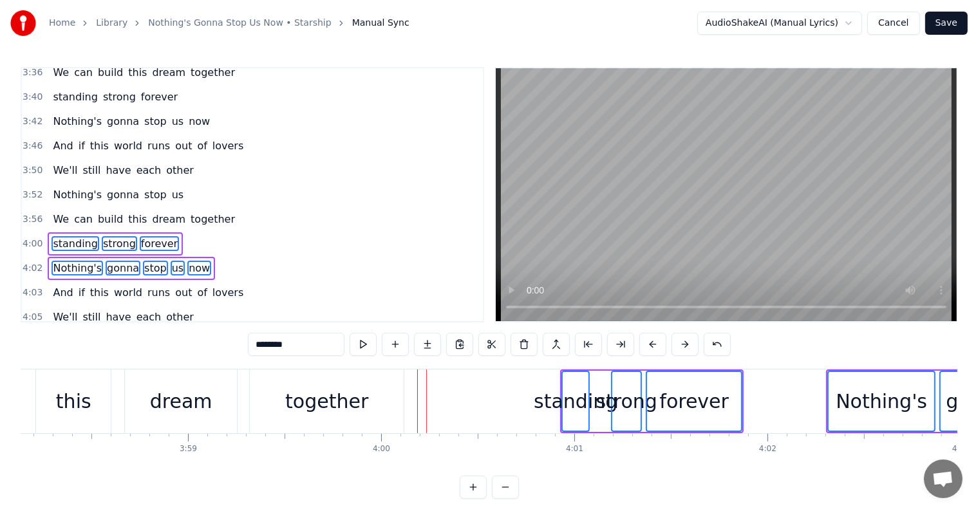
click at [687, 344] on button at bounding box center [685, 344] width 27 height 23
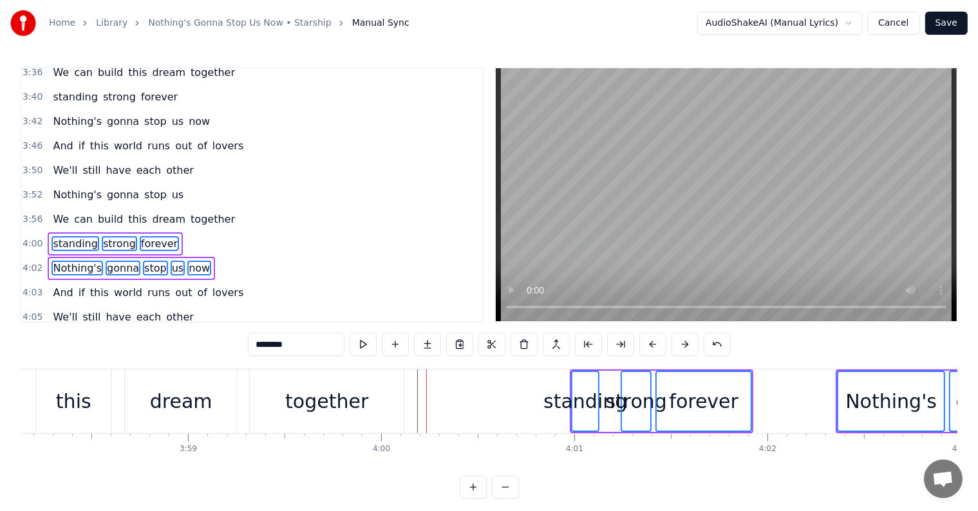
click at [687, 344] on button at bounding box center [685, 344] width 27 height 23
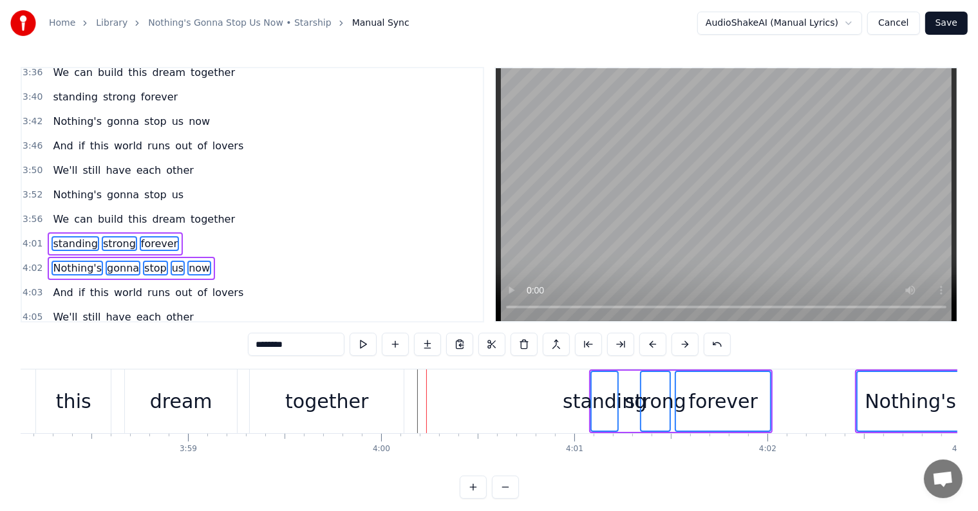
click at [687, 344] on button at bounding box center [685, 344] width 27 height 23
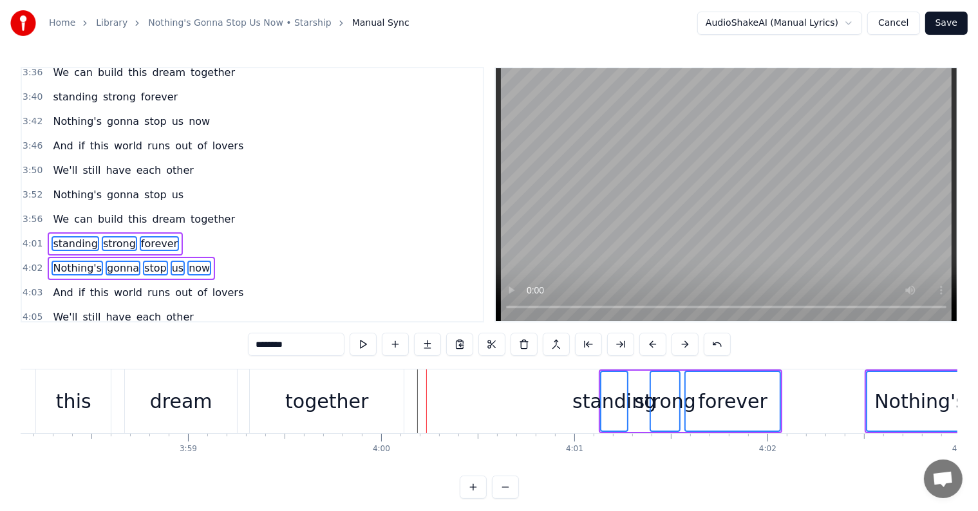
click at [687, 344] on button at bounding box center [685, 344] width 27 height 23
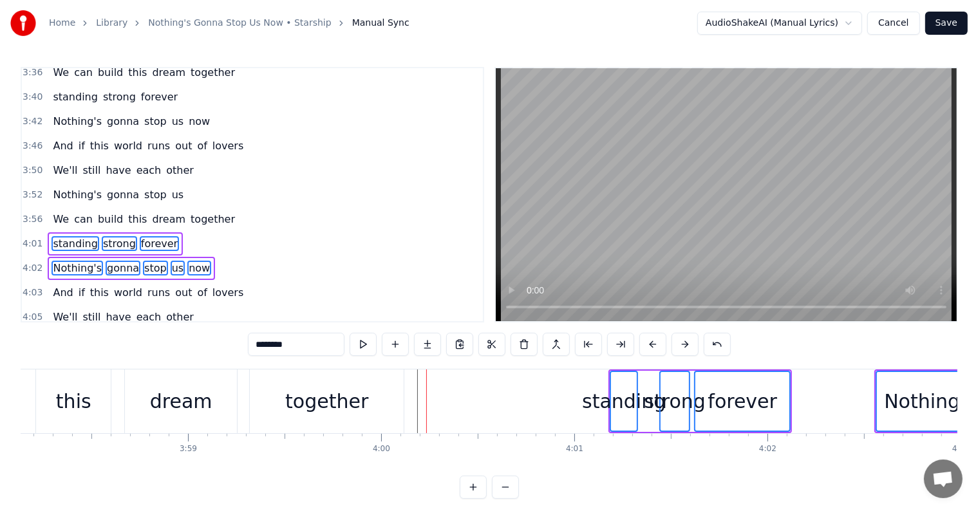
click at [687, 344] on button at bounding box center [685, 344] width 27 height 23
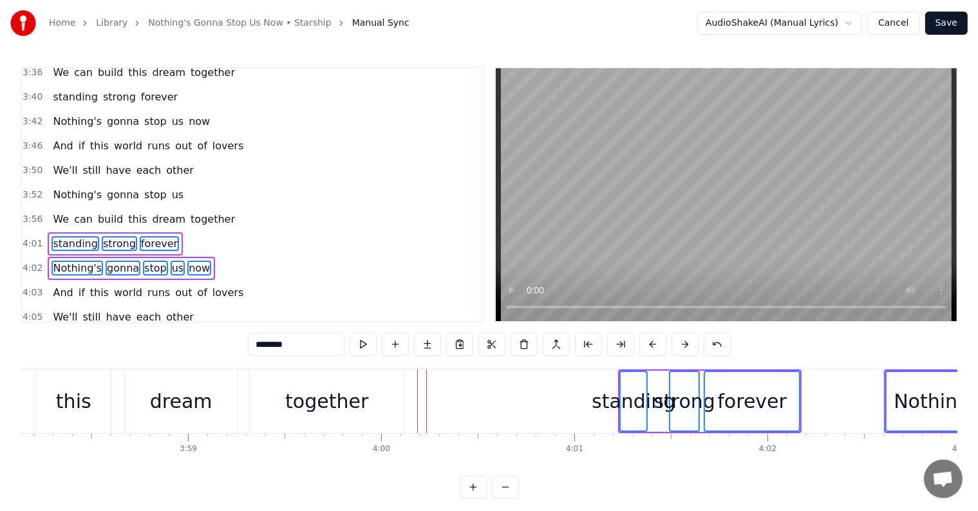
click at [687, 344] on button at bounding box center [685, 344] width 27 height 23
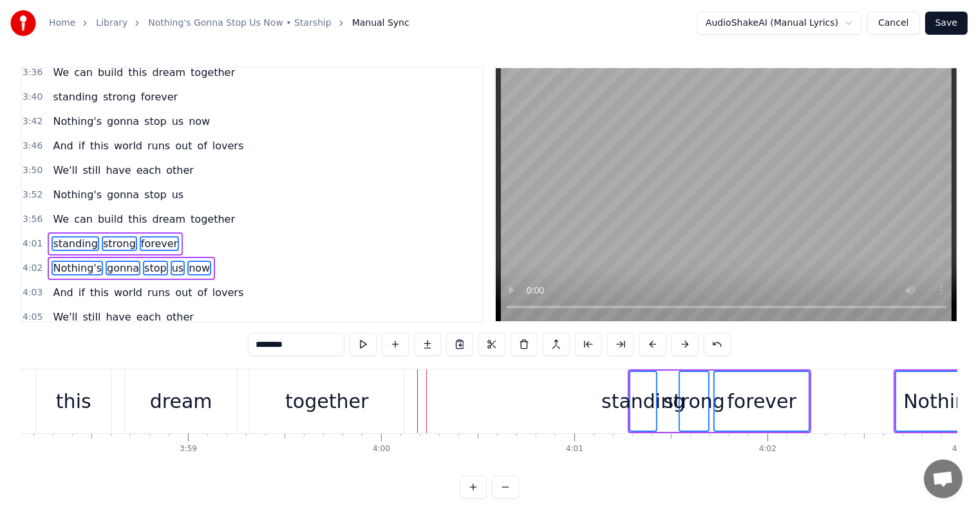
click at [687, 344] on button at bounding box center [685, 344] width 27 height 23
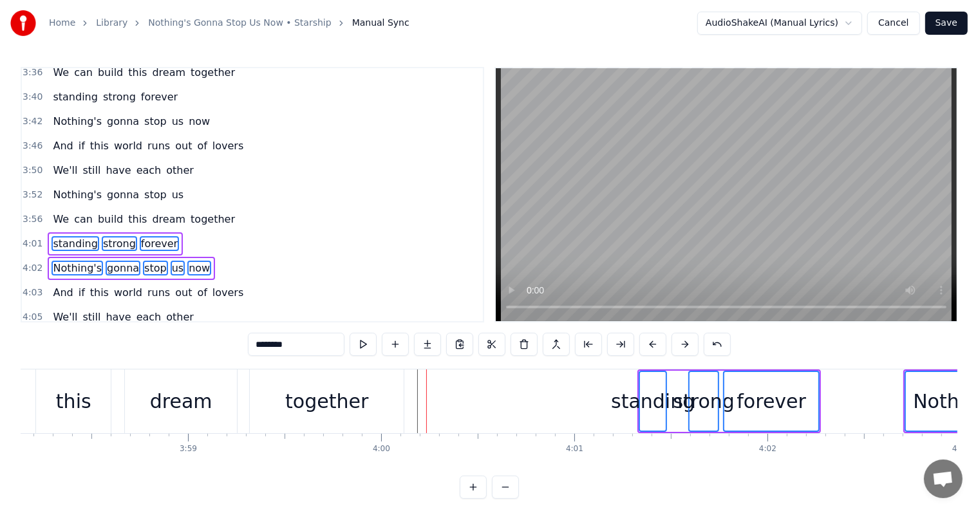
click at [687, 344] on button at bounding box center [685, 344] width 27 height 23
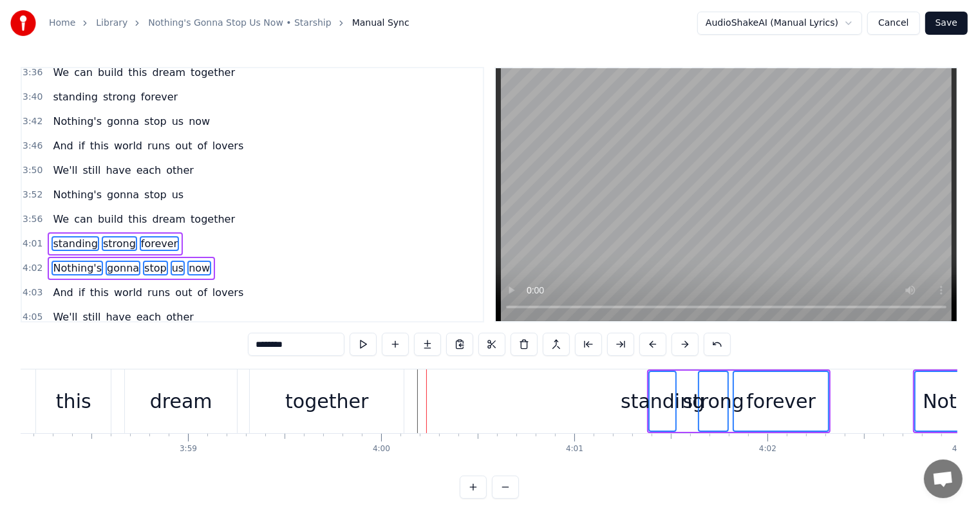
click at [816, 402] on div "forever" at bounding box center [781, 401] width 94 height 59
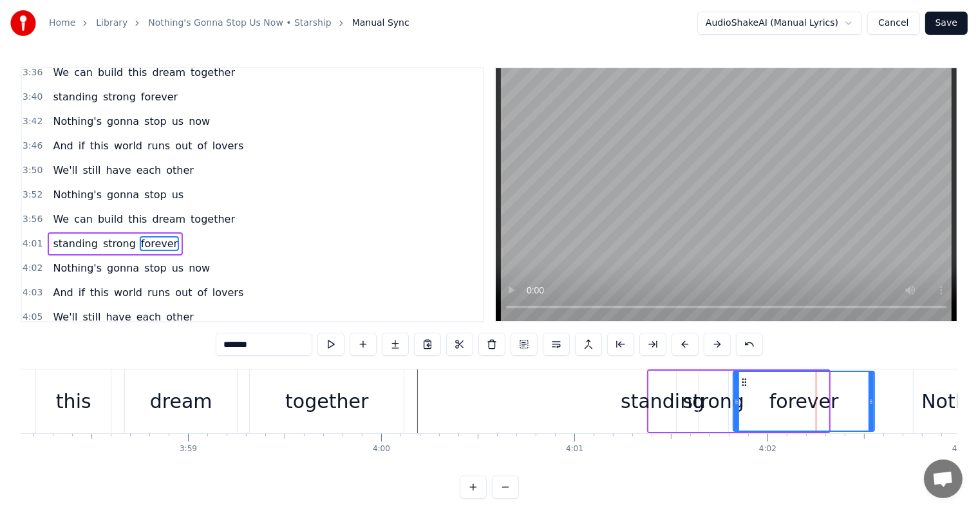
drag, startPoint x: 824, startPoint y: 399, endPoint x: 871, endPoint y: 410, distance: 48.3
click at [871, 410] on div at bounding box center [871, 401] width 5 height 59
click at [656, 405] on div "standing" at bounding box center [663, 401] width 84 height 29
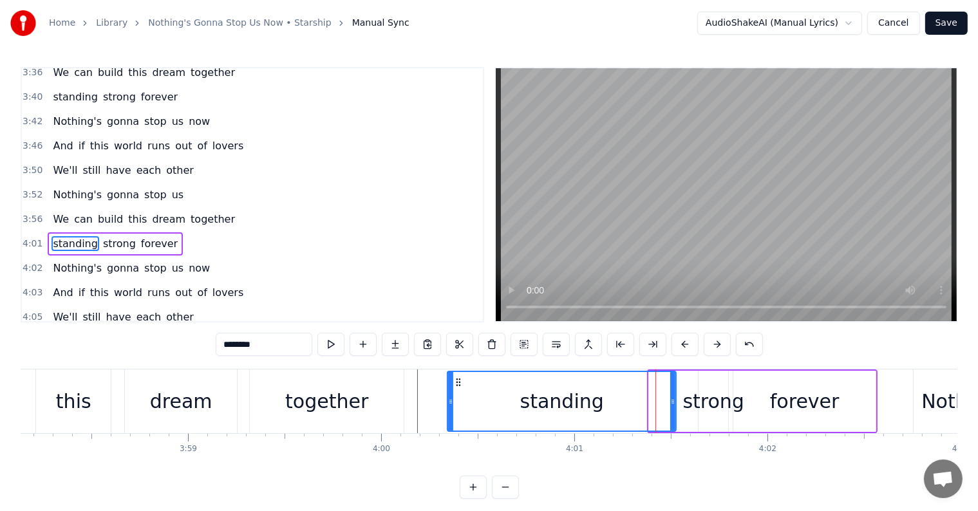
drag, startPoint x: 652, startPoint y: 405, endPoint x: 450, endPoint y: 389, distance: 202.2
click at [450, 389] on div at bounding box center [450, 401] width 5 height 59
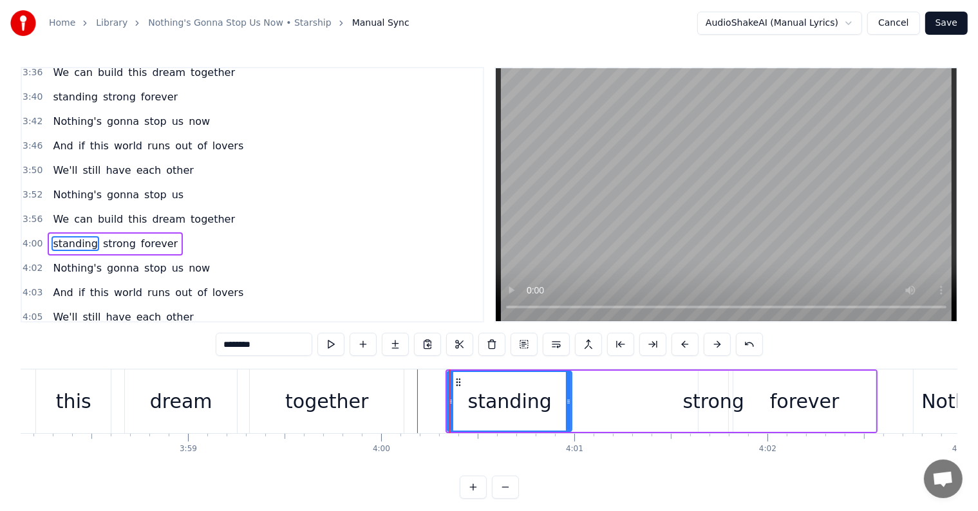
drag, startPoint x: 673, startPoint y: 400, endPoint x: 569, endPoint y: 388, distance: 105.1
click at [569, 388] on div at bounding box center [568, 401] width 5 height 59
click at [722, 395] on div "strong" at bounding box center [713, 401] width 61 height 29
type input "******"
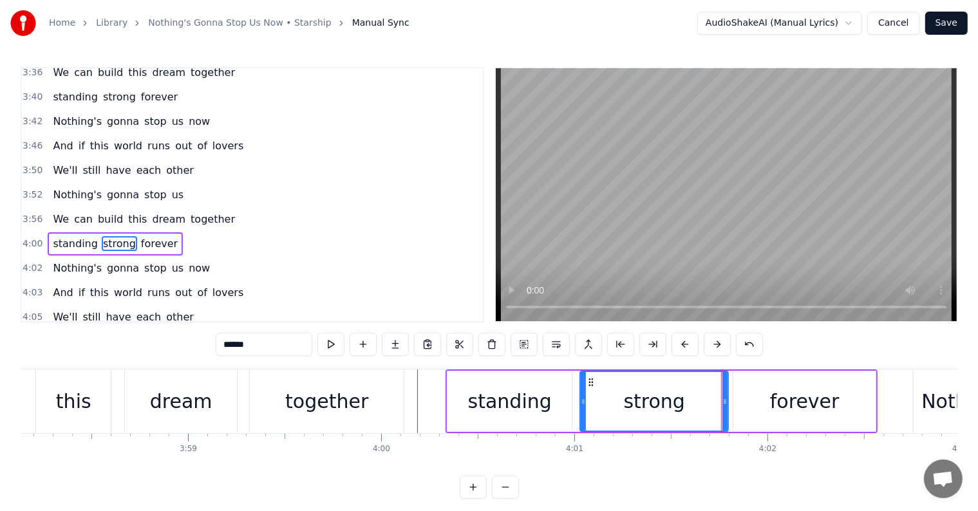
drag, startPoint x: 700, startPoint y: 402, endPoint x: 581, endPoint y: 398, distance: 118.6
click at [581, 398] on icon at bounding box center [583, 402] width 5 height 10
drag, startPoint x: 726, startPoint y: 405, endPoint x: 634, endPoint y: 417, distance: 92.2
click at [711, 402] on icon at bounding box center [713, 402] width 5 height 10
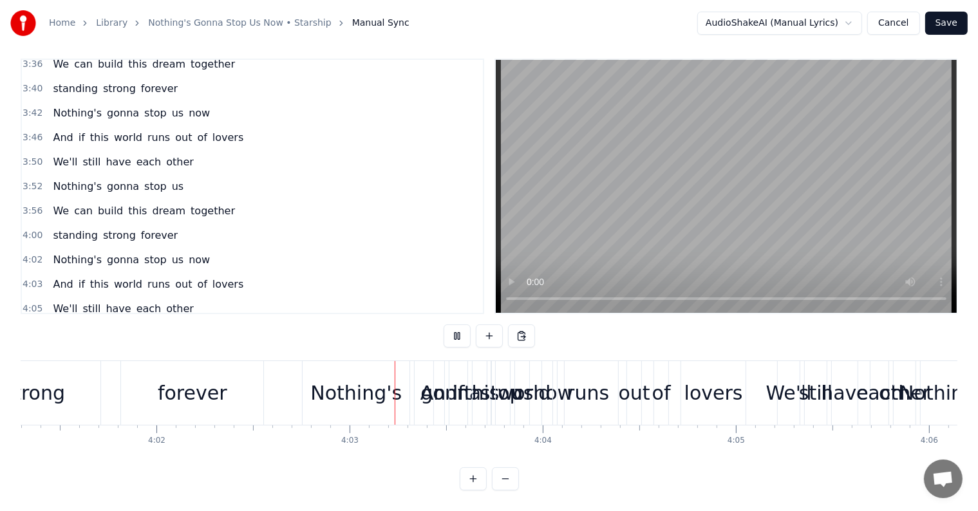
scroll to position [0, 46815]
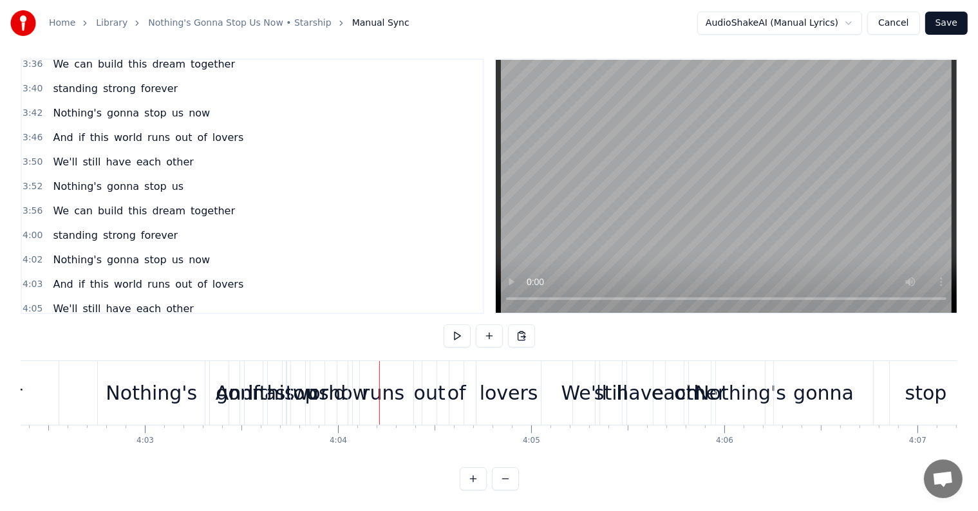
click at [52, 277] on span "And" at bounding box center [63, 284] width 23 height 15
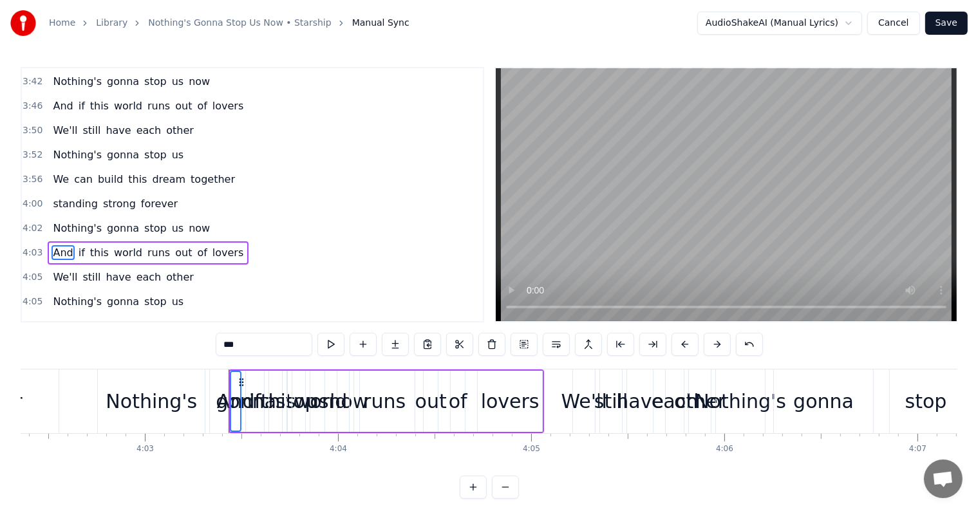
scroll to position [1425, 0]
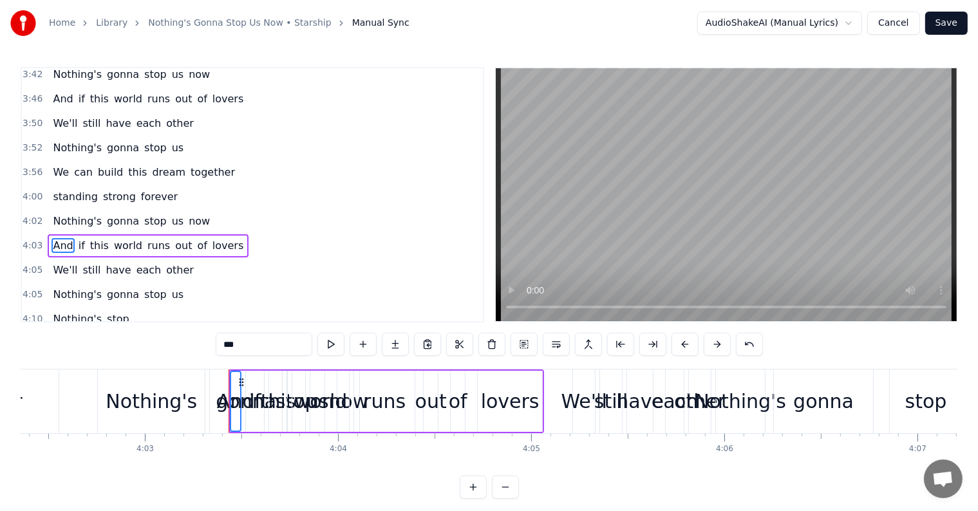
click at [52, 263] on span "We'll" at bounding box center [65, 270] width 27 height 15
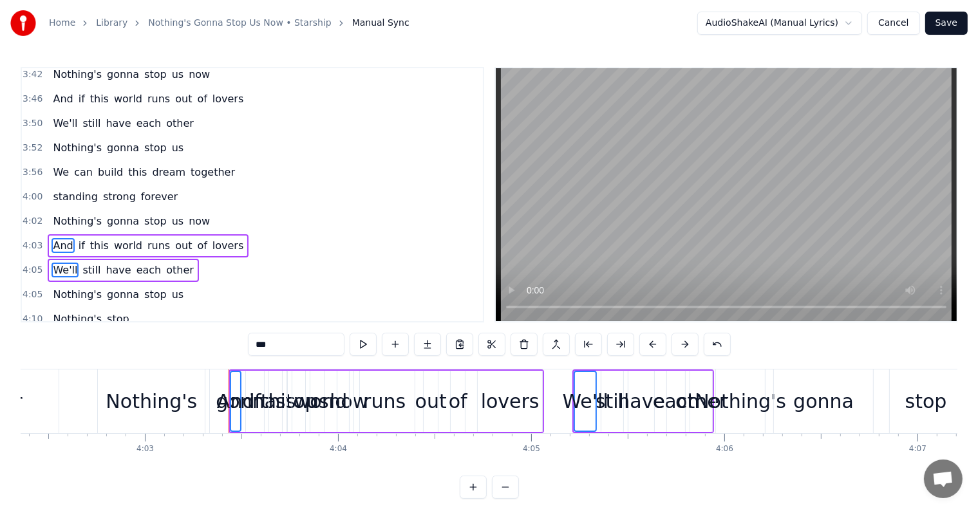
click at [52, 287] on span "Nothing's" at bounding box center [78, 294] width 52 height 15
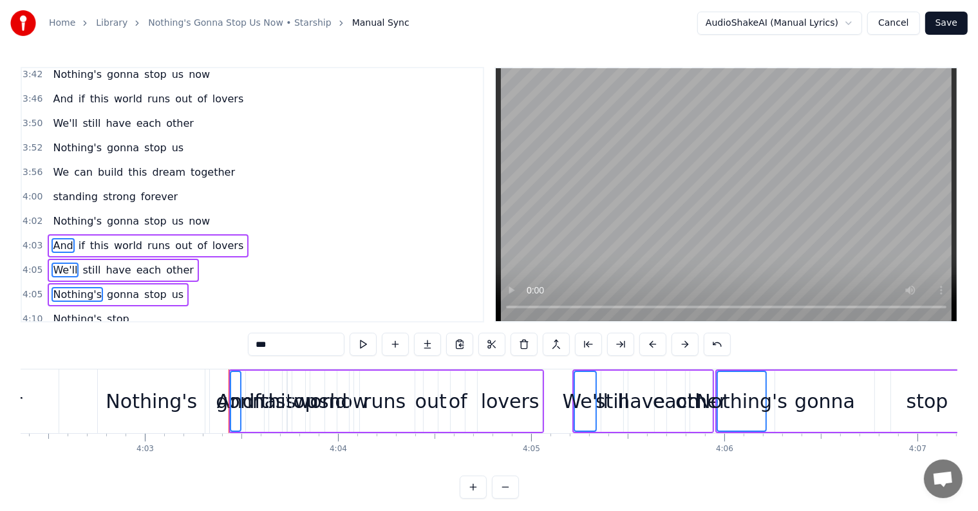
click at [54, 312] on span "Nothing's" at bounding box center [78, 319] width 52 height 15
click at [57, 336] on span "We" at bounding box center [61, 343] width 19 height 15
click at [56, 361] on span "Standing" at bounding box center [76, 368] width 48 height 15
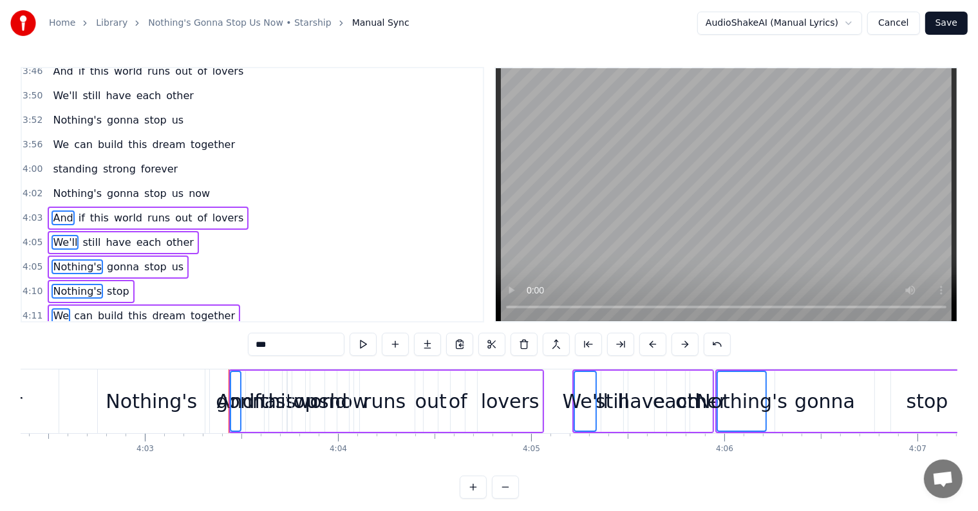
click at [57, 357] on span "Nothing's" at bounding box center [78, 364] width 52 height 15
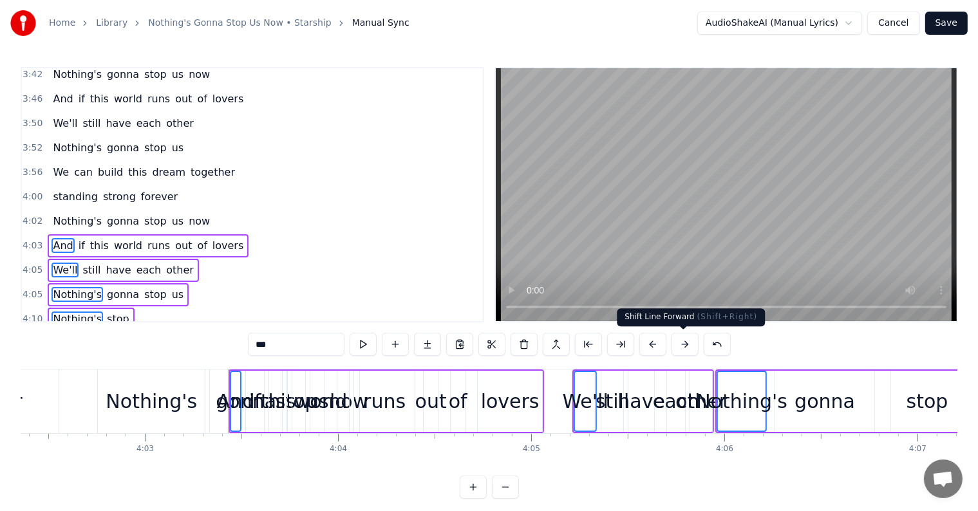
click at [680, 346] on button at bounding box center [685, 344] width 27 height 23
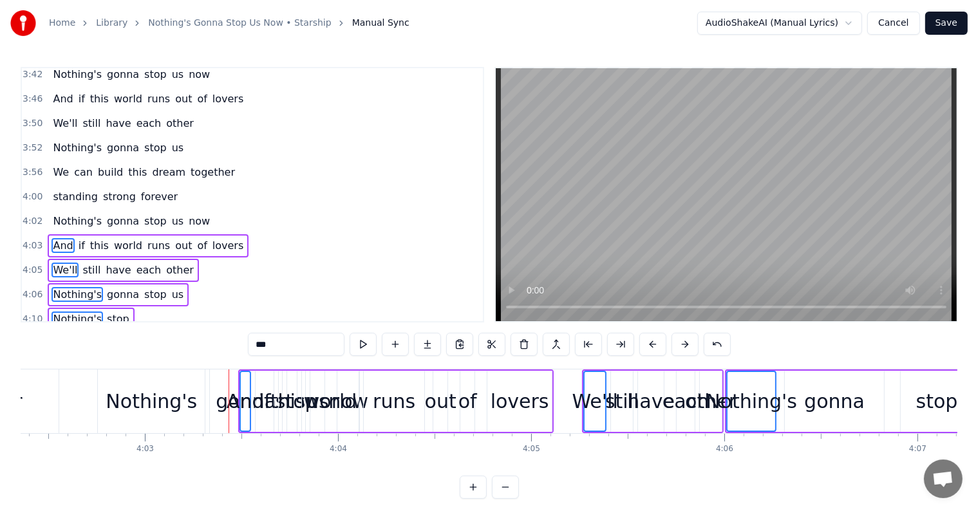
click at [680, 346] on button at bounding box center [685, 344] width 27 height 23
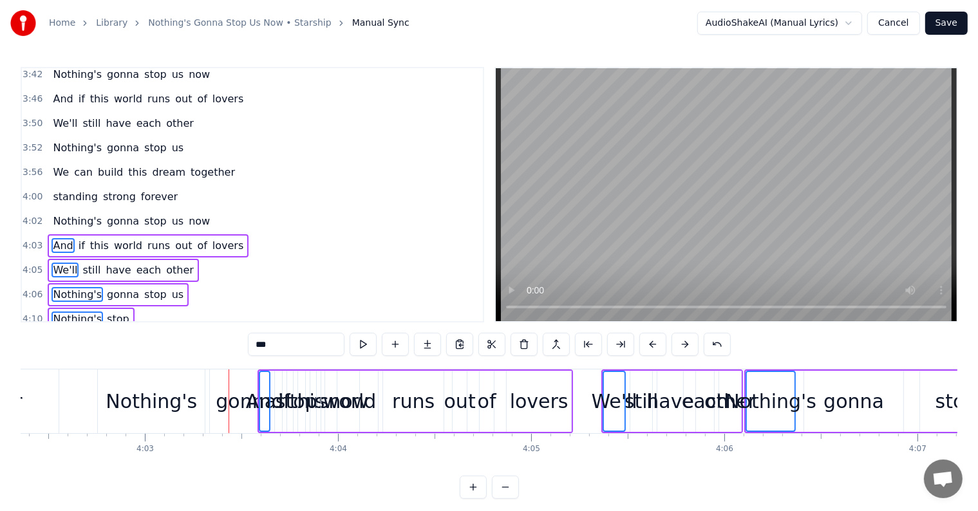
click at [680, 346] on button at bounding box center [685, 344] width 27 height 23
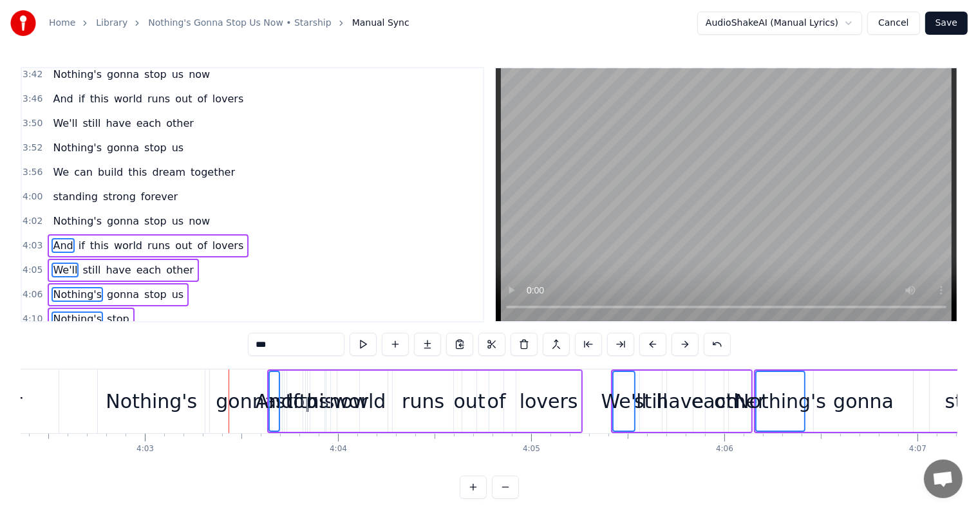
click at [680, 346] on button at bounding box center [685, 344] width 27 height 23
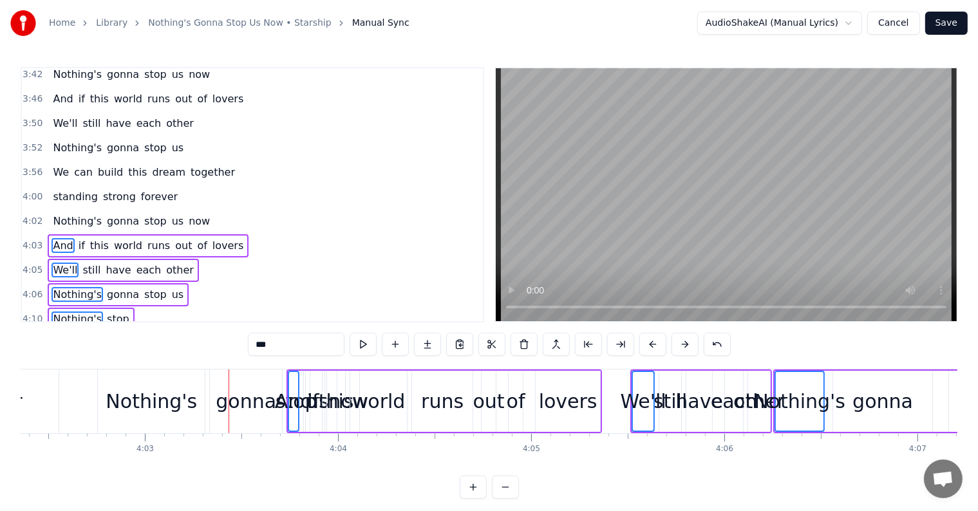
click at [680, 346] on button at bounding box center [685, 344] width 27 height 23
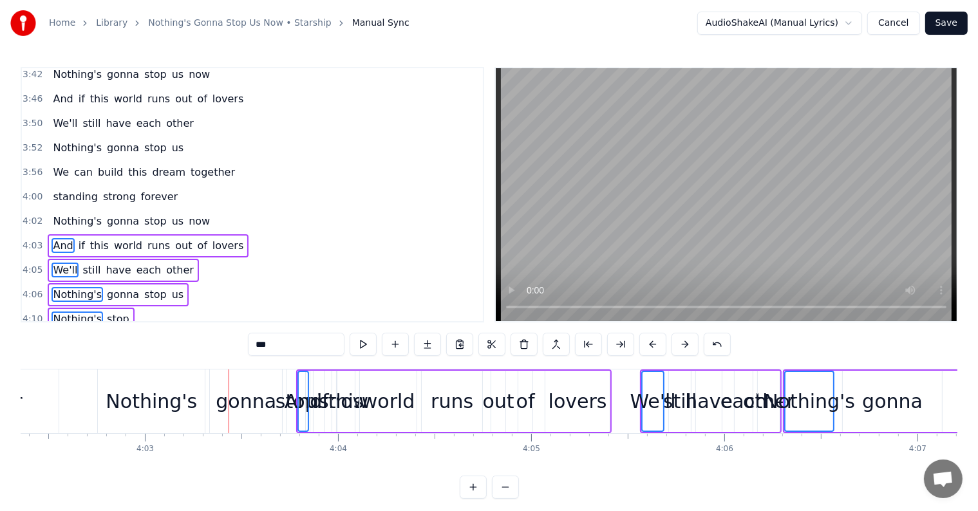
click at [680, 346] on button at bounding box center [685, 344] width 27 height 23
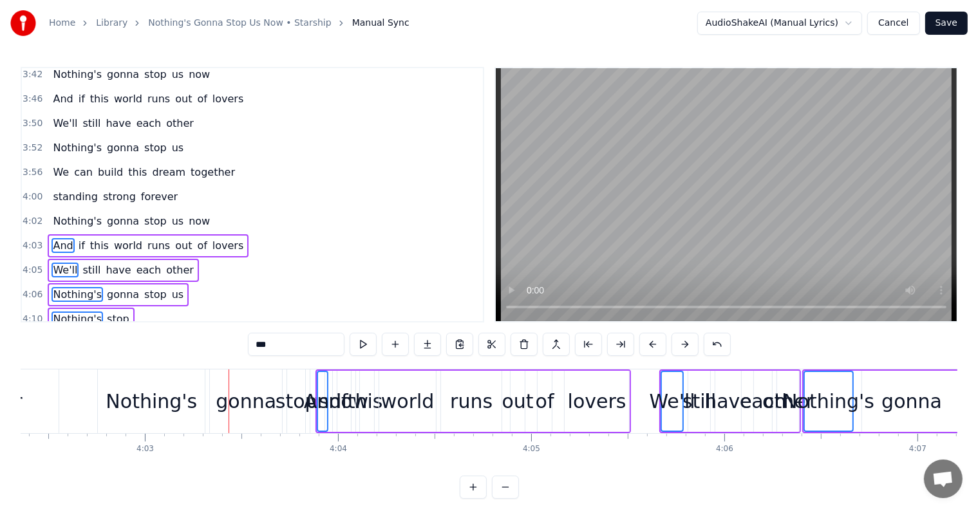
click at [680, 346] on button at bounding box center [685, 344] width 27 height 23
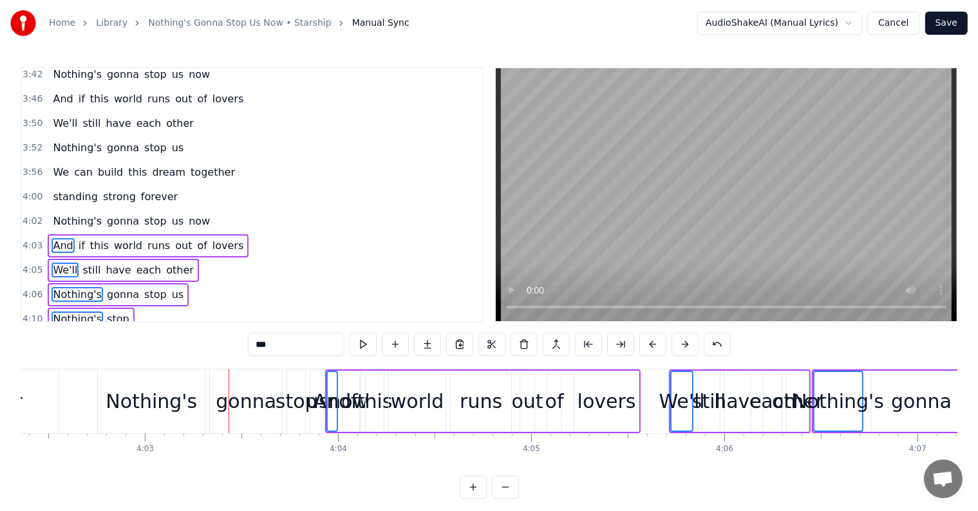
click at [680, 346] on button at bounding box center [685, 344] width 27 height 23
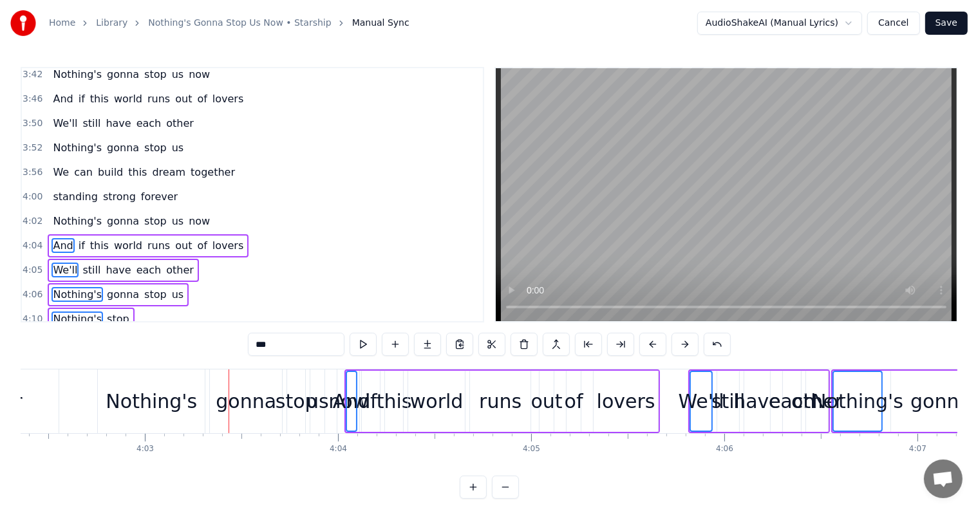
click at [680, 346] on button at bounding box center [685, 344] width 27 height 23
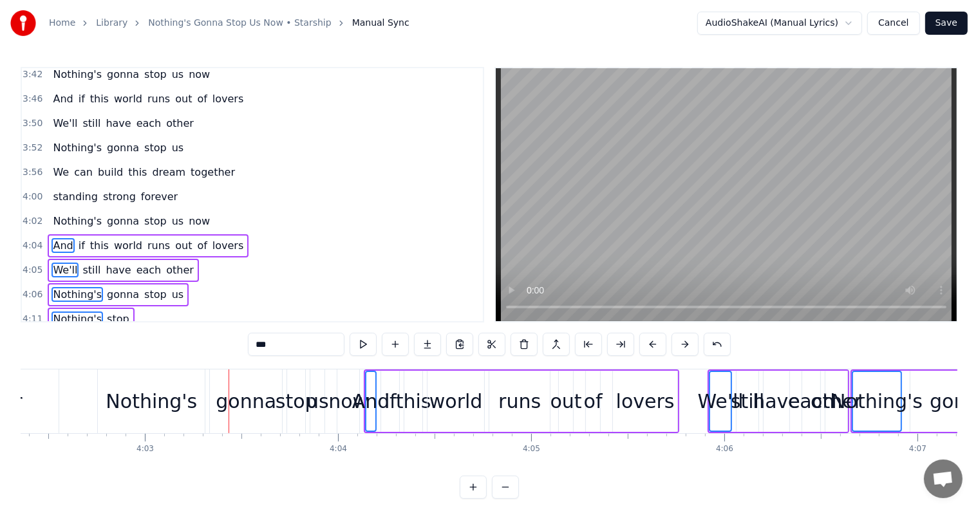
click at [680, 346] on button at bounding box center [685, 344] width 27 height 23
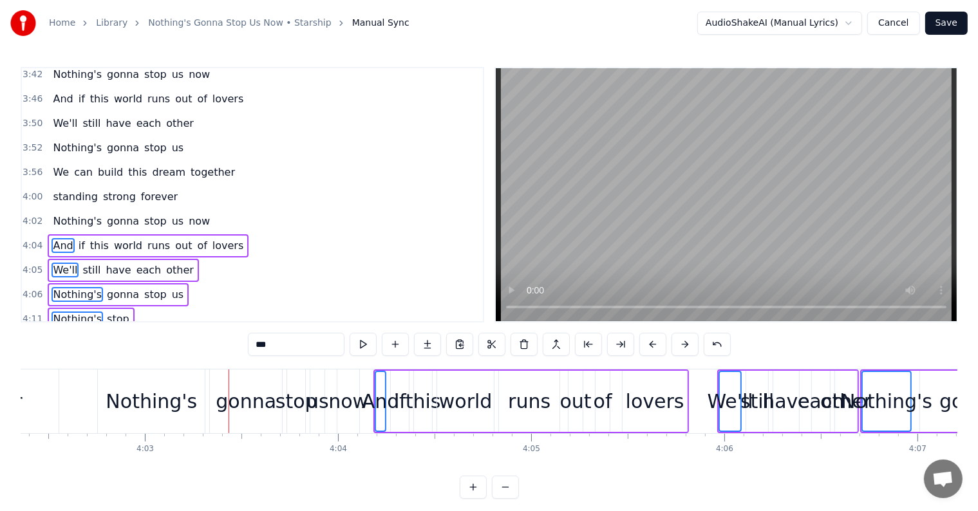
click at [680, 346] on button at bounding box center [685, 344] width 27 height 23
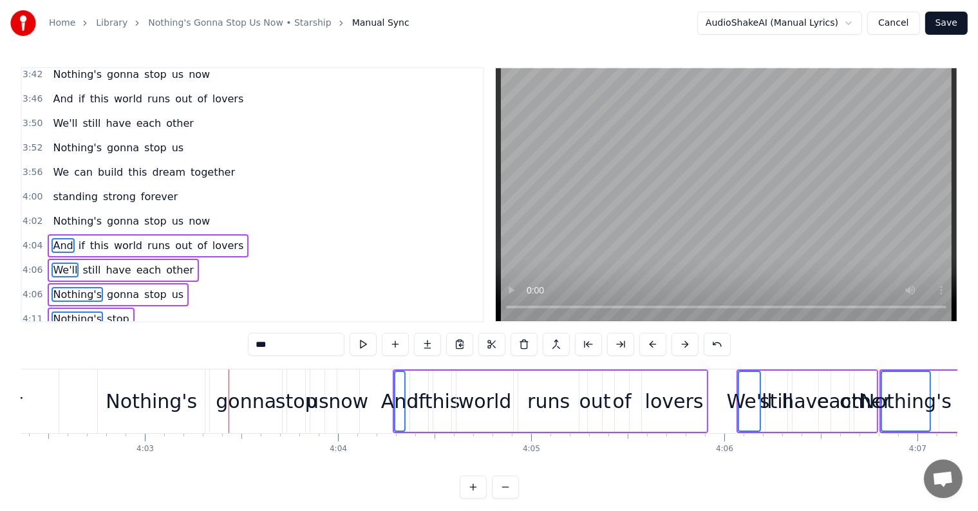
click at [680, 346] on button at bounding box center [685, 344] width 27 height 23
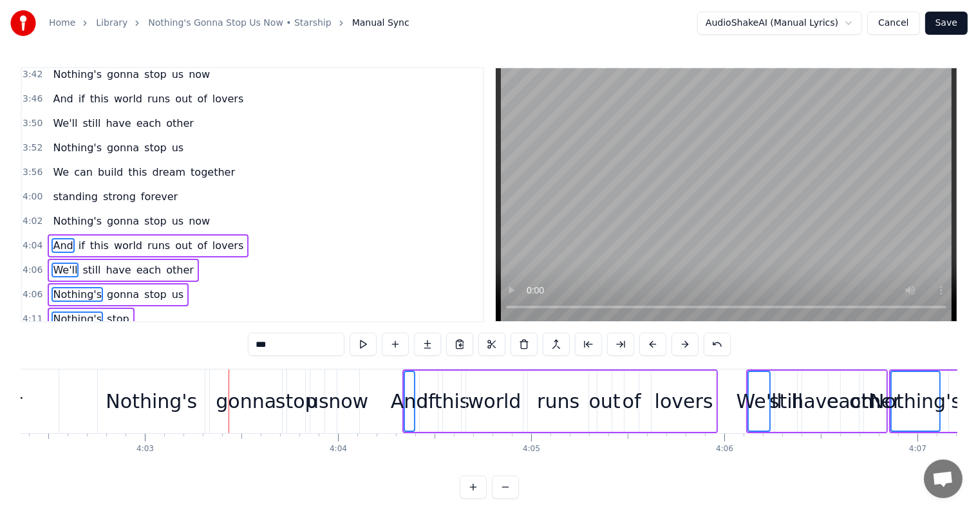
click at [680, 346] on button at bounding box center [685, 344] width 27 height 23
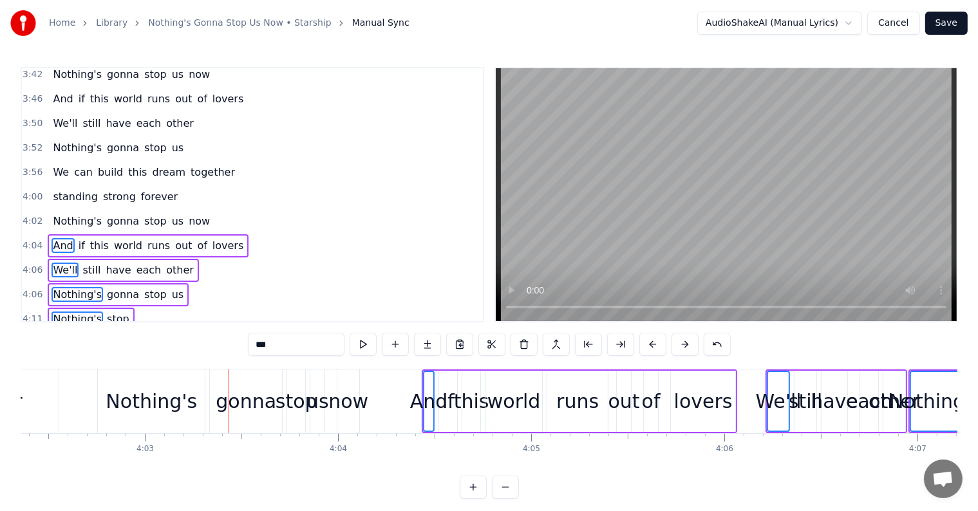
click at [680, 346] on button at bounding box center [685, 344] width 27 height 23
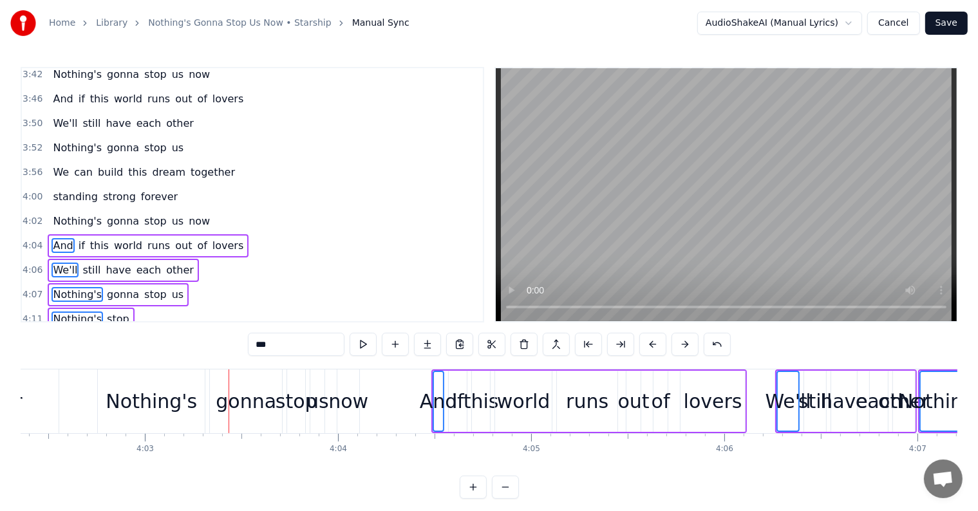
click at [680, 346] on button at bounding box center [685, 344] width 27 height 23
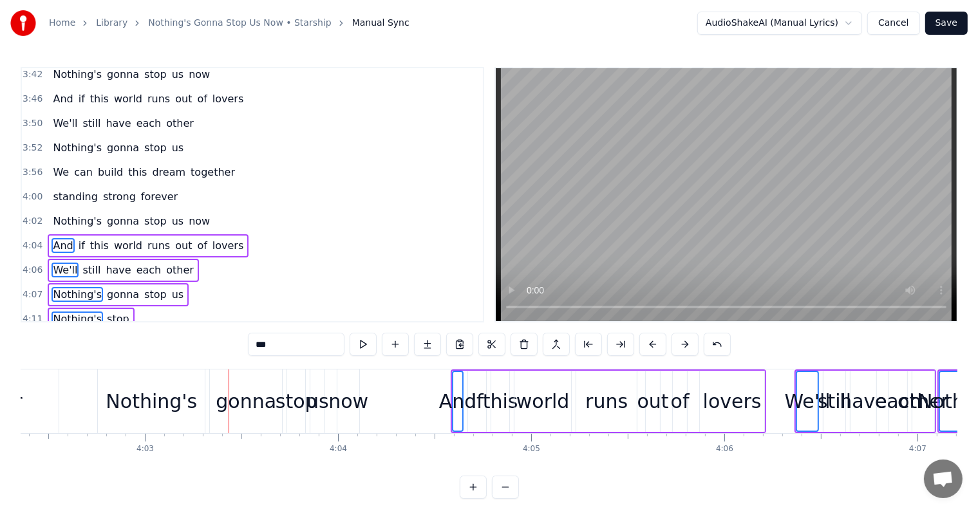
click at [680, 346] on button at bounding box center [685, 344] width 27 height 23
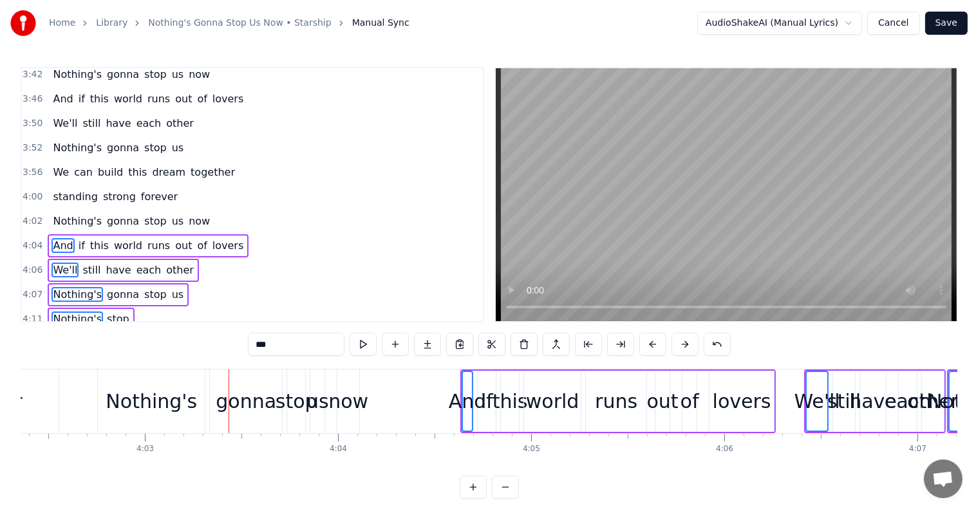
click at [680, 346] on button at bounding box center [685, 344] width 27 height 23
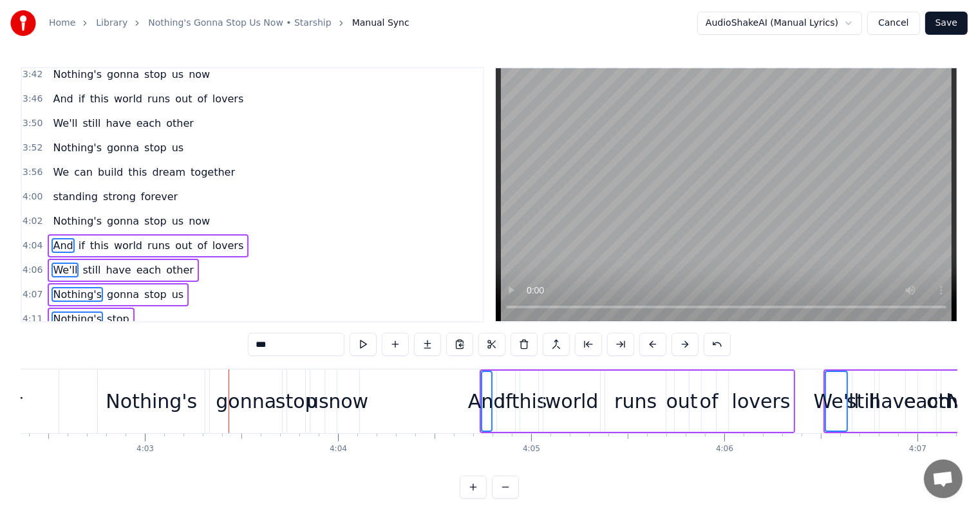
click at [680, 346] on button at bounding box center [685, 344] width 27 height 23
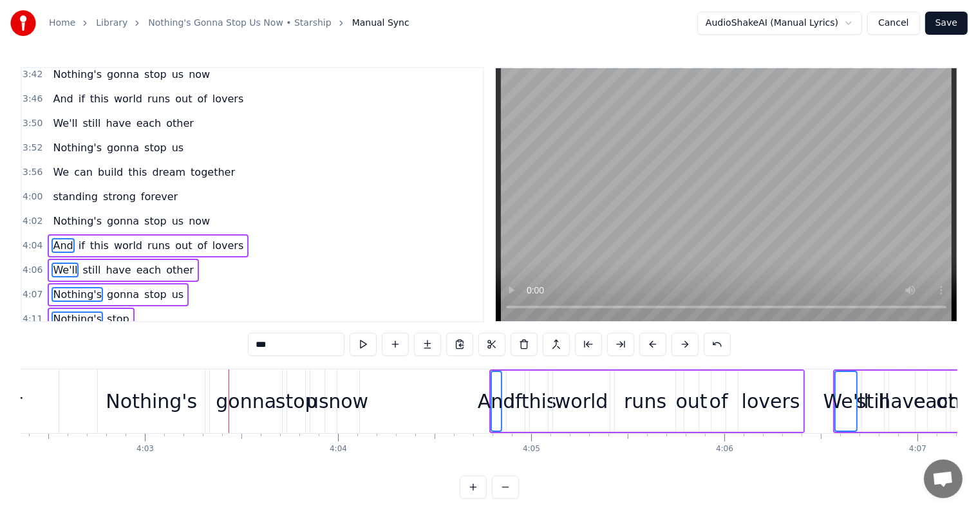
click at [680, 346] on button at bounding box center [685, 344] width 27 height 23
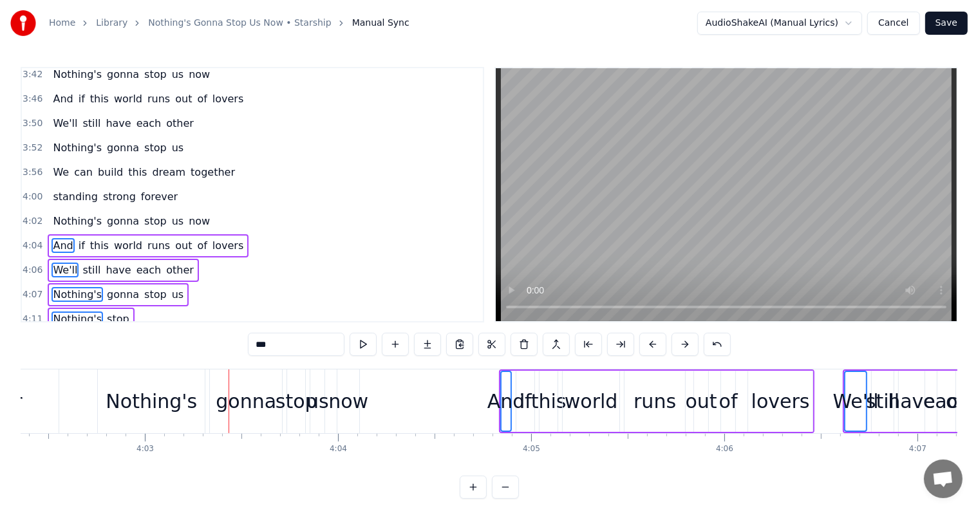
click at [680, 346] on button at bounding box center [685, 344] width 27 height 23
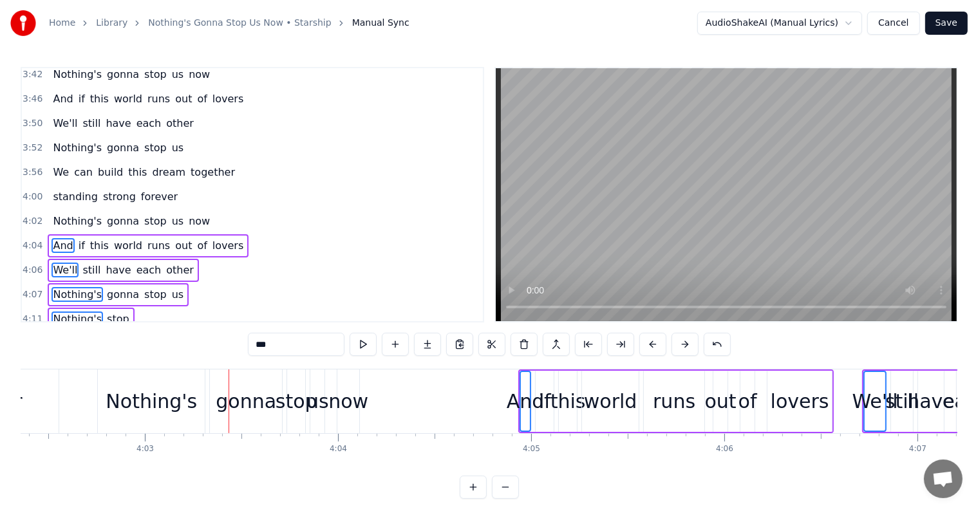
click at [680, 346] on button at bounding box center [685, 344] width 27 height 23
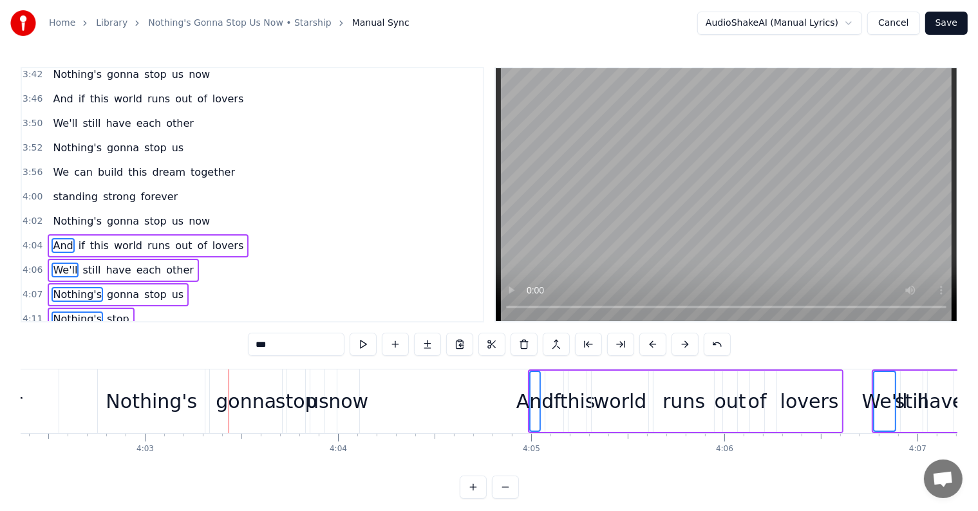
click at [680, 346] on button at bounding box center [685, 344] width 27 height 23
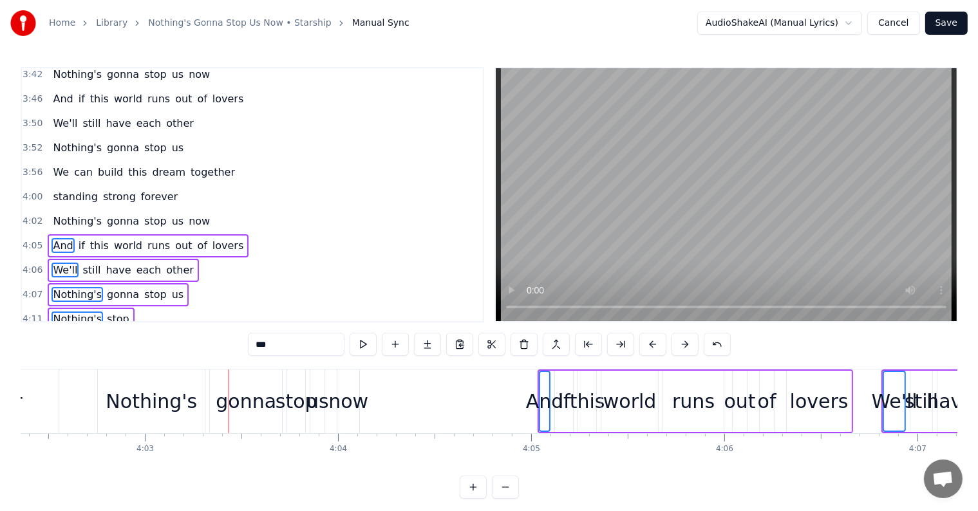
click at [680, 346] on button at bounding box center [685, 344] width 27 height 23
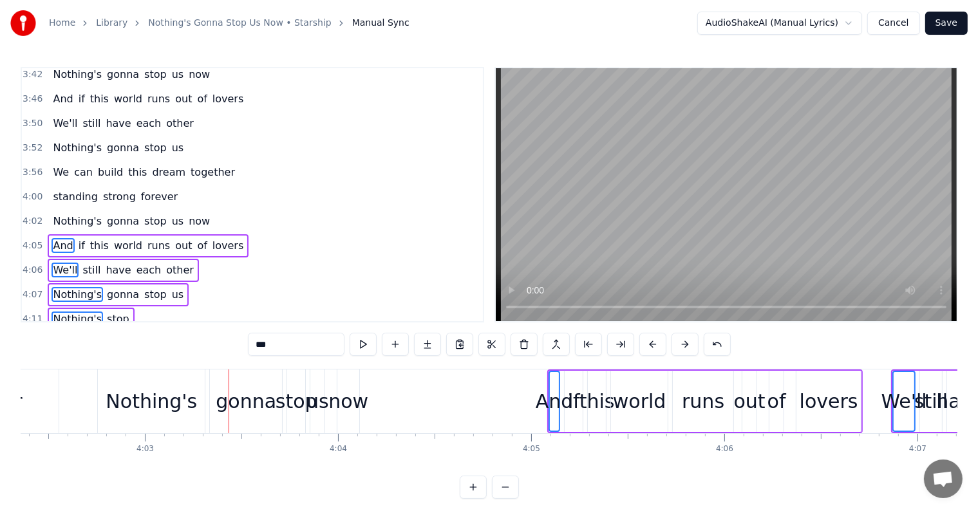
click at [680, 346] on button at bounding box center [685, 344] width 27 height 23
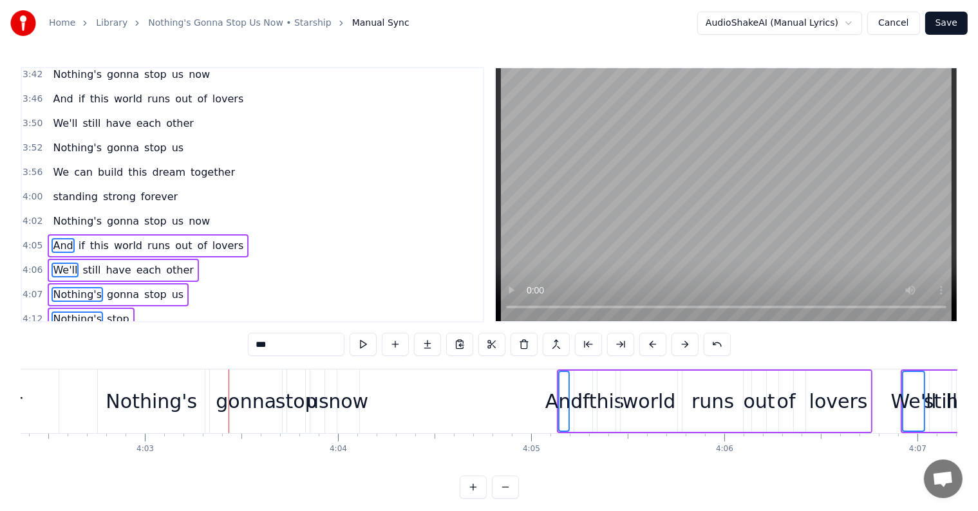
click at [680, 346] on button at bounding box center [685, 344] width 27 height 23
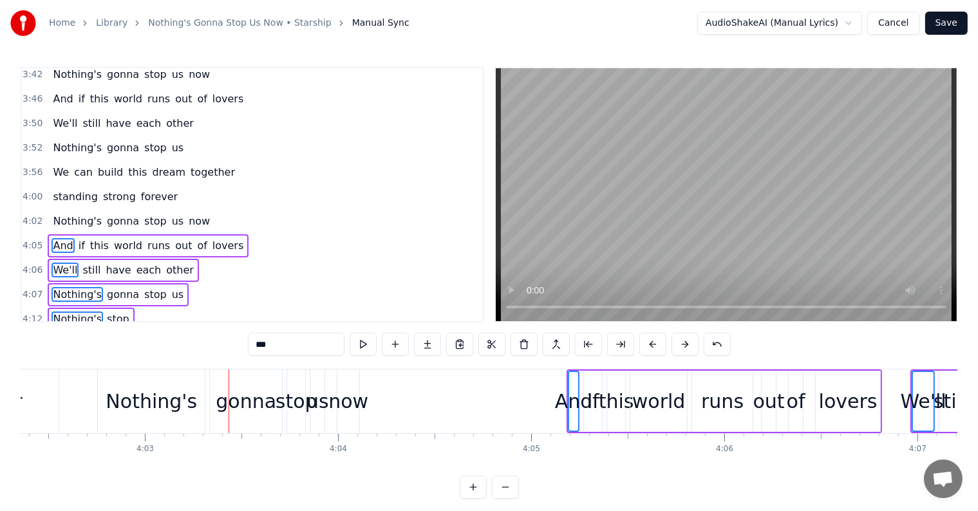
click at [680, 346] on button at bounding box center [685, 344] width 27 height 23
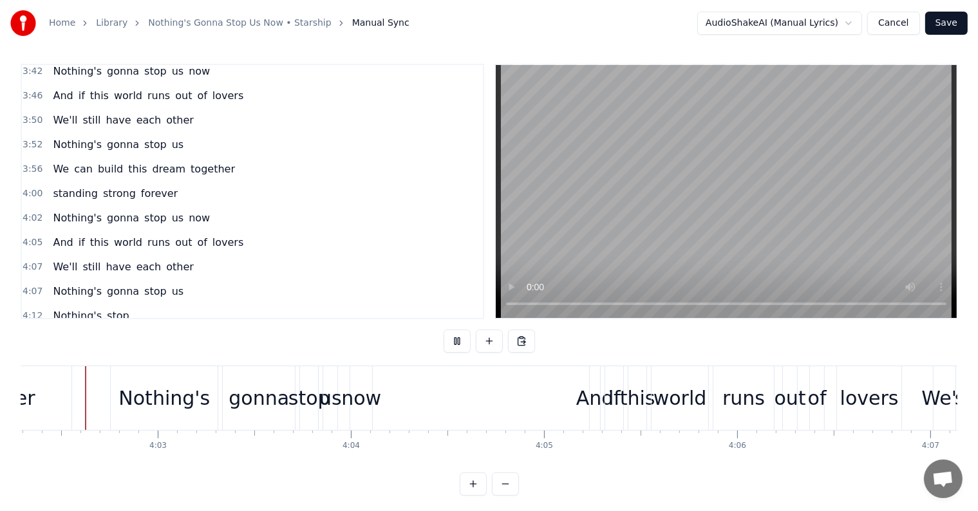
scroll to position [19, 0]
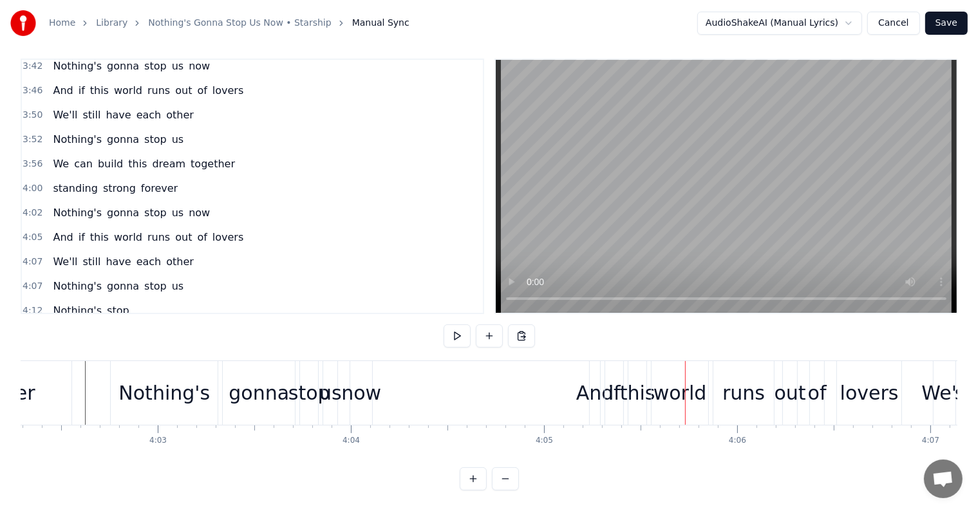
click at [62, 230] on span "And" at bounding box center [63, 237] width 23 height 15
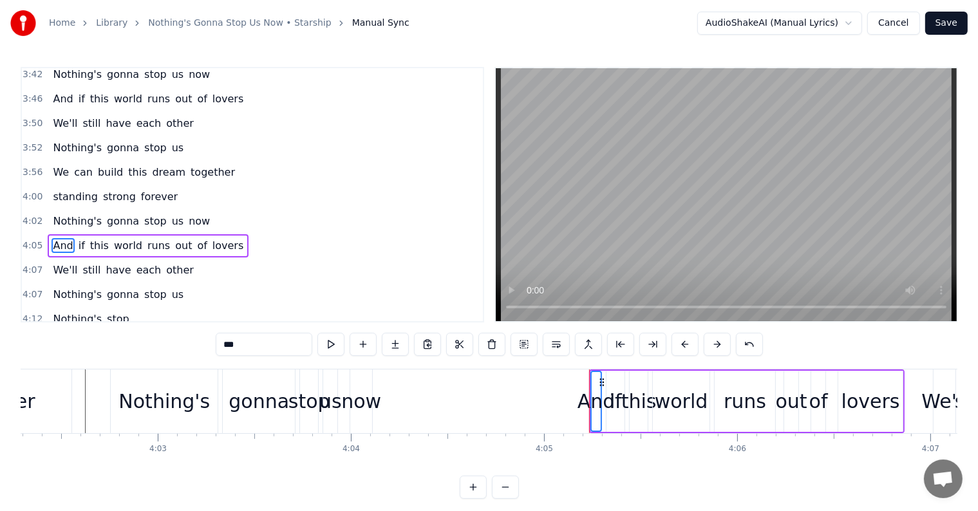
click at [62, 263] on span "We'll" at bounding box center [65, 270] width 27 height 15
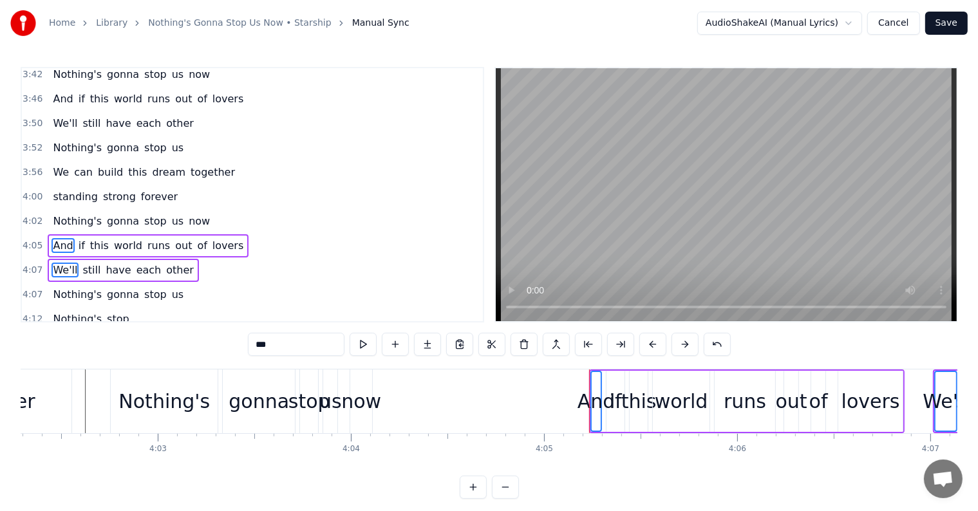
click at [59, 287] on span "Nothing's" at bounding box center [78, 294] width 52 height 15
click at [55, 312] on span "Nothing's" at bounding box center [78, 319] width 52 height 15
click at [56, 336] on span "We" at bounding box center [61, 343] width 19 height 15
click at [54, 361] on span "Standing" at bounding box center [76, 368] width 48 height 15
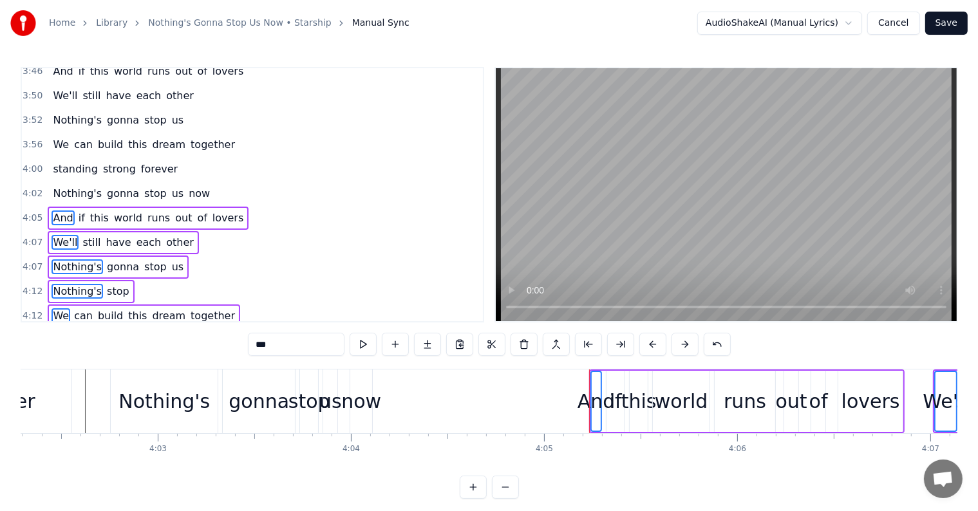
click at [64, 357] on span "Nothing's" at bounding box center [78, 364] width 52 height 15
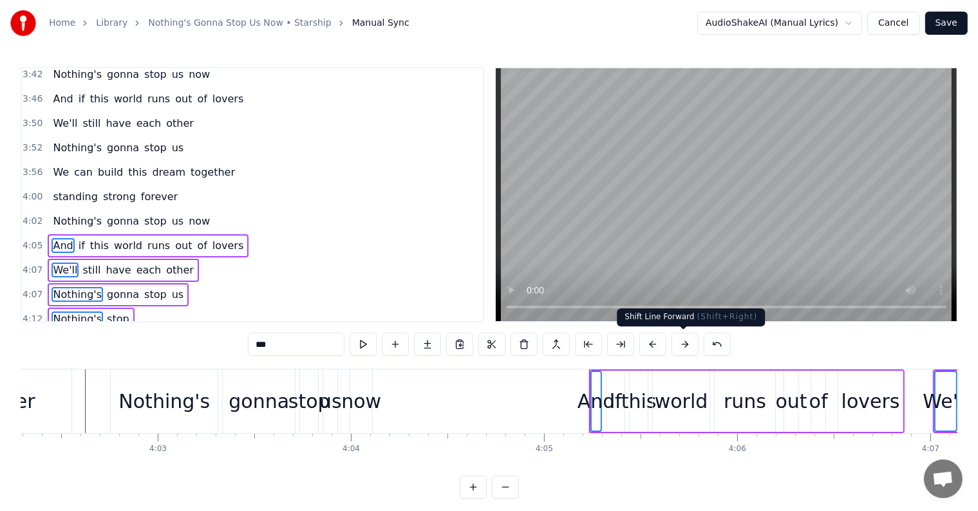
click at [688, 339] on button at bounding box center [685, 344] width 27 height 23
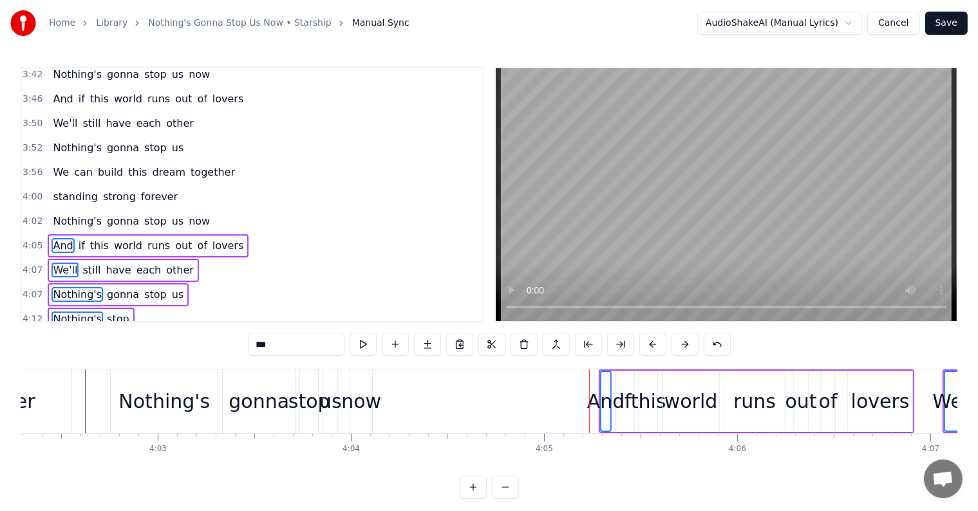
click at [688, 339] on button at bounding box center [685, 344] width 27 height 23
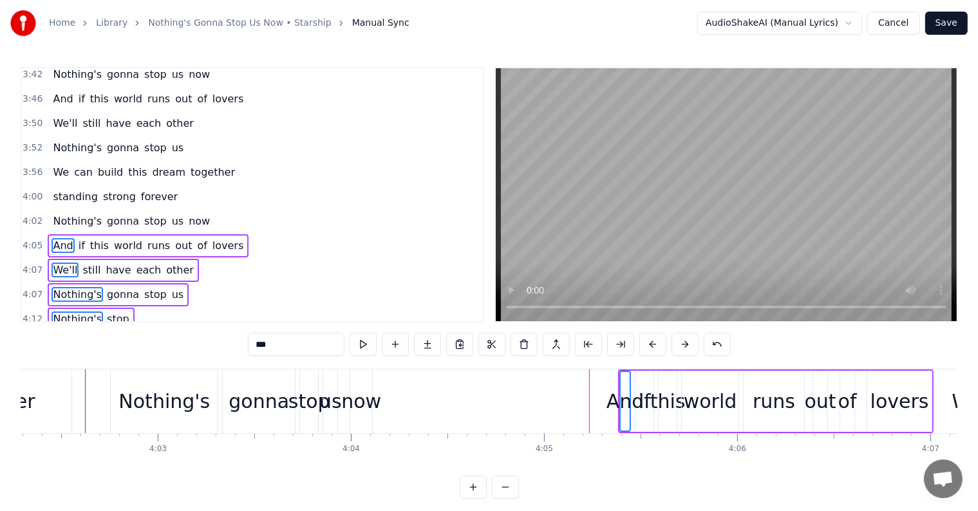
click at [688, 339] on button at bounding box center [685, 344] width 27 height 23
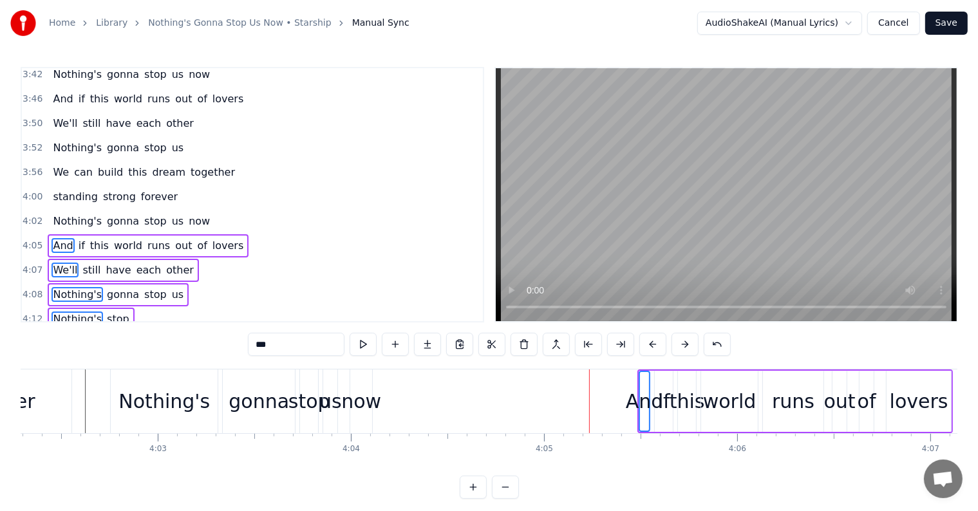
click at [688, 339] on button at bounding box center [685, 344] width 27 height 23
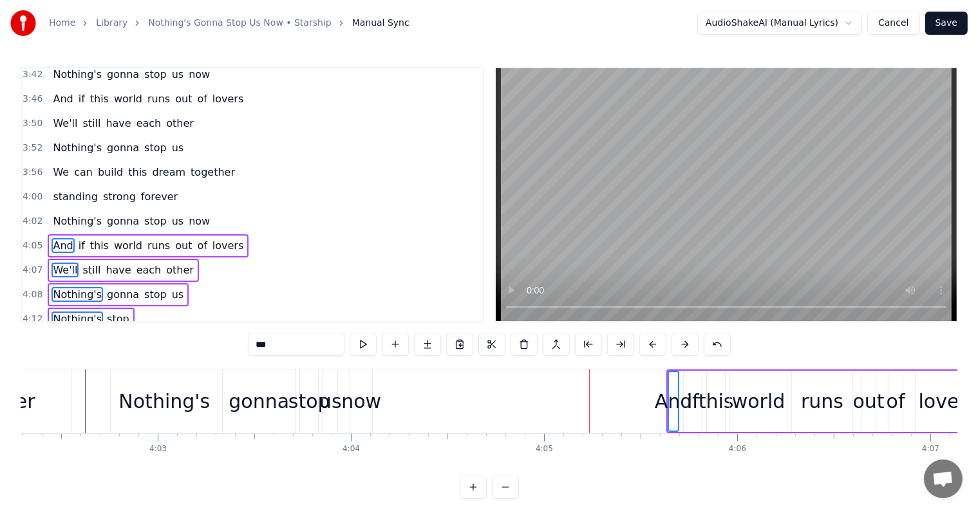
click at [688, 339] on button at bounding box center [685, 344] width 27 height 23
click at [355, 404] on div "now" at bounding box center [361, 401] width 40 height 29
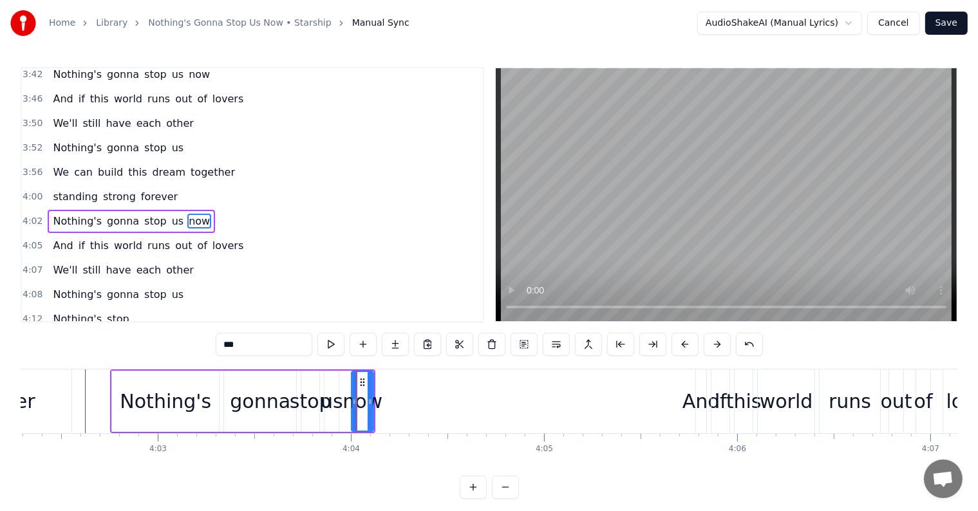
scroll to position [1401, 0]
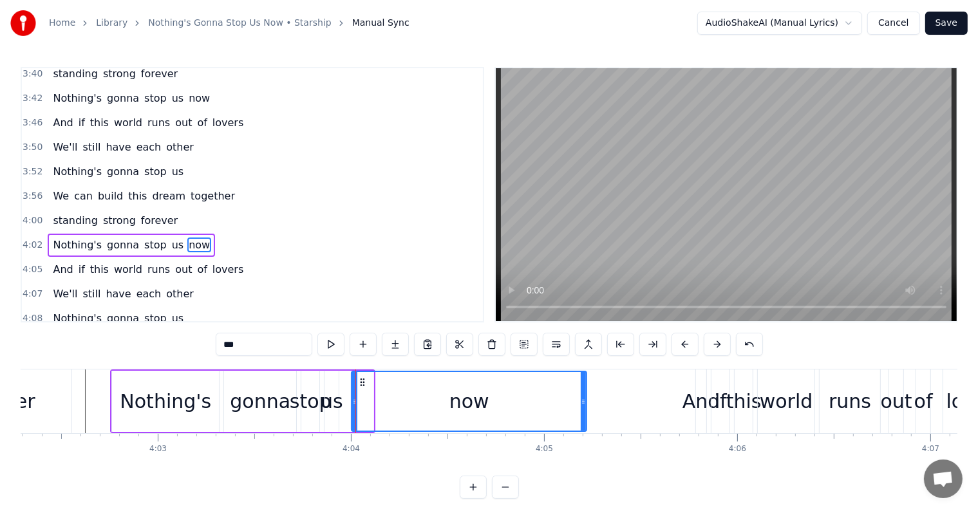
drag, startPoint x: 369, startPoint y: 404, endPoint x: 415, endPoint y: 410, distance: 46.1
click at [581, 419] on div at bounding box center [583, 401] width 5 height 59
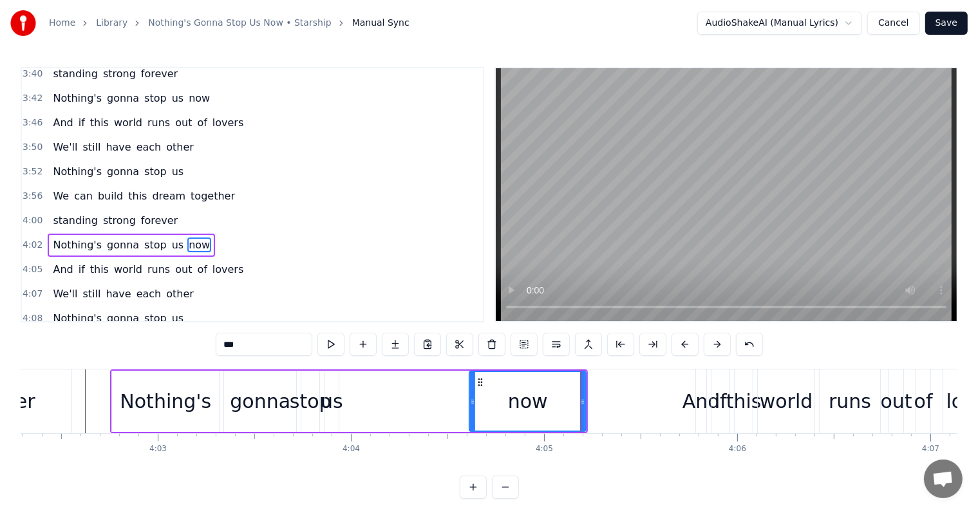
drag, startPoint x: 355, startPoint y: 397, endPoint x: 469, endPoint y: 402, distance: 114.1
click at [470, 402] on icon at bounding box center [472, 402] width 5 height 10
click at [330, 394] on div "us" at bounding box center [332, 401] width 23 height 29
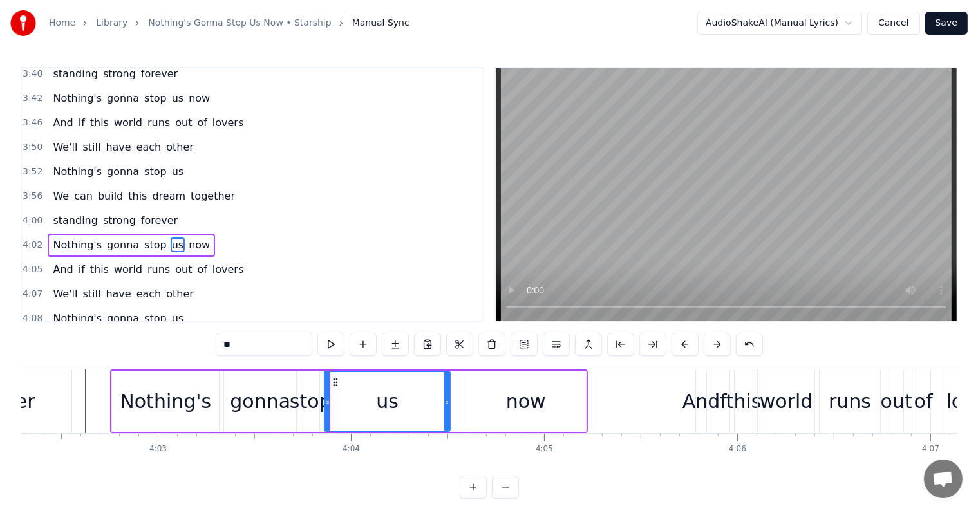
drag, startPoint x: 337, startPoint y: 397, endPoint x: 449, endPoint y: 406, distance: 111.8
click at [449, 406] on div at bounding box center [446, 401] width 5 height 59
drag, startPoint x: 325, startPoint y: 403, endPoint x: 384, endPoint y: 410, distance: 60.2
click at [413, 412] on div at bounding box center [415, 401] width 5 height 59
click at [315, 396] on div "stop" at bounding box center [311, 401] width 42 height 29
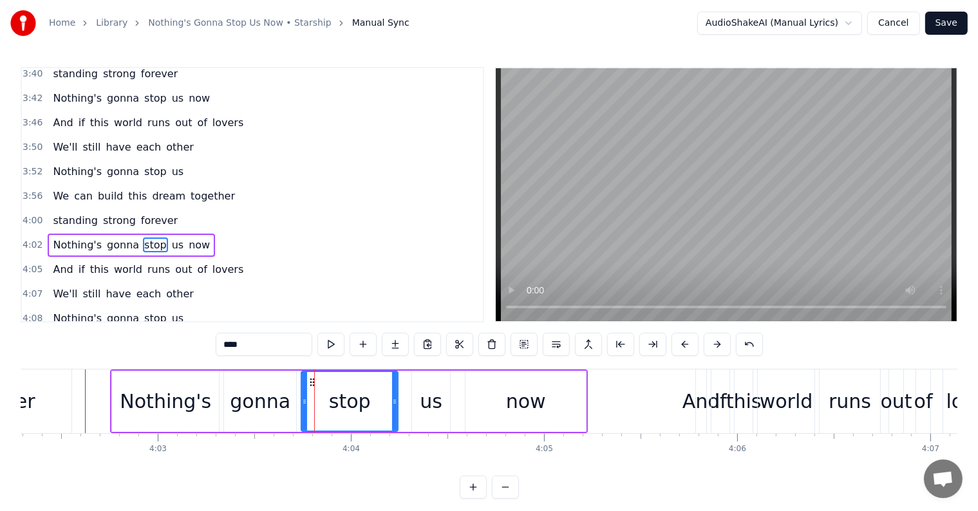
drag, startPoint x: 318, startPoint y: 397, endPoint x: 333, endPoint y: 399, distance: 14.9
click at [397, 409] on div at bounding box center [394, 401] width 5 height 59
drag, startPoint x: 305, startPoint y: 395, endPoint x: 314, endPoint y: 397, distance: 9.7
click at [350, 403] on div at bounding box center [352, 401] width 5 height 59
click at [276, 399] on div "gonna" at bounding box center [260, 401] width 61 height 29
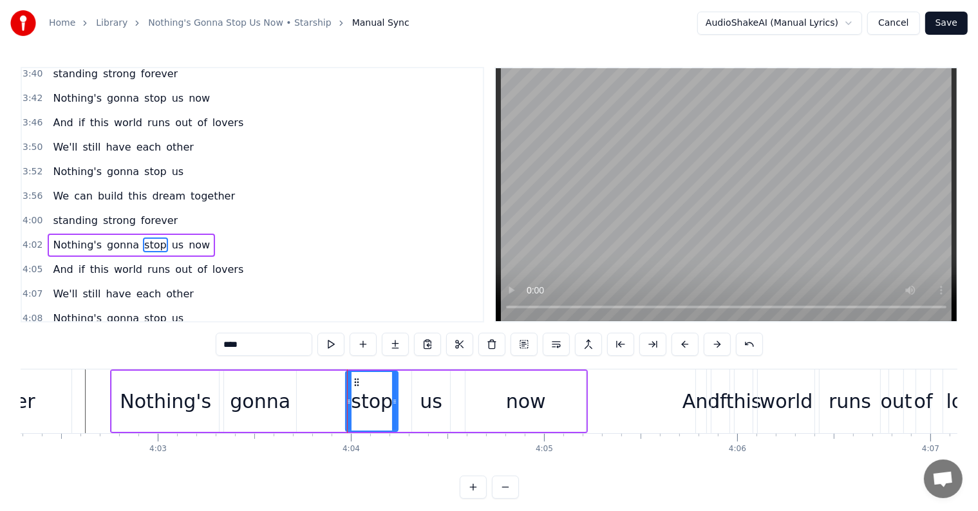
type input "*****"
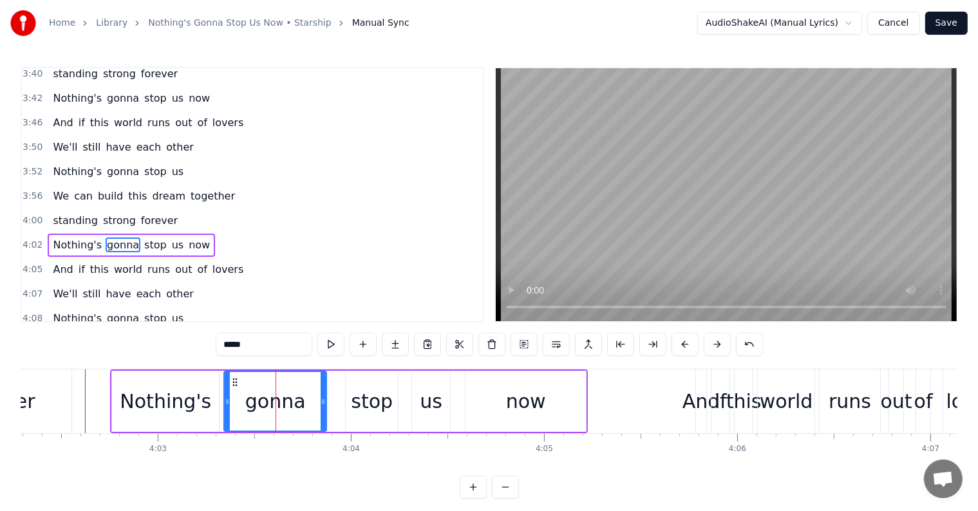
drag, startPoint x: 294, startPoint y: 401, endPoint x: 302, endPoint y: 399, distance: 8.0
click at [324, 404] on icon at bounding box center [323, 402] width 5 height 10
drag, startPoint x: 225, startPoint y: 396, endPoint x: 236, endPoint y: 398, distance: 11.7
click at [236, 398] on icon at bounding box center [237, 402] width 5 height 10
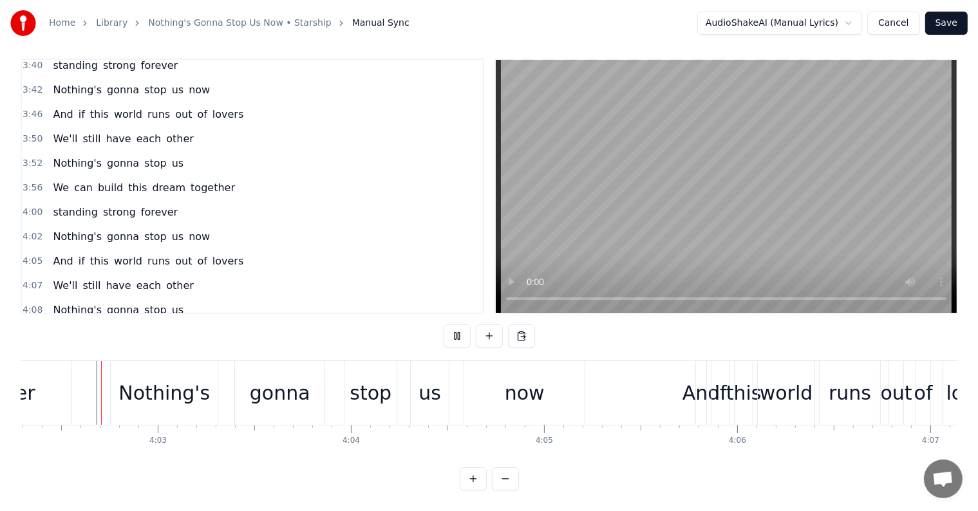
scroll to position [19, 0]
click at [522, 379] on div "now" at bounding box center [525, 393] width 40 height 29
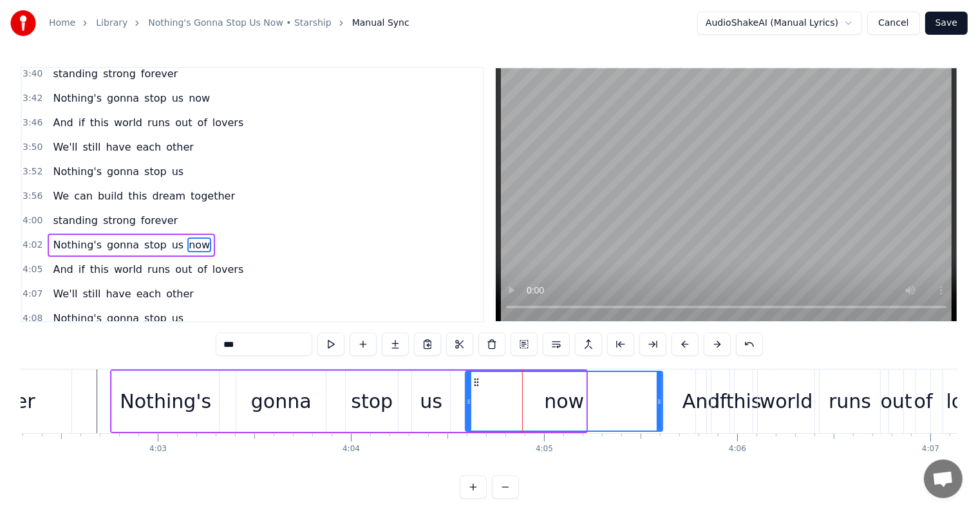
drag, startPoint x: 583, startPoint y: 399, endPoint x: 648, endPoint y: 413, distance: 67.1
click at [657, 415] on div at bounding box center [659, 401] width 5 height 59
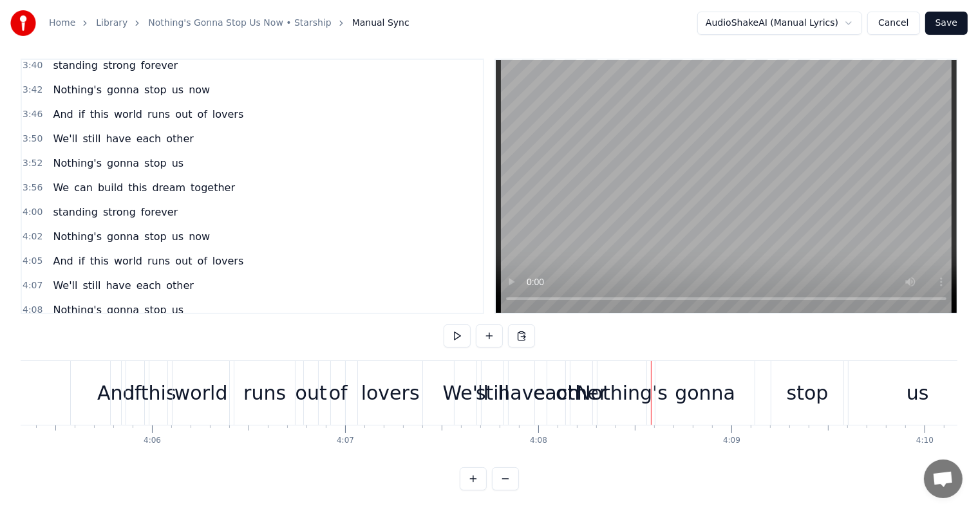
scroll to position [0, 47215]
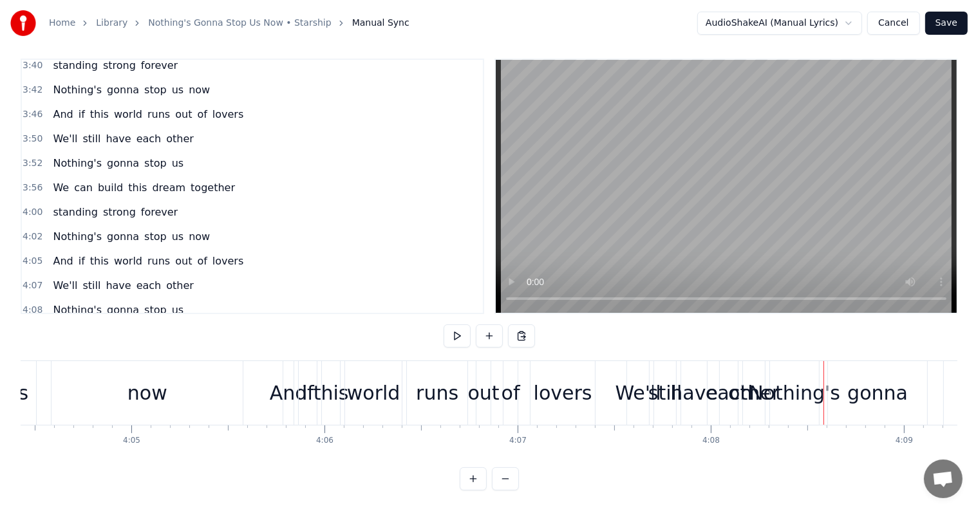
click at [52, 254] on span "And" at bounding box center [63, 261] width 23 height 15
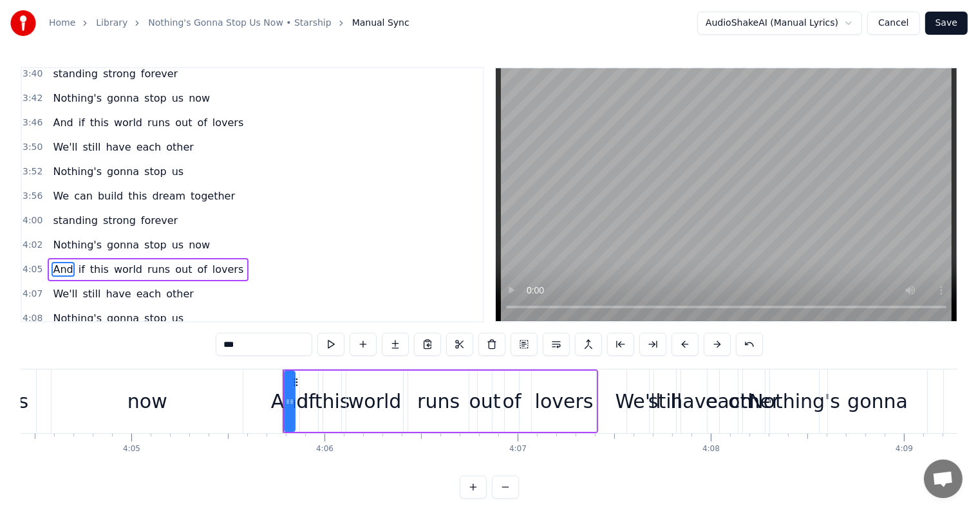
scroll to position [1425, 0]
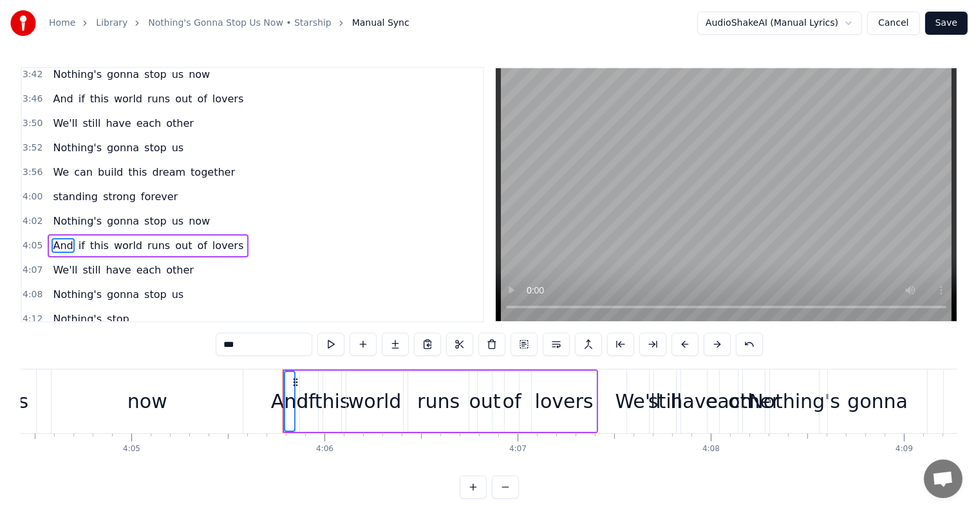
click at [59, 263] on span "We'll" at bounding box center [65, 270] width 27 height 15
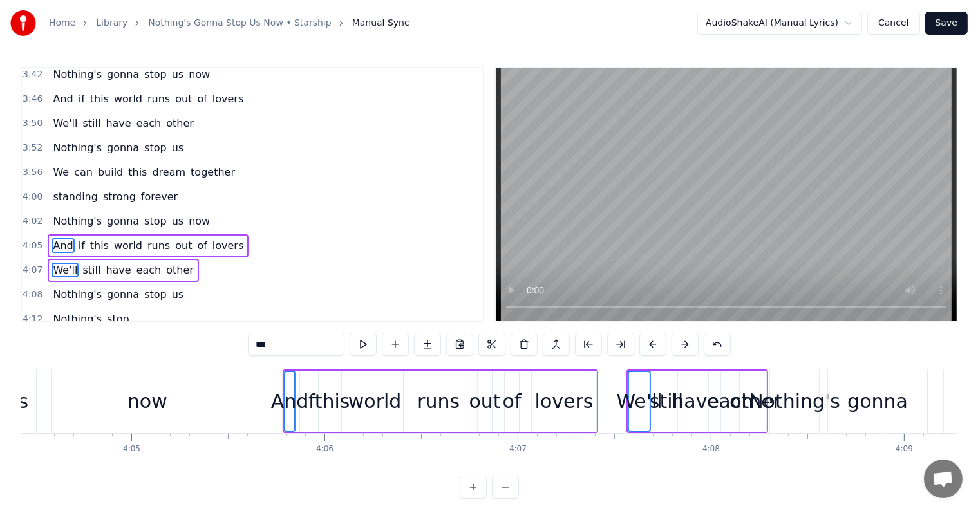
click at [60, 287] on span "Nothing's" at bounding box center [78, 294] width 52 height 15
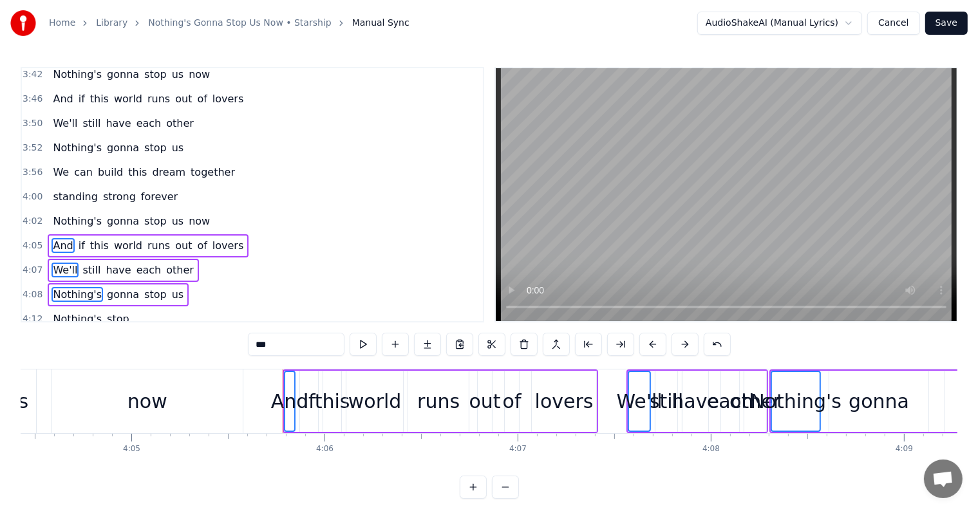
click at [57, 312] on span "Nothing's" at bounding box center [78, 319] width 52 height 15
click at [61, 336] on span "We" at bounding box center [61, 343] width 19 height 15
click at [54, 361] on span "Standing" at bounding box center [76, 368] width 48 height 15
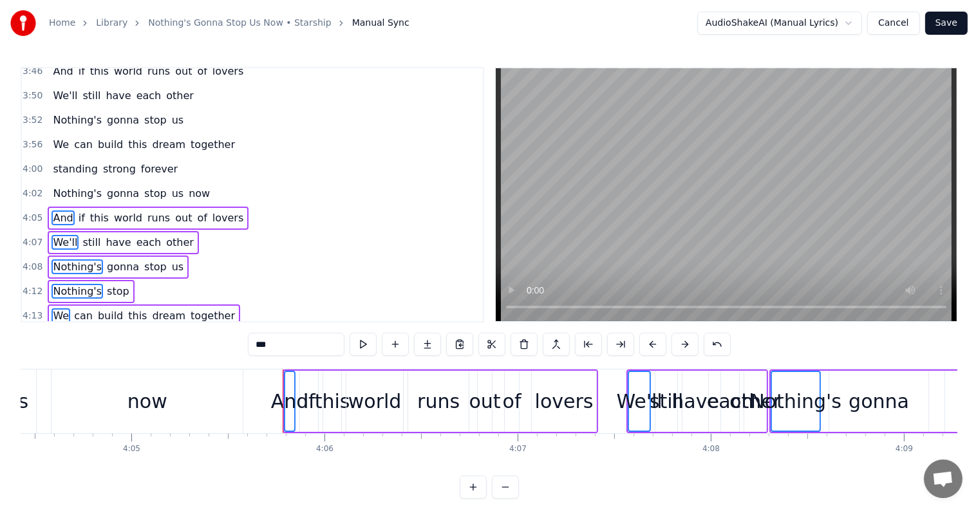
click at [66, 357] on span "Nothing's" at bounding box center [78, 364] width 52 height 15
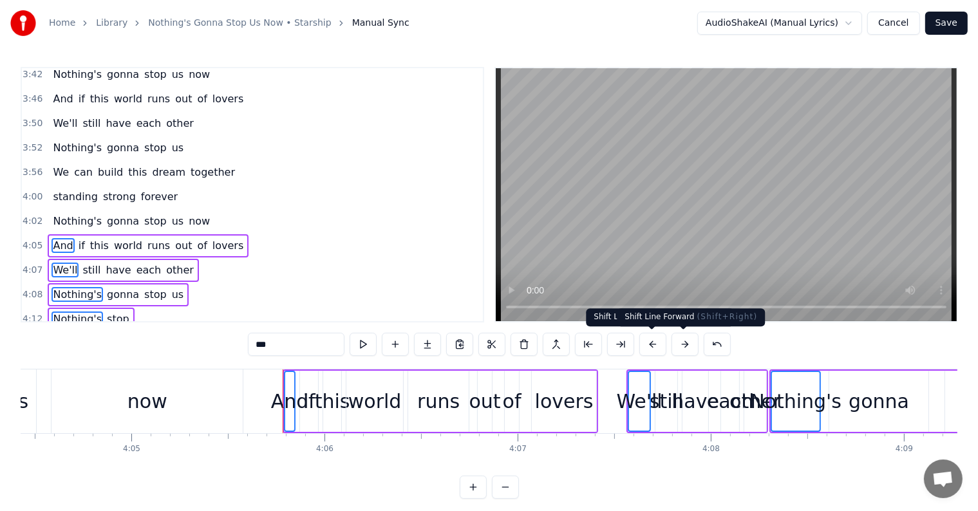
click at [680, 346] on button at bounding box center [685, 344] width 27 height 23
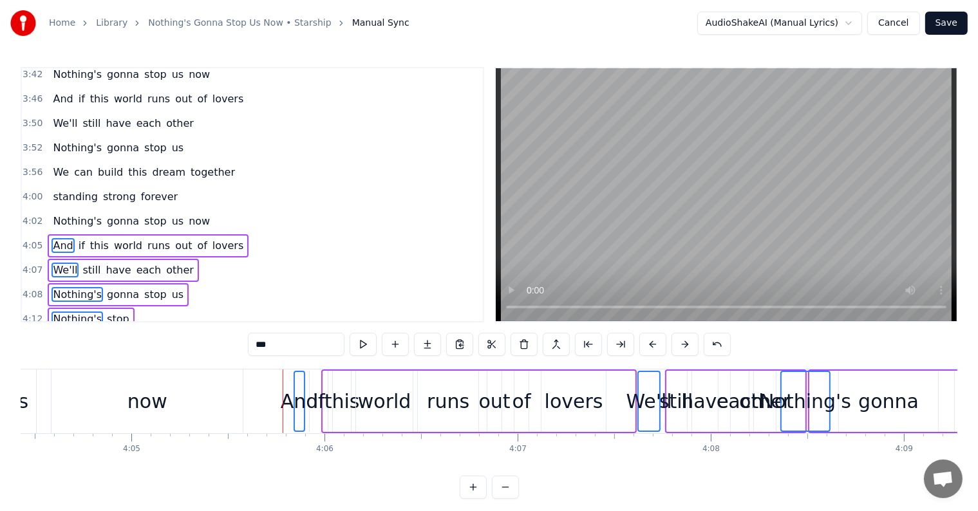
click at [680, 346] on button at bounding box center [685, 344] width 27 height 23
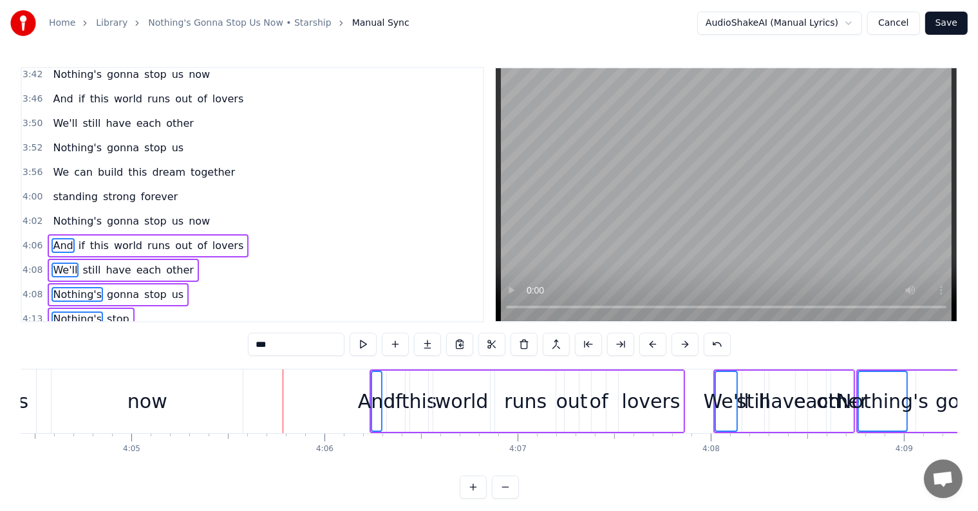
click at [375, 394] on div "And" at bounding box center [377, 401] width 38 height 29
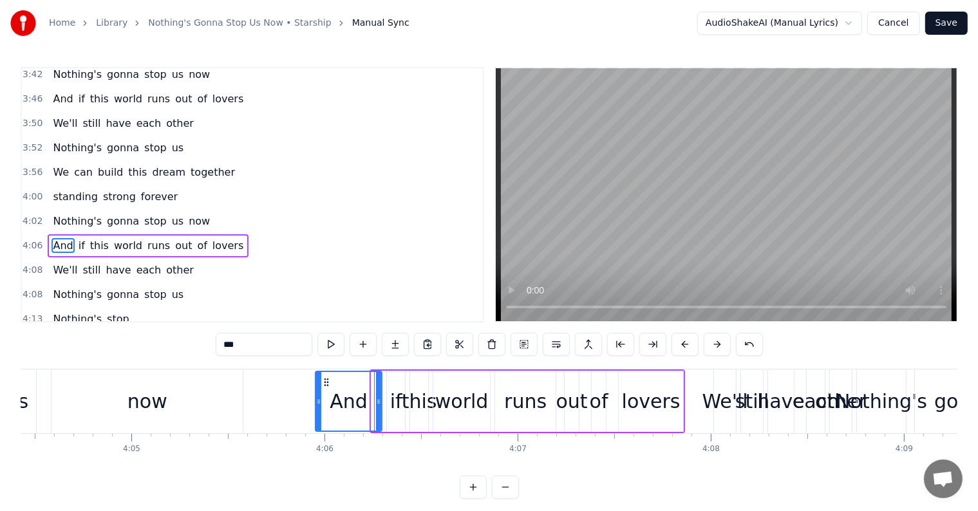
drag, startPoint x: 373, startPoint y: 395, endPoint x: 319, endPoint y: 388, distance: 53.9
click at [316, 388] on div at bounding box center [318, 401] width 5 height 59
click at [64, 263] on span "We'll" at bounding box center [65, 270] width 27 height 15
type input "*****"
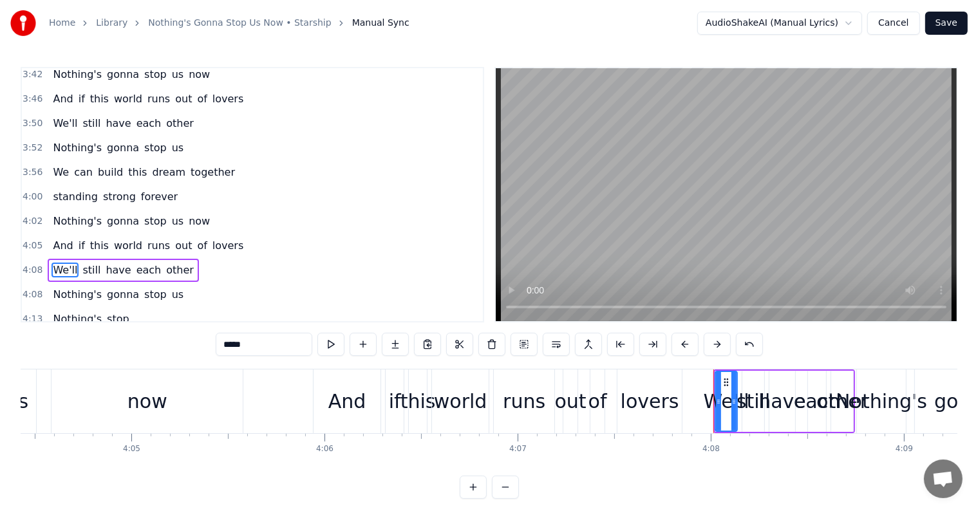
scroll to position [1449, 0]
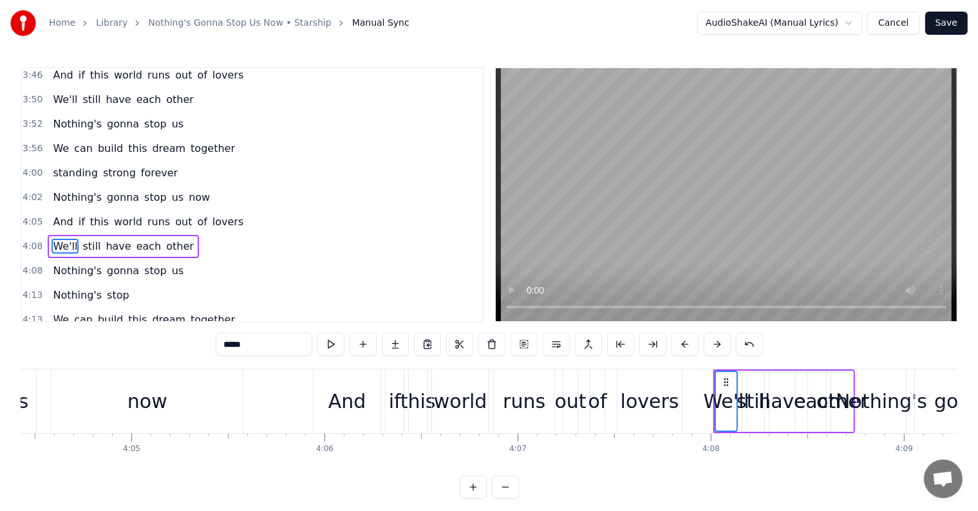
click at [52, 263] on span "Nothing's" at bounding box center [78, 270] width 52 height 15
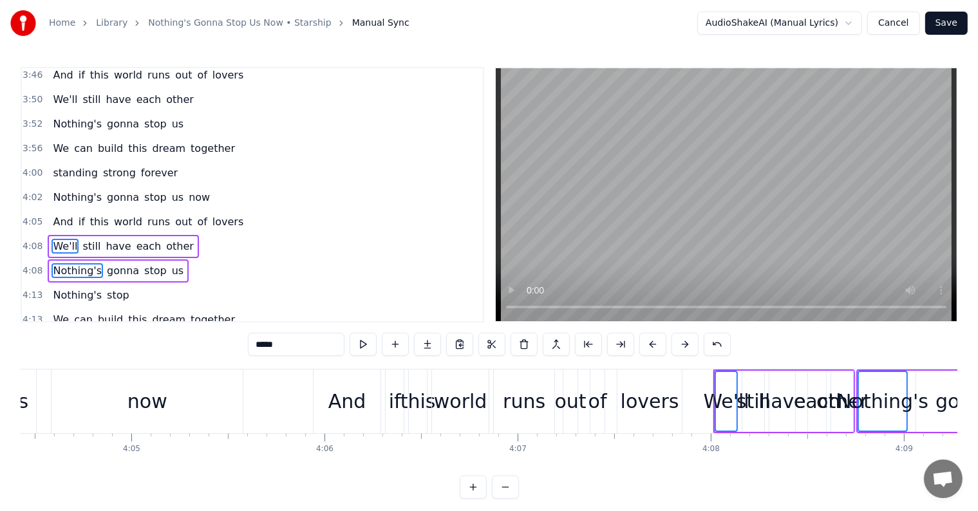
click at [59, 288] on span "Nothing's" at bounding box center [78, 295] width 52 height 15
click at [57, 312] on span "We" at bounding box center [61, 319] width 19 height 15
click at [63, 337] on span "Standing" at bounding box center [76, 344] width 48 height 15
click at [62, 361] on span "Nothing's" at bounding box center [78, 368] width 52 height 15
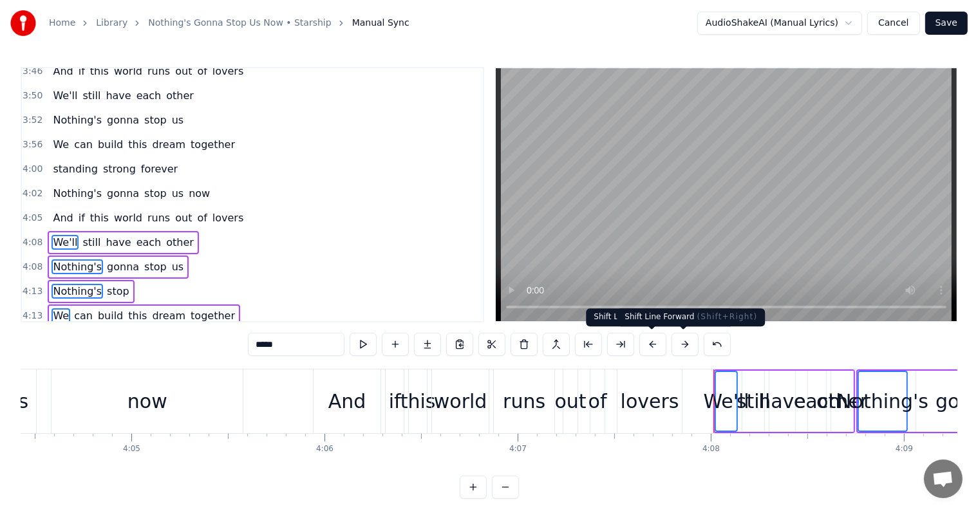
click at [681, 343] on button at bounding box center [685, 344] width 27 height 23
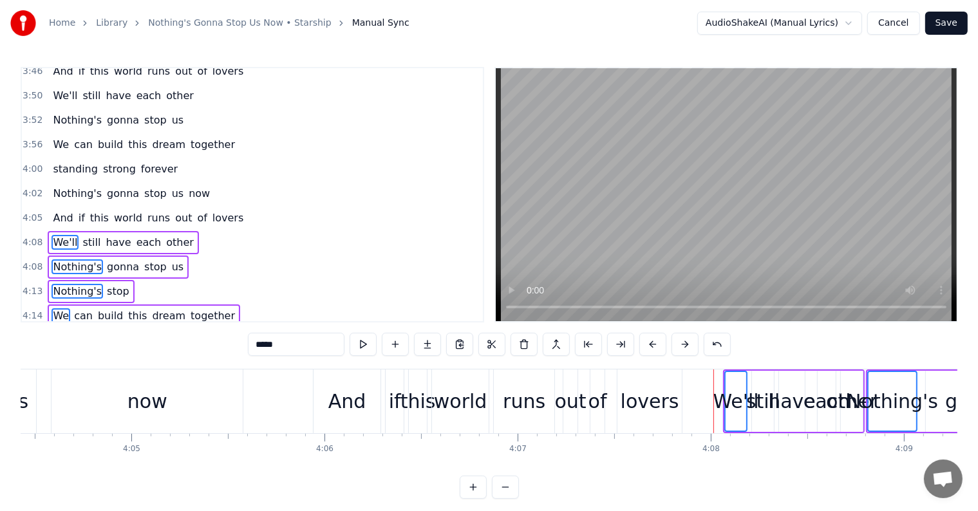
click at [681, 343] on button at bounding box center [685, 344] width 27 height 23
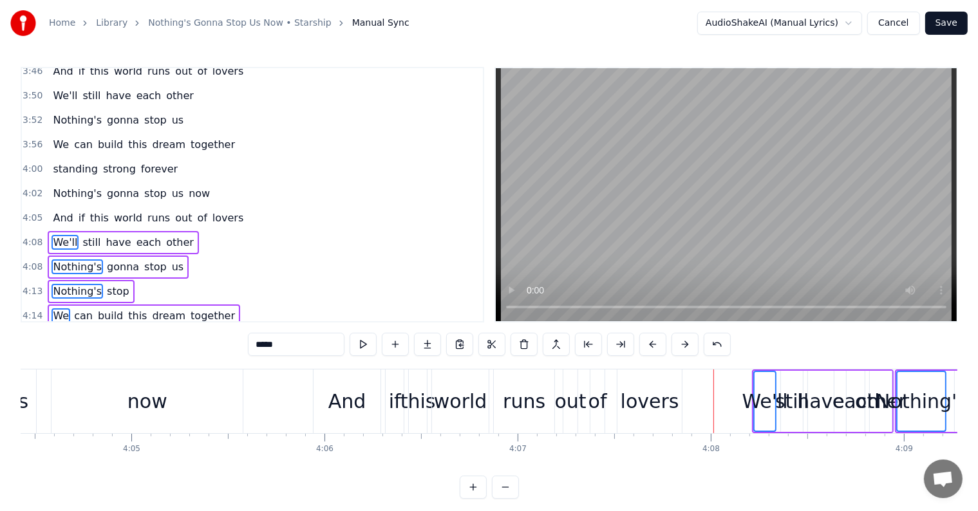
click at [681, 343] on button at bounding box center [685, 344] width 27 height 23
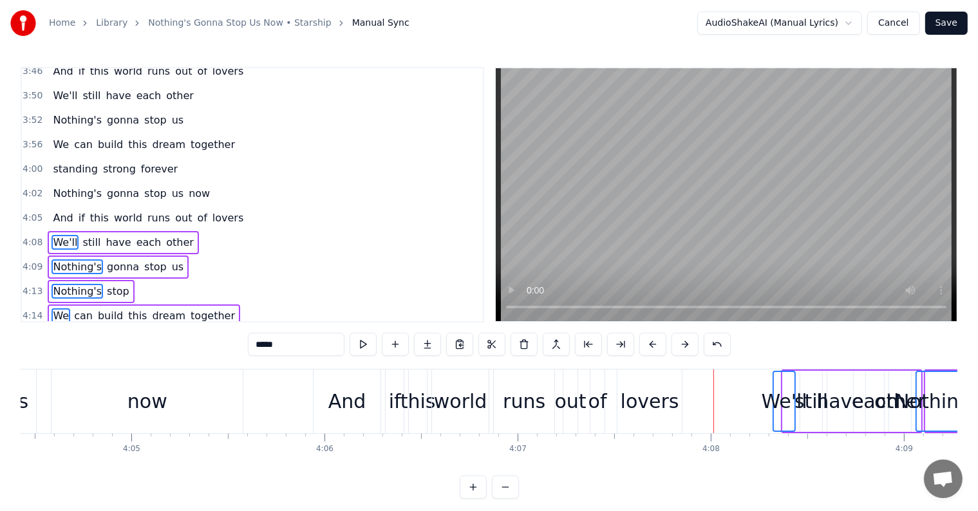
click at [681, 343] on button at bounding box center [685, 344] width 27 height 23
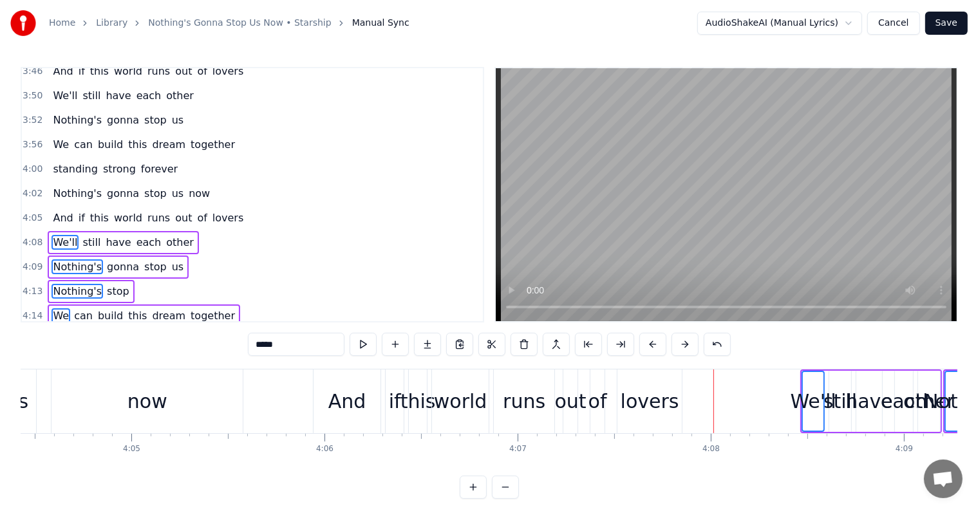
click at [681, 343] on button at bounding box center [685, 344] width 27 height 23
click at [680, 343] on button at bounding box center [685, 344] width 27 height 23
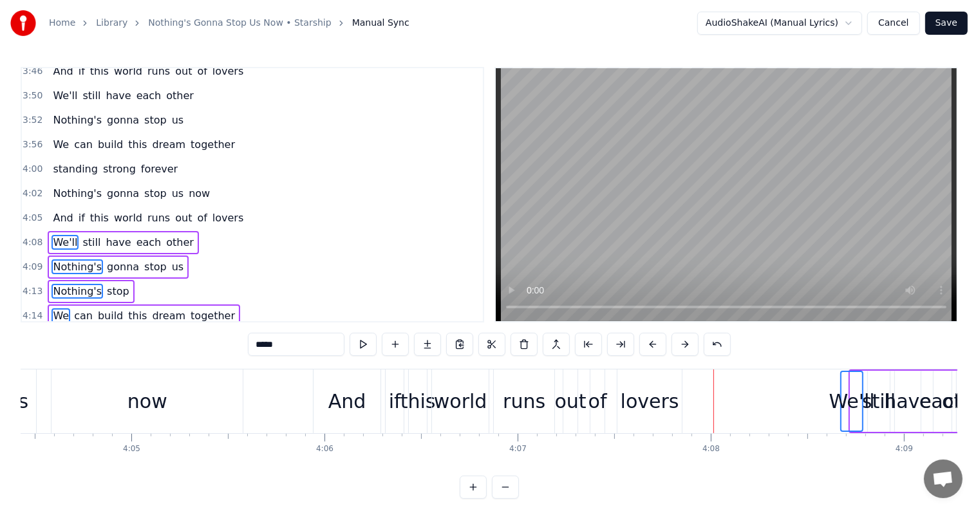
click at [679, 343] on button at bounding box center [685, 344] width 27 height 23
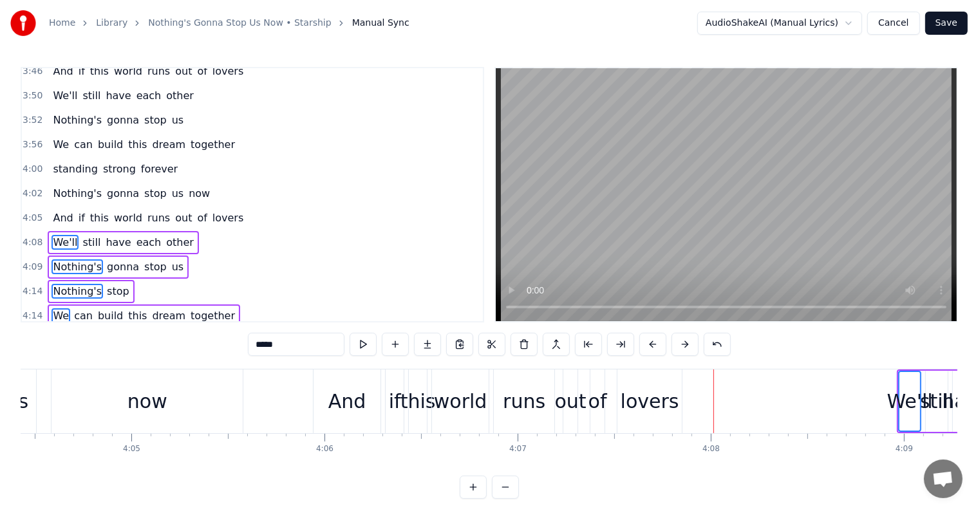
click at [679, 343] on button at bounding box center [685, 344] width 27 height 23
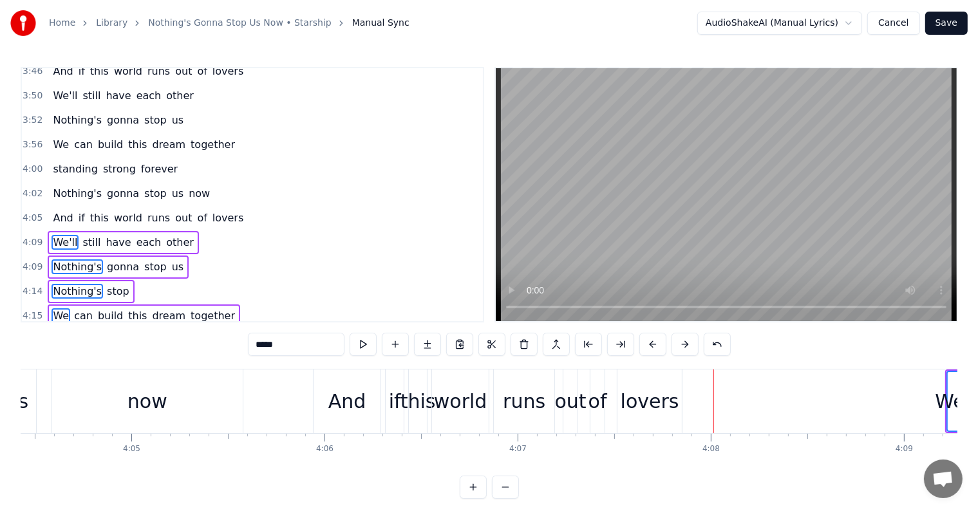
click at [679, 343] on button at bounding box center [685, 344] width 27 height 23
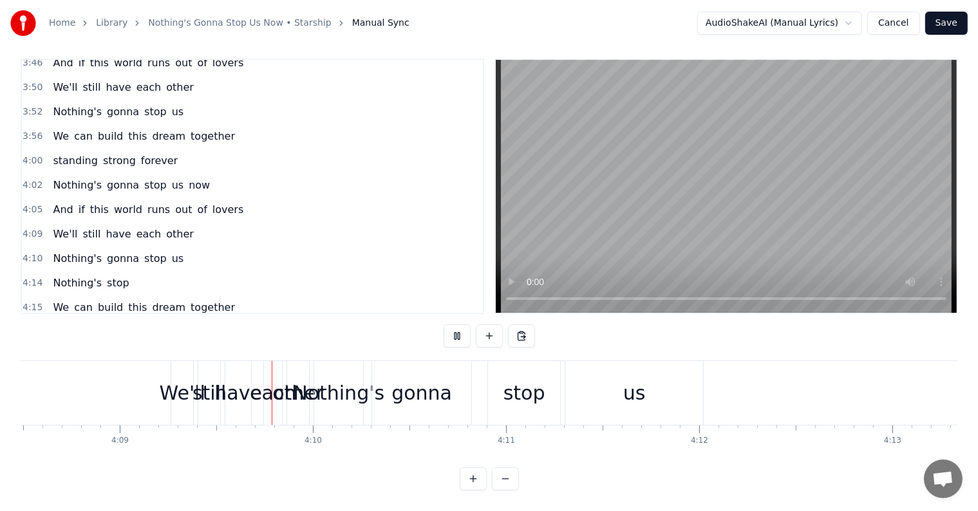
scroll to position [0, 48057]
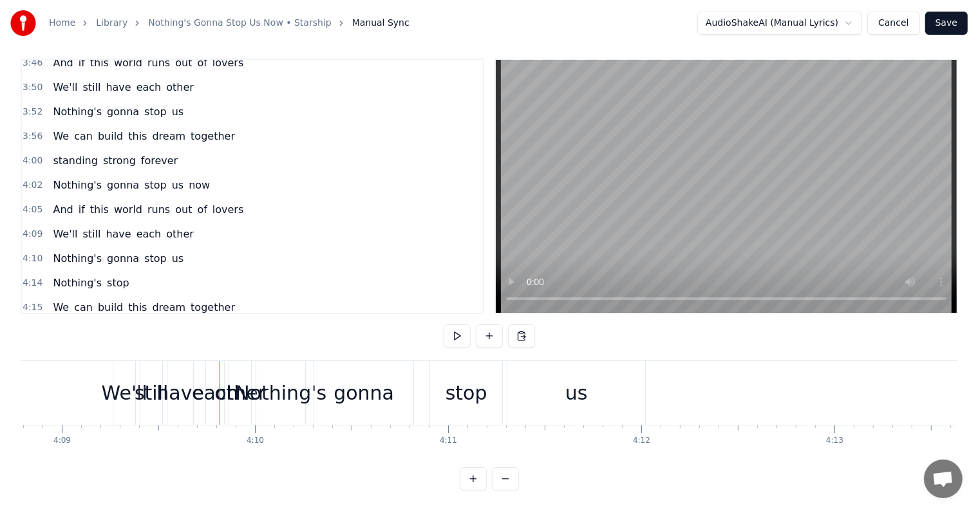
click at [120, 379] on div "We'll" at bounding box center [125, 393] width 46 height 29
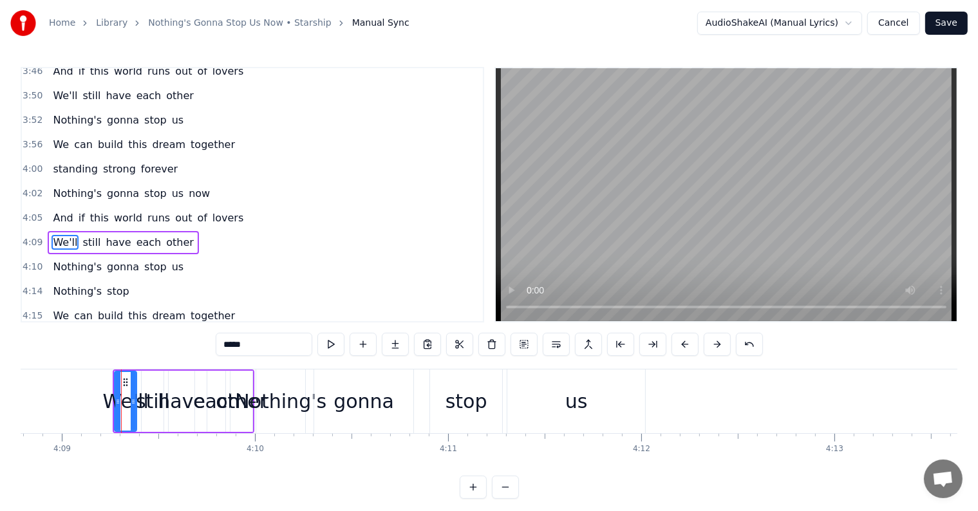
scroll to position [1449, 0]
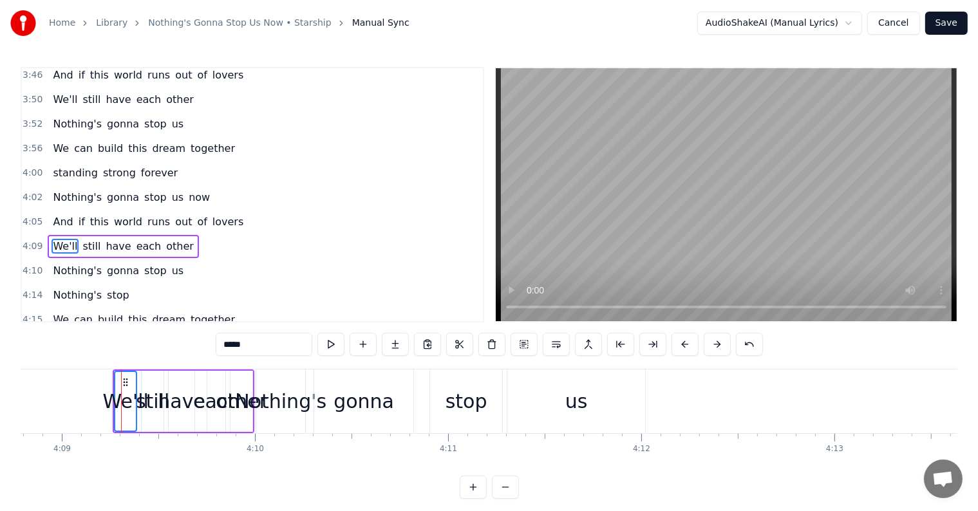
click at [66, 259] on div "4:10 Nothing's gonna stop us" at bounding box center [252, 271] width 461 height 24
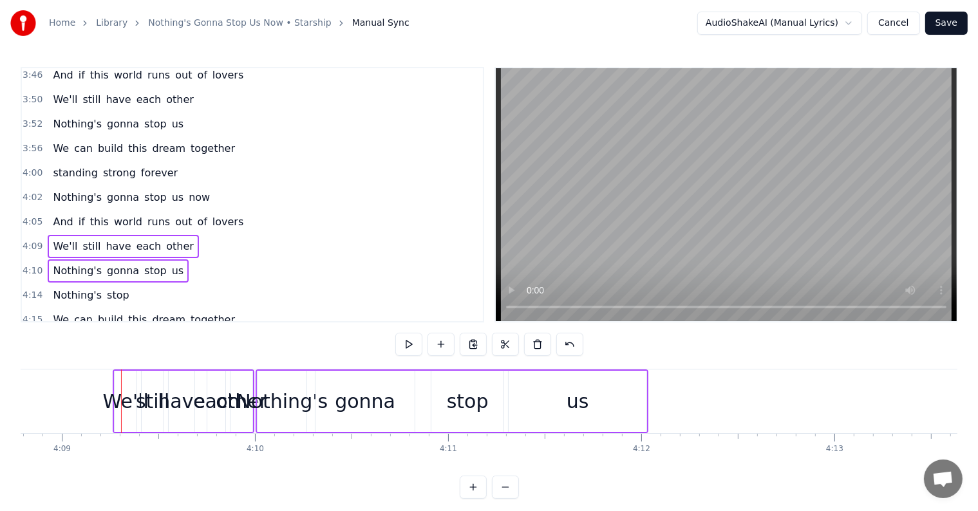
click at [57, 288] on span "Nothing's" at bounding box center [78, 295] width 52 height 15
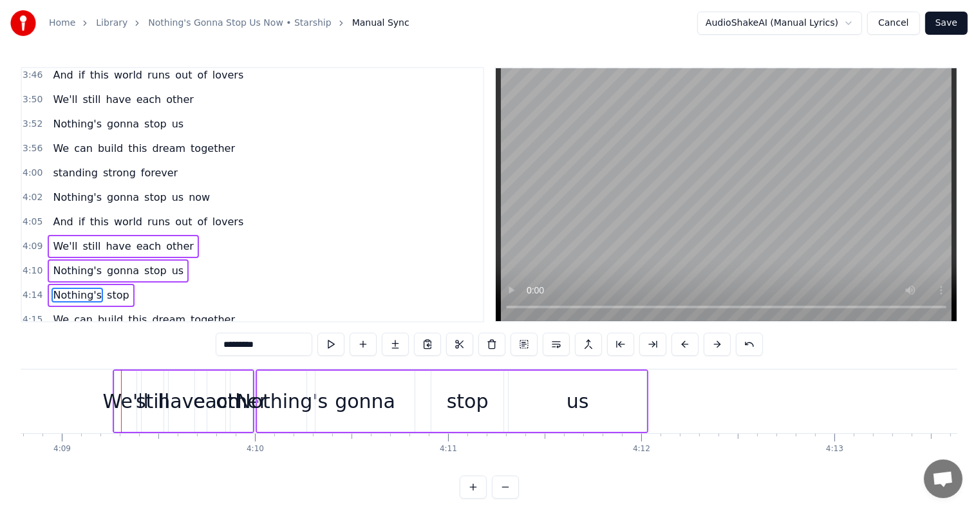
scroll to position [1453, 0]
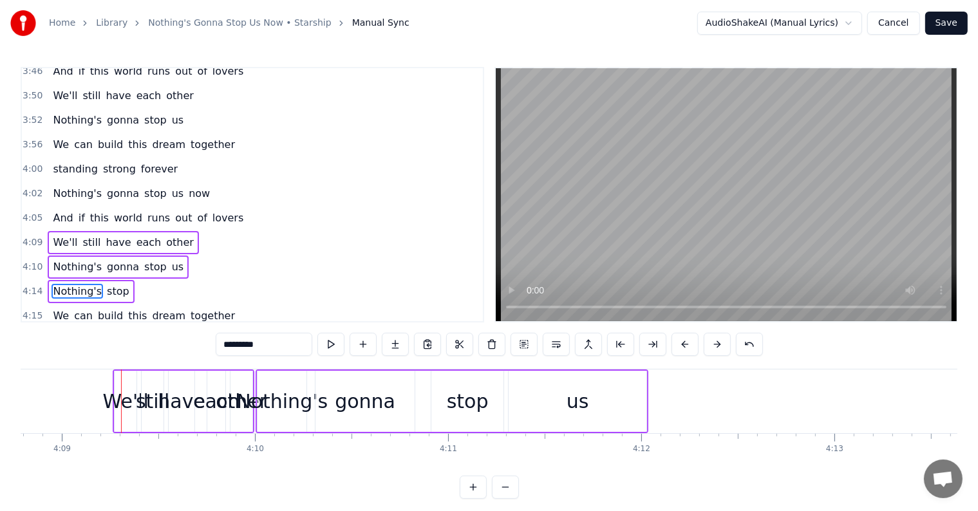
click at [65, 305] on div "We can build this dream together" at bounding box center [144, 316] width 193 height 23
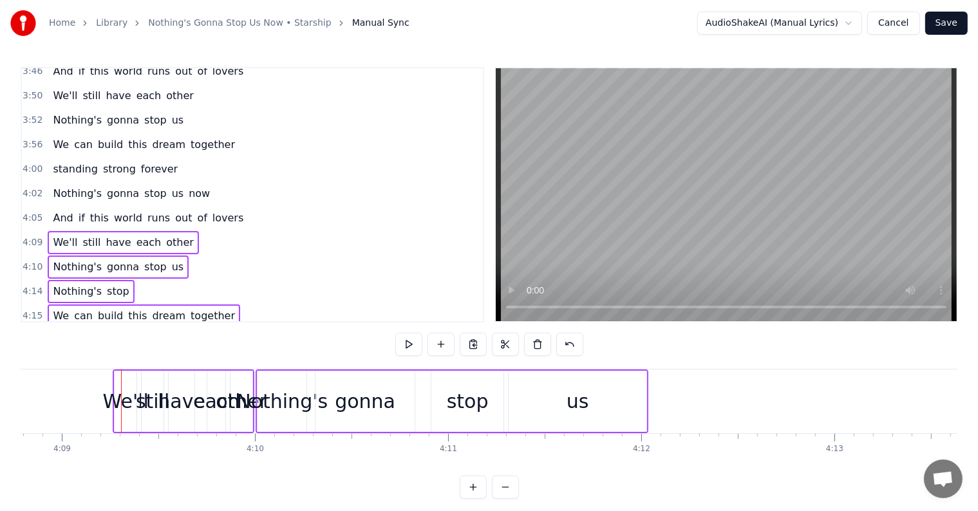
click at [59, 333] on span "Standing" at bounding box center [76, 340] width 48 height 15
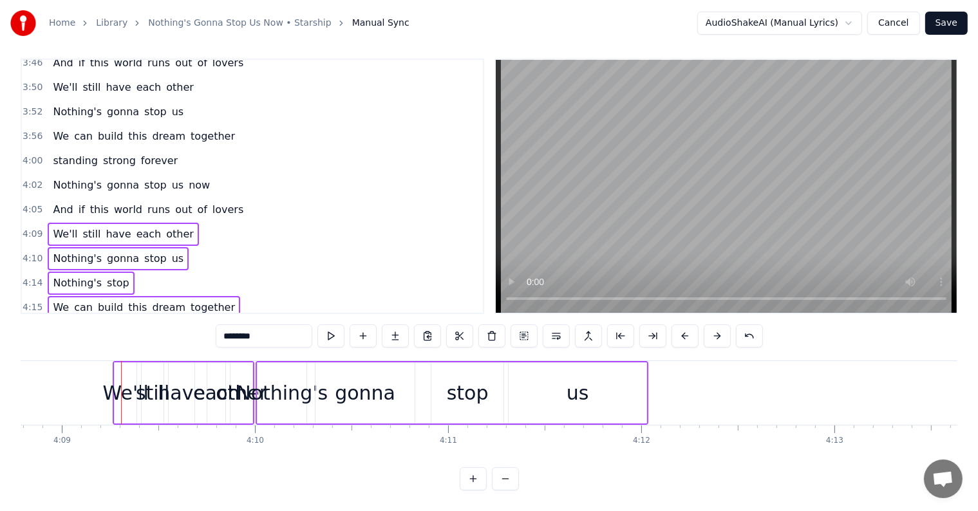
click at [59, 349] on span "Nothing's" at bounding box center [78, 356] width 52 height 15
click at [683, 328] on button at bounding box center [685, 336] width 27 height 23
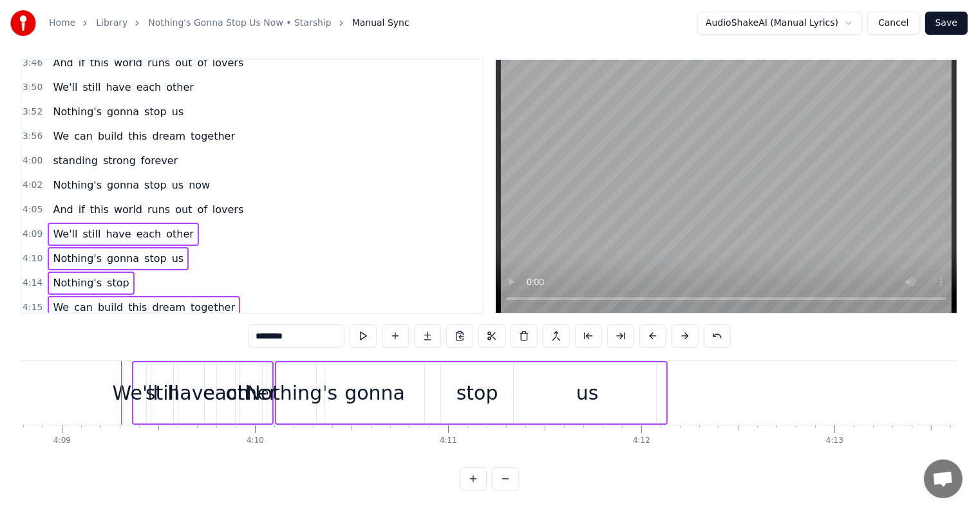
click at [683, 328] on button at bounding box center [685, 336] width 27 height 23
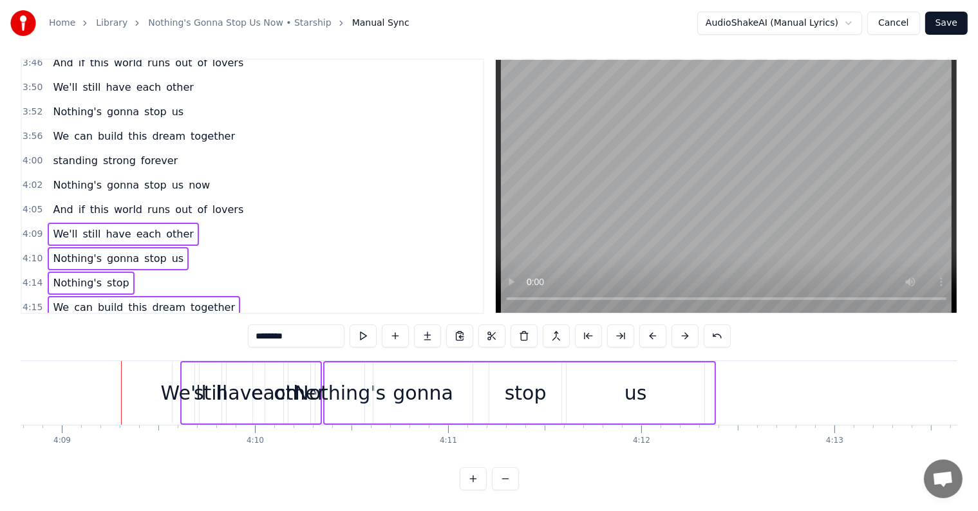
click at [683, 328] on button at bounding box center [685, 336] width 27 height 23
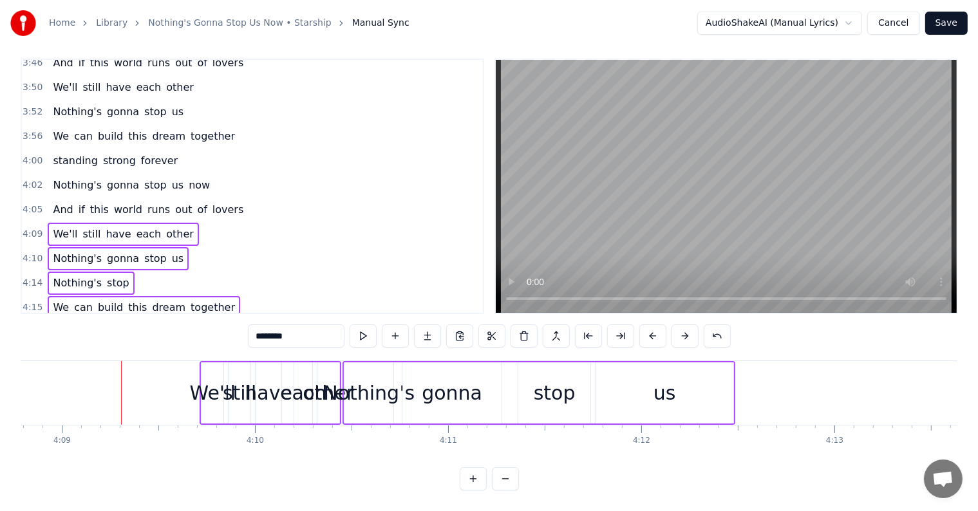
click at [683, 328] on button at bounding box center [685, 336] width 27 height 23
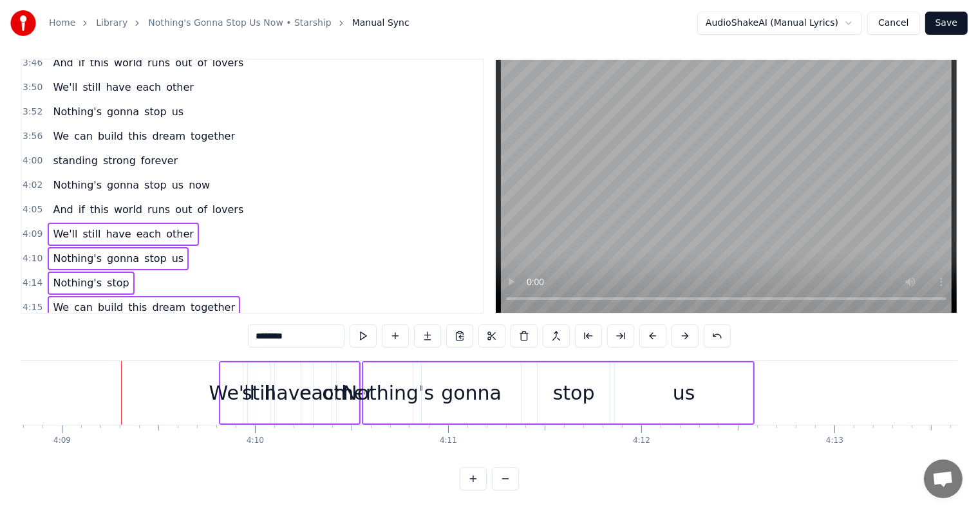
click at [683, 328] on button at bounding box center [685, 336] width 27 height 23
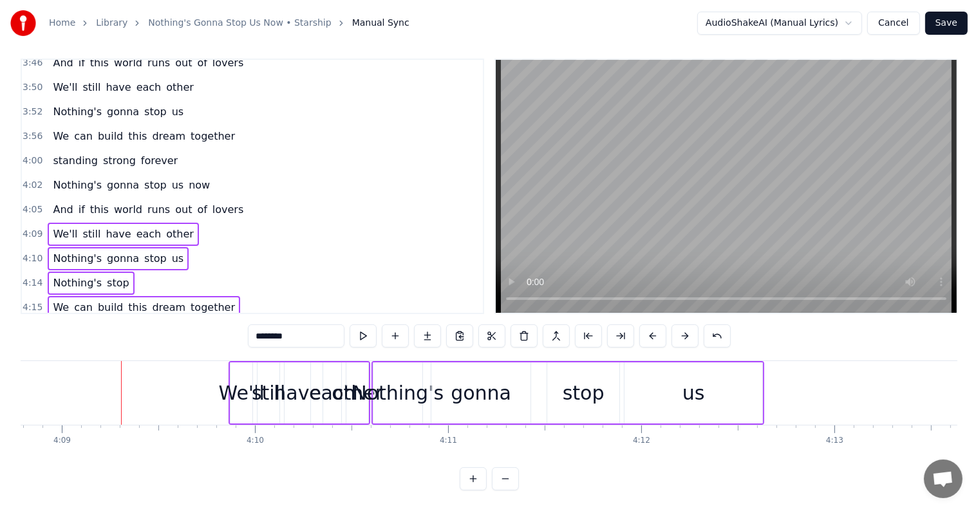
click at [683, 328] on button at bounding box center [685, 336] width 27 height 23
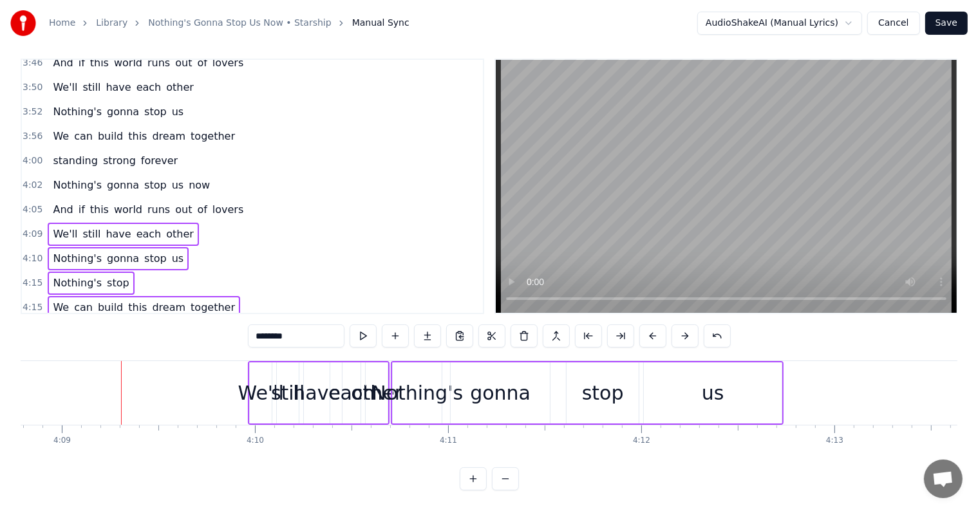
click at [683, 328] on button at bounding box center [685, 336] width 27 height 23
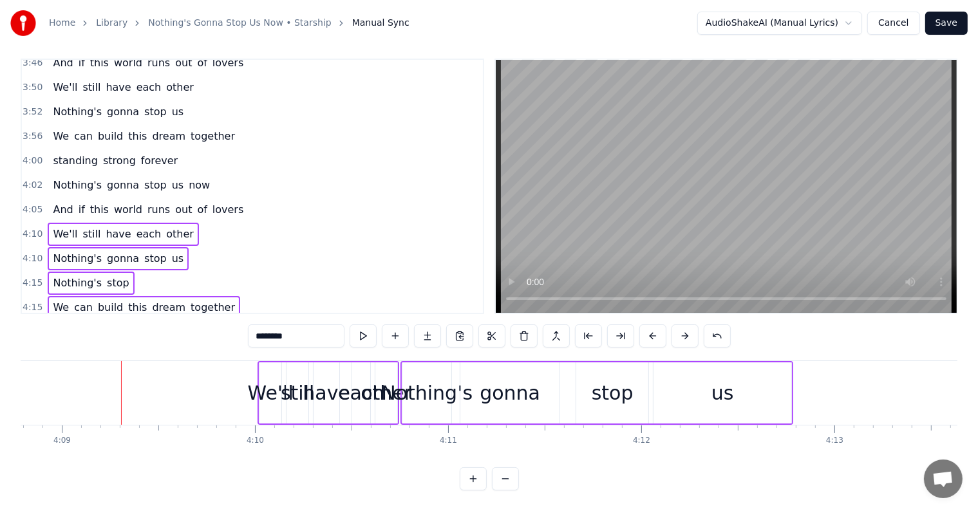
click at [683, 328] on button at bounding box center [685, 336] width 27 height 23
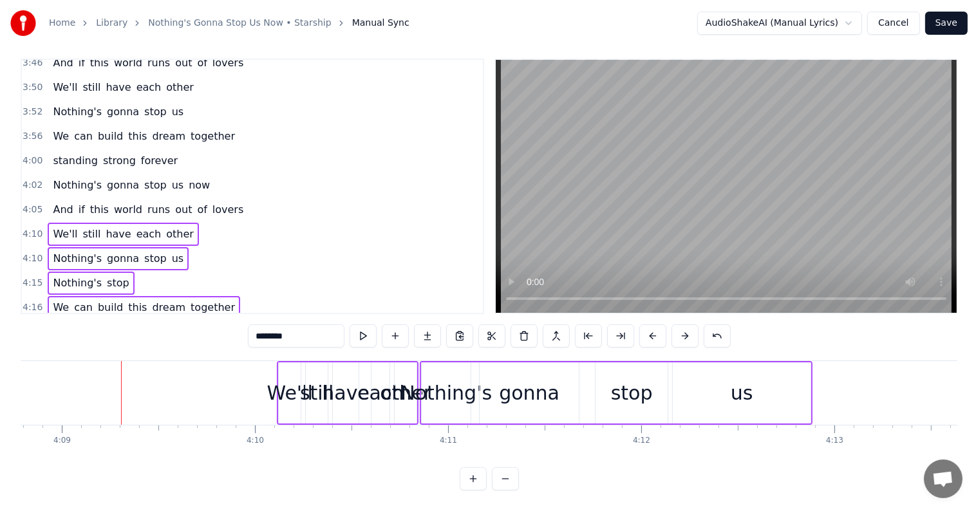
click at [683, 328] on button at bounding box center [685, 336] width 27 height 23
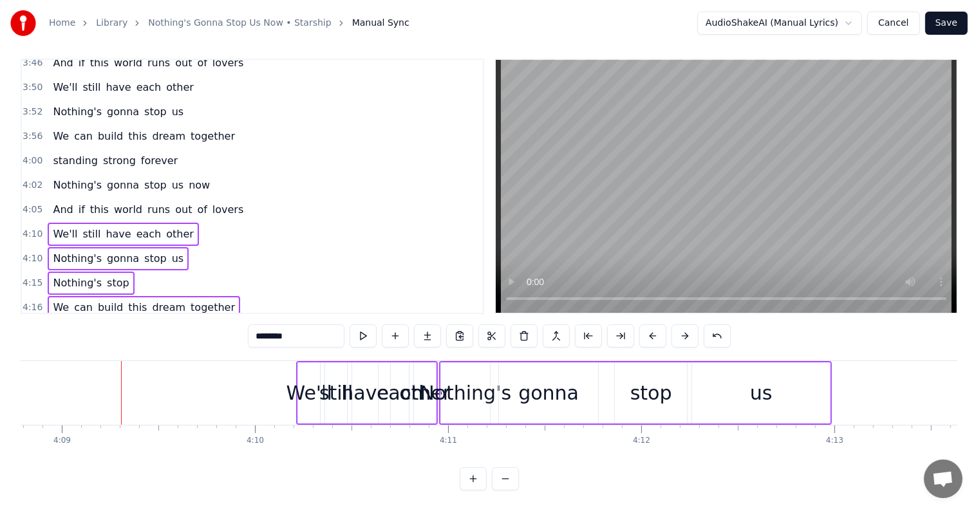
click at [683, 328] on button at bounding box center [685, 336] width 27 height 23
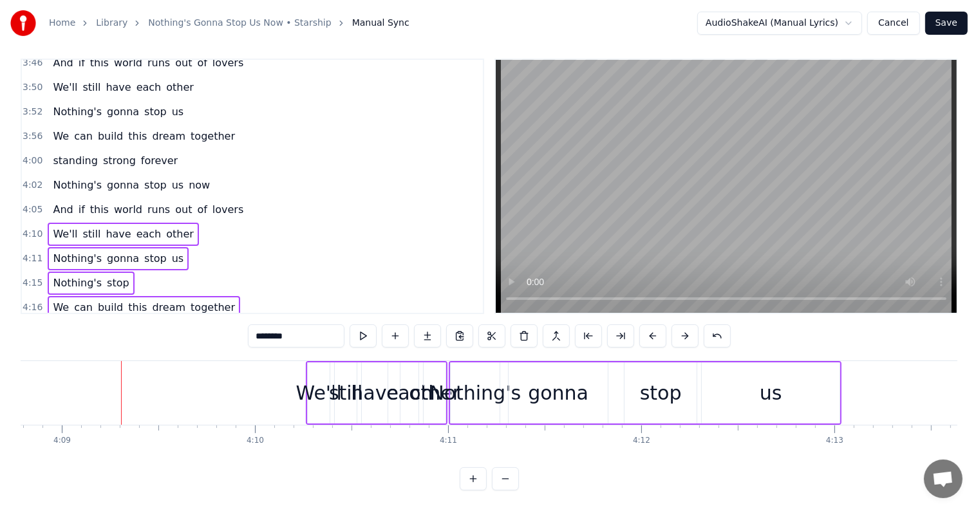
click at [683, 328] on button at bounding box center [685, 336] width 27 height 23
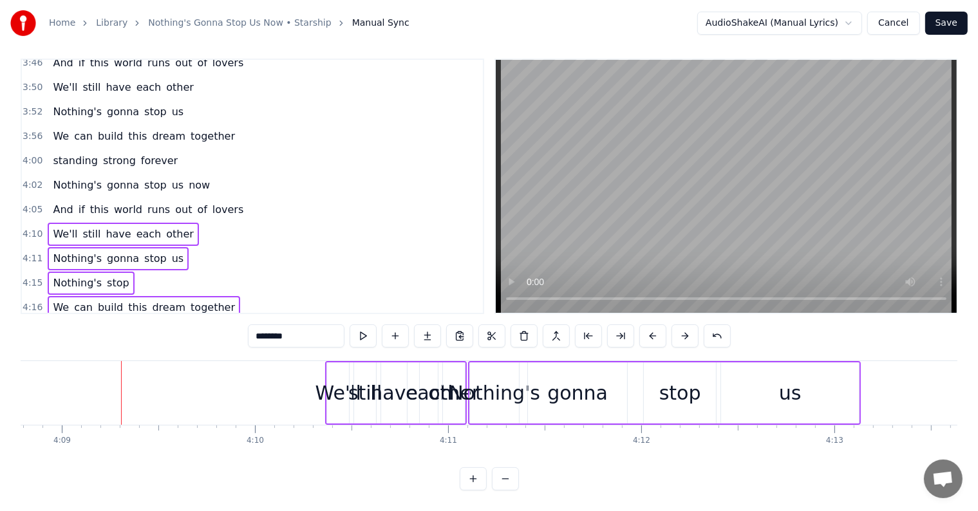
click at [683, 328] on button at bounding box center [685, 336] width 27 height 23
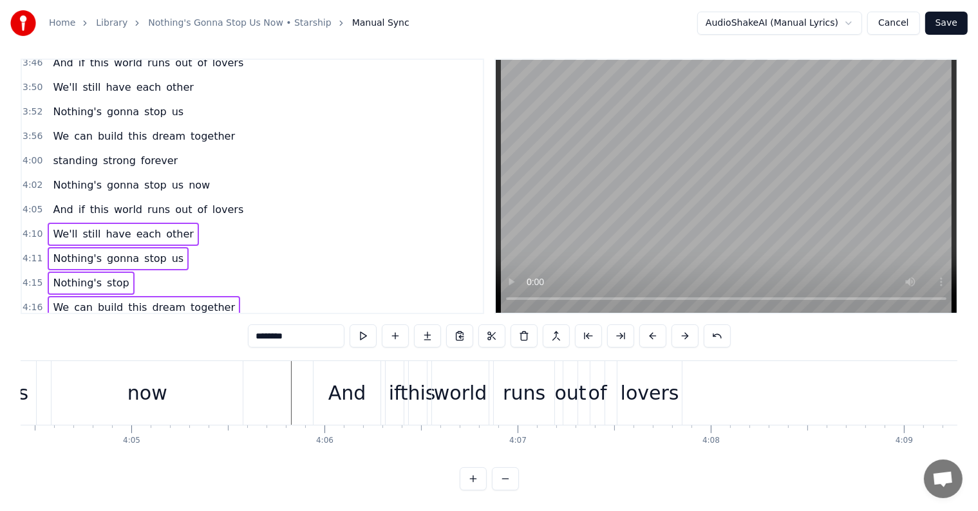
scroll to position [0, 47185]
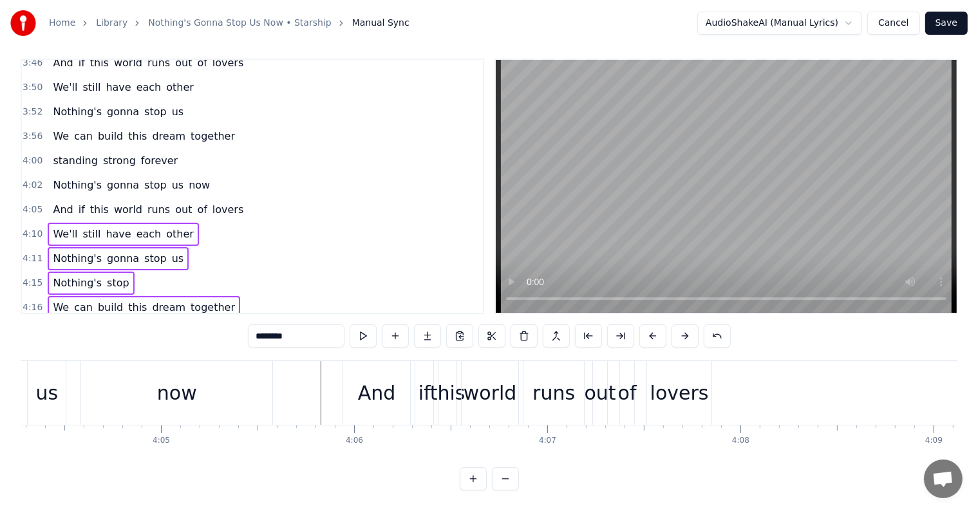
click at [679, 382] on div "lovers" at bounding box center [679, 393] width 59 height 29
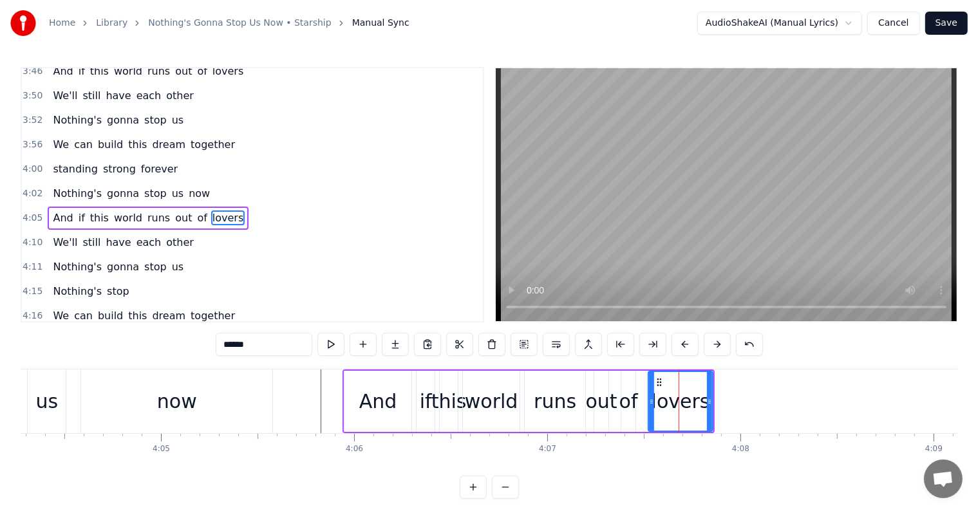
scroll to position [1425, 0]
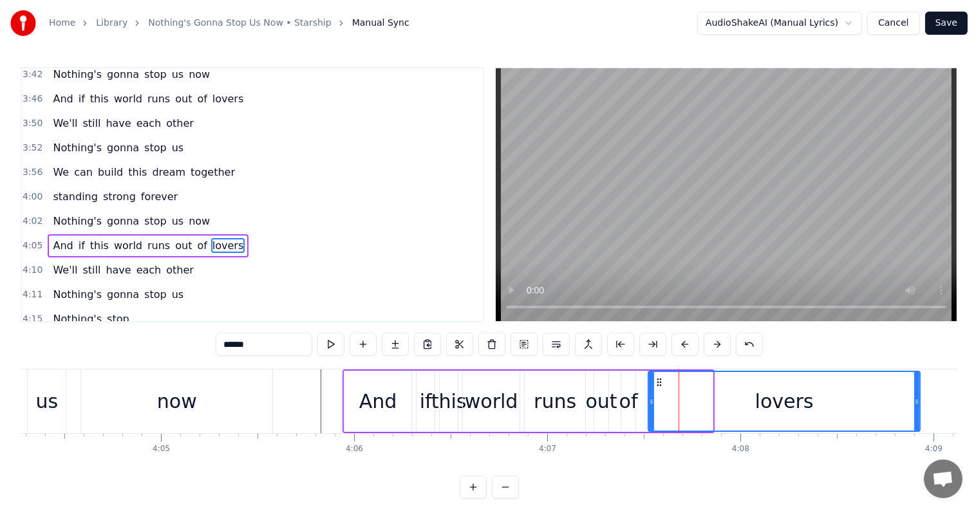
drag, startPoint x: 710, startPoint y: 401, endPoint x: 917, endPoint y: 411, distance: 207.6
click at [917, 411] on div at bounding box center [916, 401] width 5 height 59
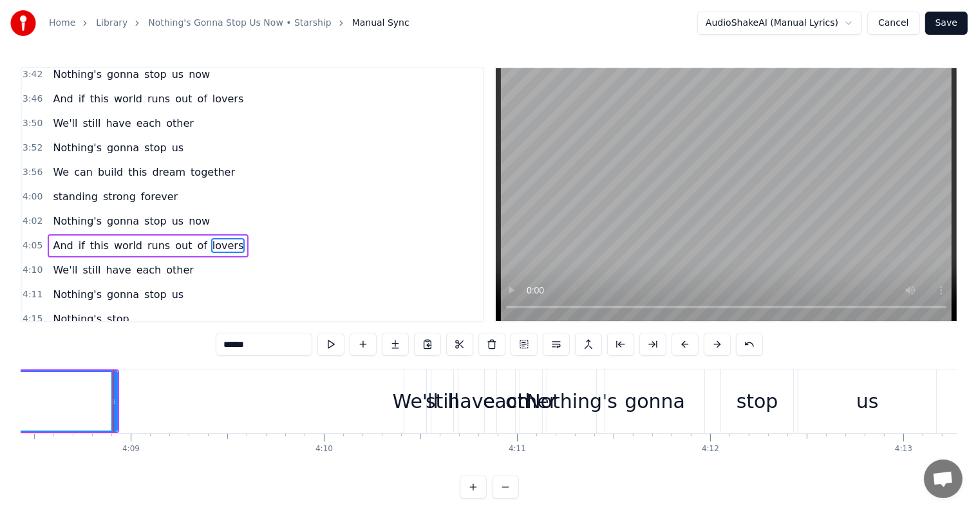
scroll to position [0, 48016]
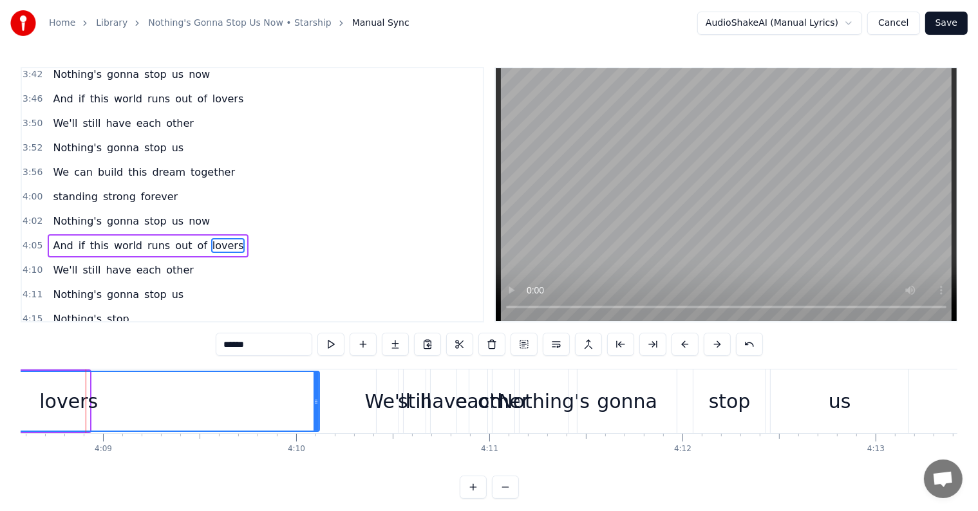
drag, startPoint x: 88, startPoint y: 397, endPoint x: 346, endPoint y: 437, distance: 261.9
click at [315, 420] on div at bounding box center [316, 401] width 5 height 59
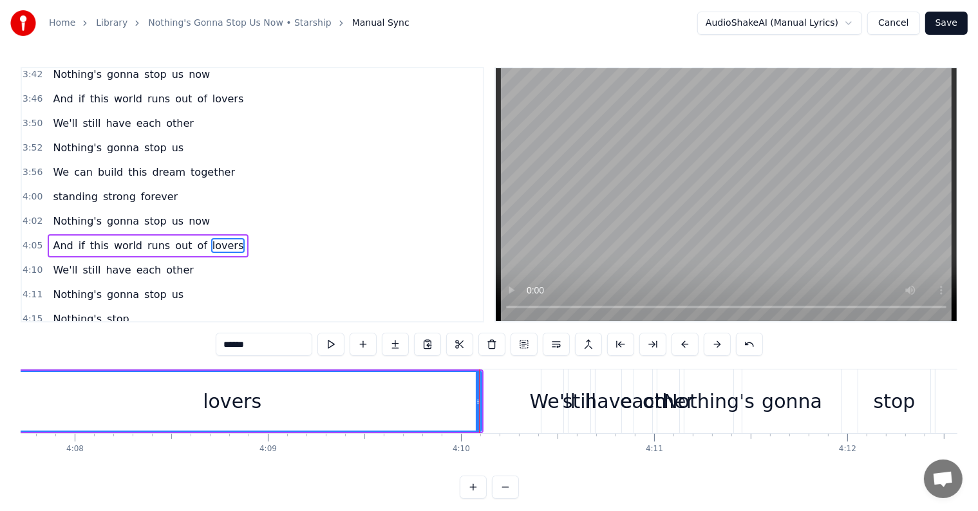
scroll to position [0, 47706]
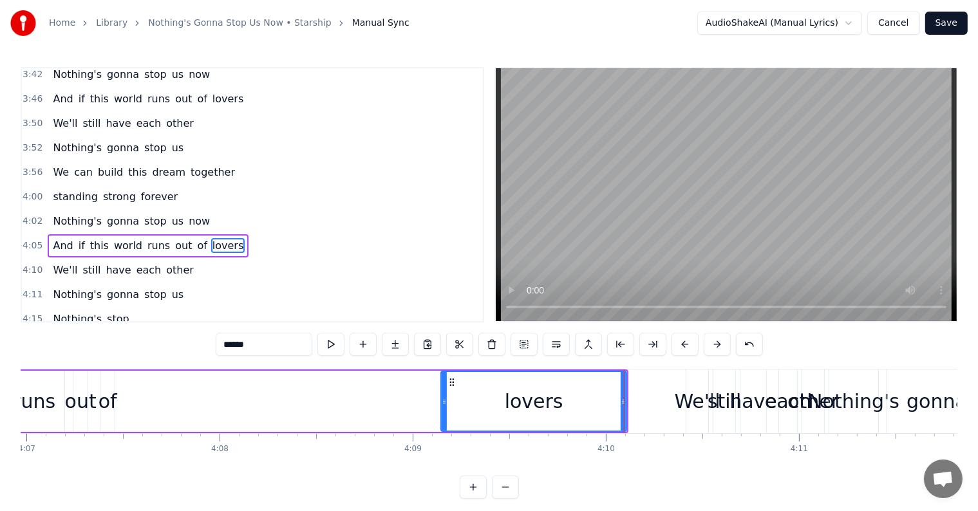
drag, startPoint x: 129, startPoint y: 396, endPoint x: 443, endPoint y: 412, distance: 314.0
click at [443, 412] on div at bounding box center [444, 401] width 5 height 59
click at [106, 395] on div "of" at bounding box center [108, 401] width 19 height 29
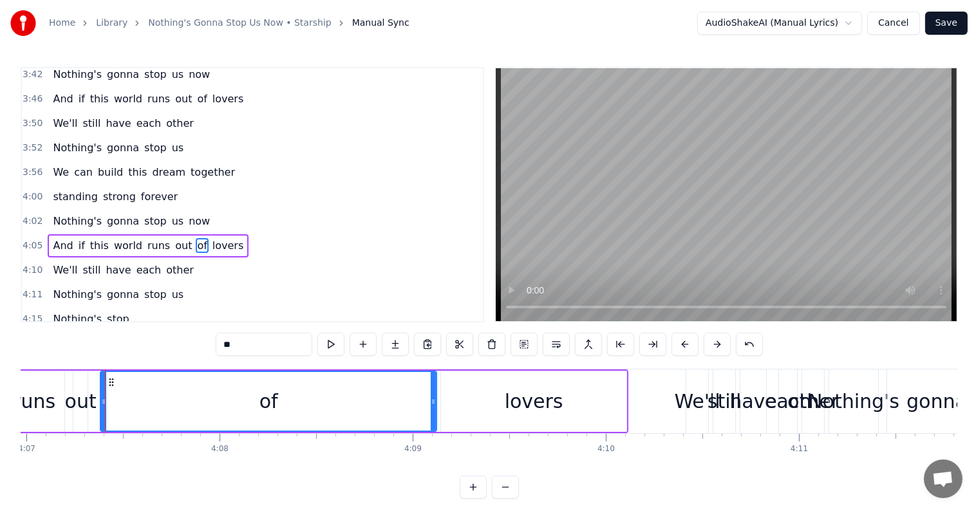
drag, startPoint x: 113, startPoint y: 399, endPoint x: 275, endPoint y: 414, distance: 162.9
click at [431, 425] on div at bounding box center [433, 401] width 5 height 59
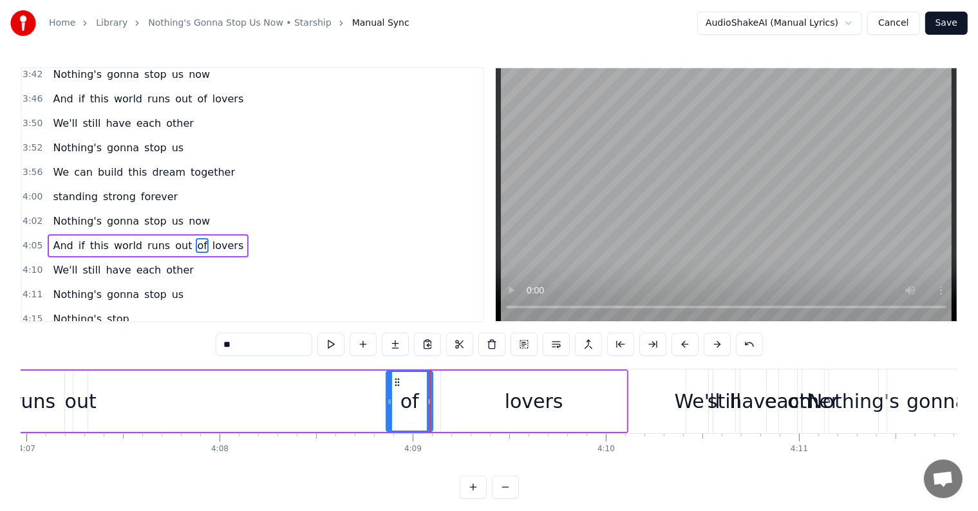
drag, startPoint x: 102, startPoint y: 397, endPoint x: 388, endPoint y: 420, distance: 286.8
click at [388, 420] on div at bounding box center [389, 401] width 5 height 59
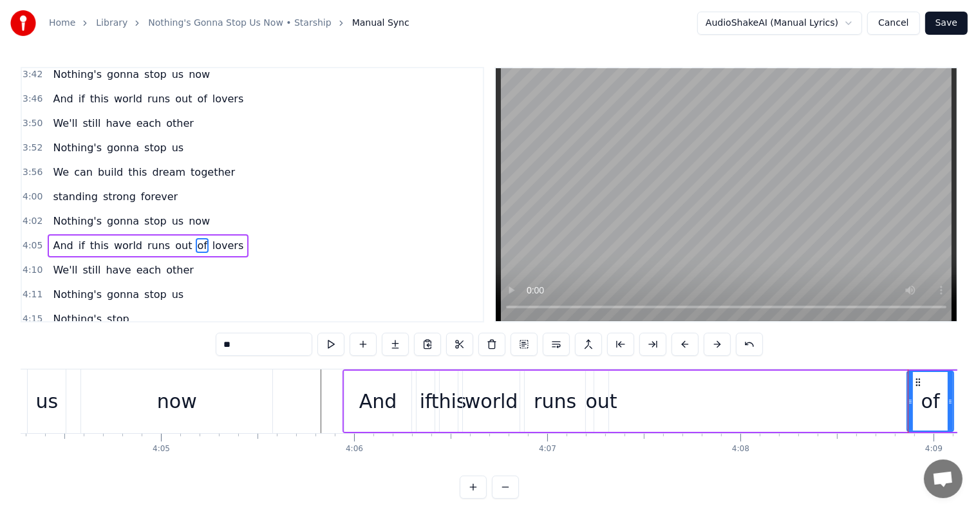
click at [603, 391] on div "out" at bounding box center [602, 401] width 32 height 29
type input "***"
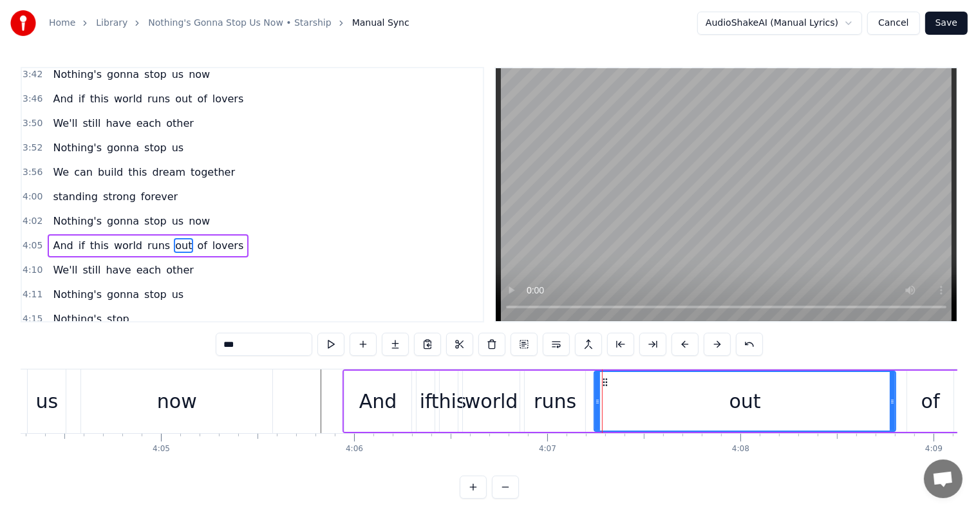
drag, startPoint x: 607, startPoint y: 400, endPoint x: 894, endPoint y: 433, distance: 289.0
click at [894, 433] on div "And if this world runs out of lovers" at bounding box center [746, 402] width 807 height 64
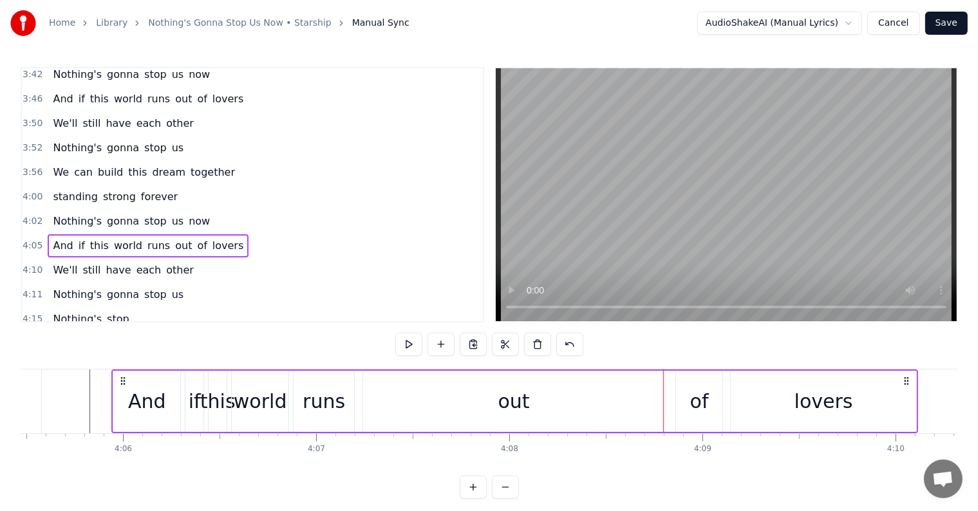
scroll to position [0, 47099]
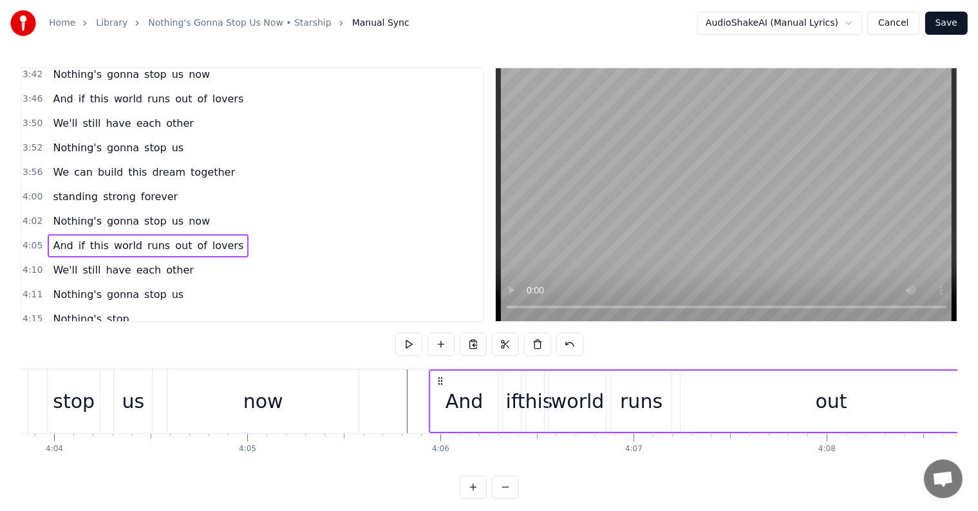
click at [814, 409] on div "out" at bounding box center [831, 401] width 301 height 61
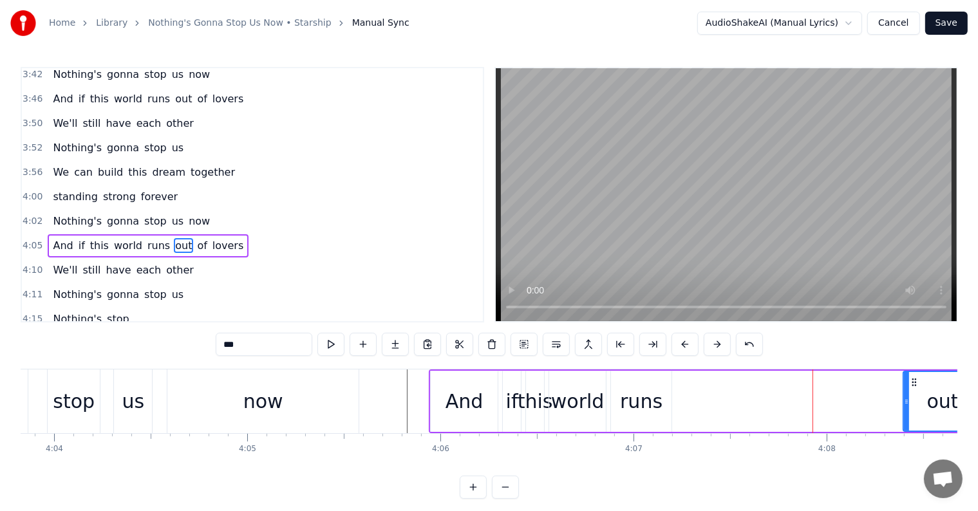
drag, startPoint x: 683, startPoint y: 401, endPoint x: 905, endPoint y: 420, distance: 223.6
click at [905, 420] on div at bounding box center [906, 401] width 5 height 59
click at [645, 392] on div "runs" at bounding box center [641, 401] width 42 height 29
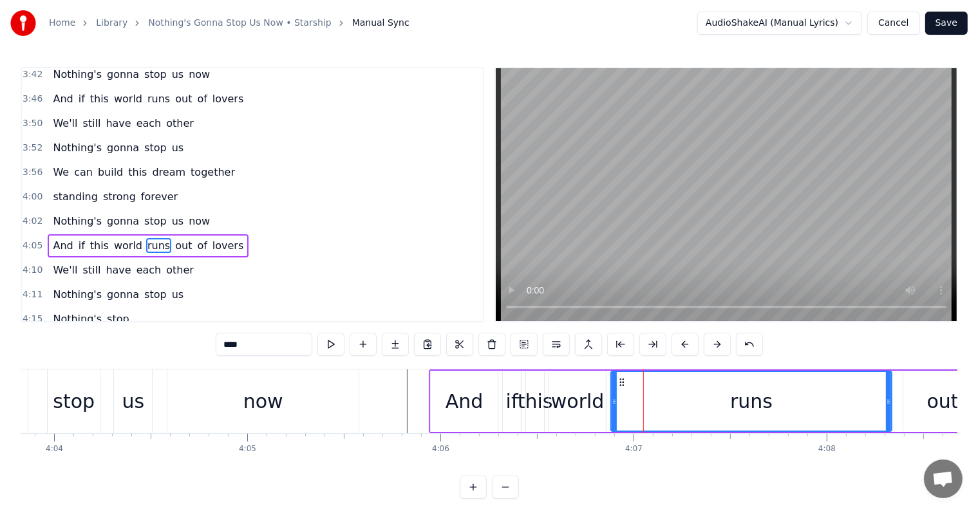
drag, startPoint x: 669, startPoint y: 399, endPoint x: 834, endPoint y: 422, distance: 167.1
click at [889, 426] on div at bounding box center [888, 401] width 5 height 59
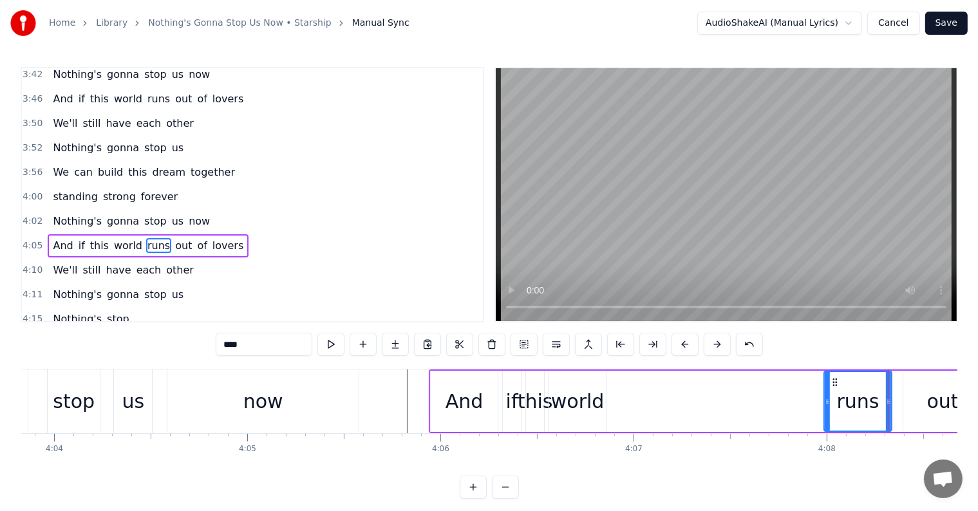
drag, startPoint x: 613, startPoint y: 399, endPoint x: 826, endPoint y: 422, distance: 214.5
click at [826, 422] on div at bounding box center [827, 401] width 5 height 59
click at [583, 402] on div "world" at bounding box center [577, 401] width 53 height 29
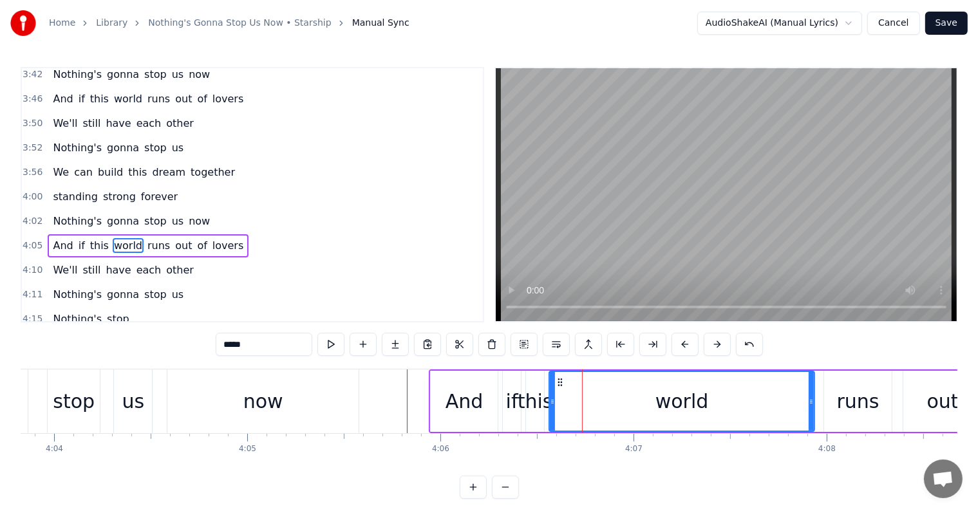
drag, startPoint x: 603, startPoint y: 406, endPoint x: 590, endPoint y: 419, distance: 18.7
click at [809, 430] on div at bounding box center [811, 401] width 5 height 59
drag, startPoint x: 550, startPoint y: 405, endPoint x: 527, endPoint y: 402, distance: 22.8
click at [597, 411] on div "world" at bounding box center [705, 401] width 216 height 61
click at [525, 400] on div "this" at bounding box center [535, 401] width 35 height 29
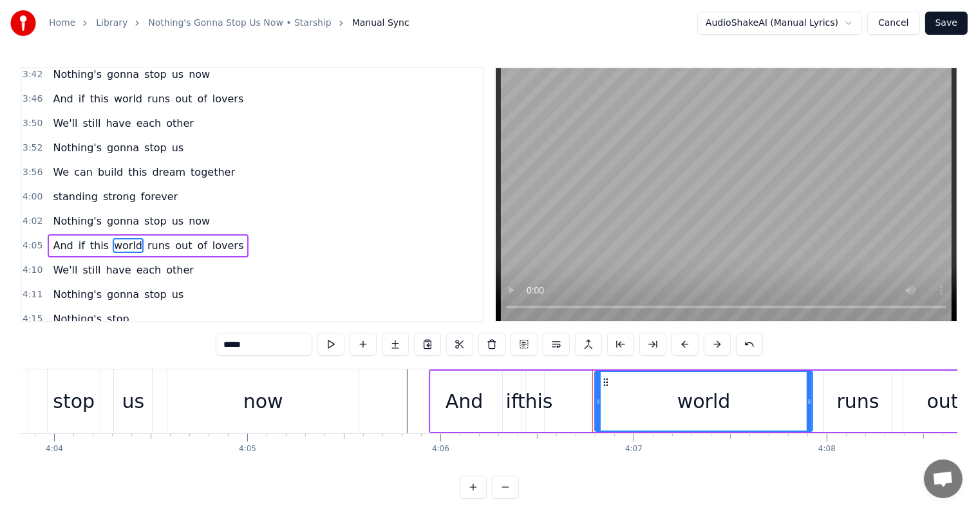
type input "****"
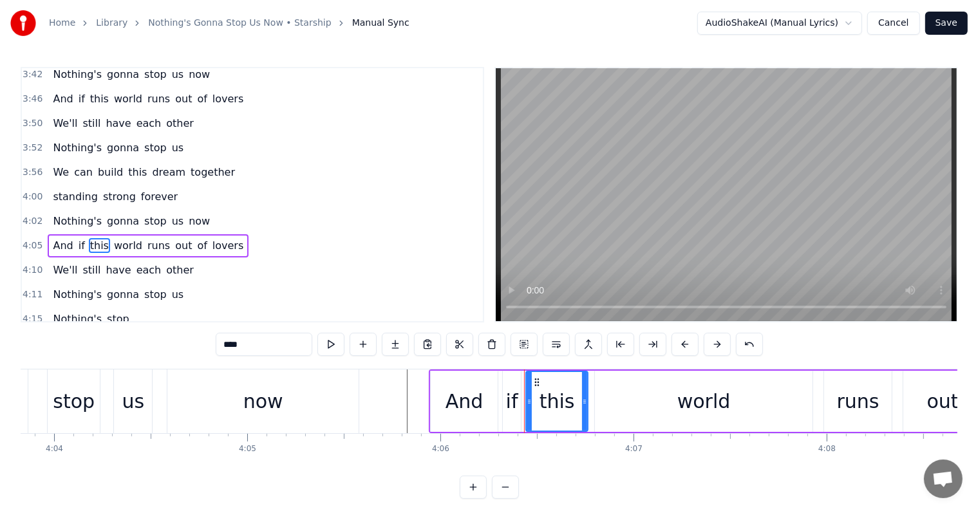
drag, startPoint x: 541, startPoint y: 404, endPoint x: 578, endPoint y: 408, distance: 36.9
click at [584, 412] on div at bounding box center [584, 401] width 5 height 59
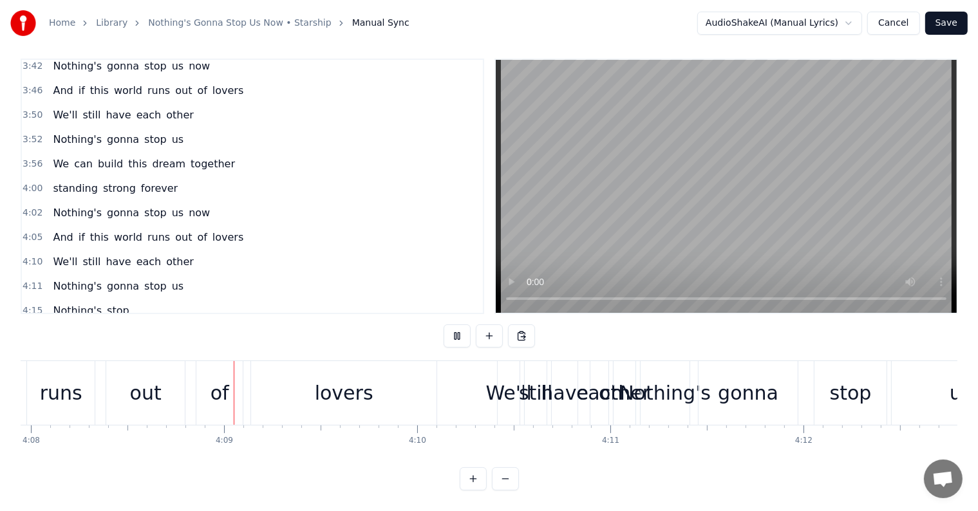
scroll to position [0, 47921]
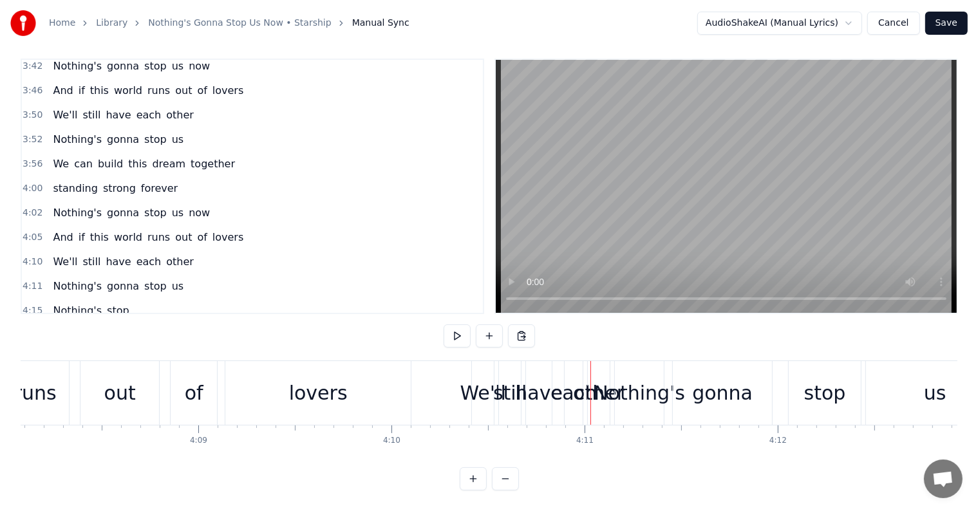
click at [54, 254] on span "We'll" at bounding box center [65, 261] width 27 height 15
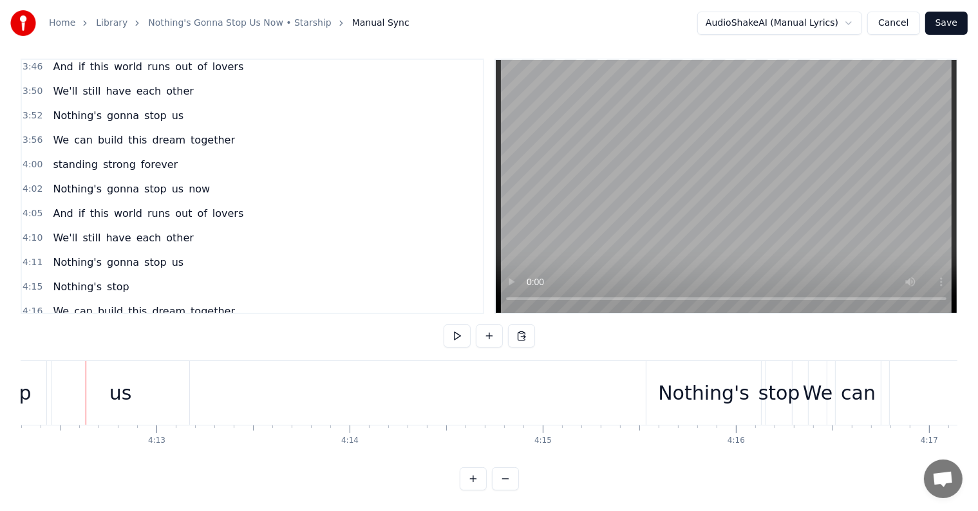
scroll to position [0, 47763]
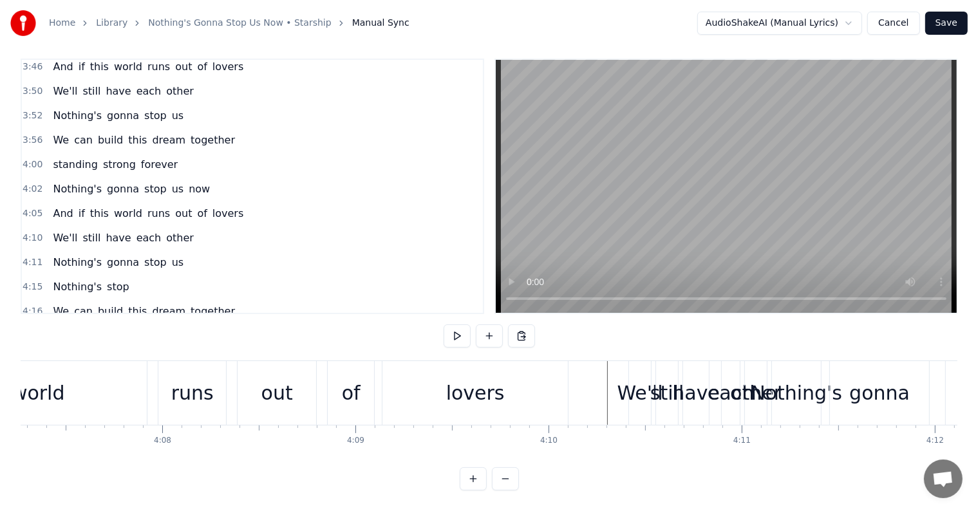
click at [62, 255] on span "Nothing's" at bounding box center [78, 262] width 52 height 15
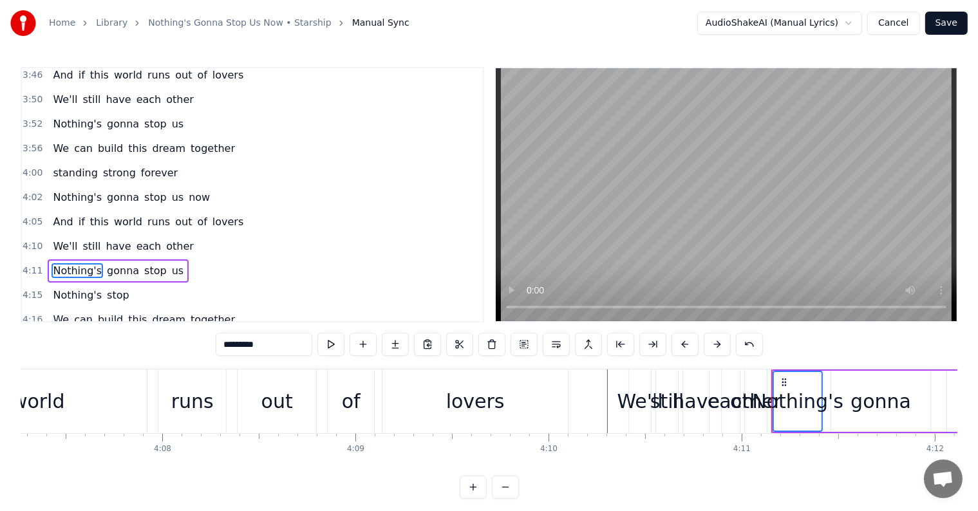
scroll to position [1453, 0]
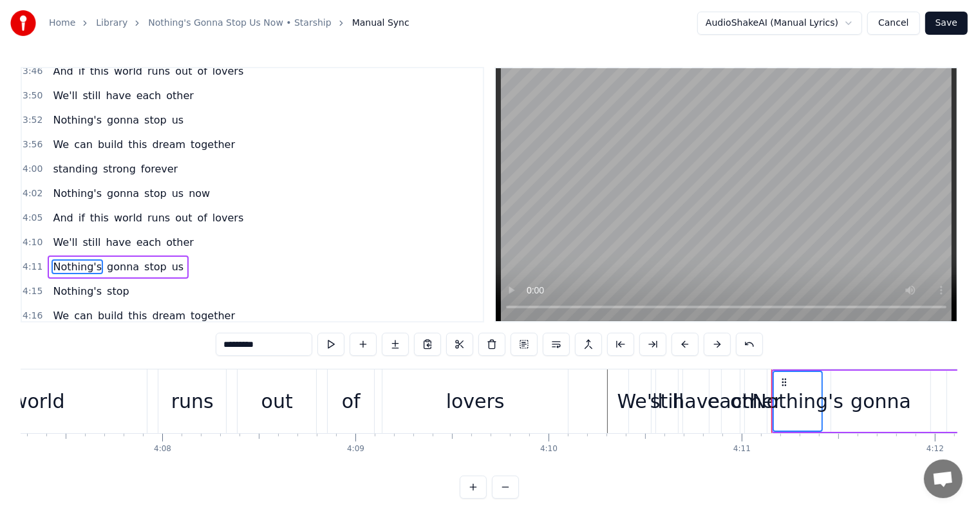
click at [57, 284] on span "Nothing's" at bounding box center [78, 291] width 52 height 15
click at [53, 308] on span "We" at bounding box center [61, 315] width 19 height 15
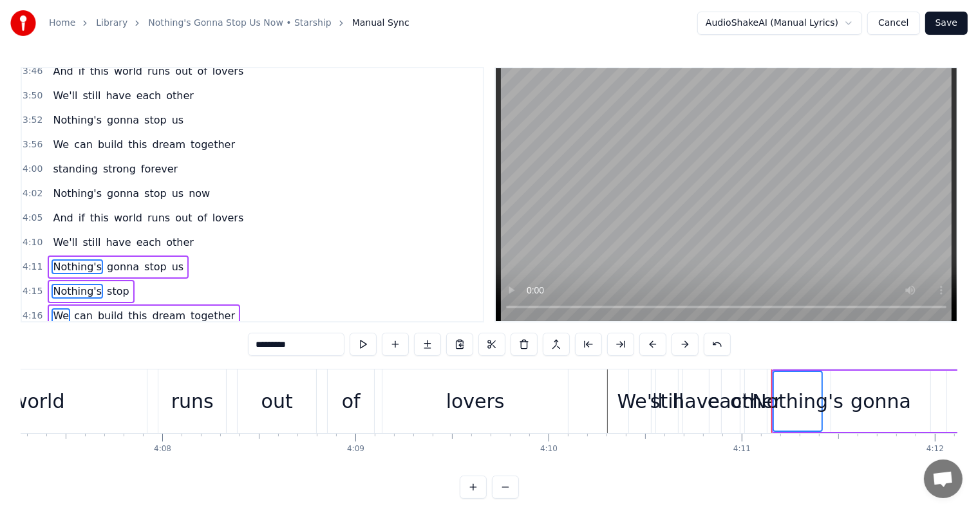
click at [59, 333] on span "Standing" at bounding box center [76, 340] width 48 height 15
click at [58, 357] on span "Nothing's" at bounding box center [78, 364] width 52 height 15
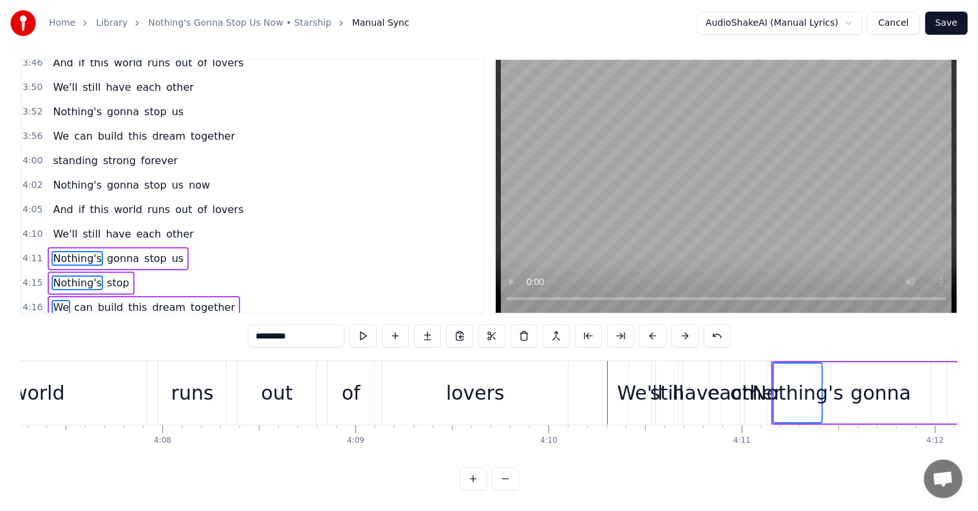
scroll to position [19, 0]
click at [685, 325] on button at bounding box center [685, 336] width 27 height 23
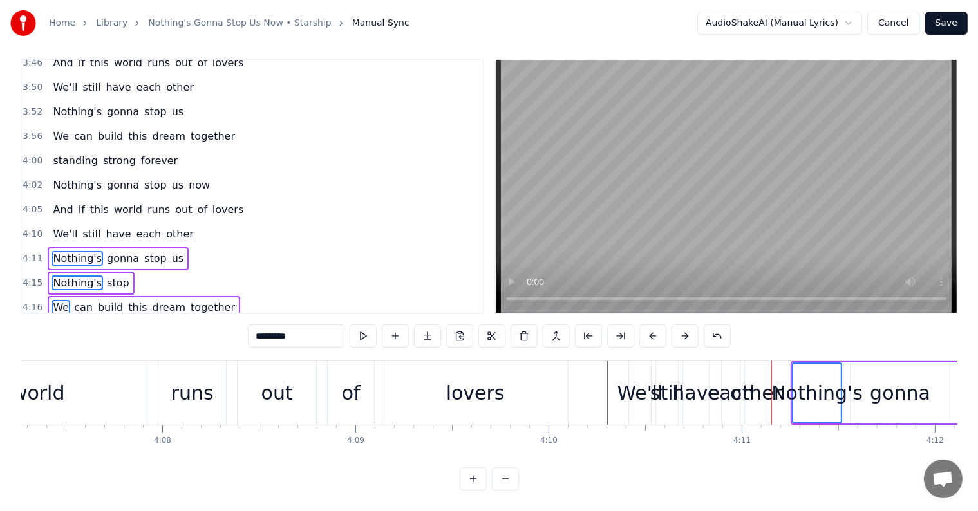
click at [685, 325] on button at bounding box center [685, 336] width 27 height 23
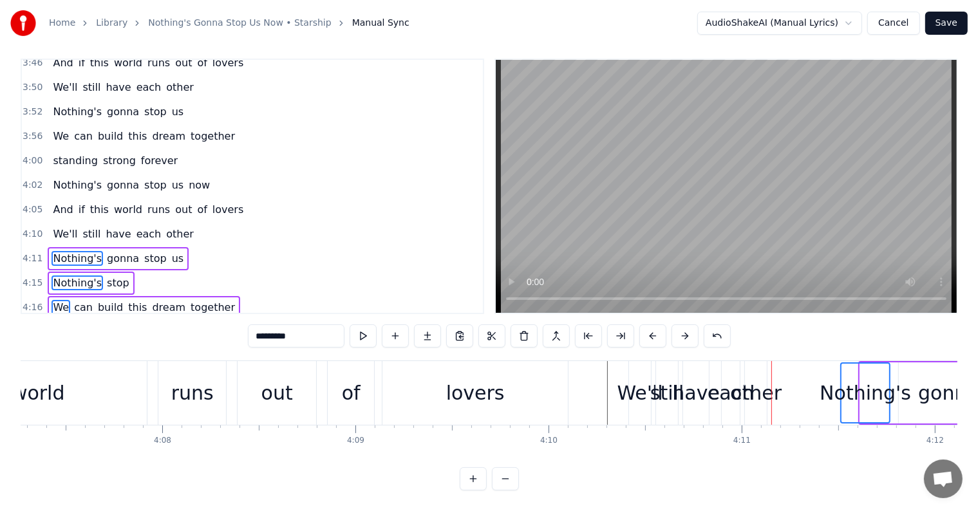
click at [685, 325] on button at bounding box center [685, 336] width 27 height 23
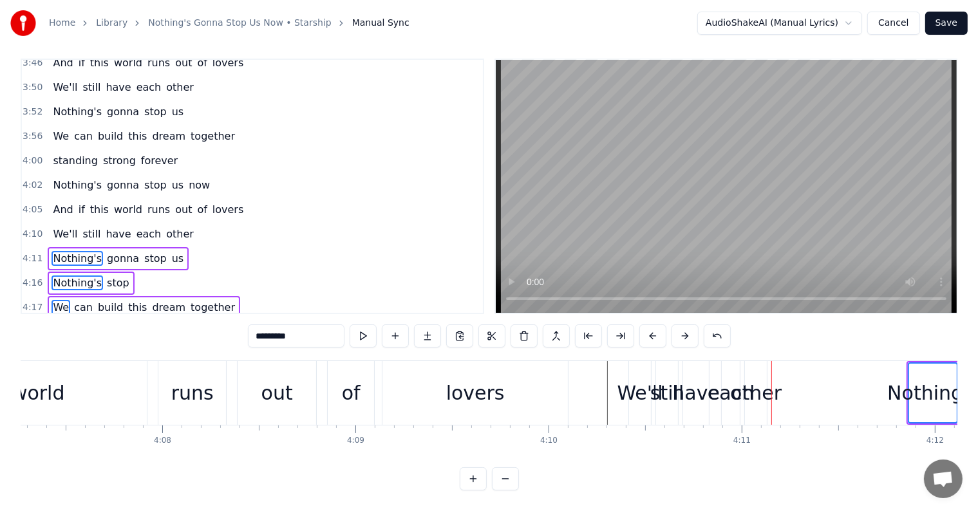
click at [685, 325] on button at bounding box center [685, 336] width 27 height 23
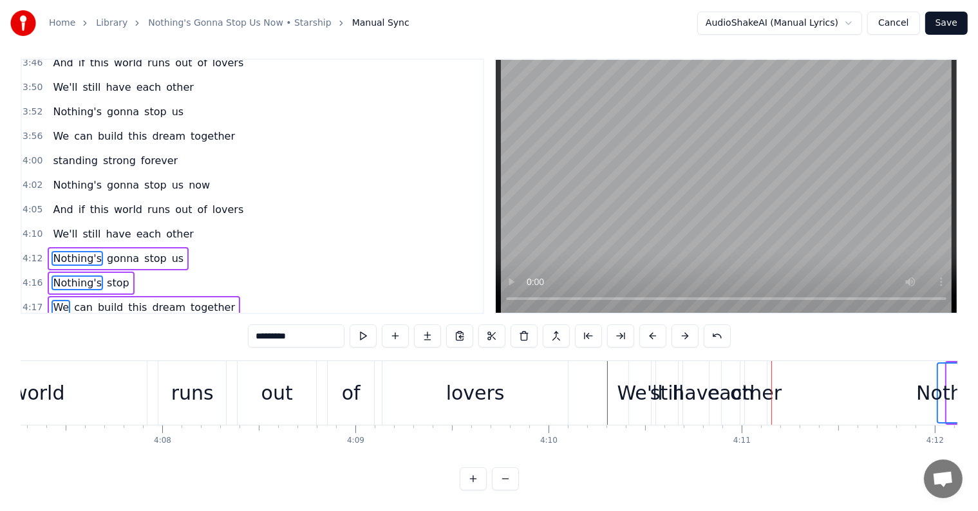
click at [685, 325] on button at bounding box center [685, 336] width 27 height 23
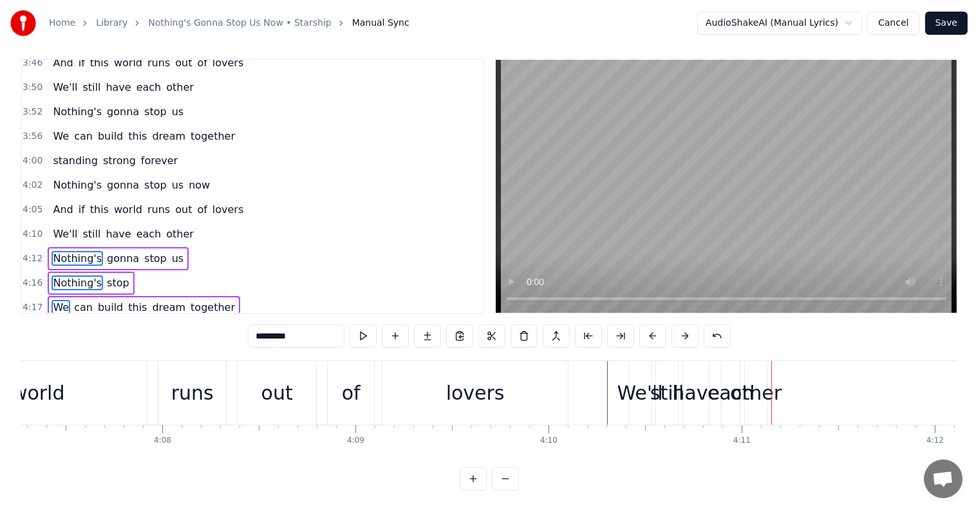
click at [685, 325] on button at bounding box center [685, 336] width 27 height 23
click at [639, 389] on div "We'll" at bounding box center [640, 393] width 46 height 29
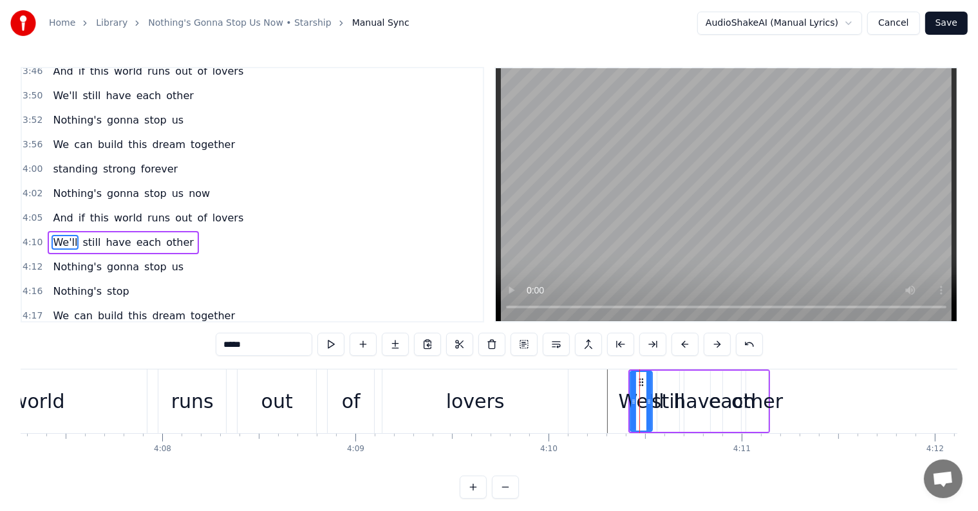
scroll to position [1449, 0]
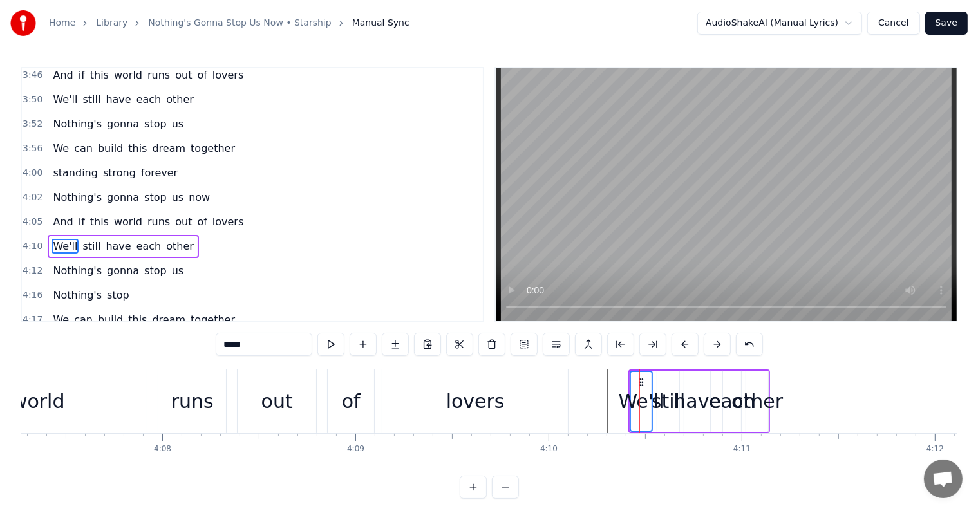
click at [664, 406] on div "still" at bounding box center [668, 401] width 33 height 29
click at [690, 407] on div "have" at bounding box center [698, 401] width 48 height 29
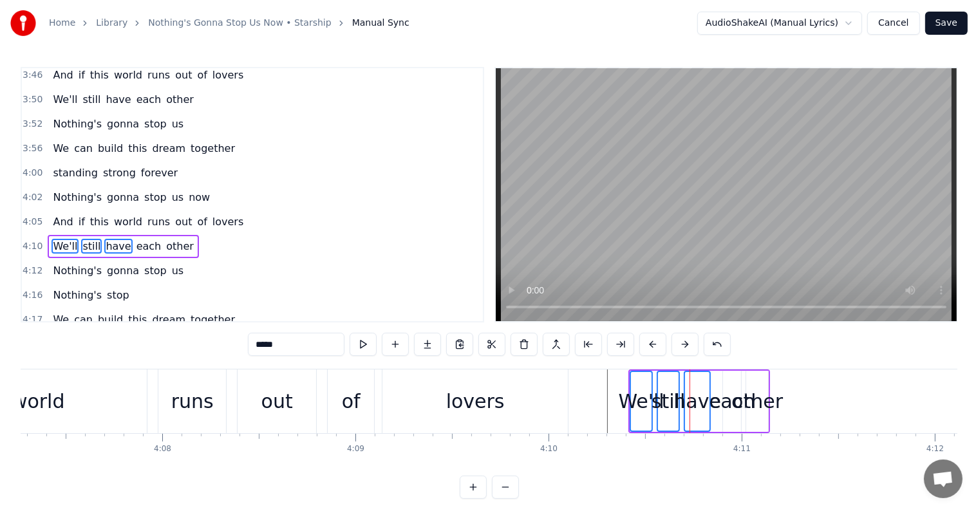
click at [726, 405] on div "each" at bounding box center [732, 401] width 46 height 29
click at [760, 406] on div "other" at bounding box center [757, 401] width 52 height 29
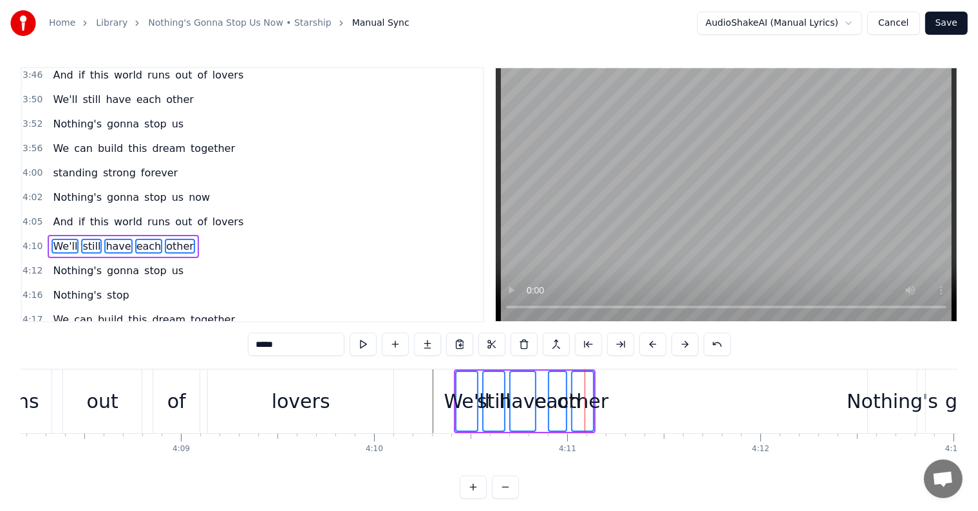
scroll to position [0, 47793]
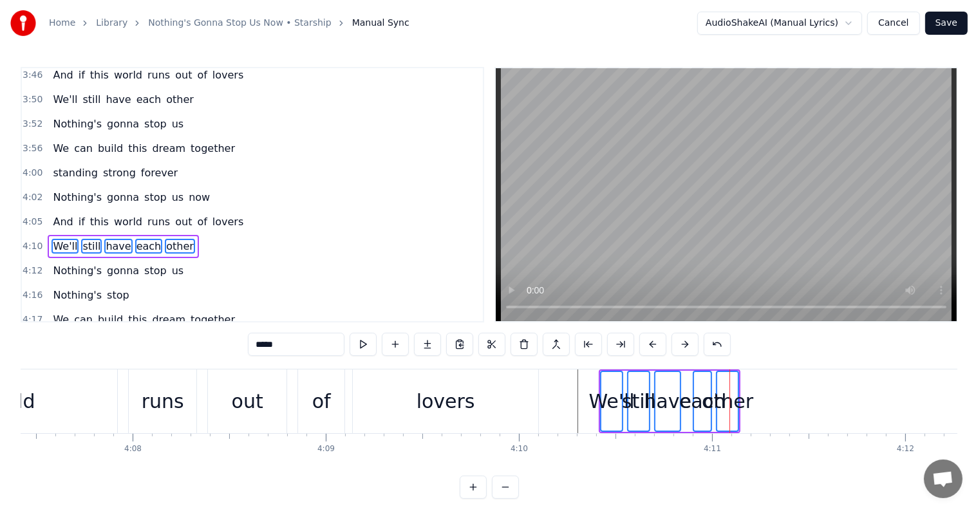
click at [734, 400] on div "other" at bounding box center [728, 401] width 52 height 29
type input "*****"
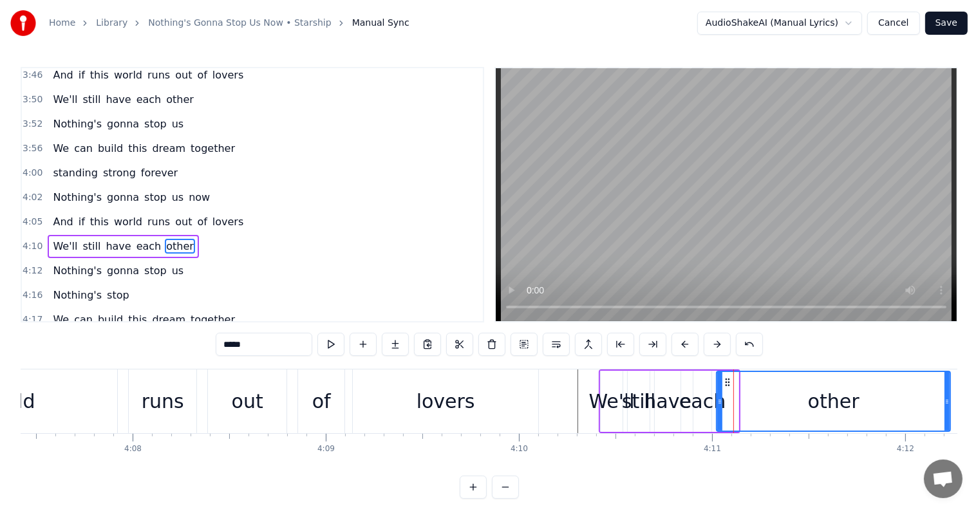
drag, startPoint x: 735, startPoint y: 399, endPoint x: 945, endPoint y: 411, distance: 209.6
click at [948, 414] on div at bounding box center [947, 401] width 5 height 59
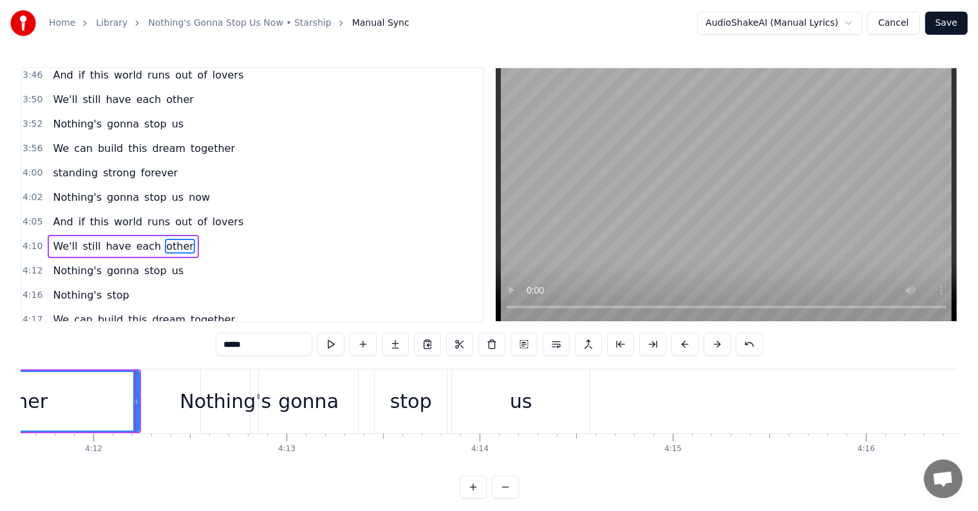
scroll to position [0, 48655]
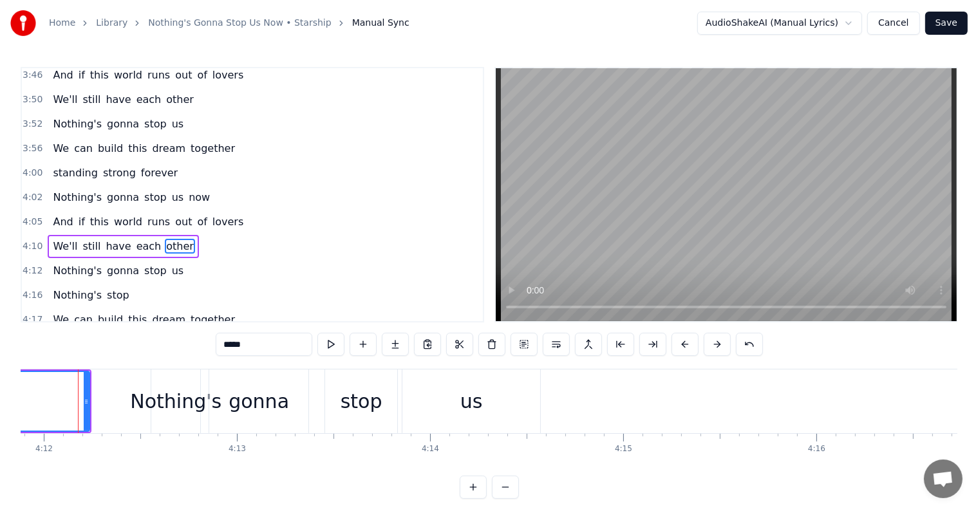
scroll to position [0, 48647]
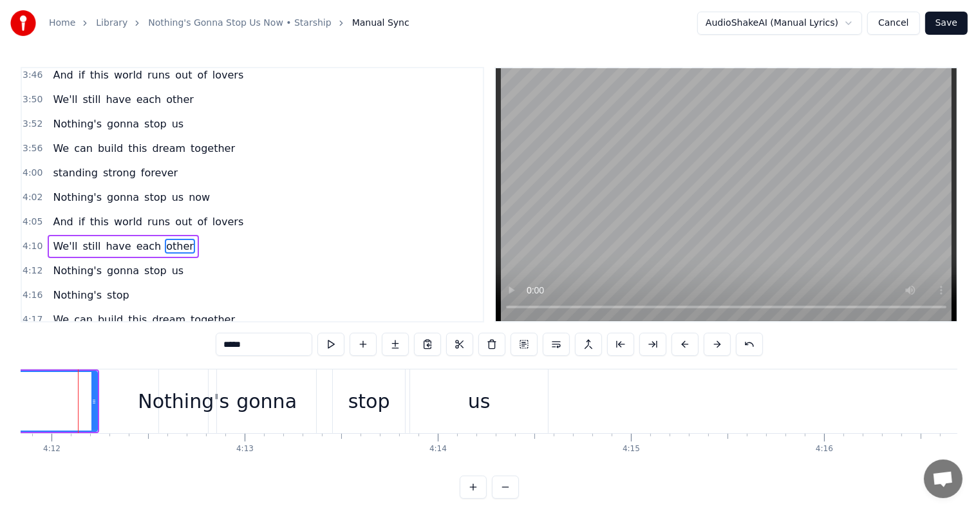
scroll to position [0, 48639]
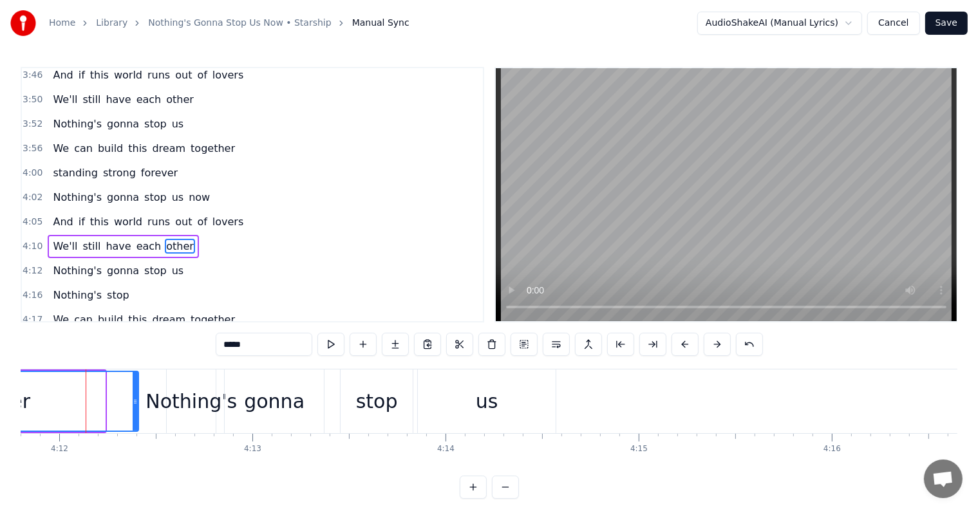
drag, startPoint x: 100, startPoint y: 398, endPoint x: 134, endPoint y: 402, distance: 33.8
click at [134, 402] on icon at bounding box center [135, 402] width 5 height 10
click at [59, 263] on span "Nothing's" at bounding box center [78, 270] width 52 height 15
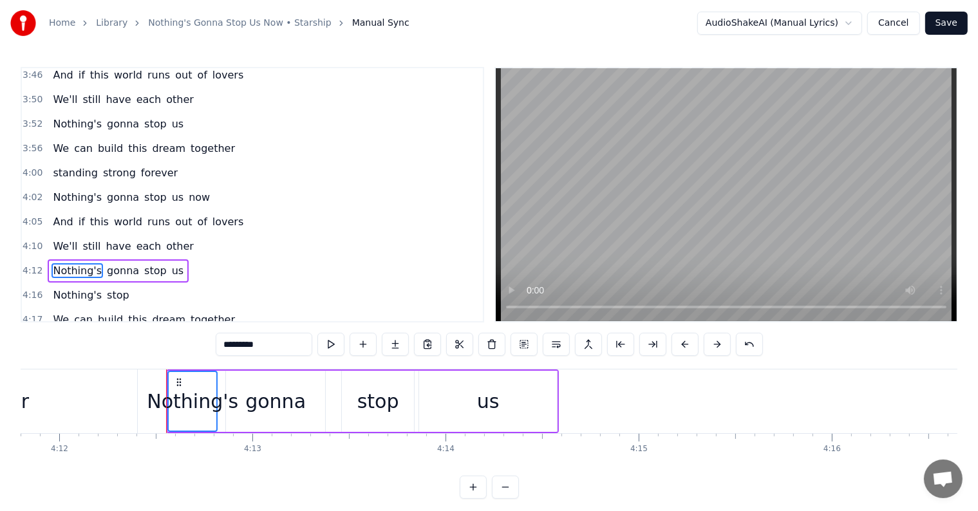
scroll to position [1453, 0]
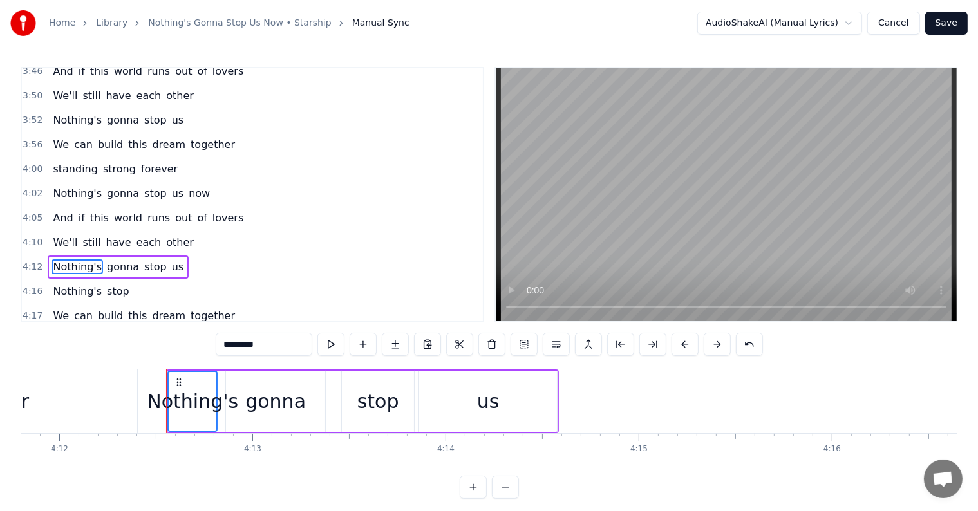
click at [58, 284] on span "Nothing's" at bounding box center [78, 291] width 52 height 15
click at [55, 308] on span "We" at bounding box center [61, 315] width 19 height 15
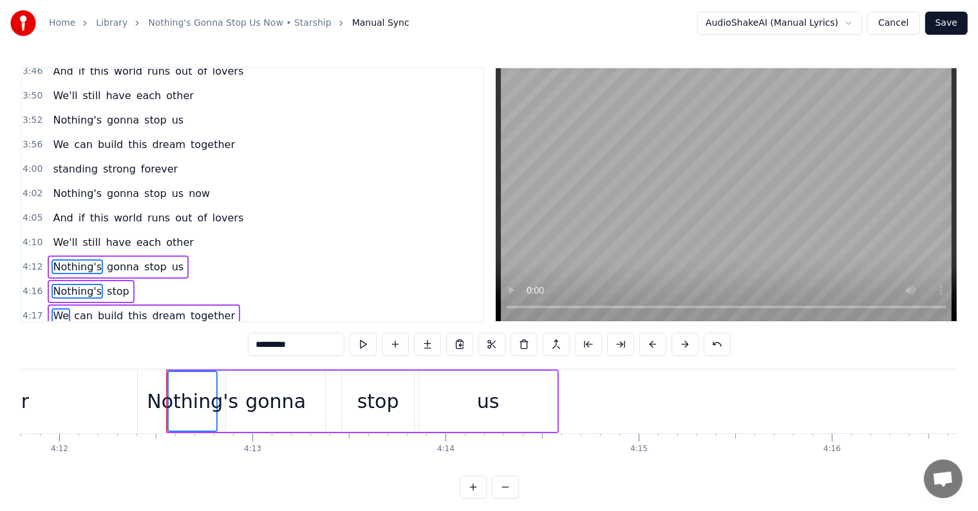
click at [59, 333] on span "Standing" at bounding box center [76, 340] width 48 height 15
click
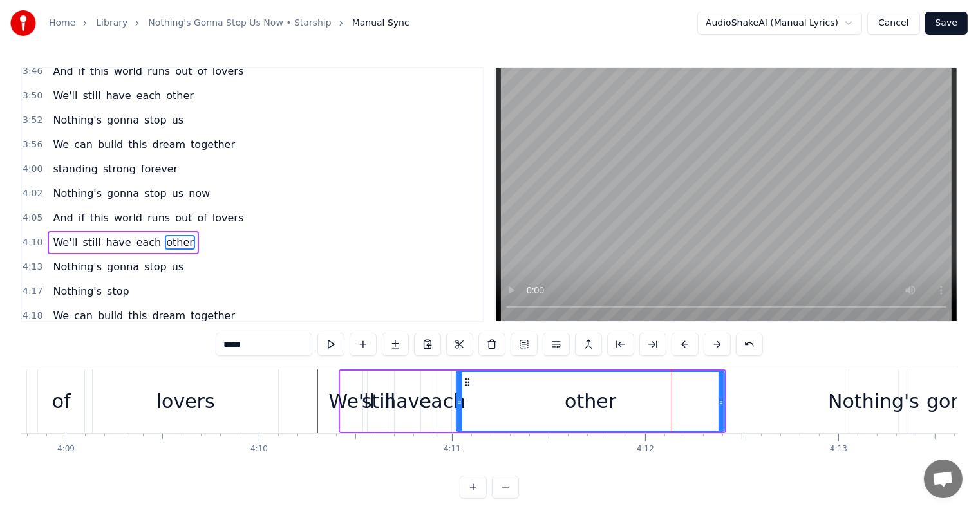
scroll to position [1449, 0]
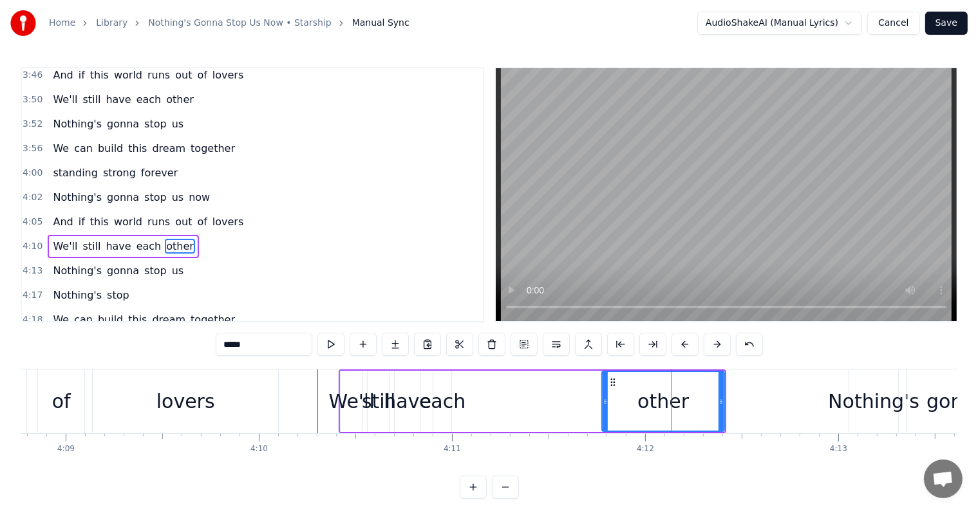
drag, startPoint x: 457, startPoint y: 404, endPoint x: 603, endPoint y: 417, distance: 146.1
drag, startPoint x: 722, startPoint y: 407, endPoint x: 679, endPoint y: 407, distance: 43.1
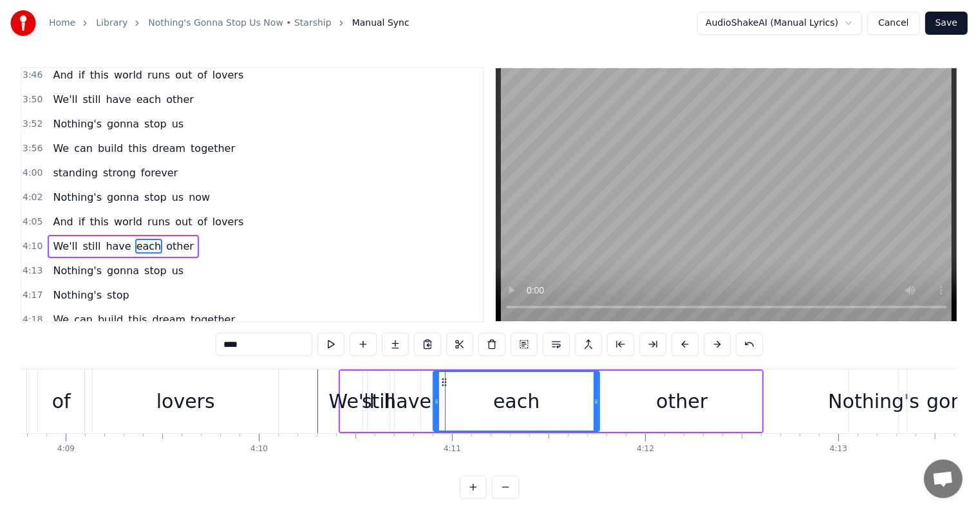
drag, startPoint x: 448, startPoint y: 400, endPoint x: 504, endPoint y: 422, distance: 59.8
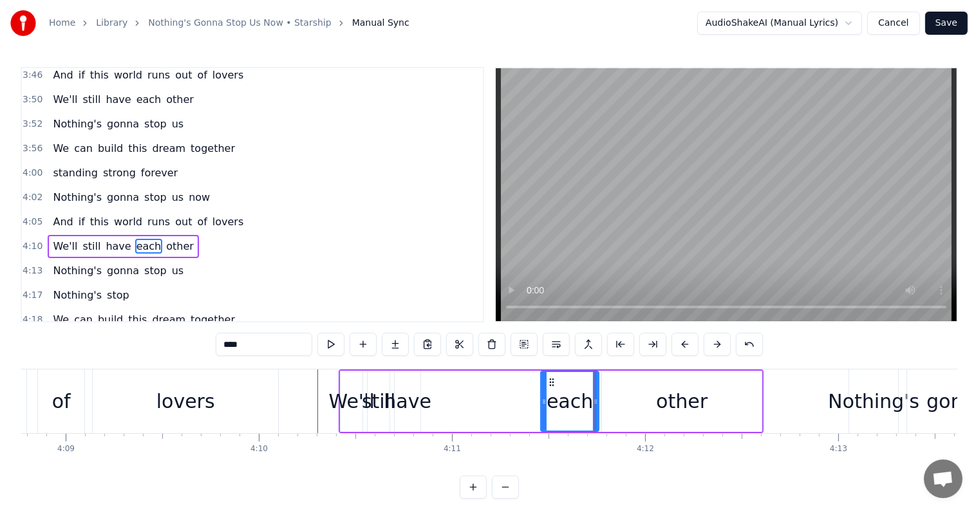
drag, startPoint x: 435, startPoint y: 404, endPoint x: 515, endPoint y: 415, distance: 80.5
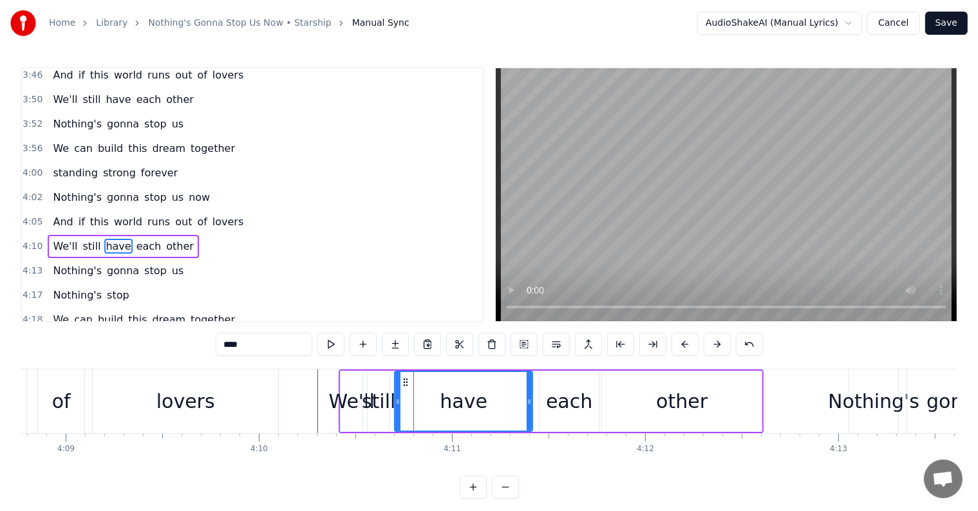
drag, startPoint x: 417, startPoint y: 397, endPoint x: 518, endPoint y: 410, distance: 101.9
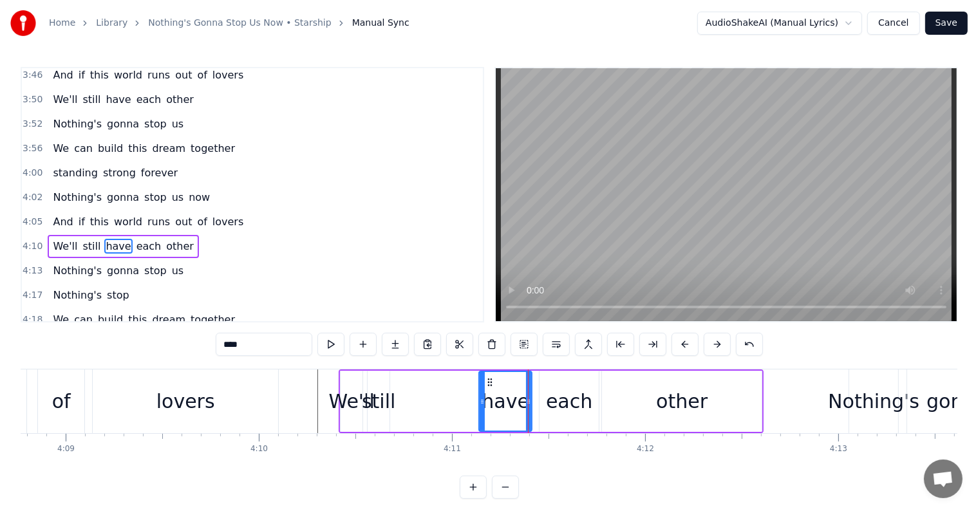
drag, startPoint x: 397, startPoint y: 400, endPoint x: 449, endPoint y: 402, distance: 52.9
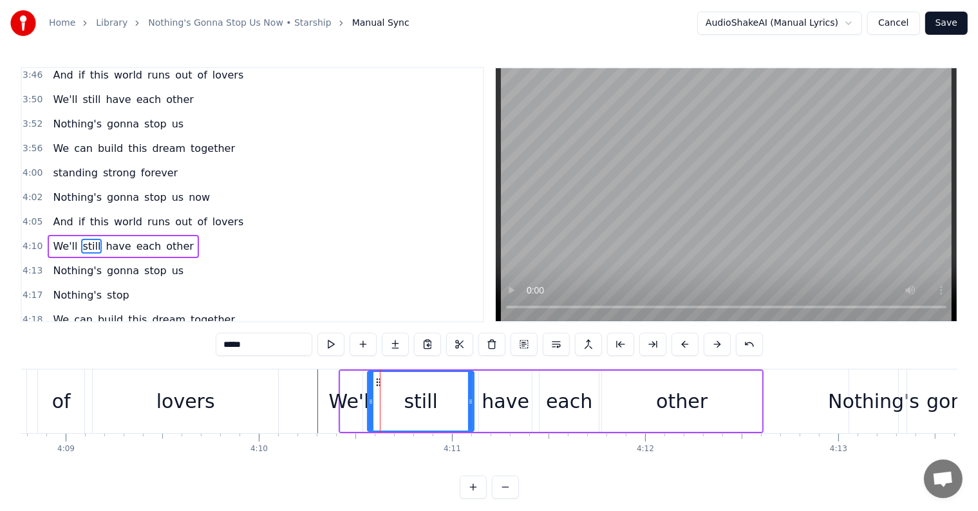
drag, startPoint x: 385, startPoint y: 399, endPoint x: 469, endPoint y: 410, distance: 85.1
type input "*****"
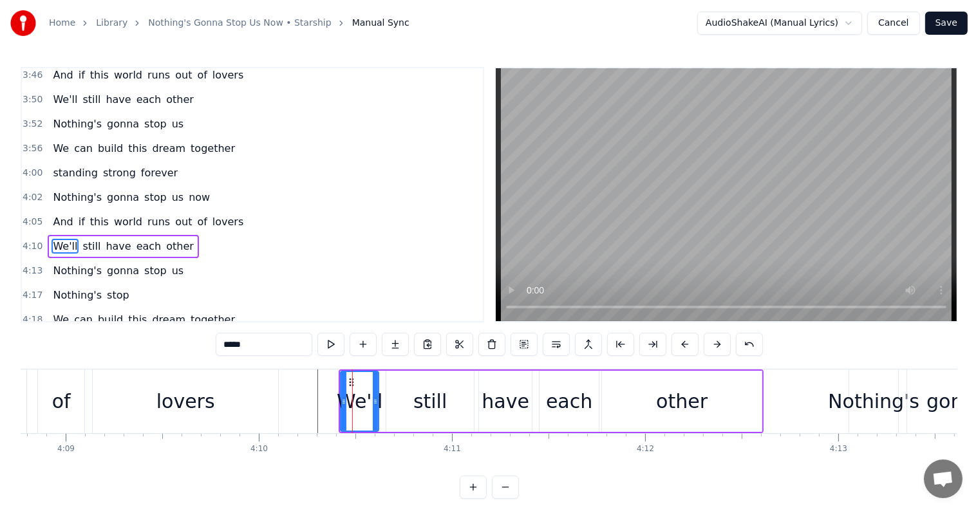
drag, startPoint x: 353, startPoint y: 399, endPoint x: 375, endPoint y: 404, distance: 23.1
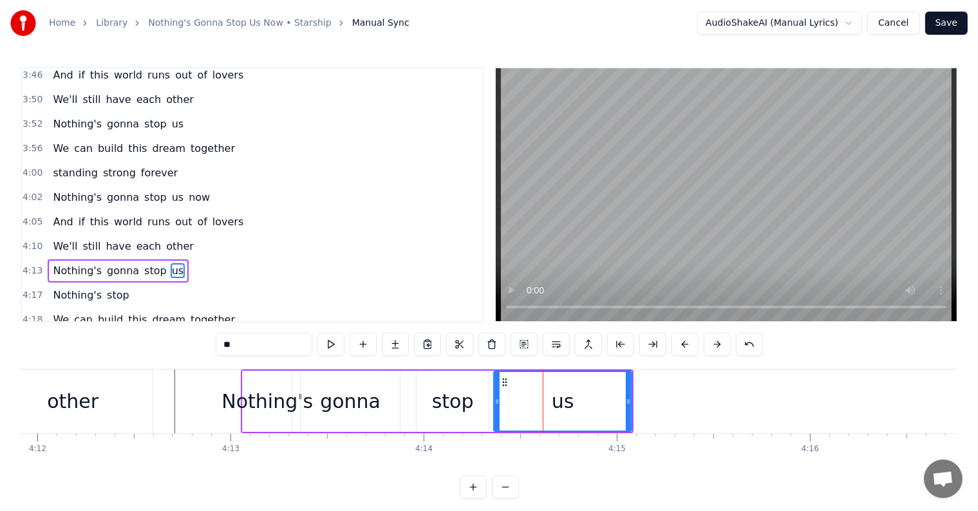
scroll to position [1453, 0]
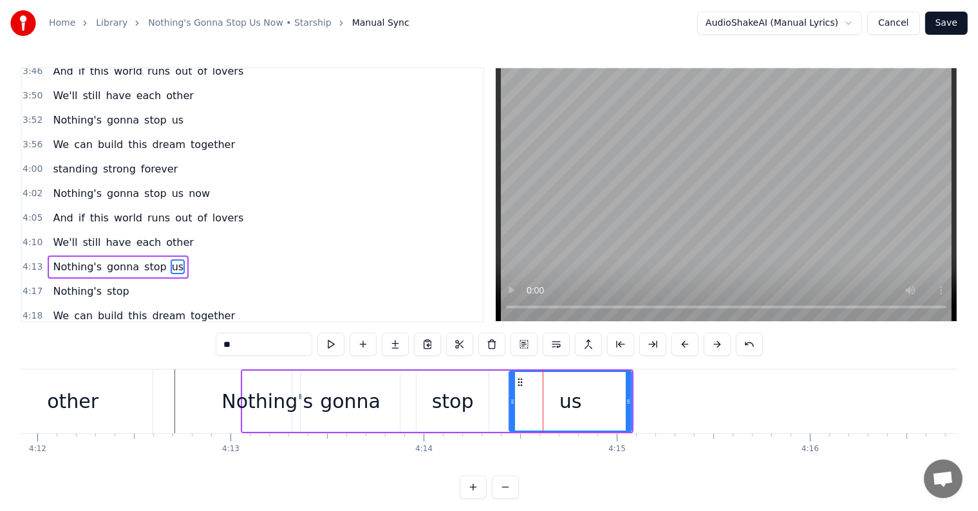
drag, startPoint x: 497, startPoint y: 395, endPoint x: 509, endPoint y: 397, distance: 11.7
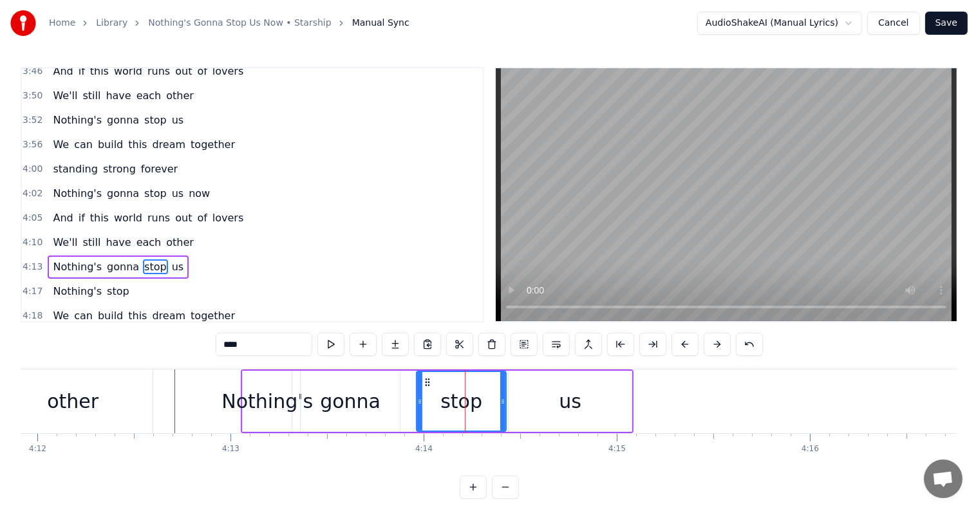
drag, startPoint x: 484, startPoint y: 400, endPoint x: 469, endPoint y: 396, distance: 15.9
drag, startPoint x: 420, startPoint y: 397, endPoint x: 395, endPoint y: 397, distance: 25.1
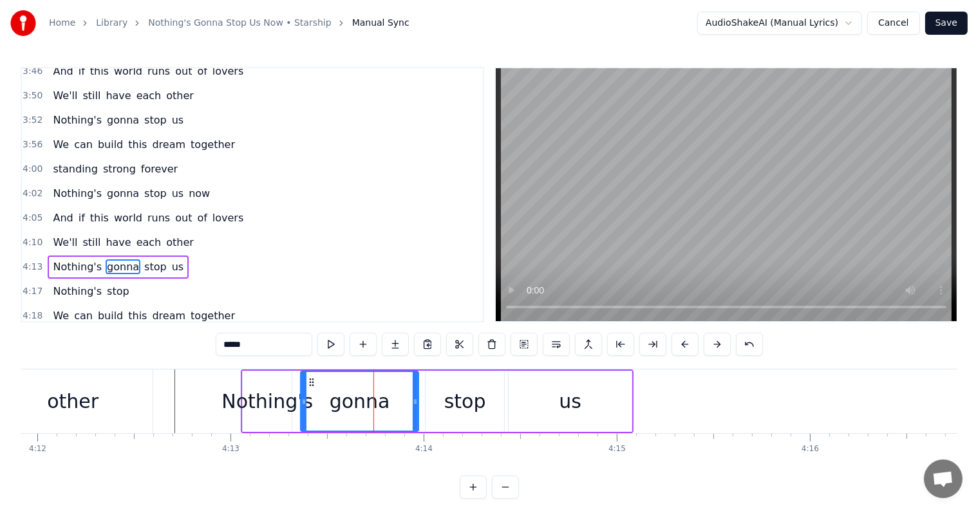
drag, startPoint x: 396, startPoint y: 398, endPoint x: 415, endPoint y: 402, distance: 19.2
type input "*********"
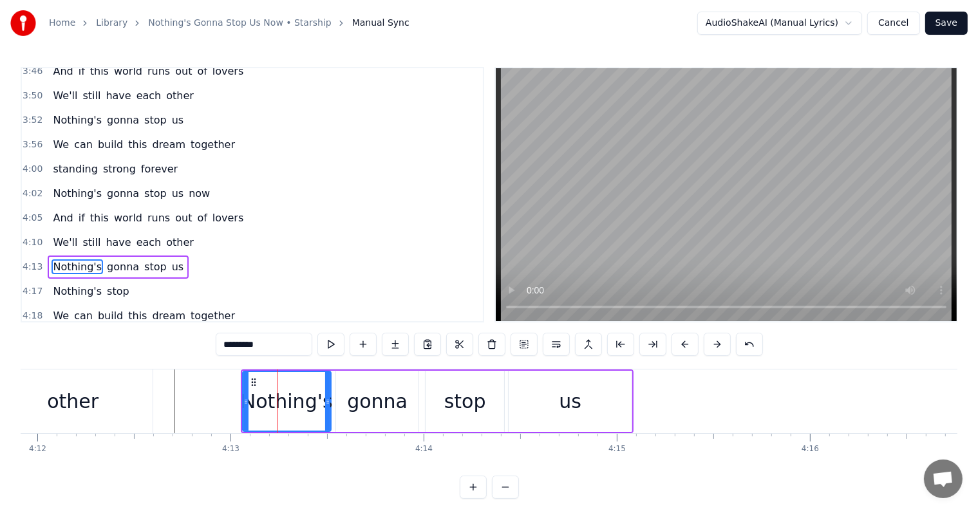
drag, startPoint x: 288, startPoint y: 394, endPoint x: 328, endPoint y: 402, distance: 40.2
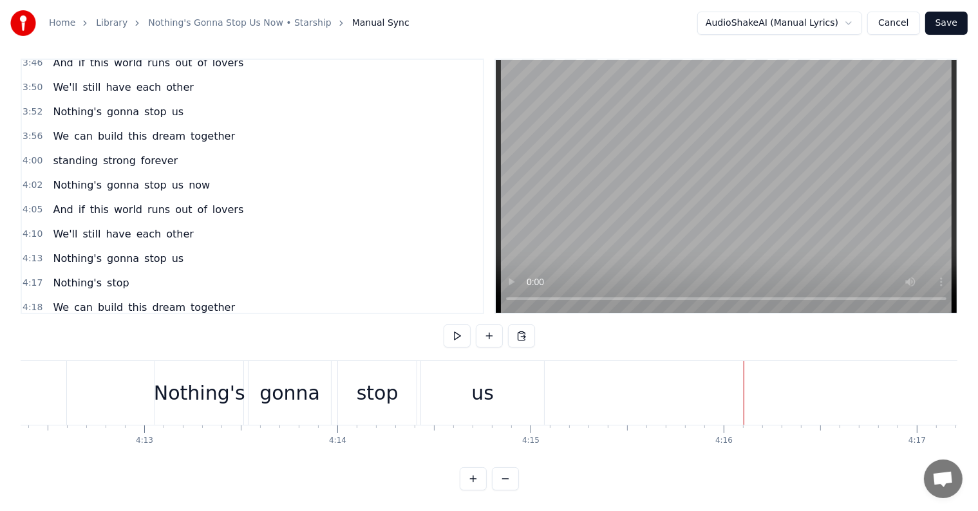
scroll to position [0, 0]
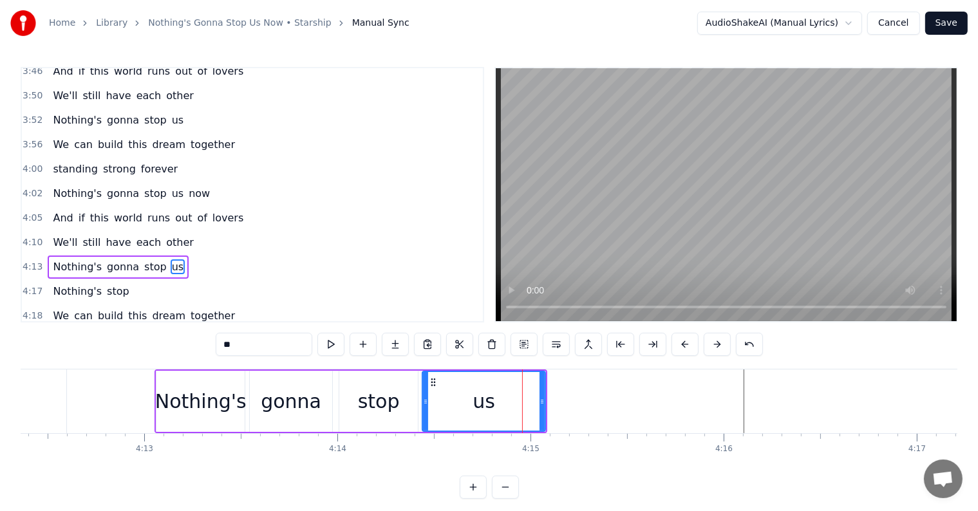
type input "*********"
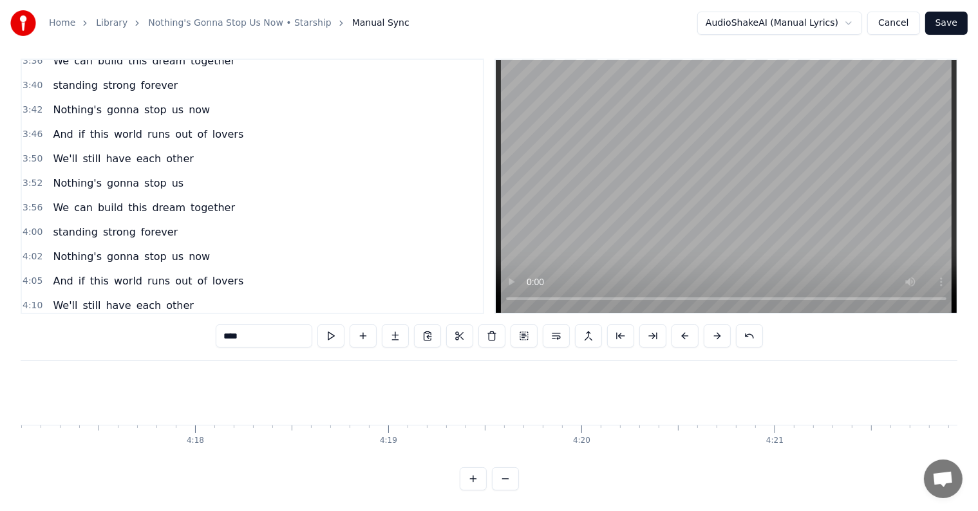
scroll to position [19, 0]
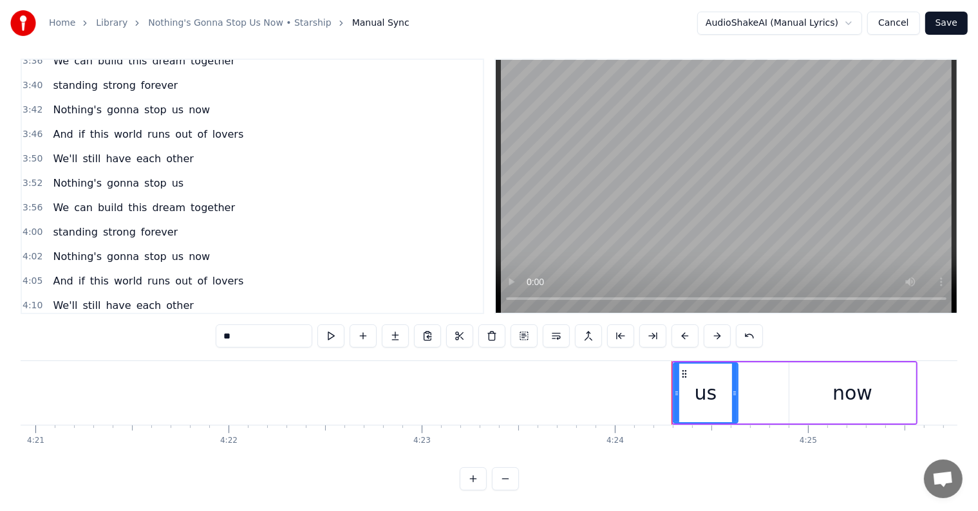
type input "***"
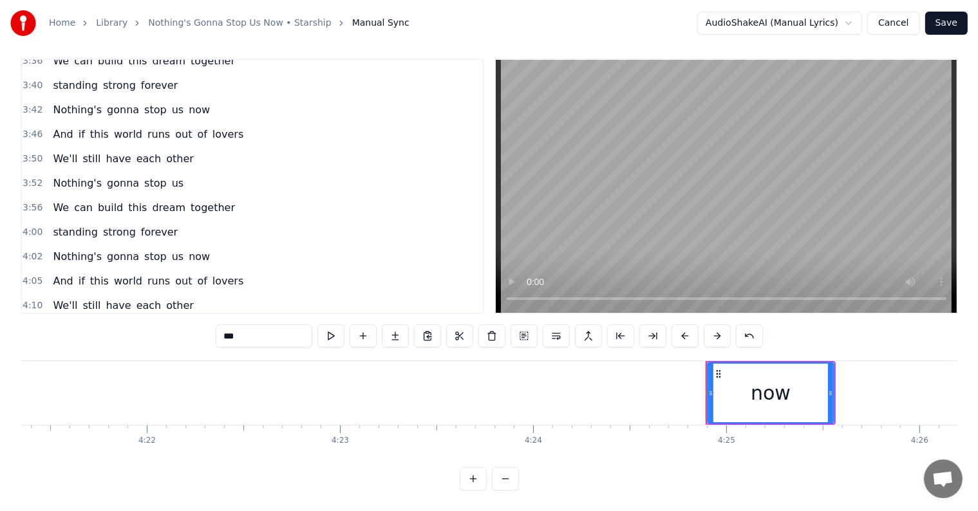
scroll to position [1357, 0]
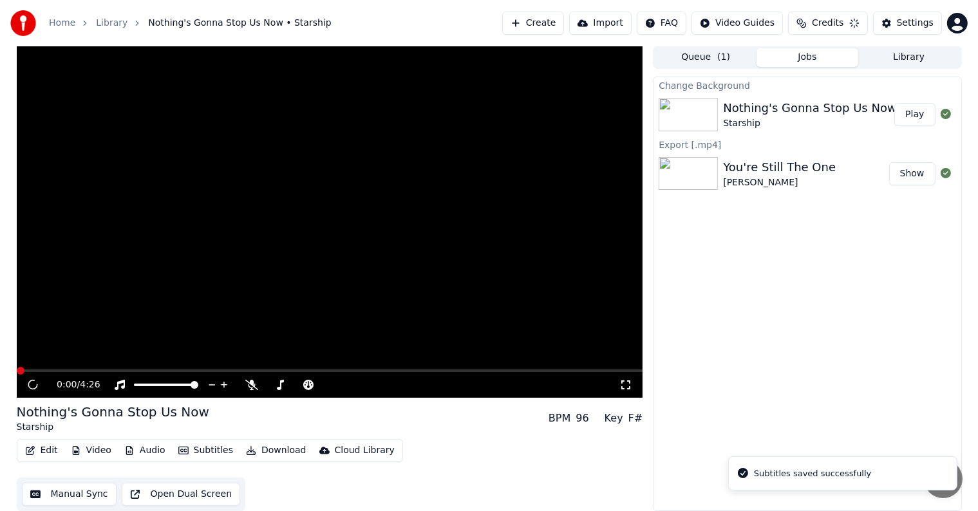
scroll to position [1, 0]
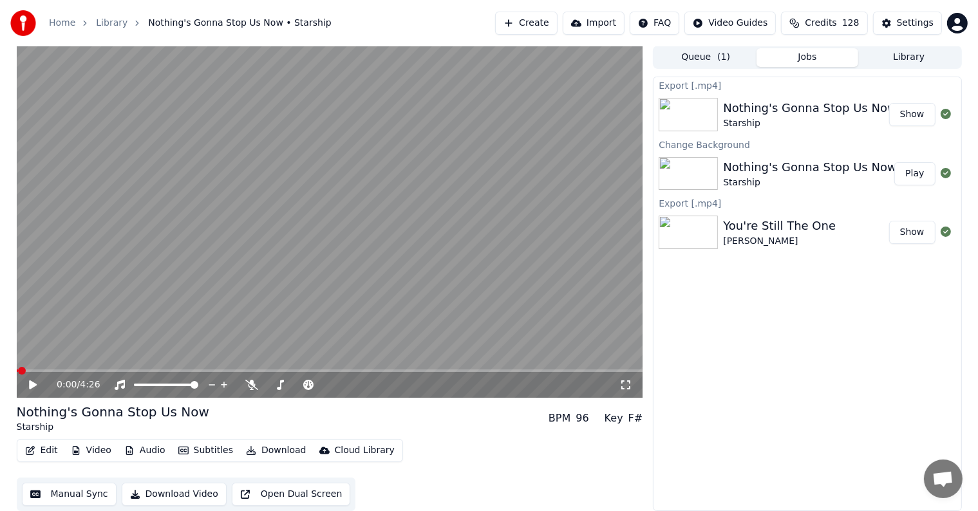
click at [905, 66] on button "Library" at bounding box center [909, 57] width 102 height 19
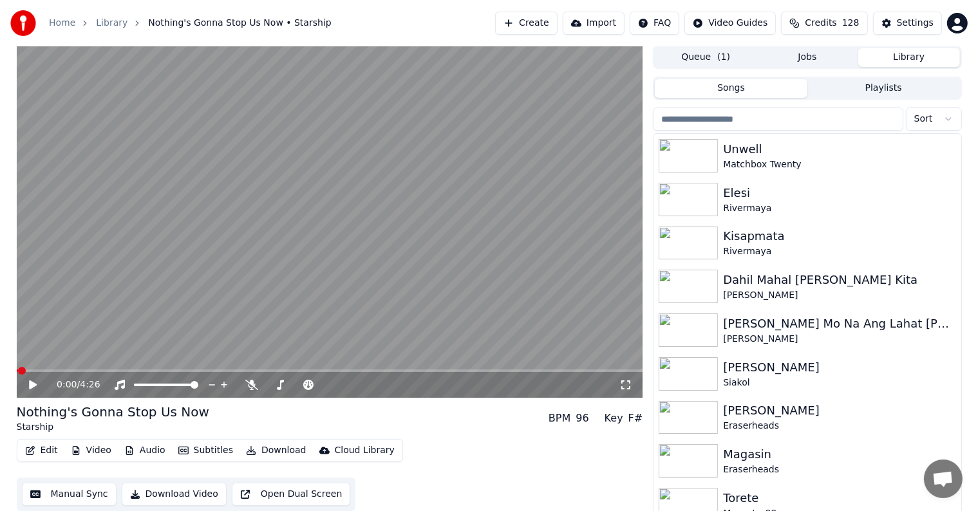
click at [747, 119] on input "search" at bounding box center [778, 119] width 250 height 23
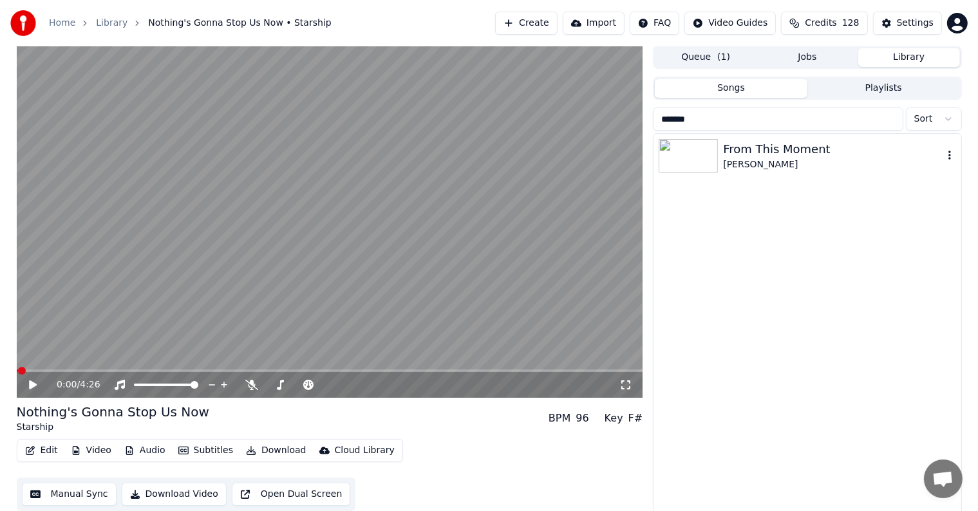
type input "*******"
click at [800, 162] on div "[PERSON_NAME]" at bounding box center [833, 164] width 220 height 13
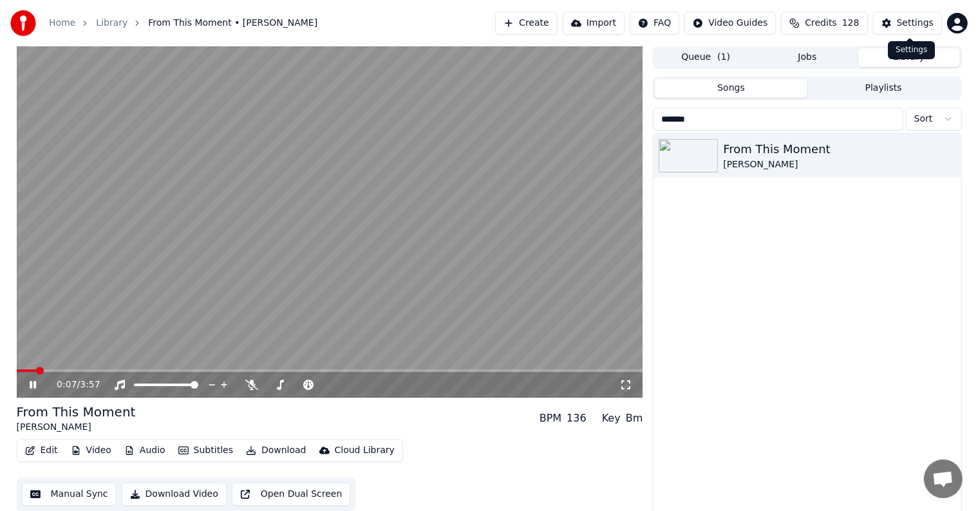
click at [891, 22] on button "Settings" at bounding box center [907, 23] width 69 height 23
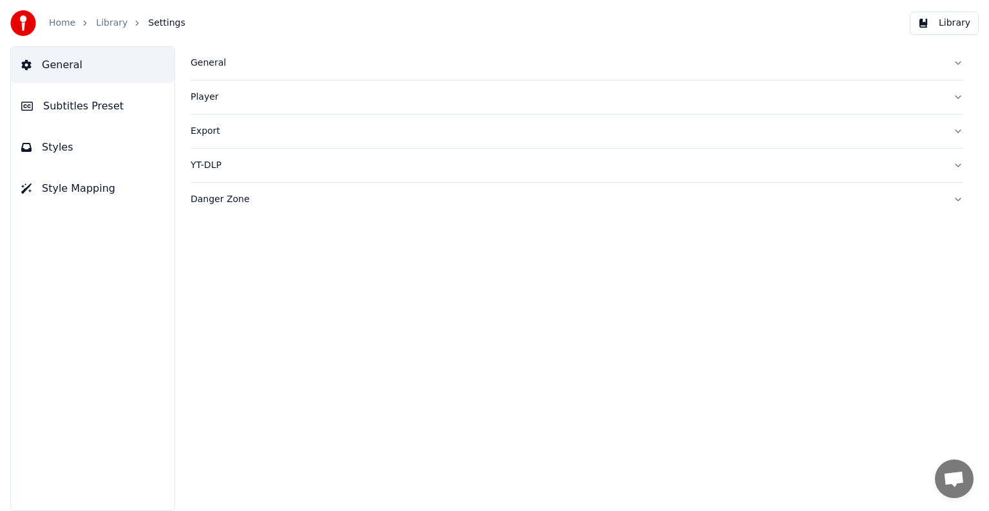
click at [70, 107] on span "Subtitles Preset" at bounding box center [83, 106] width 80 height 15
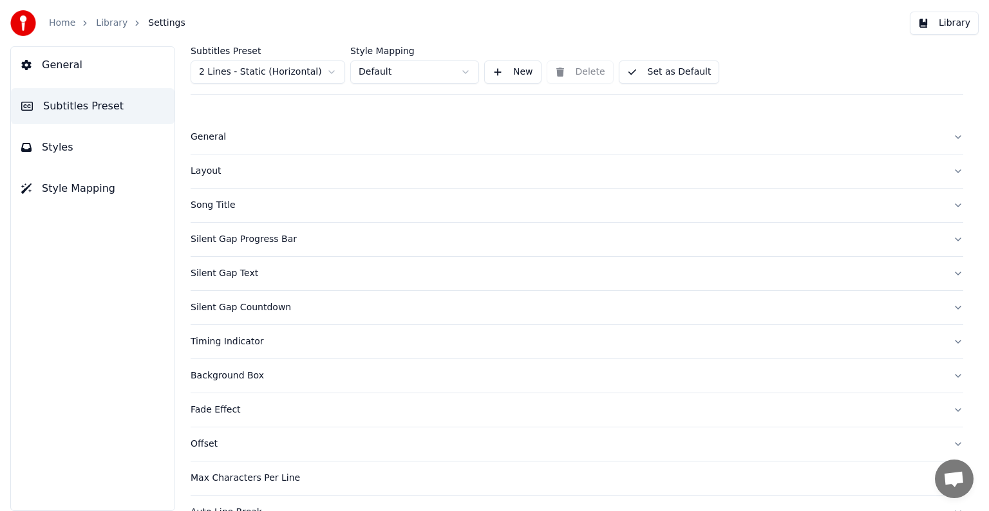
click at [238, 66] on html "Home Library Settings Library General Subtitles Preset Styles Style Mapping Sub…" at bounding box center [494, 255] width 989 height 511
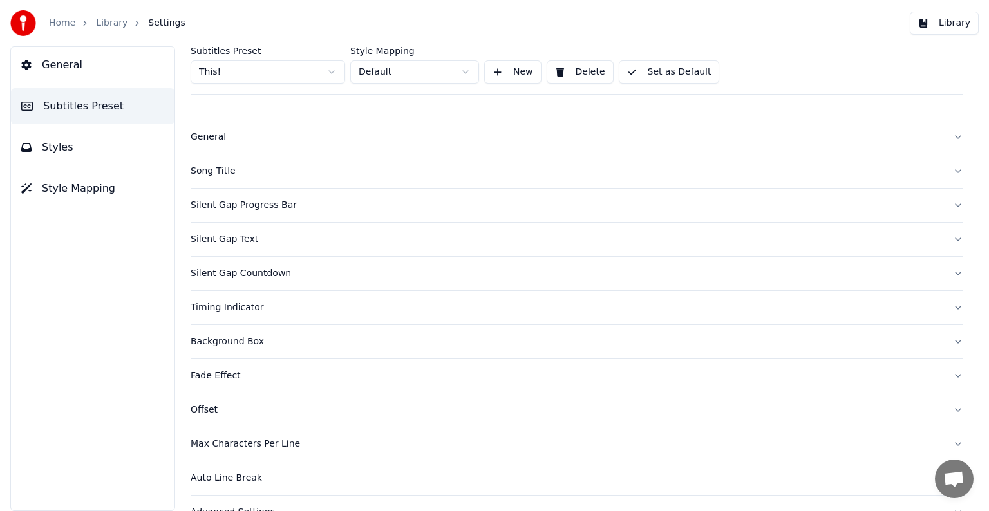
click at [227, 171] on div "Song Title" at bounding box center [567, 171] width 752 height 13
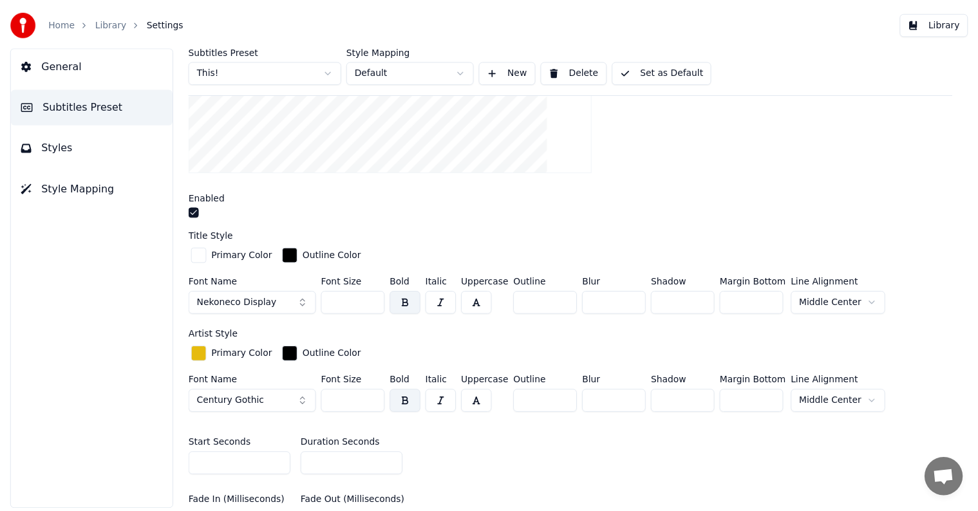
scroll to position [322, 0]
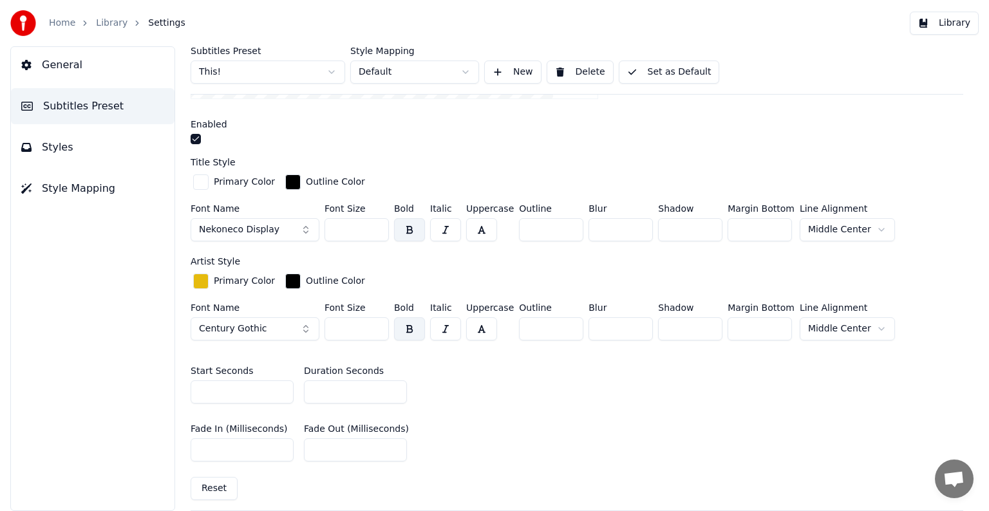
drag, startPoint x: 338, startPoint y: 224, endPoint x: 358, endPoint y: 228, distance: 20.3
click at [358, 228] on input "***" at bounding box center [357, 229] width 64 height 23
type input "***"
click at [648, 67] on button "Set as Default" at bounding box center [669, 72] width 101 height 23
click at [109, 19] on link "Library" at bounding box center [112, 23] width 32 height 13
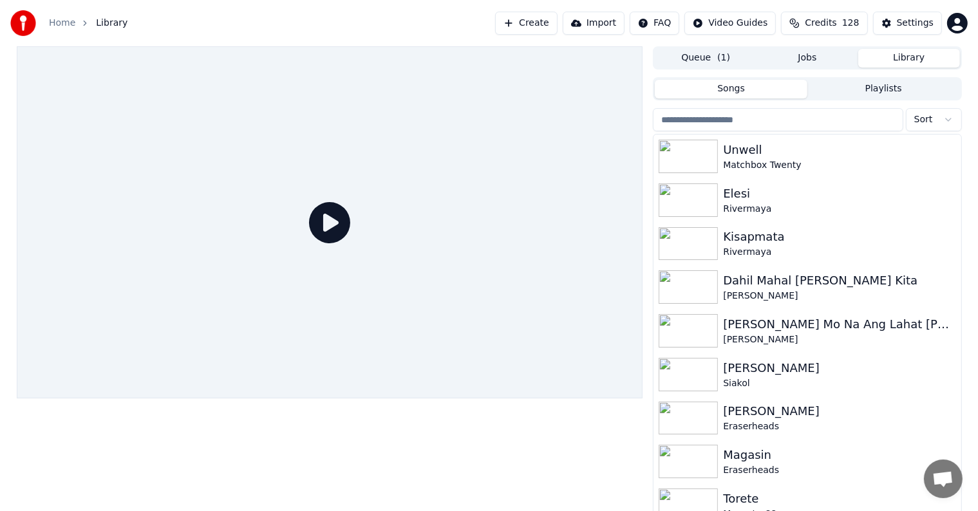
click at [801, 113] on input "search" at bounding box center [778, 119] width 250 height 23
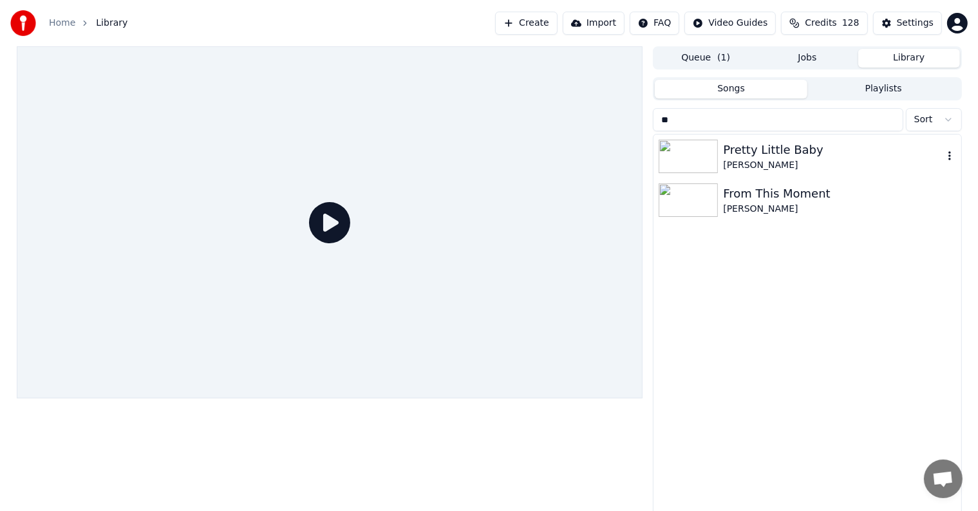
type input "**"
click at [819, 197] on div "From This Moment" at bounding box center [833, 194] width 220 height 18
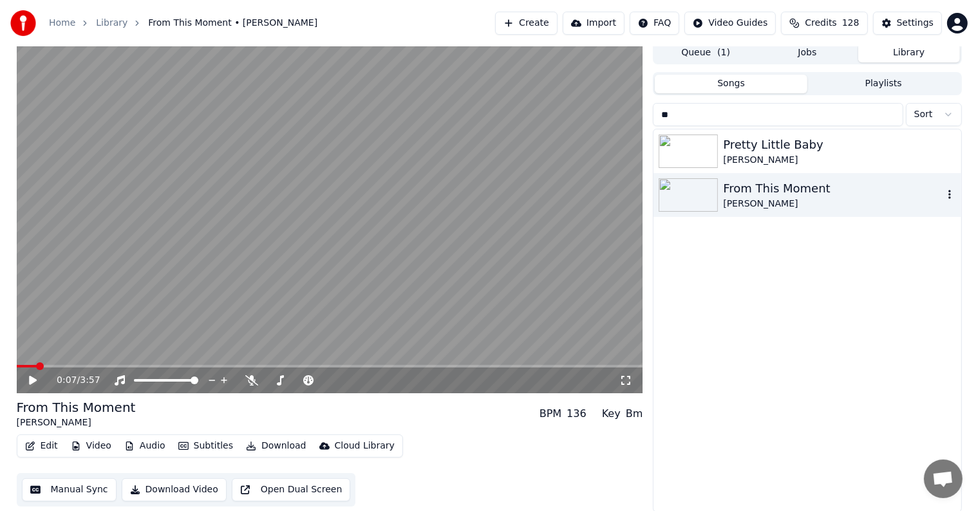
scroll to position [6, 0]
click at [26, 379] on div "0:07 / 3:57" at bounding box center [330, 379] width 616 height 13
click at [28, 382] on icon at bounding box center [42, 380] width 30 height 10
click at [28, 359] on video at bounding box center [330, 217] width 627 height 352
click at [31, 361] on video at bounding box center [330, 217] width 627 height 352
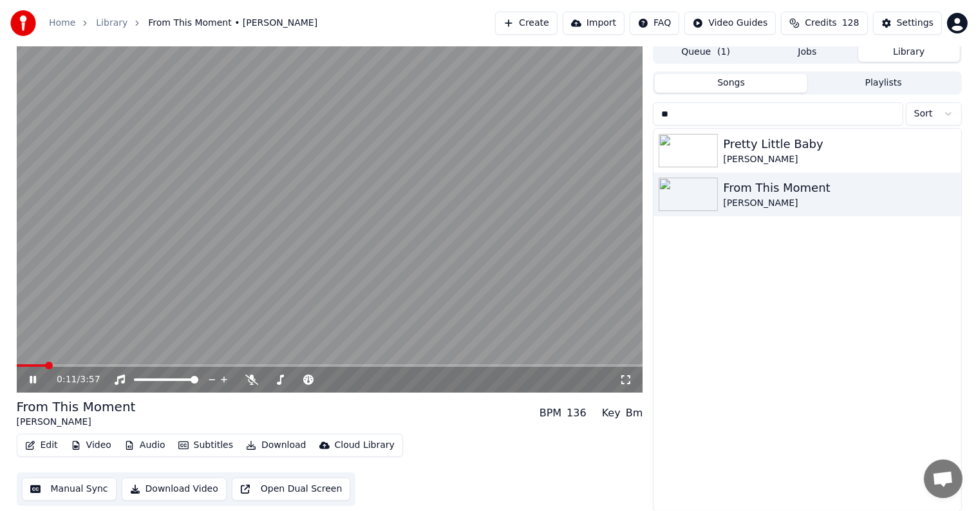
click at [31, 363] on video at bounding box center [330, 217] width 627 height 352
click at [32, 366] on span at bounding box center [32, 365] width 30 height 3
click at [31, 372] on div "0:06 / 3:57" at bounding box center [330, 380] width 627 height 26
click at [30, 381] on icon at bounding box center [33, 379] width 8 height 9
click at [896, 21] on button "Settings" at bounding box center [907, 23] width 69 height 23
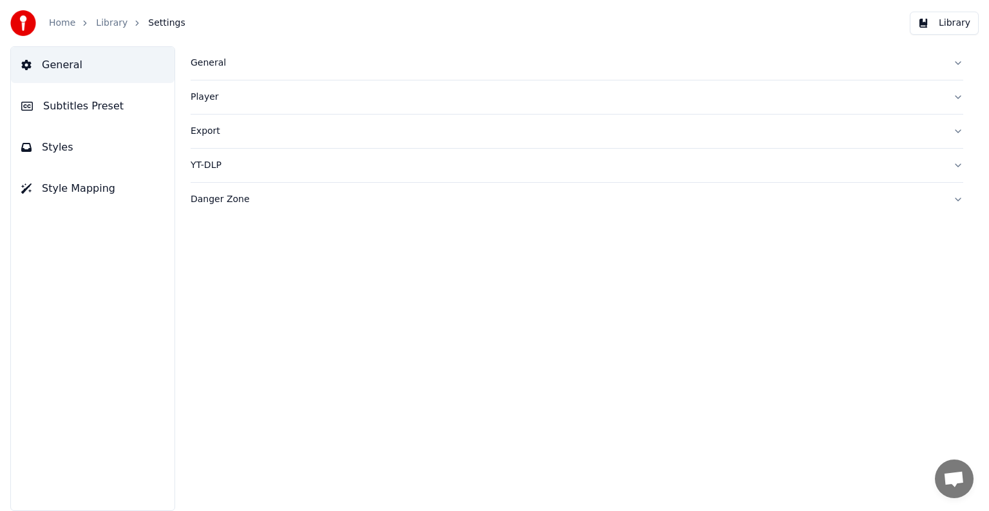
click at [53, 107] on span "Subtitles Preset" at bounding box center [83, 106] width 80 height 15
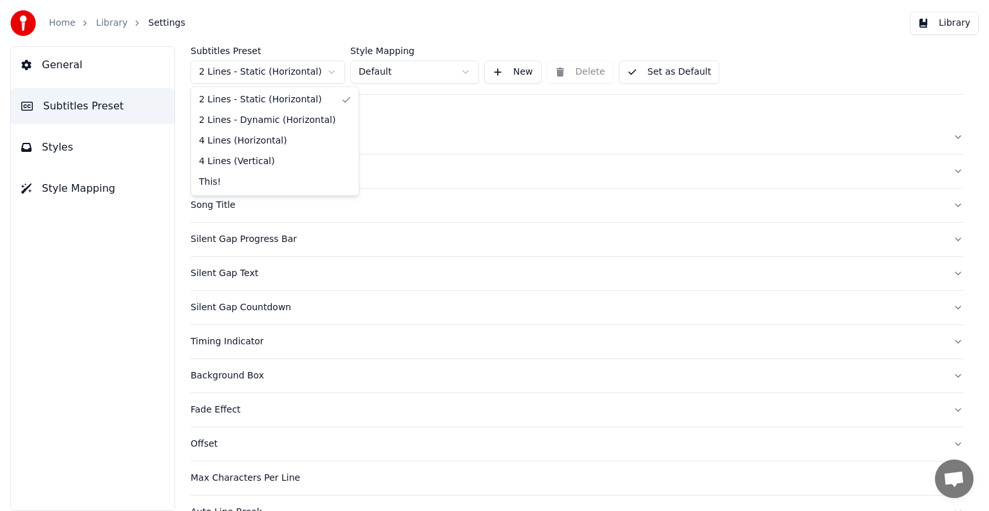
click at [241, 73] on html "Home Library Settings Library General Subtitles Preset Styles Style Mapping Sub…" at bounding box center [494, 255] width 989 height 511
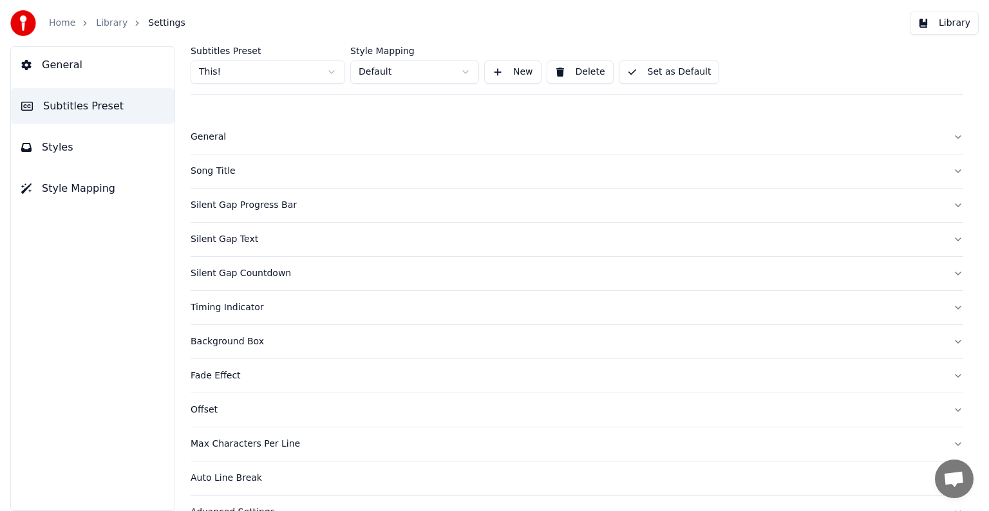
click at [216, 172] on div "Song Title" at bounding box center [567, 171] width 752 height 13
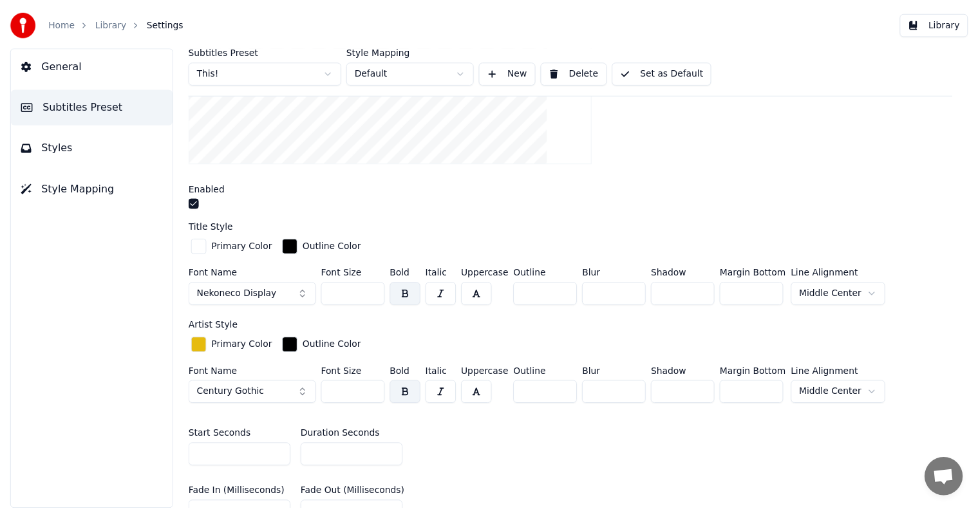
scroll to position [386, 0]
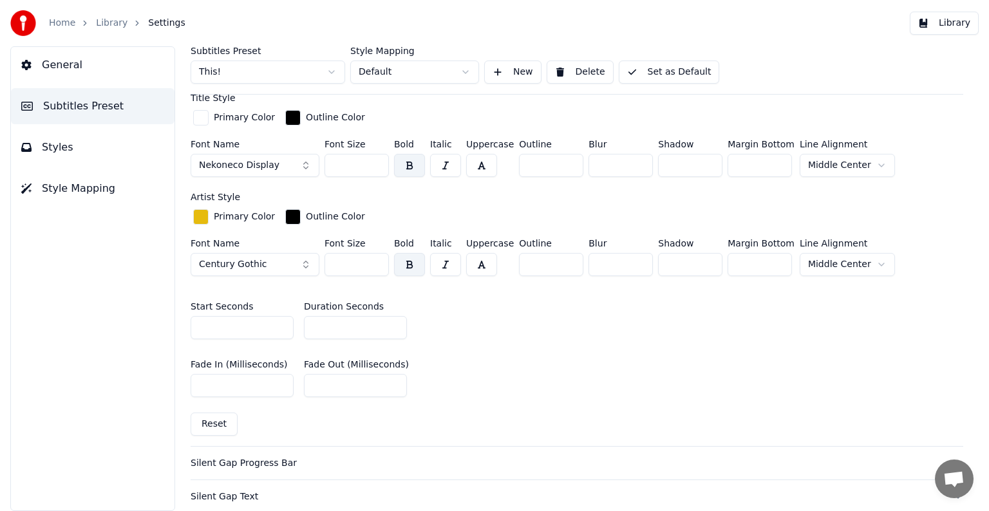
click at [393, 327] on input "**" at bounding box center [355, 327] width 103 height 23
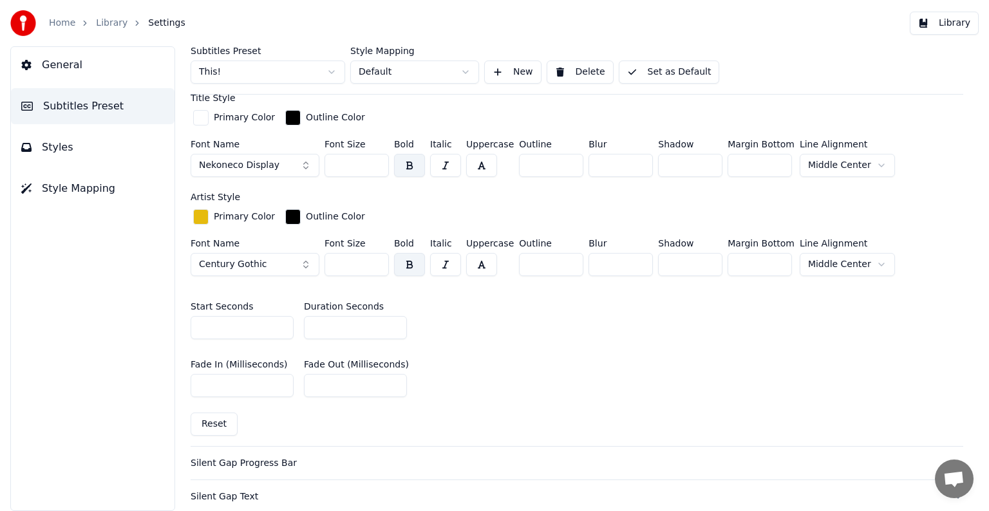
click at [393, 327] on input "*" at bounding box center [355, 327] width 103 height 23
type input "*"
click at [393, 327] on input "*" at bounding box center [355, 327] width 103 height 23
click at [660, 70] on button "Set as Default" at bounding box center [669, 72] width 101 height 23
click at [116, 17] on link "Library" at bounding box center [112, 23] width 32 height 13
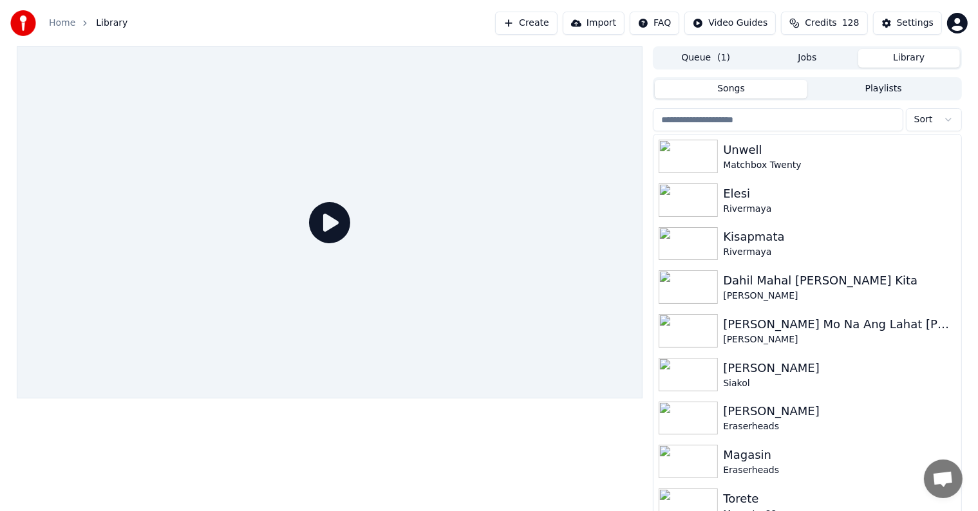
click at [770, 122] on input "search" at bounding box center [778, 119] width 250 height 23
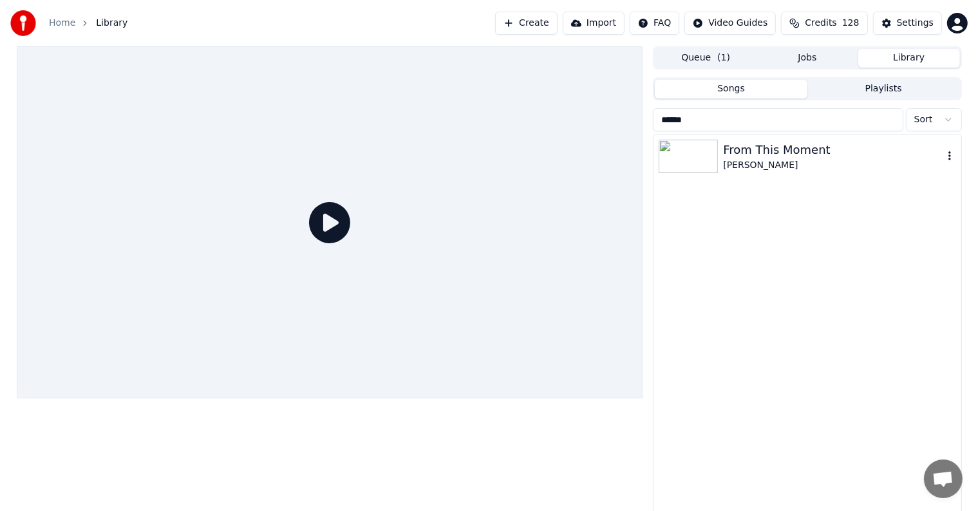
type input "******"
click at [837, 152] on div "From This Moment" at bounding box center [833, 150] width 220 height 18
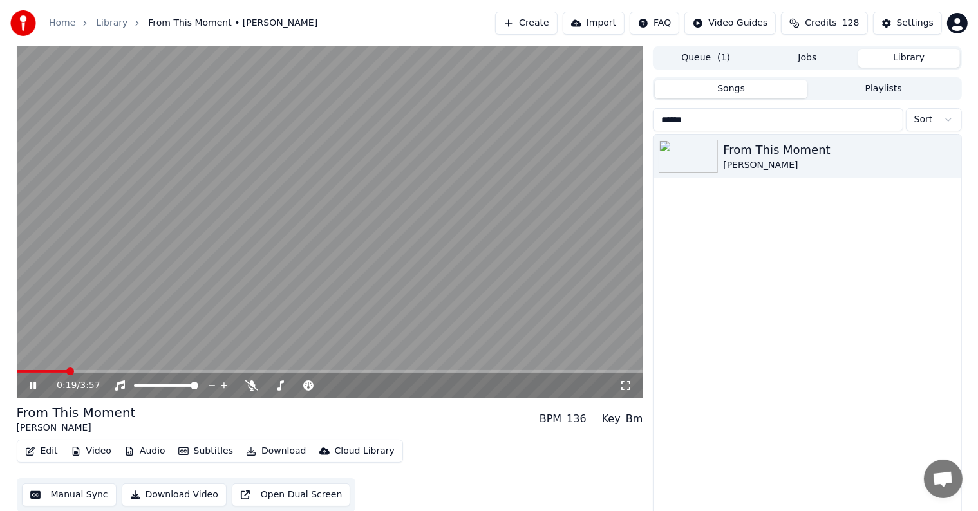
click at [80, 496] on button "Manual Sync" at bounding box center [69, 495] width 95 height 23
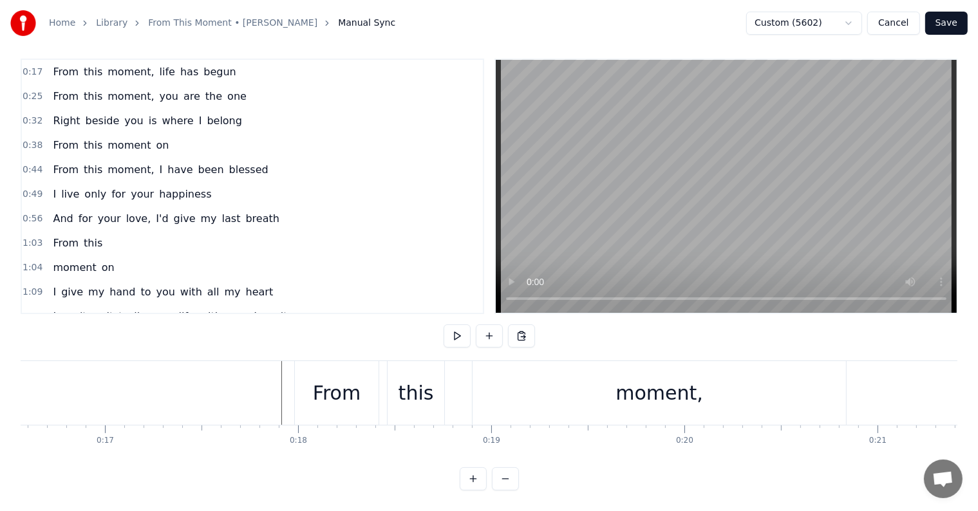
scroll to position [0, 3096]
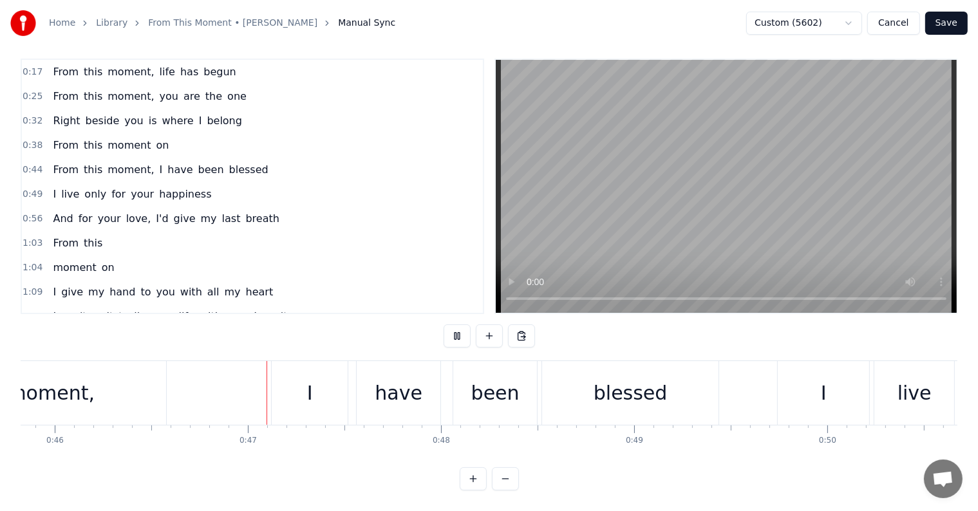
scroll to position [0, 8901]
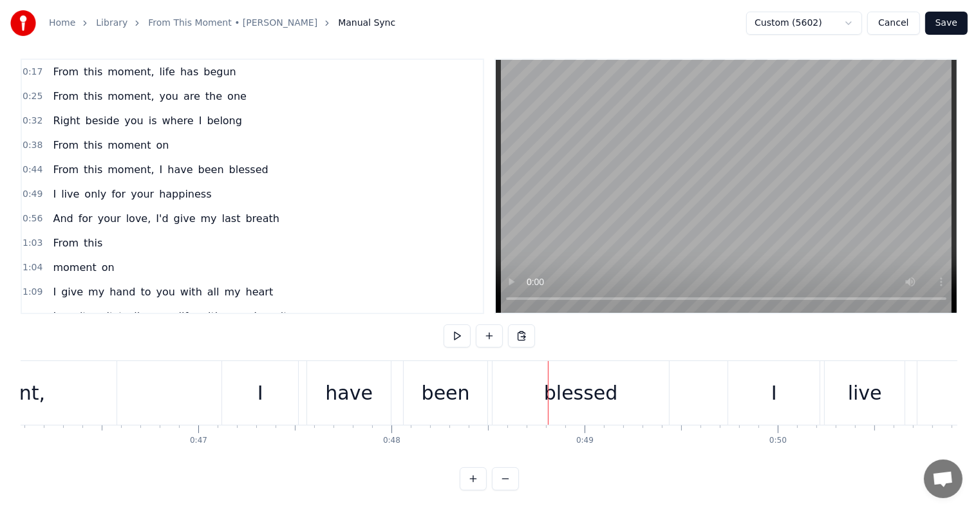
click at [177, 361] on div "From this moment, I have been blessed" at bounding box center [190, 393] width 965 height 64
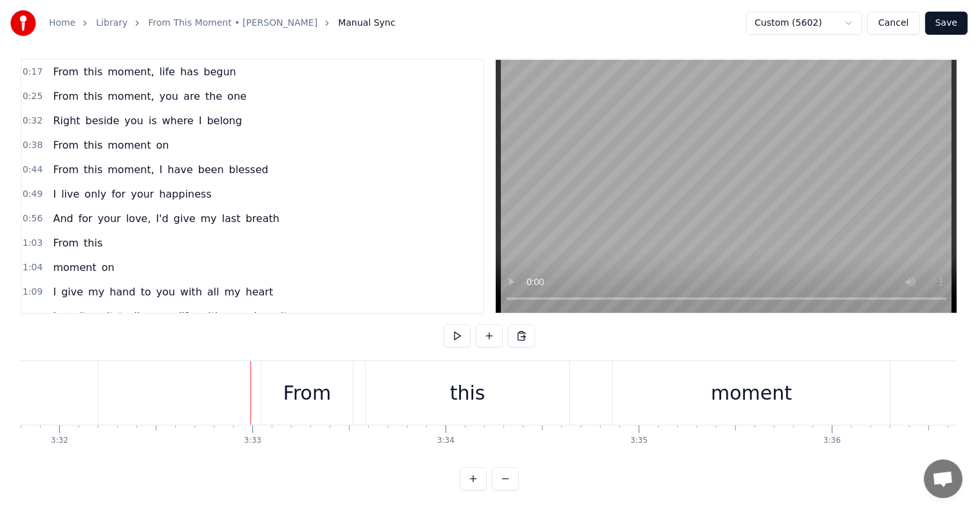
scroll to position [0, 40914]
click at [949, 21] on button "Save" at bounding box center [946, 23] width 42 height 23
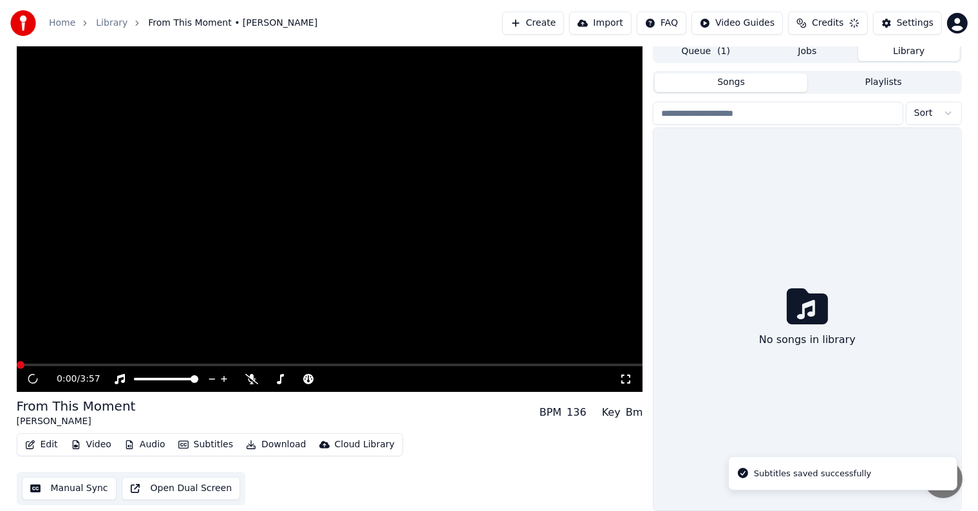
scroll to position [6, 0]
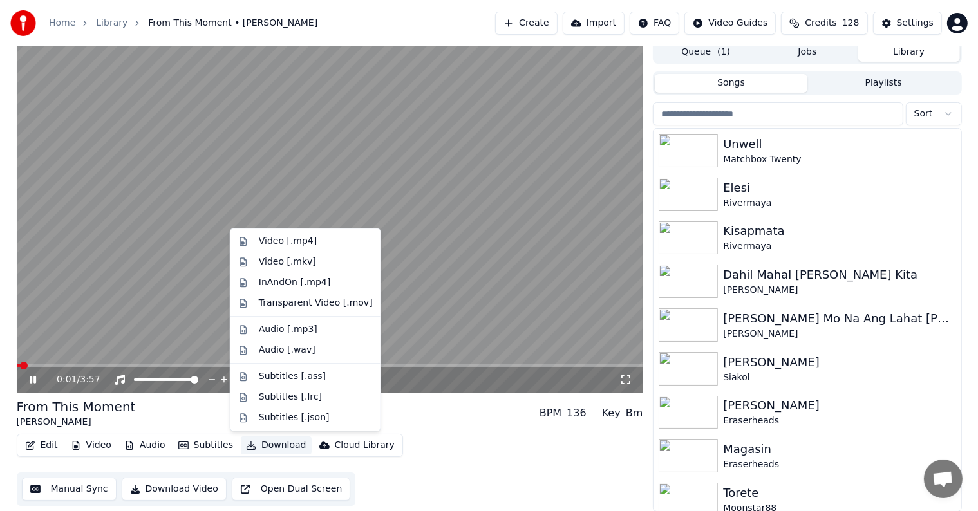
click at [274, 446] on button "Download" at bounding box center [276, 446] width 71 height 18
click at [298, 239] on div "Video [.mp4]" at bounding box center [288, 241] width 58 height 13
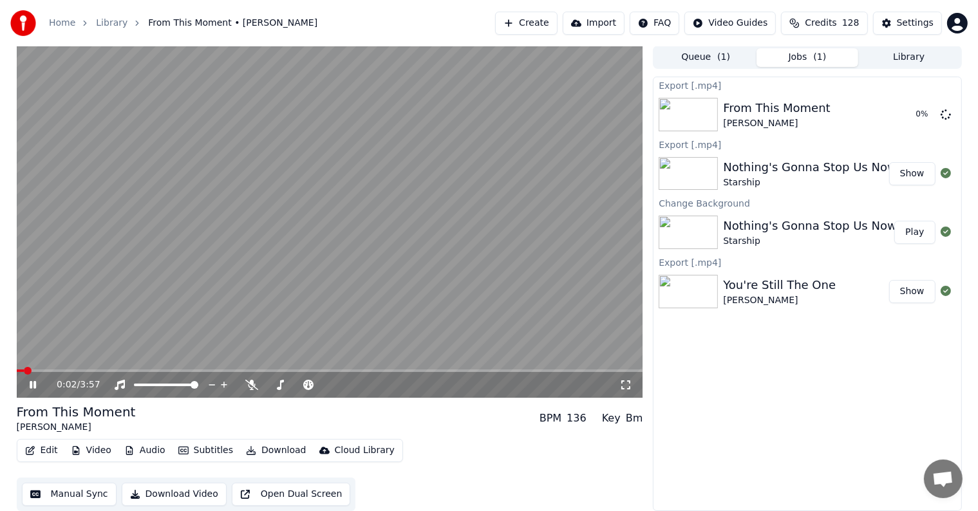
click at [33, 380] on icon at bounding box center [42, 385] width 30 height 10
click at [923, 52] on button "Library" at bounding box center [909, 57] width 102 height 19
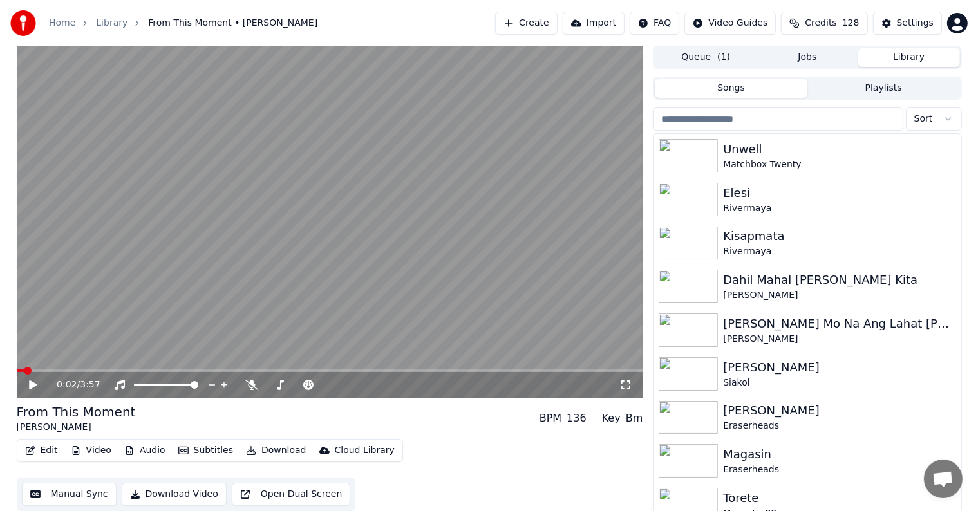
click at [788, 119] on input "search" at bounding box center [778, 119] width 250 height 23
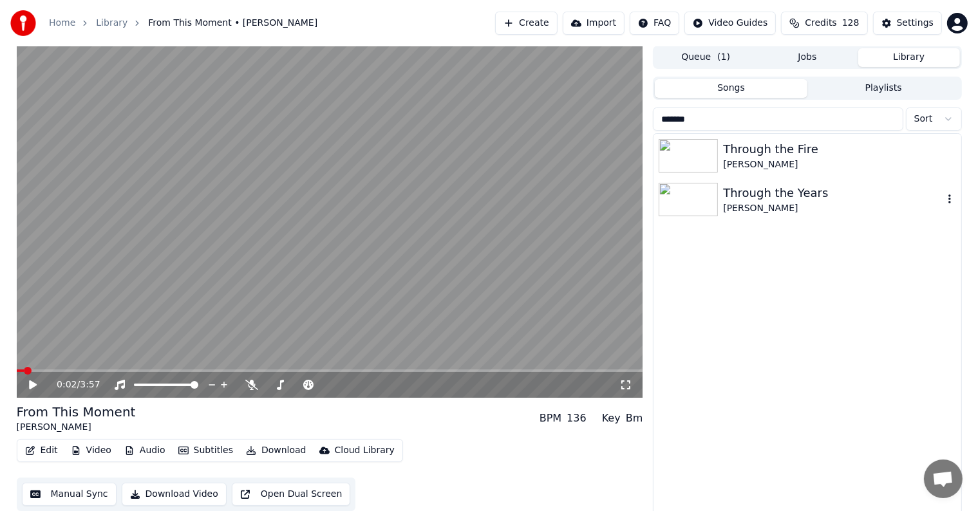
type input "*******"
click at [801, 196] on div "Through the Years" at bounding box center [833, 193] width 220 height 18
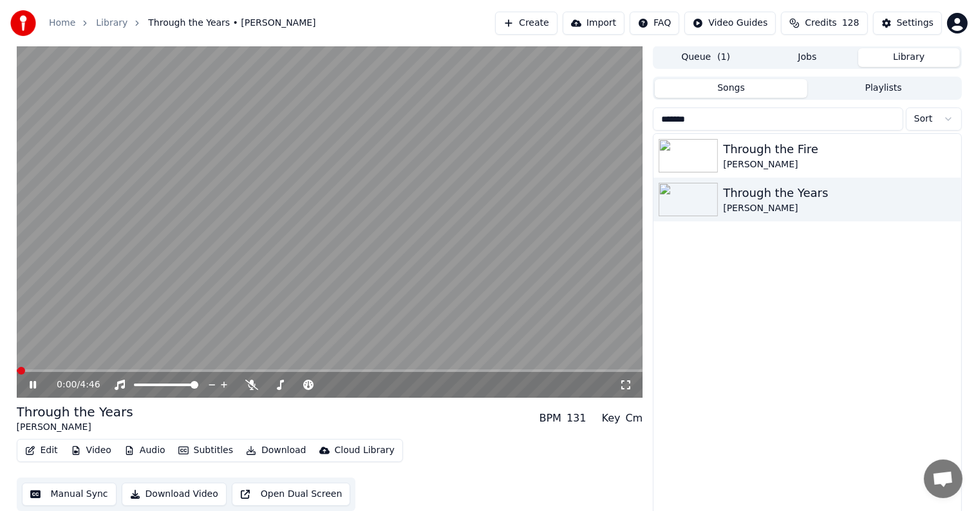
click at [33, 385] on icon at bounding box center [42, 385] width 30 height 10
click at [31, 384] on icon at bounding box center [33, 385] width 8 height 9
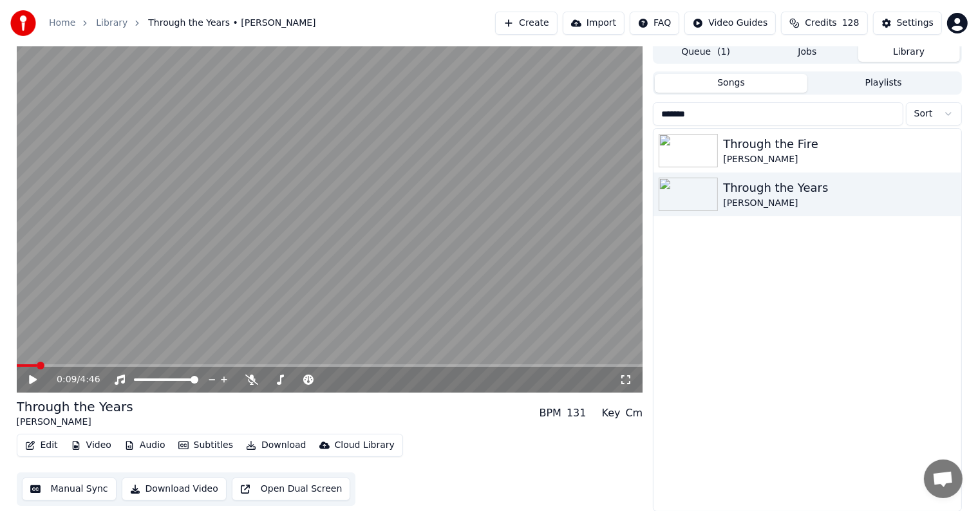
click at [37, 365] on span at bounding box center [41, 366] width 8 height 8
click at [35, 365] on span at bounding box center [27, 365] width 21 height 3
click at [33, 364] on span at bounding box center [30, 365] width 26 height 3
click at [31, 366] on span at bounding box center [24, 365] width 15 height 3
click at [68, 485] on button "Manual Sync" at bounding box center [69, 489] width 95 height 23
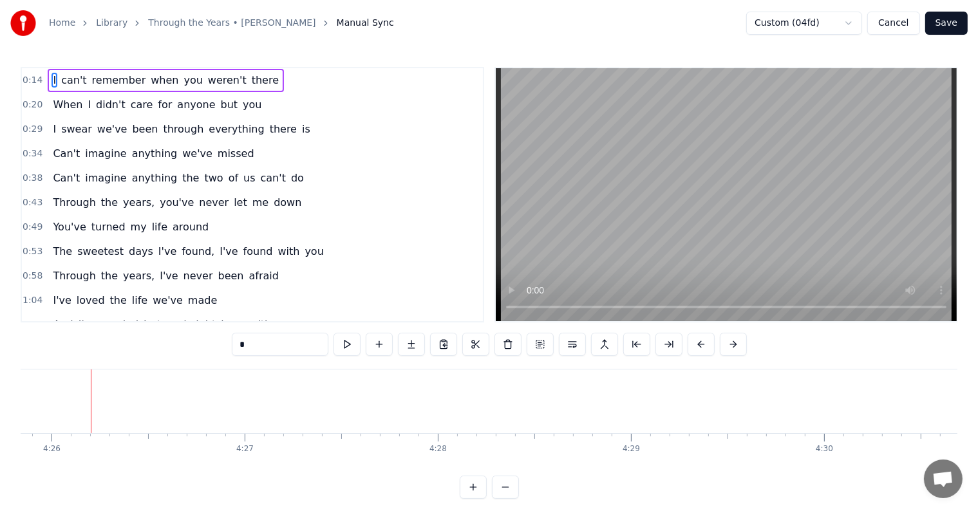
scroll to position [0, 51356]
click at [952, 28] on button "Save" at bounding box center [946, 23] width 42 height 23
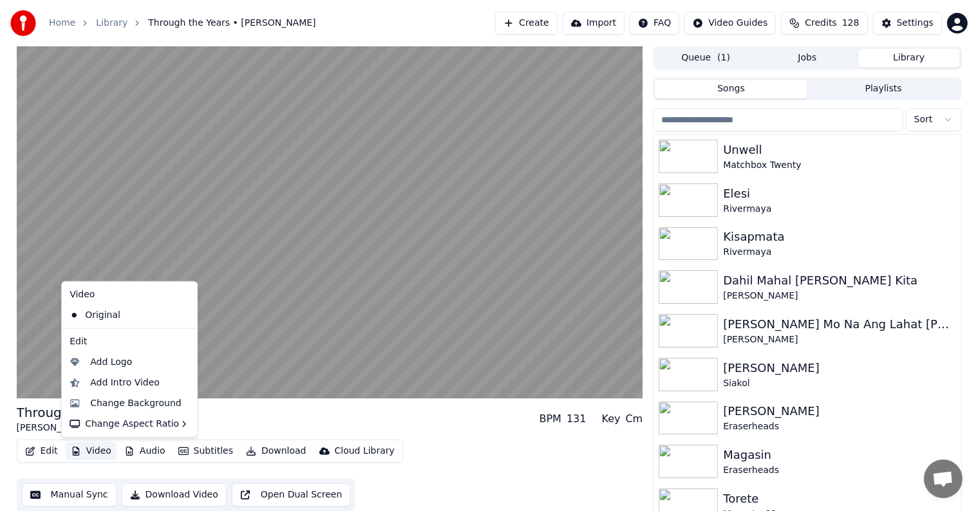
click at [97, 448] on button "Video" at bounding box center [91, 451] width 51 height 18
click at [115, 404] on div "Change Background" at bounding box center [135, 403] width 91 height 13
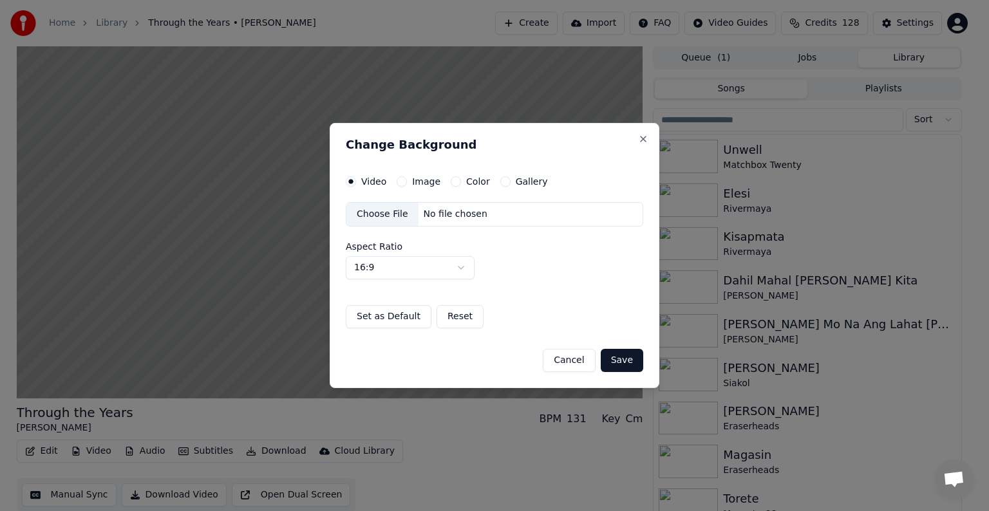
click at [399, 184] on button "Image" at bounding box center [402, 181] width 10 height 10
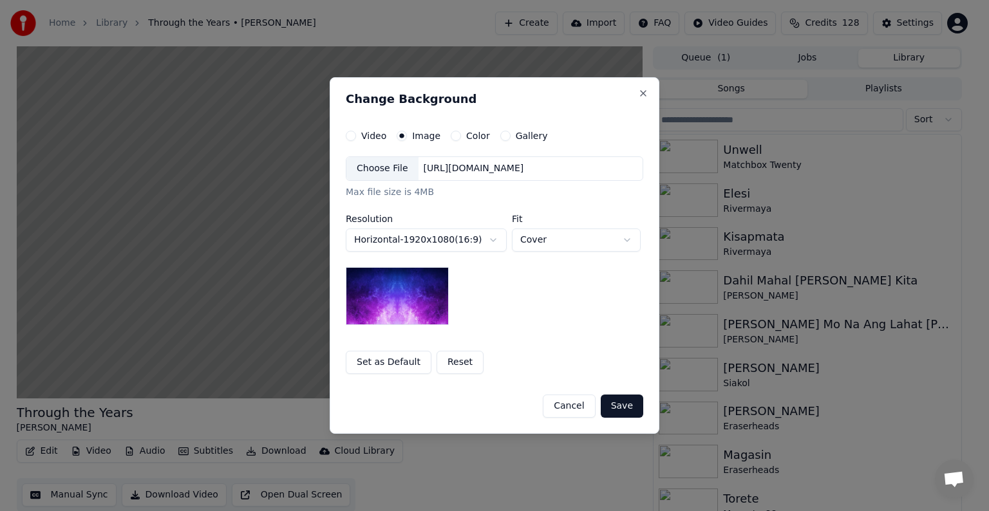
click at [397, 165] on div "Choose File" at bounding box center [382, 168] width 72 height 23
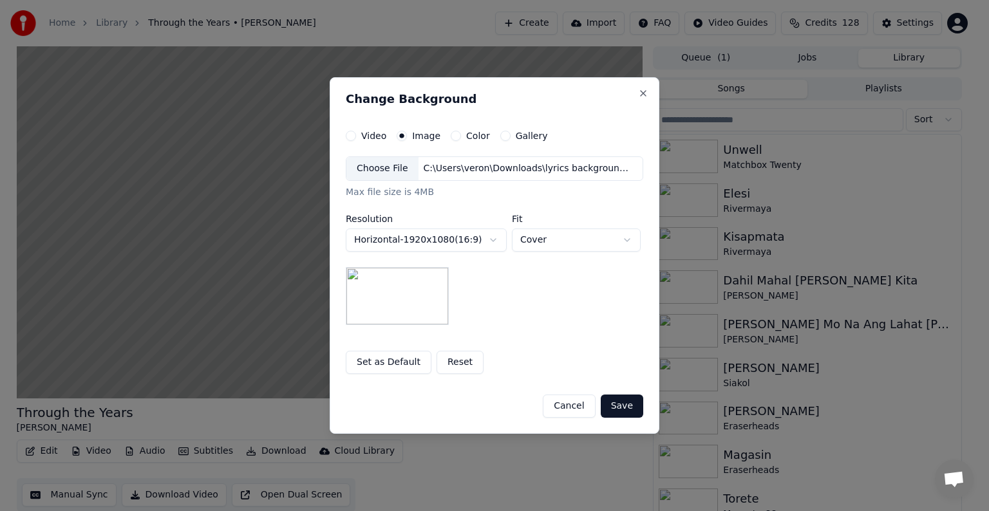
click at [628, 400] on button "Save" at bounding box center [622, 406] width 42 height 23
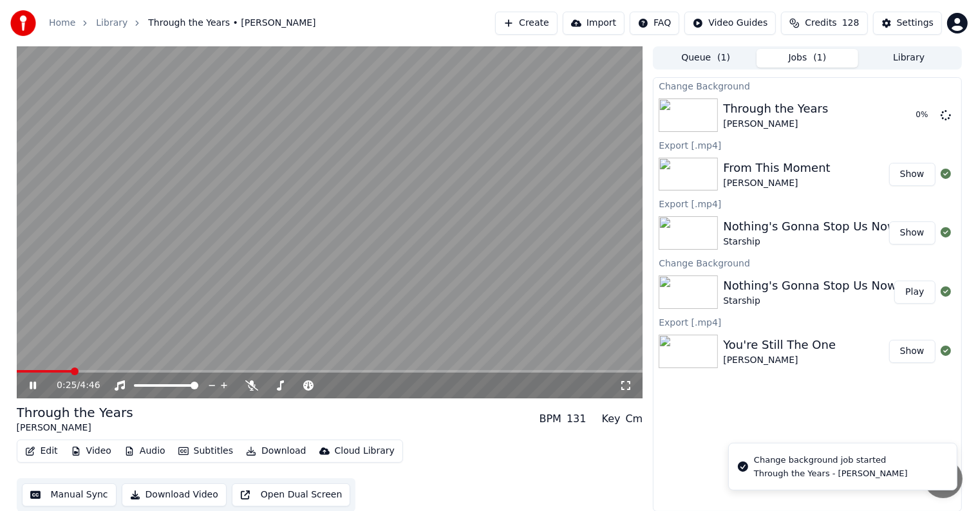
click at [24, 389] on div "0:25 / 4:46" at bounding box center [330, 385] width 616 height 13
click at [28, 384] on icon at bounding box center [42, 386] width 30 height 10
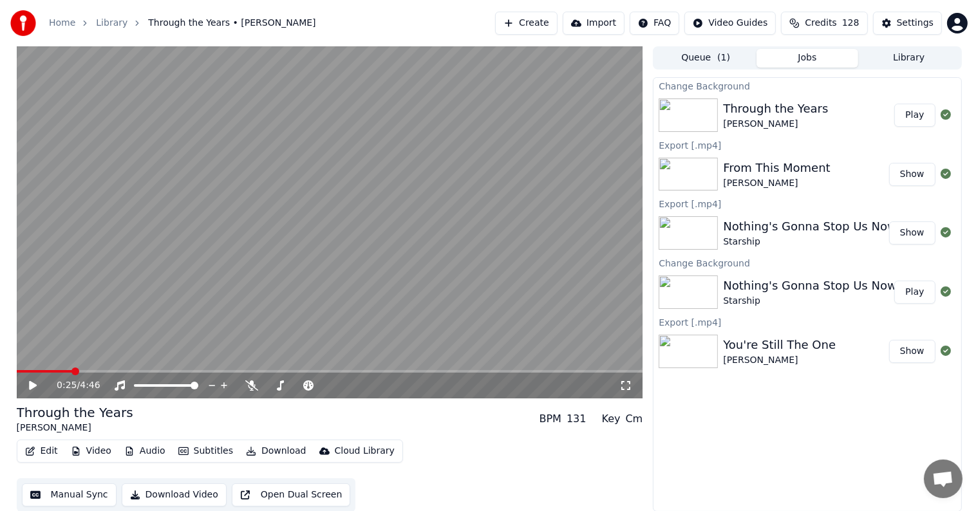
click at [919, 120] on button "Play" at bounding box center [914, 115] width 41 height 23
click at [31, 388] on icon at bounding box center [33, 386] width 6 height 8
click at [274, 453] on button "Download" at bounding box center [276, 451] width 71 height 18
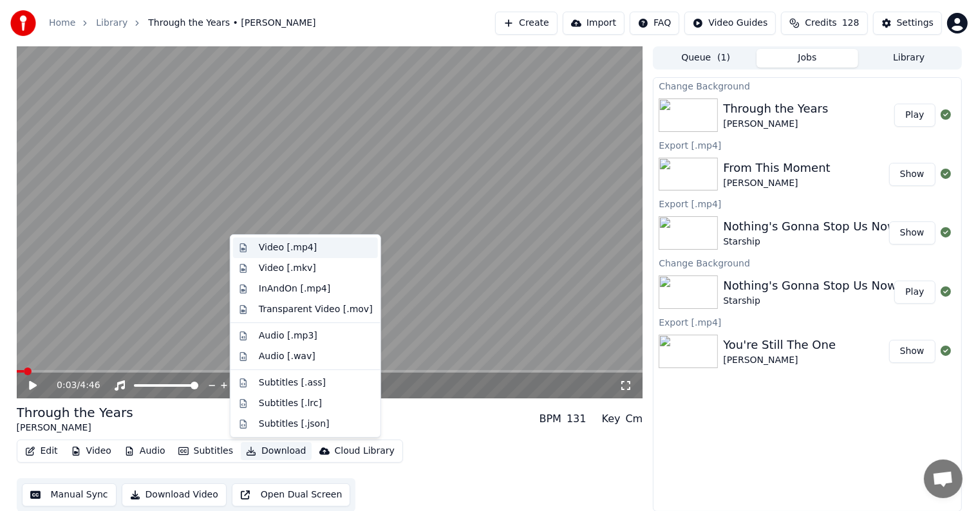
click at [299, 248] on div "Video [.mp4]" at bounding box center [288, 247] width 58 height 13
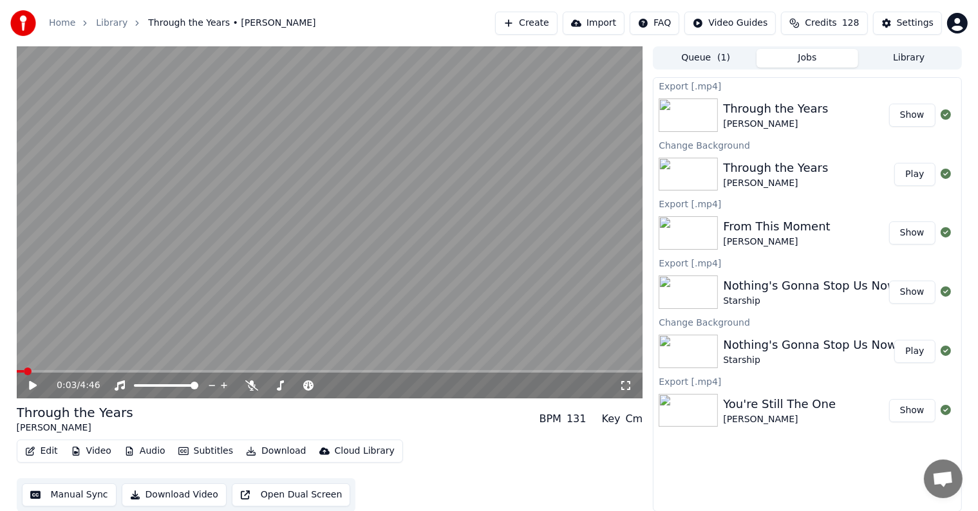
click at [883, 58] on button "Library" at bounding box center [909, 58] width 102 height 19
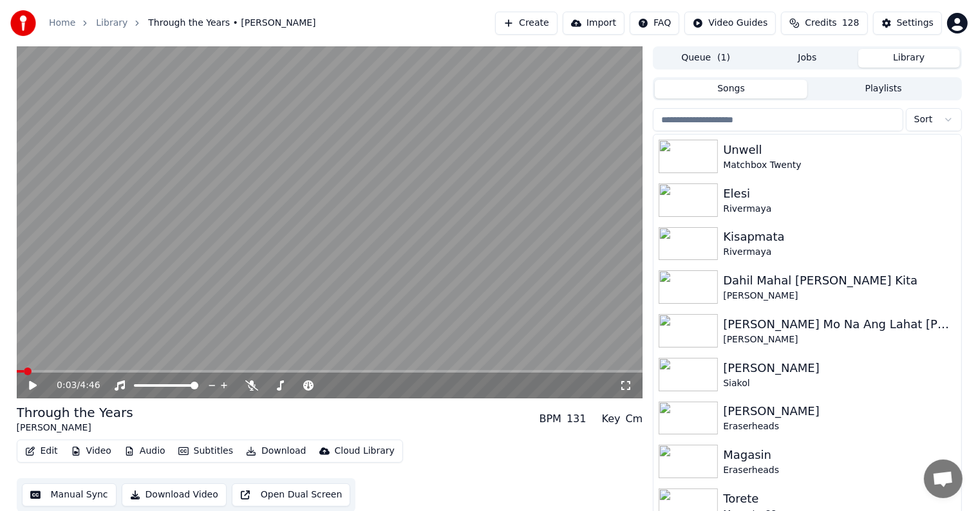
click at [721, 120] on input "search" at bounding box center [778, 119] width 250 height 23
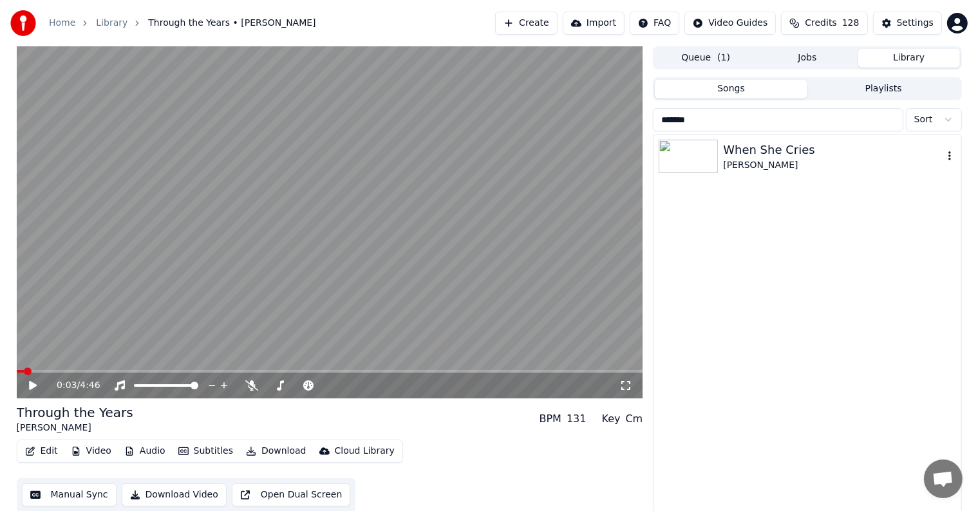
type input "*******"
click at [746, 160] on div "[PERSON_NAME]" at bounding box center [833, 165] width 220 height 13
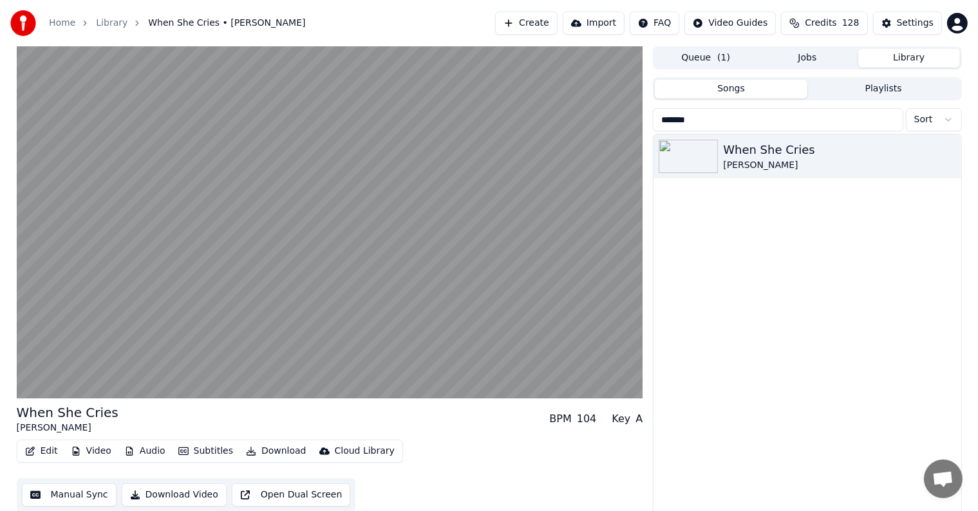
scroll to position [6, 0]
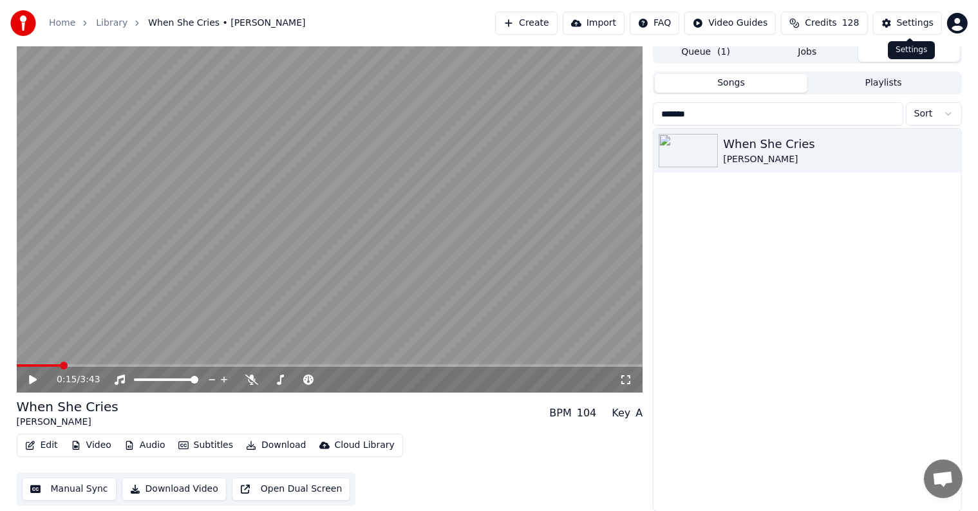
click at [907, 25] on div "Settings" at bounding box center [915, 23] width 37 height 13
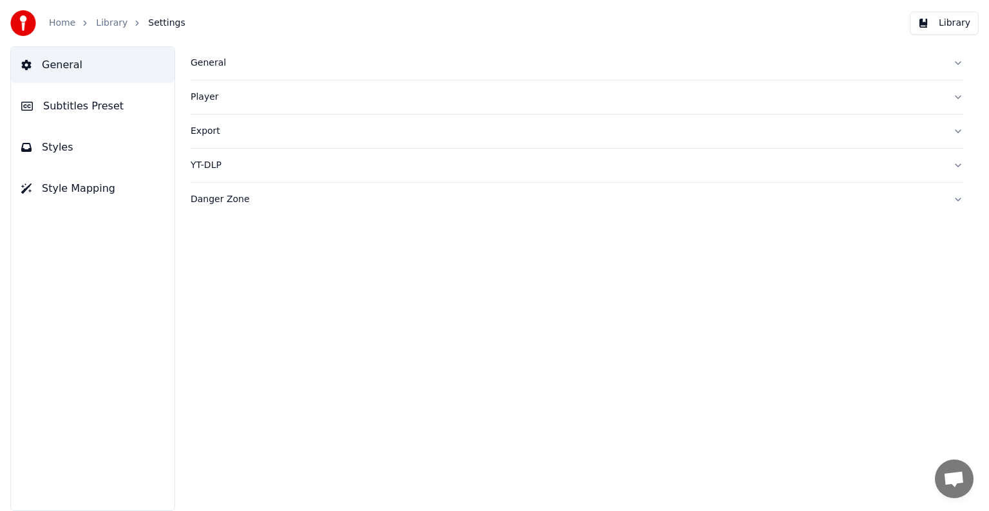
click at [95, 102] on span "Subtitles Preset" at bounding box center [83, 106] width 80 height 15
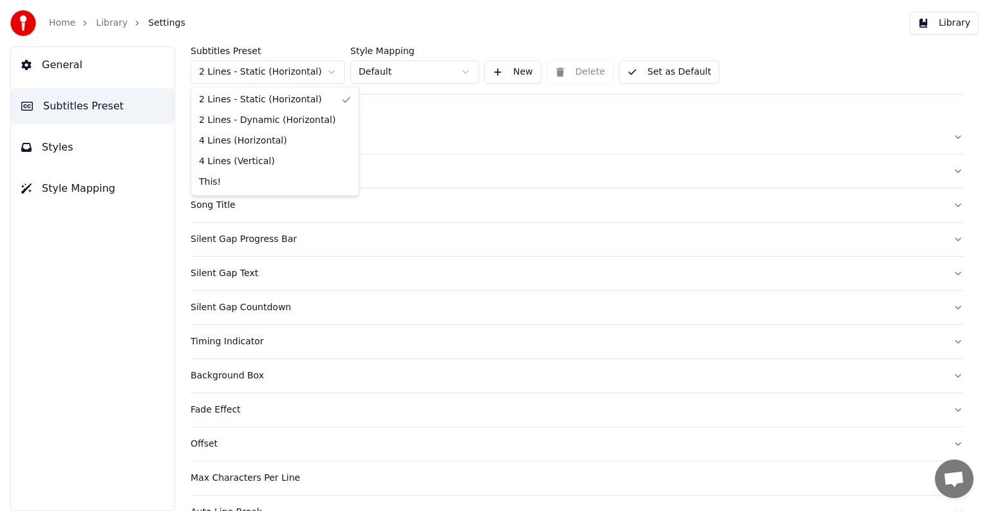
click at [285, 78] on html "Home Library Settings Library General Subtitles Preset Styles Style Mapping Sub…" at bounding box center [494, 255] width 989 height 511
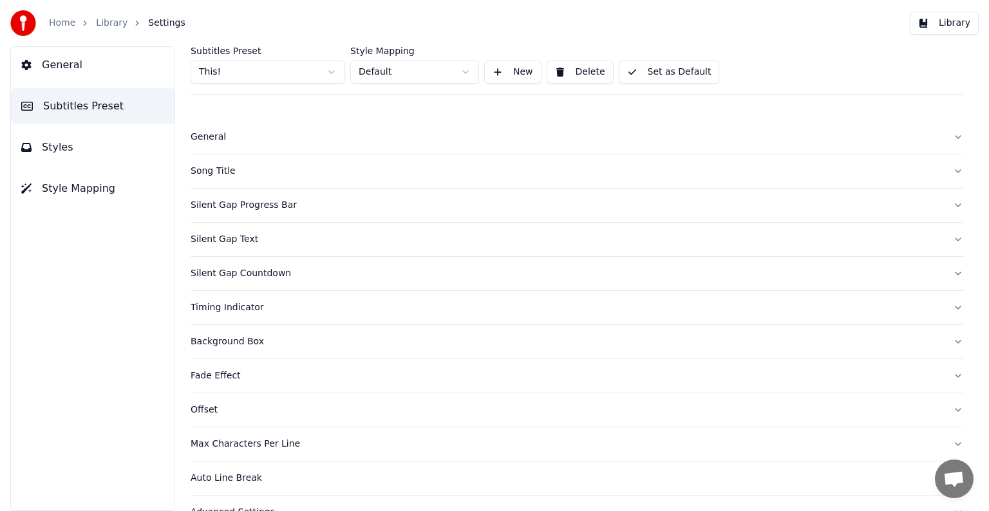
click at [224, 172] on div "Song Title" at bounding box center [567, 171] width 752 height 13
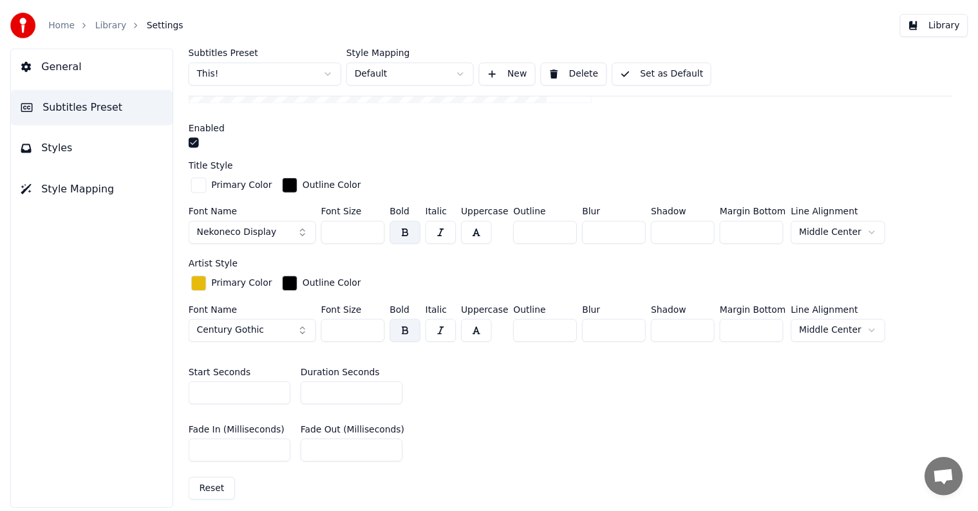
scroll to position [322, 0]
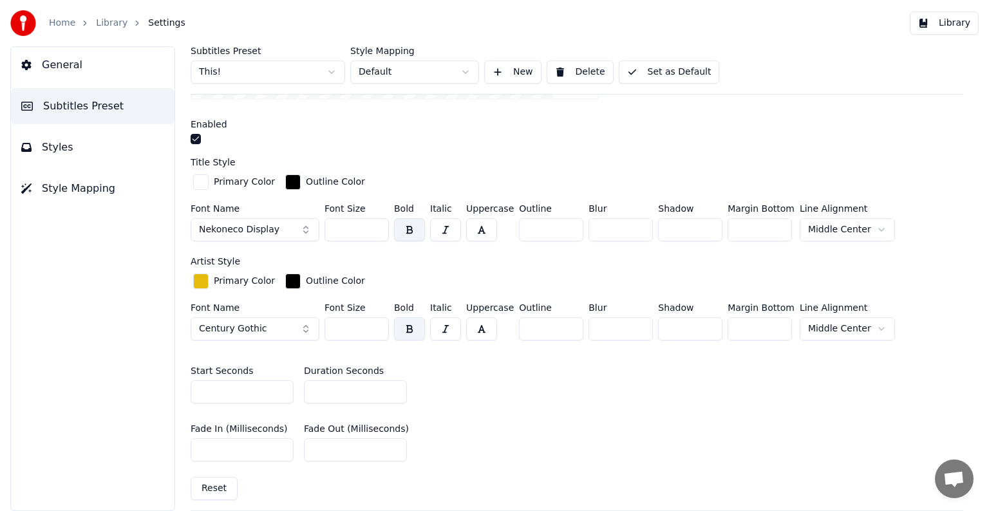
click at [392, 384] on input "*" at bounding box center [355, 392] width 103 height 23
click at [392, 384] on input "**" at bounding box center [355, 392] width 103 height 23
type input "**"
click at [392, 384] on input "**" at bounding box center [355, 392] width 103 height 23
click at [639, 73] on button "Set as Default" at bounding box center [669, 72] width 101 height 23
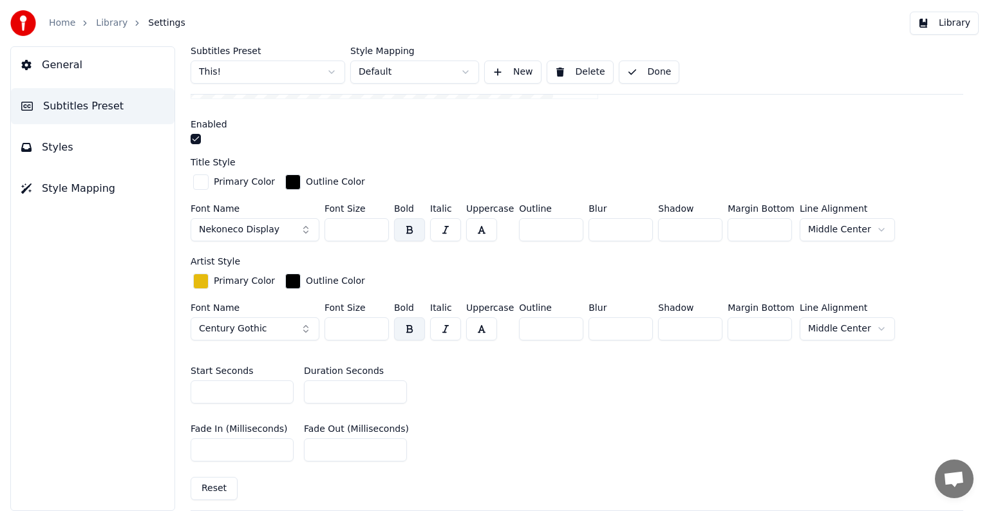
click at [102, 18] on link "Library" at bounding box center [112, 23] width 32 height 13
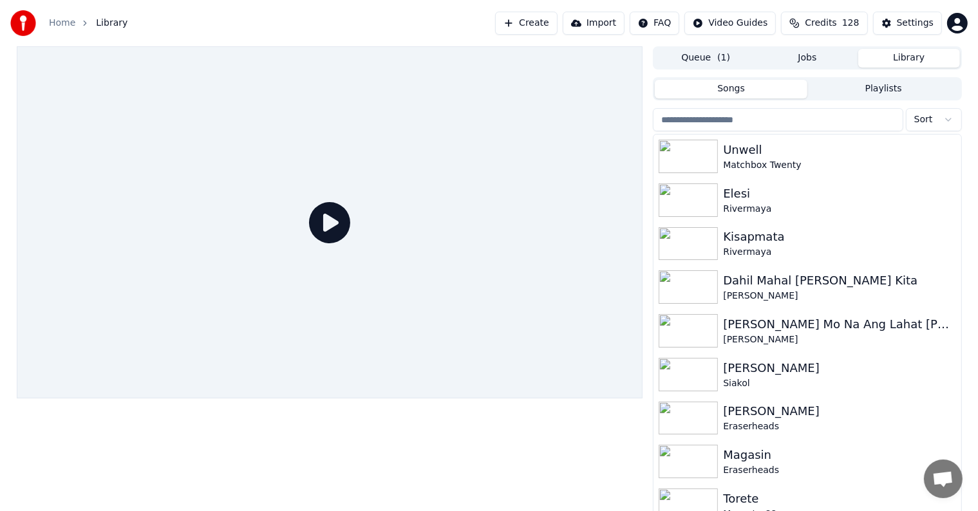
click at [791, 112] on input "search" at bounding box center [778, 119] width 250 height 23
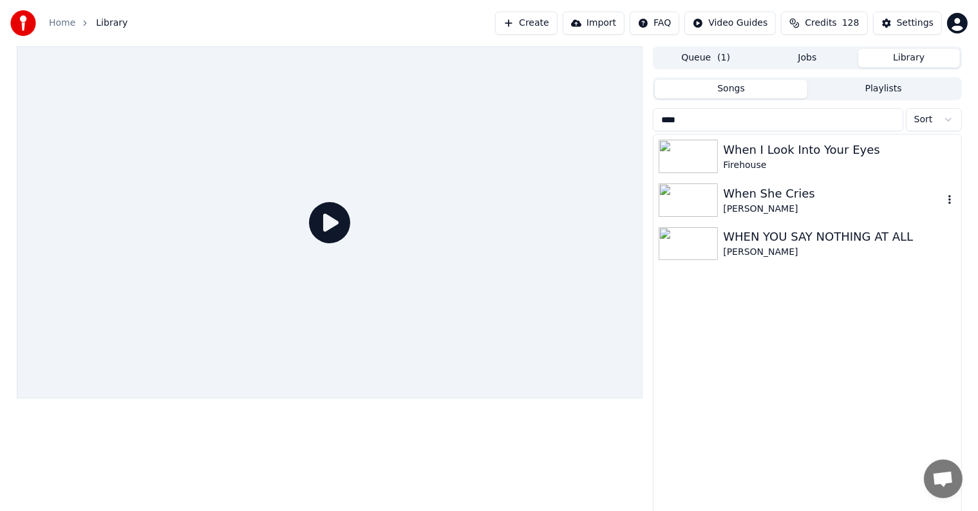
type input "****"
click at [783, 201] on div "When She Cries" at bounding box center [833, 194] width 220 height 18
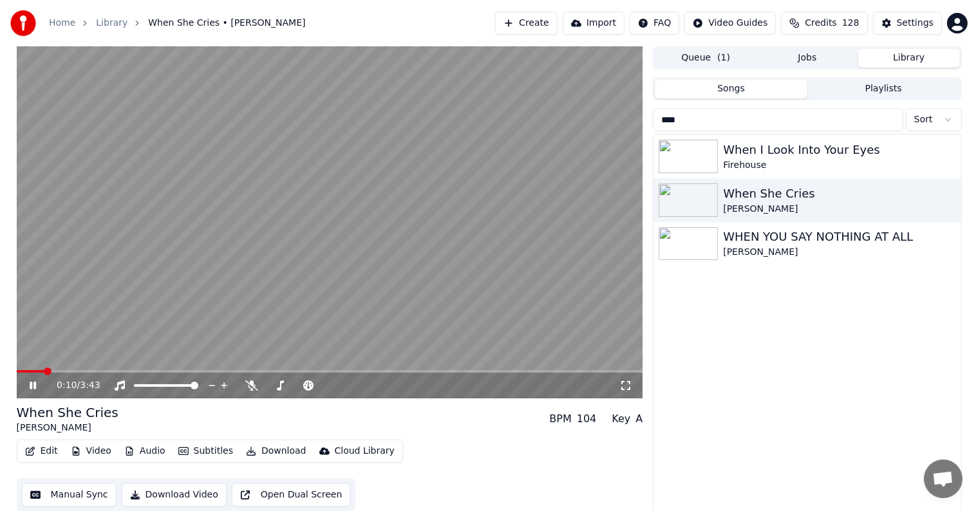
click at [45, 371] on span at bounding box center [330, 371] width 627 height 3
click at [39, 371] on div "0:13 / 3:43" at bounding box center [330, 222] width 627 height 352
click at [36, 371] on span at bounding box center [26, 371] width 19 height 3
click at [28, 388] on icon at bounding box center [42, 386] width 30 height 10
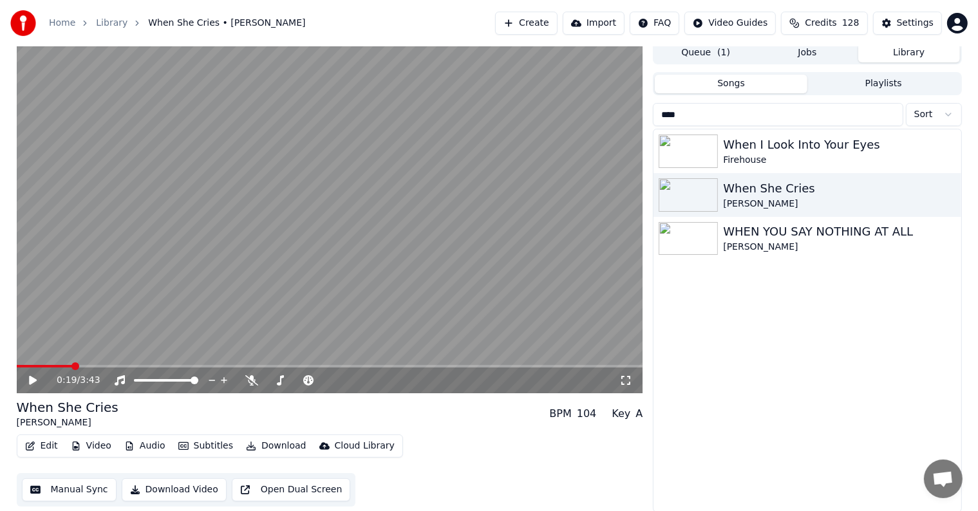
scroll to position [6, 0]
click at [75, 491] on button "Manual Sync" at bounding box center [69, 489] width 95 height 23
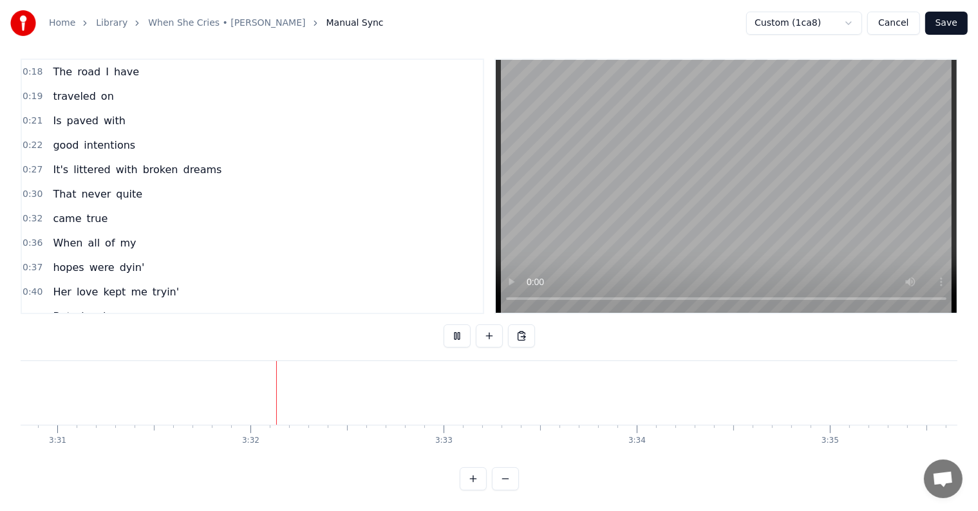
scroll to position [0, 40898]
click at [959, 34] on button "Save" at bounding box center [946, 23] width 42 height 23
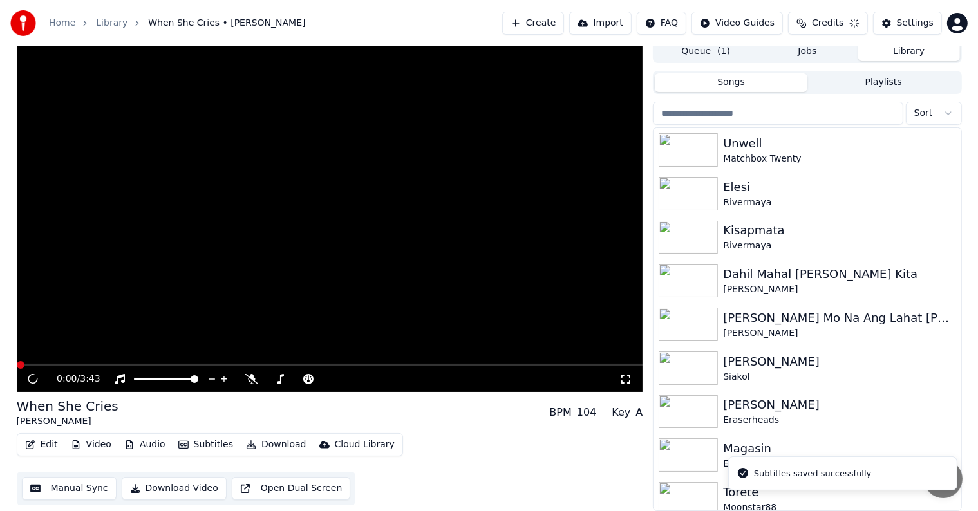
scroll to position [6, 0]
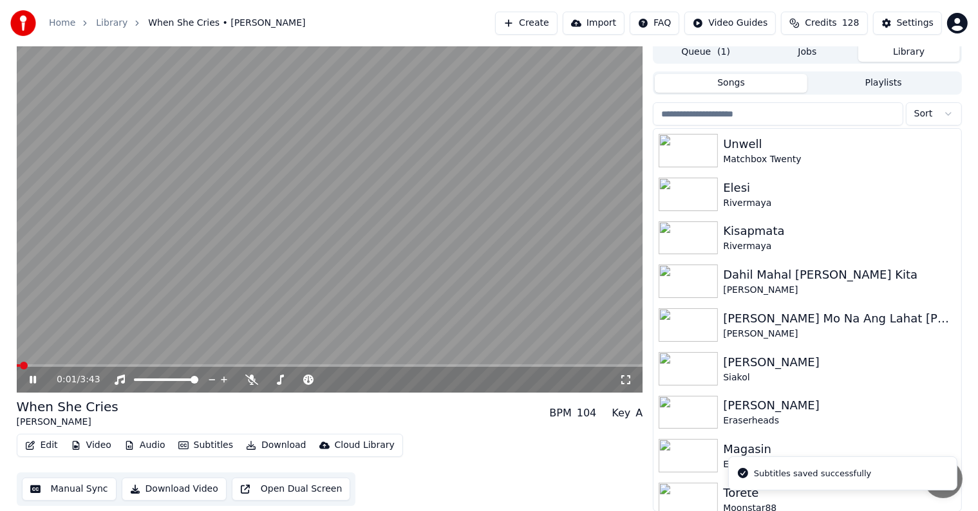
click at [32, 376] on icon at bounding box center [42, 380] width 30 height 10
click at [271, 444] on button "Download" at bounding box center [276, 446] width 71 height 18
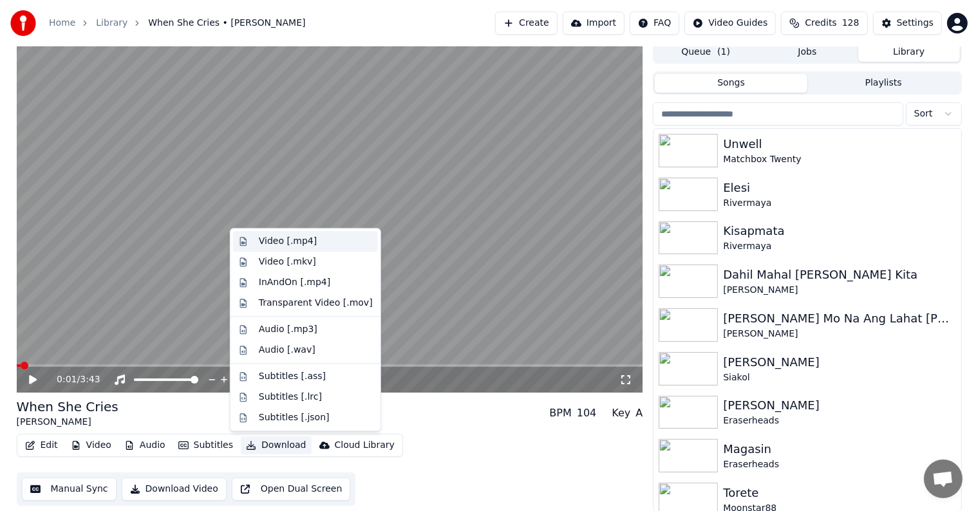
click at [299, 245] on div "Video [.mp4]" at bounding box center [288, 241] width 58 height 13
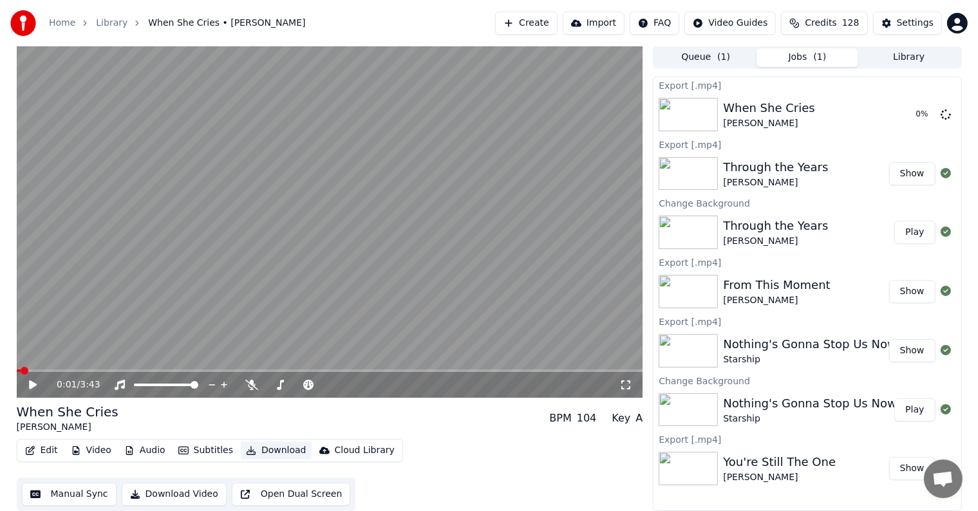
scroll to position [1, 0]
click at [896, 59] on button "Library" at bounding box center [909, 57] width 102 height 19
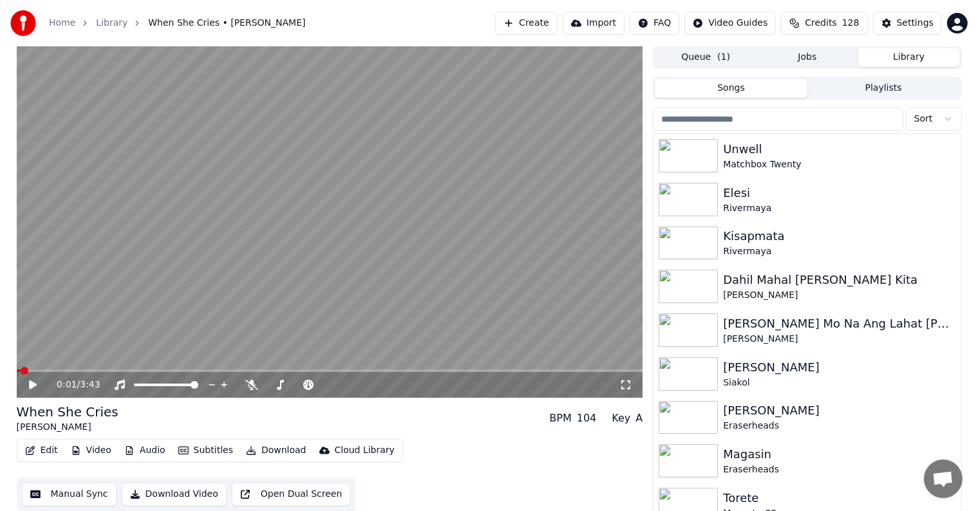
click at [783, 129] on input "search" at bounding box center [778, 119] width 250 height 23
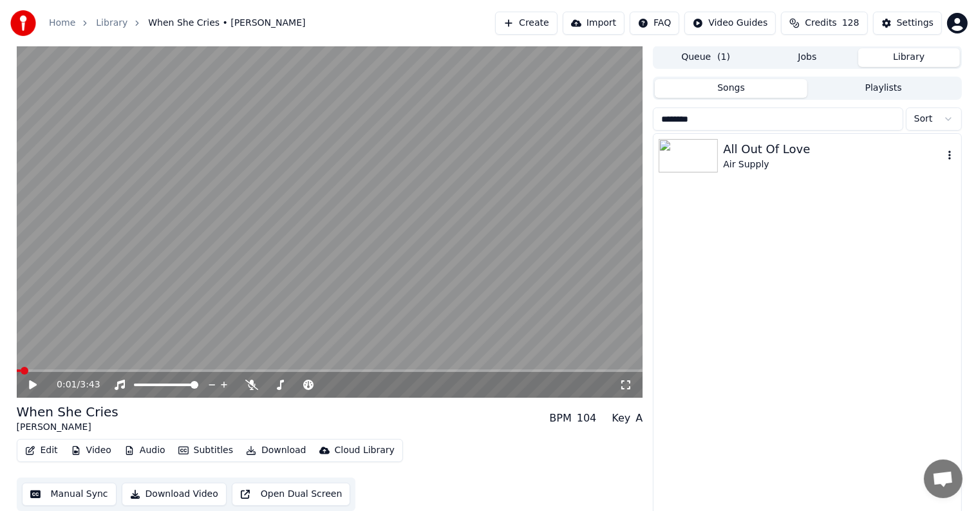
type input "*******"
click at [786, 153] on div "All Out Of Love" at bounding box center [833, 149] width 220 height 18
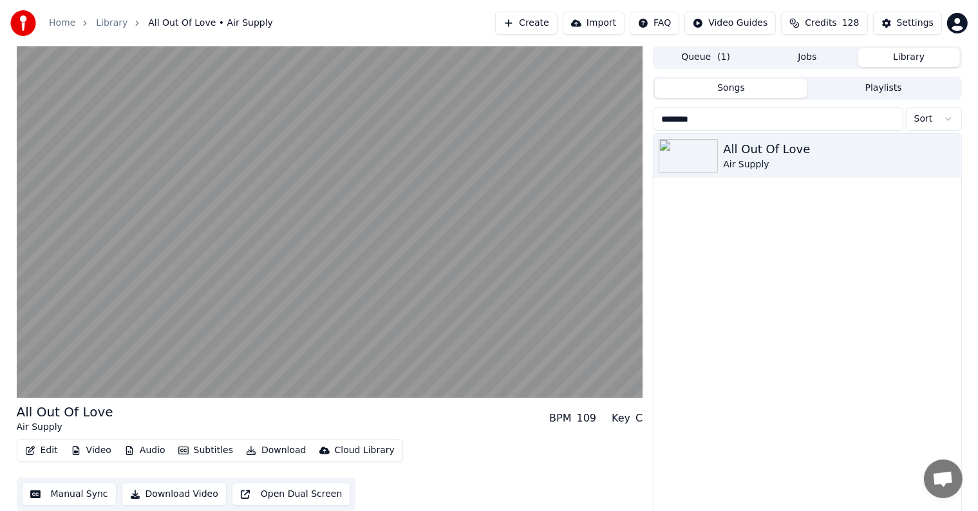
click at [57, 492] on button "Manual Sync" at bounding box center [69, 494] width 95 height 23
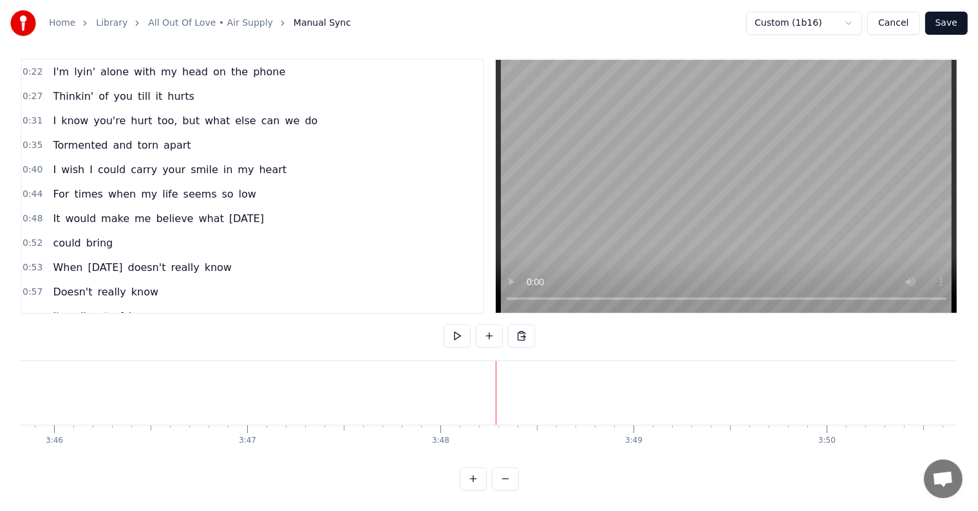
scroll to position [0, 44032]
click at [949, 19] on button "Save" at bounding box center [946, 23] width 42 height 23
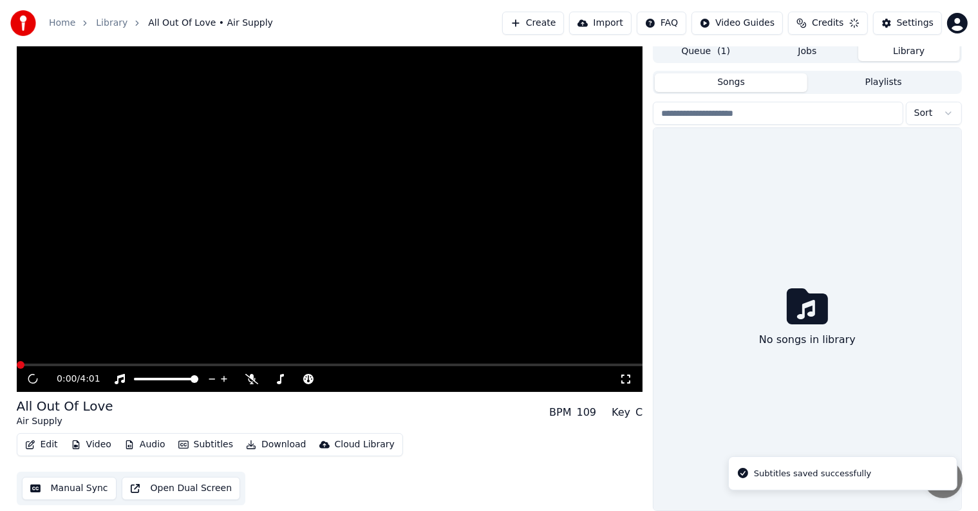
scroll to position [6, 0]
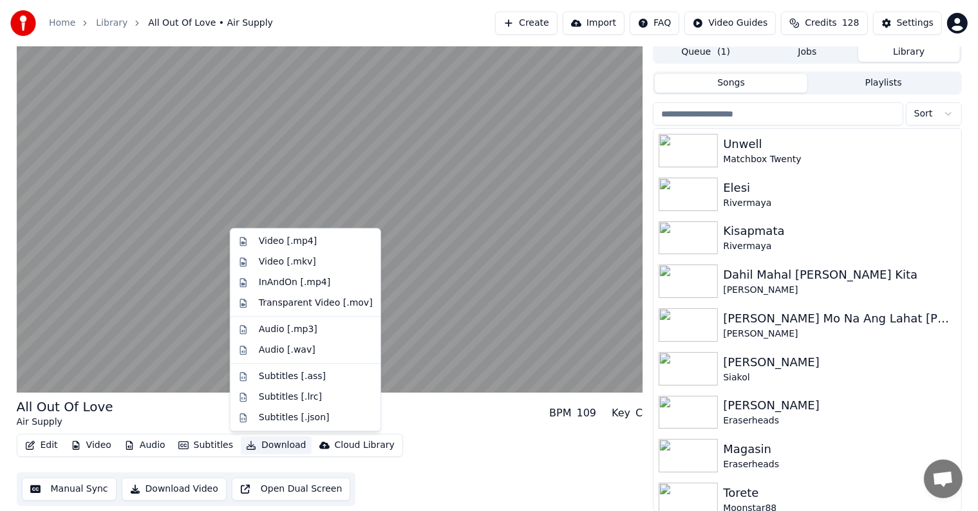
click at [273, 446] on button "Download" at bounding box center [276, 446] width 71 height 18
click at [301, 238] on div "Video [.mp4]" at bounding box center [288, 241] width 58 height 13
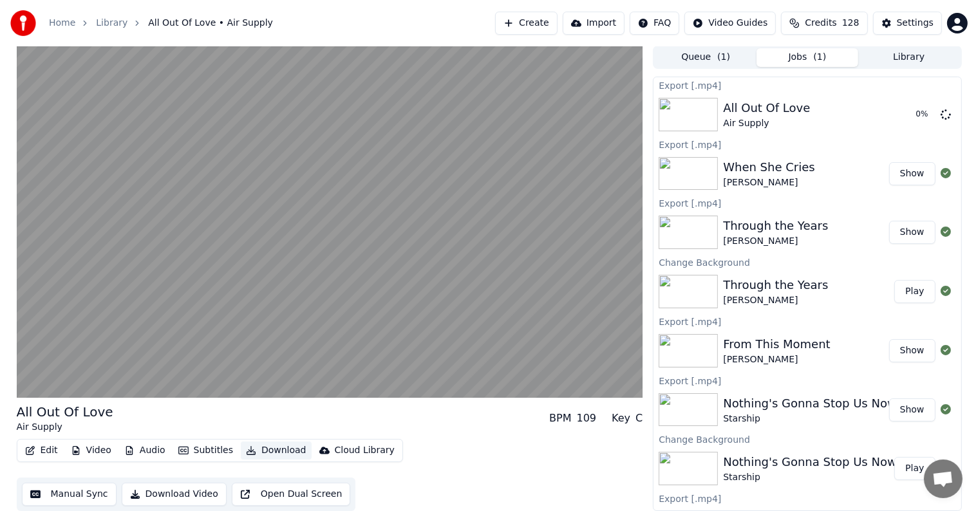
scroll to position [1, 0]
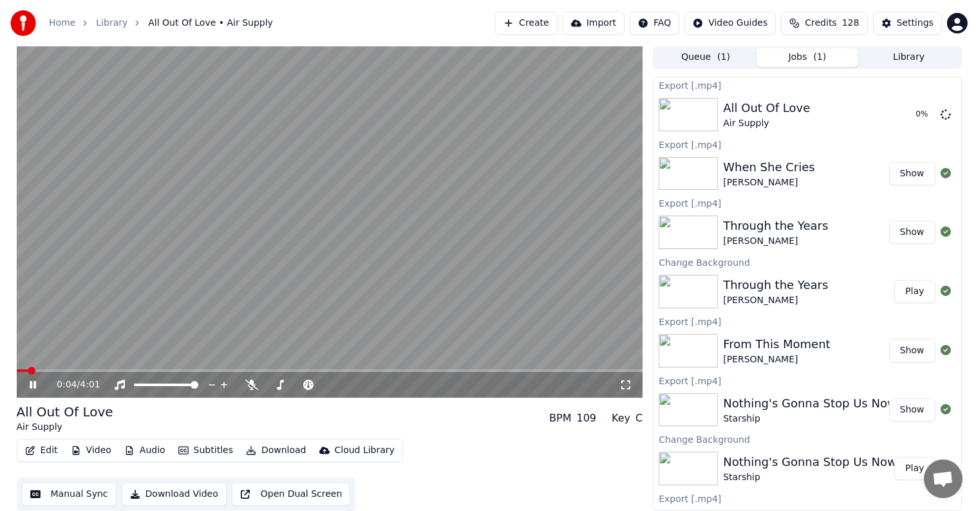
click at [31, 381] on icon at bounding box center [33, 385] width 6 height 8
